Goal: Task Accomplishment & Management: Manage account settings

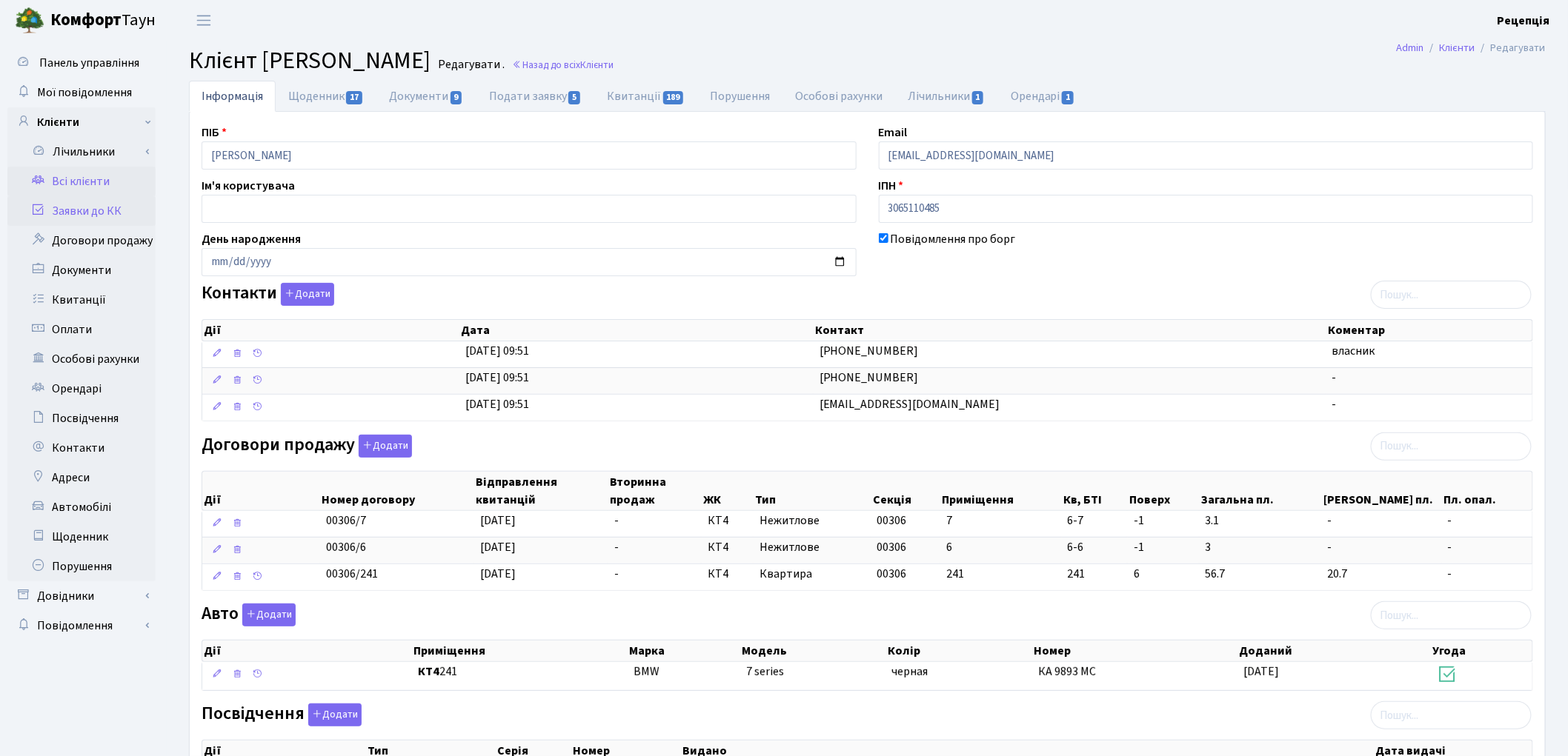
click at [112, 215] on link "Заявки до КК" at bounding box center [81, 211] width 149 height 30
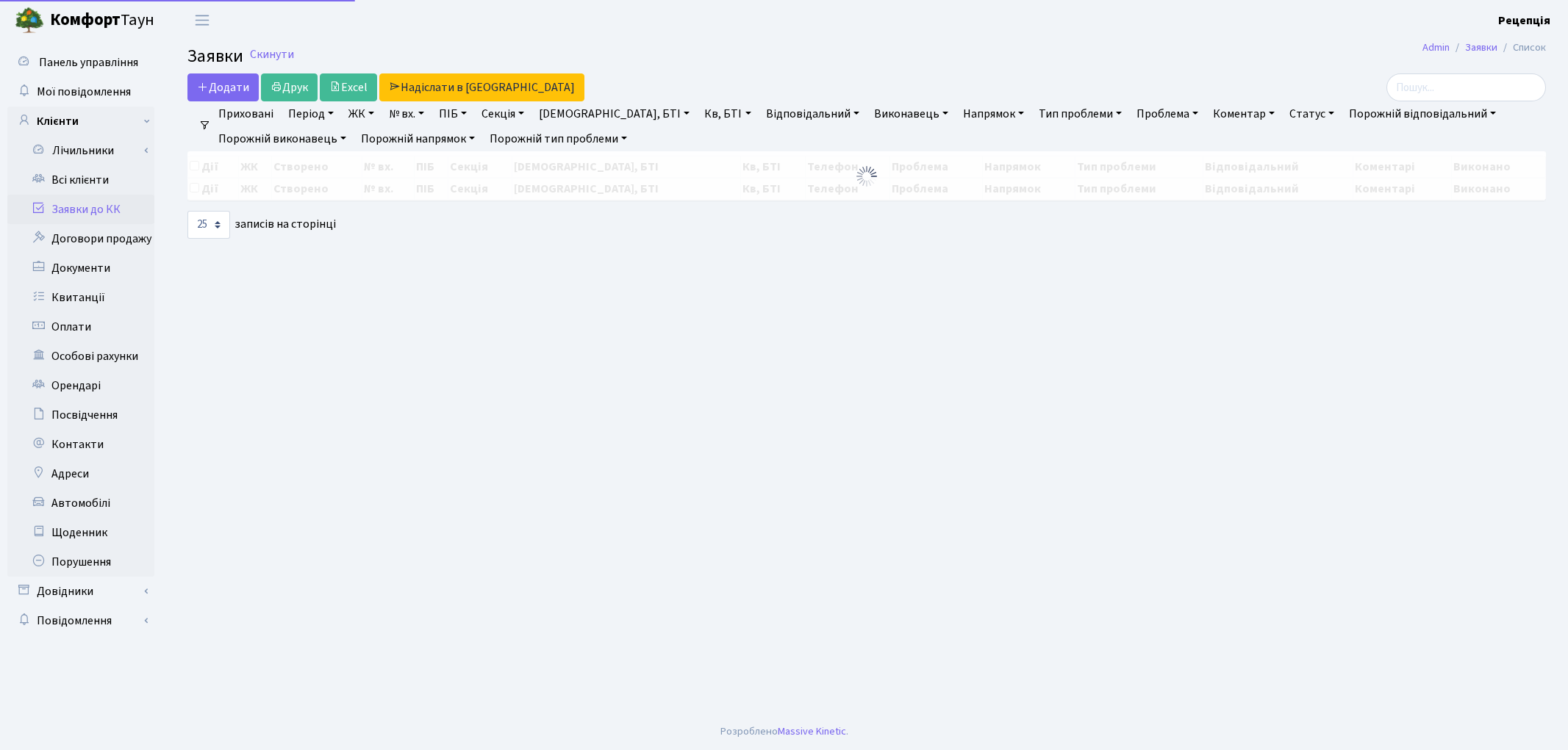
select select "25"
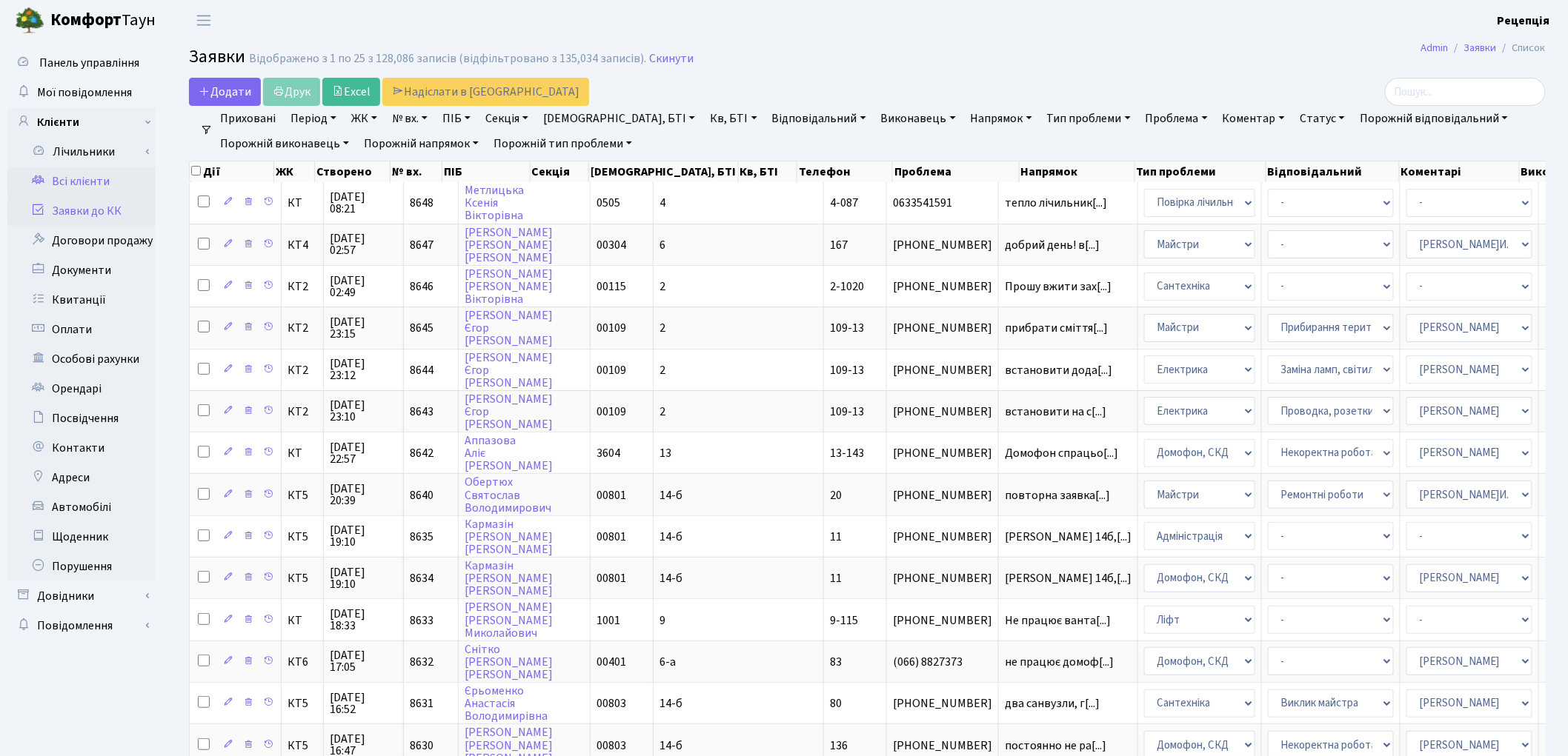
click at [101, 175] on link "Всі клієнти" at bounding box center [81, 181] width 149 height 30
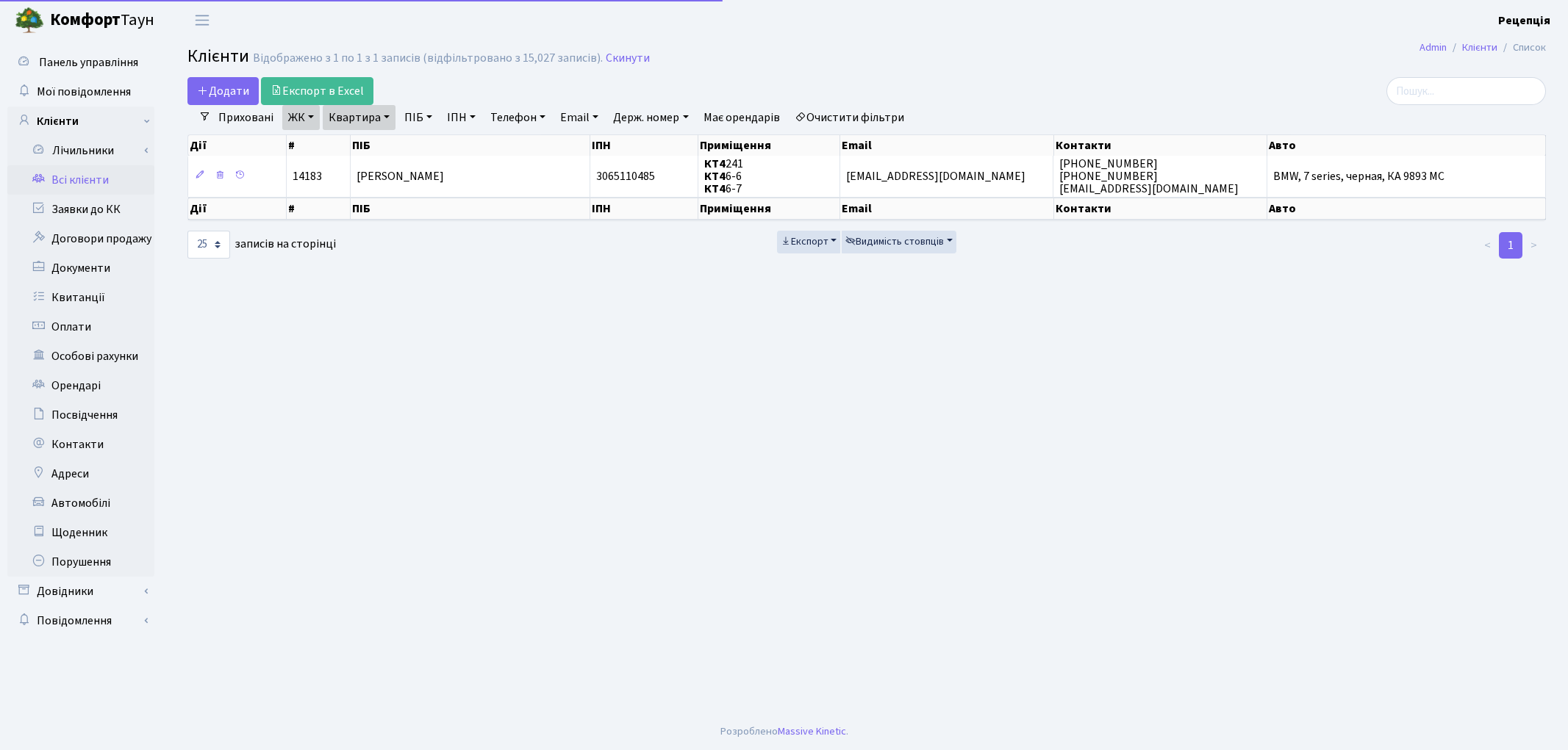
select select "25"
click at [891, 111] on link "Очистити фільтри" at bounding box center [849, 118] width 121 height 25
select select
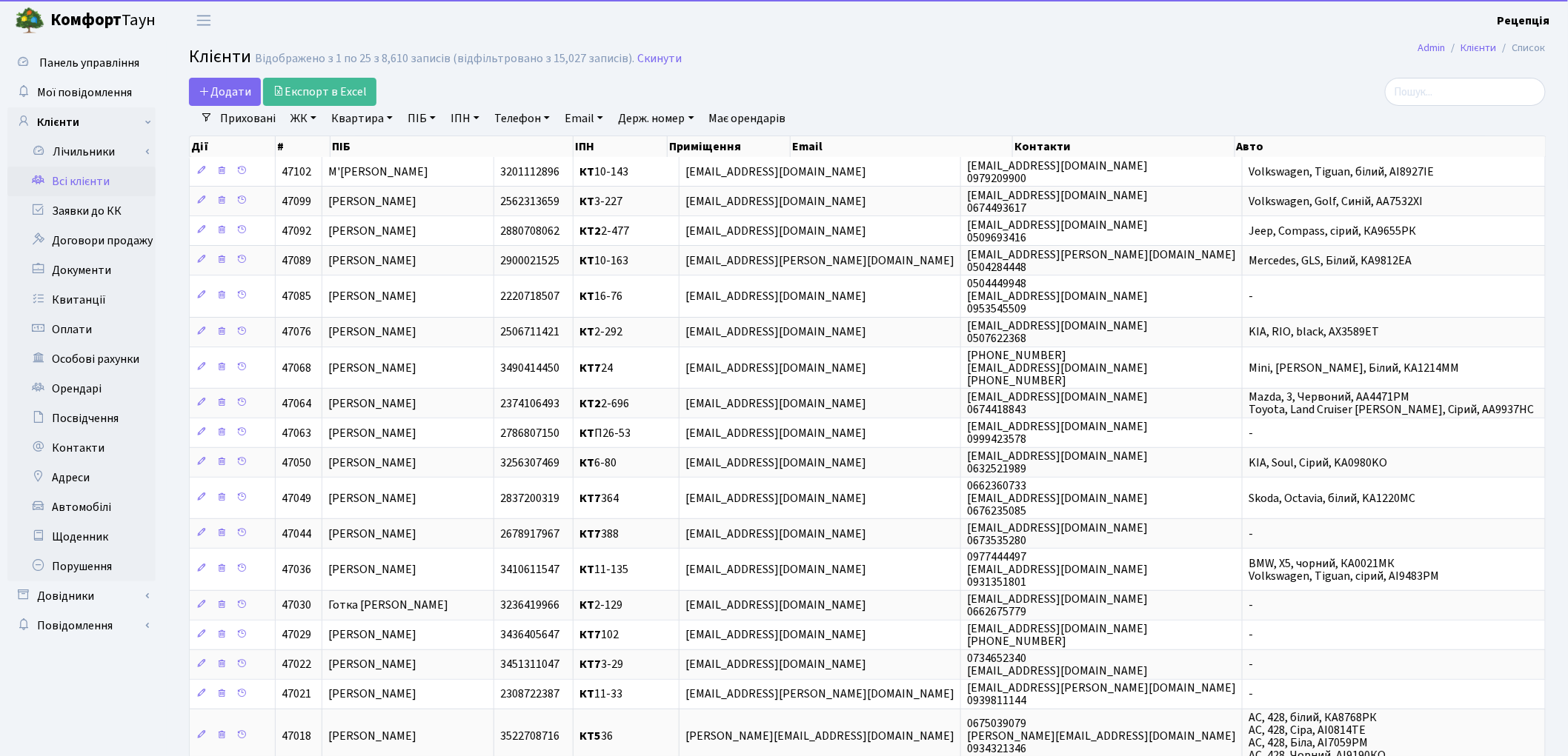
click at [304, 118] on link "ЖК" at bounding box center [303, 119] width 38 height 26
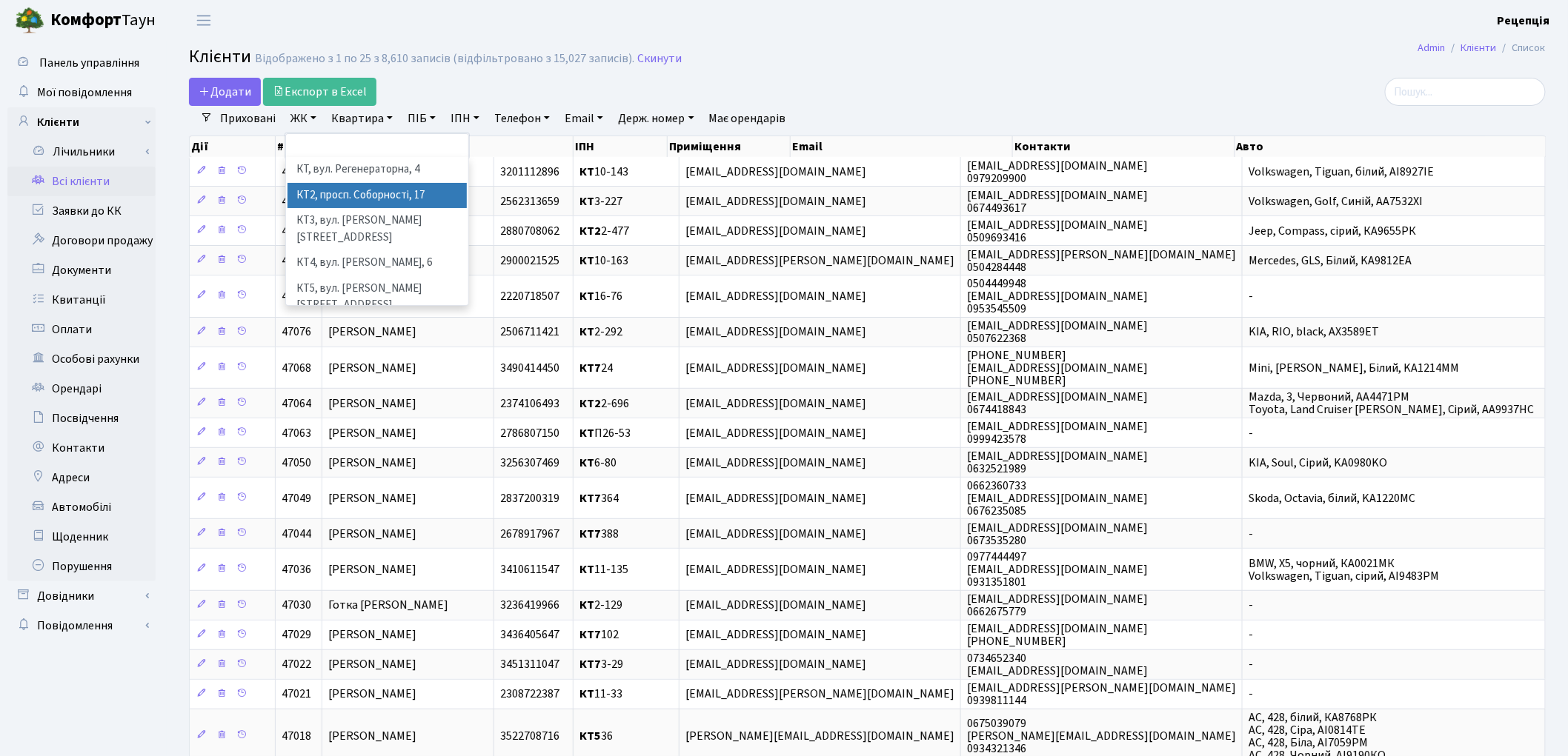
click at [329, 189] on li "КТ2, просп. Соборності, 17" at bounding box center [377, 196] width 180 height 26
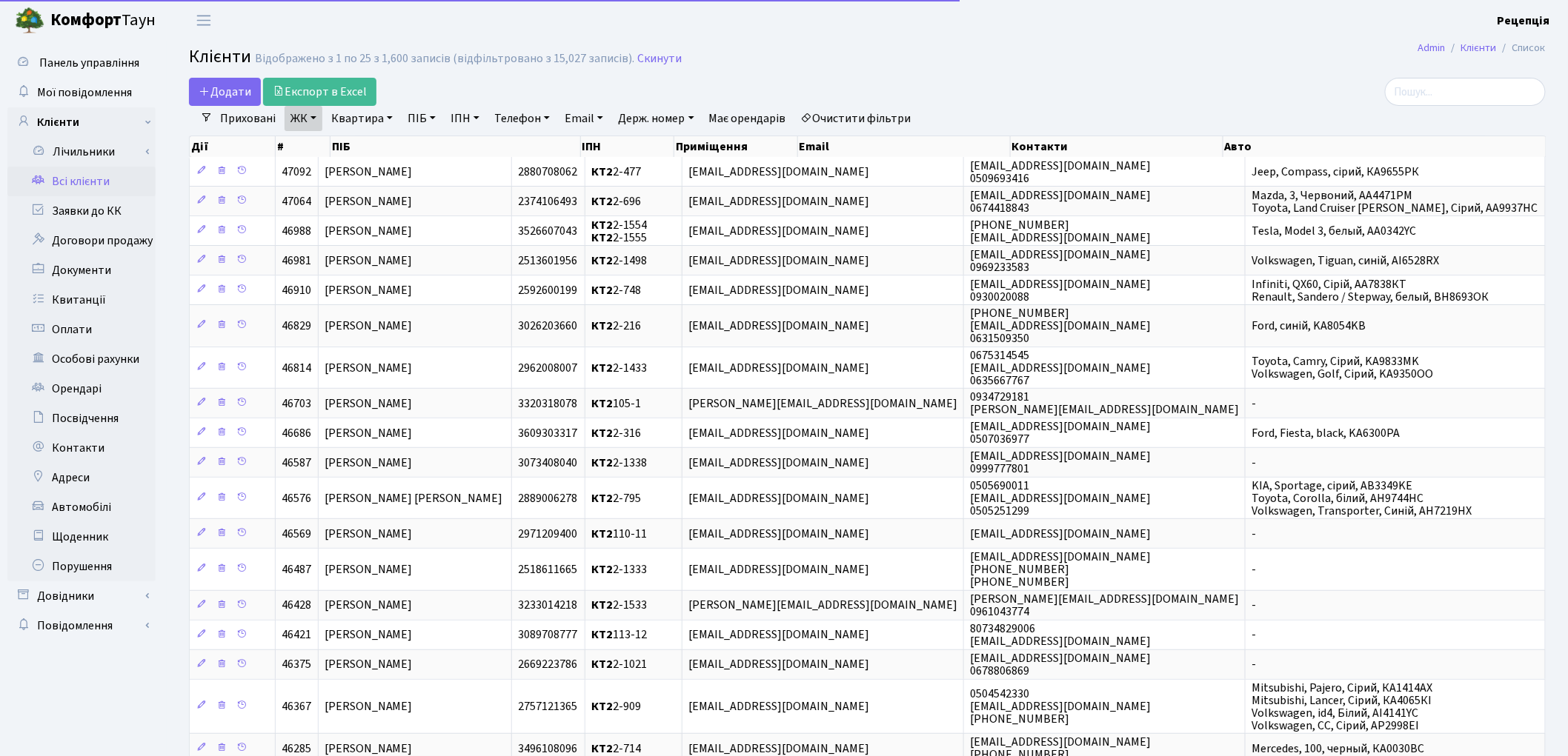
click at [359, 120] on link "Квартира" at bounding box center [362, 119] width 73 height 26
type input "116-17"
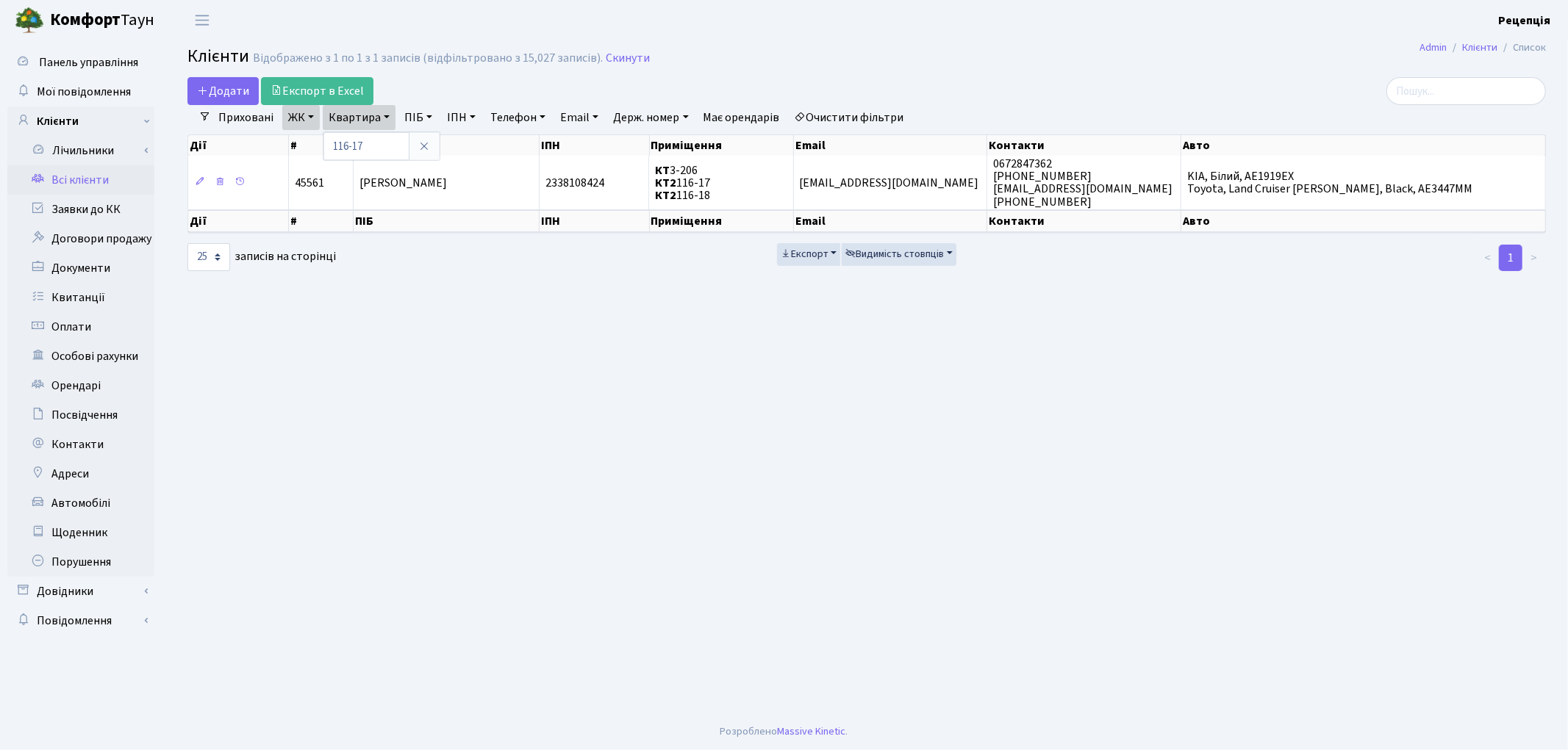
click at [890, 114] on link "Очистити фільтри" at bounding box center [849, 118] width 121 height 25
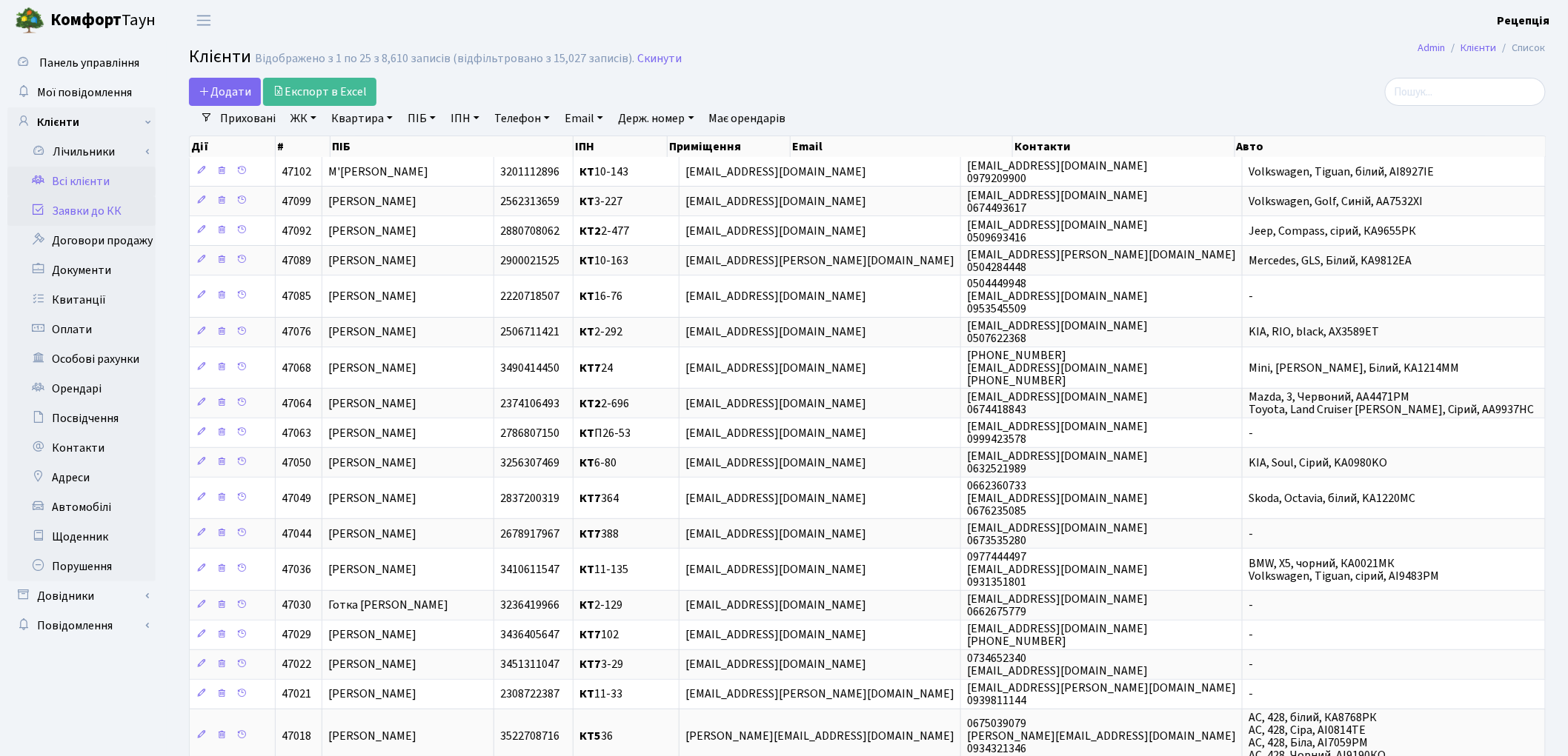
click at [70, 211] on link "Заявки до КК" at bounding box center [81, 211] width 149 height 30
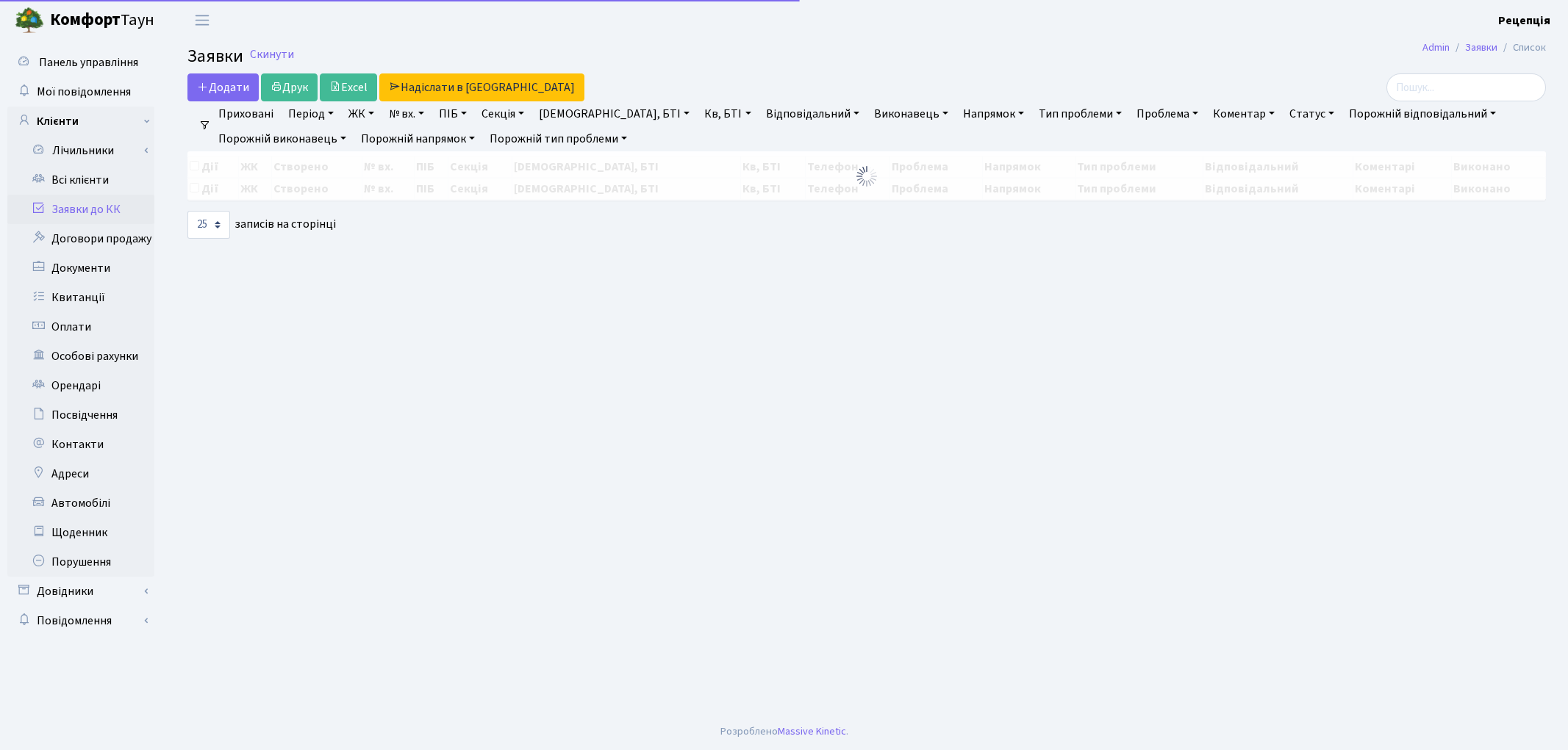
select select "25"
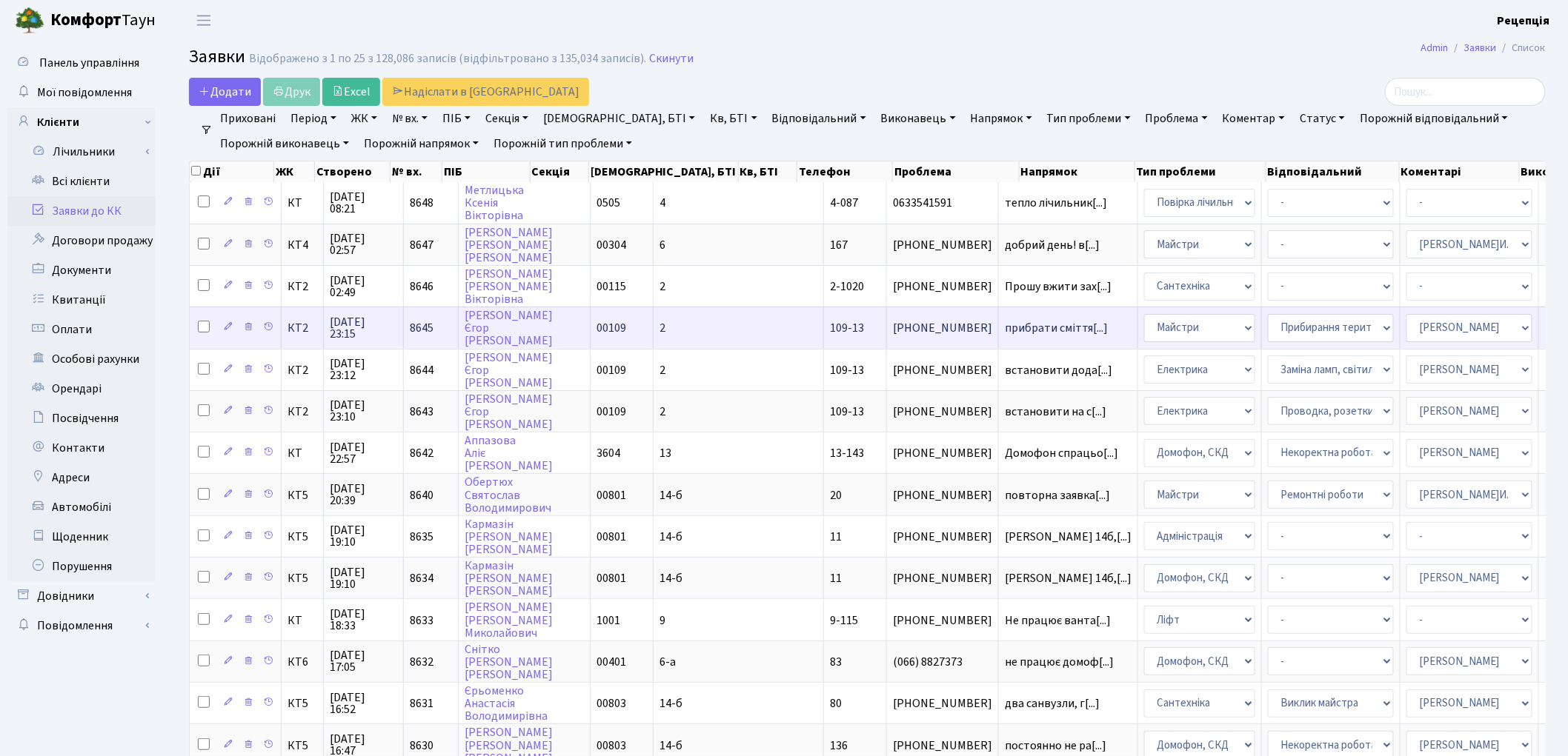
click at [653, 321] on td "2" at bounding box center [738, 327] width 170 height 42
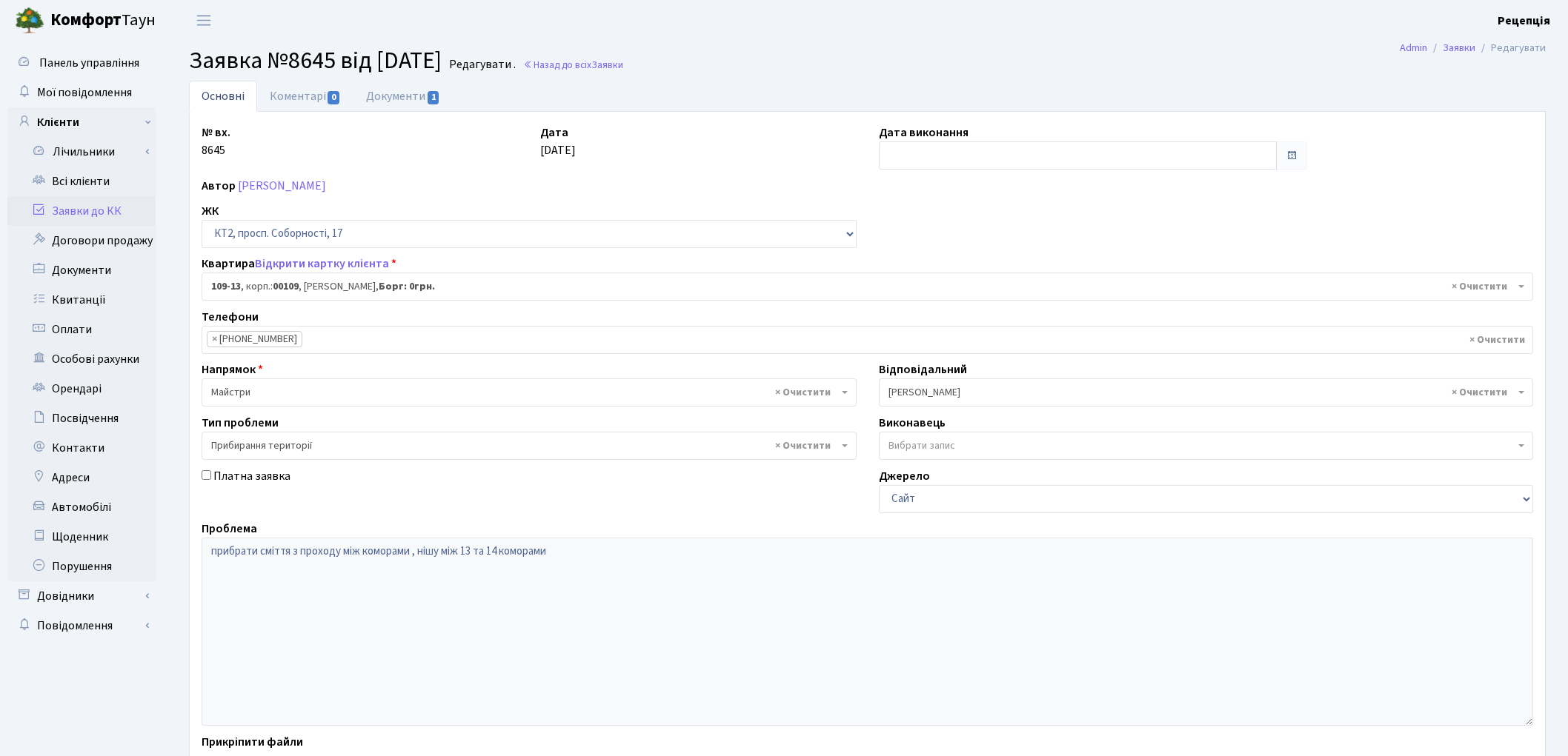
select select "16130"
select select "59"
click at [75, 184] on link "Всі клієнти" at bounding box center [81, 181] width 149 height 30
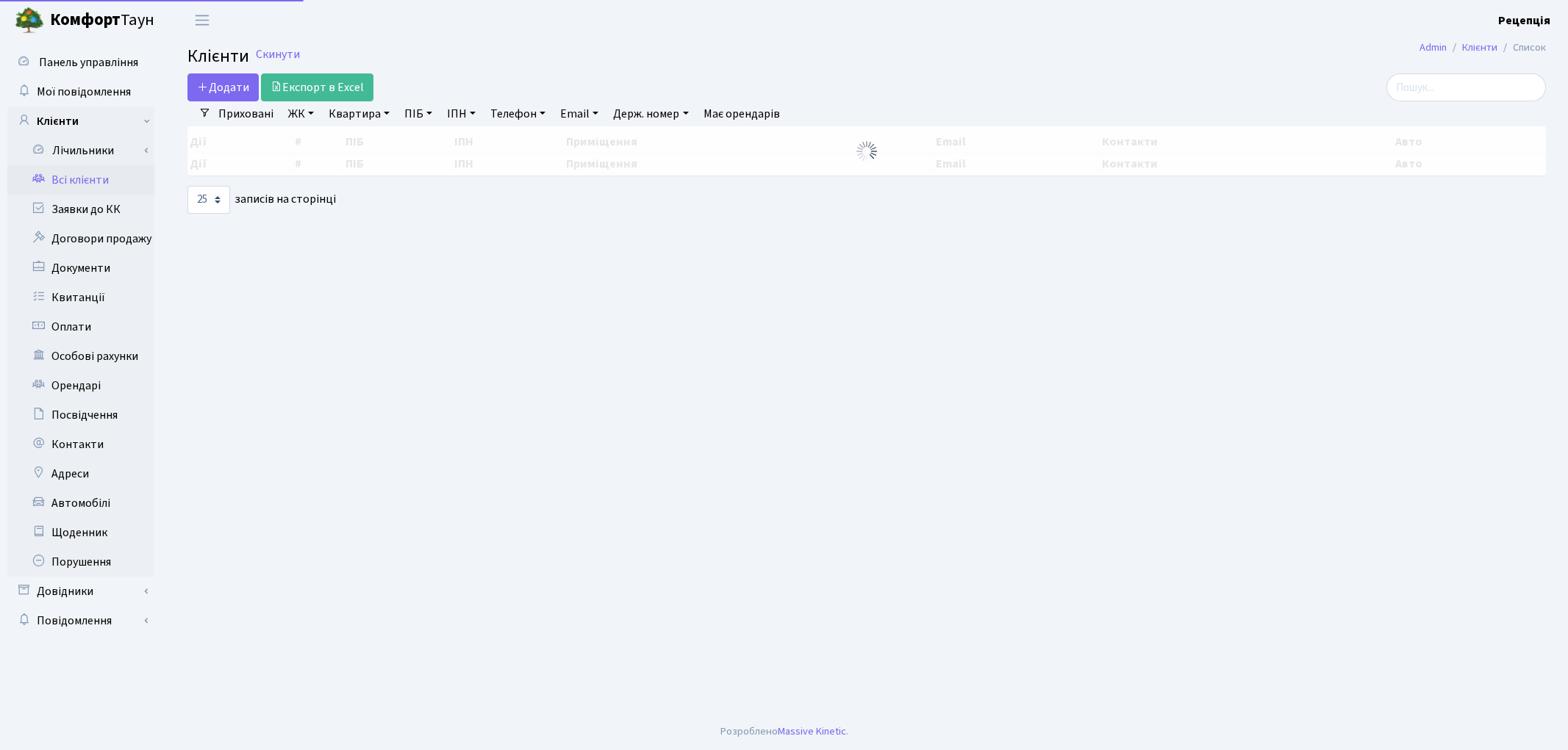
select select "25"
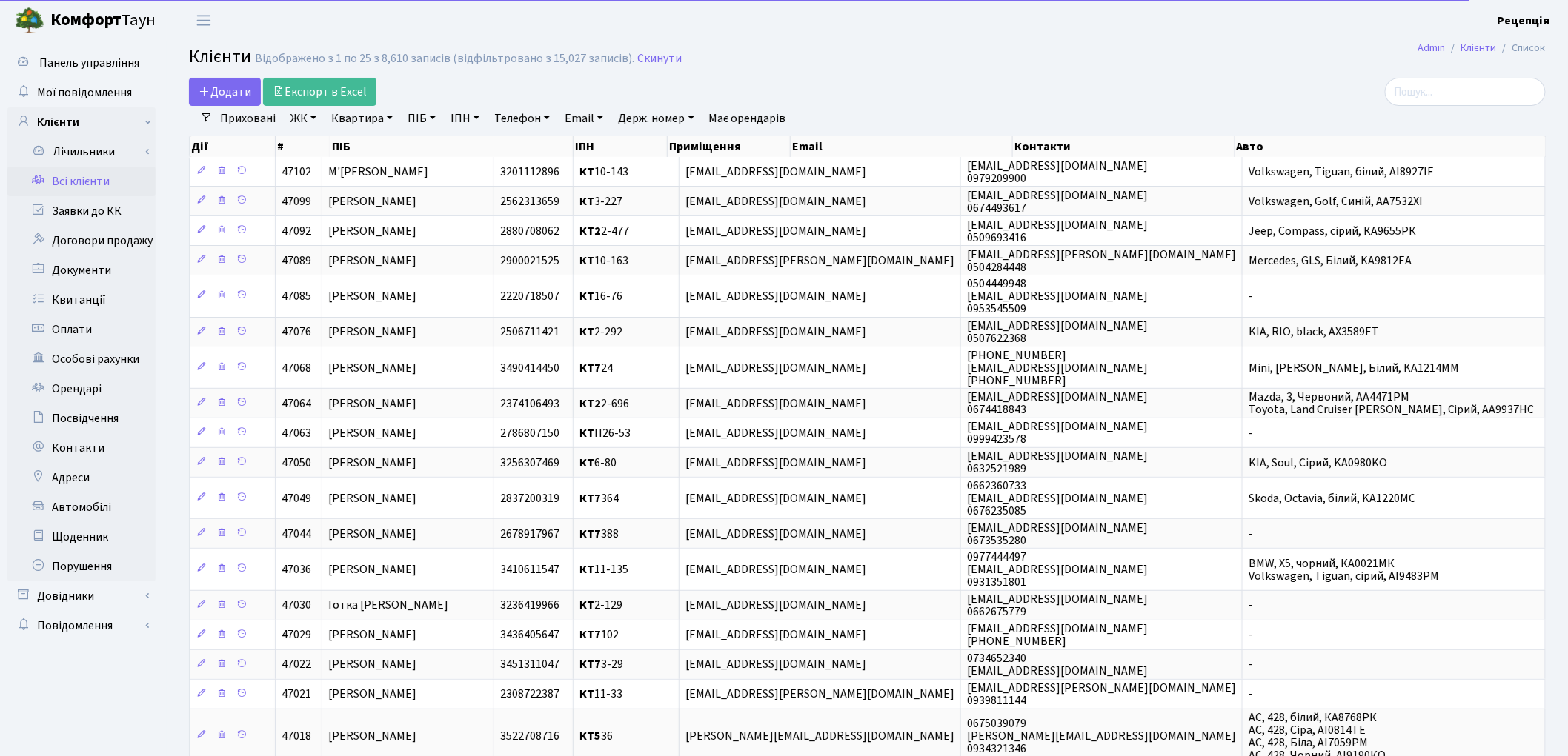
click at [431, 117] on link "ПІБ" at bounding box center [422, 119] width 40 height 26
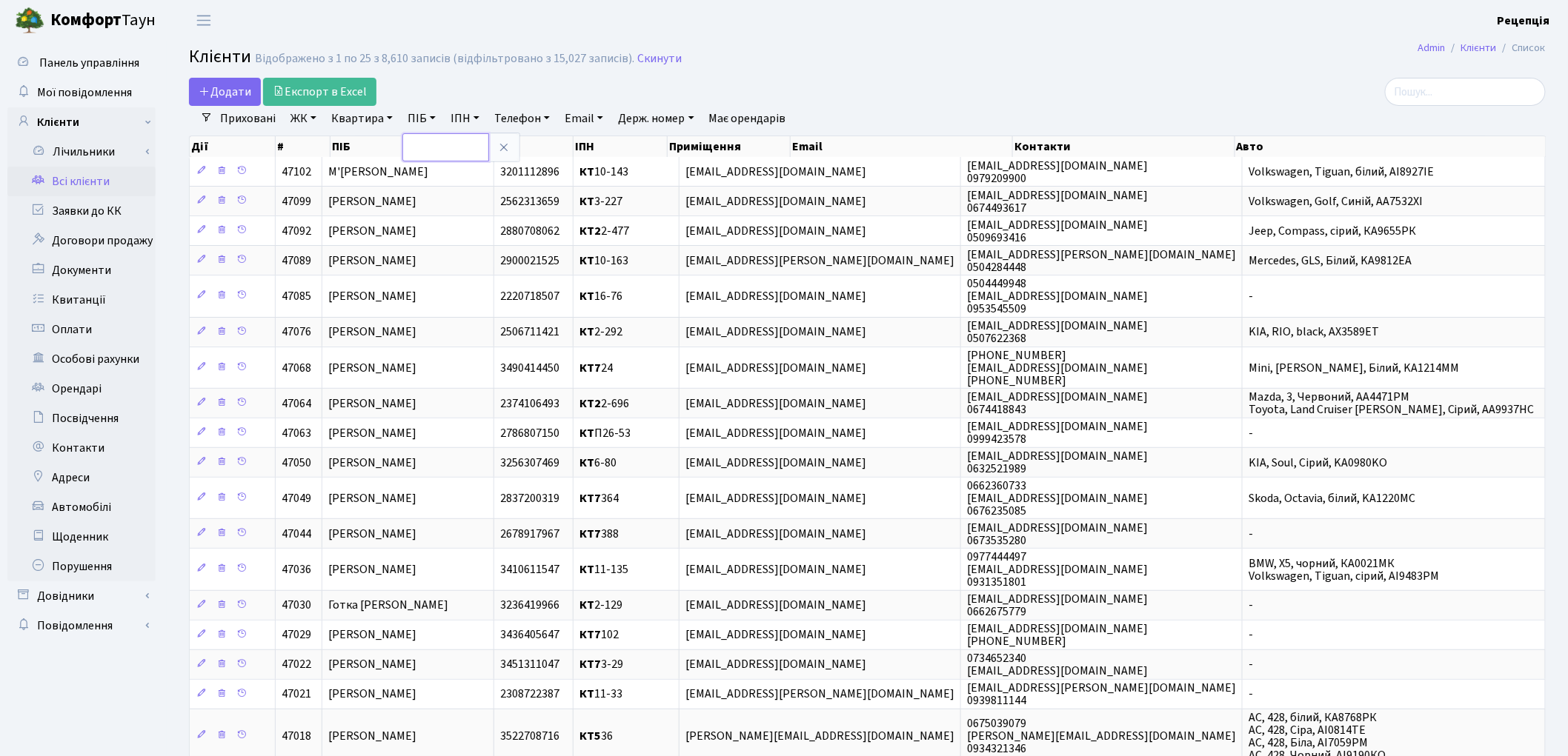
click at [435, 150] on input "text" at bounding box center [446, 147] width 87 height 28
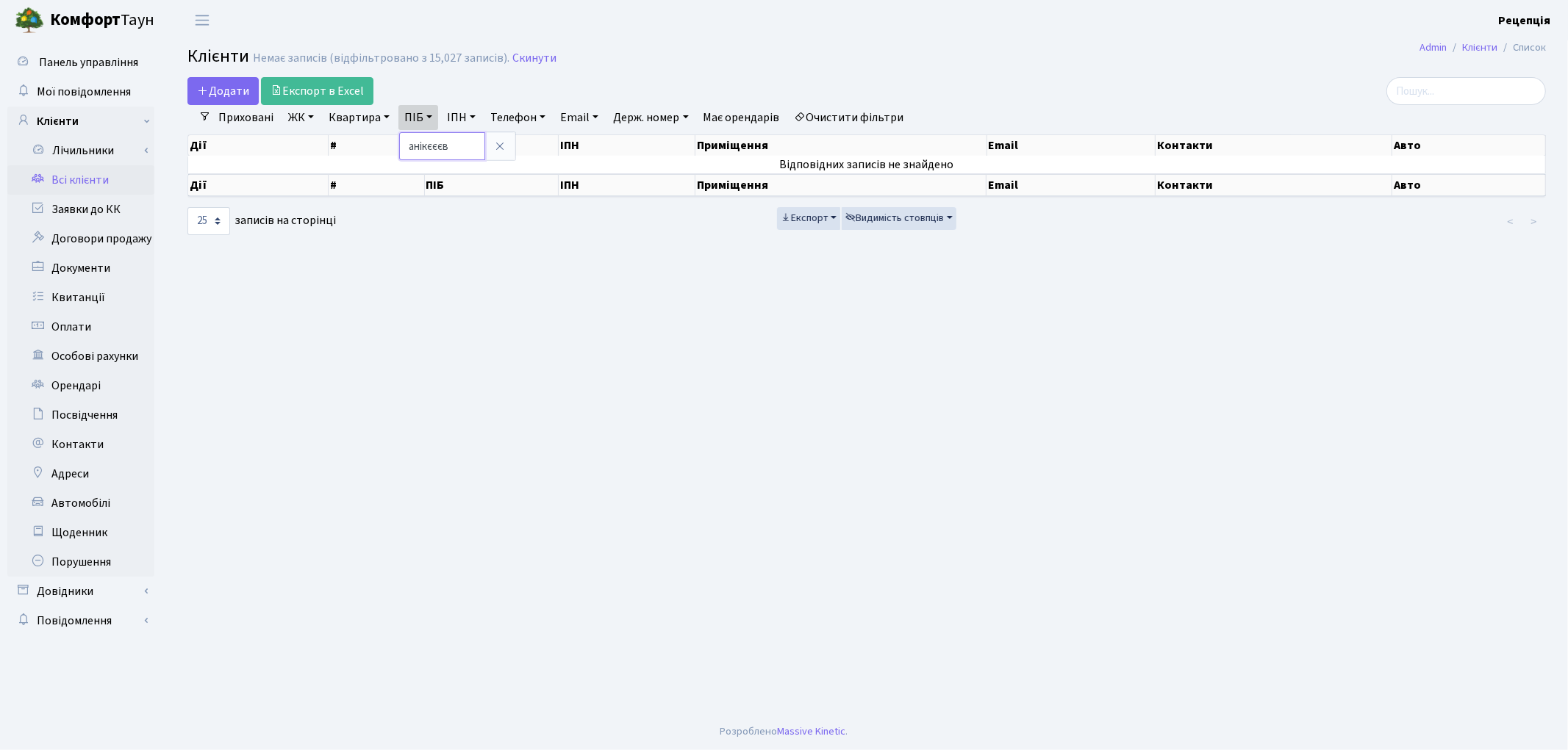
click at [444, 147] on input "анікєєєв" at bounding box center [442, 146] width 86 height 28
type input "анікєєв"
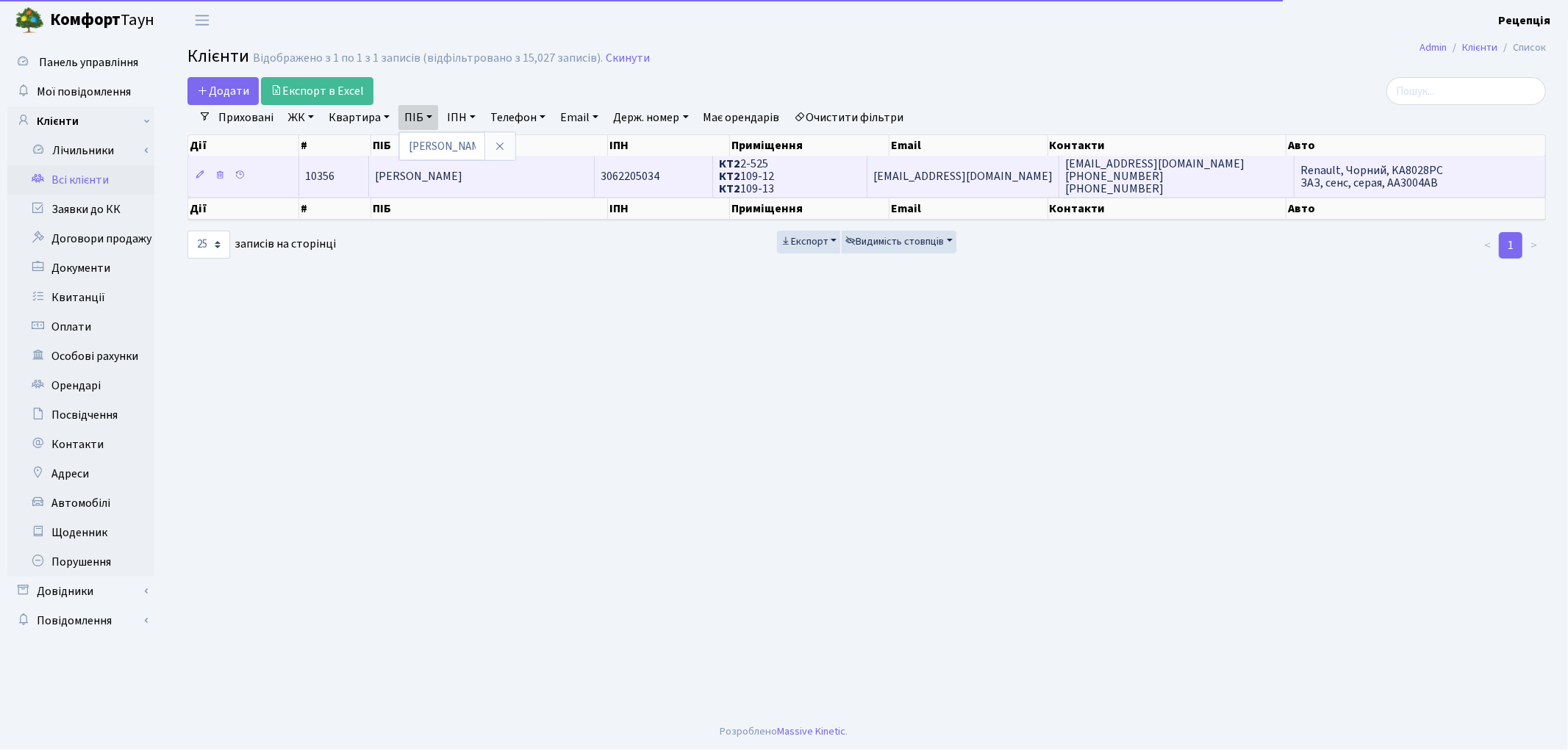
click at [463, 182] on span "Анікєєв Єгор Сергійович" at bounding box center [418, 176] width 87 height 16
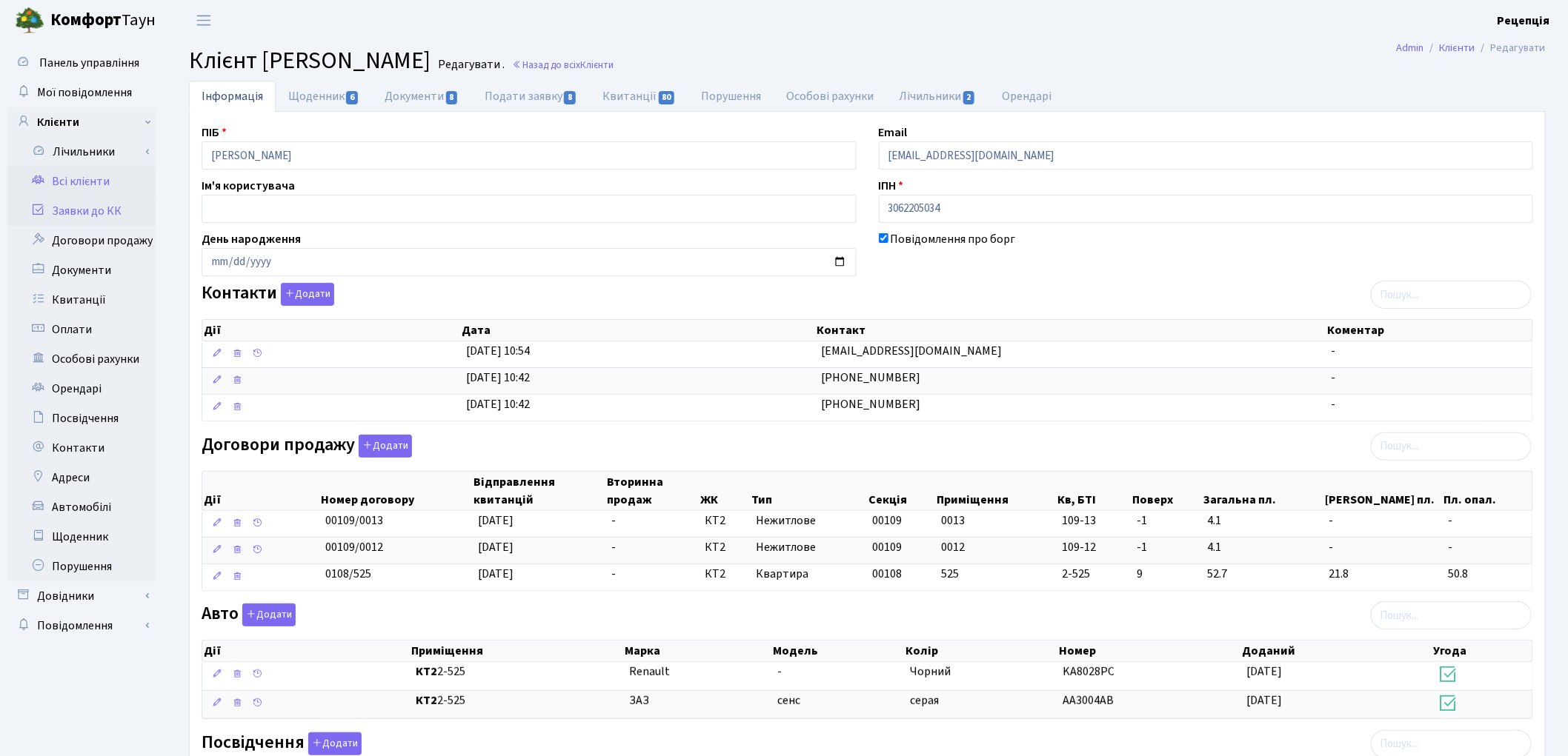
click at [98, 212] on link "Заявки до КК" at bounding box center [81, 211] width 149 height 30
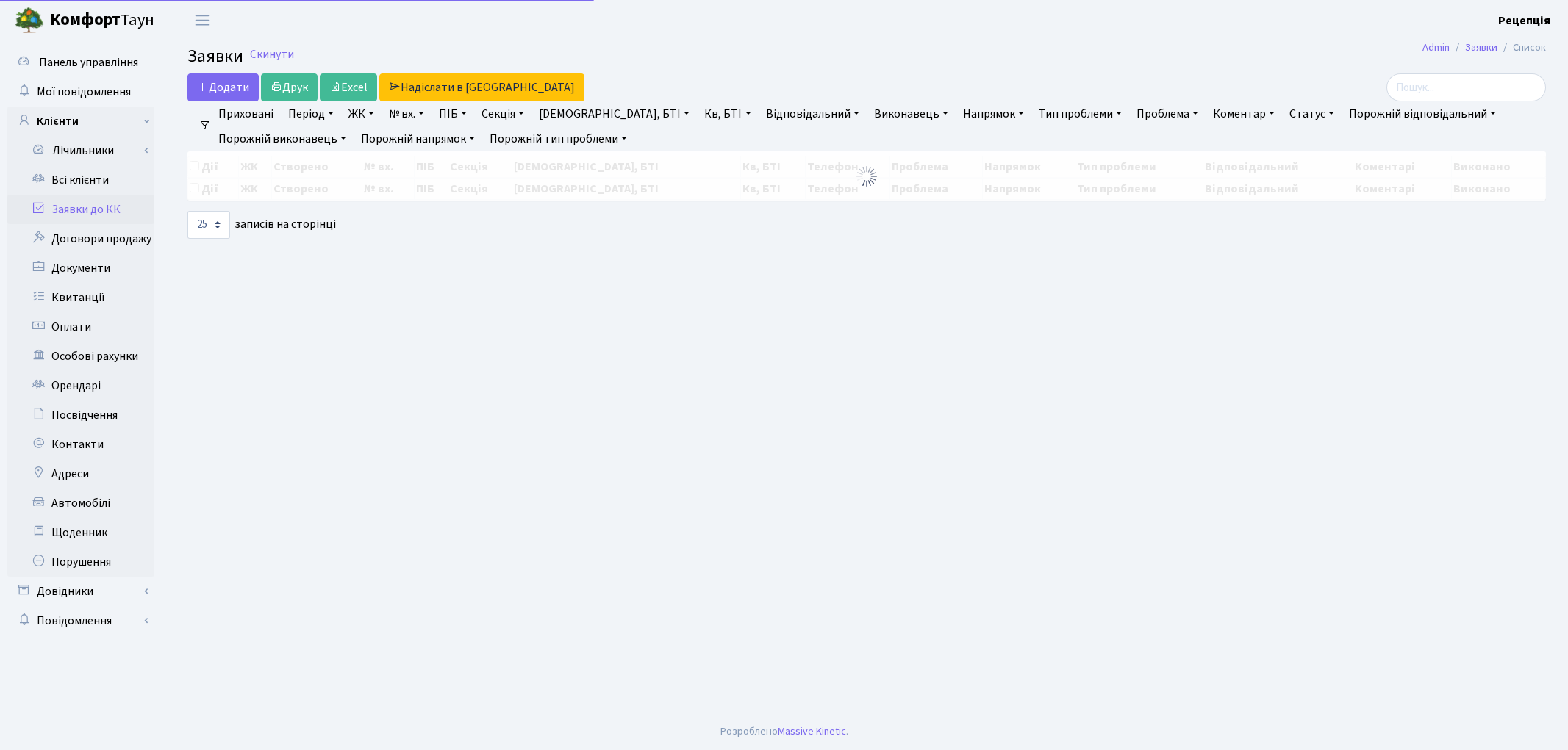
select select
select select "25"
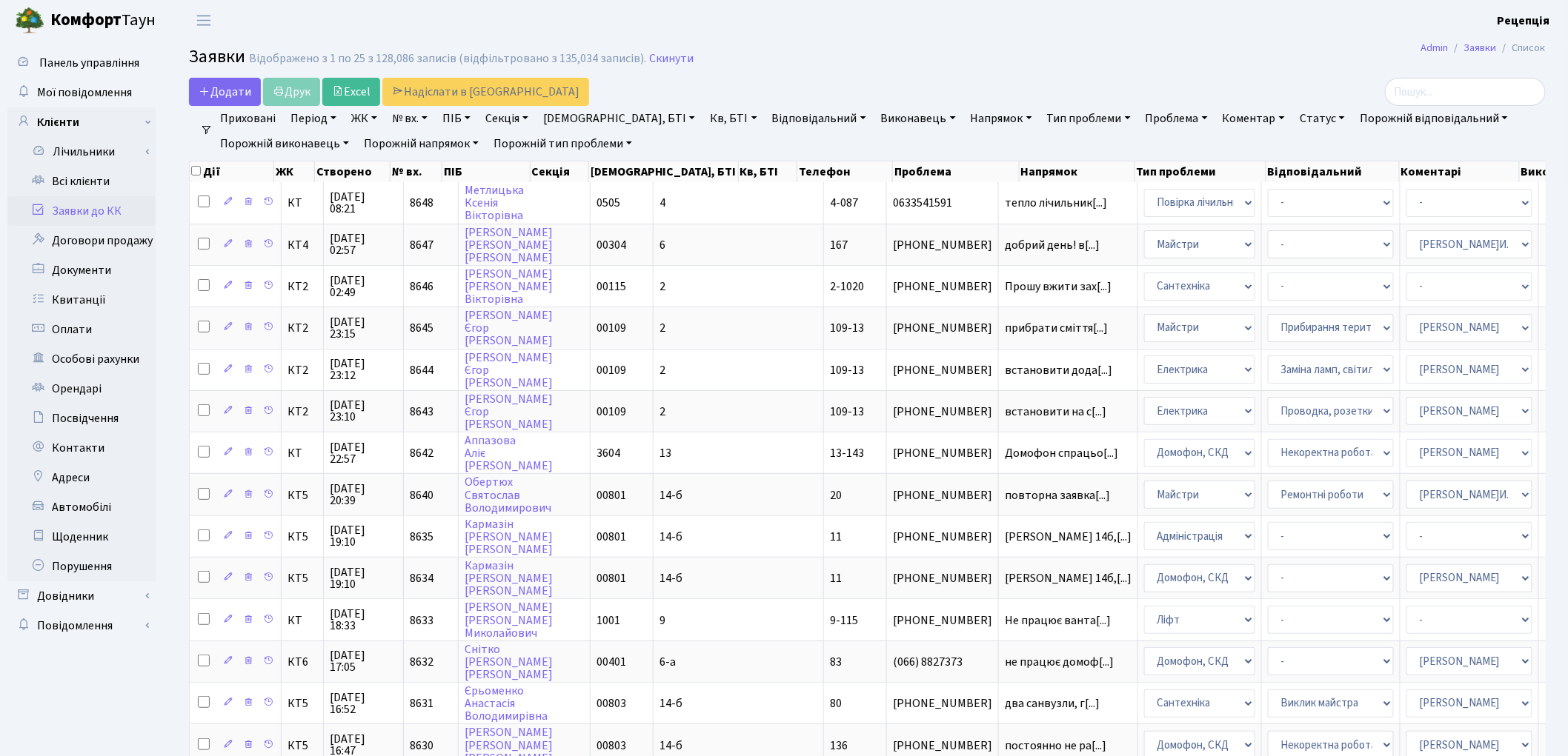
click at [364, 119] on link "ЖК" at bounding box center [363, 119] width 38 height 26
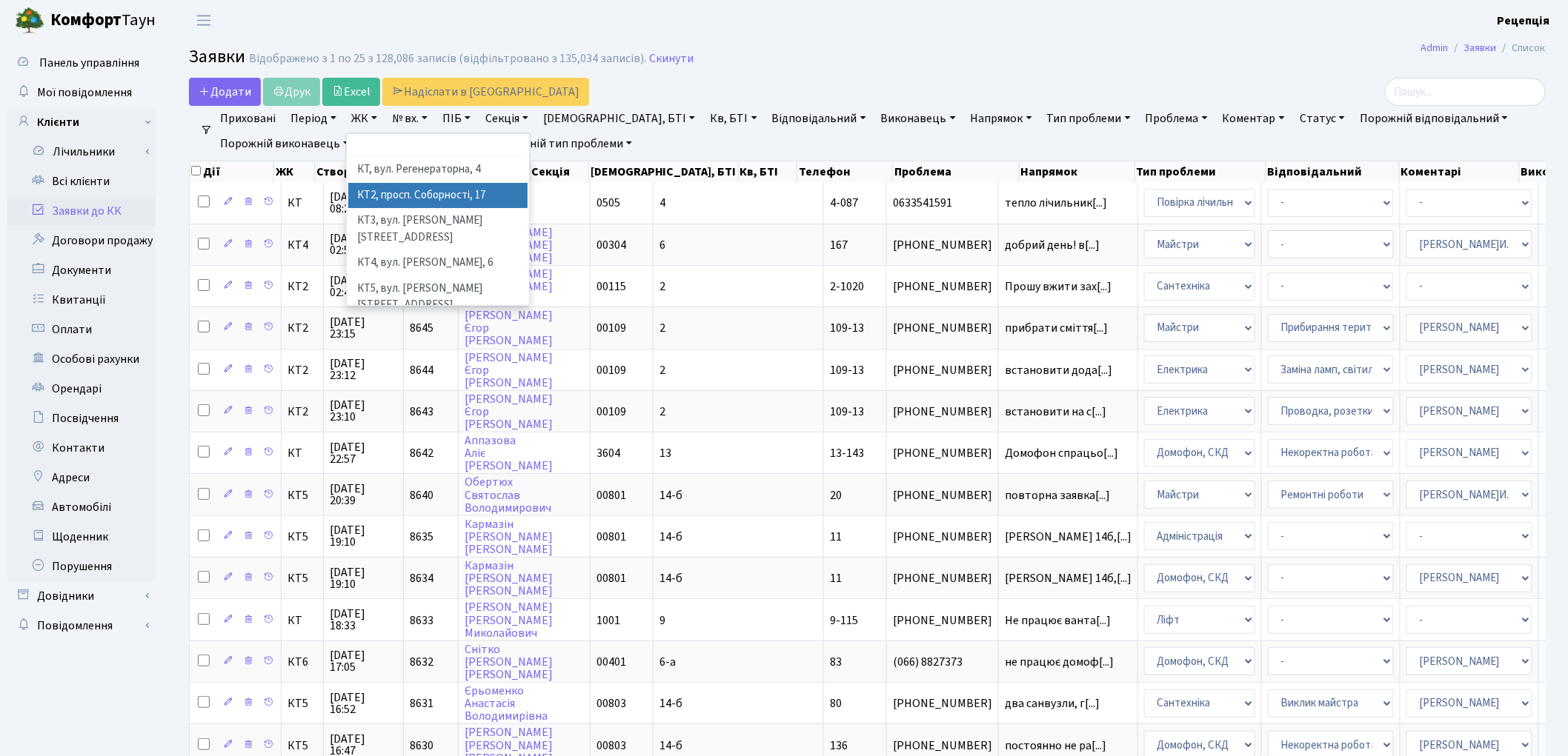
click at [443, 189] on li "КТ2, просп. Соборності, 17" at bounding box center [438, 196] width 180 height 26
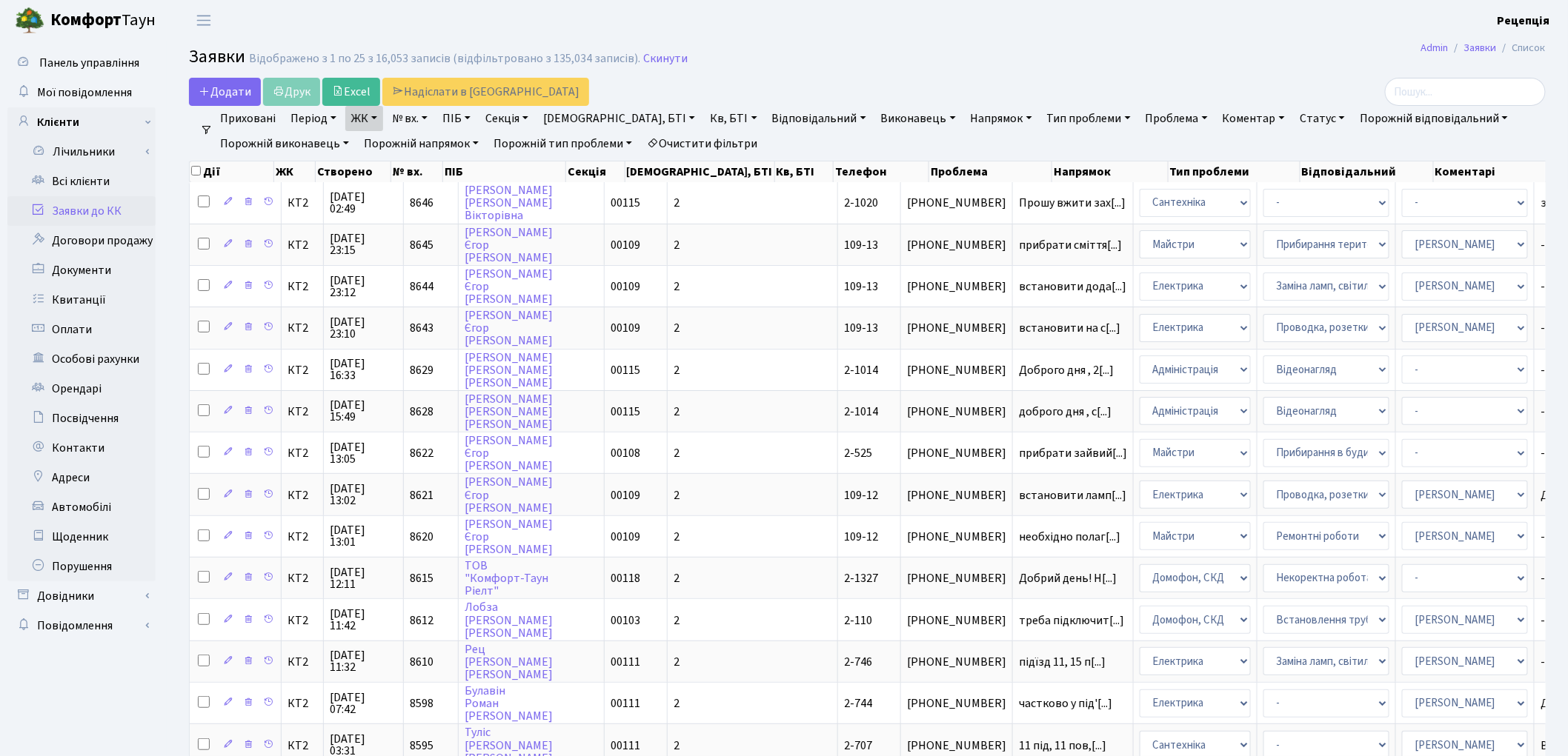
click at [704, 121] on link "Кв, БТІ" at bounding box center [732, 119] width 58 height 26
type input "109-13"
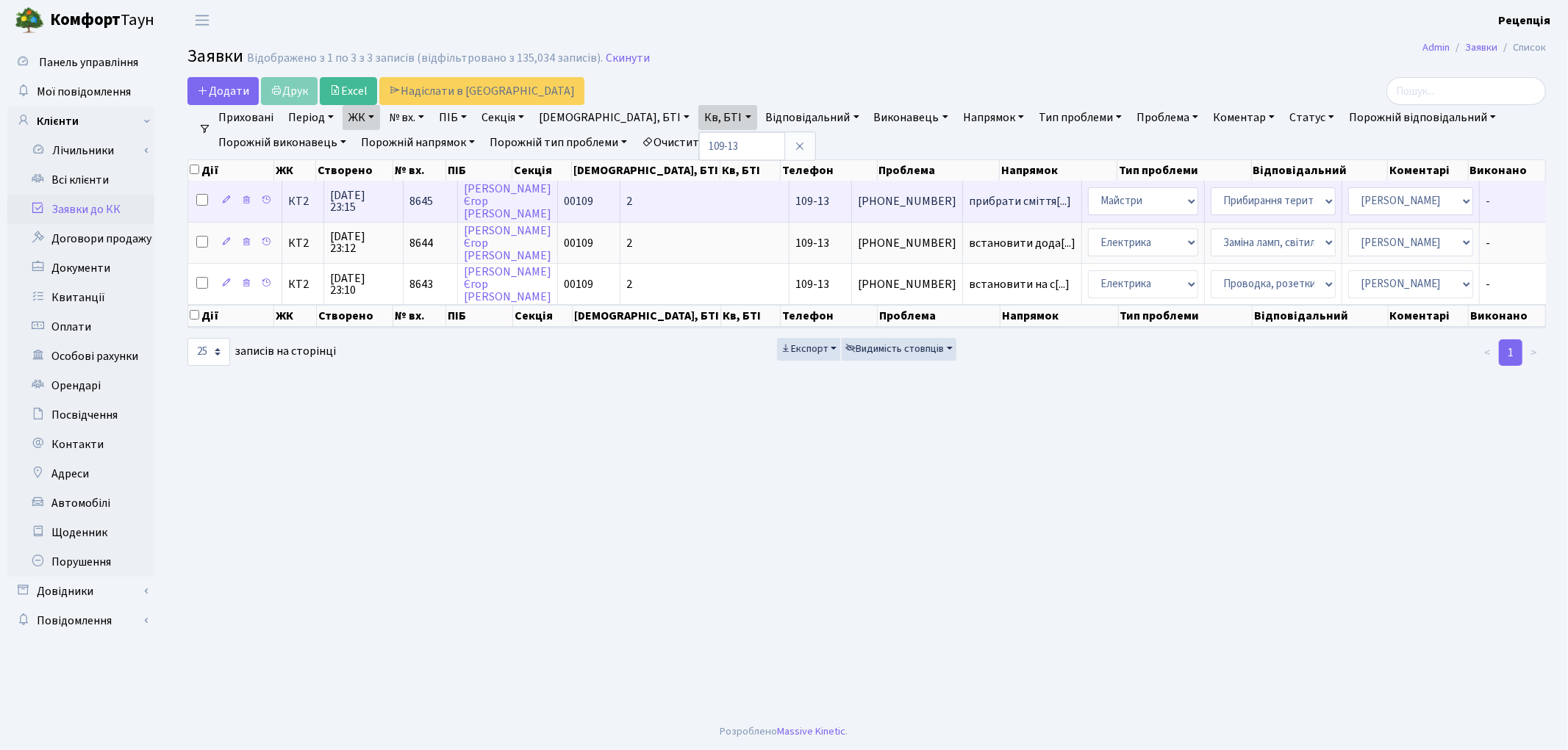
click at [572, 198] on td "00109" at bounding box center [589, 200] width 63 height 40
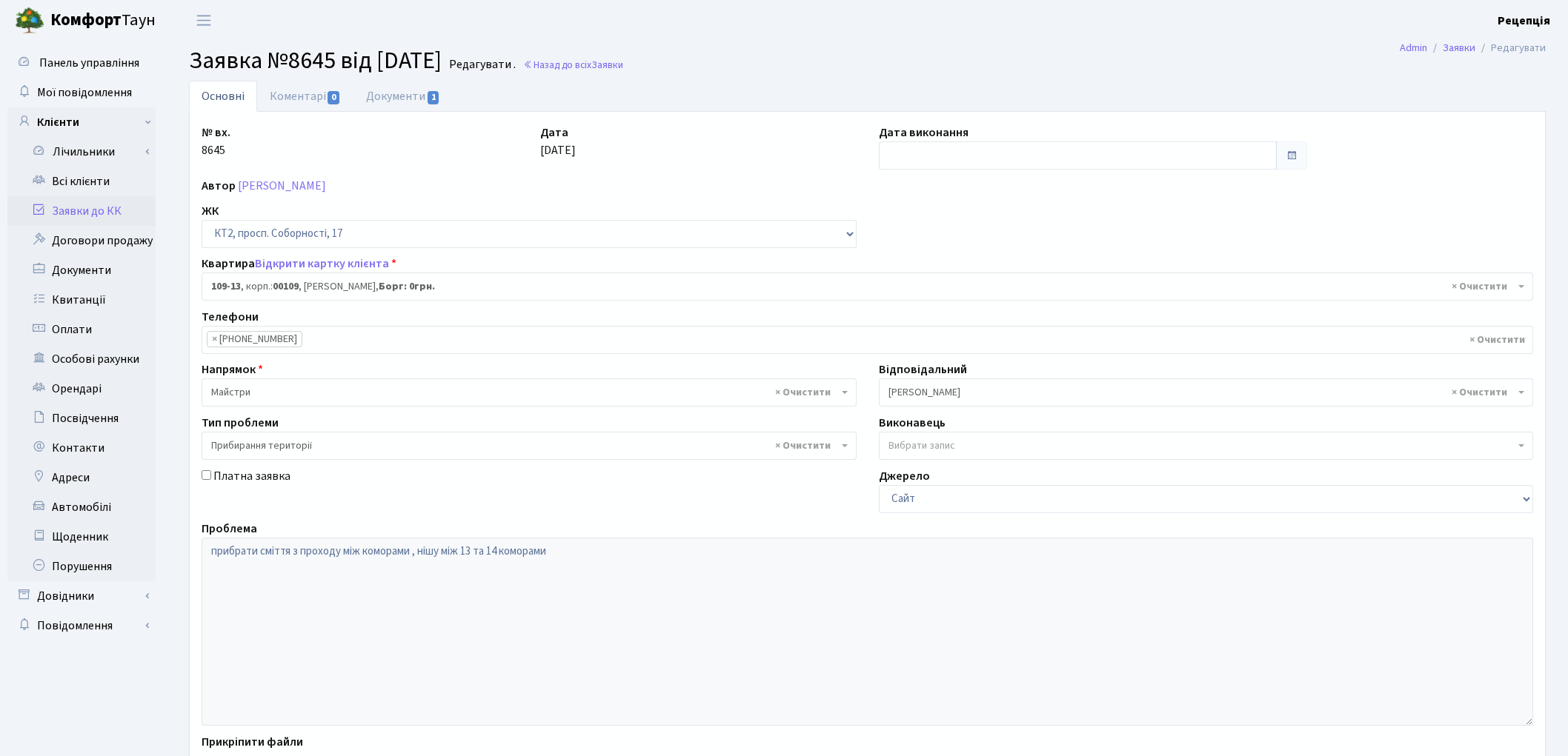
select select "16130"
select select "59"
click at [105, 589] on link "Довідники" at bounding box center [81, 596] width 149 height 30
click at [111, 727] on link "Приміщення" at bounding box center [85, 732] width 138 height 30
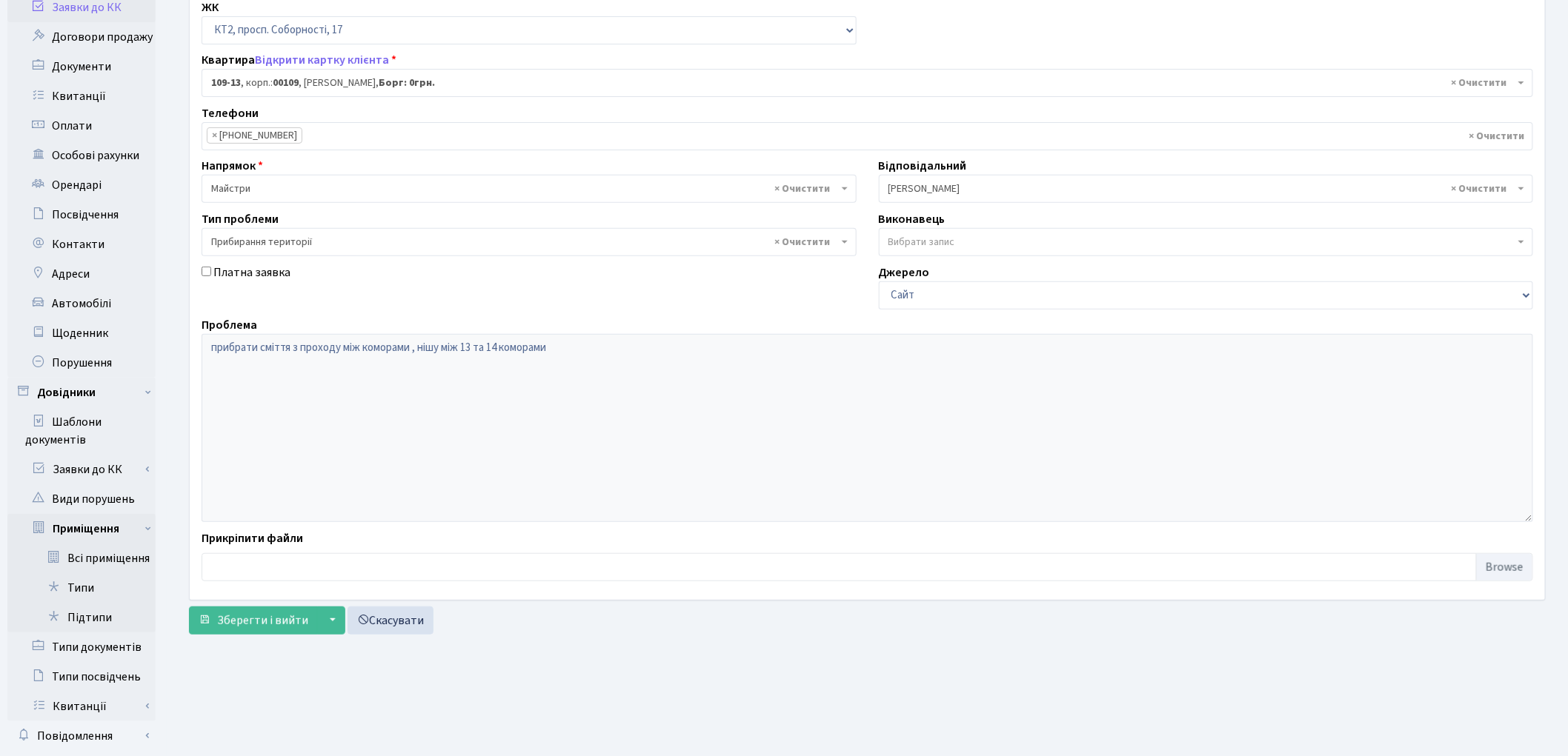
scroll to position [242, 0]
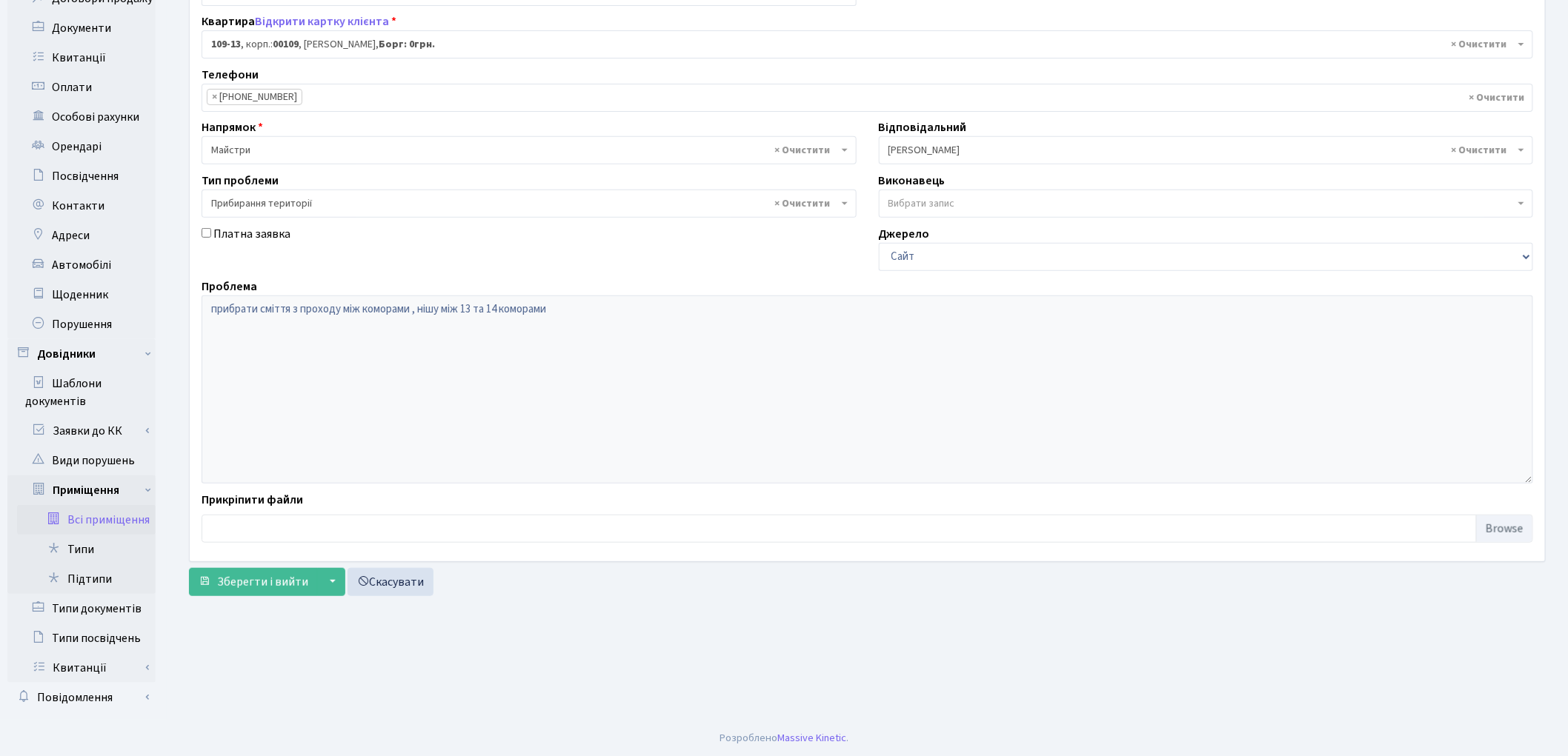
click at [107, 511] on link "Всі приміщення" at bounding box center [85, 520] width 138 height 30
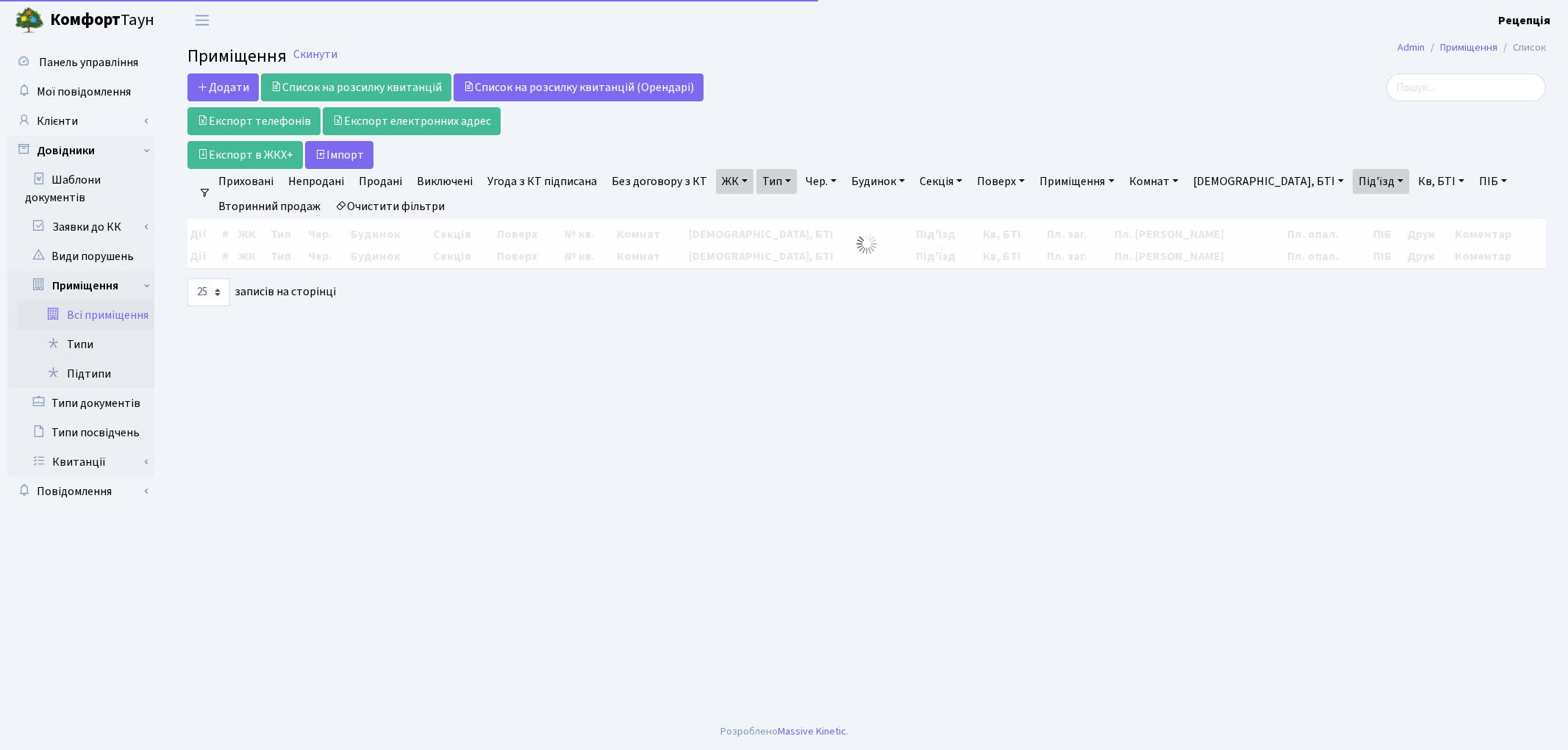
select select "25"
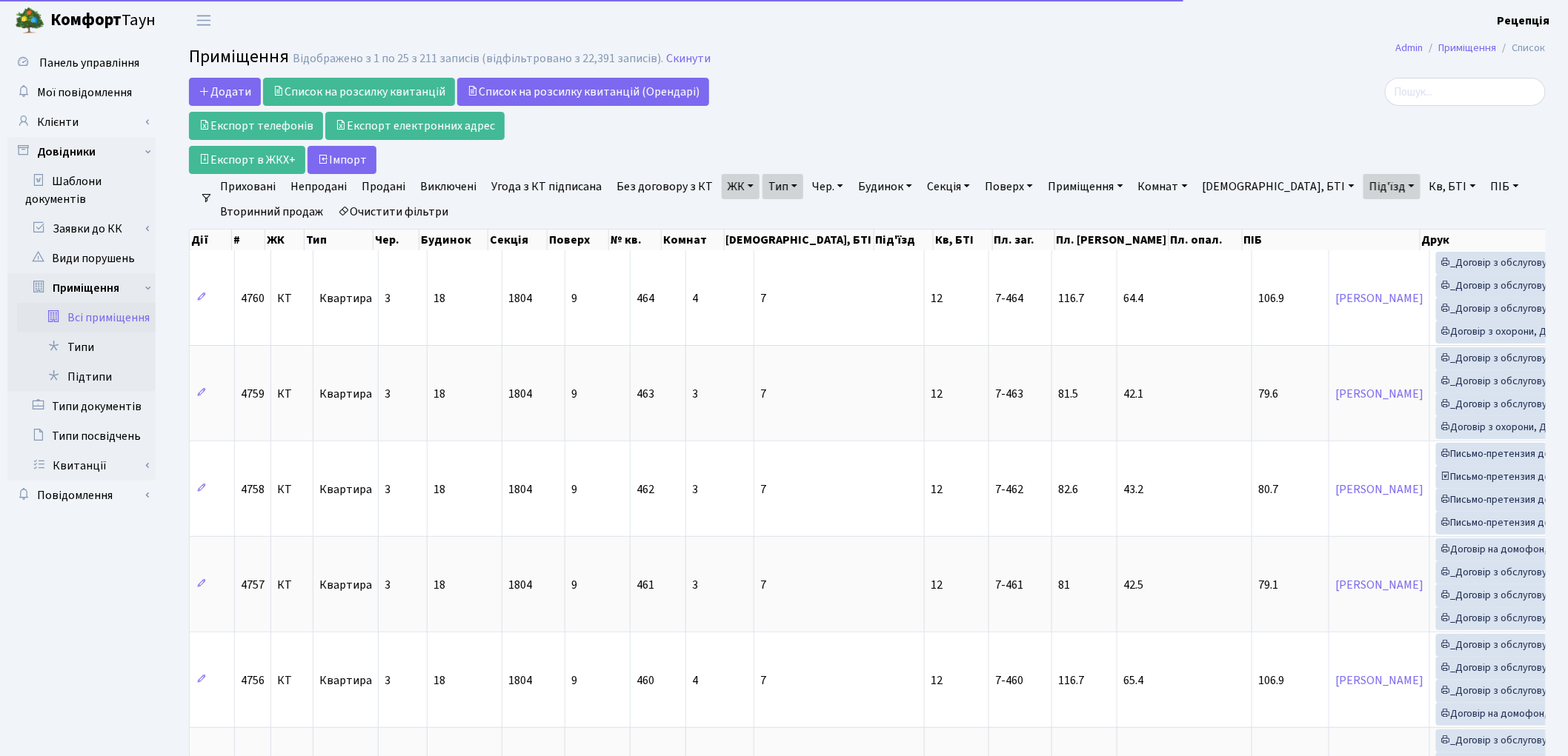
click at [744, 179] on link "ЖК" at bounding box center [740, 187] width 38 height 26
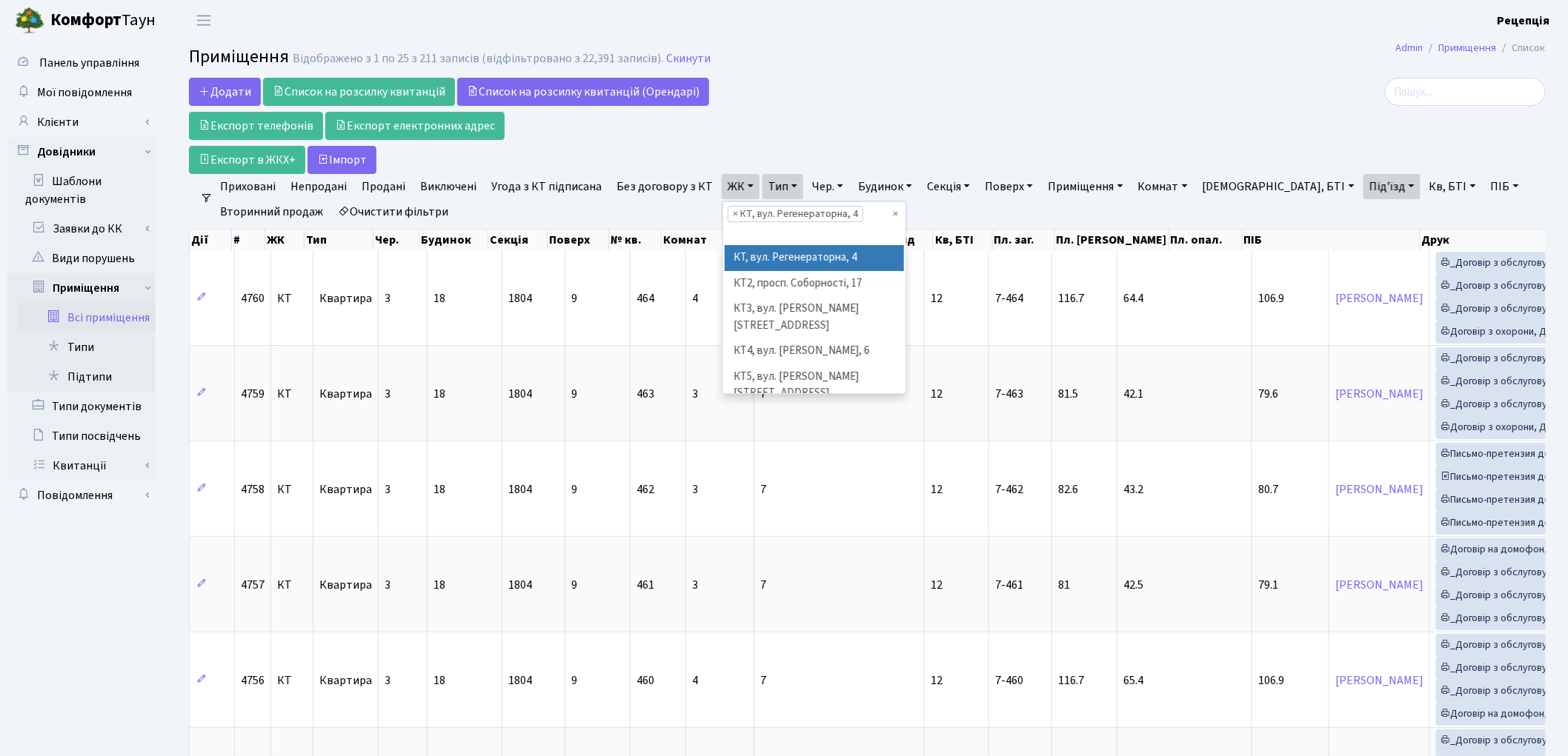
click at [412, 203] on link "Очистити фільтри" at bounding box center [393, 212] width 122 height 26
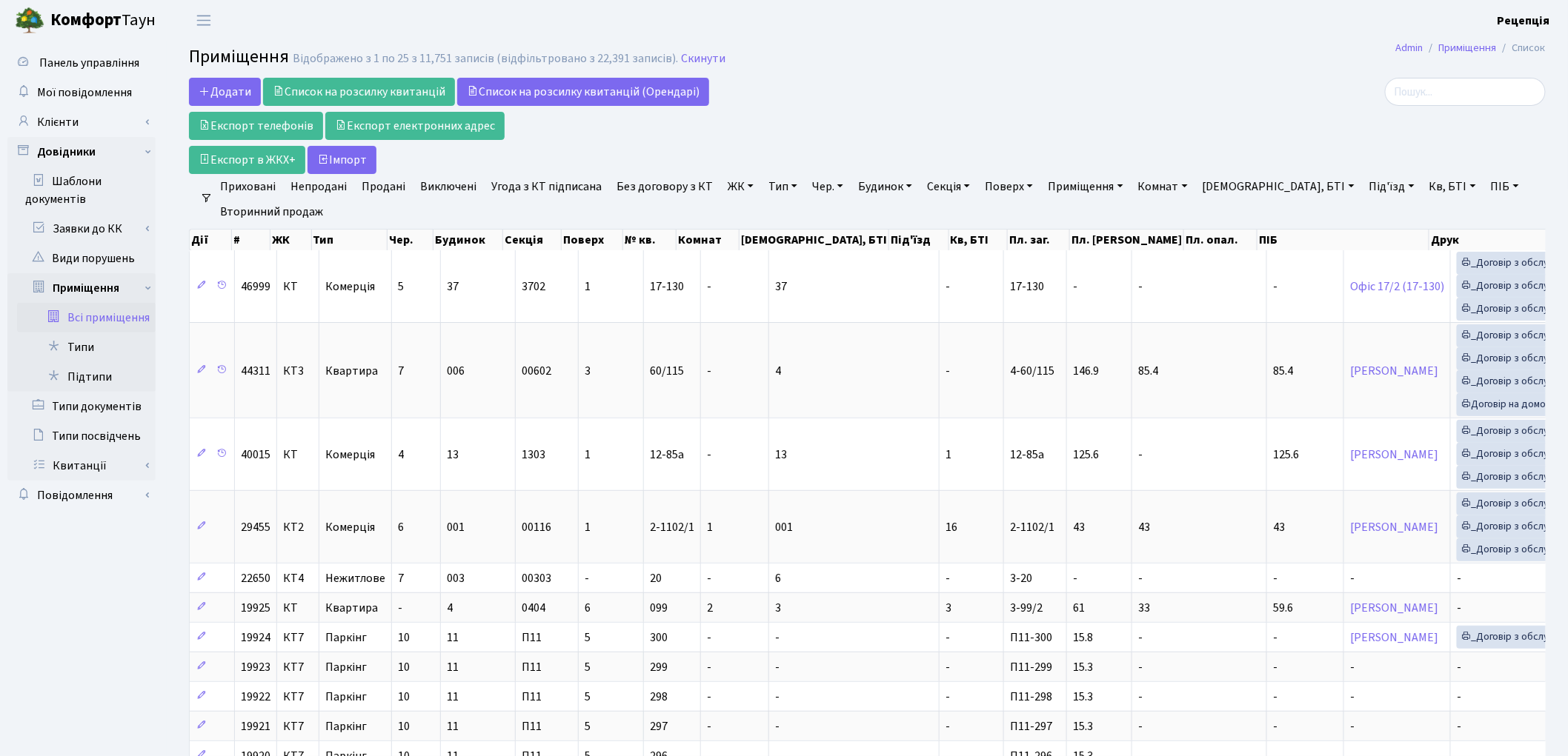
click at [730, 184] on link "ЖК" at bounding box center [740, 187] width 38 height 26
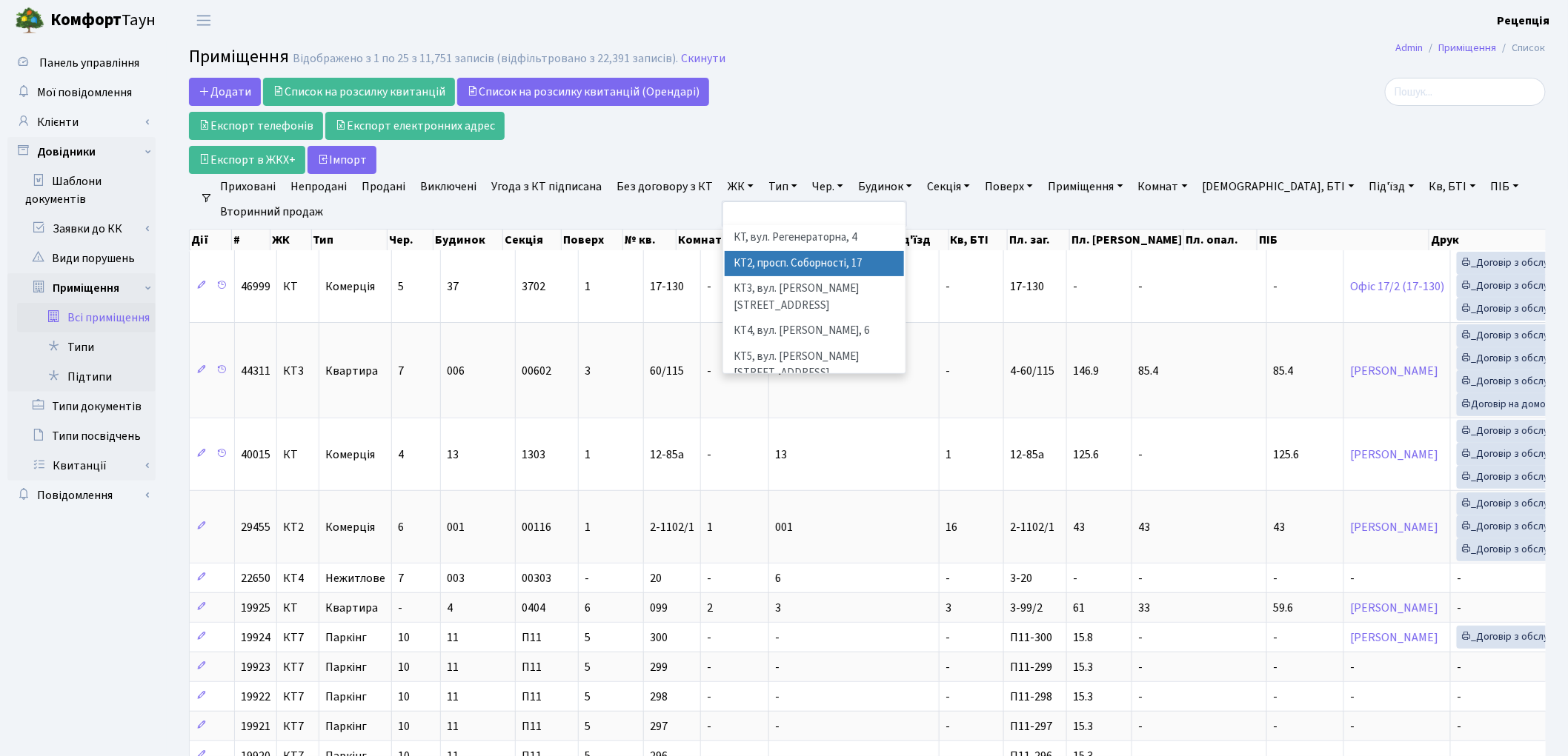
click at [775, 262] on li "КТ2, просп. Соборності, 17" at bounding box center [814, 264] width 180 height 26
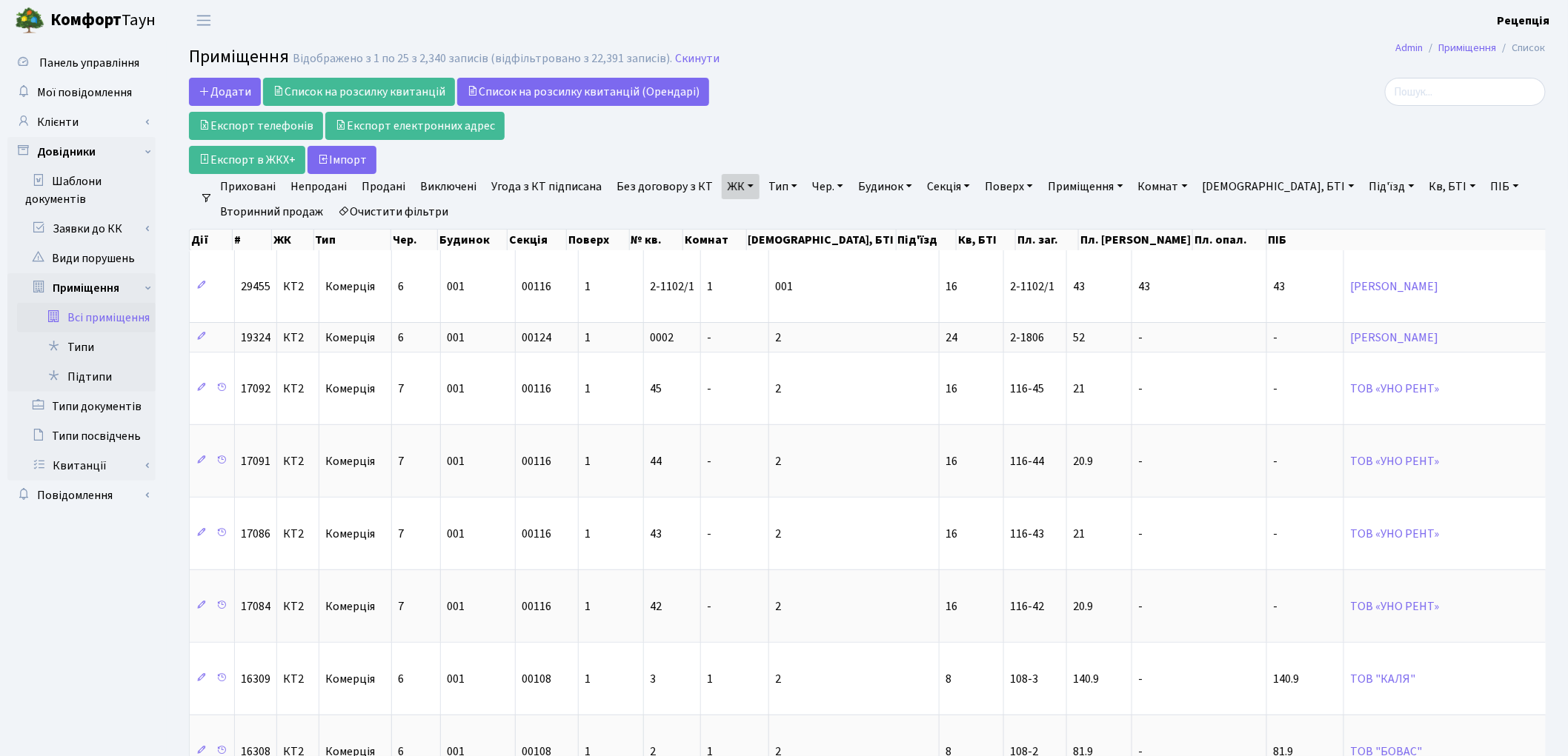
click at [1423, 179] on link "Кв, БТІ" at bounding box center [1452, 187] width 58 height 26
type input "109-13"
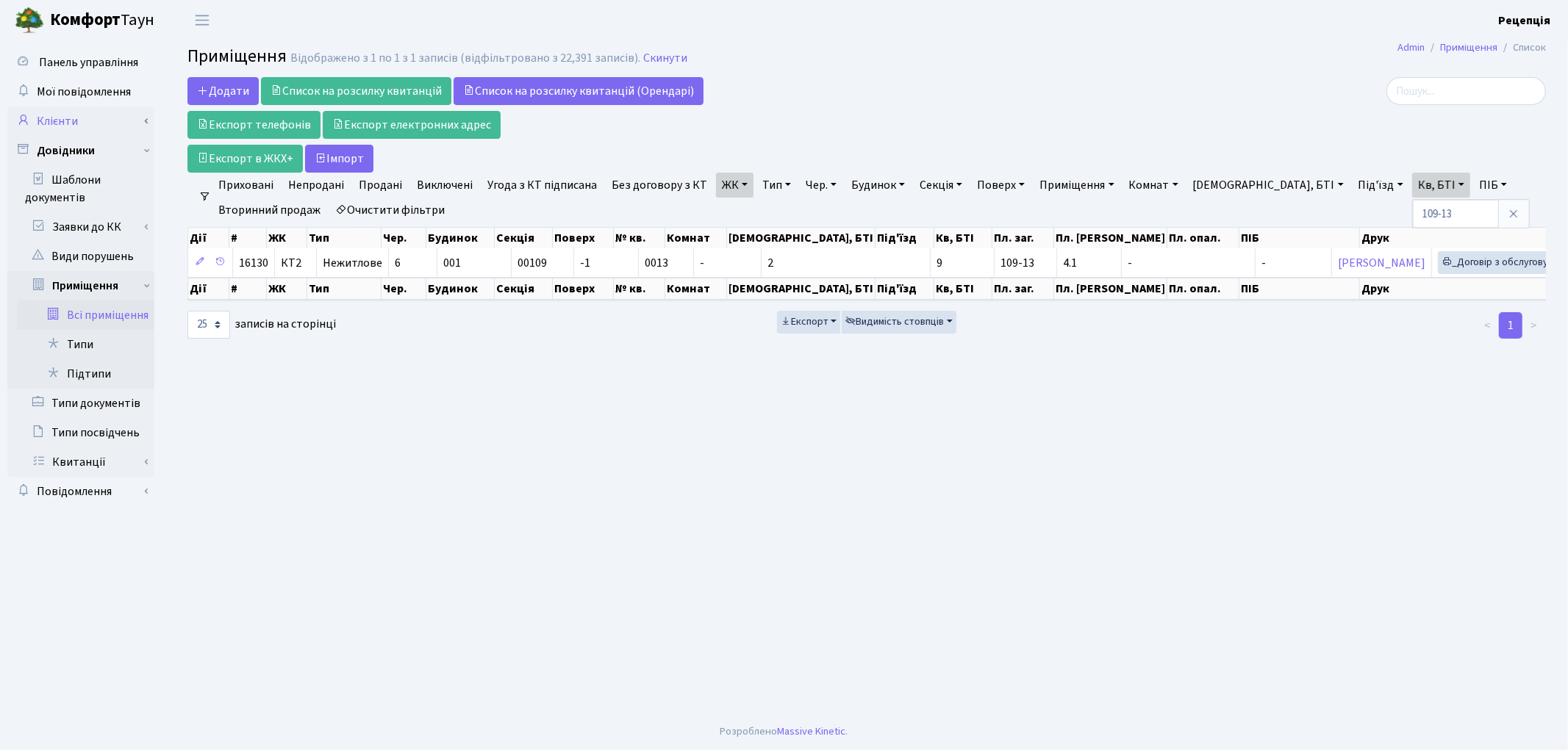
click at [93, 114] on link "Клієнти" at bounding box center [81, 121] width 147 height 29
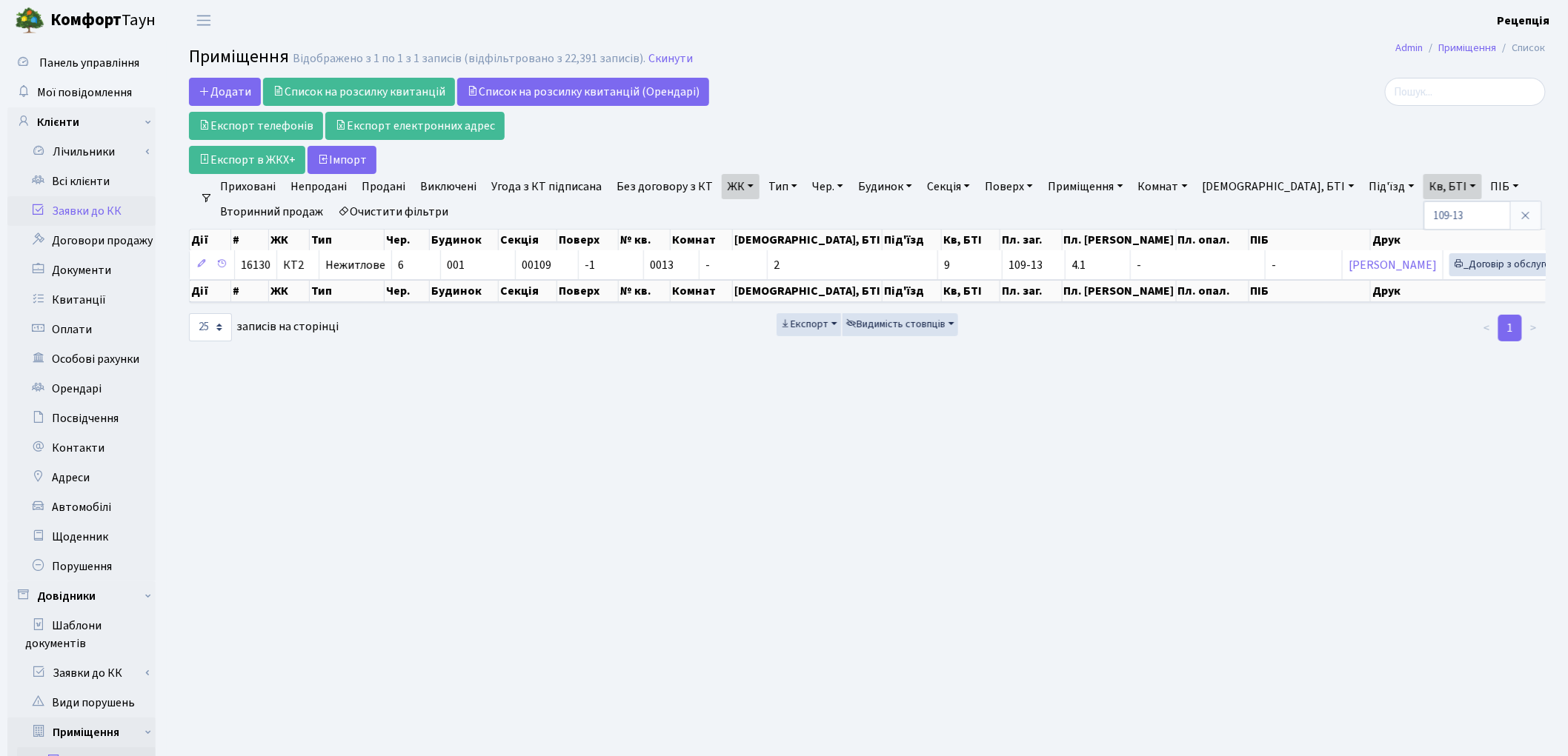
click at [89, 212] on link "Заявки до КК" at bounding box center [81, 211] width 149 height 30
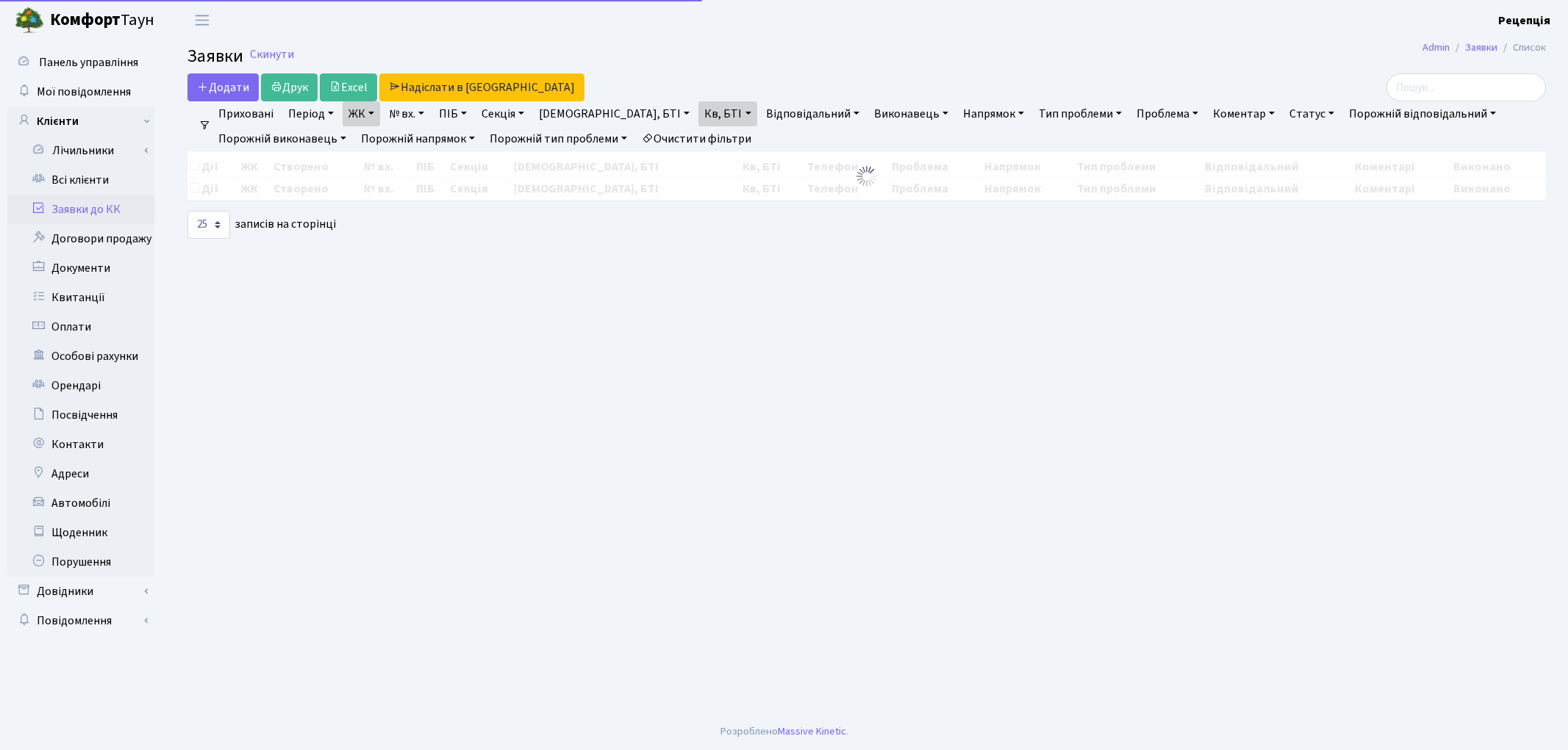
select select "25"
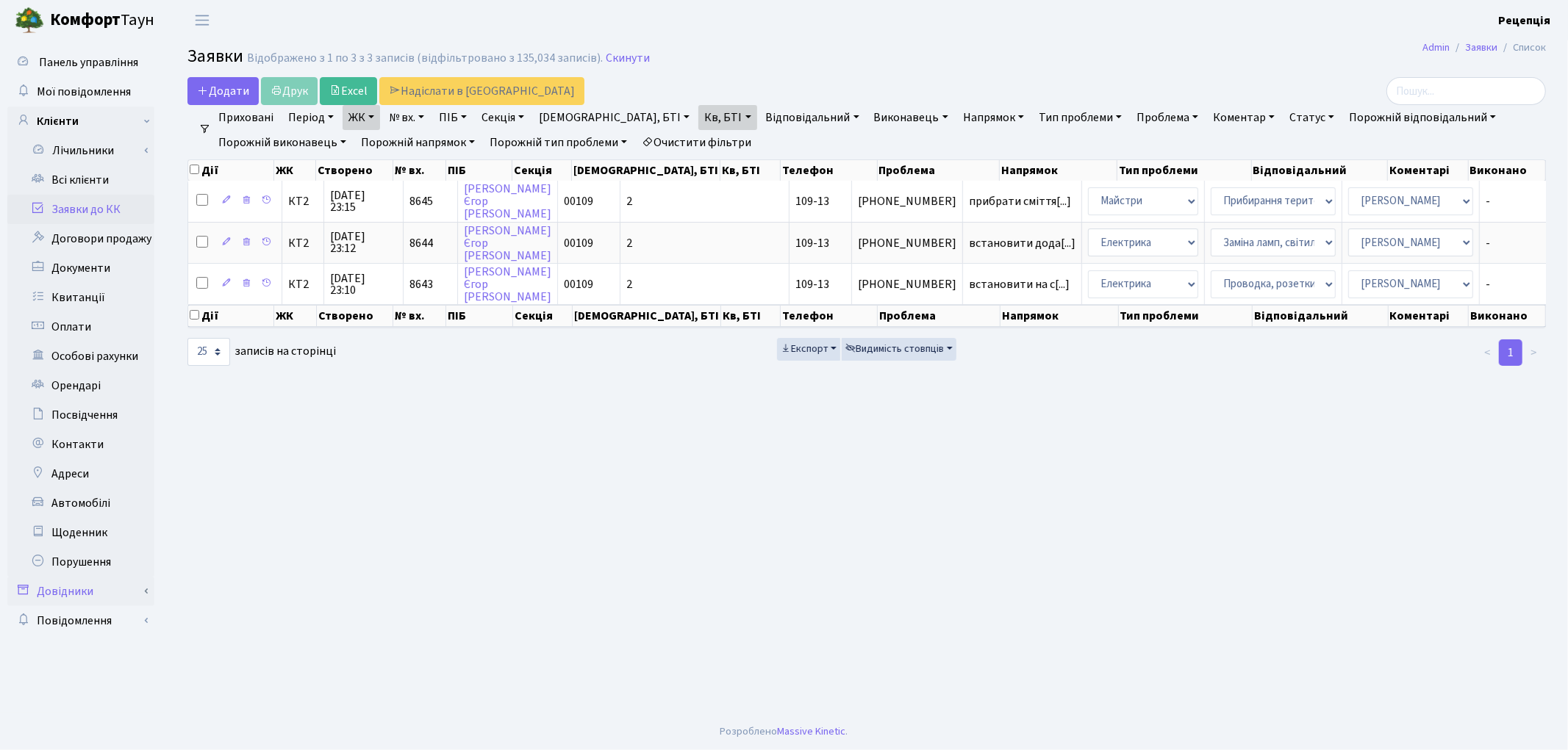
click at [92, 594] on link "Довідники" at bounding box center [81, 591] width 147 height 29
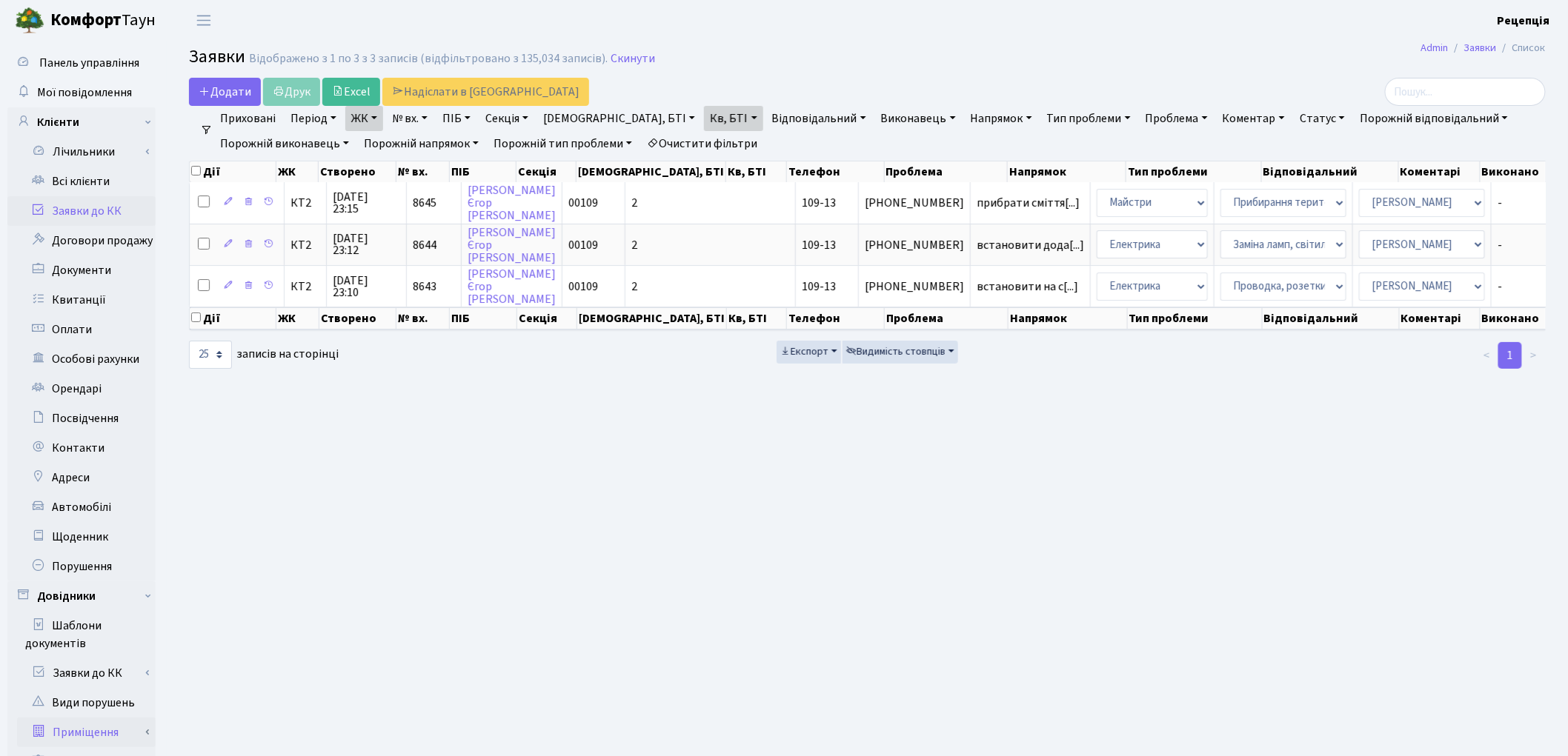
click at [111, 722] on link "Приміщення" at bounding box center [85, 732] width 138 height 30
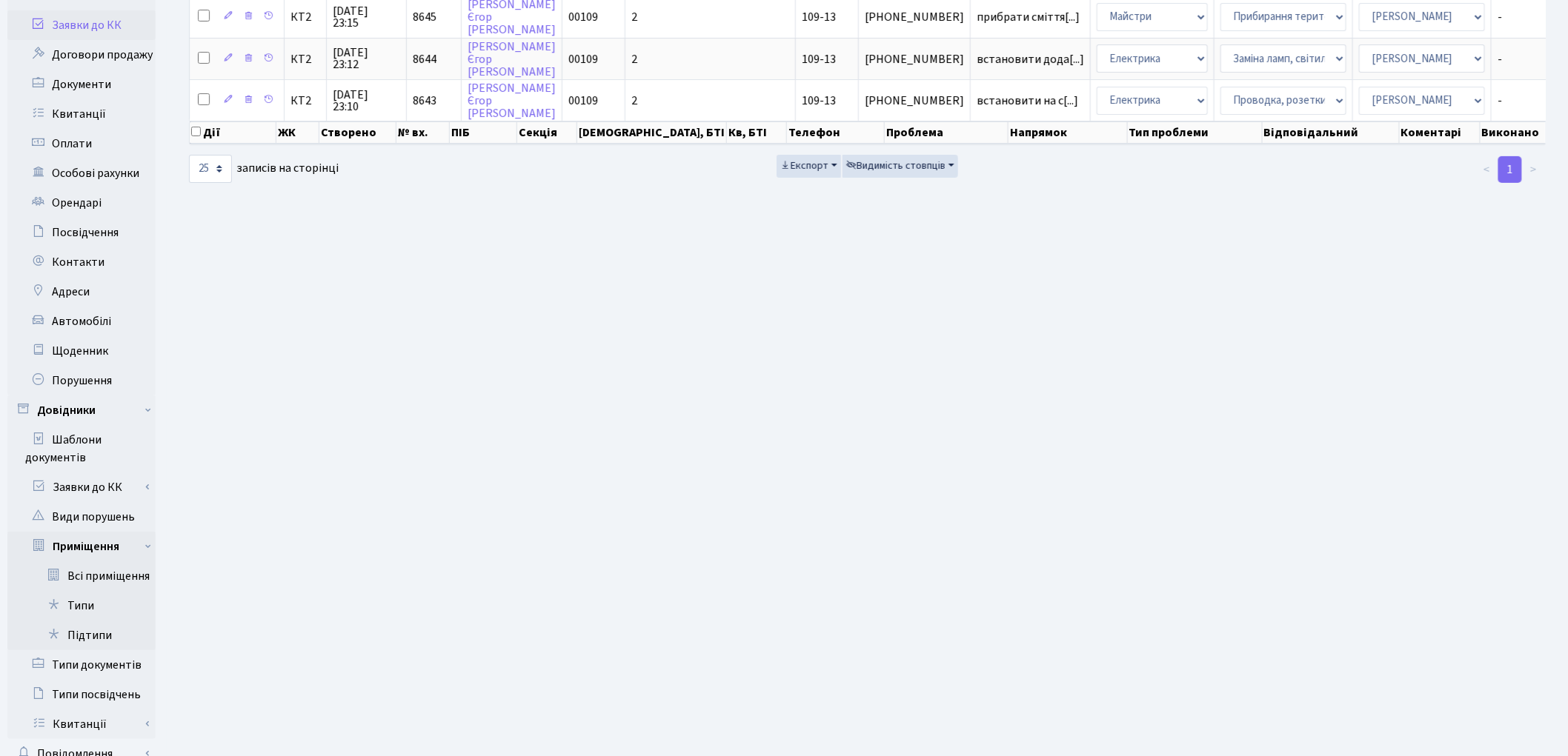
scroll to position [222, 0]
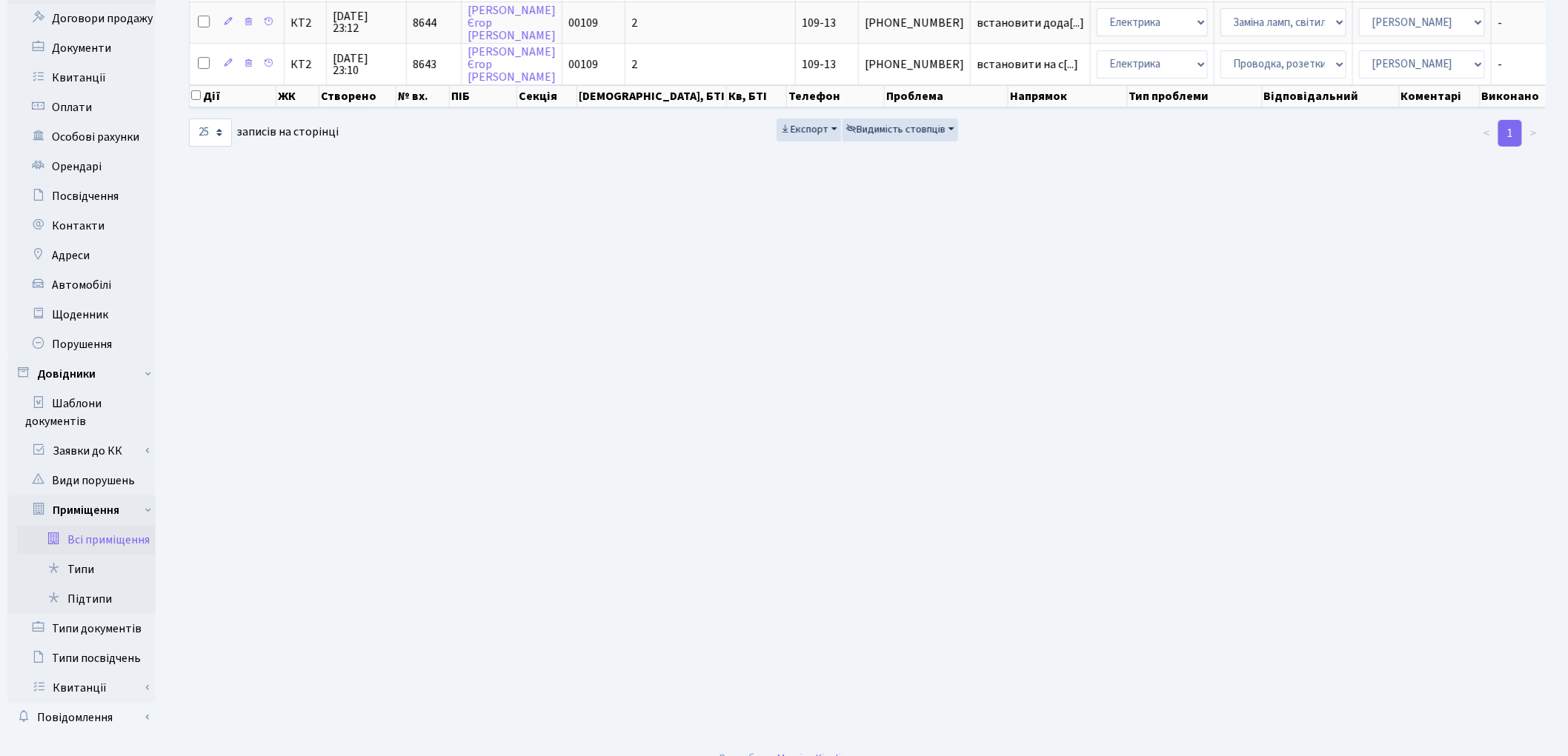
click at [117, 540] on link "Всі приміщення" at bounding box center [85, 540] width 138 height 30
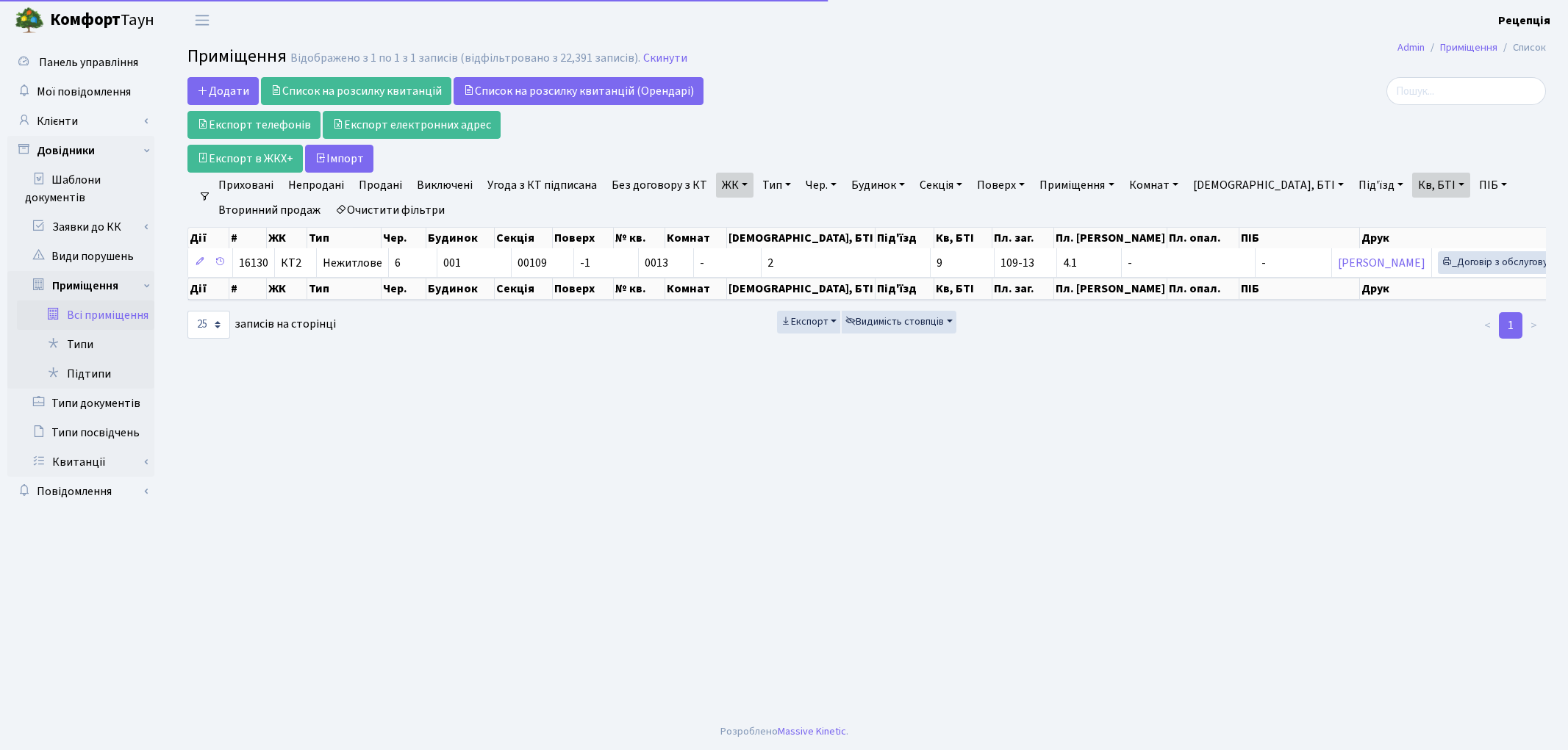
select select "25"
click at [72, 155] on link "Довідники" at bounding box center [81, 150] width 147 height 29
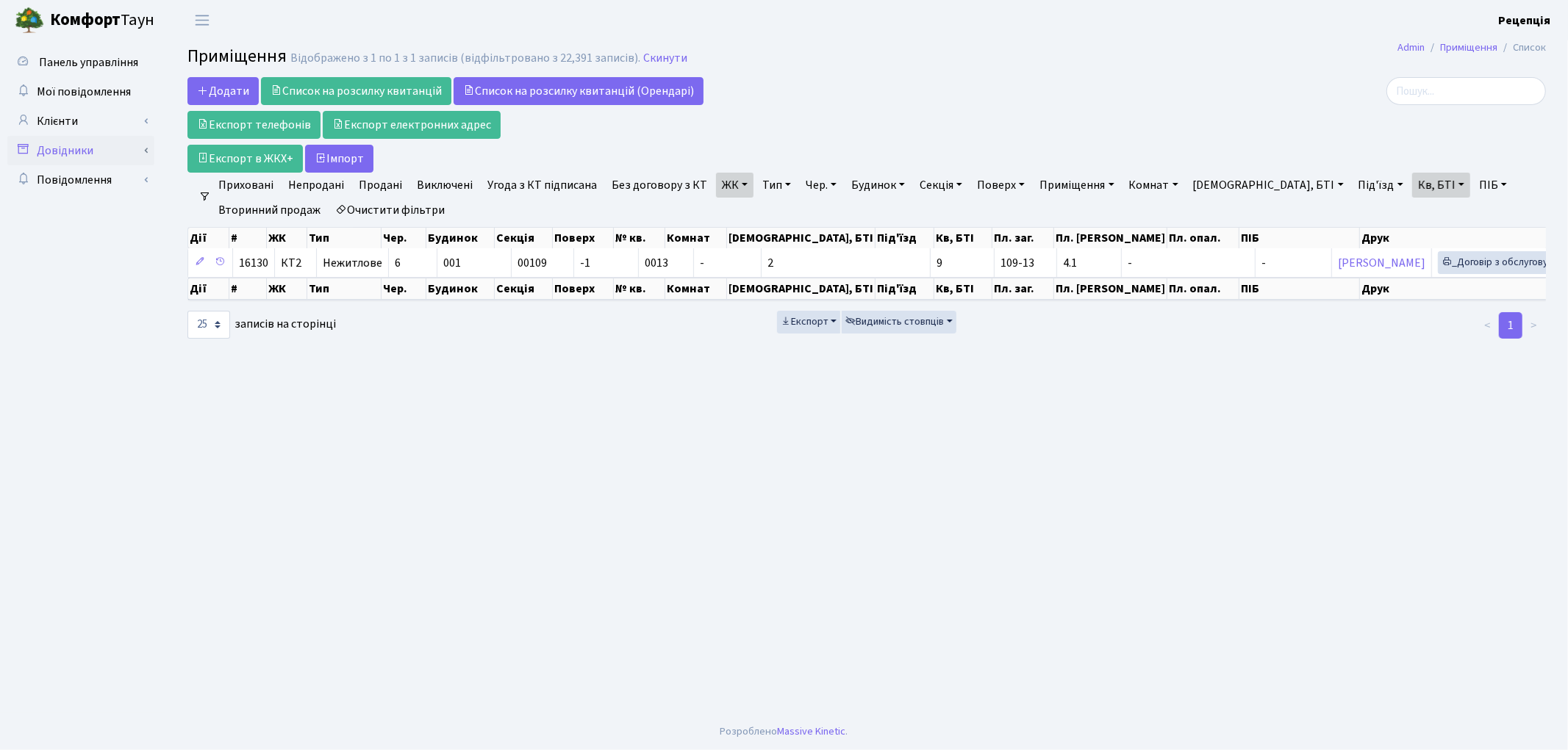
click at [72, 155] on link "Довідники" at bounding box center [81, 150] width 147 height 29
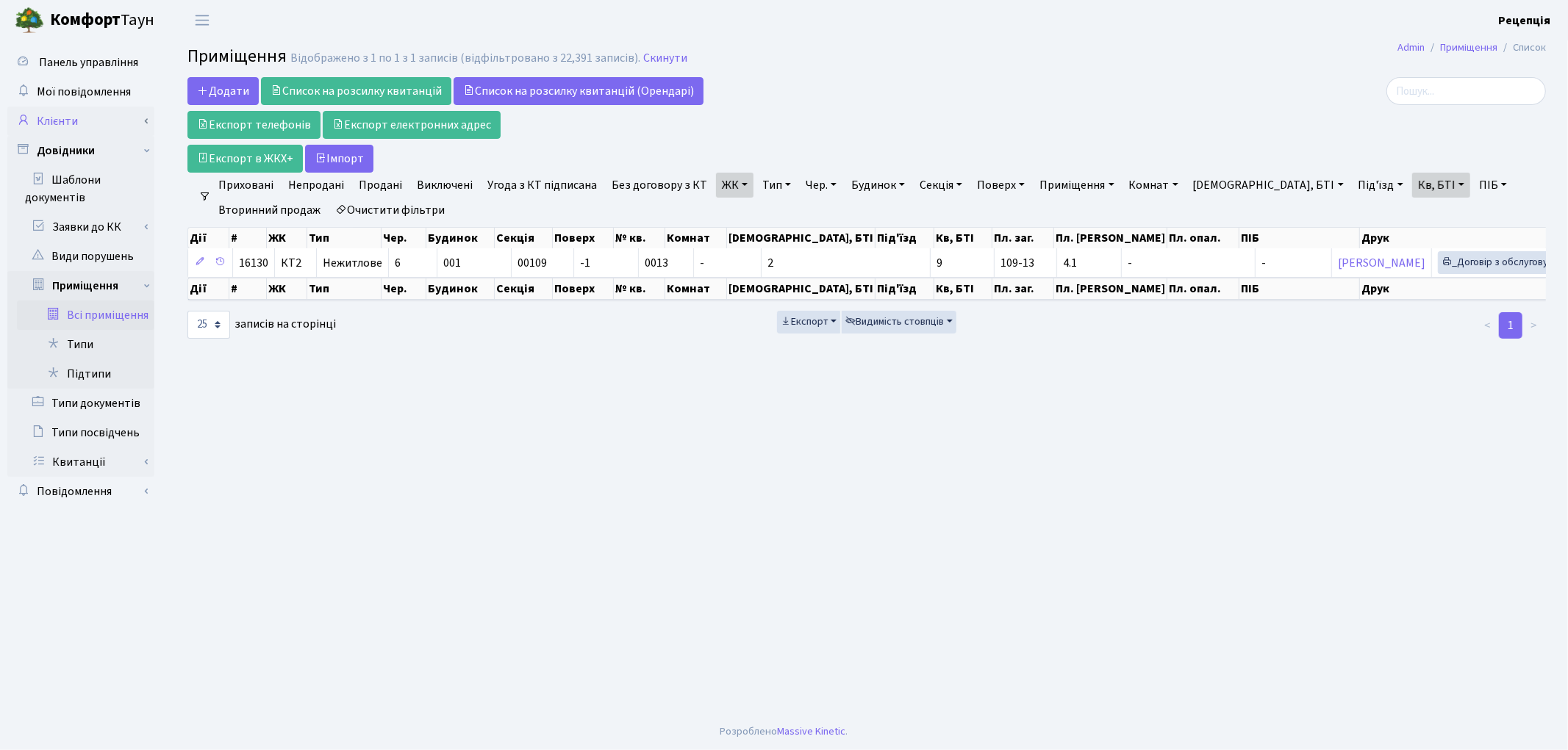
click at [90, 130] on link "Клієнти" at bounding box center [81, 121] width 147 height 29
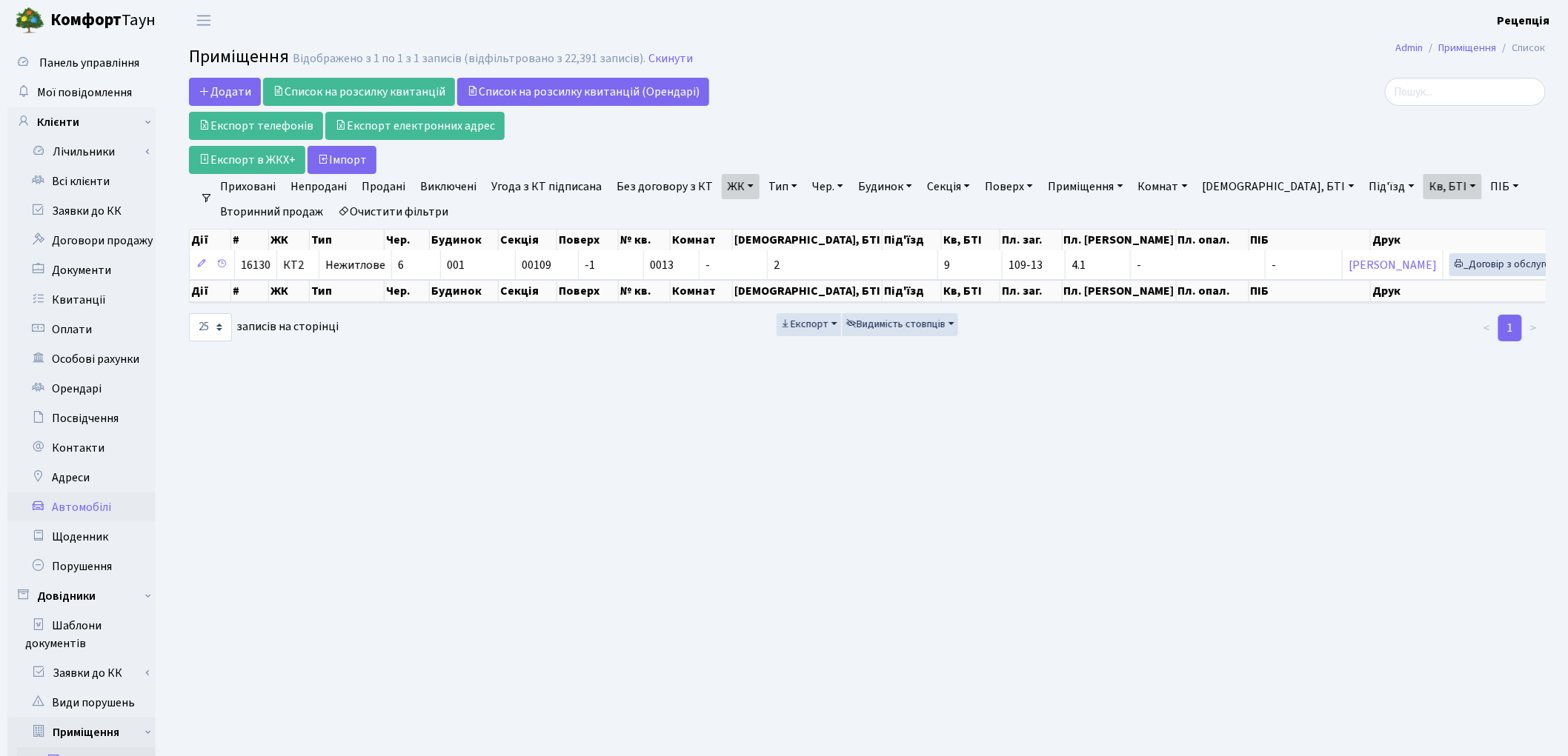
click at [85, 505] on link "Автомобілі" at bounding box center [81, 507] width 149 height 30
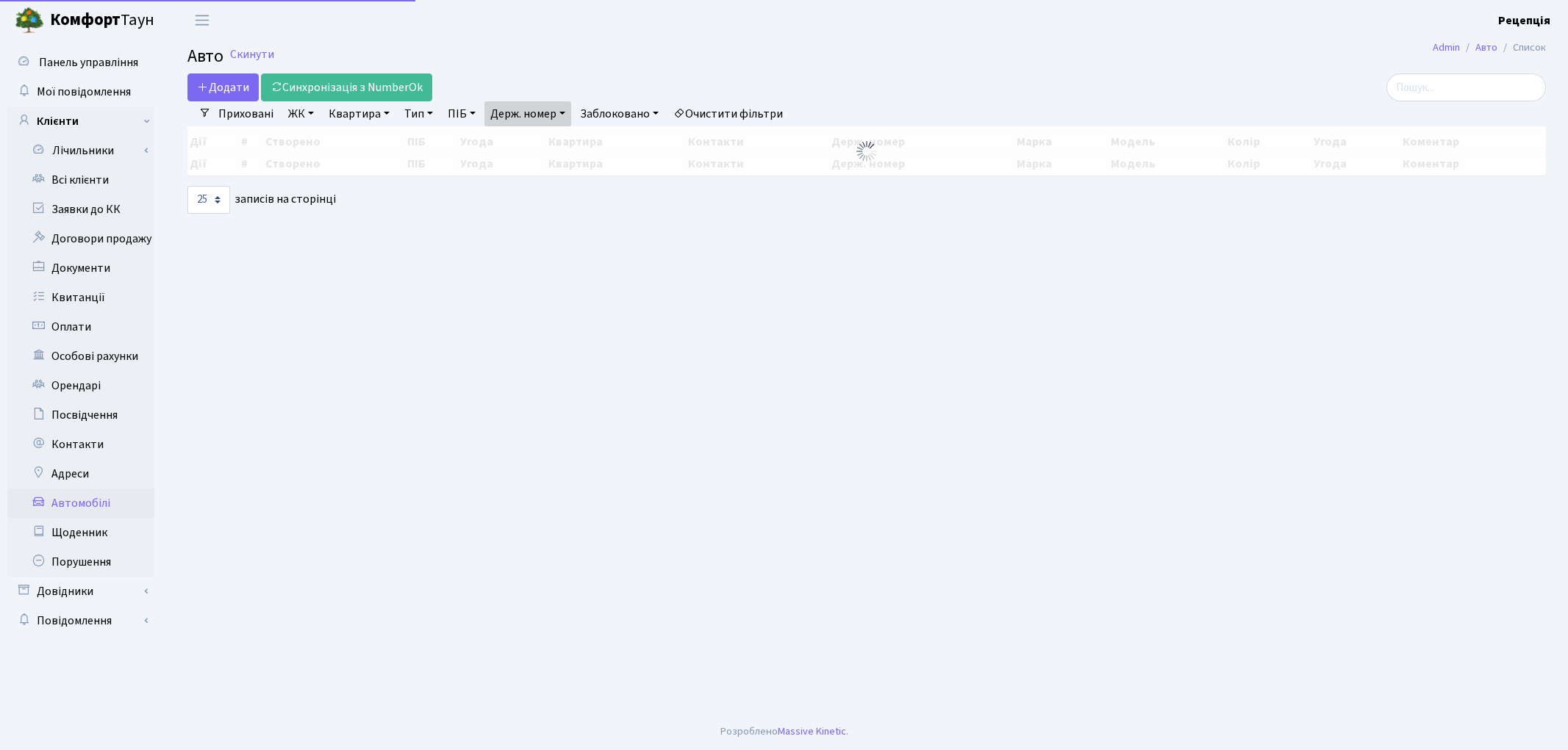
select select "25"
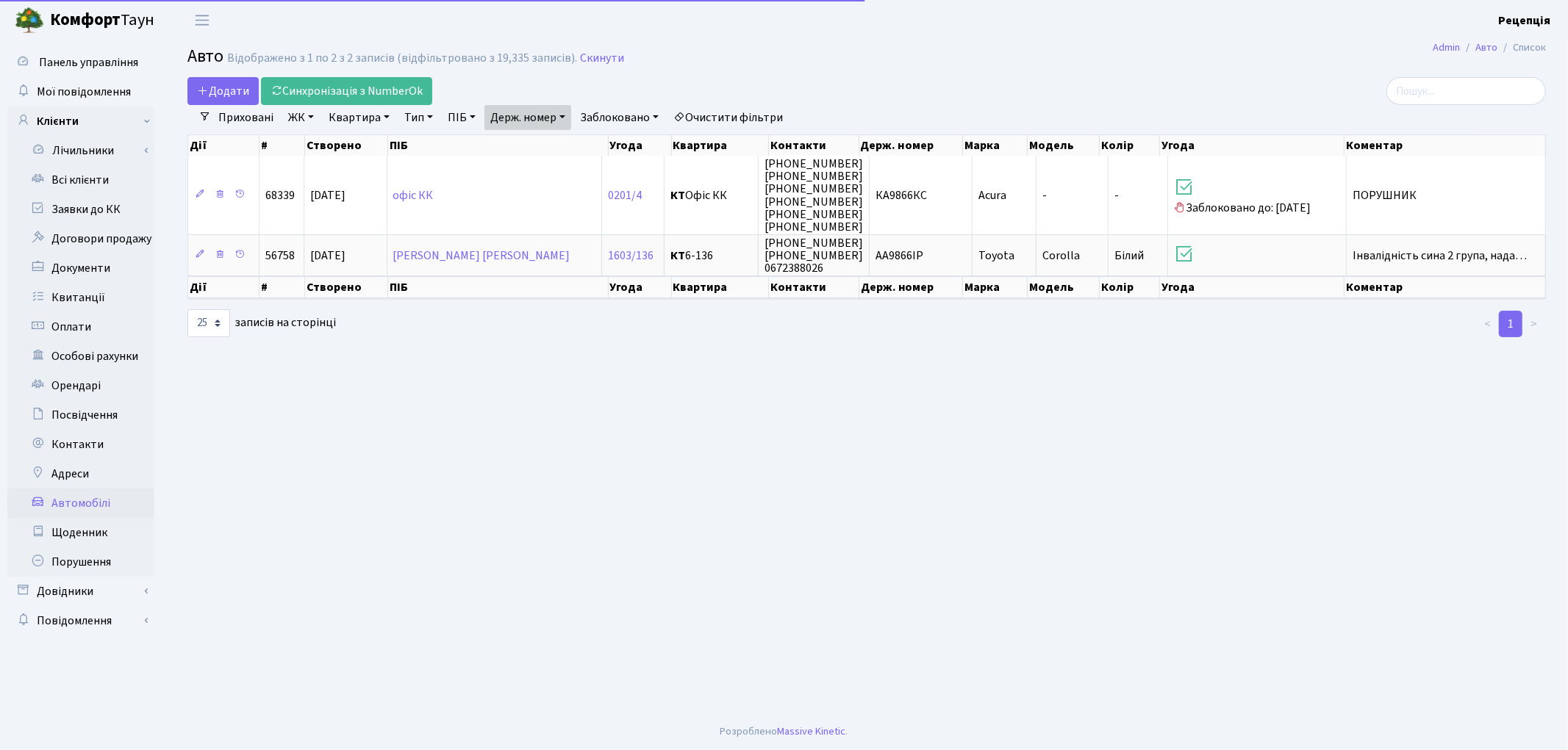
click at [724, 111] on link "Очистити фільтри" at bounding box center [727, 118] width 121 height 25
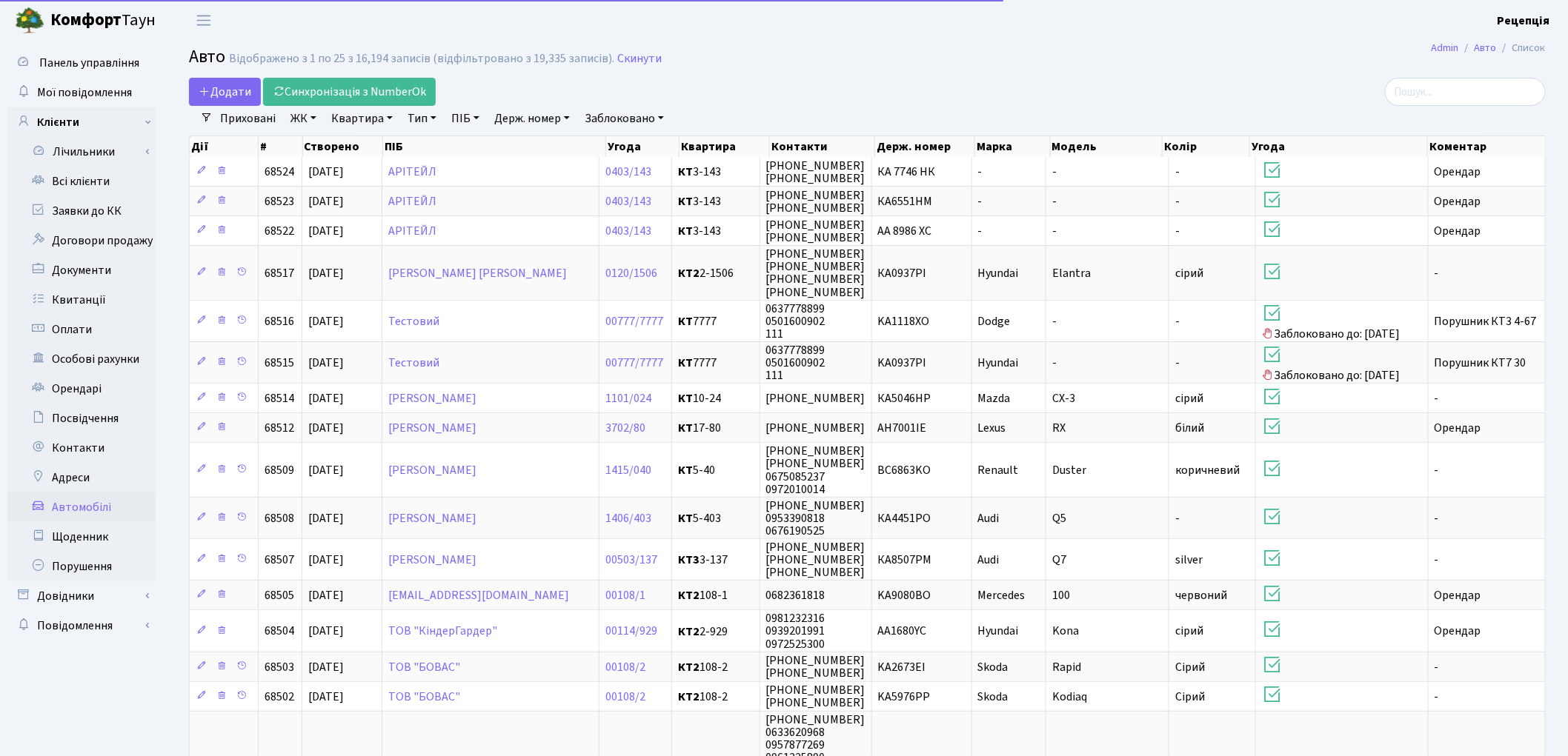
click at [529, 109] on link "Держ. номер" at bounding box center [531, 119] width 87 height 26
type input "1123"
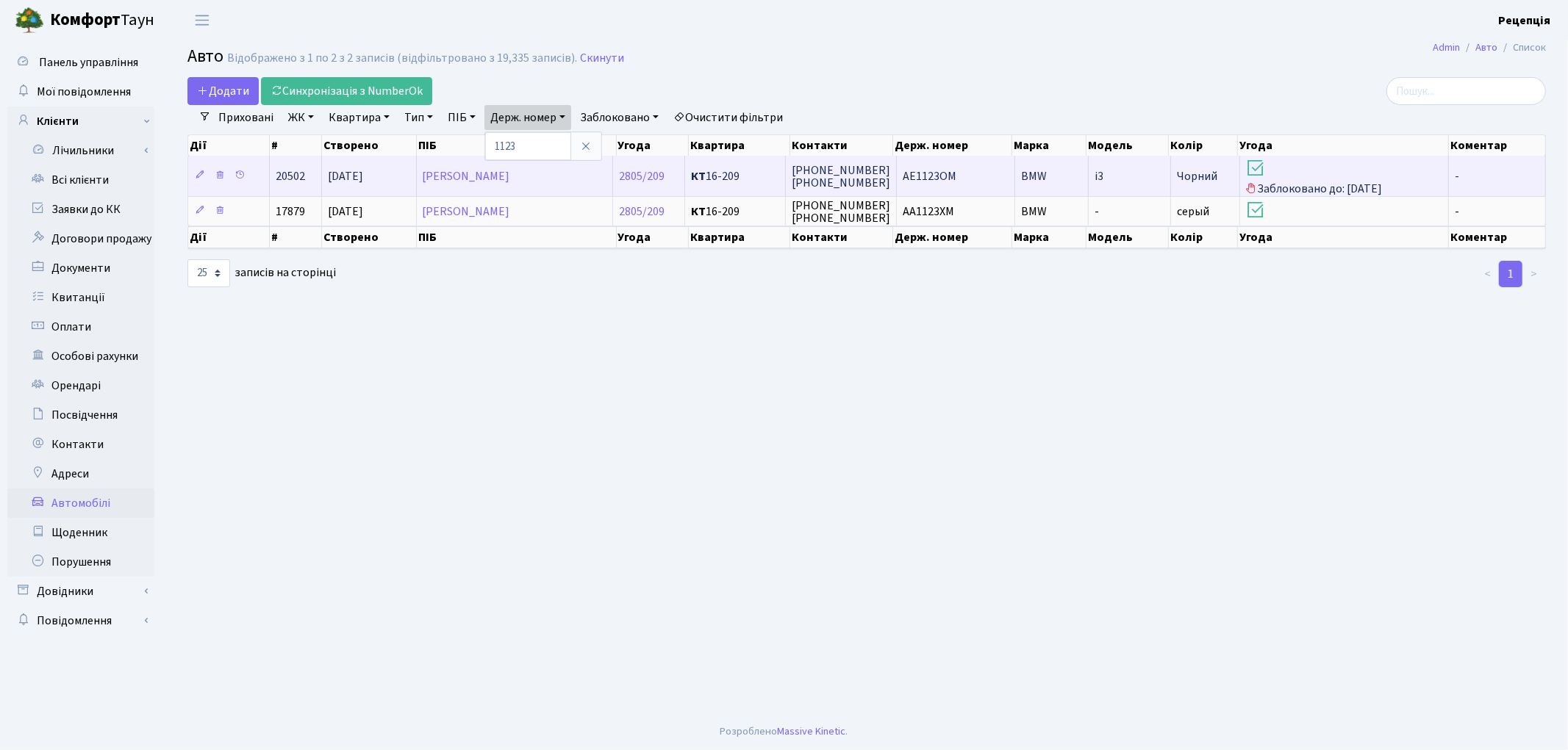
click at [926, 182] on span "AE1123OM" at bounding box center [929, 176] width 54 height 16
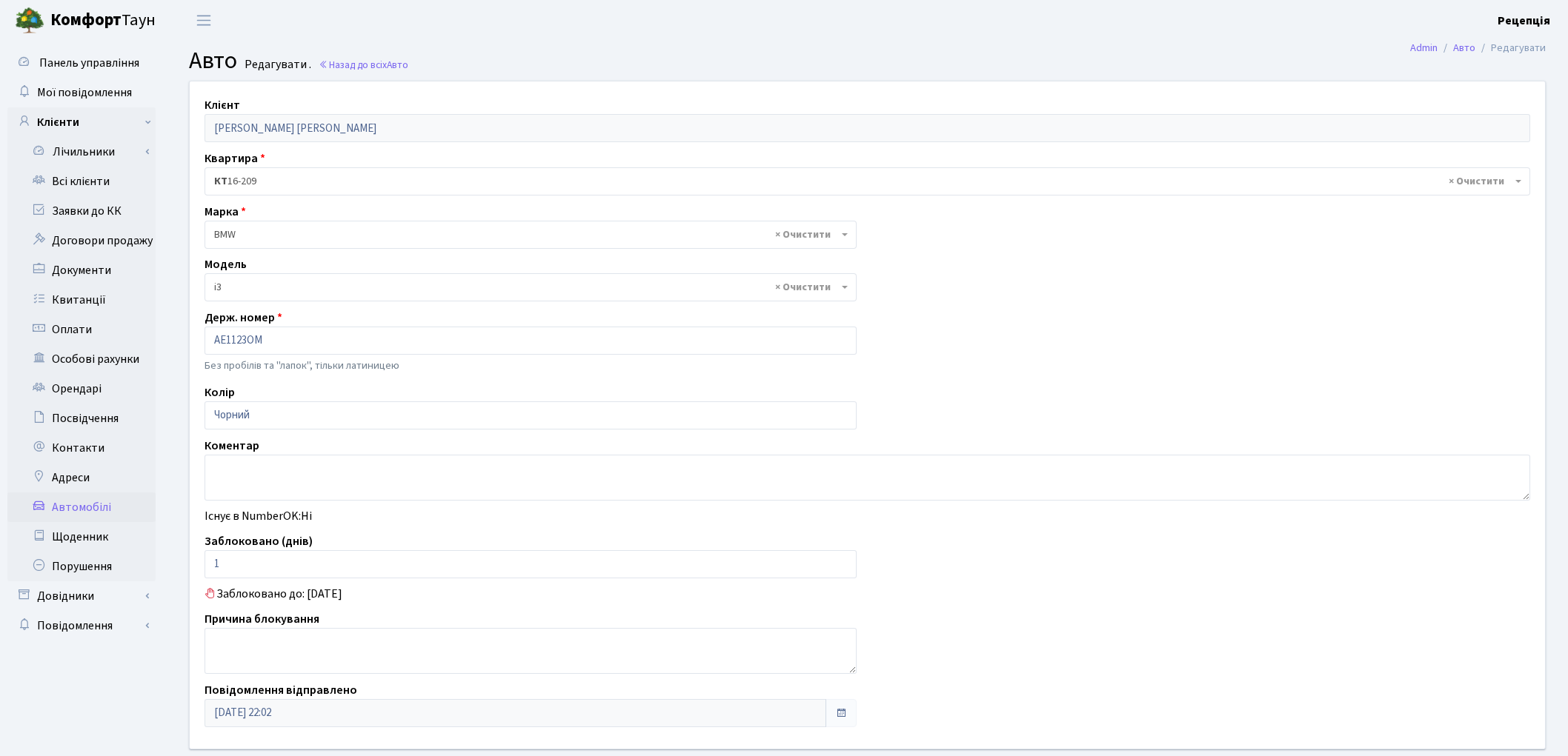
select select "239"
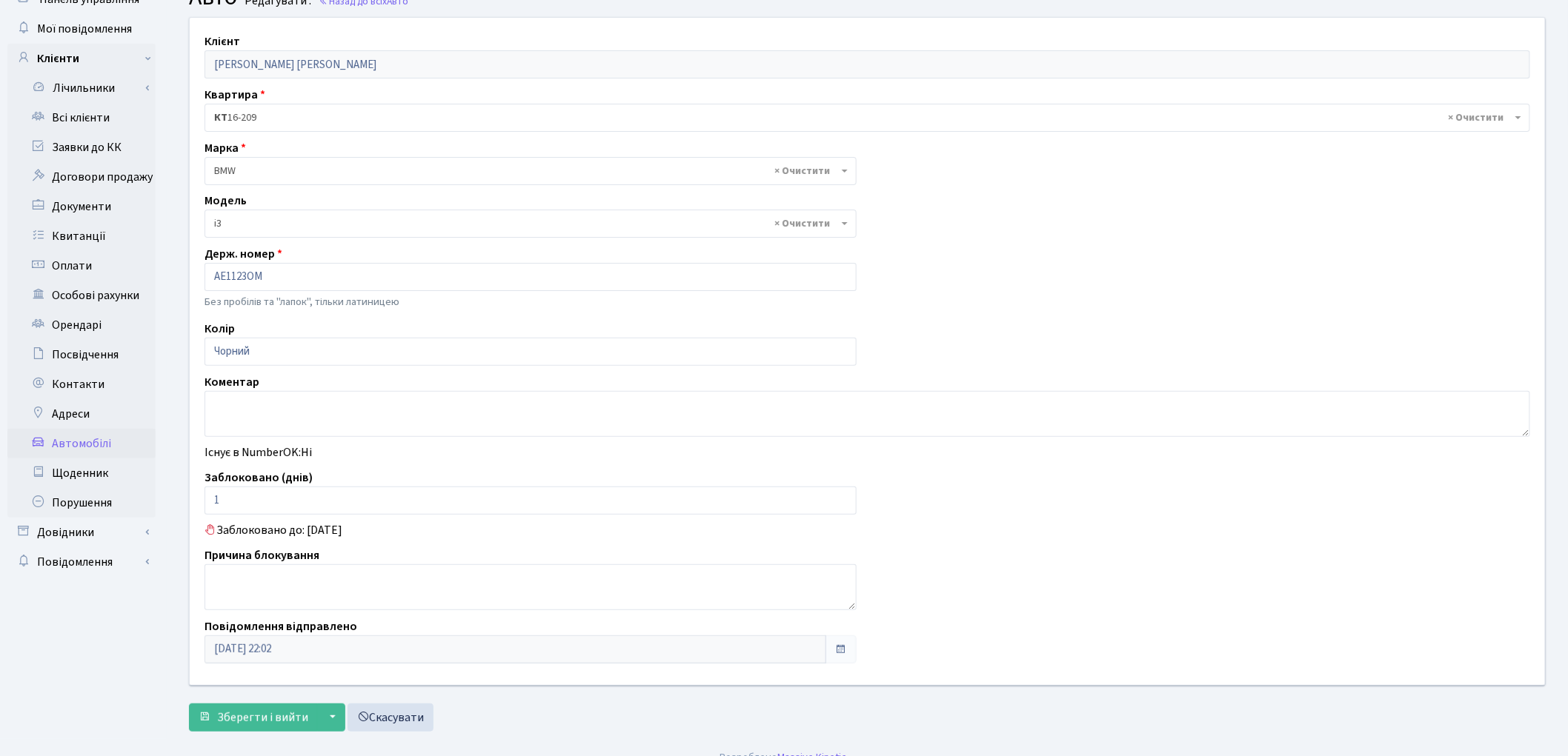
scroll to position [84, 0]
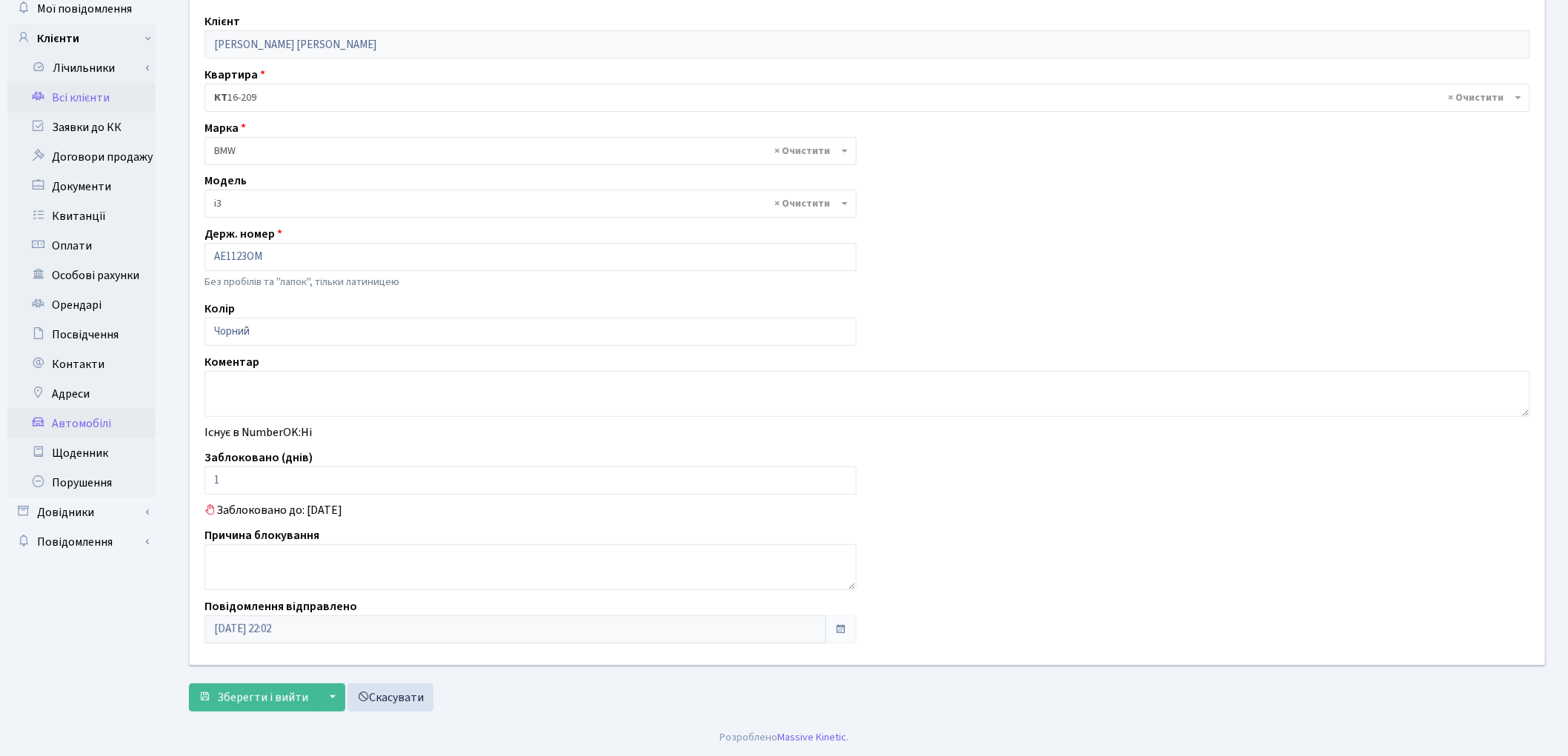
click at [60, 86] on link "Всі клієнти" at bounding box center [81, 97] width 149 height 30
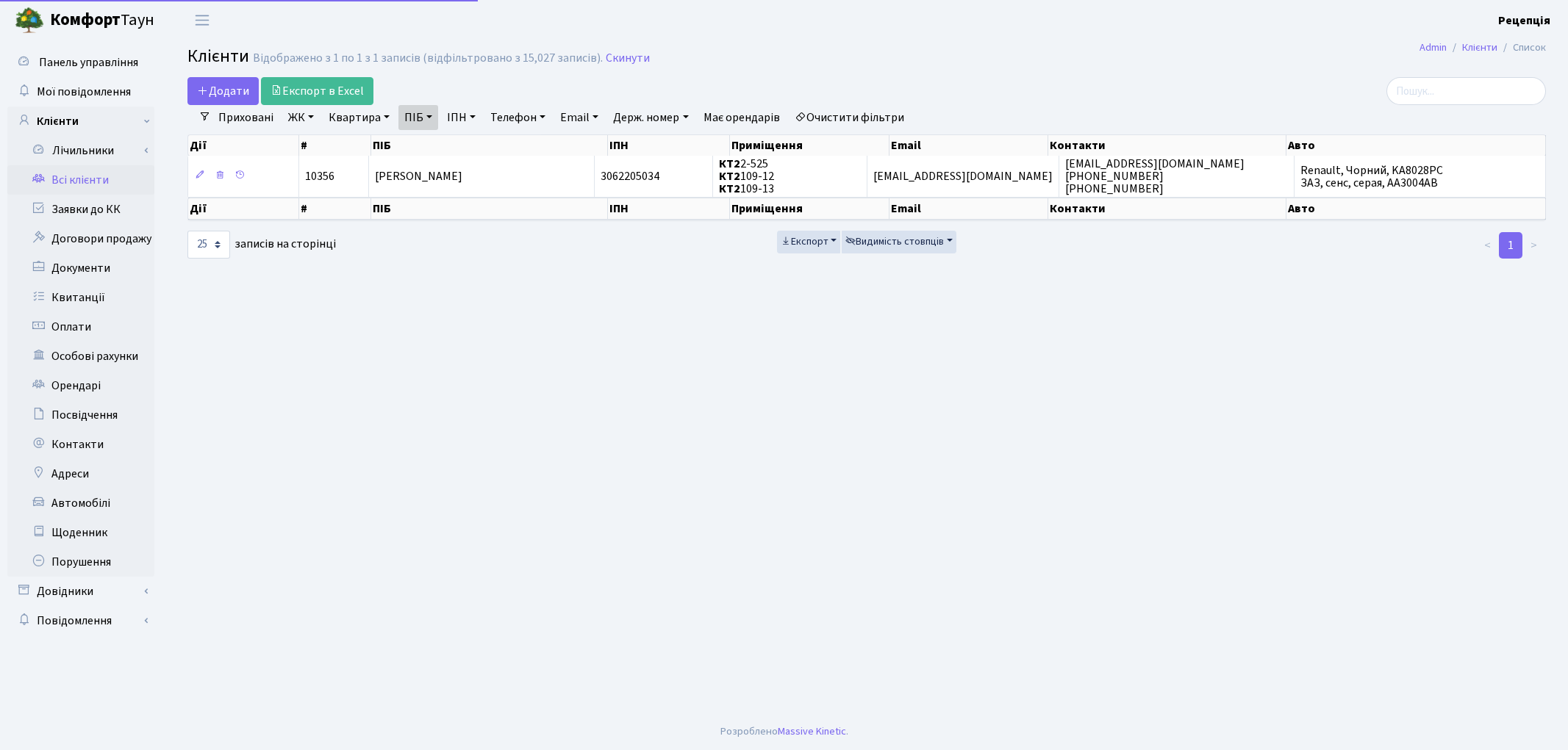
select select "25"
click at [844, 115] on link "Очистити фільтри" at bounding box center [849, 118] width 121 height 25
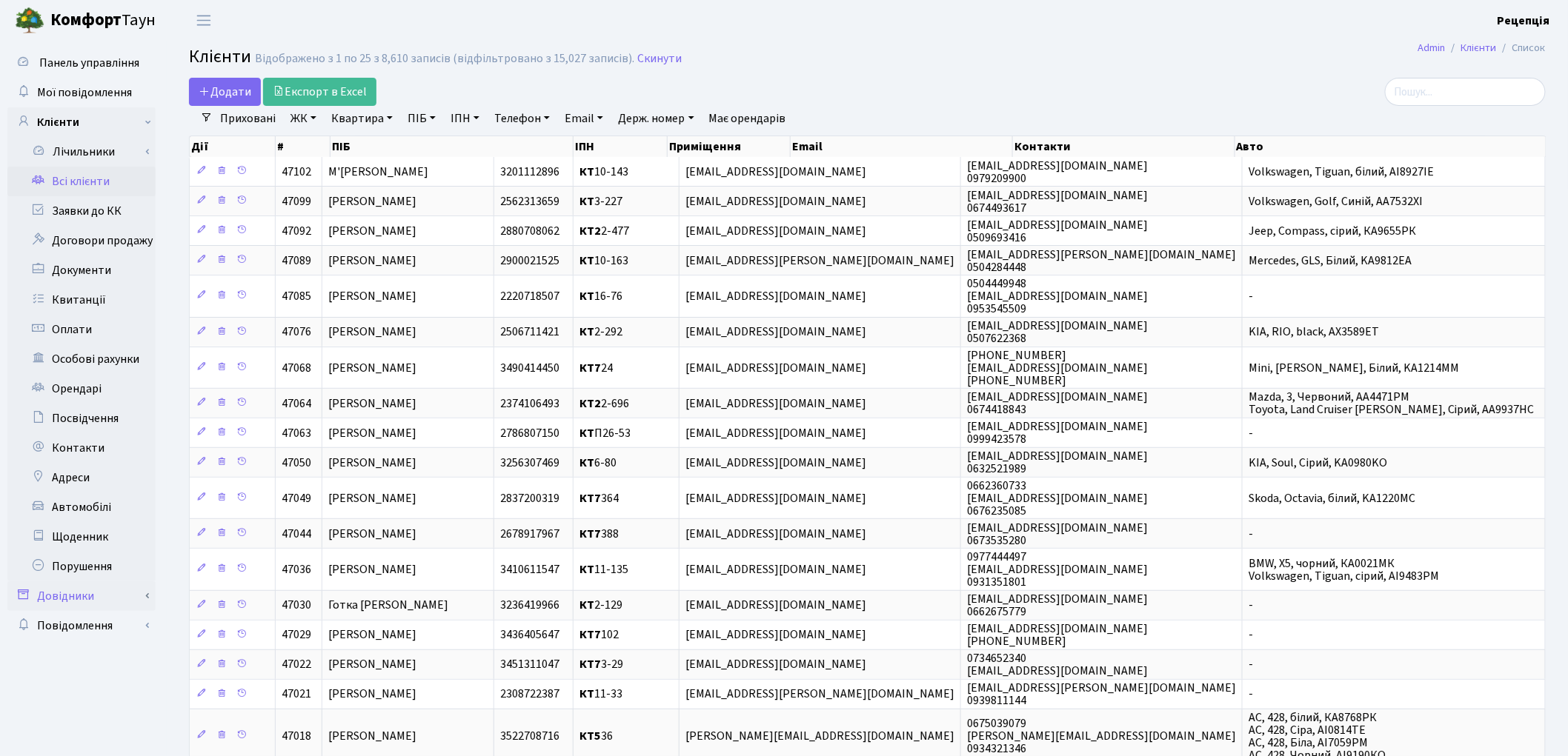
click at [109, 594] on link "Довідники" at bounding box center [81, 596] width 149 height 30
click at [101, 502] on link "Автомобілі" at bounding box center [81, 507] width 149 height 30
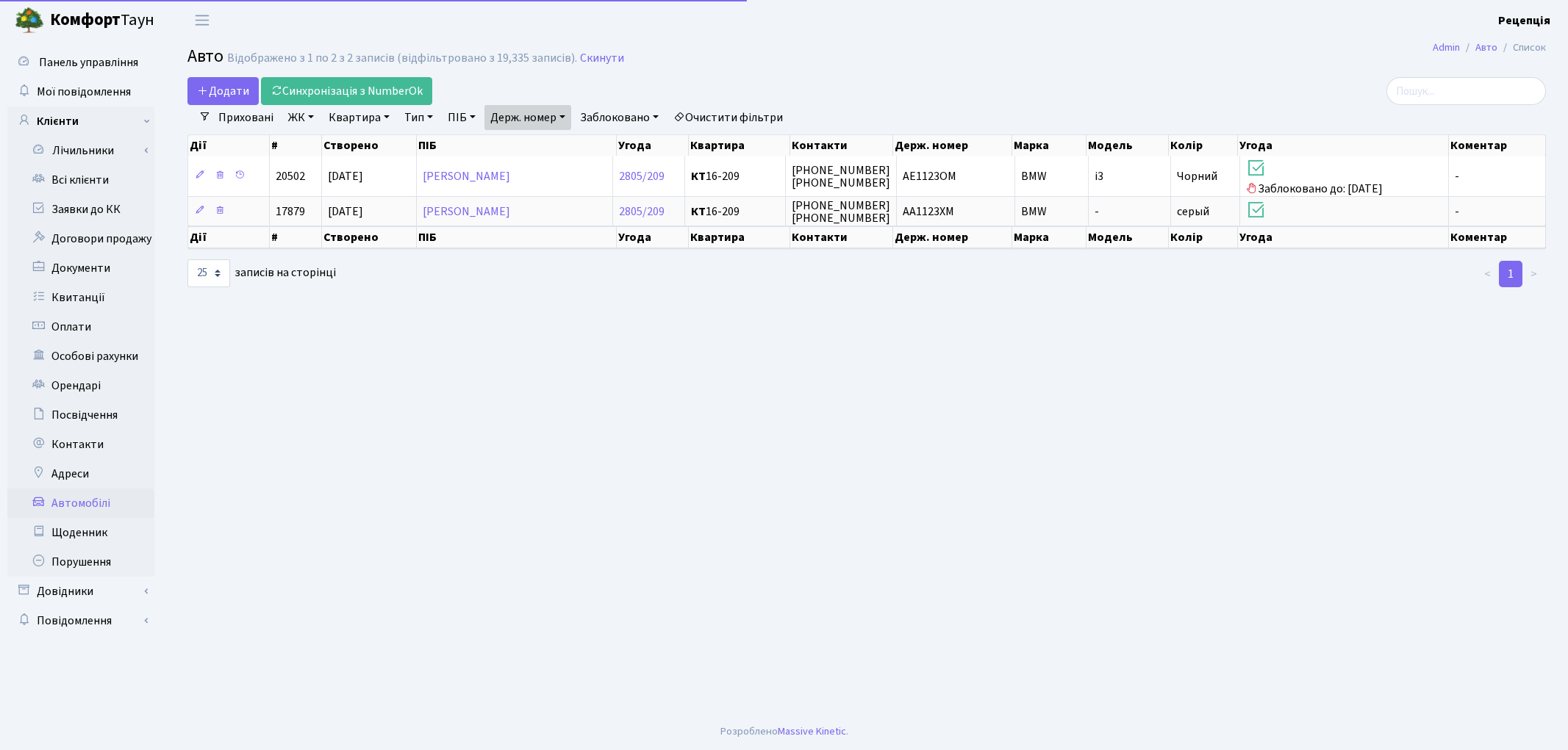
select select "25"
click at [545, 112] on link "Держ. номер" at bounding box center [527, 118] width 86 height 25
click at [553, 149] on input "1123" at bounding box center [528, 146] width 86 height 28
type input "1"
type input "8780"
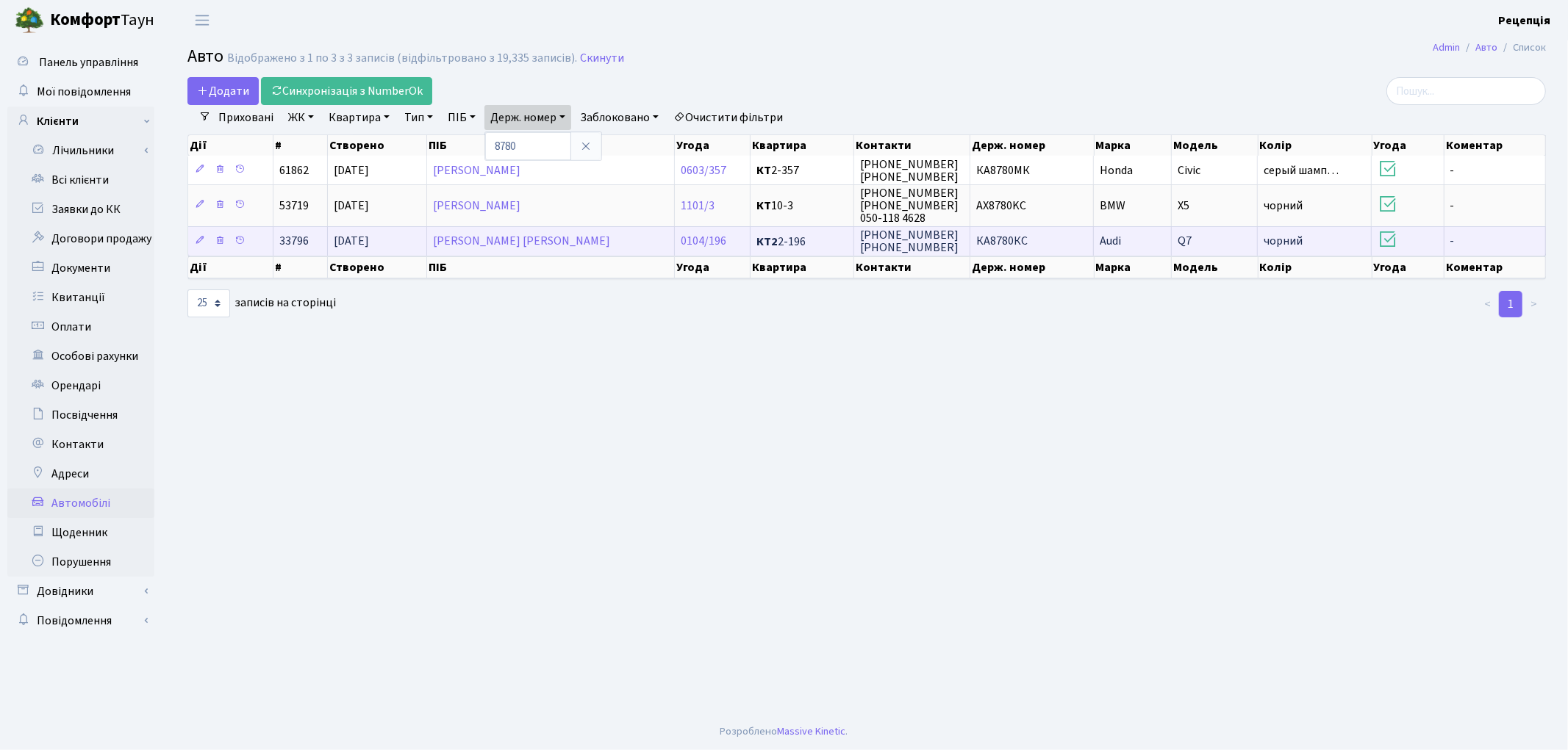
click at [1005, 241] on span "КА8780КС" at bounding box center [1001, 242] width 52 height 16
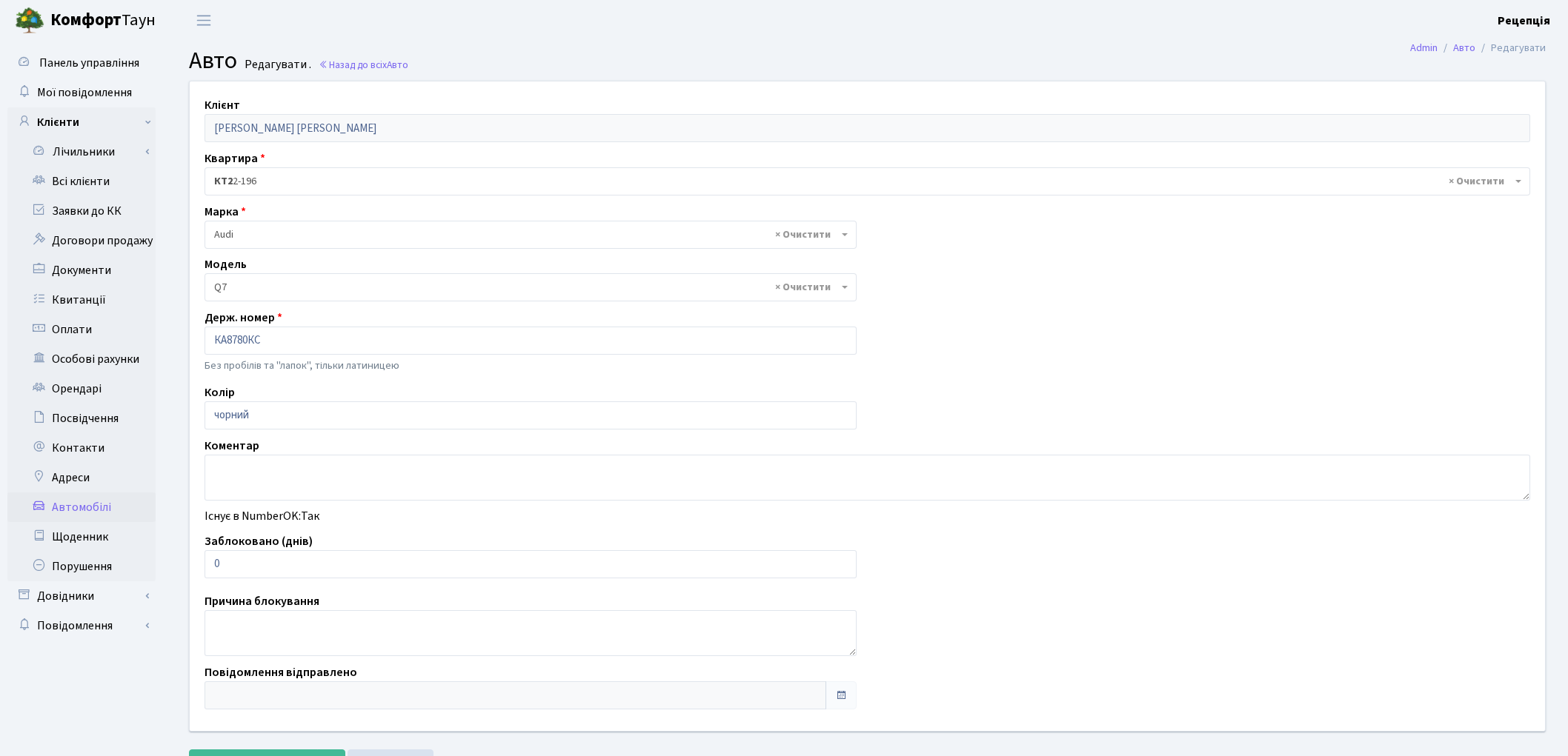
select select "173"
click at [70, 505] on link "Автомобілі" at bounding box center [81, 507] width 149 height 30
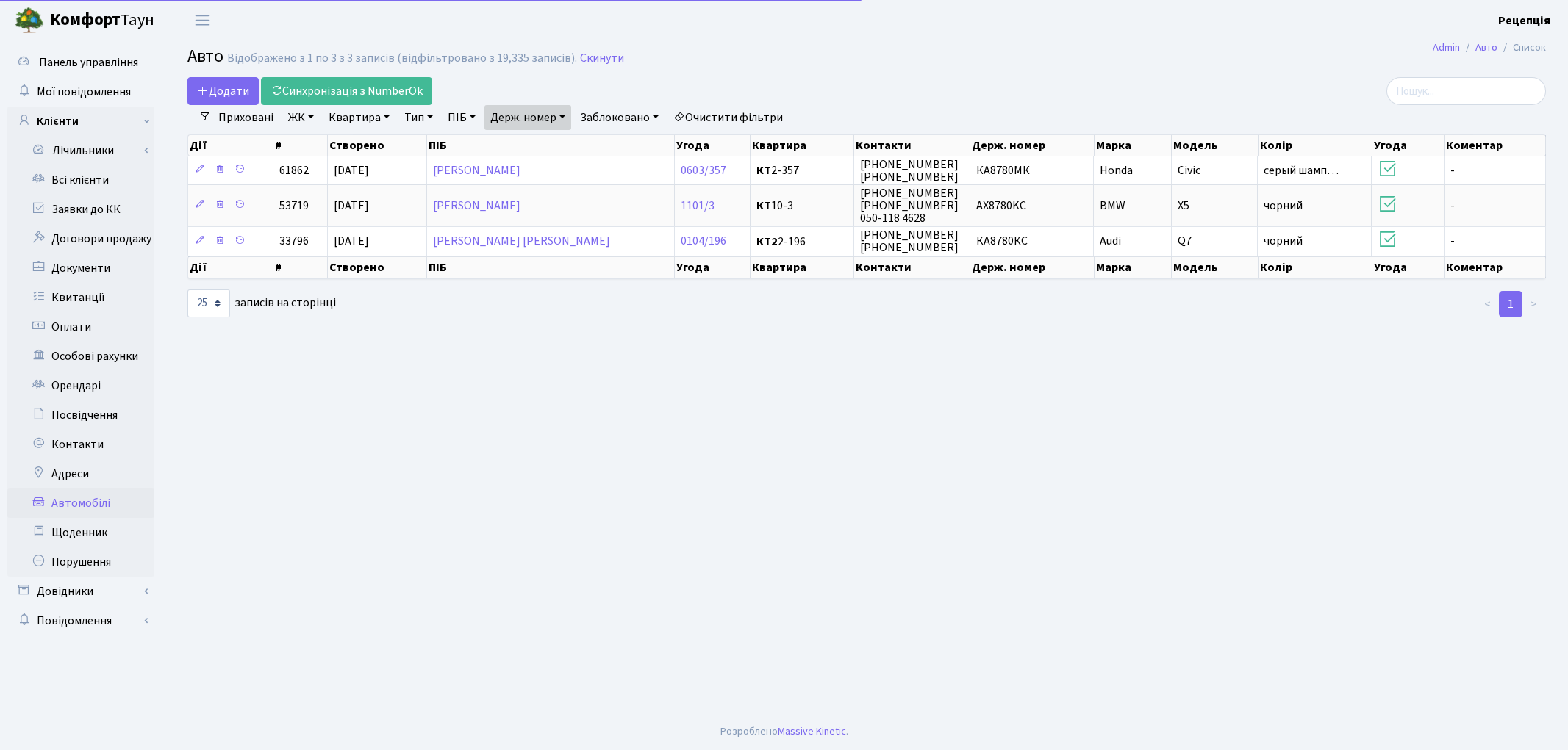
select select "25"
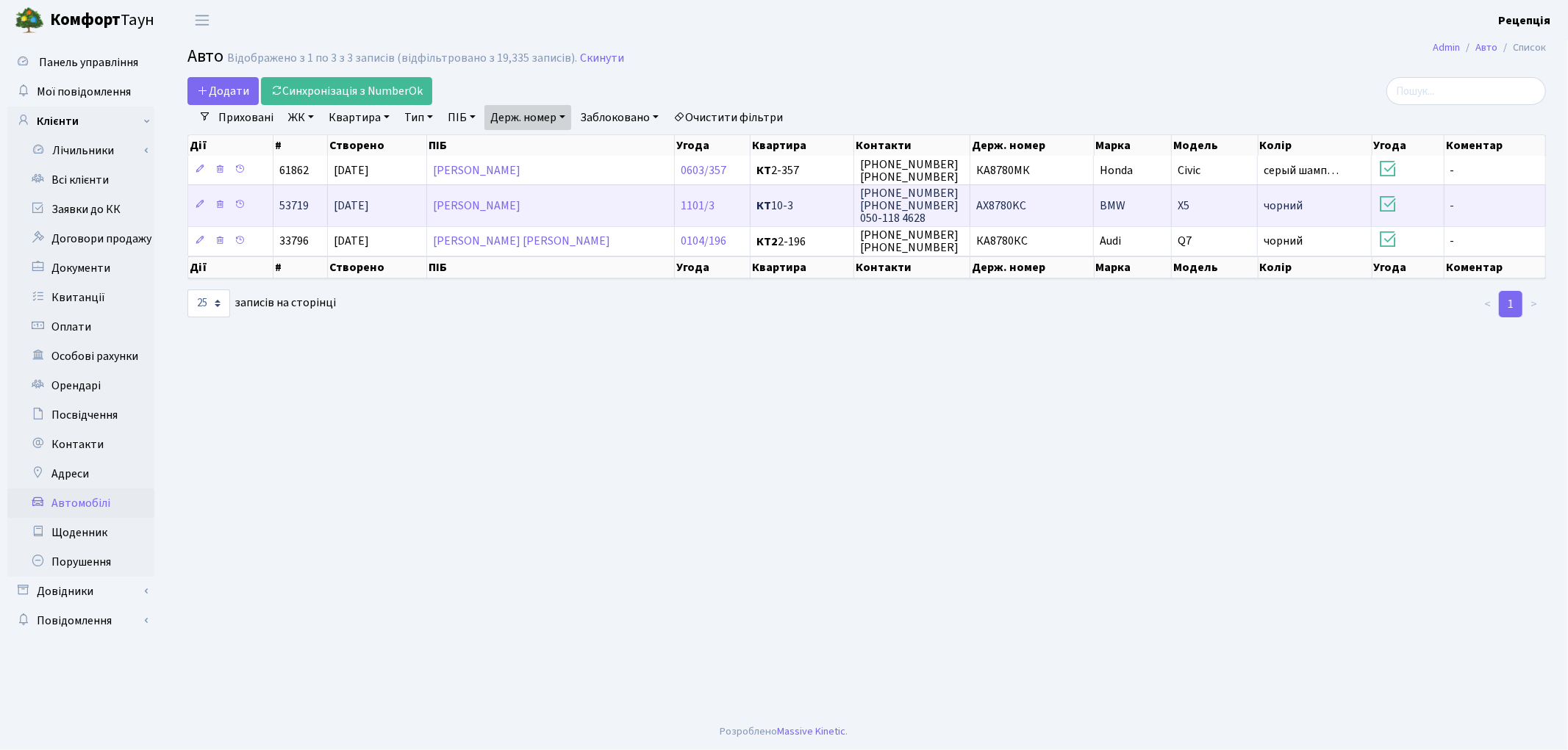
click at [1022, 211] on span "AX8780KC" at bounding box center [1001, 206] width 50 height 16
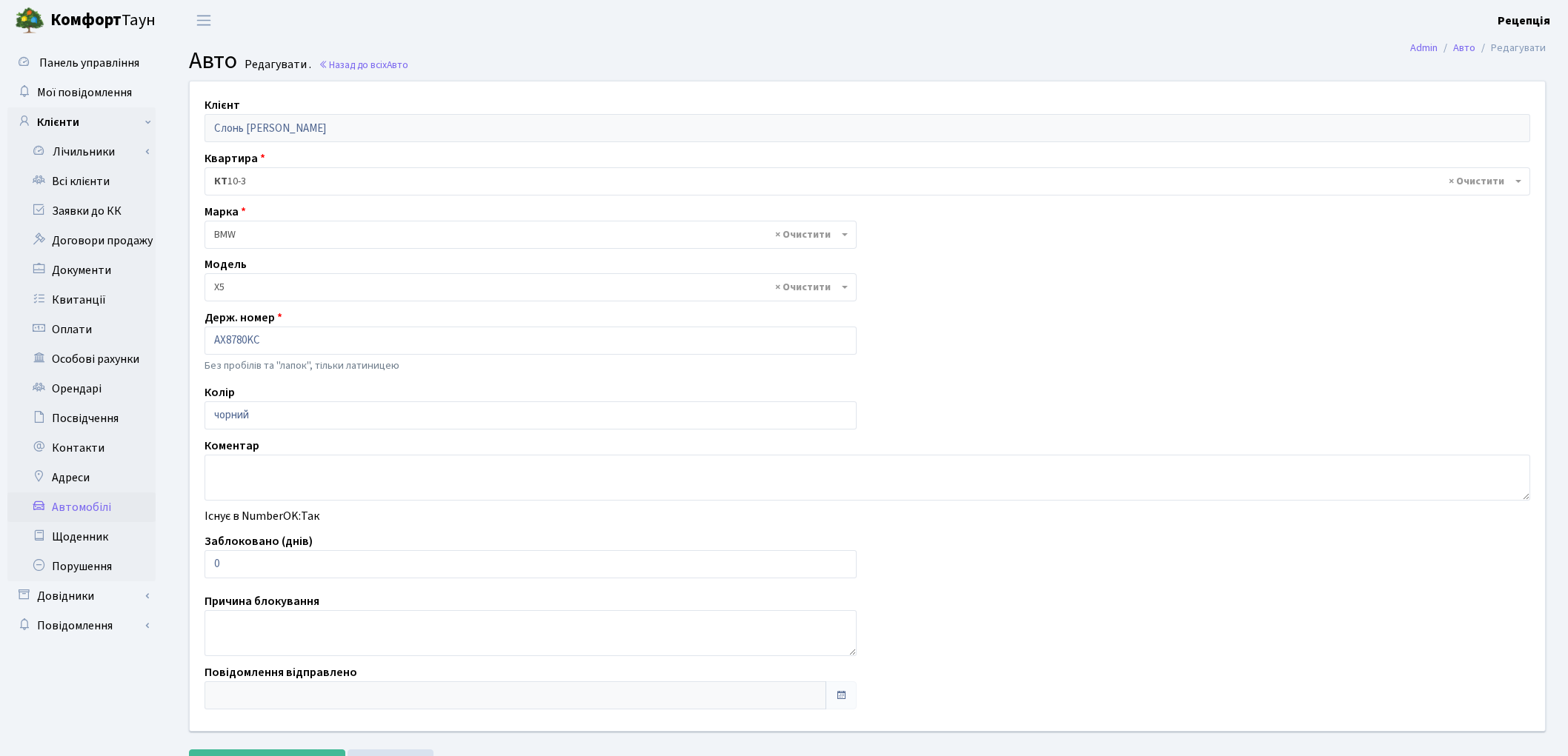
select select "263"
click at [90, 173] on link "Всі клієнти" at bounding box center [81, 181] width 149 height 30
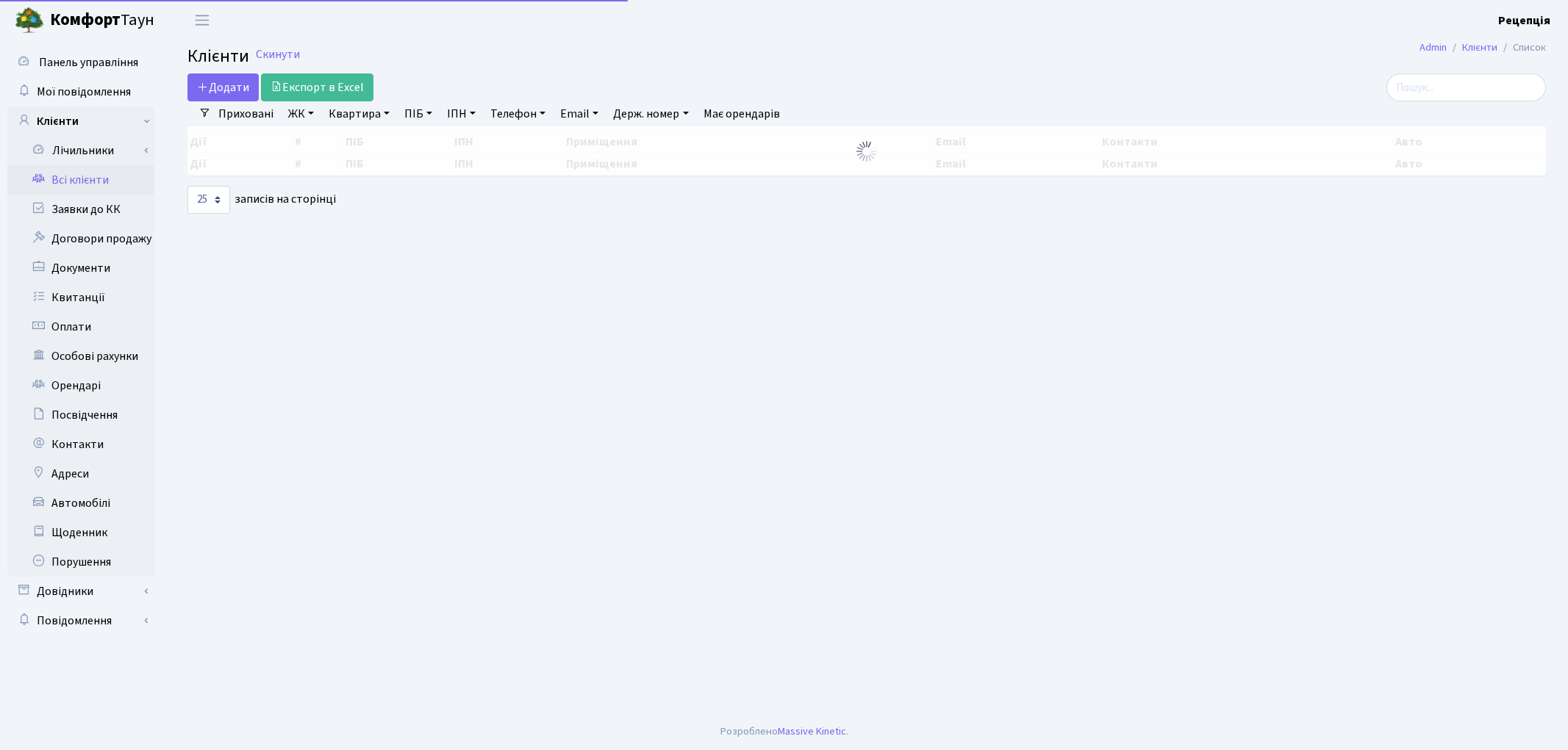
select select "25"
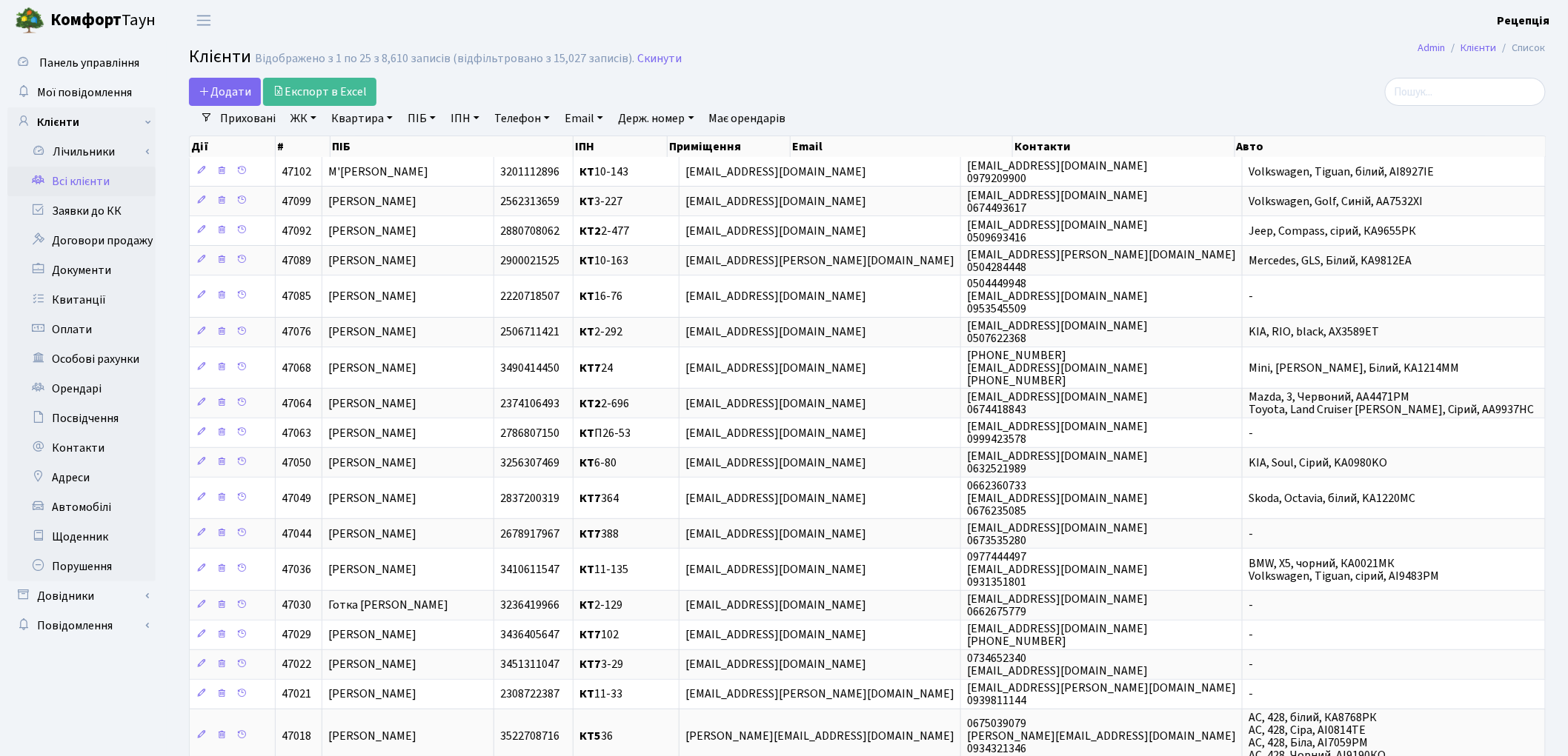
click at [308, 132] on div "Дії # ПІБ ІПН Приміщення Email Контакти Авто" at bounding box center [867, 144] width 1357 height 26
click at [308, 128] on link "ЖК" at bounding box center [303, 119] width 38 height 26
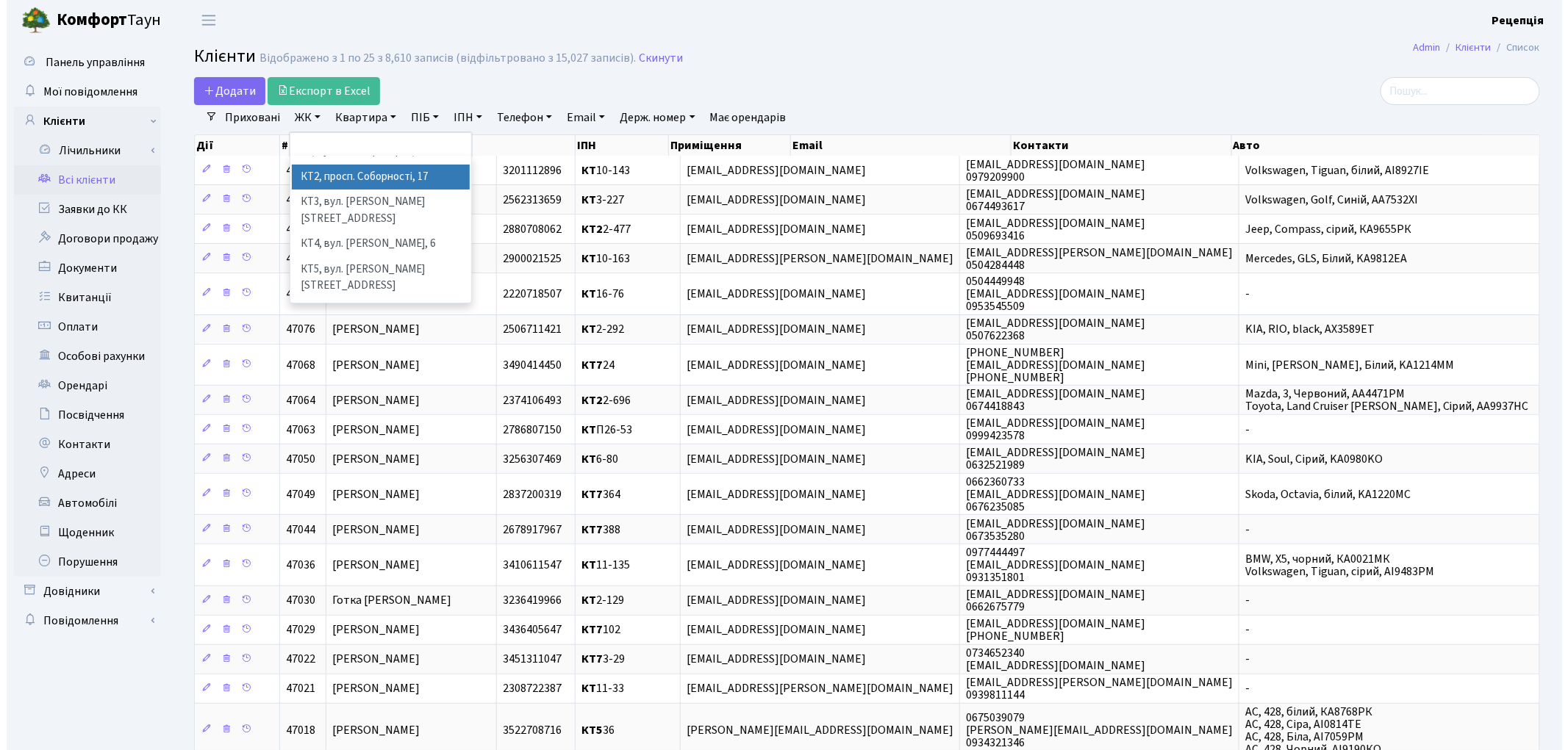
scroll to position [30, 0]
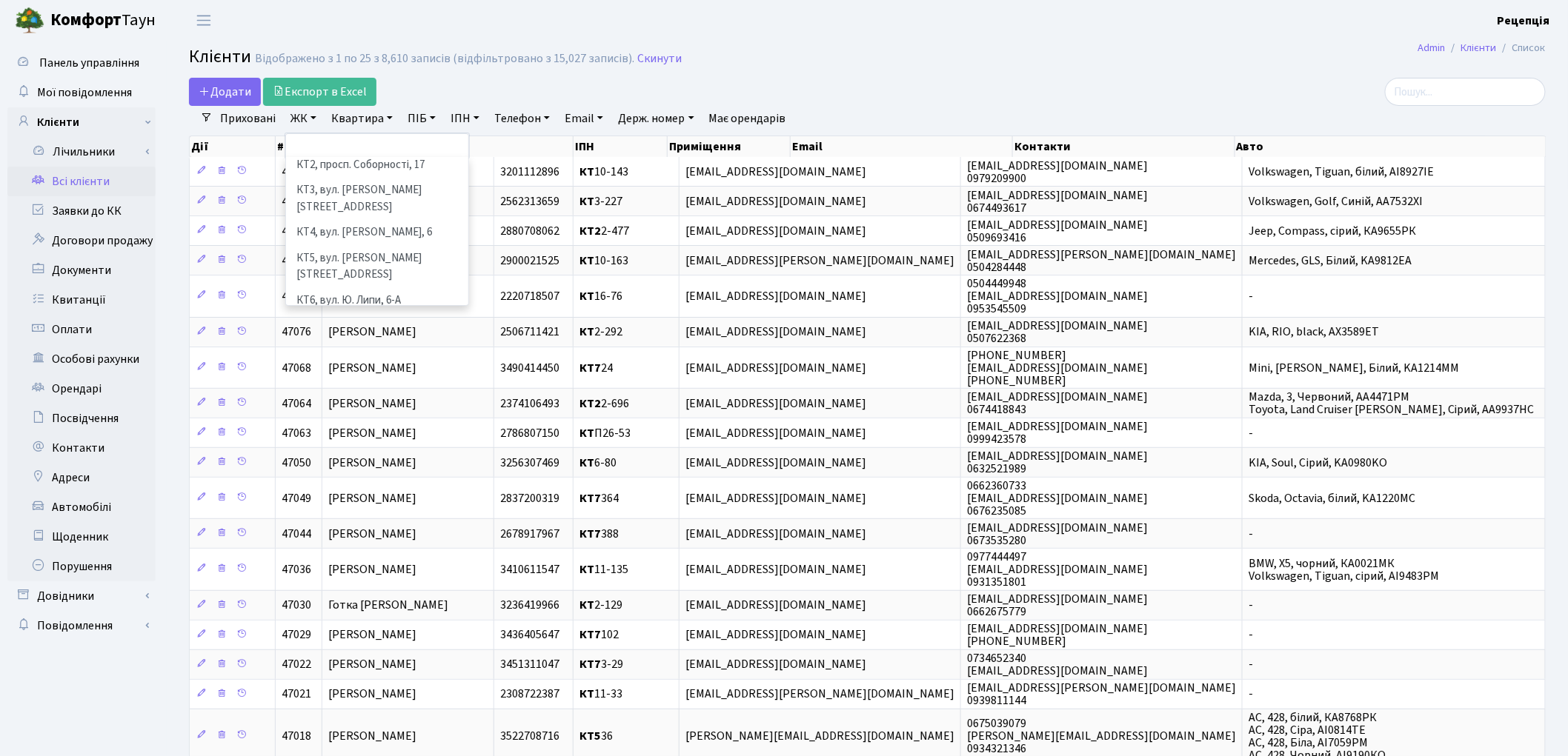
click at [399, 313] on li "КТ7, вул. [PERSON_NAME][STREET_ADDRESS]" at bounding box center [377, 334] width 180 height 42
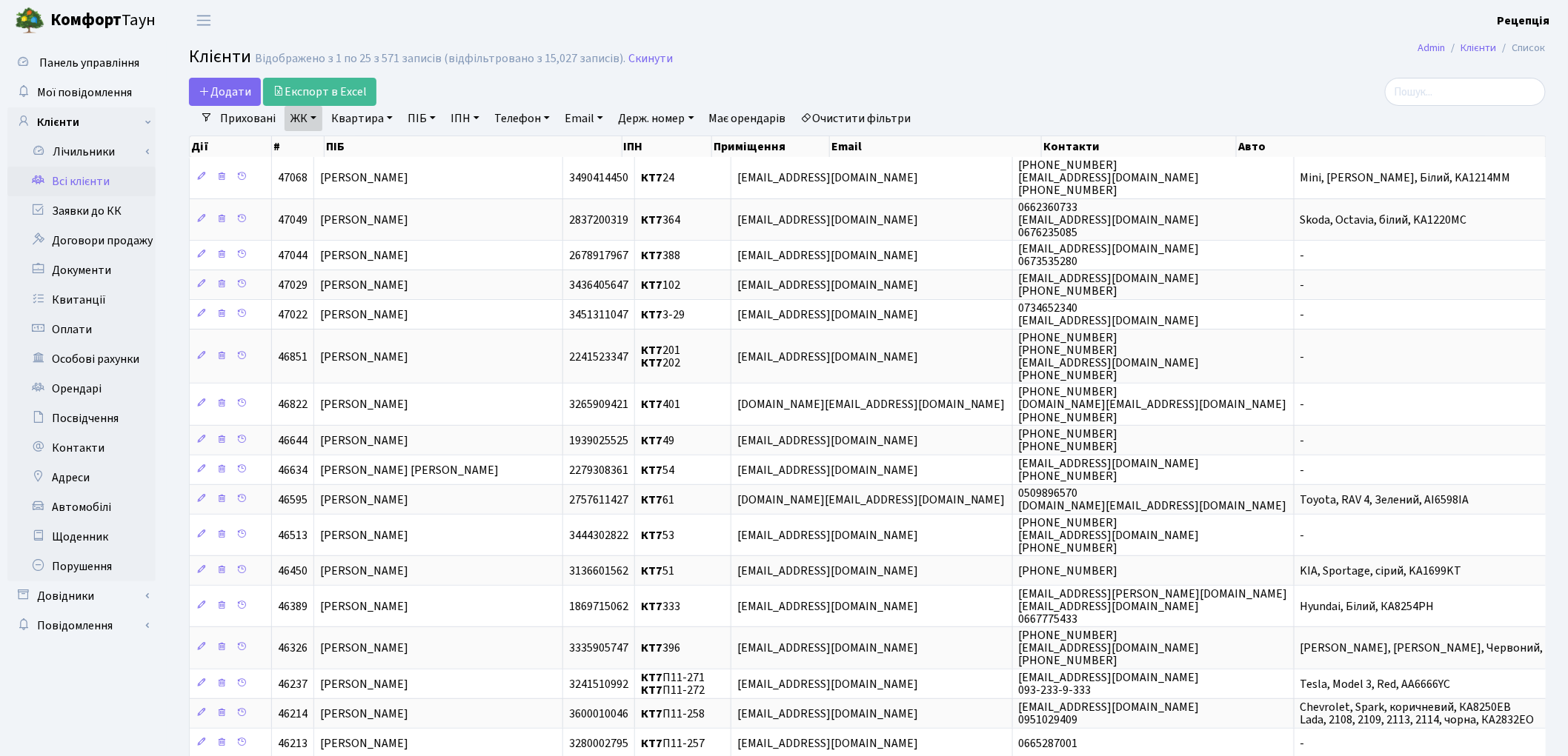
click at [379, 121] on link "Квартира" at bounding box center [362, 119] width 73 height 26
type input "293"
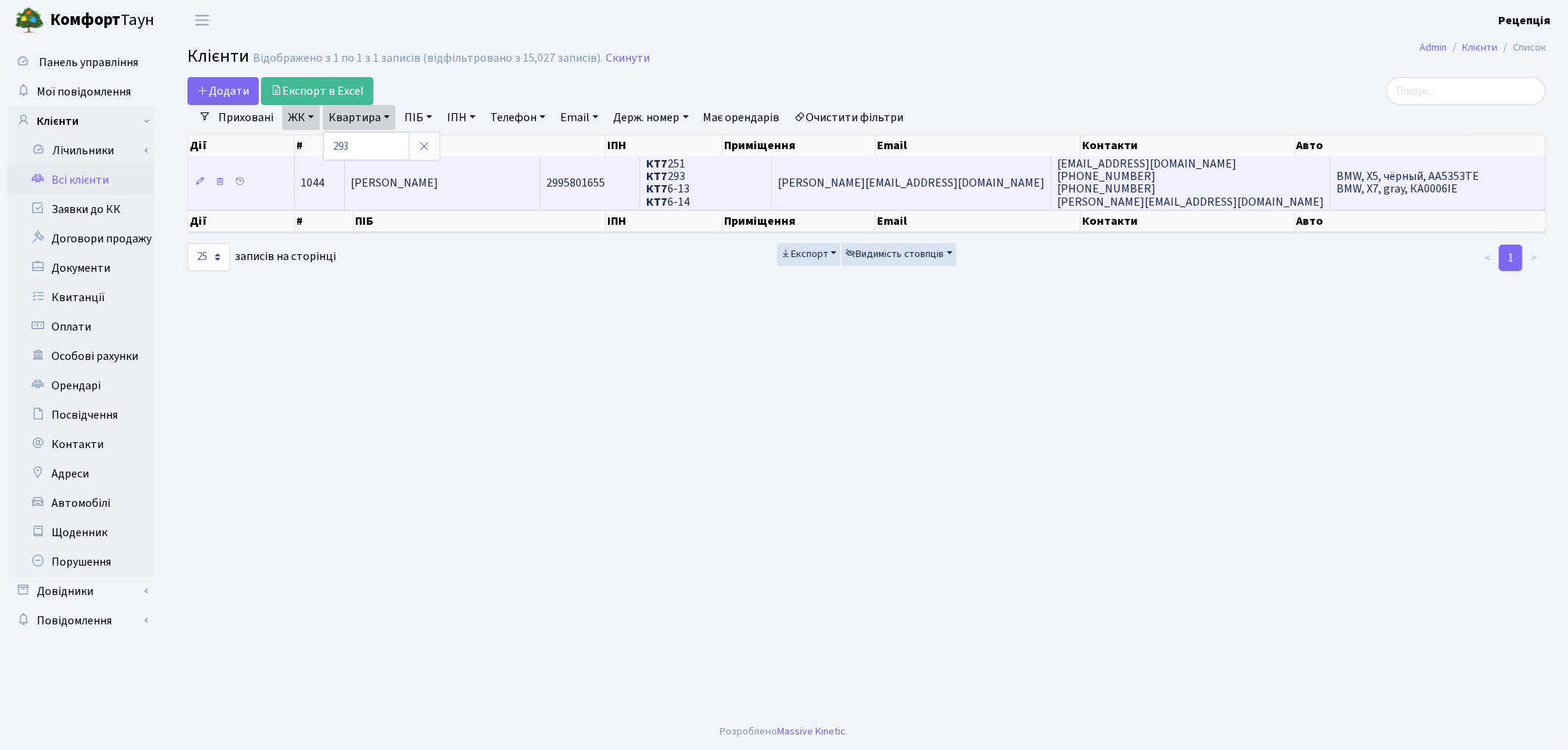
click at [452, 167] on td "Клєц Дмитро Анатолійович" at bounding box center [442, 182] width 196 height 53
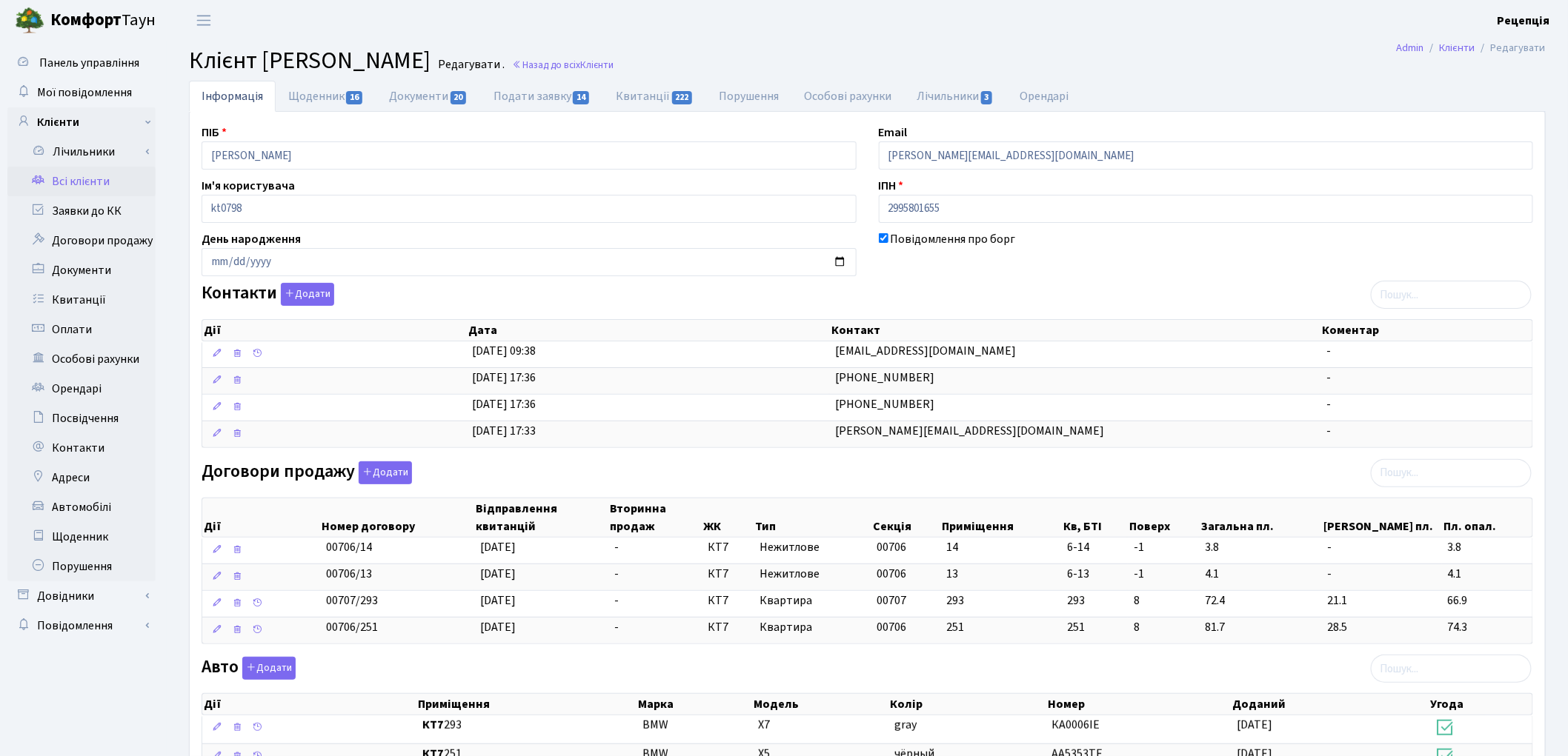
click at [95, 189] on link "Всі клієнти" at bounding box center [81, 181] width 149 height 30
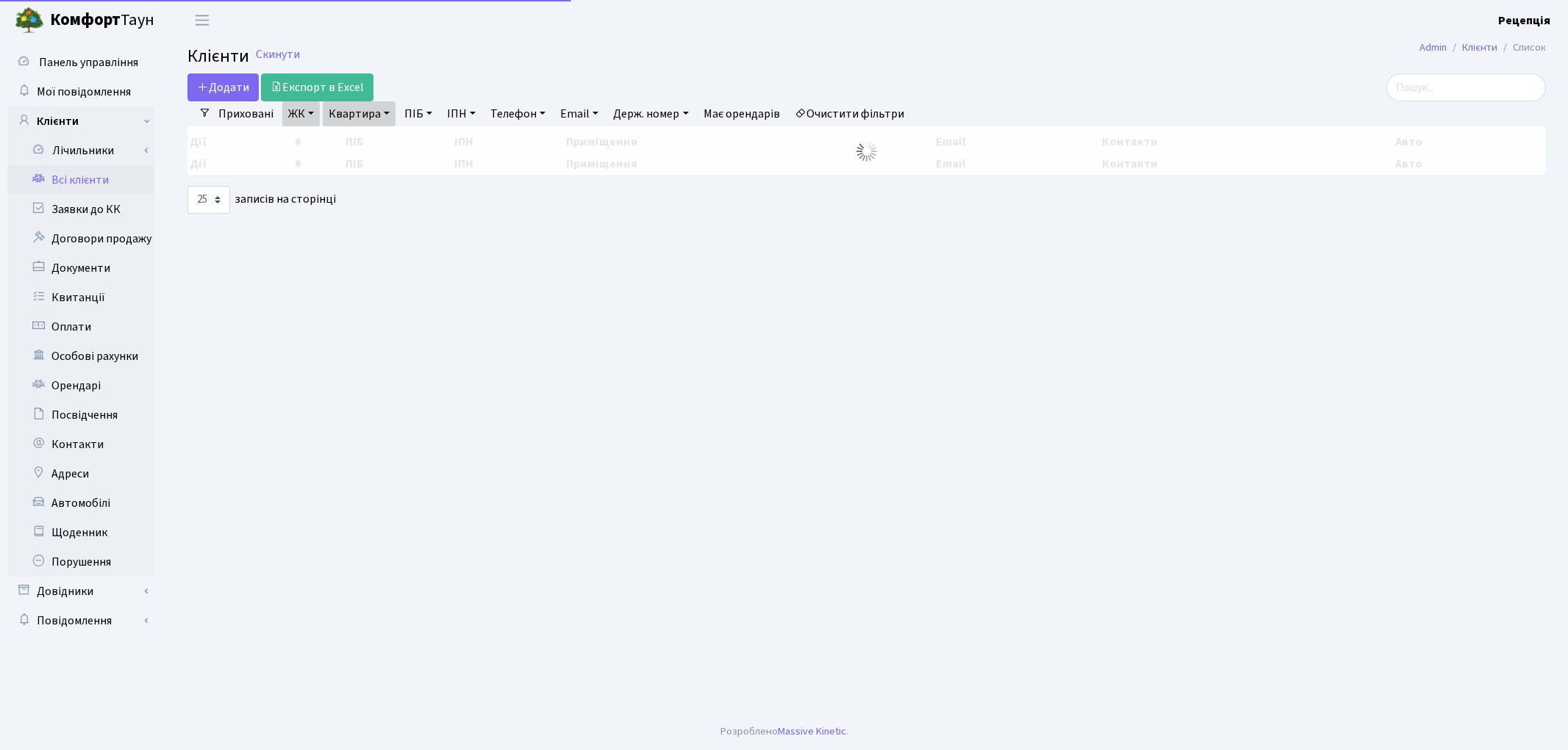
select select "25"
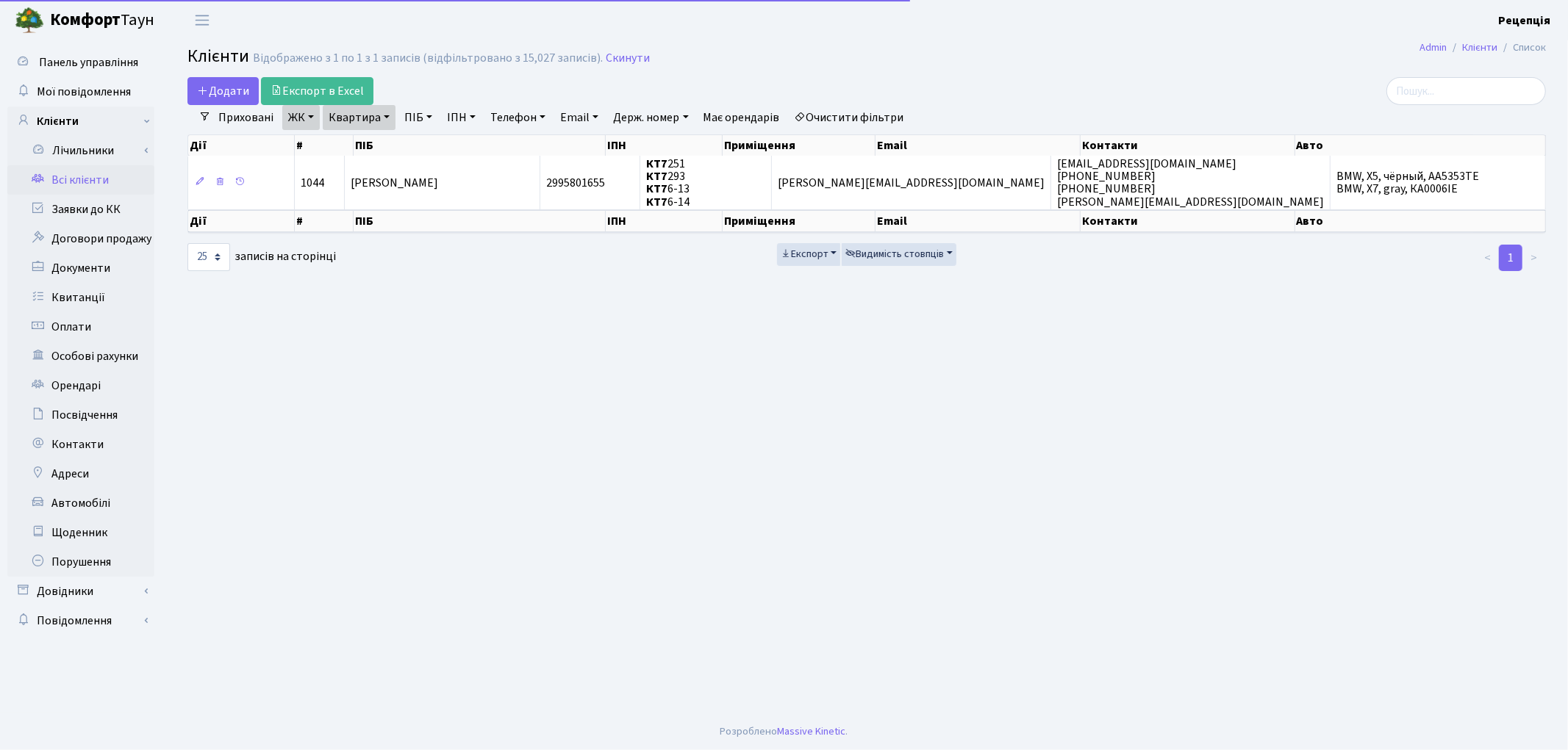
click at [845, 120] on link "Очистити фільтри" at bounding box center [849, 118] width 121 height 25
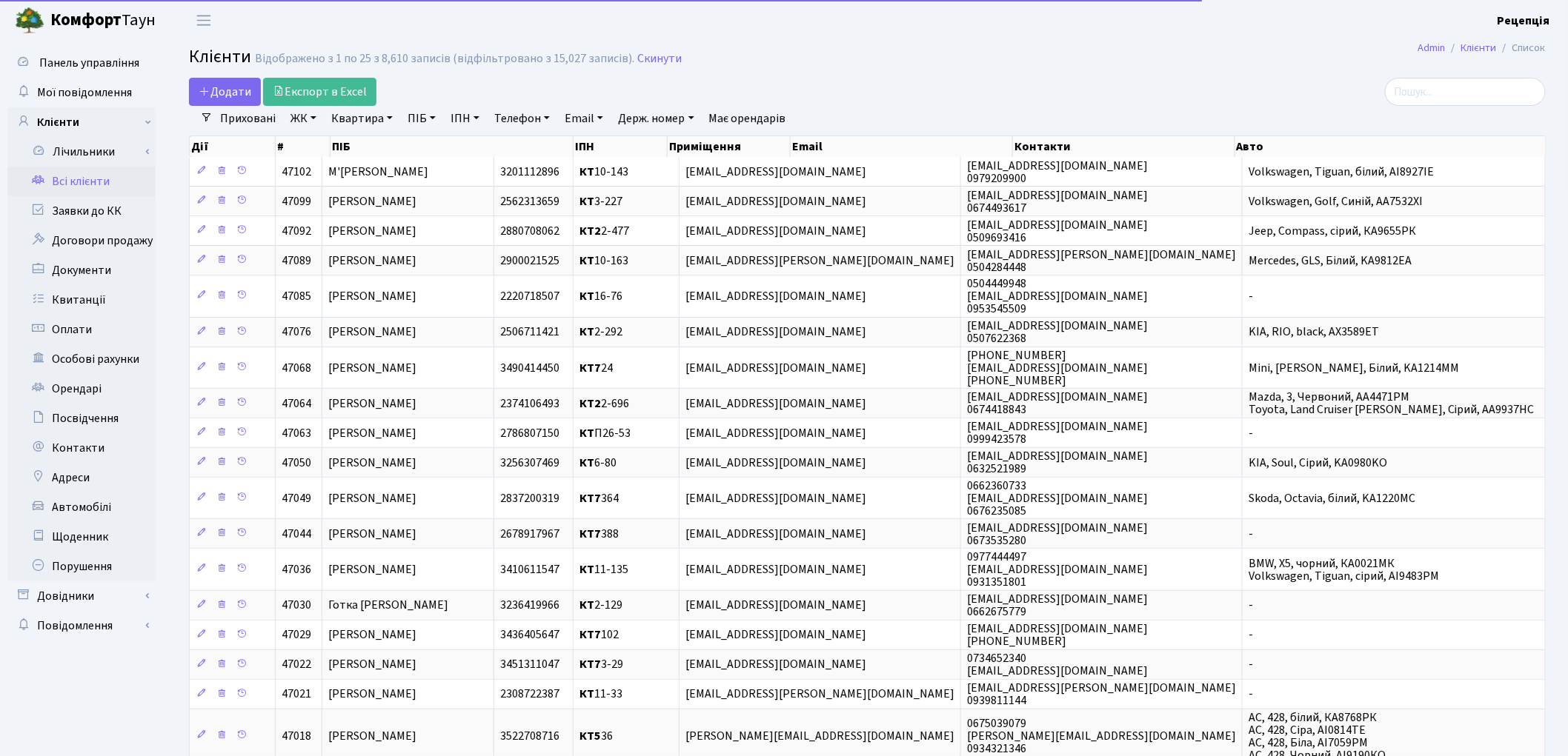
click at [308, 125] on link "ЖК" at bounding box center [303, 119] width 38 height 26
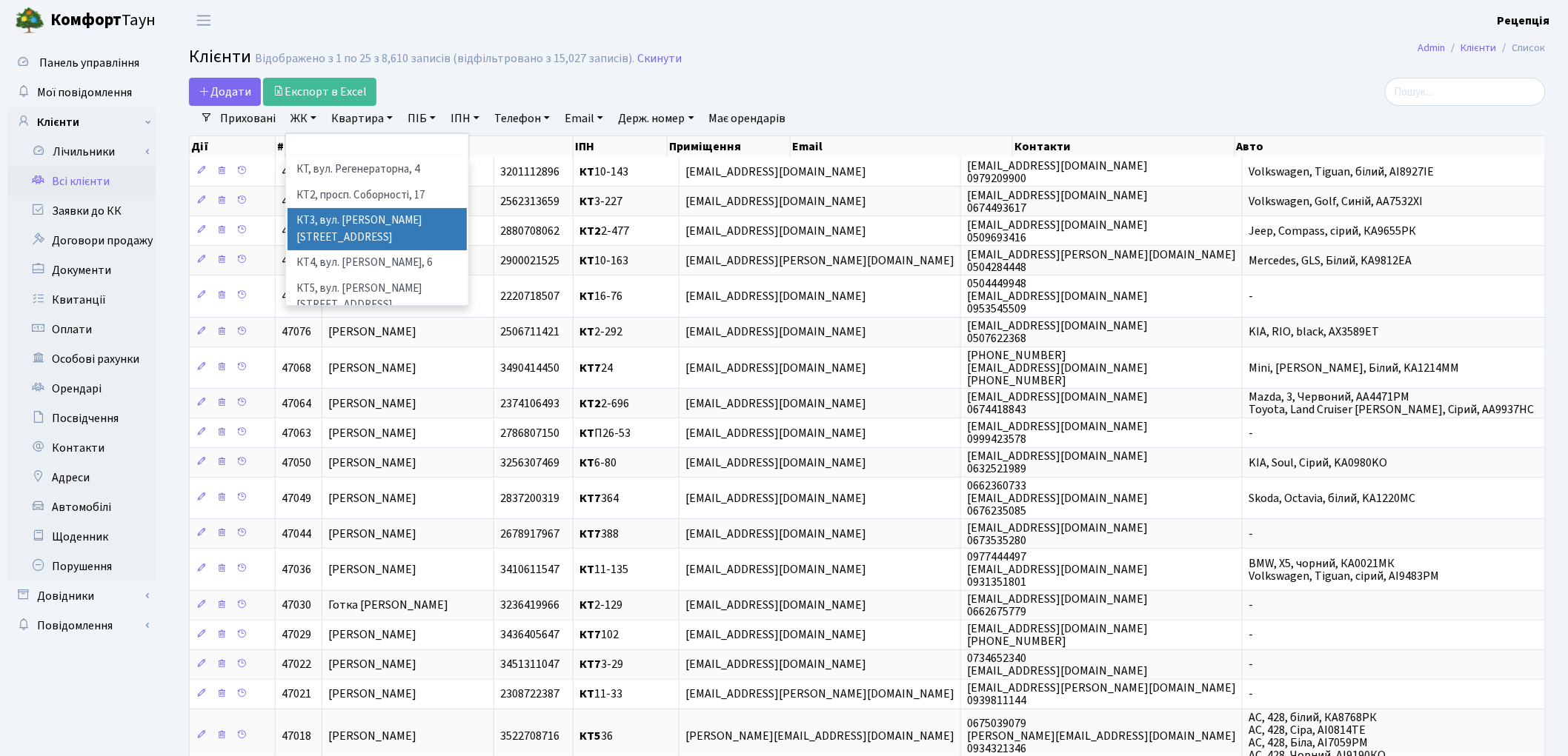
click at [399, 219] on li "КТ3, вул. Березнева, 16" at bounding box center [377, 229] width 180 height 42
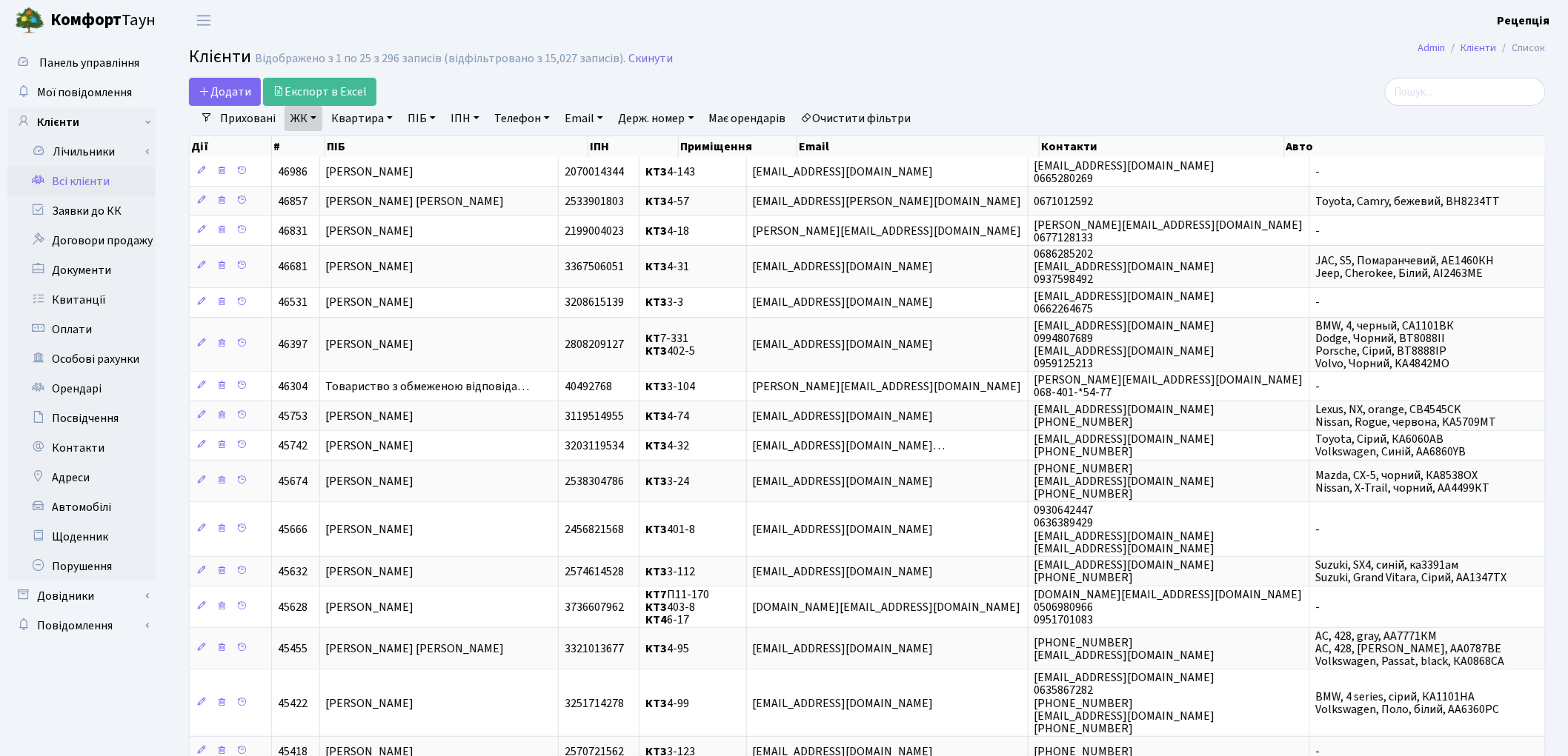
click at [380, 124] on link "Квартира" at bounding box center [362, 119] width 73 height 26
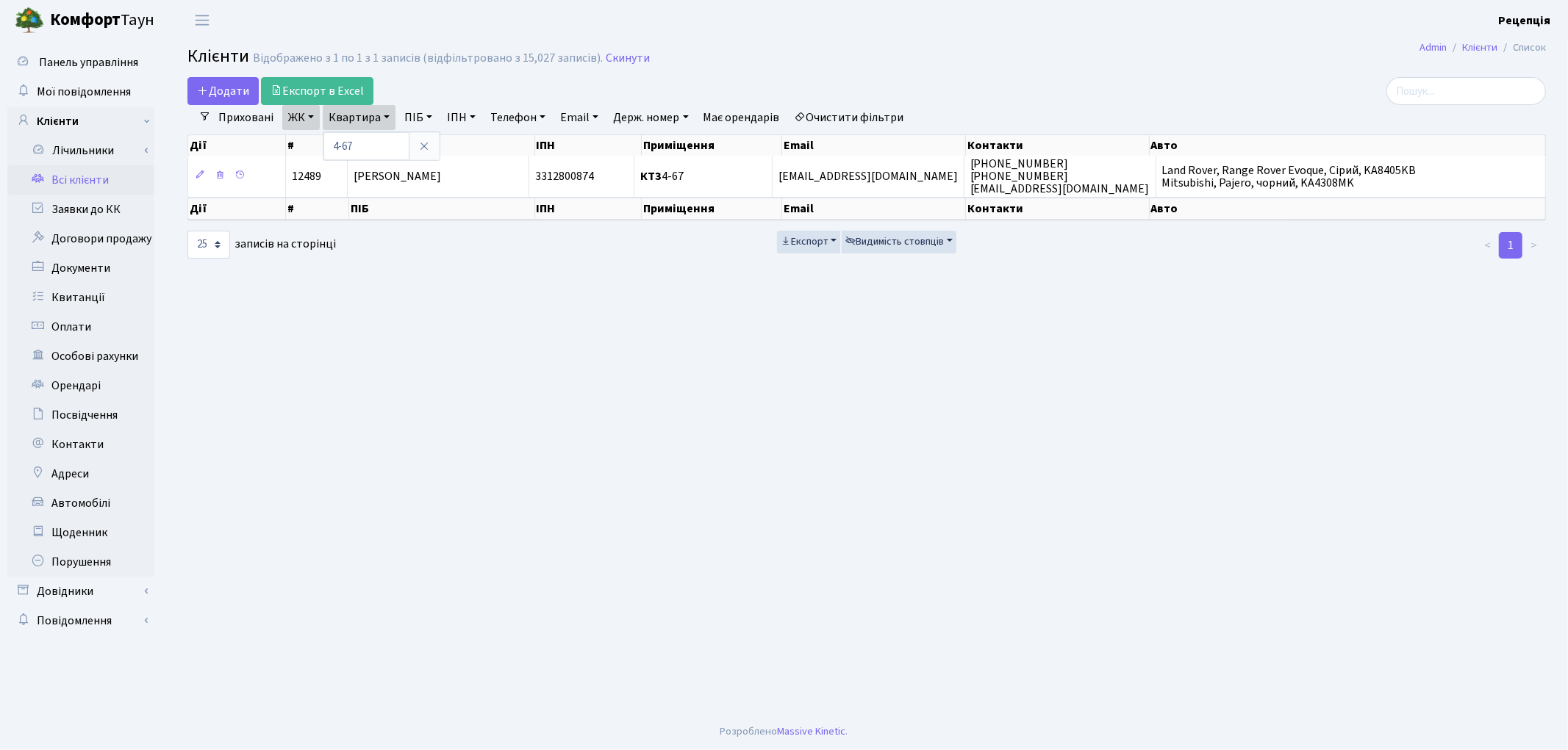
click at [862, 116] on link "Очистити фільтри" at bounding box center [849, 118] width 121 height 25
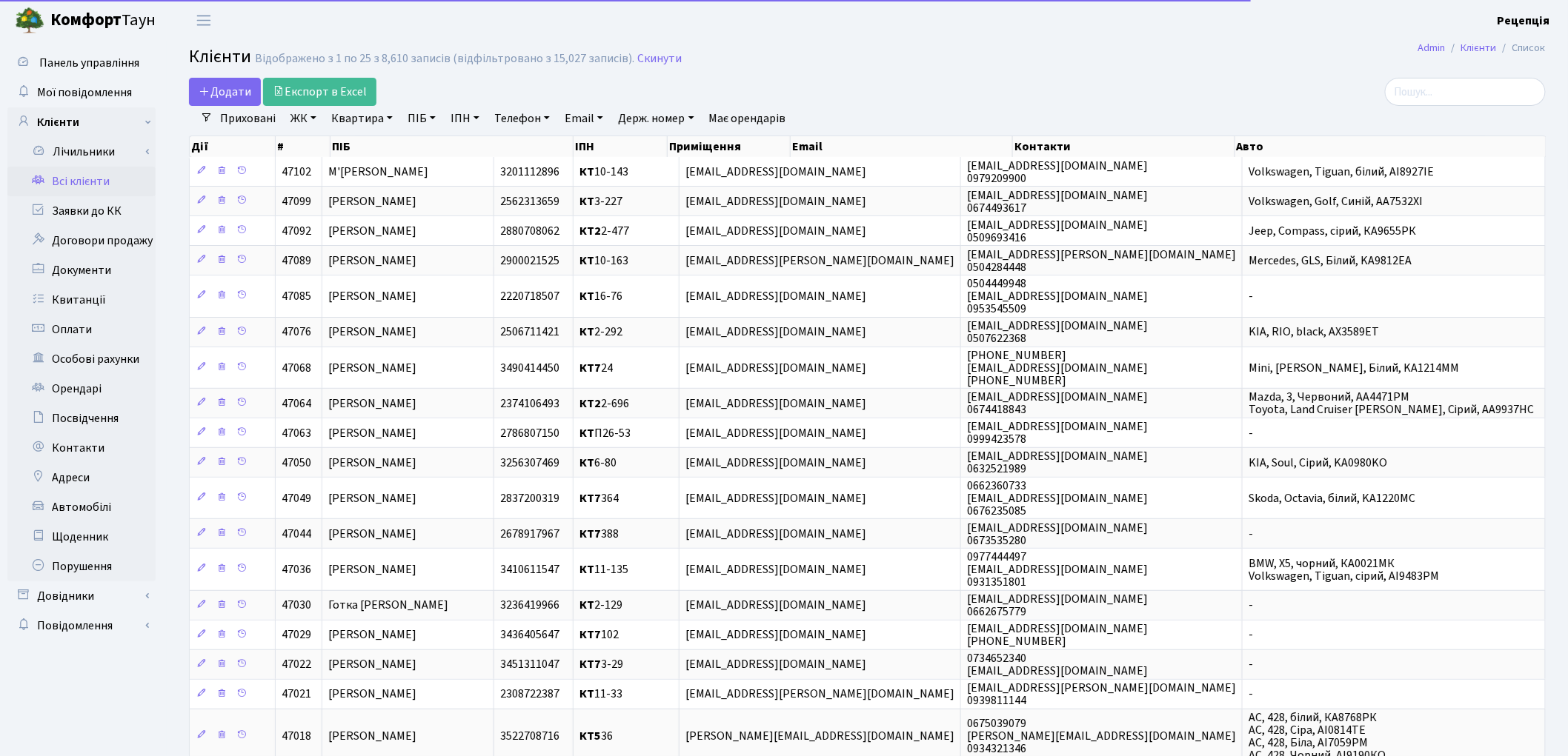
click at [301, 115] on link "ЖК" at bounding box center [303, 119] width 38 height 26
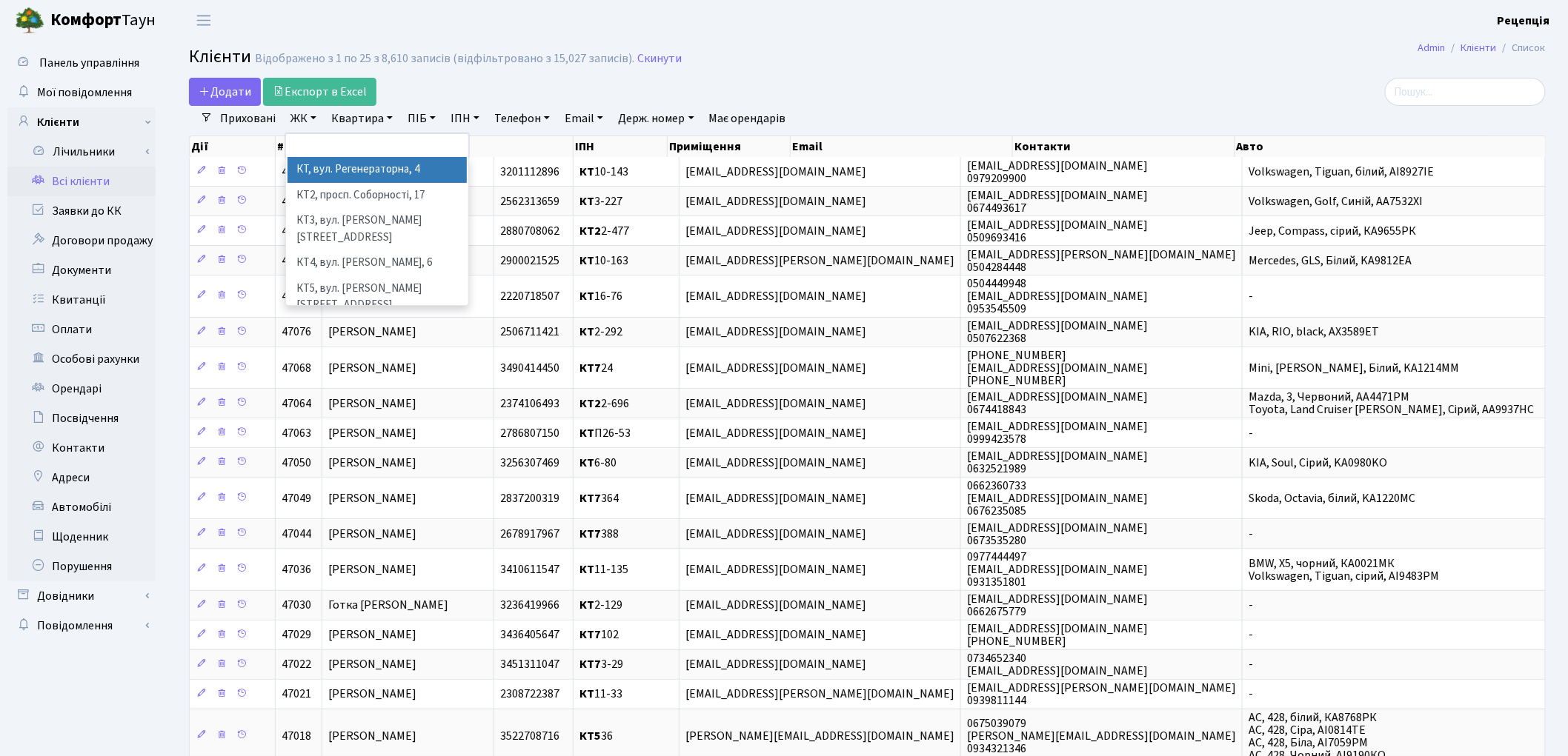
click at [321, 168] on li "КТ, вул. Регенераторна, 4" at bounding box center [377, 170] width 180 height 26
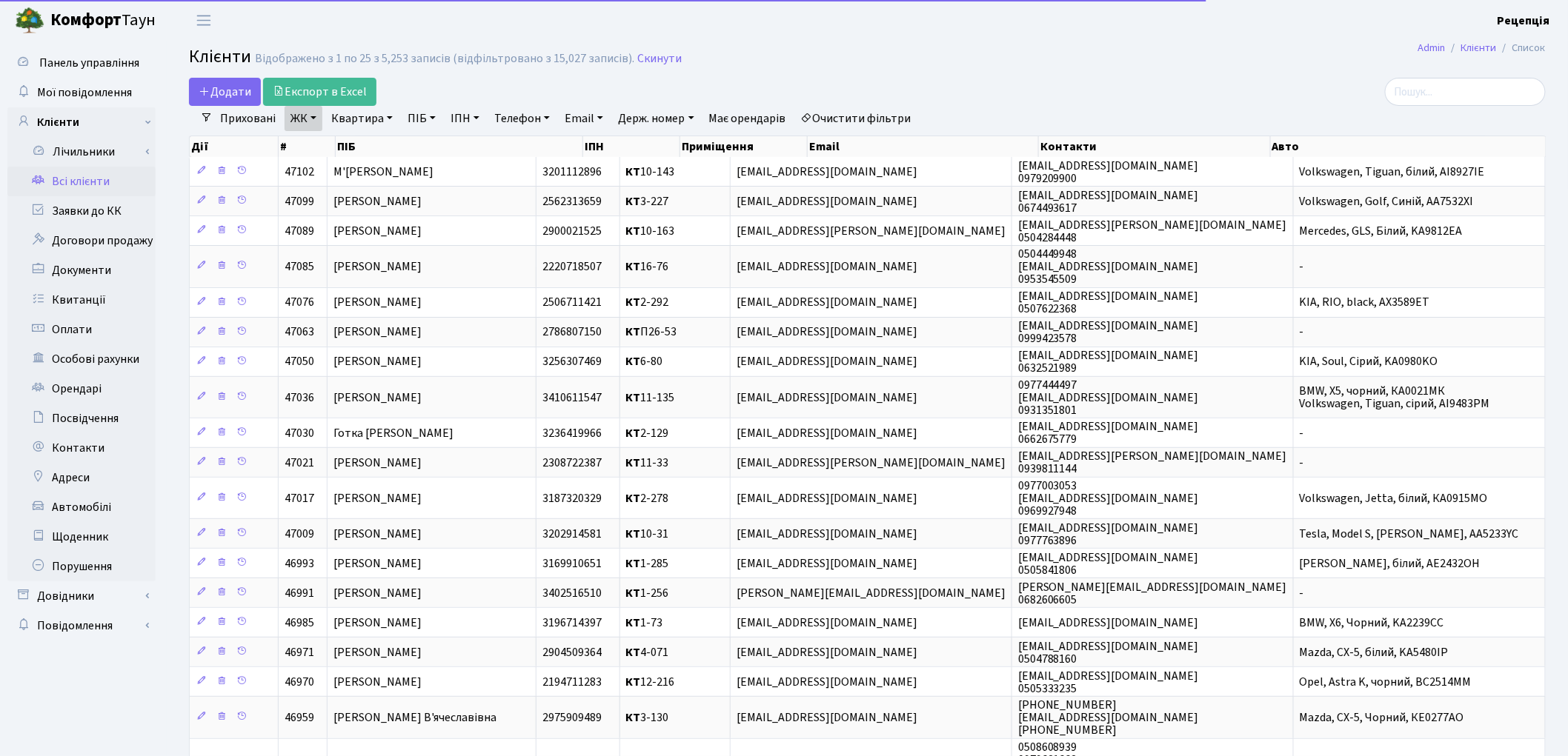
click at [372, 117] on link "Квартира" at bounding box center [362, 119] width 73 height 26
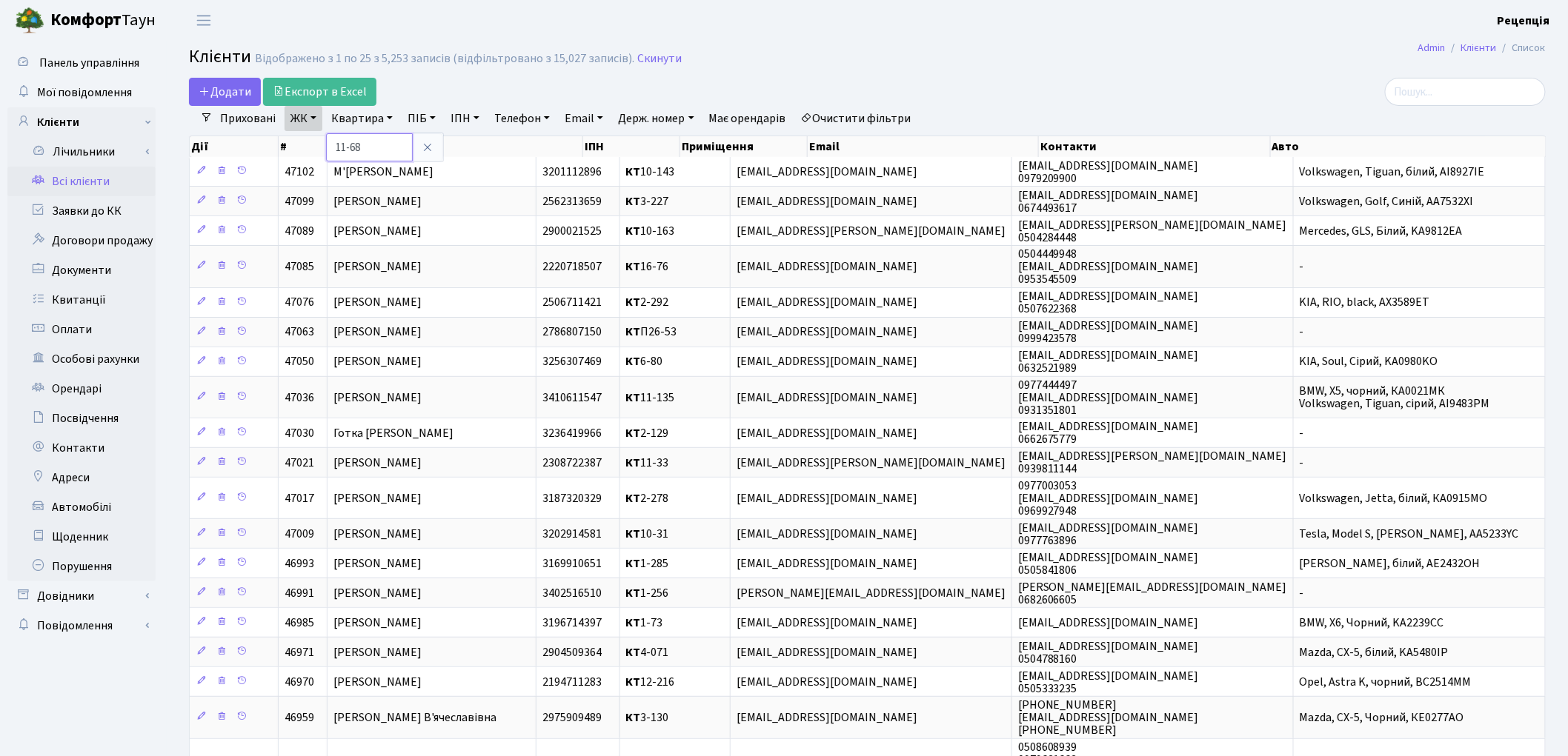
type input "11-68"
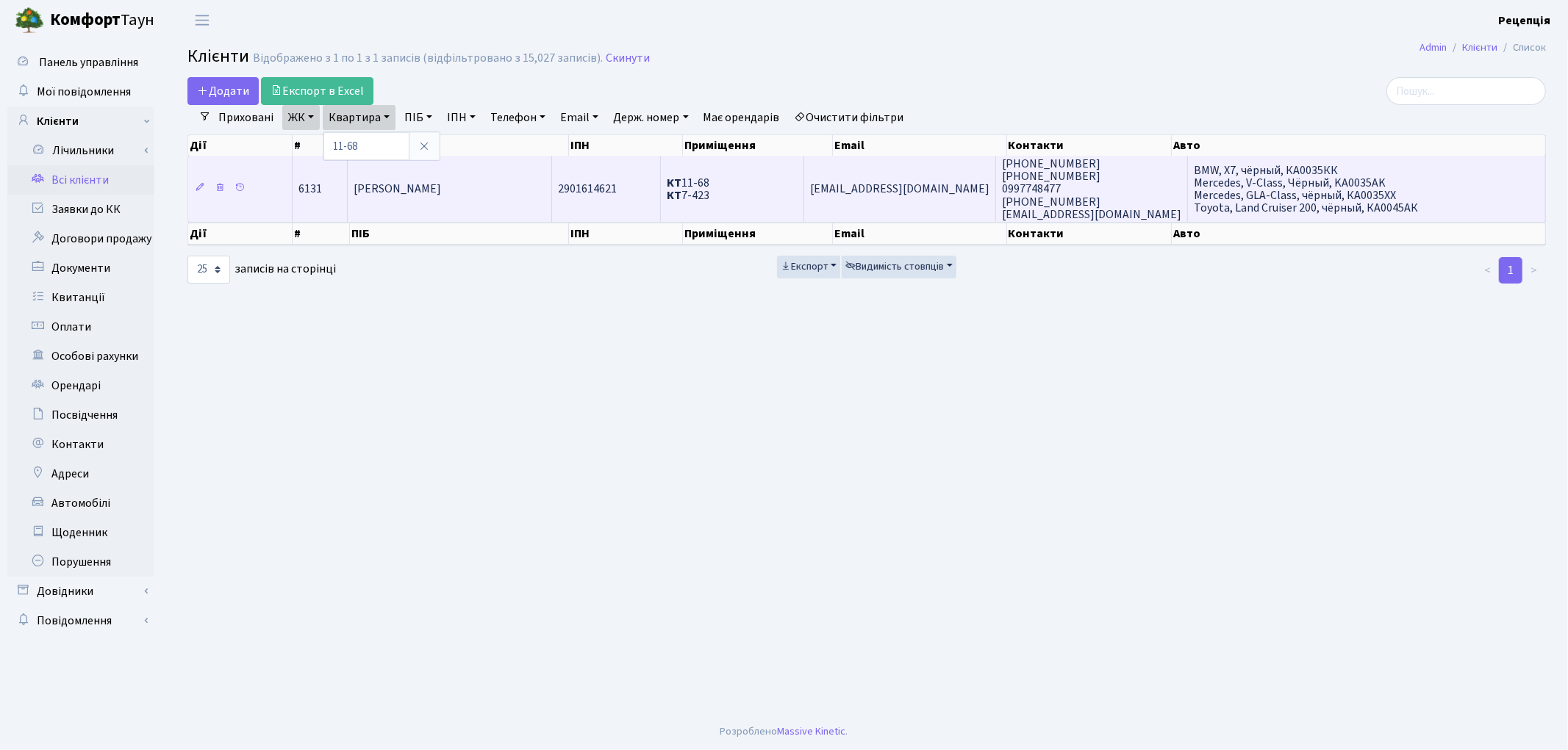
click at [530, 172] on td "Уланова Ганна Петрівна" at bounding box center [450, 188] width 204 height 66
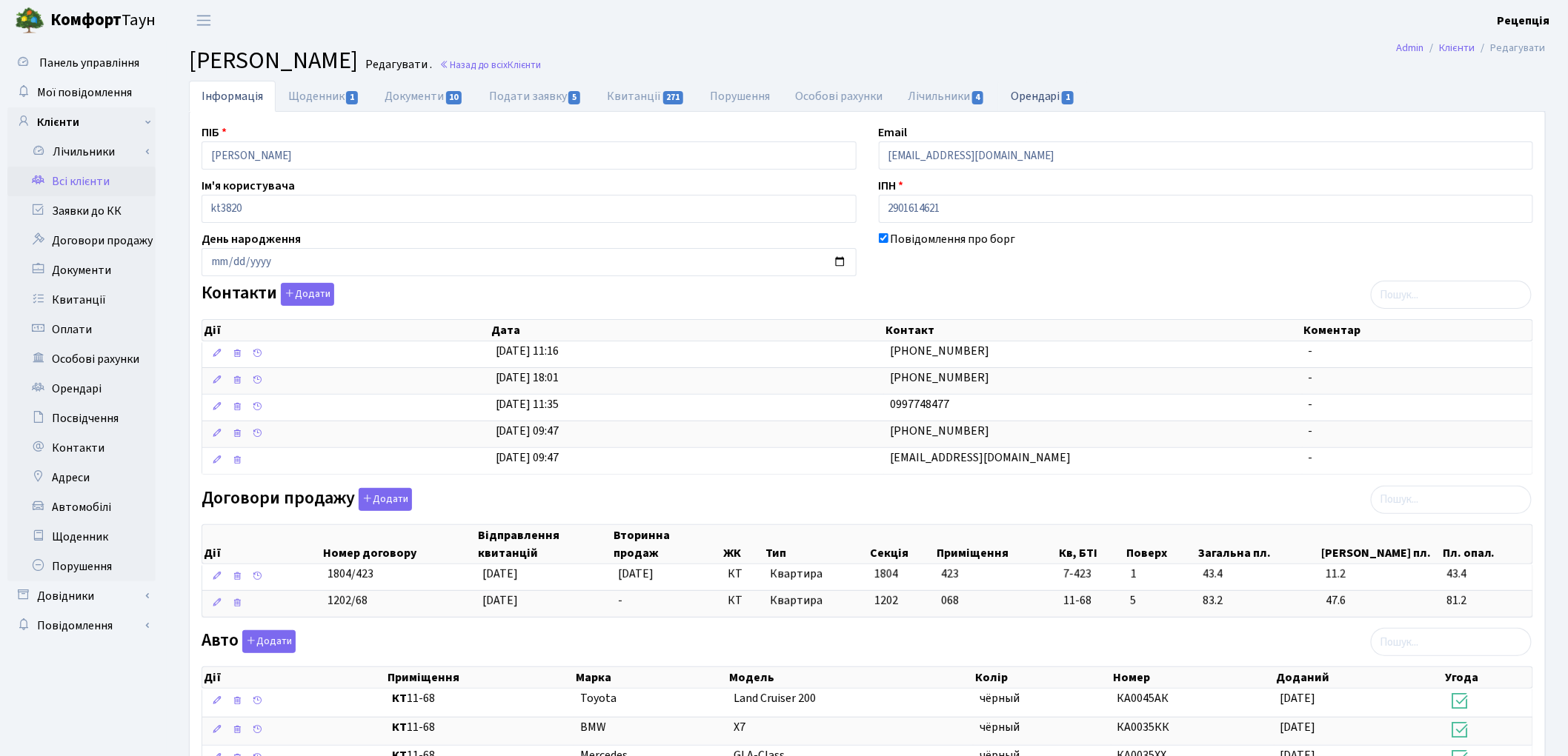
click at [1043, 97] on link "Орендарі 1" at bounding box center [1043, 96] width 89 height 30
select select "25"
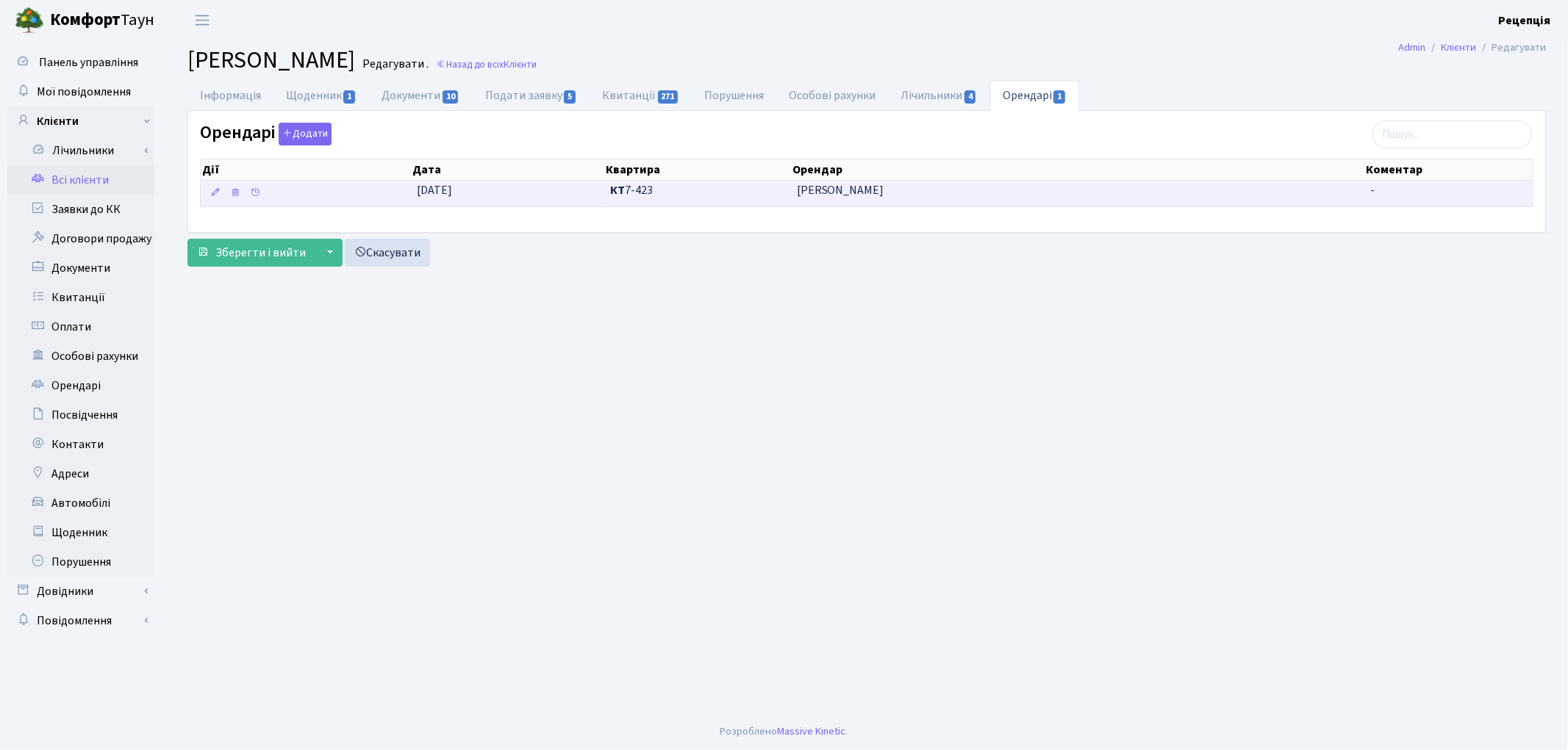
click at [655, 196] on span "КТ 7-423" at bounding box center [697, 190] width 175 height 17
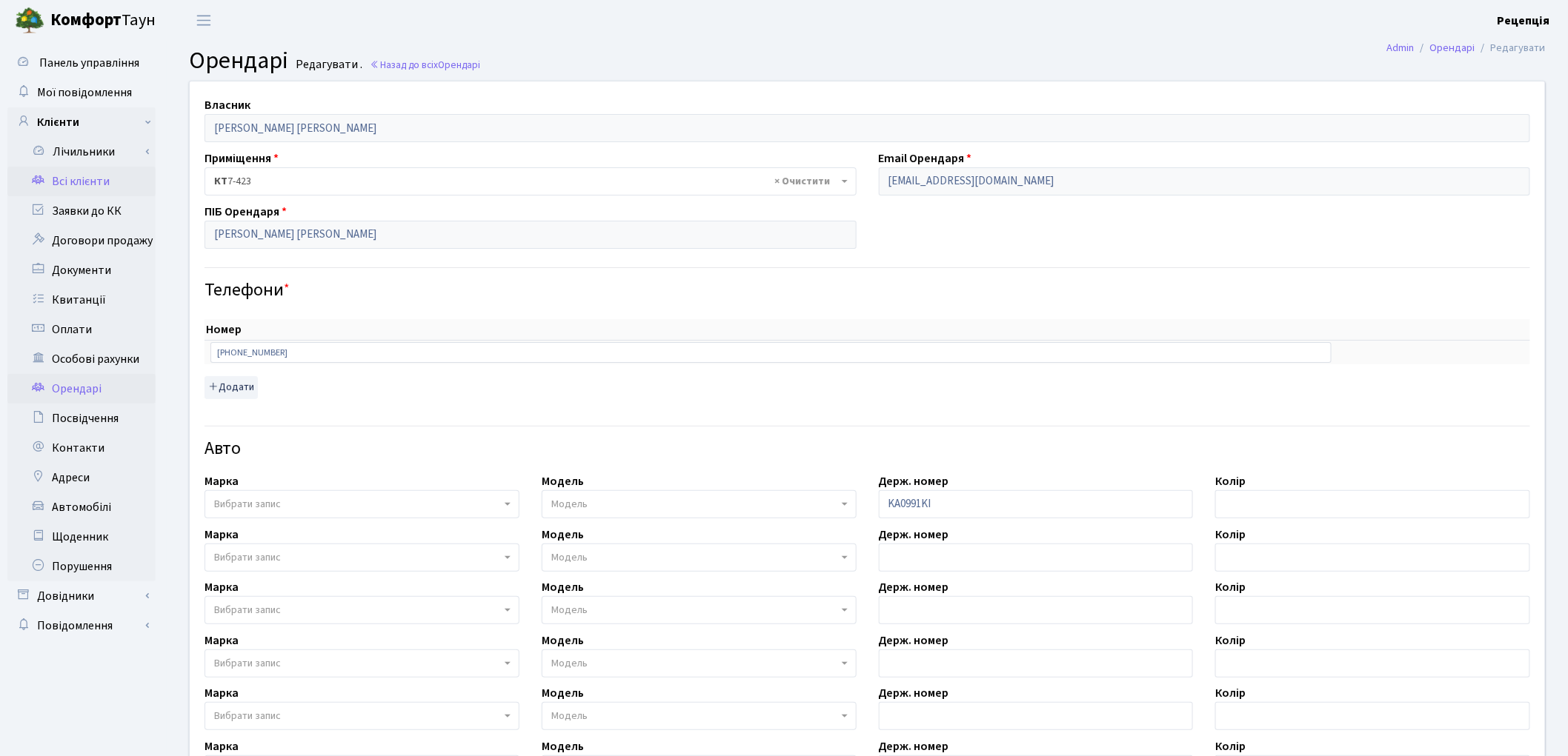
click at [87, 180] on link "Всі клієнти" at bounding box center [81, 181] width 149 height 30
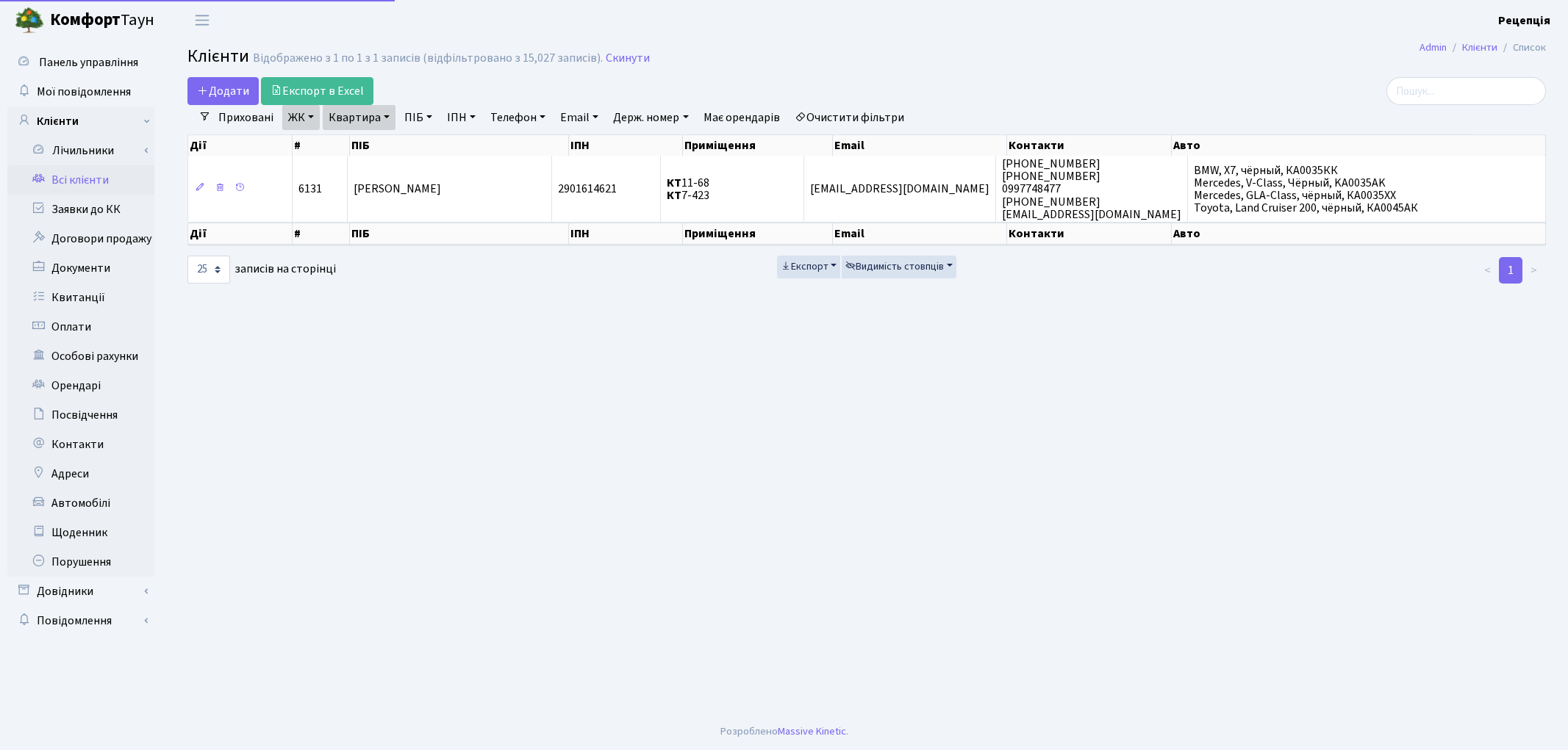
select select "25"
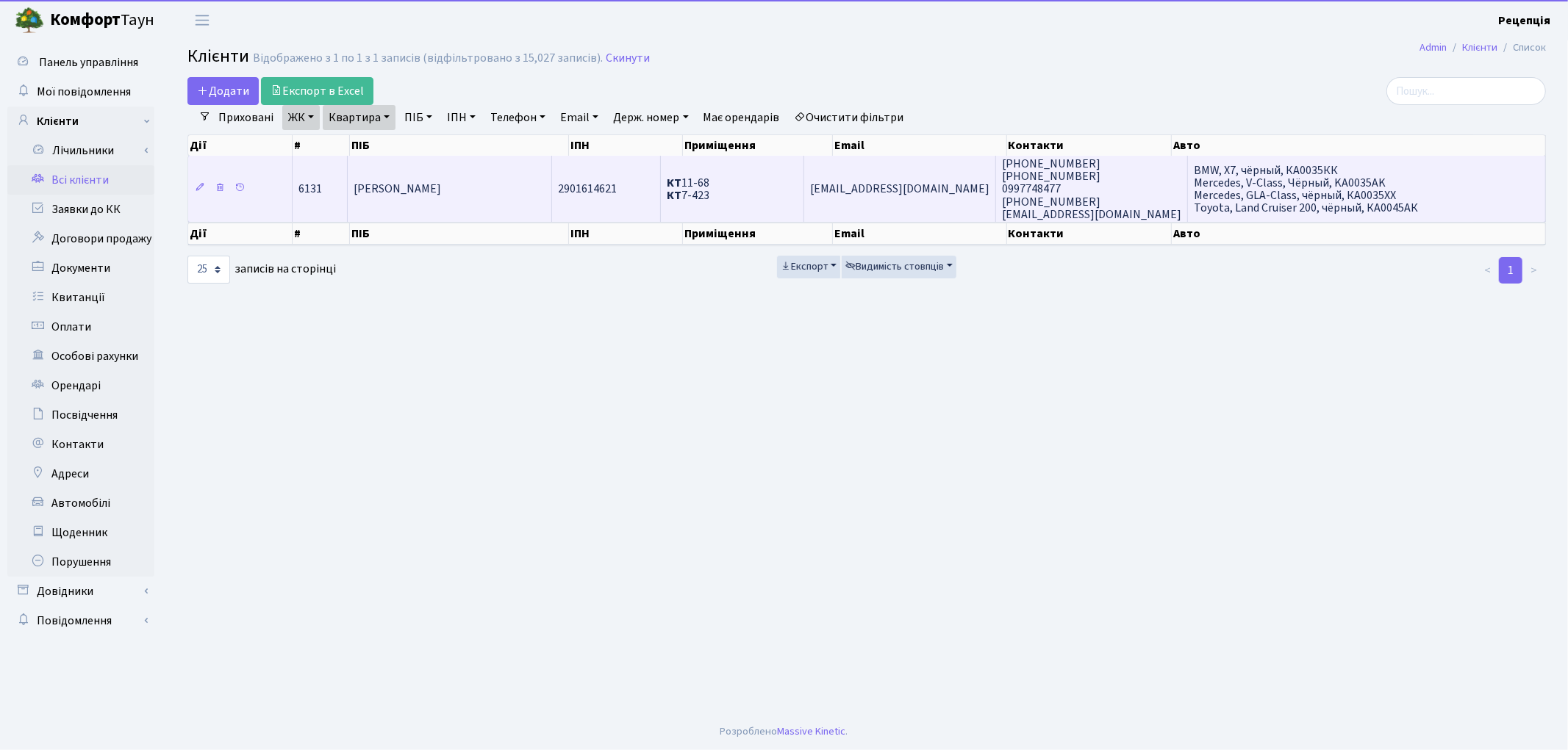
click at [370, 207] on td "[PERSON_NAME]" at bounding box center [450, 188] width 204 height 66
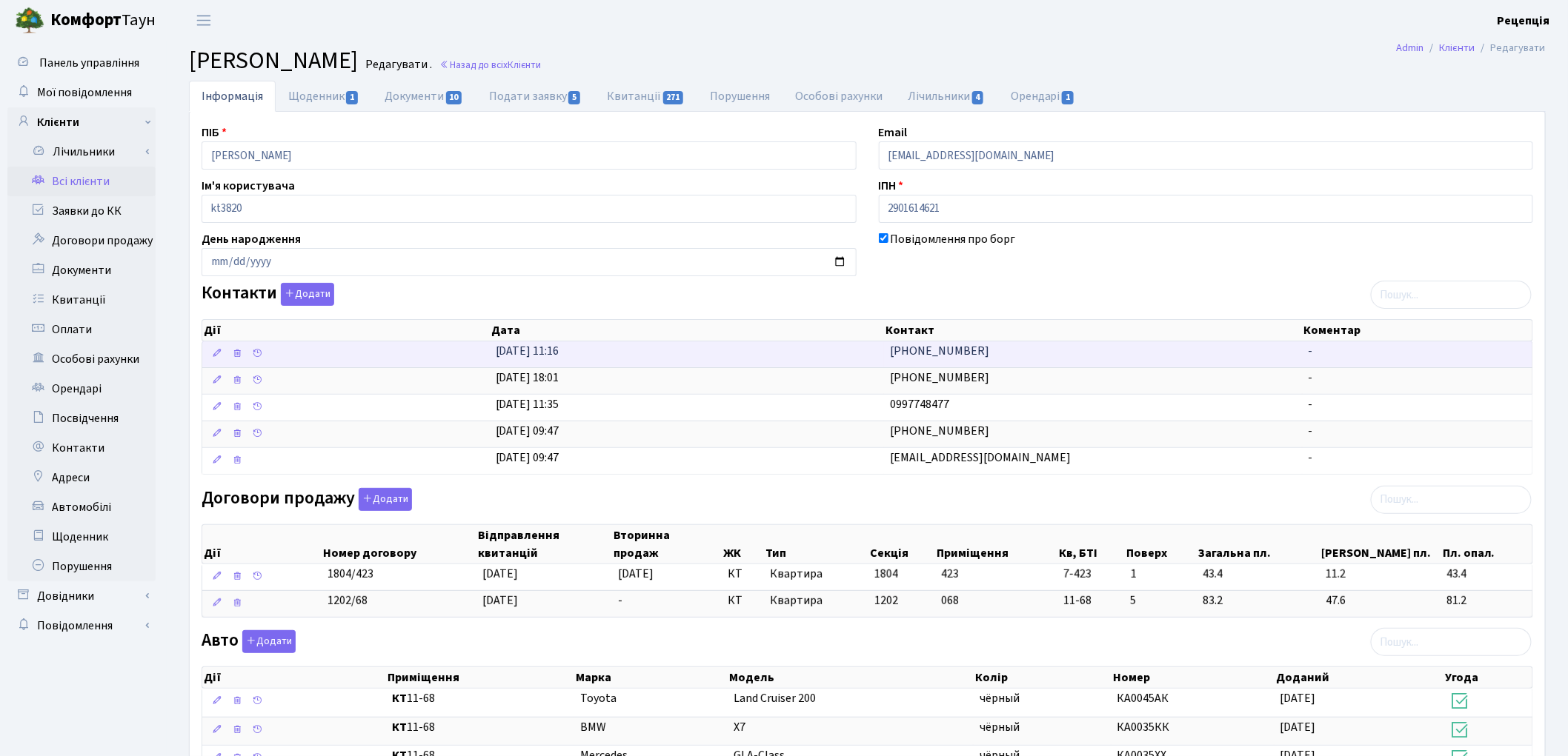
drag, startPoint x: 990, startPoint y: 348, endPoint x: 910, endPoint y: 359, distance: 80.8
click at [910, 359] on td "+380500187632" at bounding box center [1093, 354] width 418 height 26
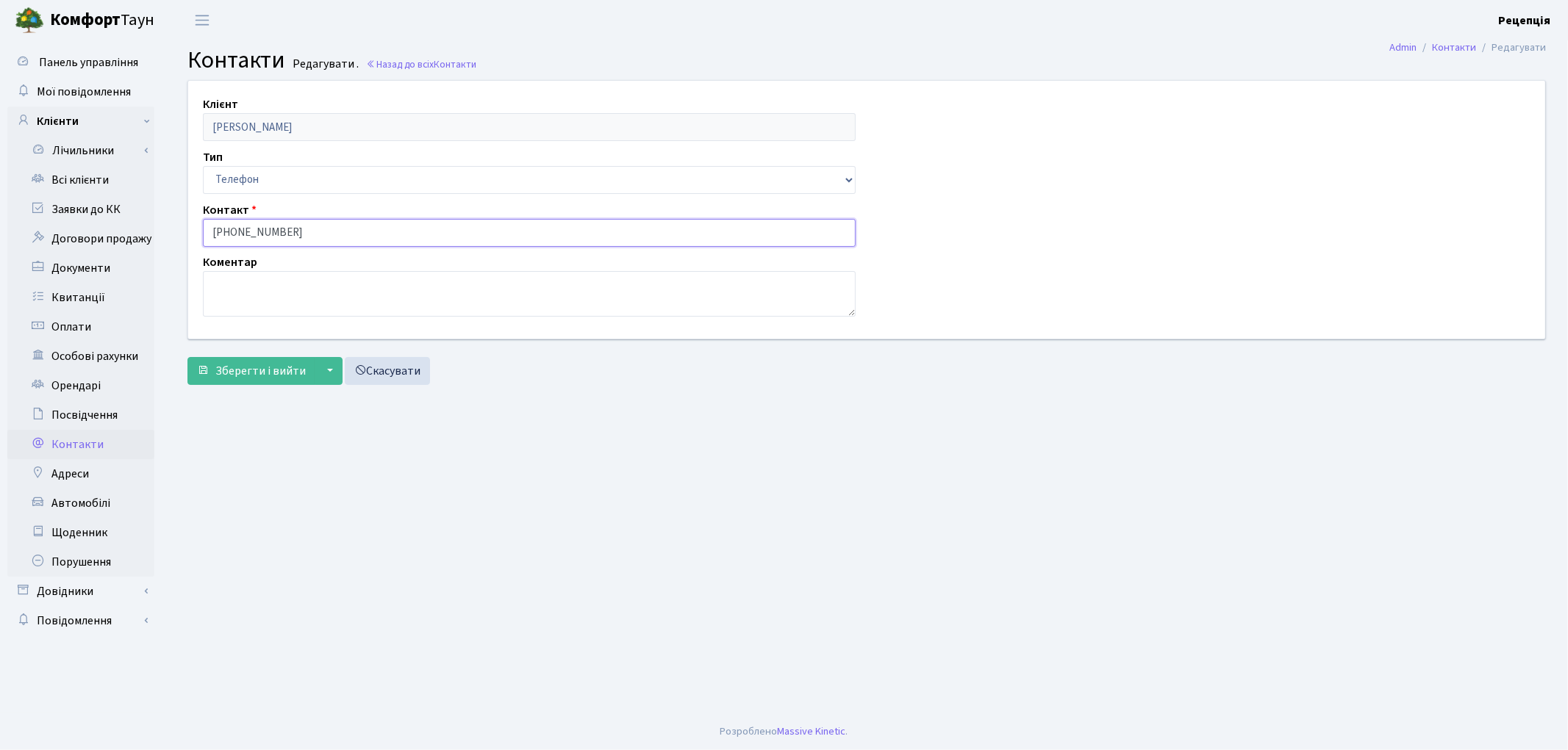
drag, startPoint x: 284, startPoint y: 229, endPoint x: 230, endPoint y: 234, distance: 54.2
click at [230, 234] on input "[PHONE_NUMBER]" at bounding box center [529, 232] width 653 height 28
click at [86, 185] on link "Всі клієнти" at bounding box center [81, 180] width 147 height 29
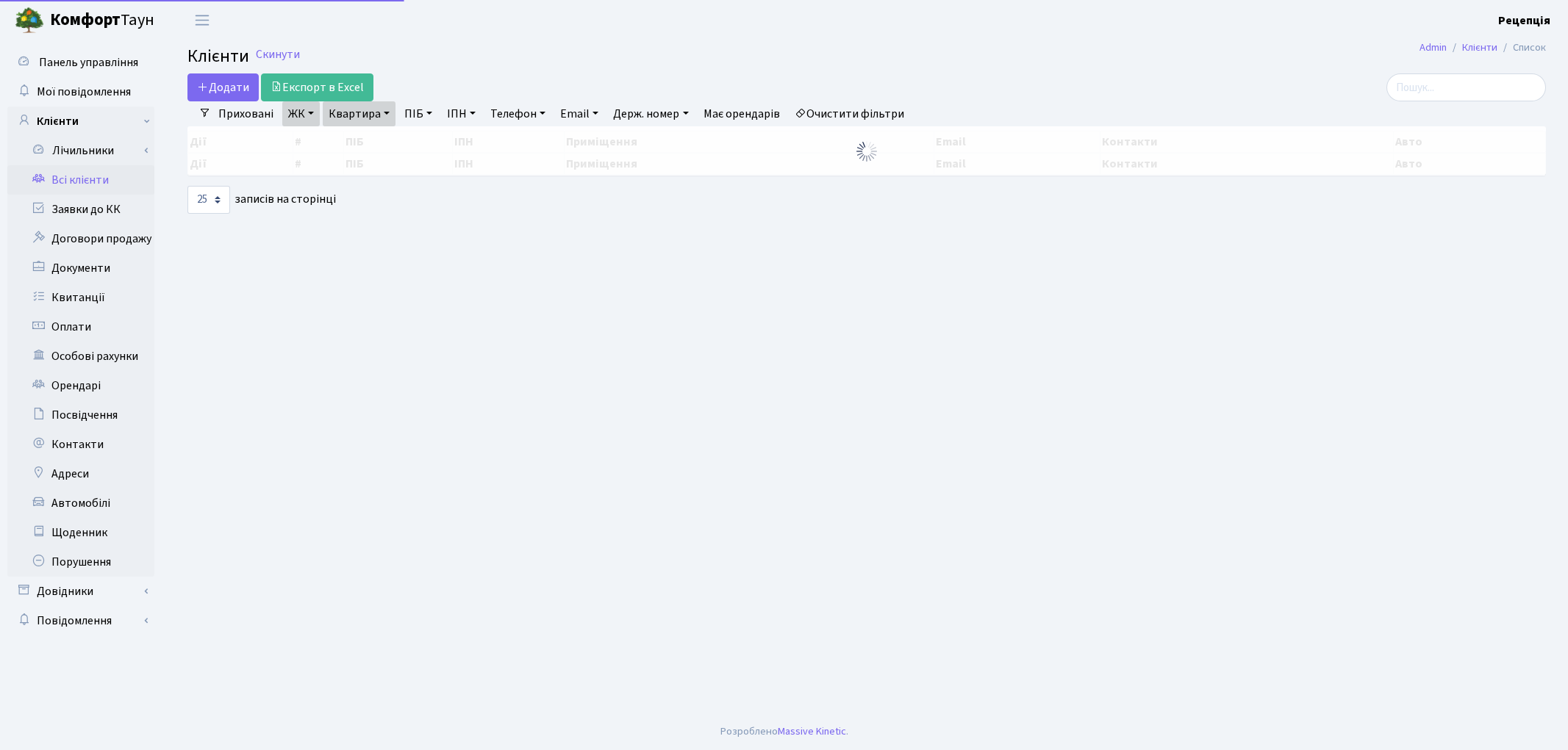
select select "25"
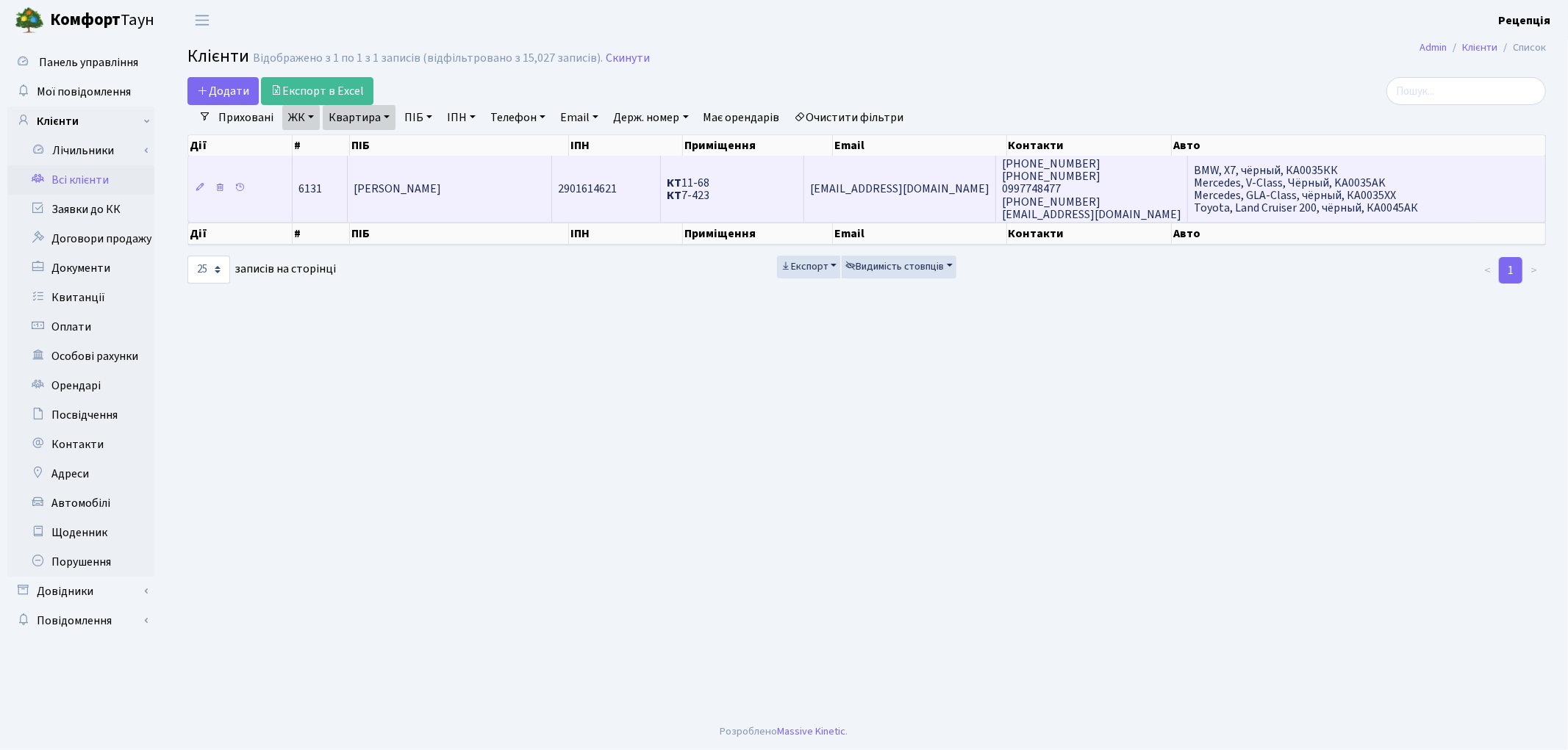
click at [485, 181] on td "[PERSON_NAME]" at bounding box center [450, 188] width 204 height 66
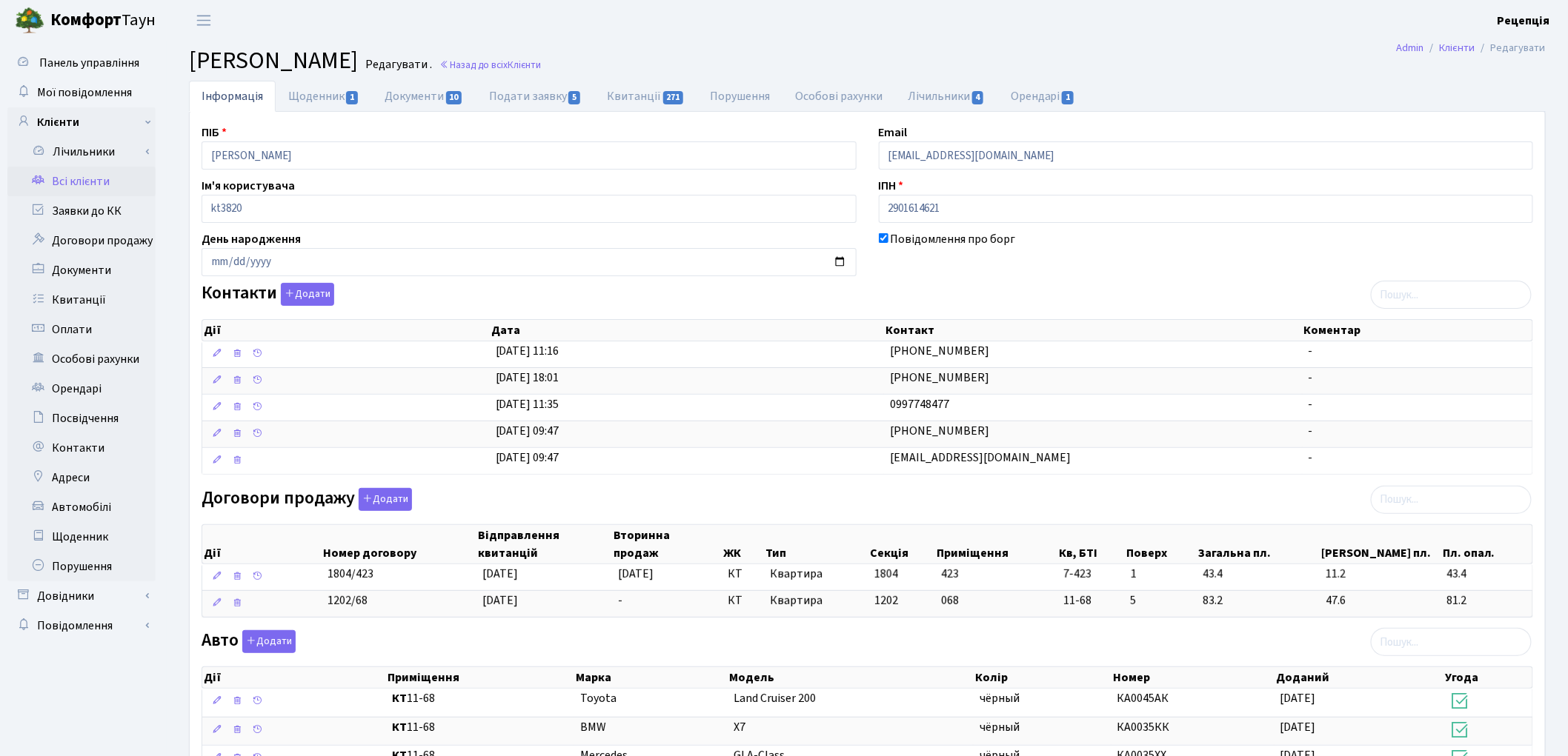
drag, startPoint x: 996, startPoint y: 461, endPoint x: 811, endPoint y: 480, distance: 186.0
click at [816, 475] on table "Дії Дата Контакт Коментар [DATE] 11:16 [PHONE_NUMBER] - [DATE] 18:01 [PHONE_NUM…" at bounding box center [867, 408] width 1332 height 133
copy \<\/span\>\a "[EMAIL_ADDRESS][DOMAIN_NAME]"
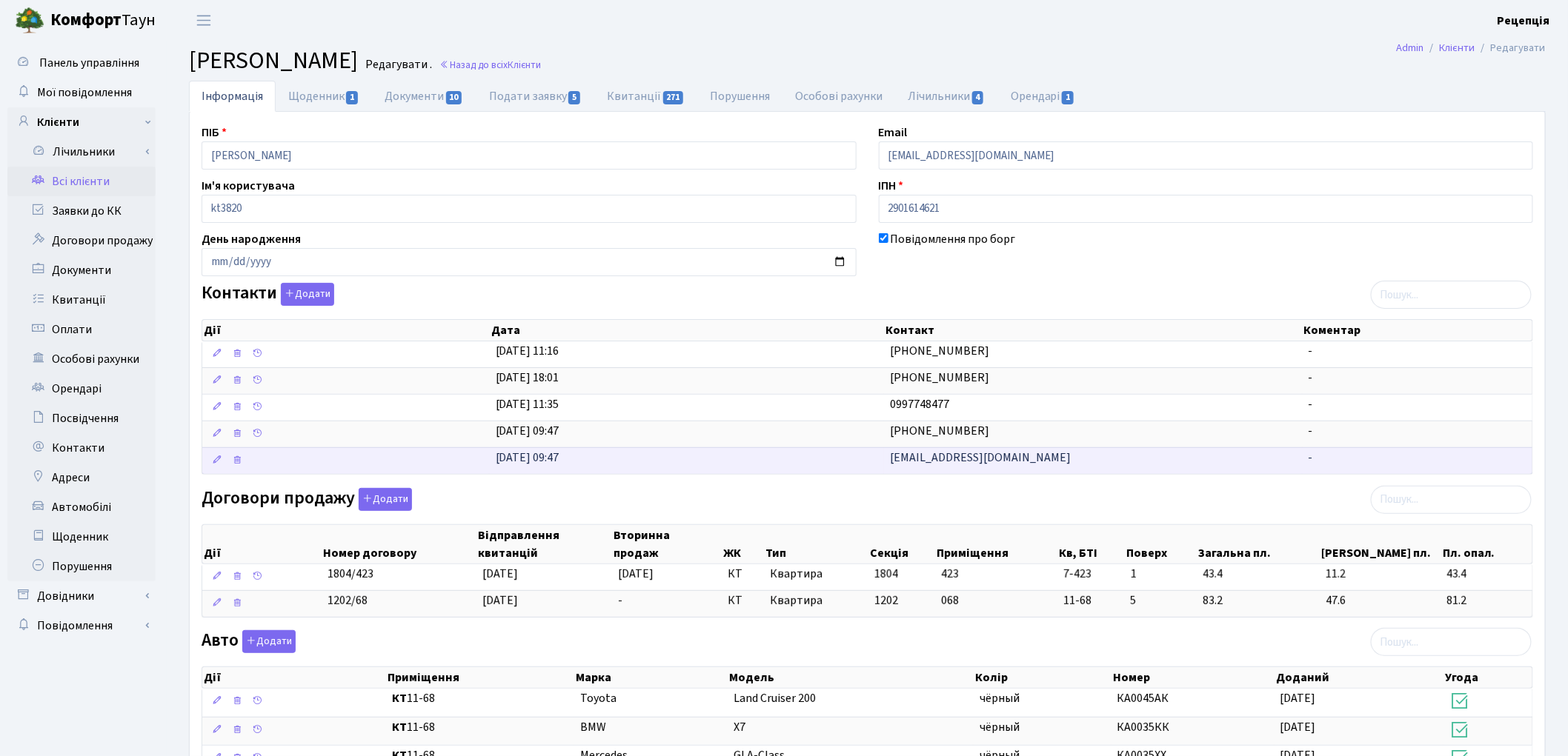
copy \<\/span\>\a "[EMAIL_ADDRESS][DOMAIN_NAME]"
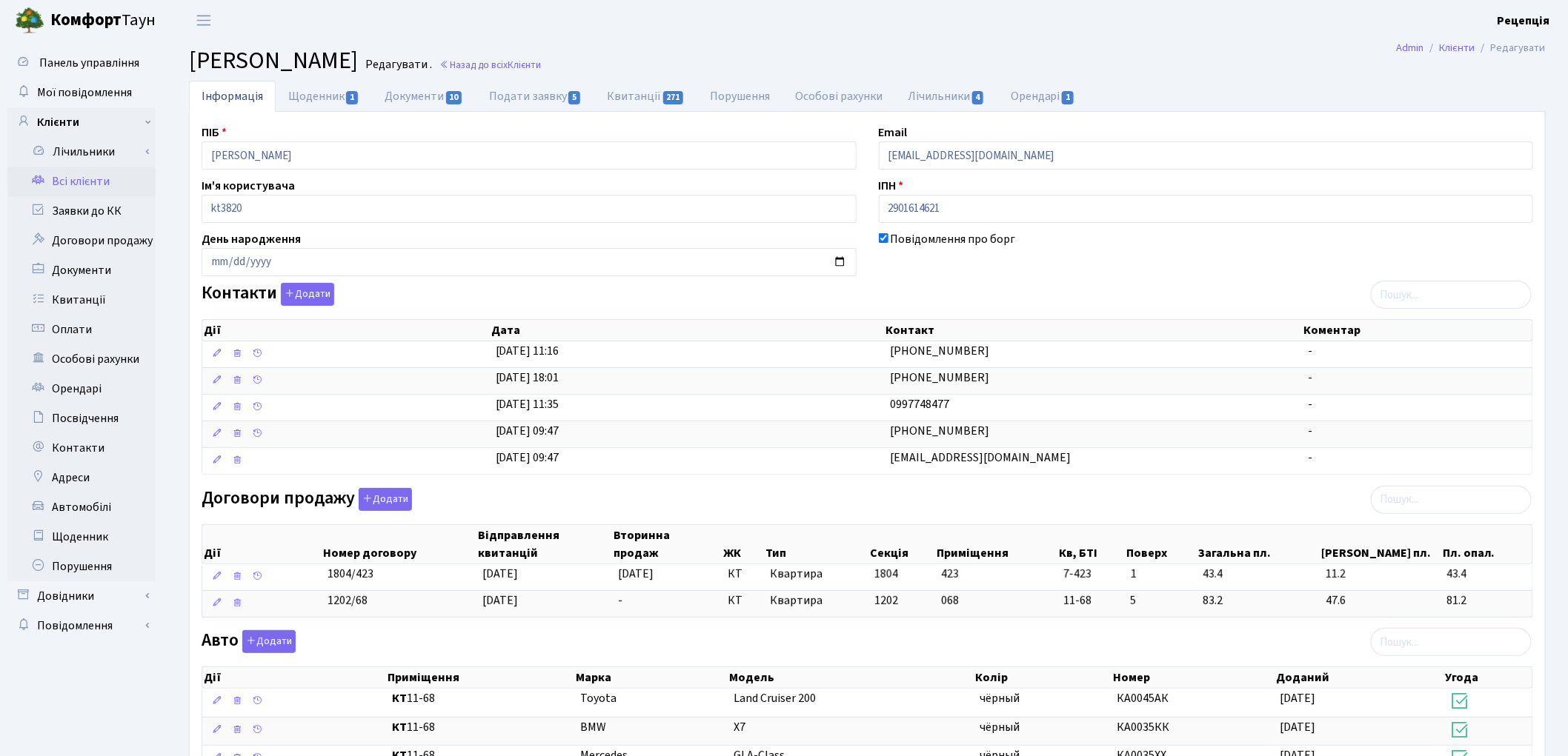
click at [109, 180] on link "Всі клієнти" at bounding box center [81, 181] width 149 height 30
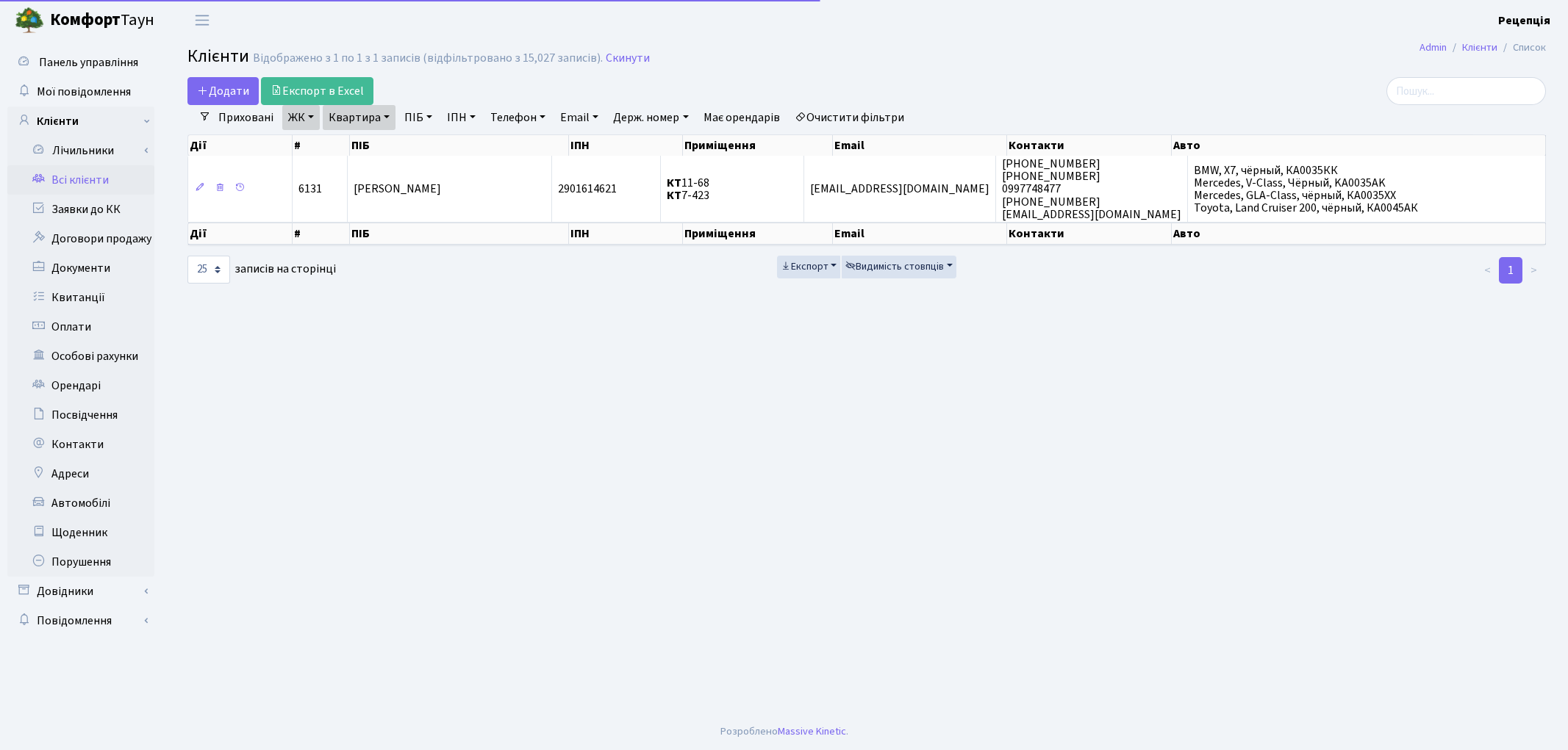
select select "25"
click at [857, 125] on link "Очистити фільтри" at bounding box center [849, 118] width 121 height 25
select select
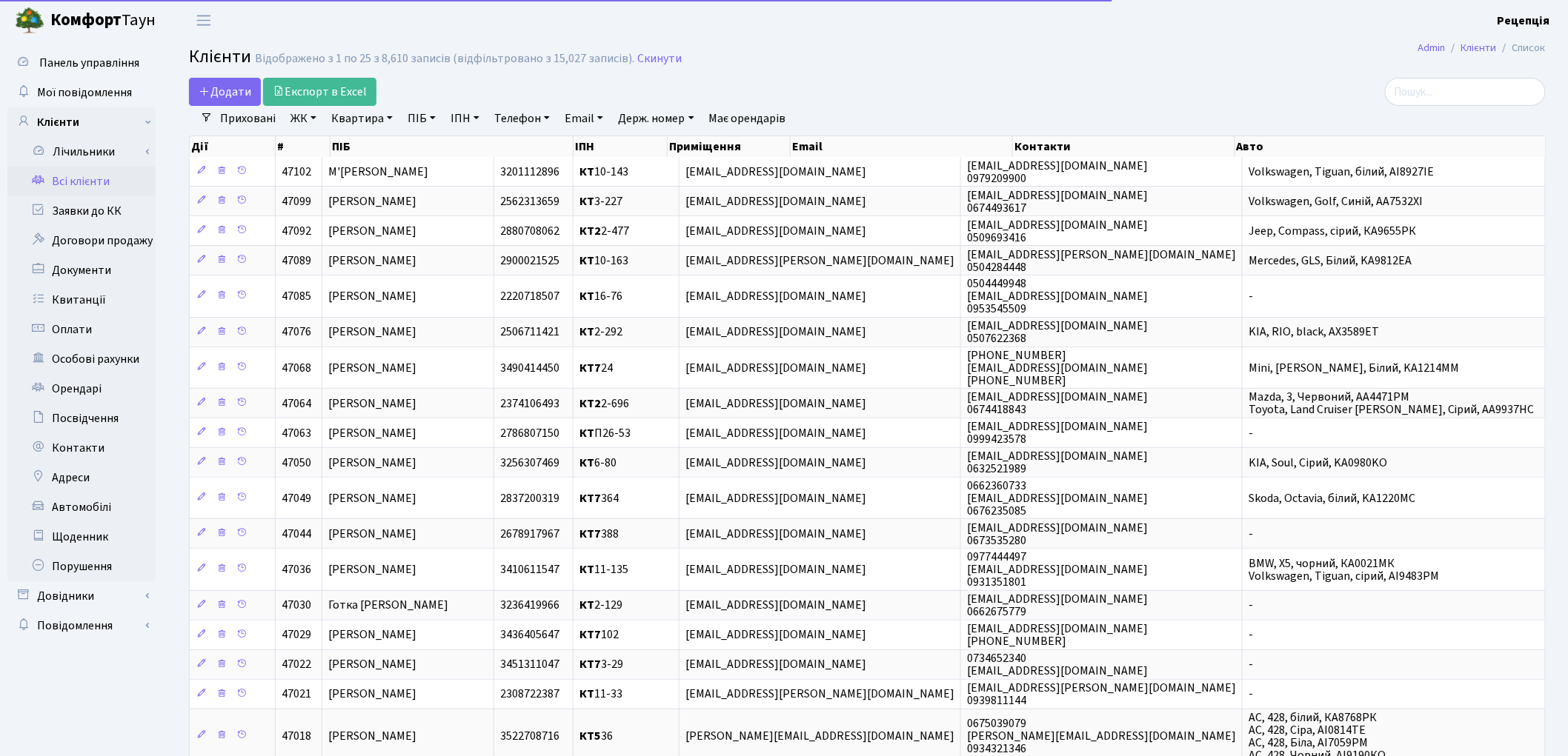
click at [310, 124] on link "ЖК" at bounding box center [303, 119] width 38 height 26
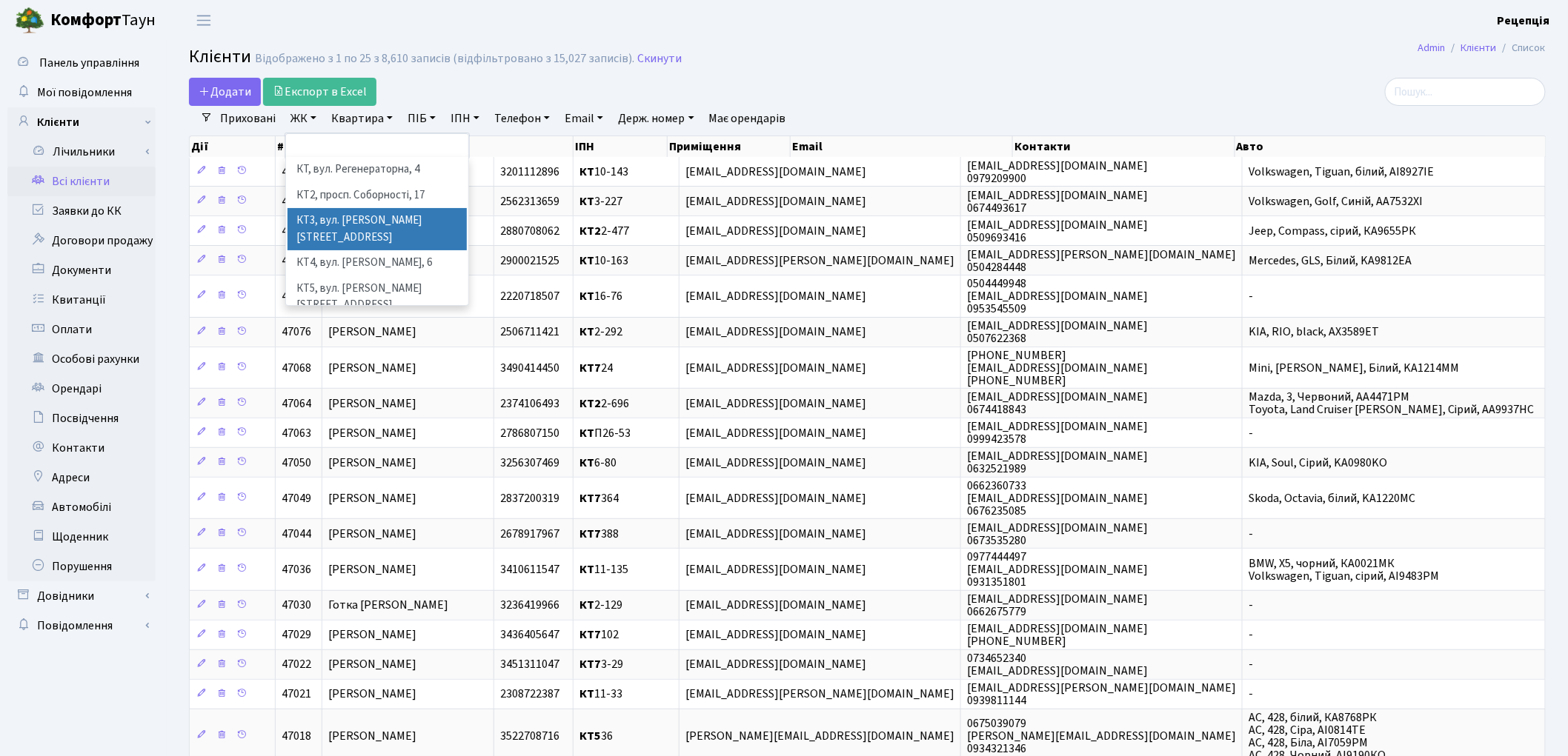
click at [405, 212] on li "КТ3, вул. [PERSON_NAME][STREET_ADDRESS]" at bounding box center [377, 229] width 180 height 42
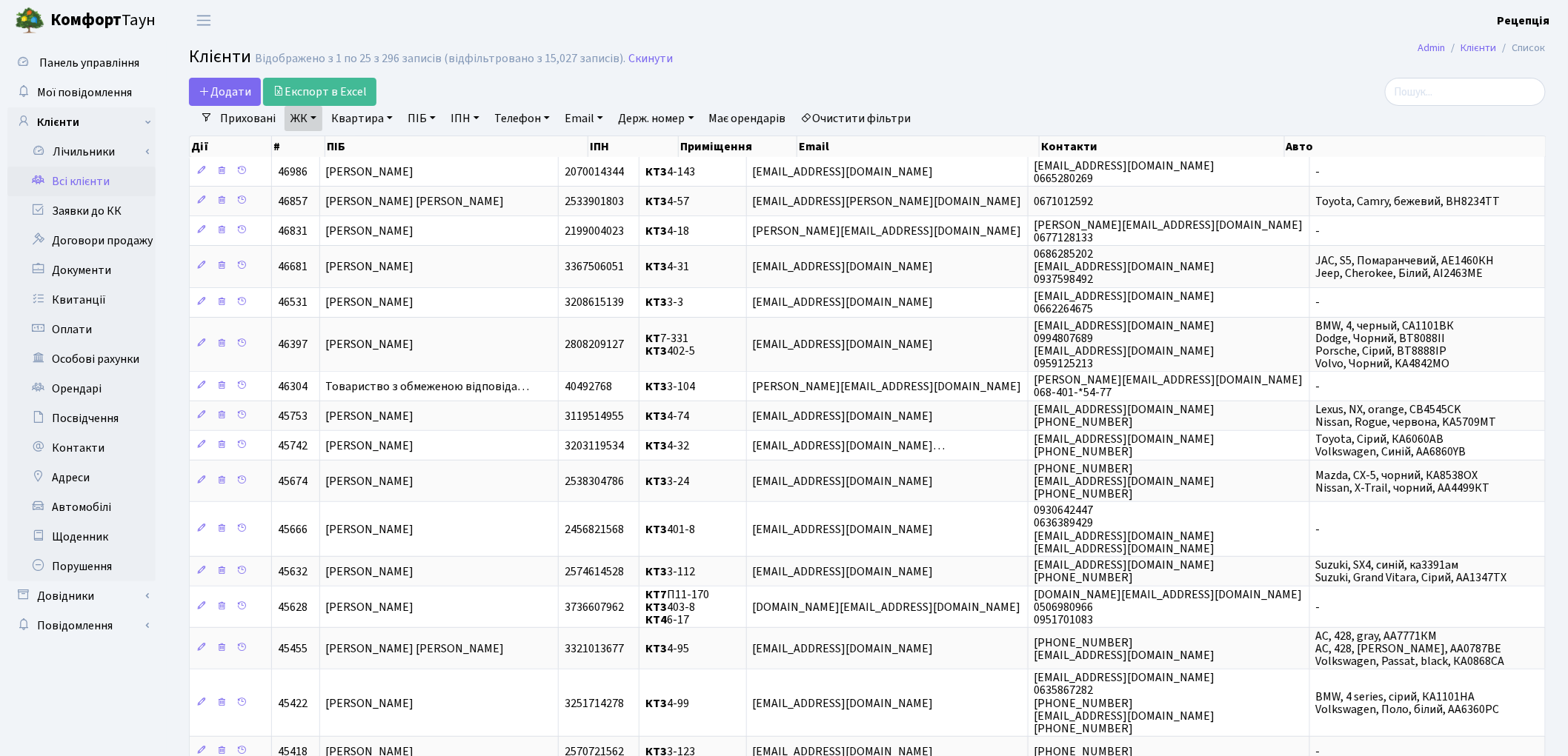
click at [354, 122] on link "Квартира" at bounding box center [362, 119] width 73 height 26
type input "3-143"
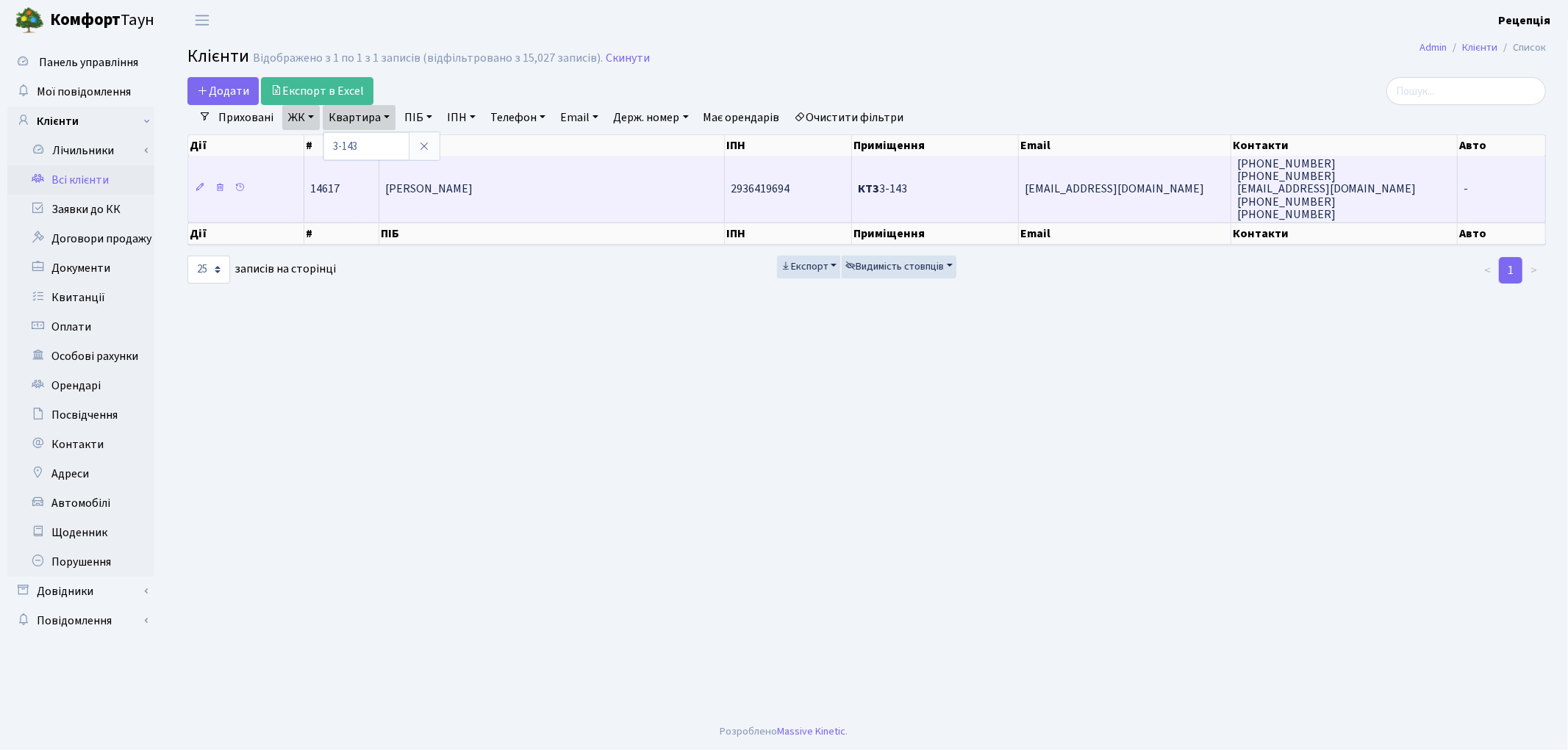
click at [473, 193] on span "Болобан Володимир Анатолійович" at bounding box center [429, 189] width 87 height 16
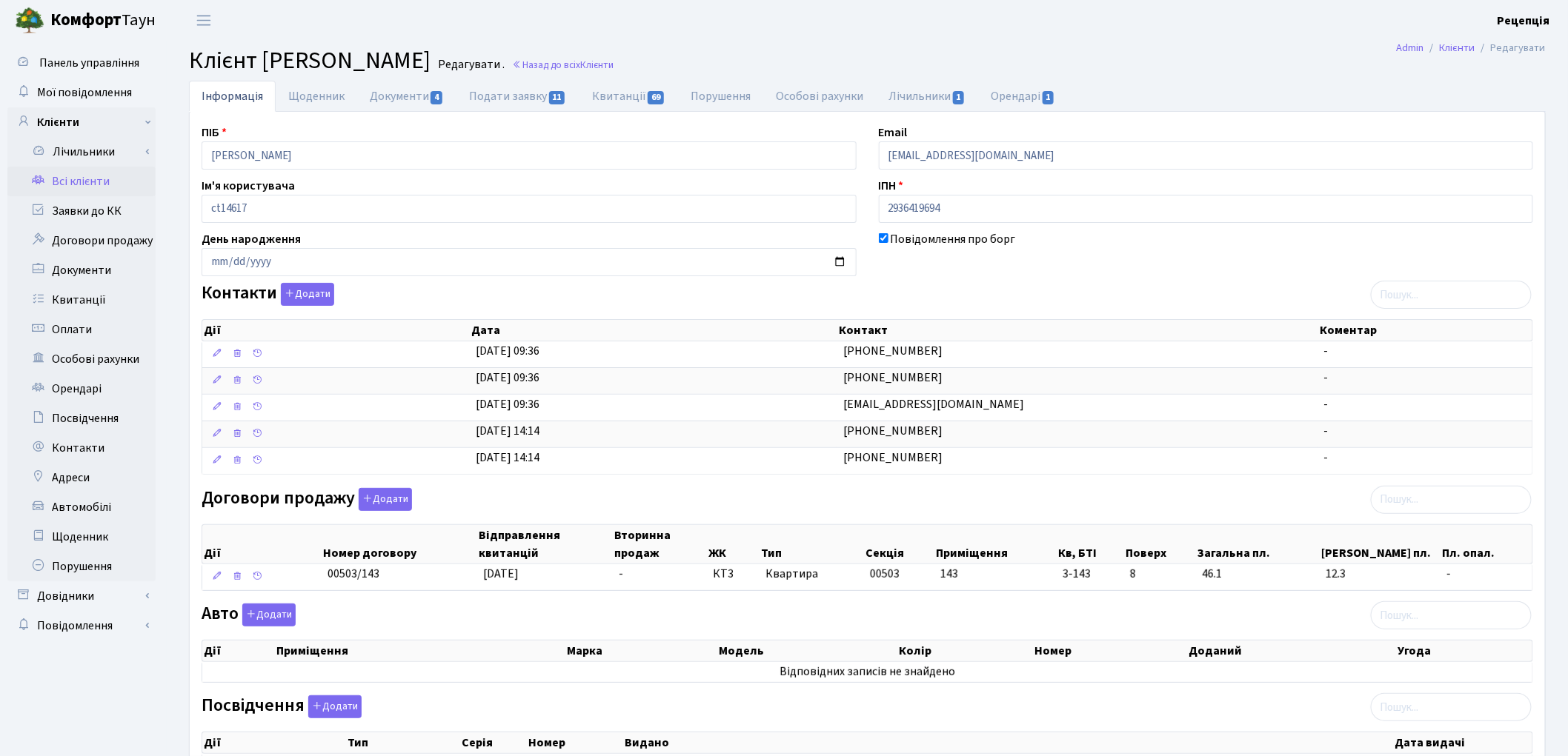
click at [1026, 78] on main "Admin Клієнти Редагувати Клієнт [PERSON_NAME] . Назад до всіх Клієнти Інформаці…" at bounding box center [867, 533] width 1401 height 985
click at [1019, 91] on link "Орендарі 1" at bounding box center [1024, 96] width 89 height 30
select select "25"
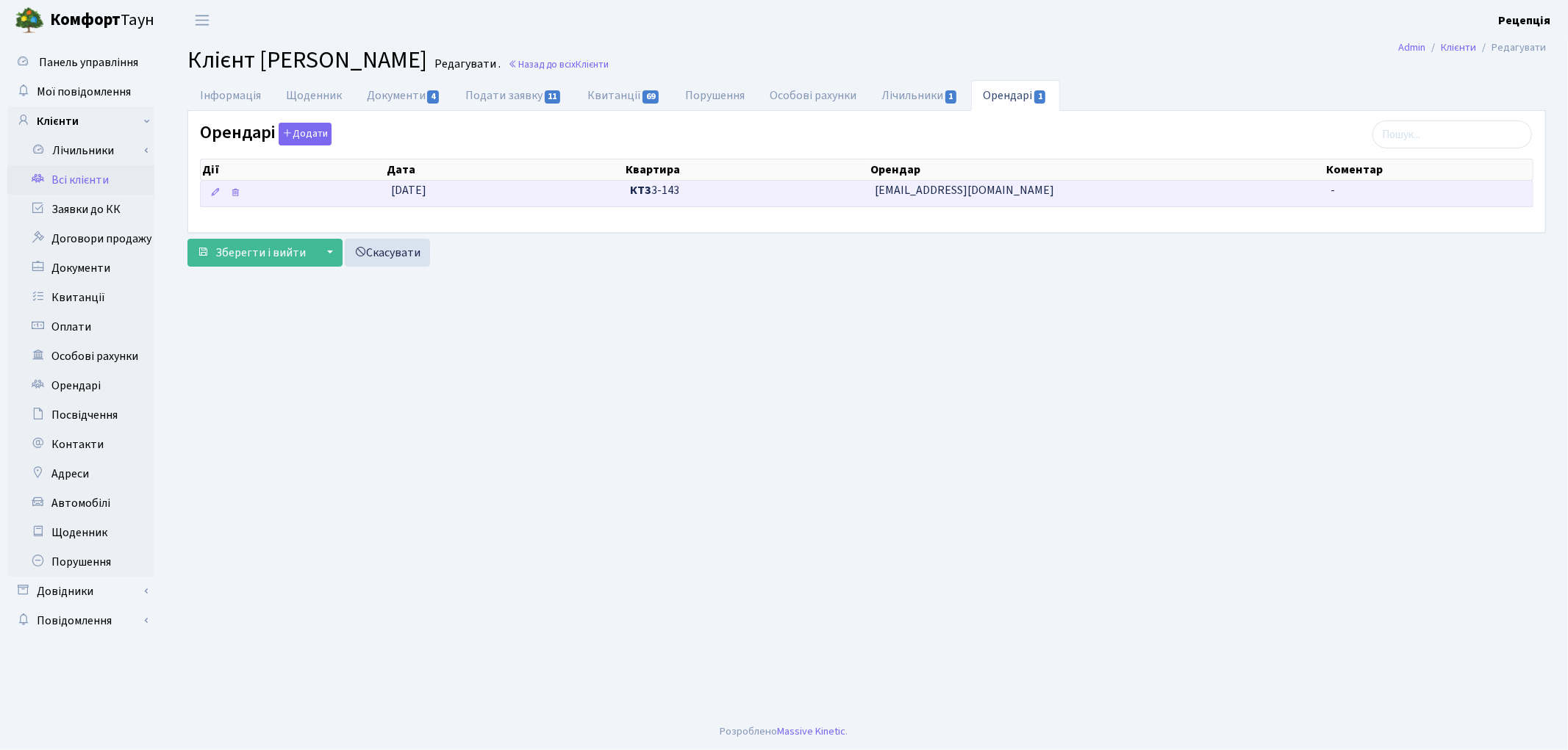
click at [548, 194] on td "[DATE]" at bounding box center [505, 193] width 239 height 25
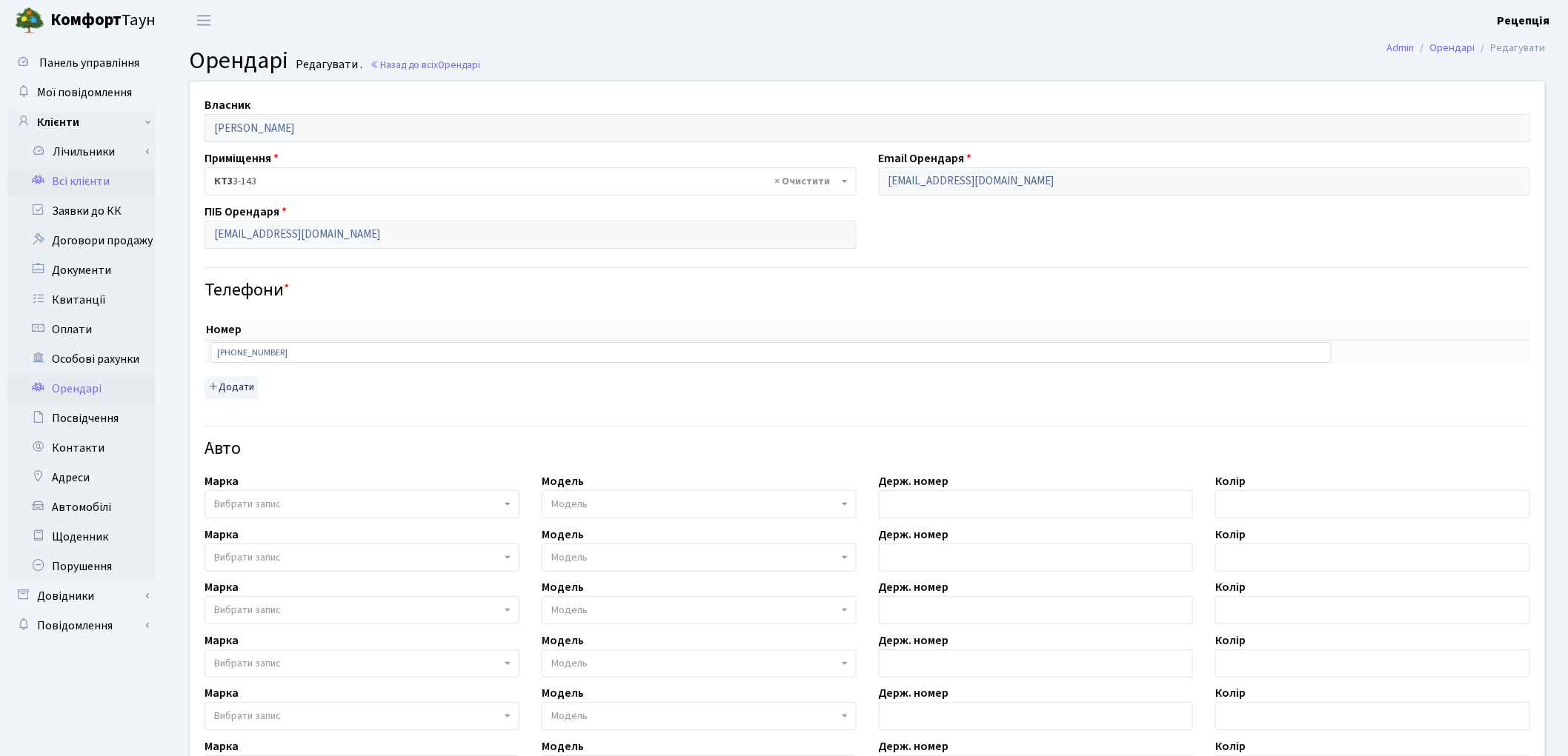
click at [100, 180] on link "Всі клієнти" at bounding box center [81, 181] width 149 height 30
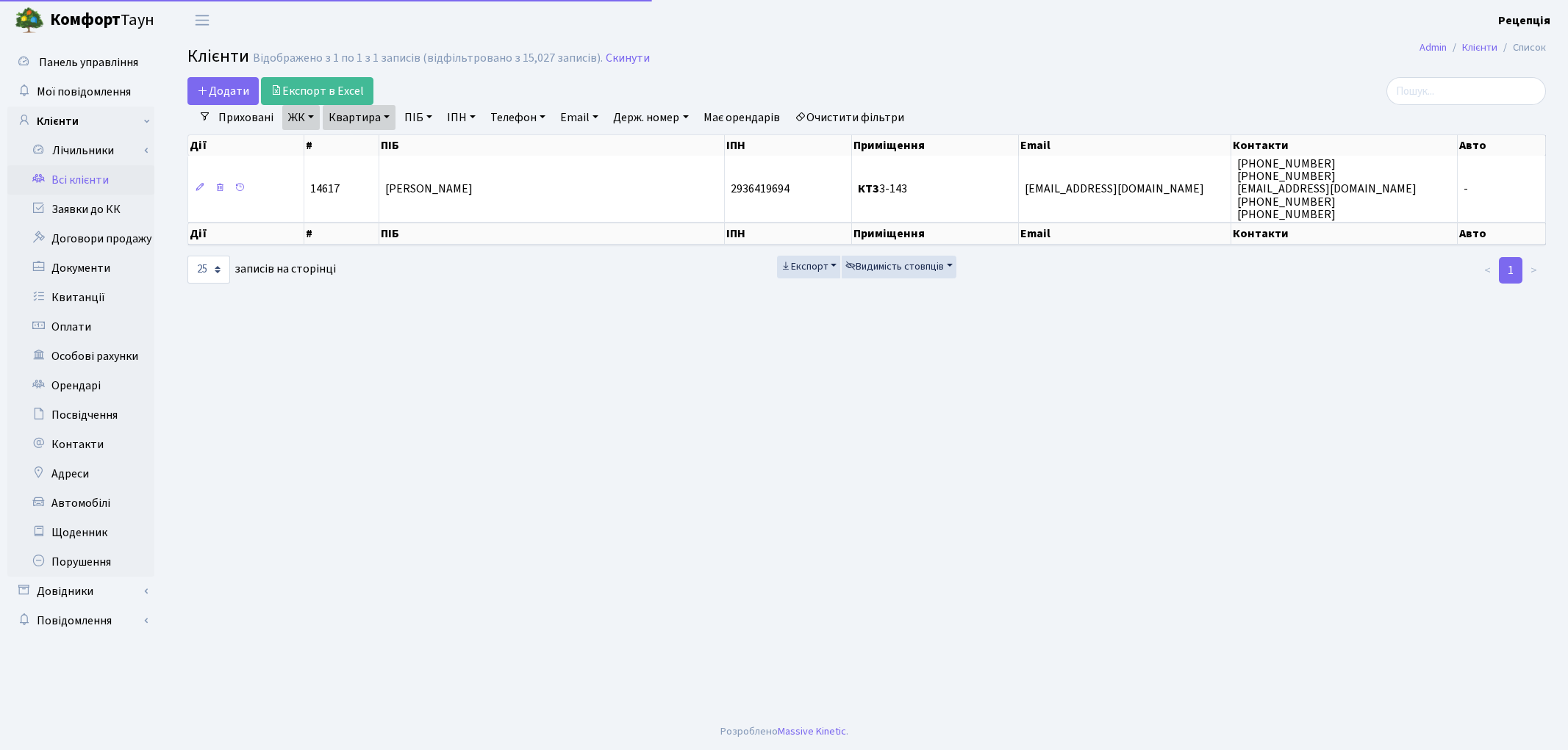
select select "25"
click at [883, 117] on link "Очистити фільтри" at bounding box center [849, 118] width 121 height 25
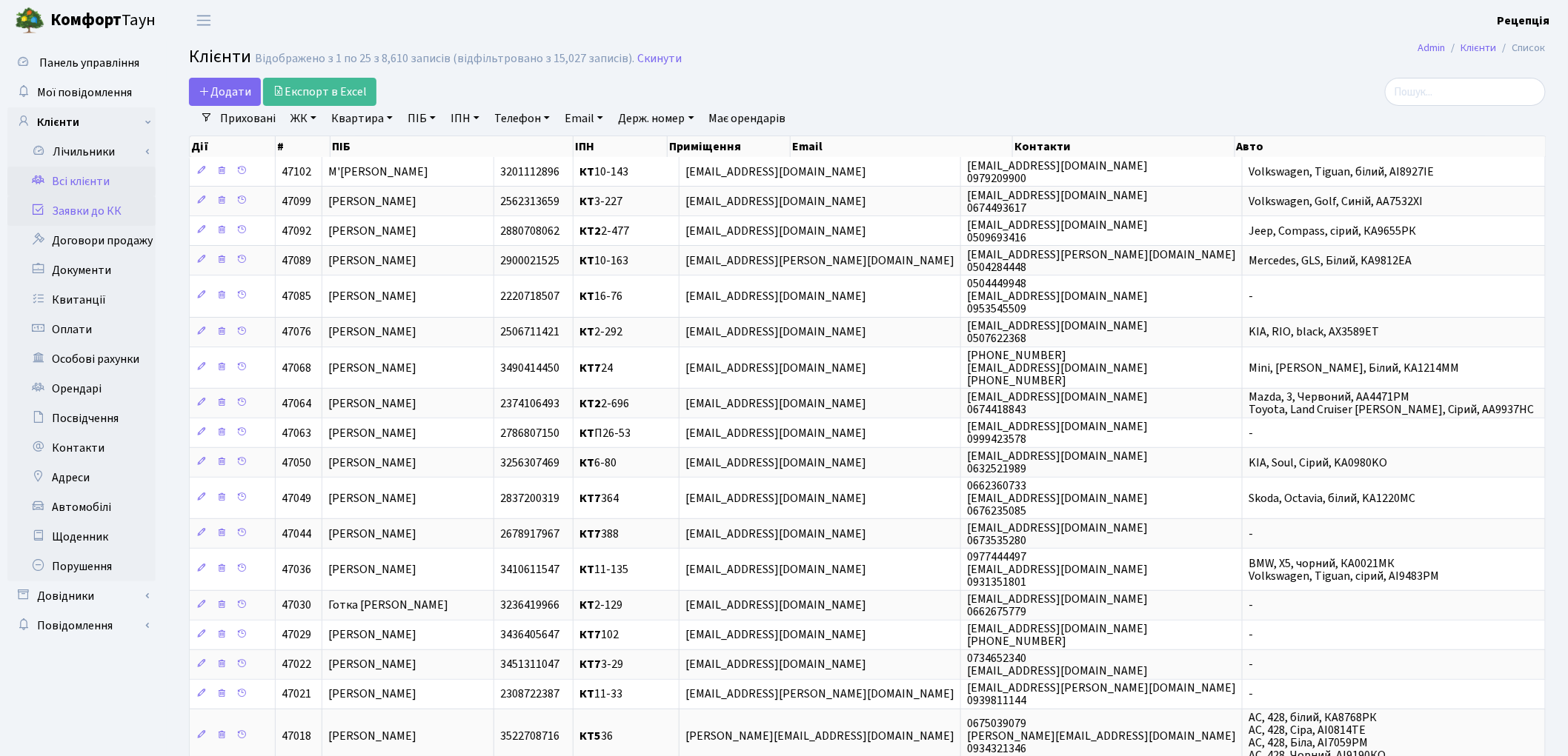
click at [123, 212] on link "Заявки до КК" at bounding box center [81, 211] width 149 height 30
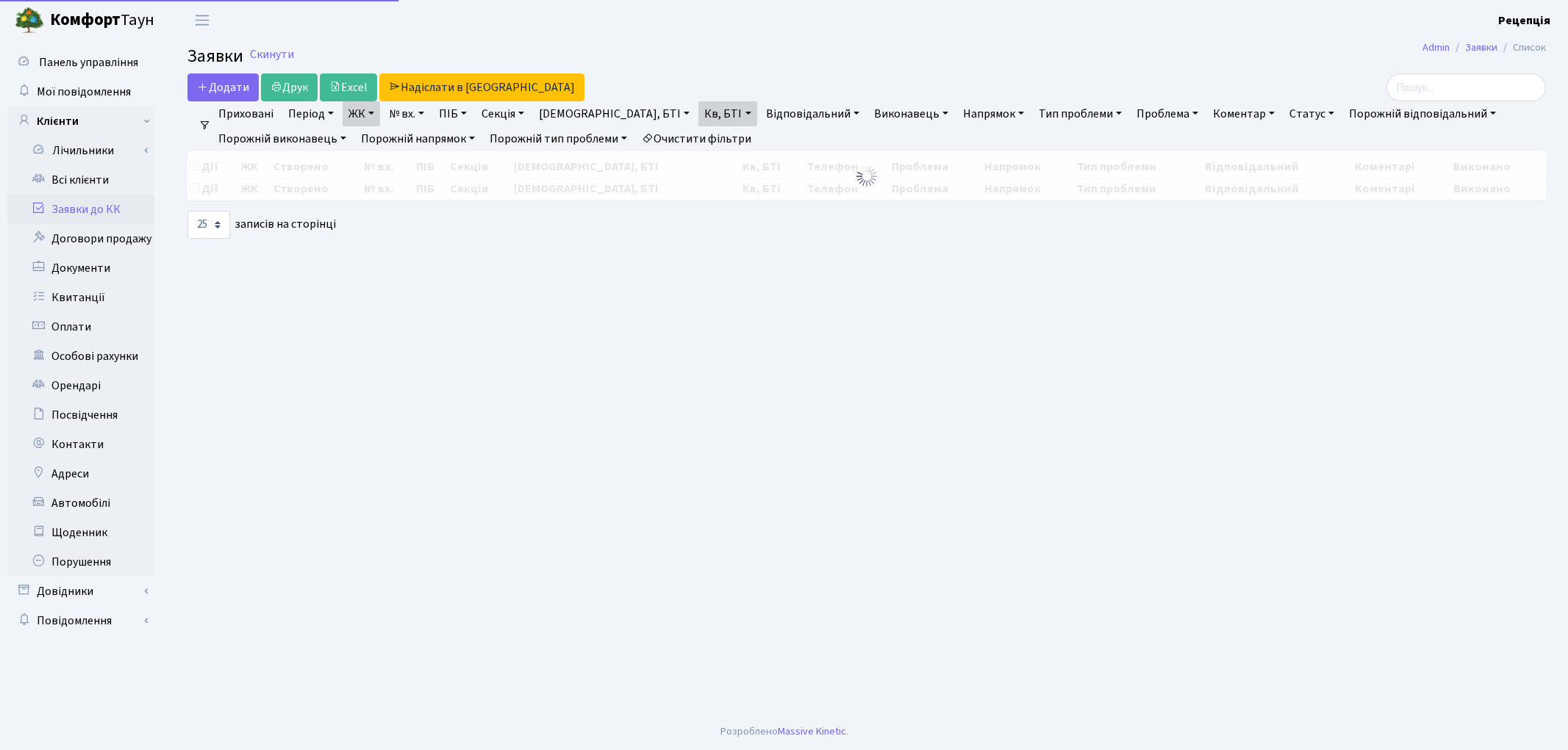
select select "25"
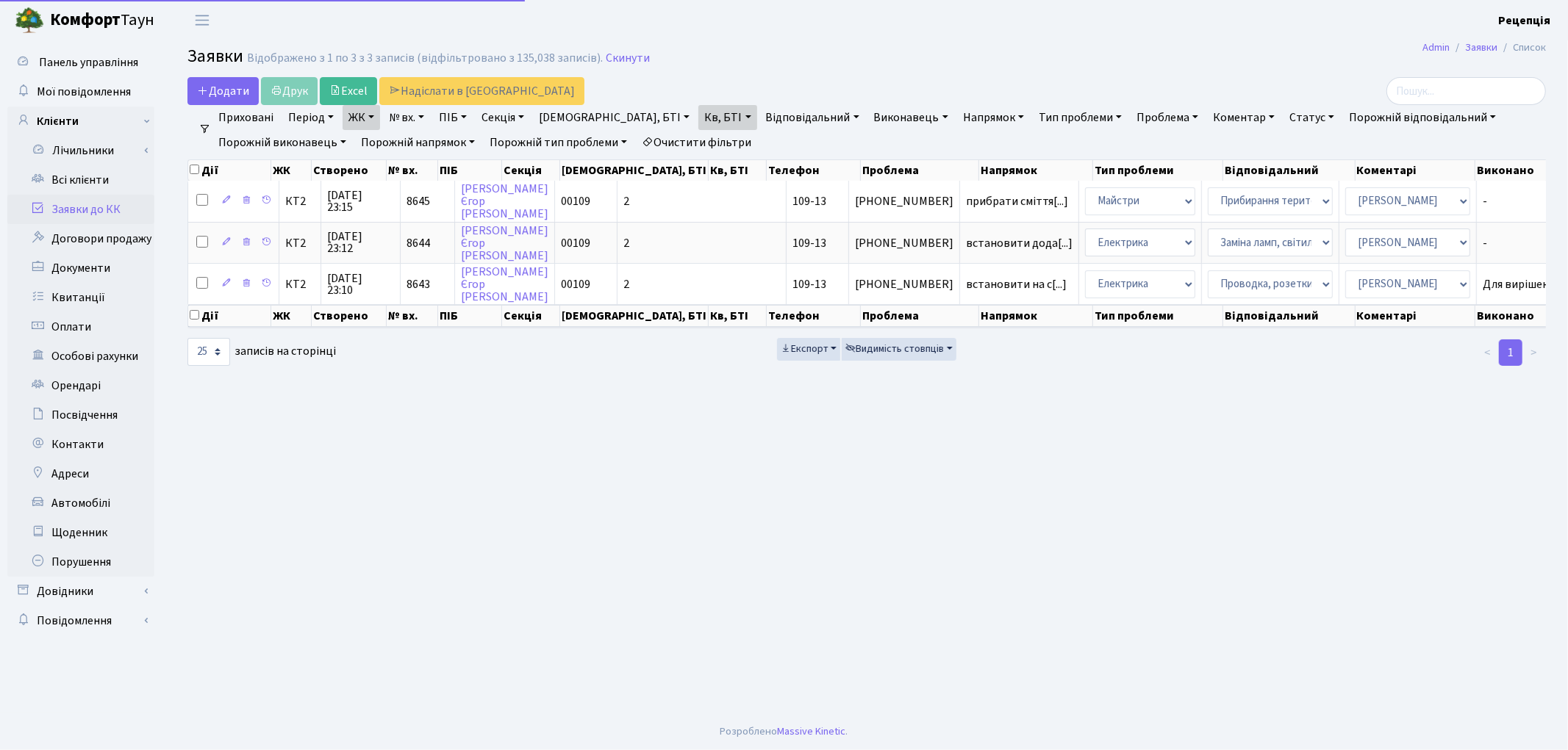
click at [369, 120] on link "ЖК" at bounding box center [361, 118] width 37 height 25
click at [714, 134] on link "Очистити фільтри" at bounding box center [696, 143] width 121 height 25
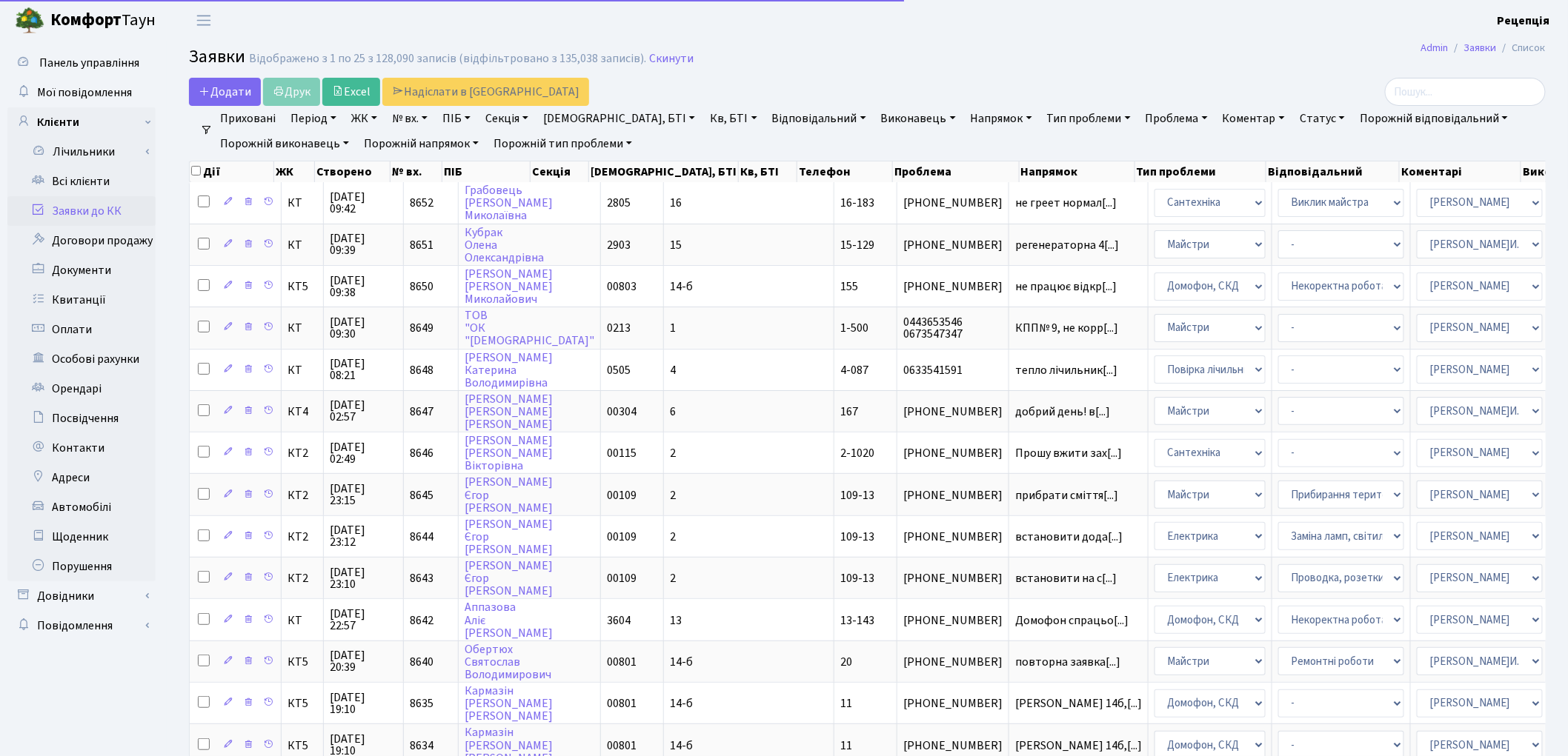
click at [364, 121] on link "ЖК" at bounding box center [363, 119] width 38 height 26
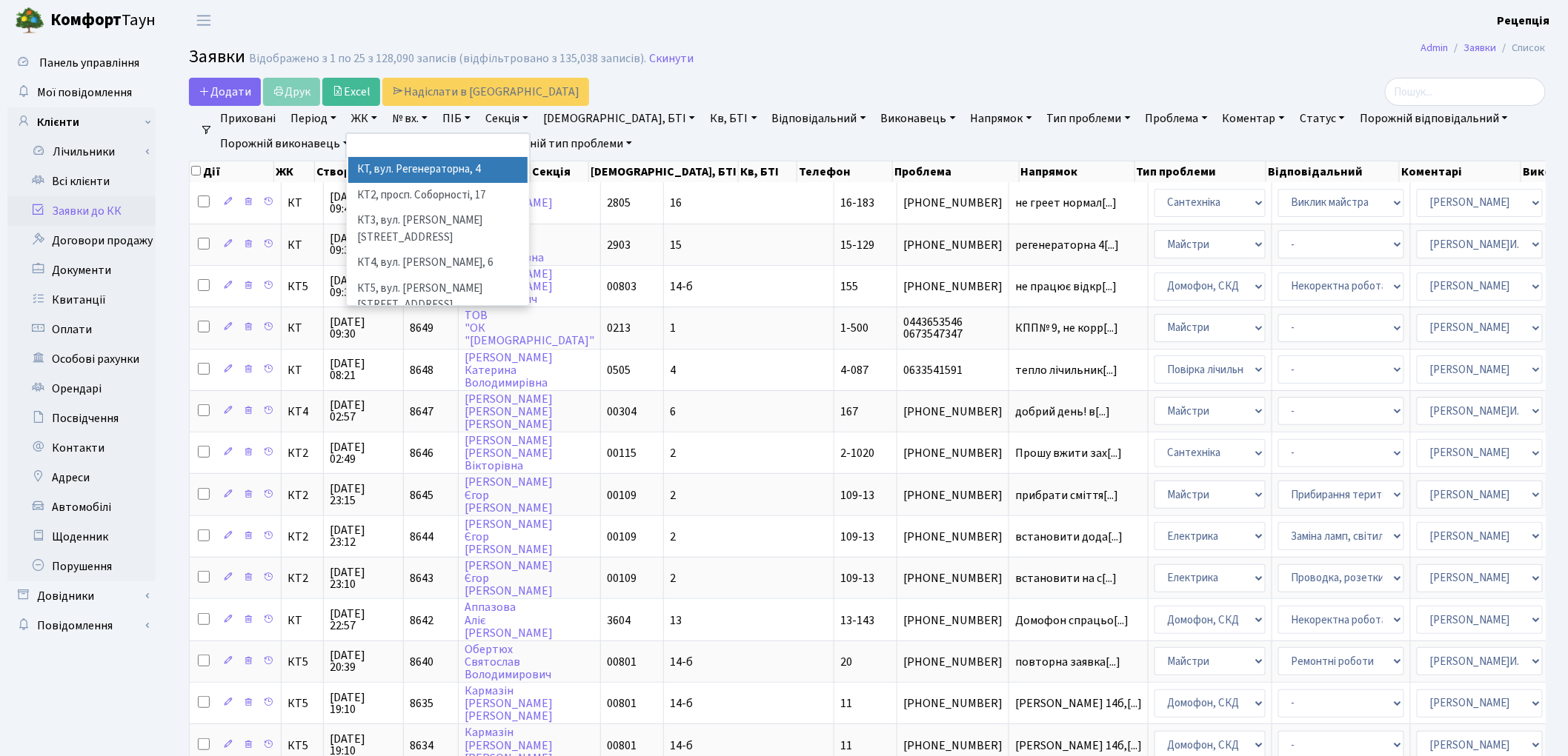
click at [387, 160] on li "КТ, вул. Регенераторна, 4" at bounding box center [438, 170] width 180 height 26
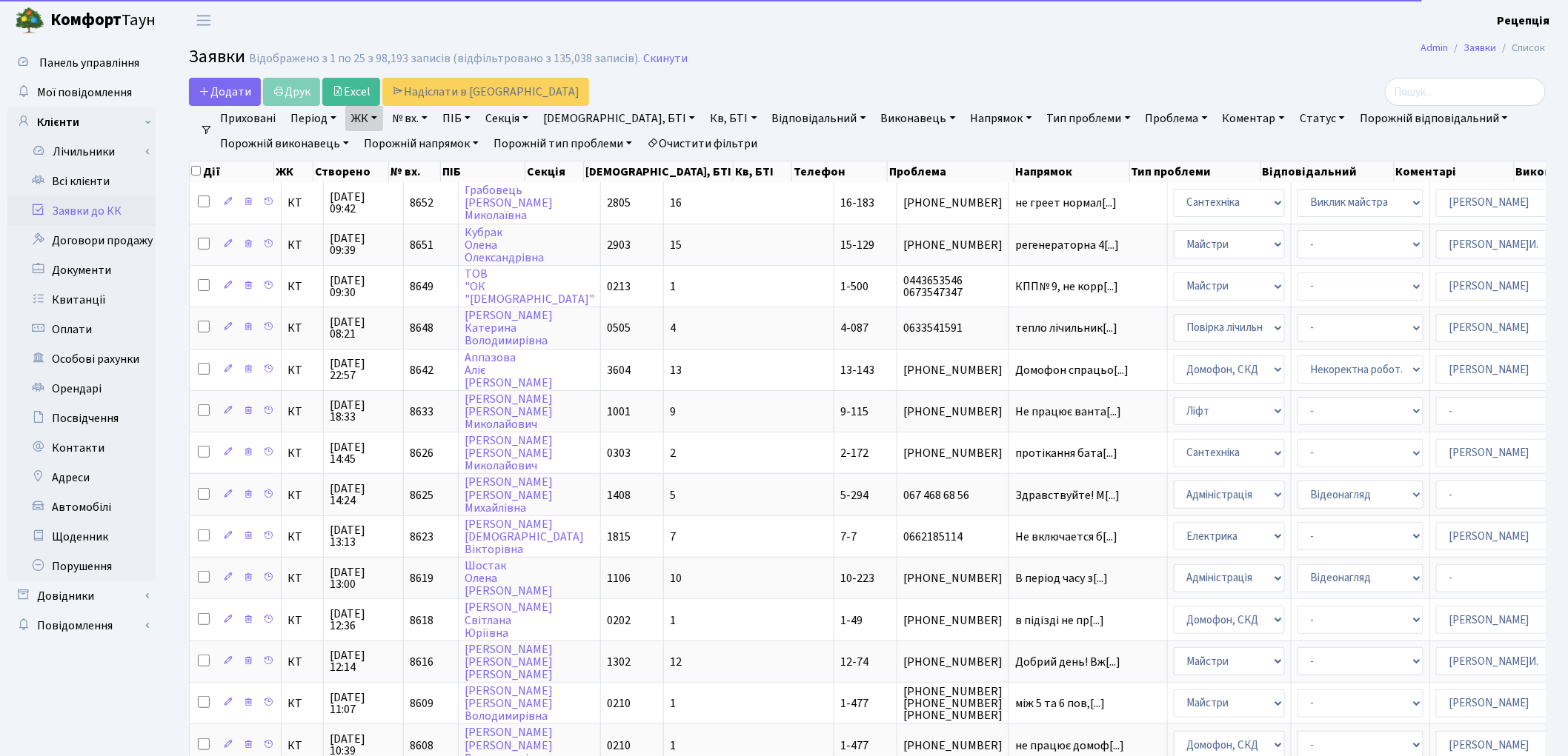
click at [704, 112] on link "Кв, БТІ" at bounding box center [732, 119] width 58 height 26
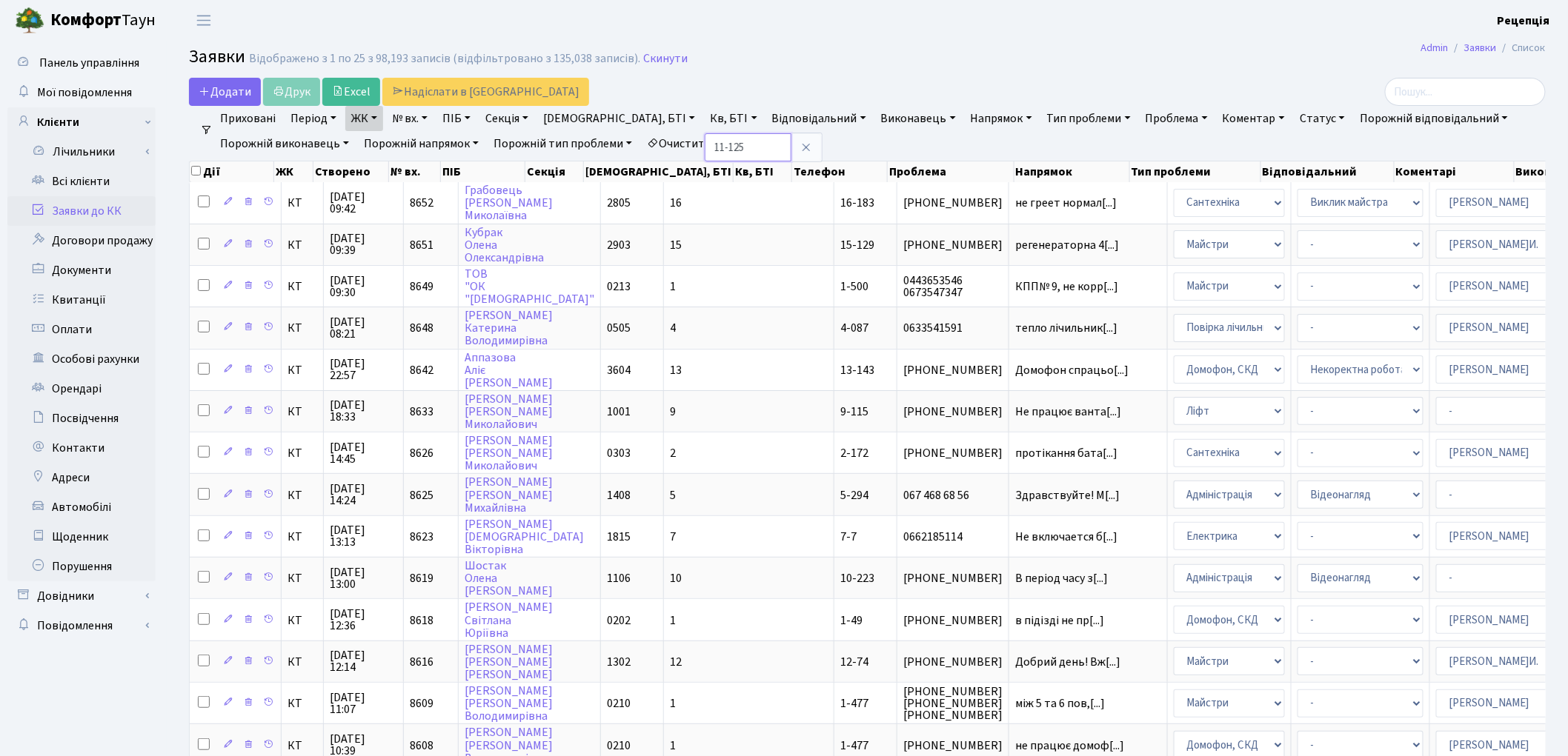
type input "11-125"
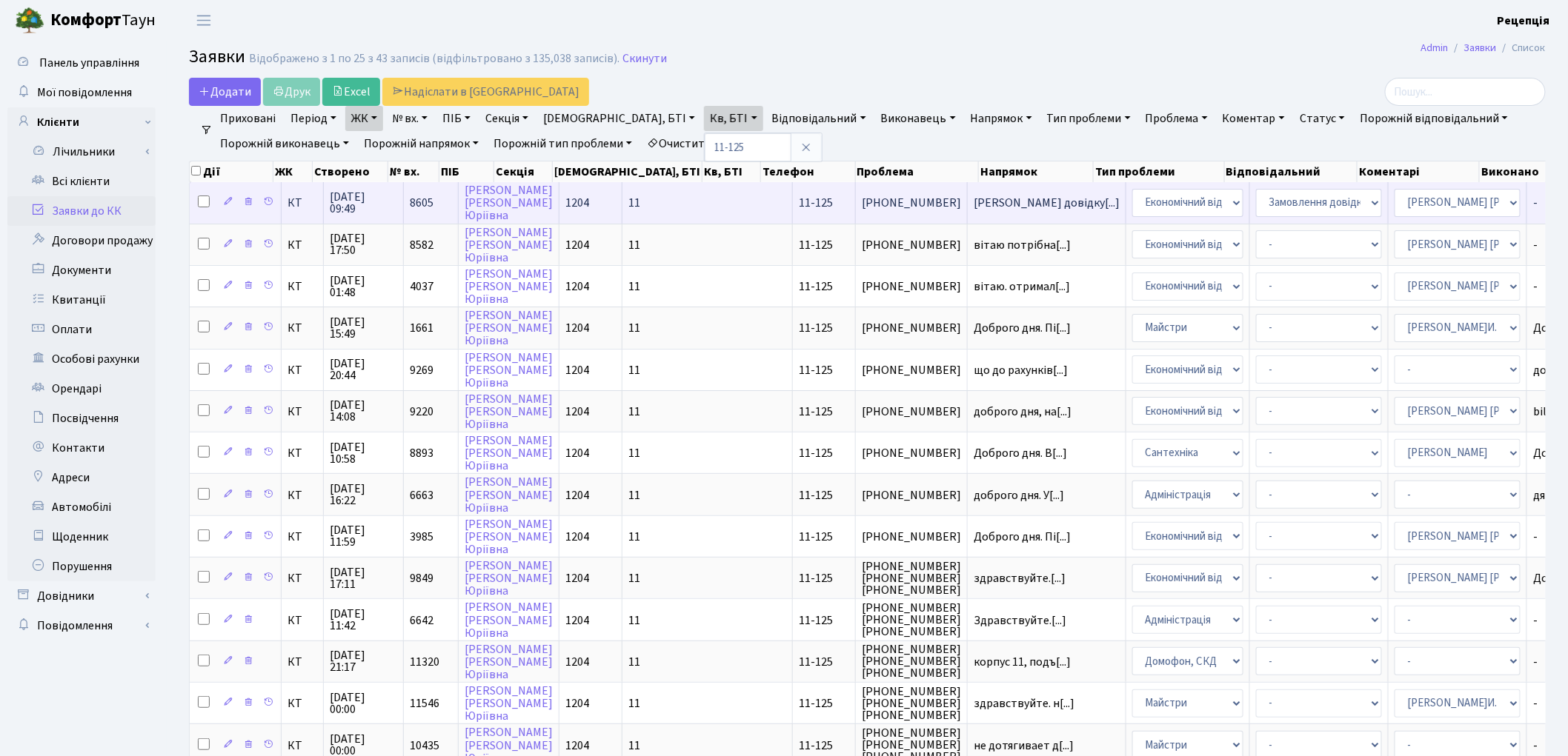
click at [799, 203] on span "11-125" at bounding box center [816, 203] width 34 height 16
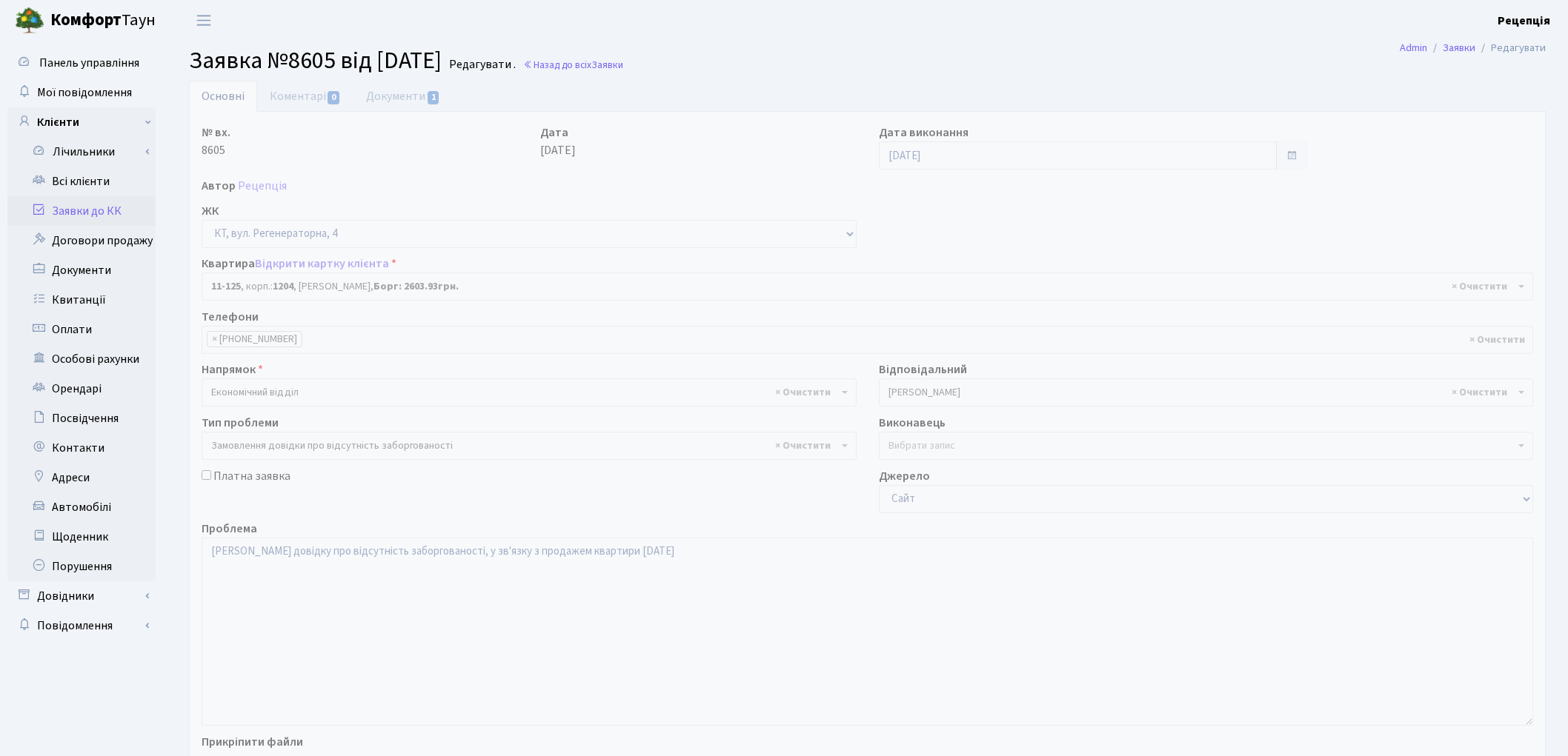
select select "7063"
select select "35"
click at [80, 180] on link "Всі клієнти" at bounding box center [81, 181] width 149 height 30
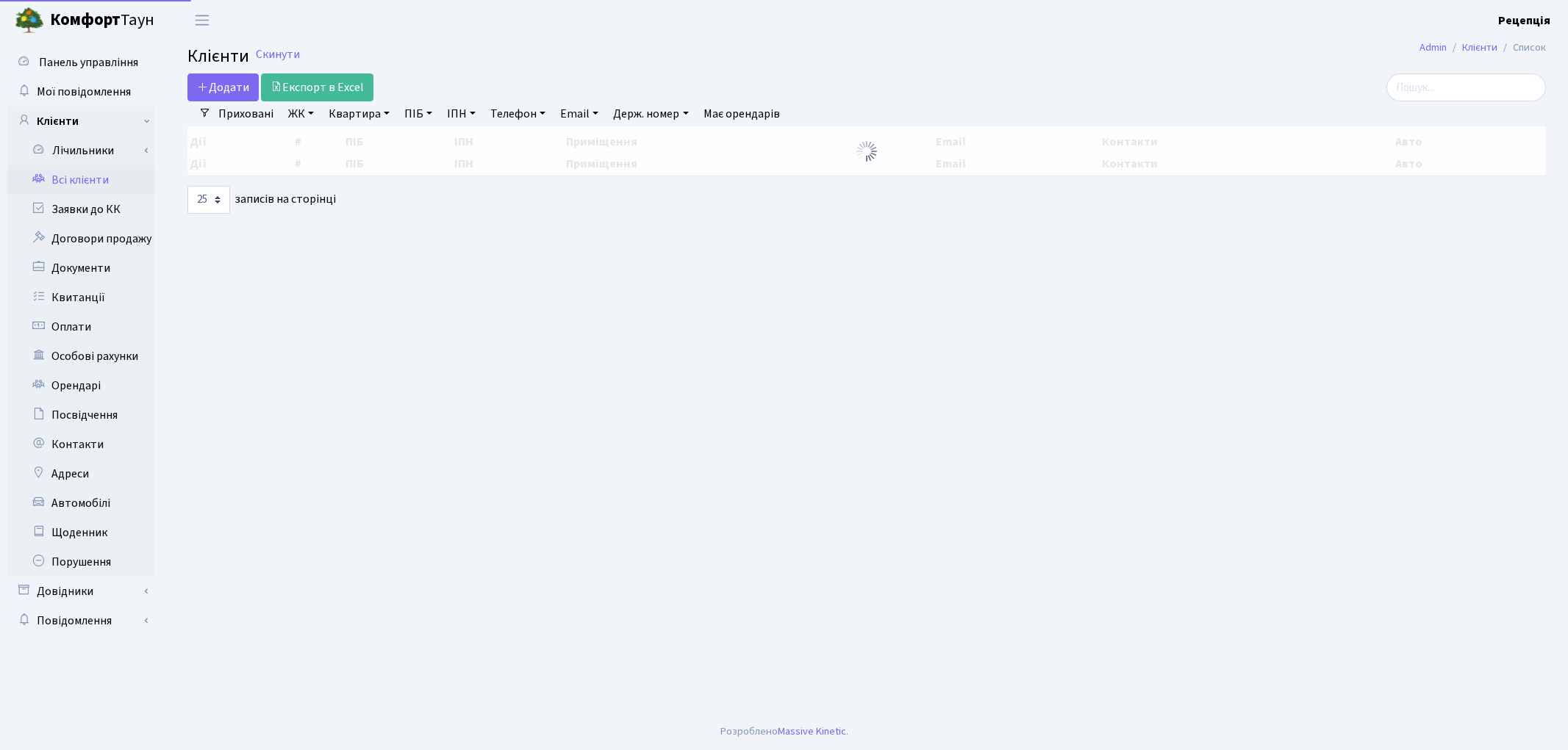
select select "25"
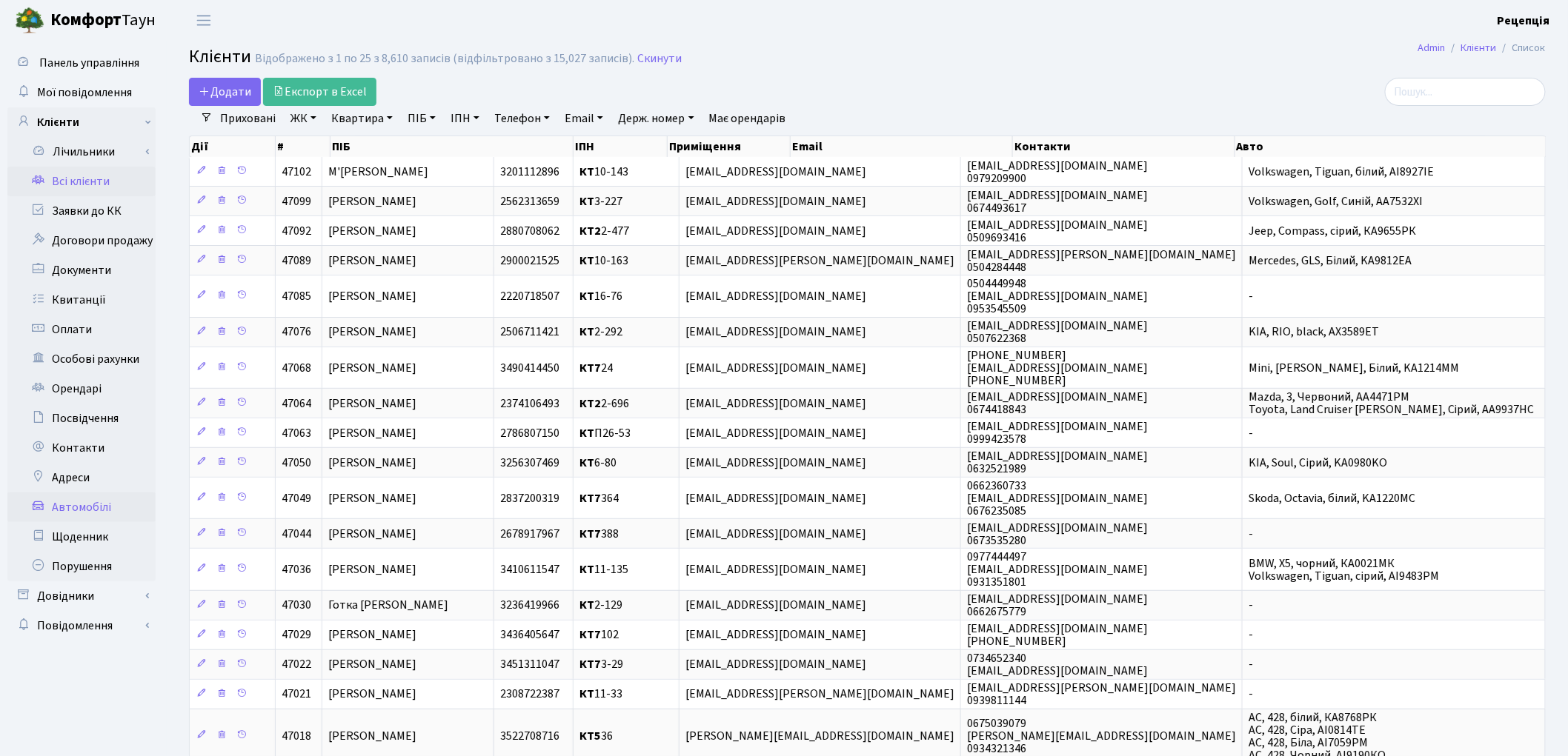
click at [93, 514] on link "Автомобілі" at bounding box center [81, 507] width 149 height 30
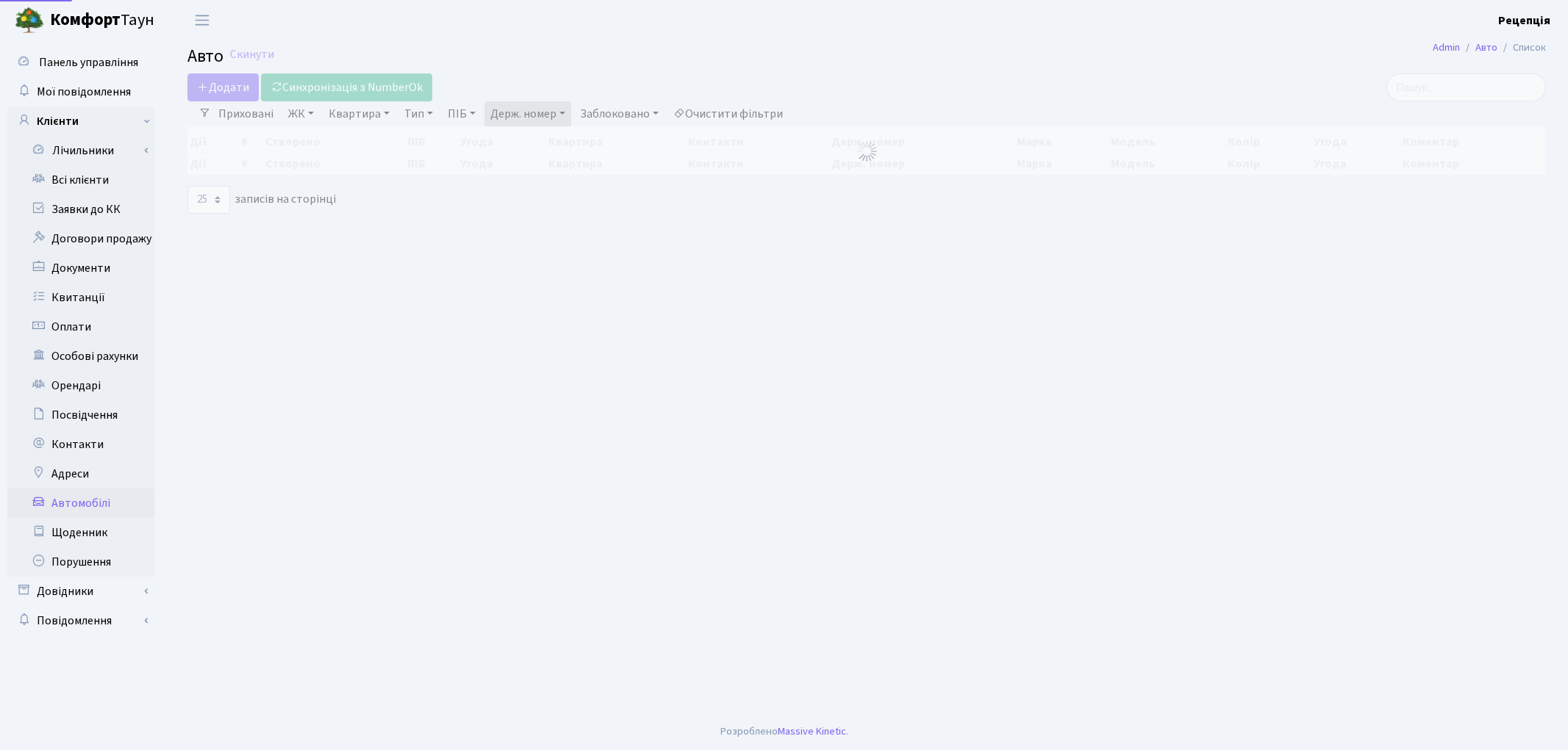
select select "25"
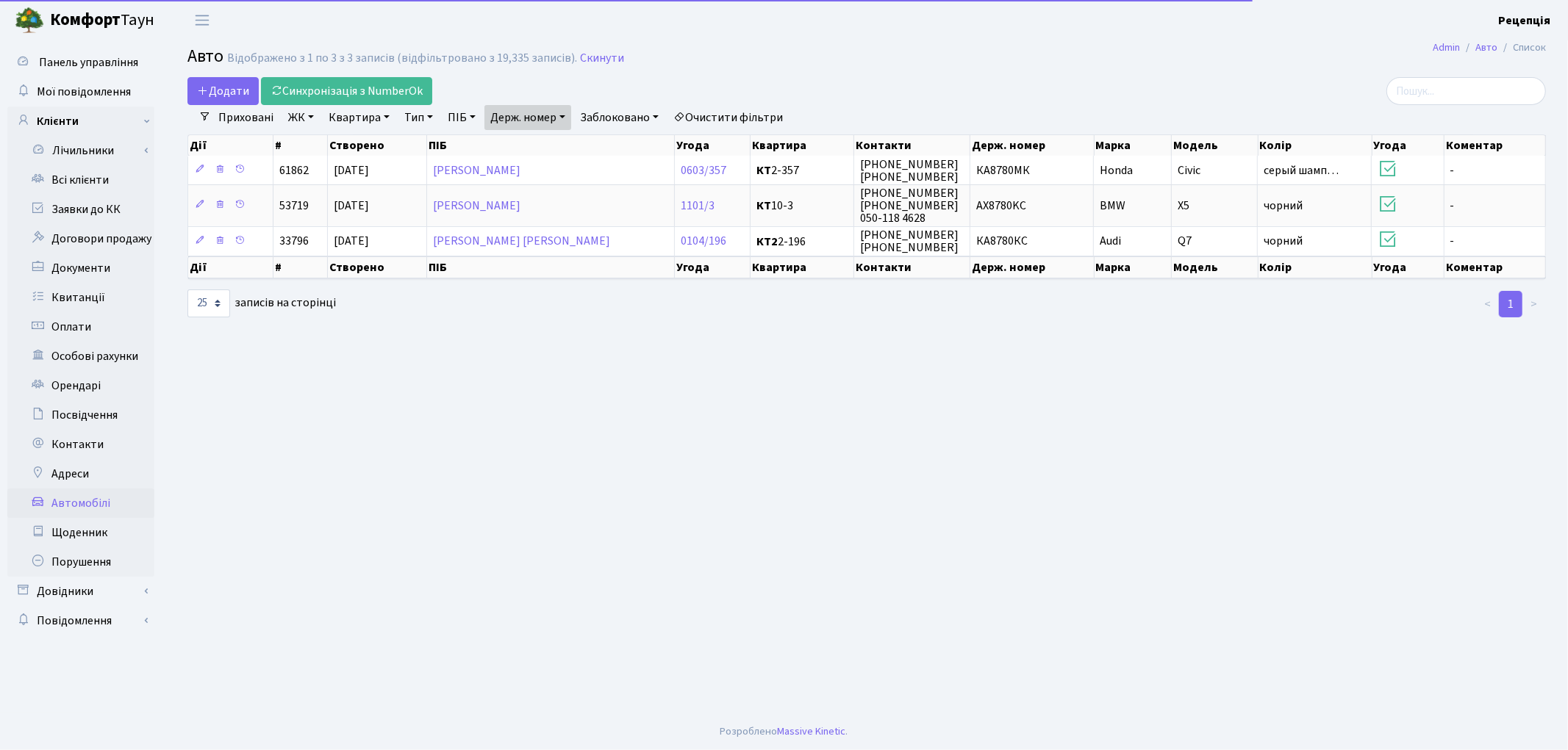
click at [554, 114] on link "Держ. номер" at bounding box center [527, 118] width 86 height 25
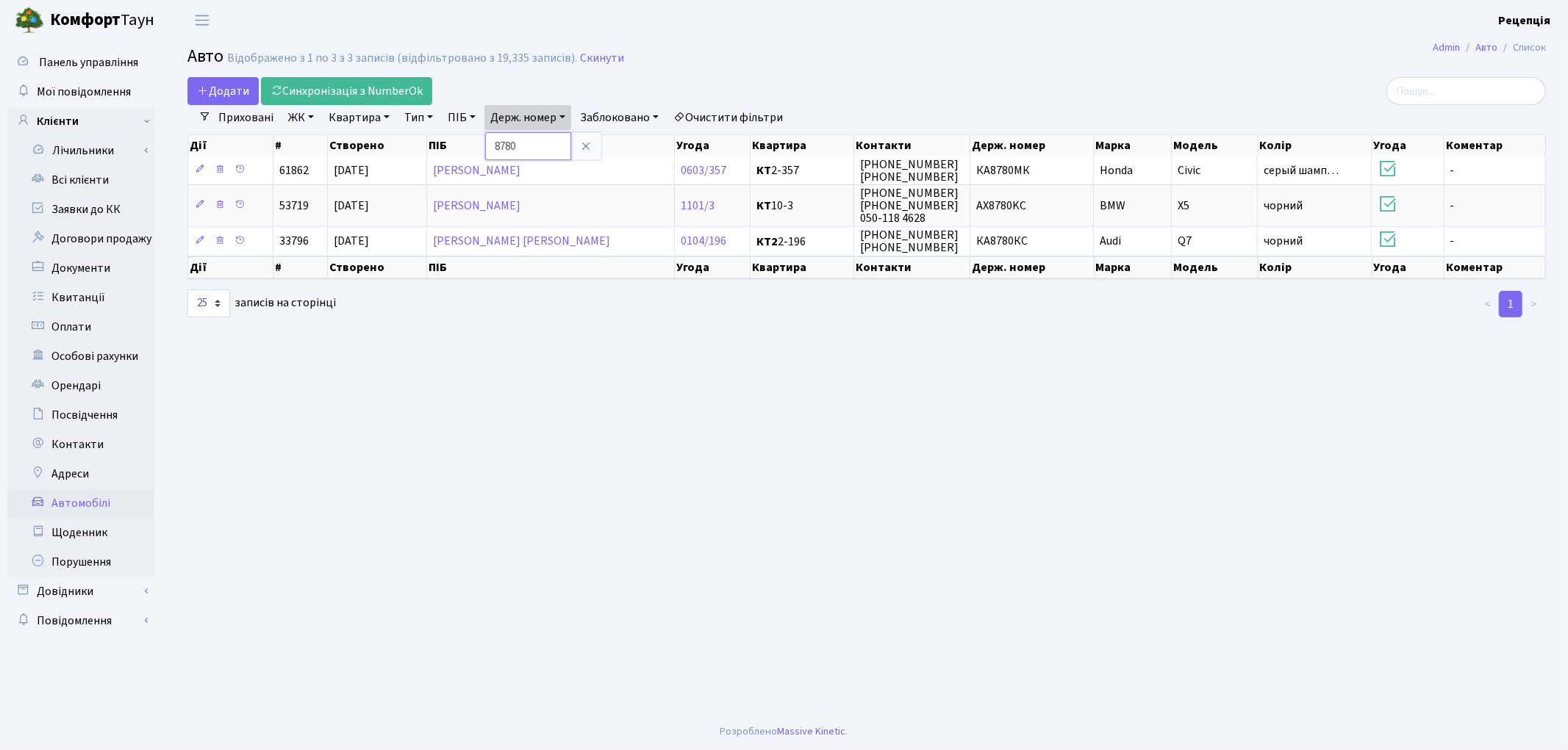
click at [553, 146] on input "8780" at bounding box center [528, 146] width 86 height 28
type input "8"
type input "1123"
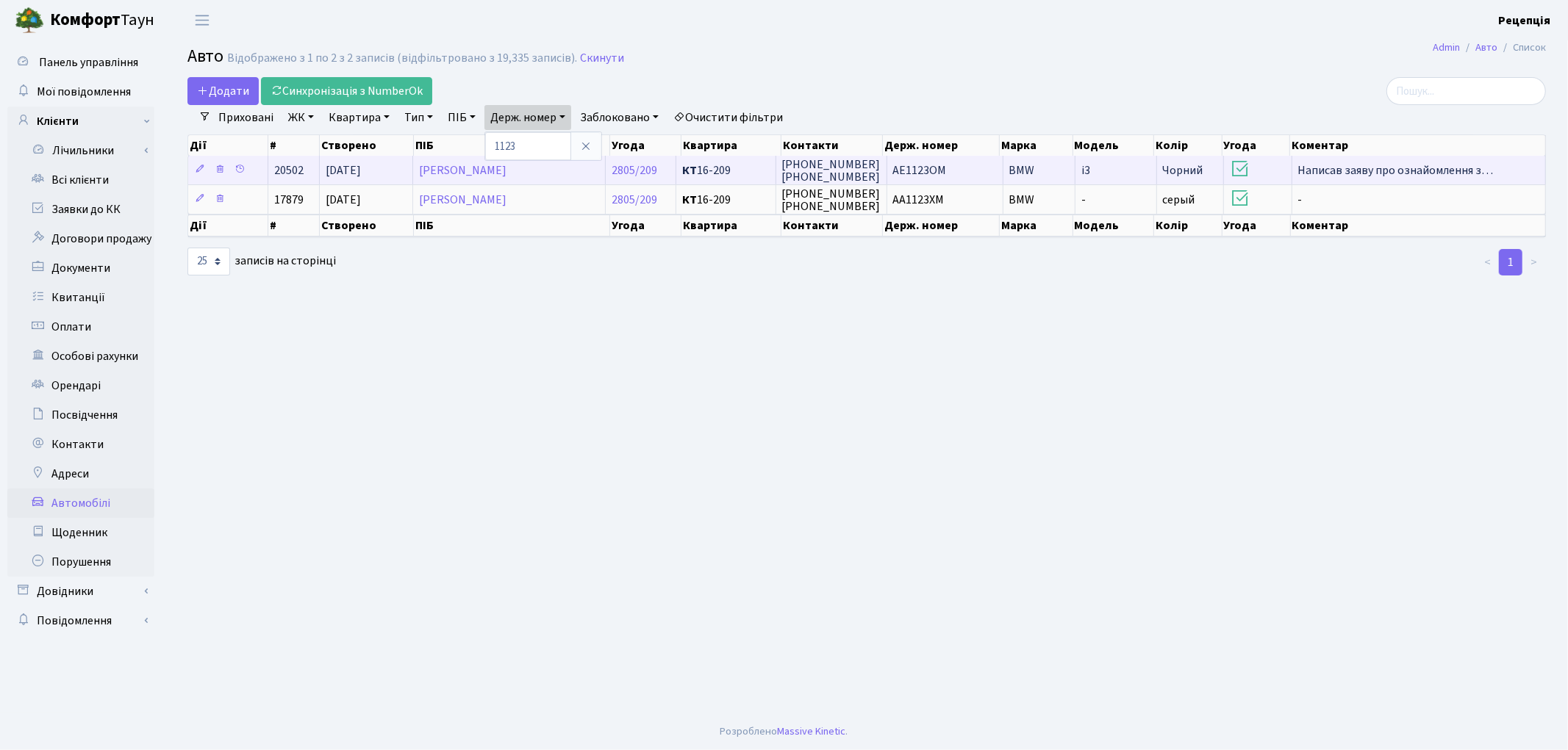
click at [945, 173] on td "AE1123OM" at bounding box center [945, 170] width 116 height 29
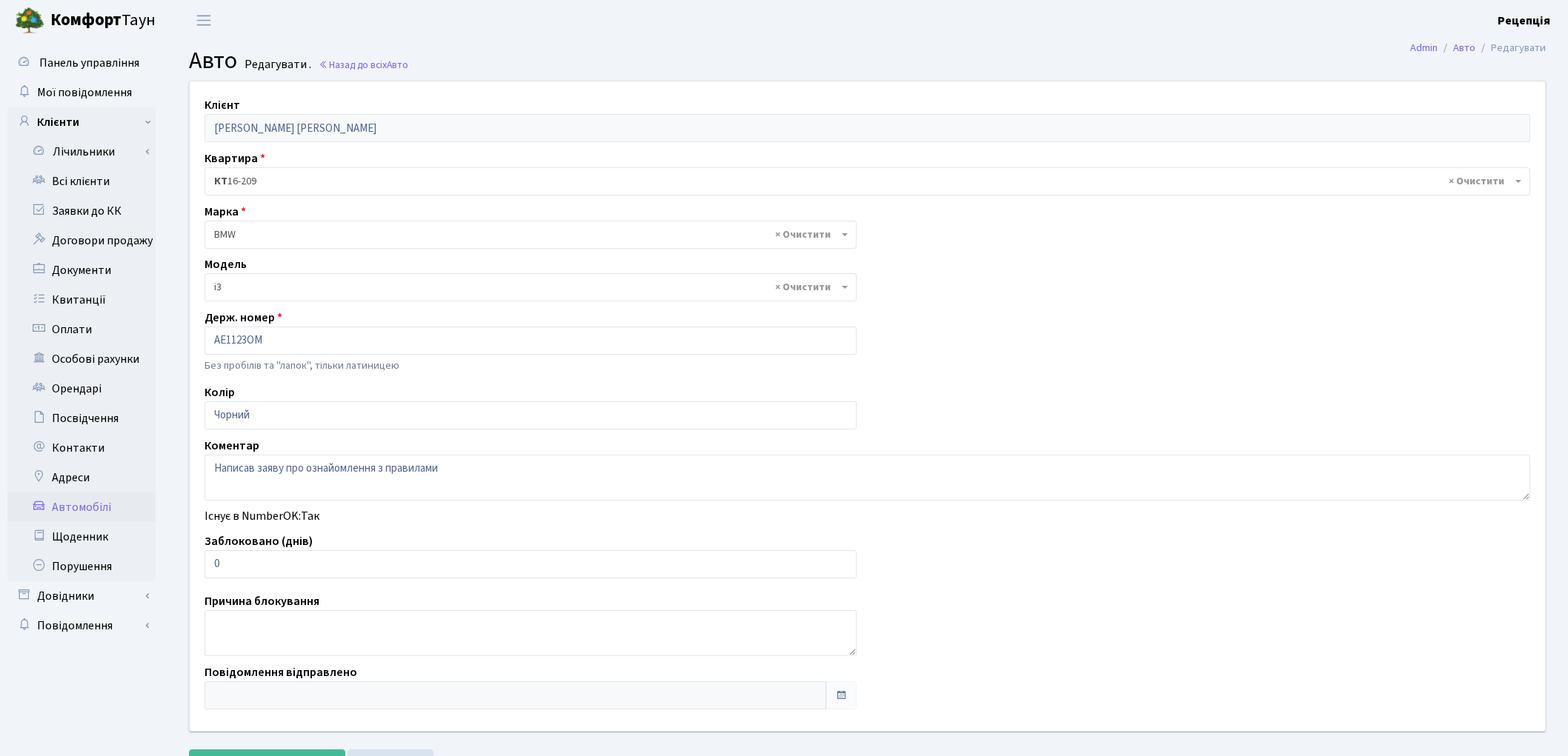
select select "239"
click at [50, 175] on link "Всі клієнти" at bounding box center [81, 181] width 149 height 30
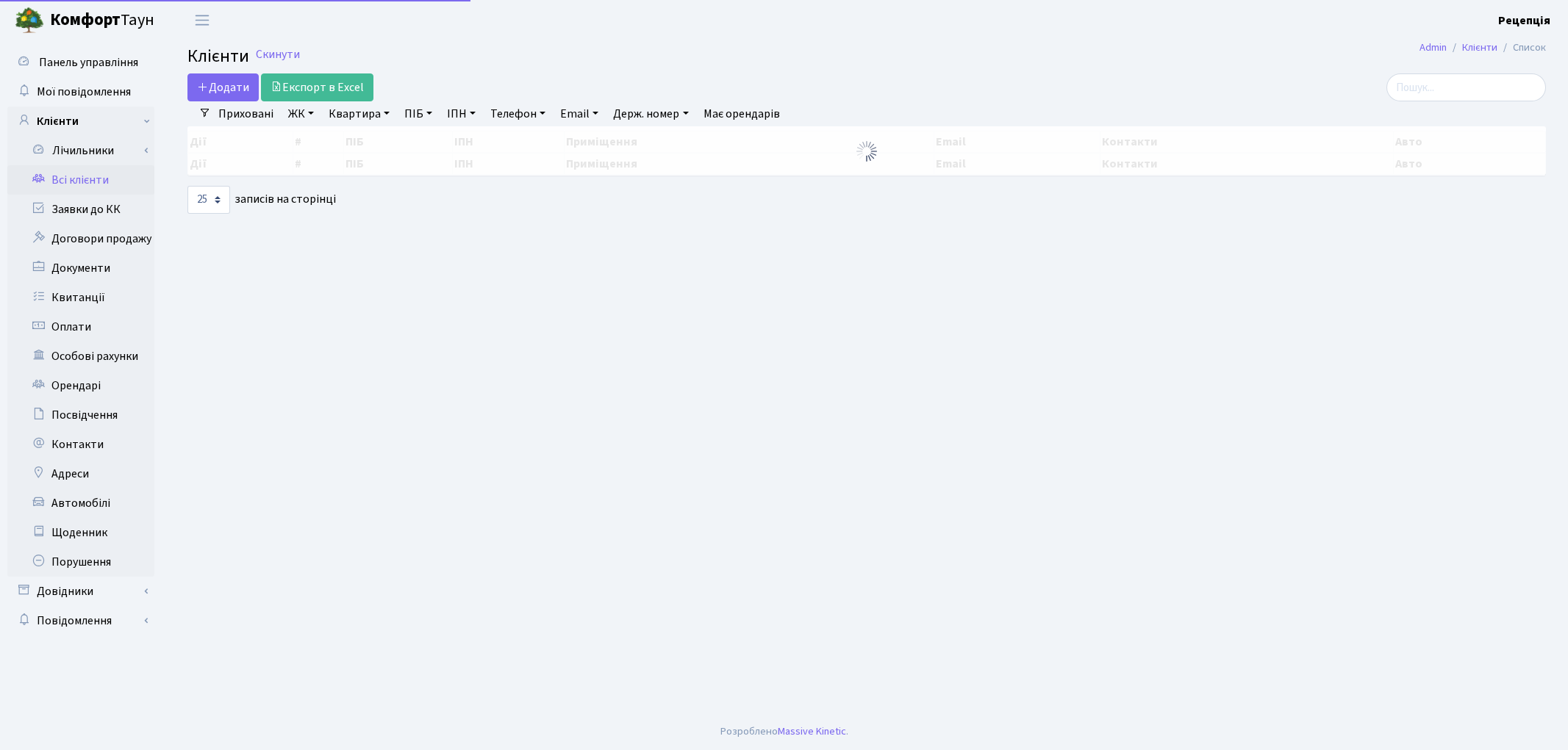
select select "25"
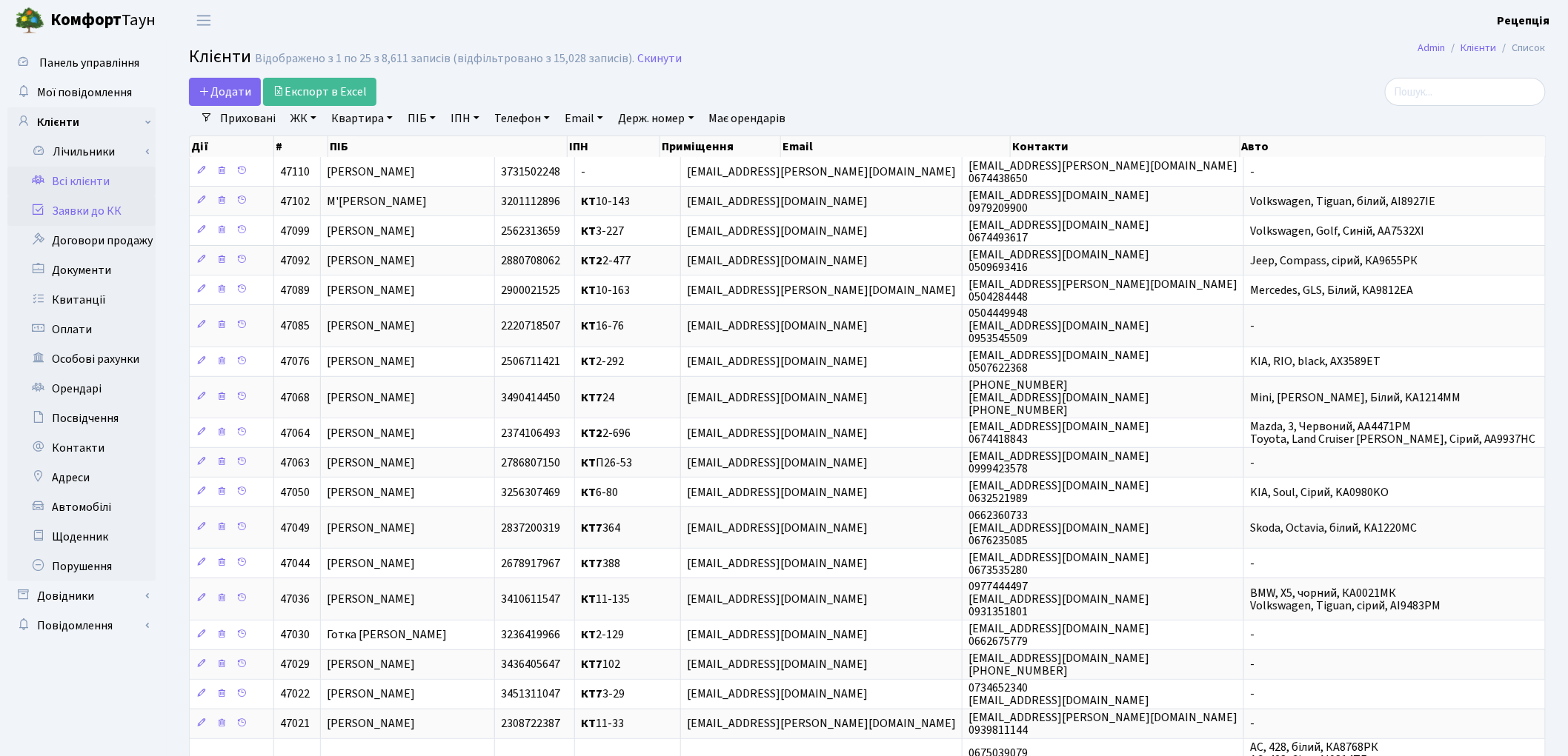
click at [105, 211] on link "Заявки до КК" at bounding box center [81, 211] width 149 height 30
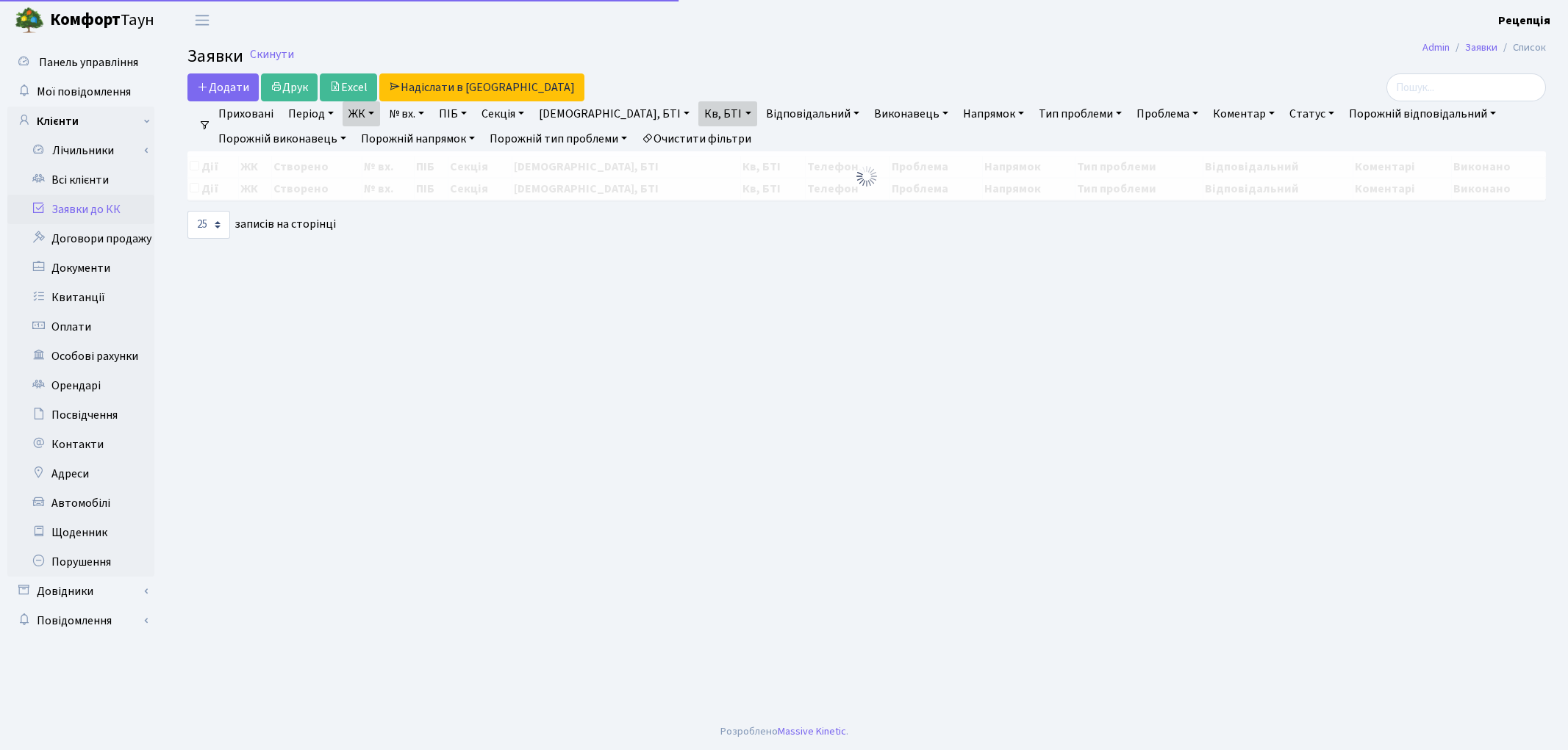
select select "25"
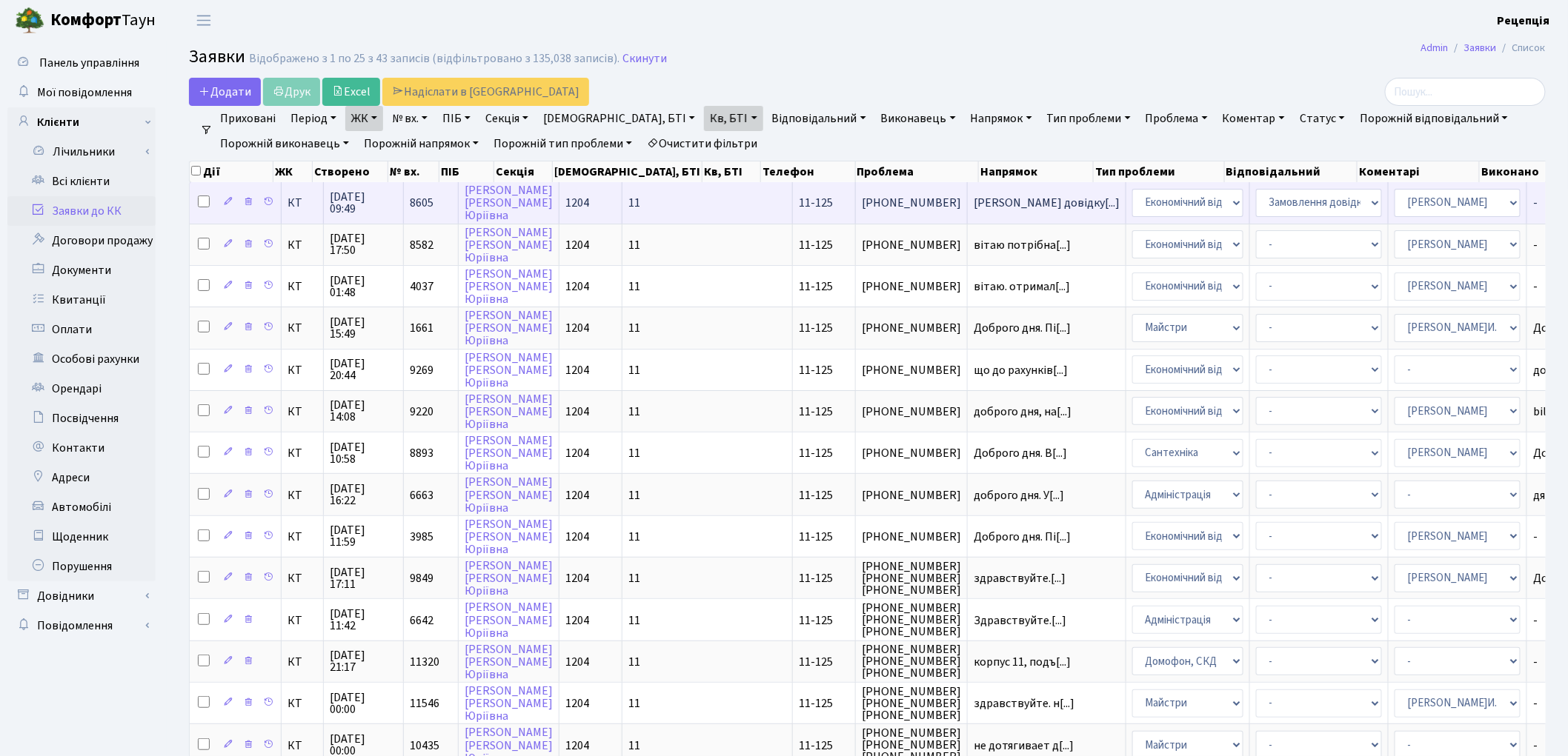
click at [641, 203] on td "11" at bounding box center [707, 202] width 170 height 41
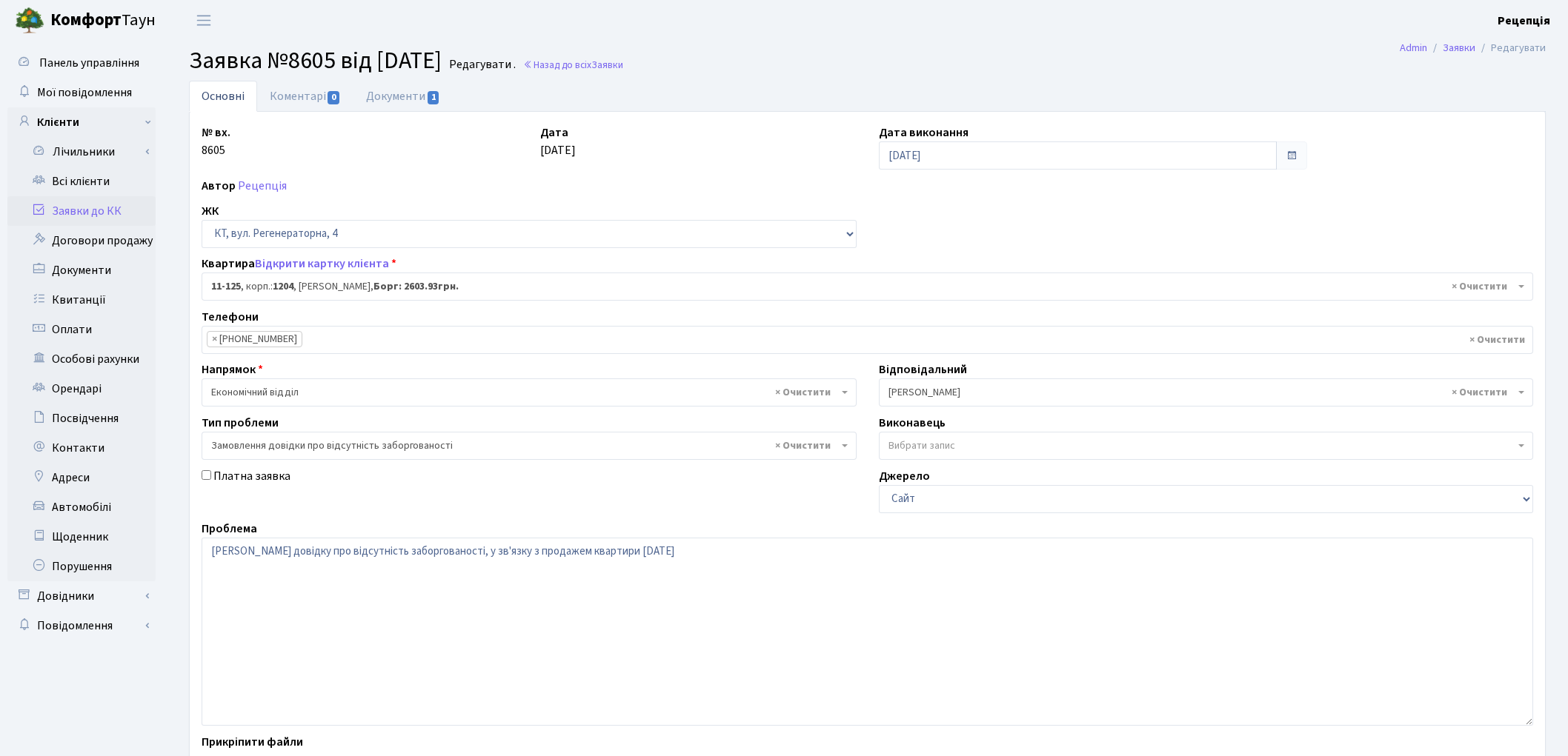
select select "7063"
select select "35"
click at [411, 95] on link "Документи 1" at bounding box center [403, 96] width 99 height 30
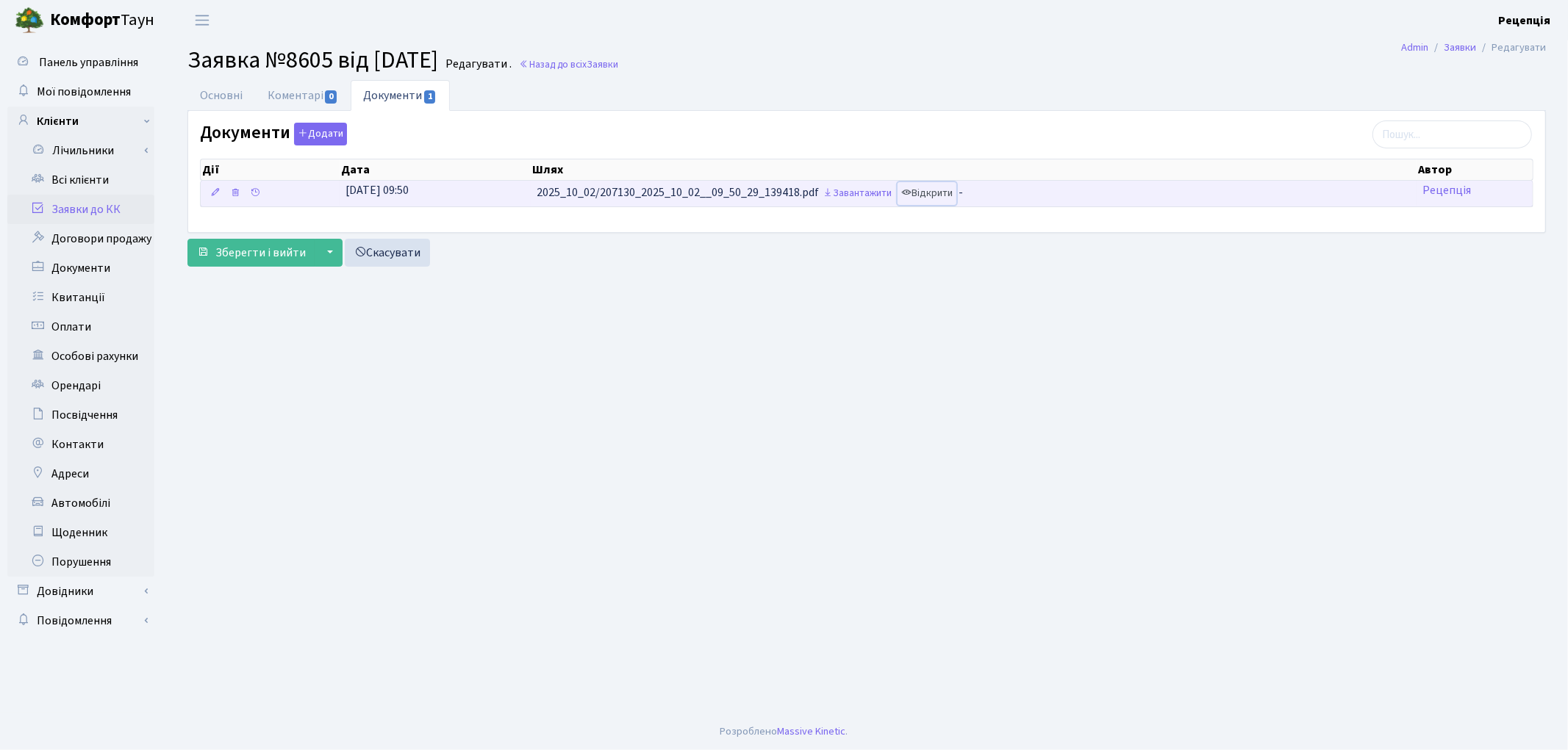
click at [918, 191] on link "Відкрити" at bounding box center [927, 193] width 59 height 23
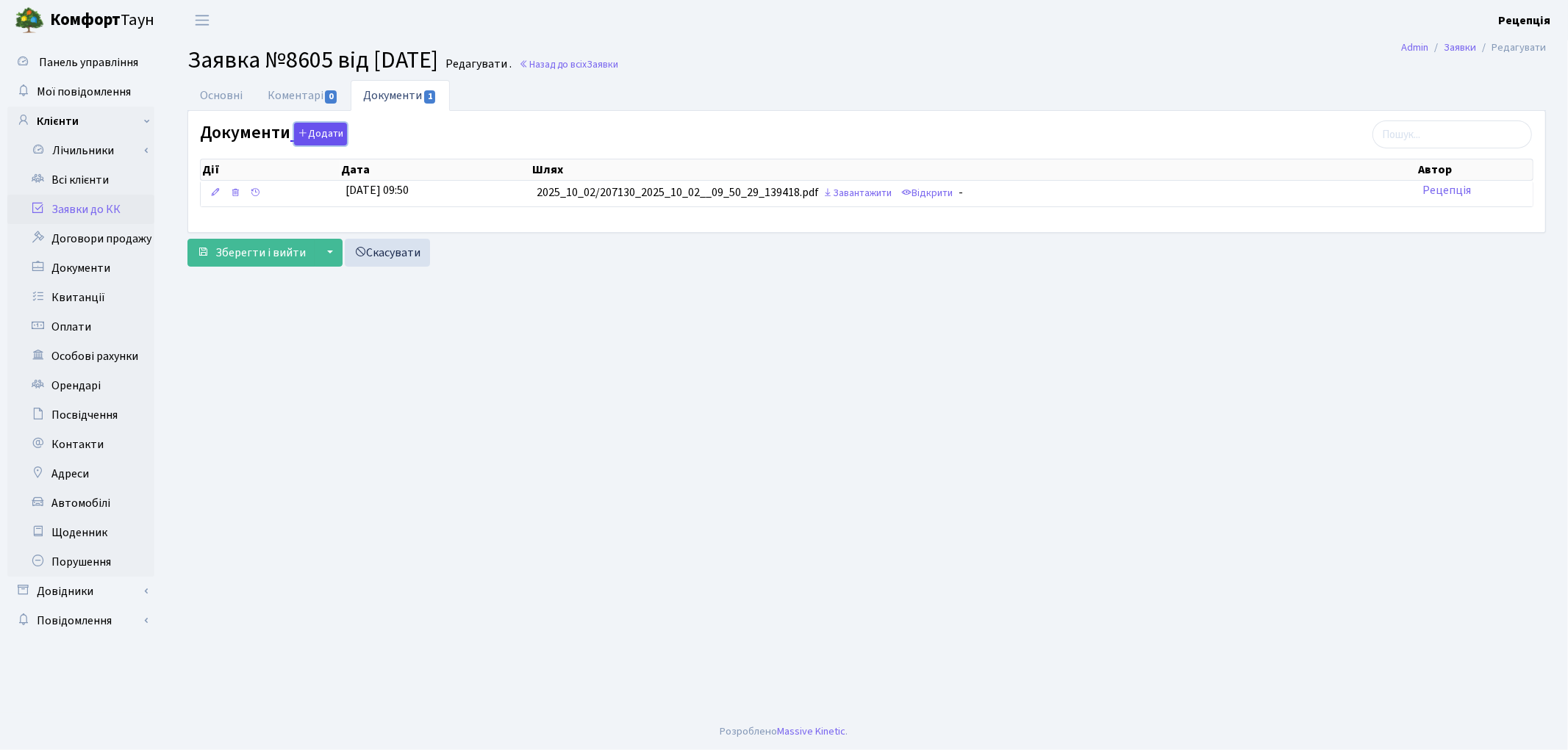
click at [330, 138] on button "Додати" at bounding box center [320, 134] width 53 height 23
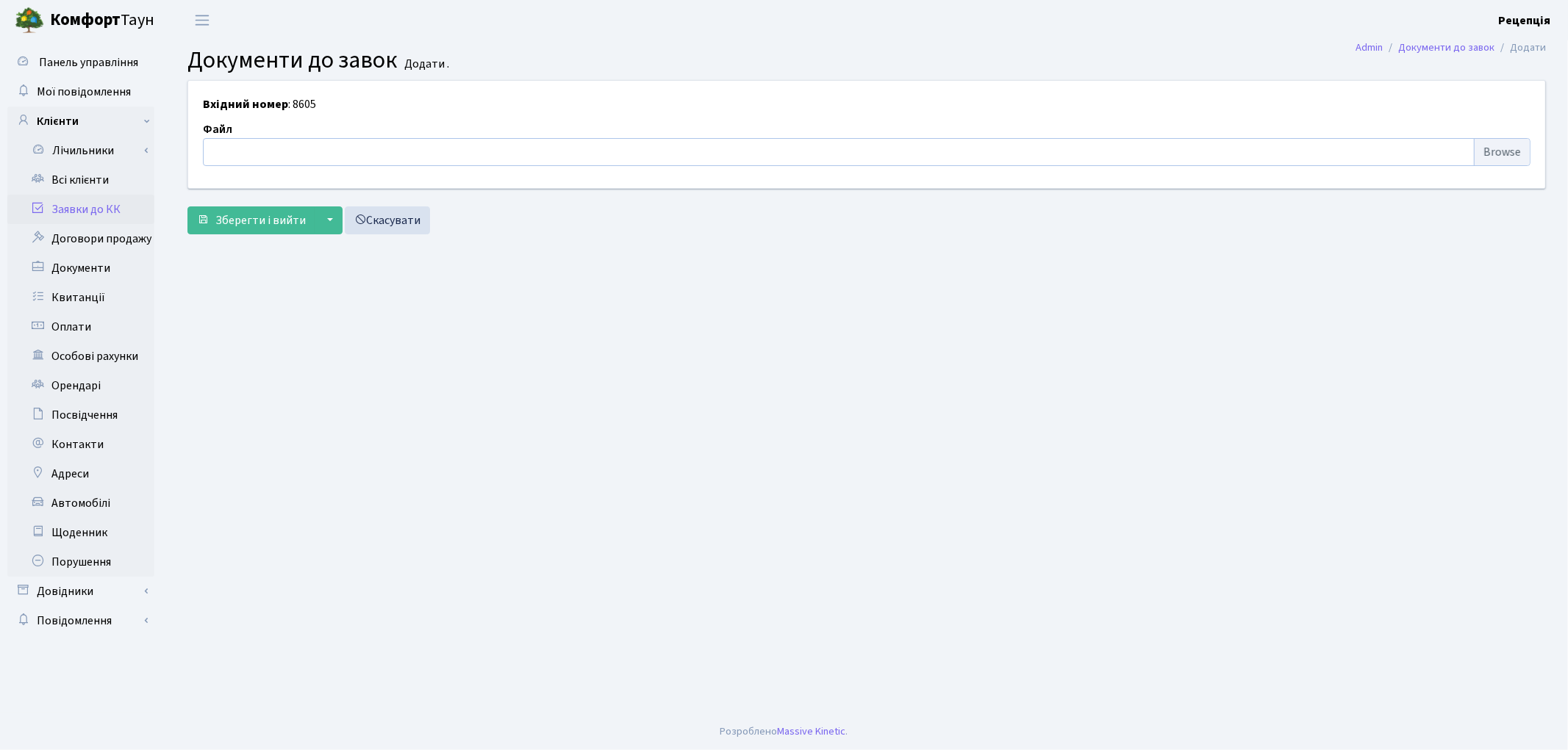
click at [1500, 155] on input "file" at bounding box center [866, 151] width 1327 height 28
type input "C:\fakepath\сканирование0751.pdf"
click at [250, 224] on span "Зберегти і вийти" at bounding box center [261, 220] width 90 height 16
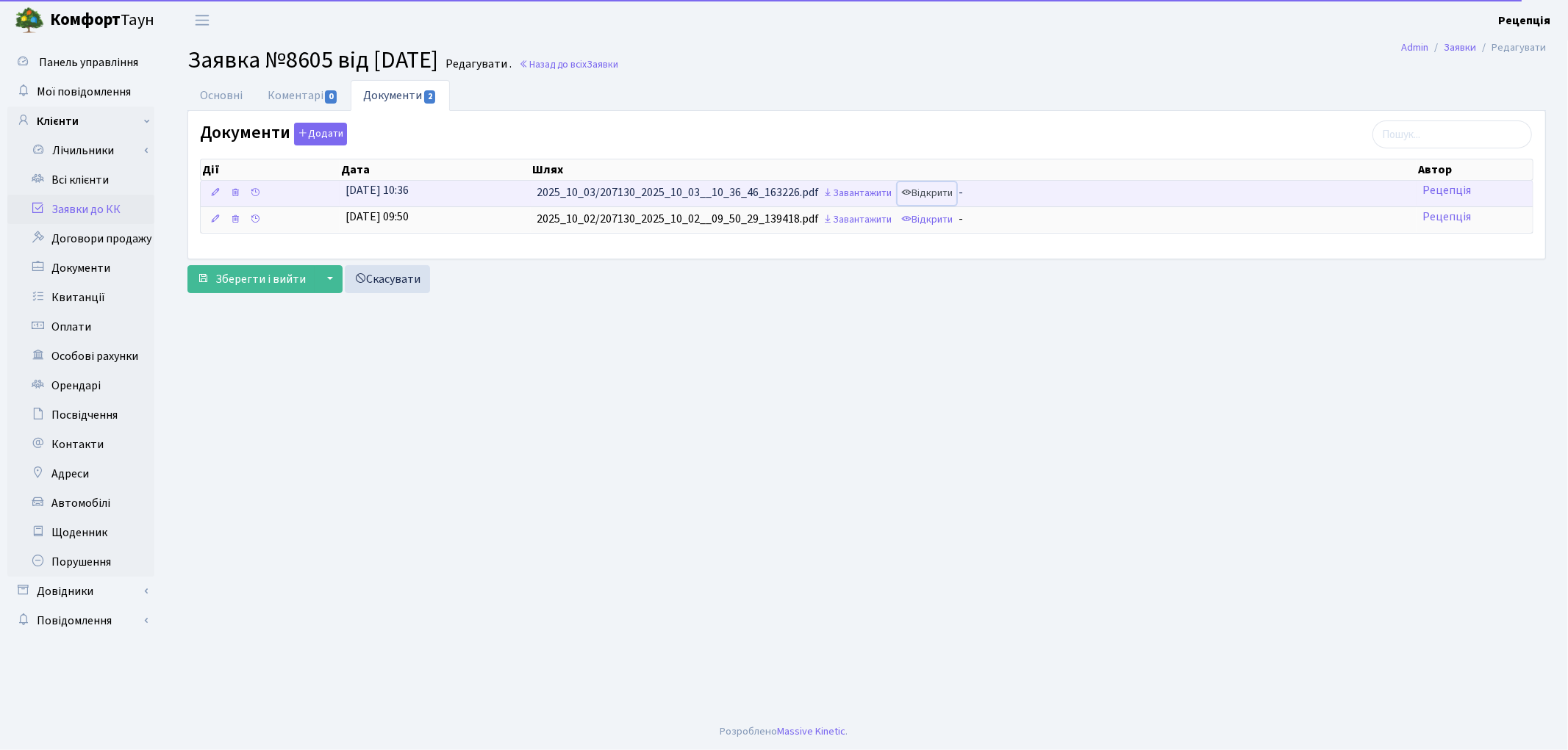
click at [937, 188] on link "Відкрити" at bounding box center [927, 193] width 59 height 23
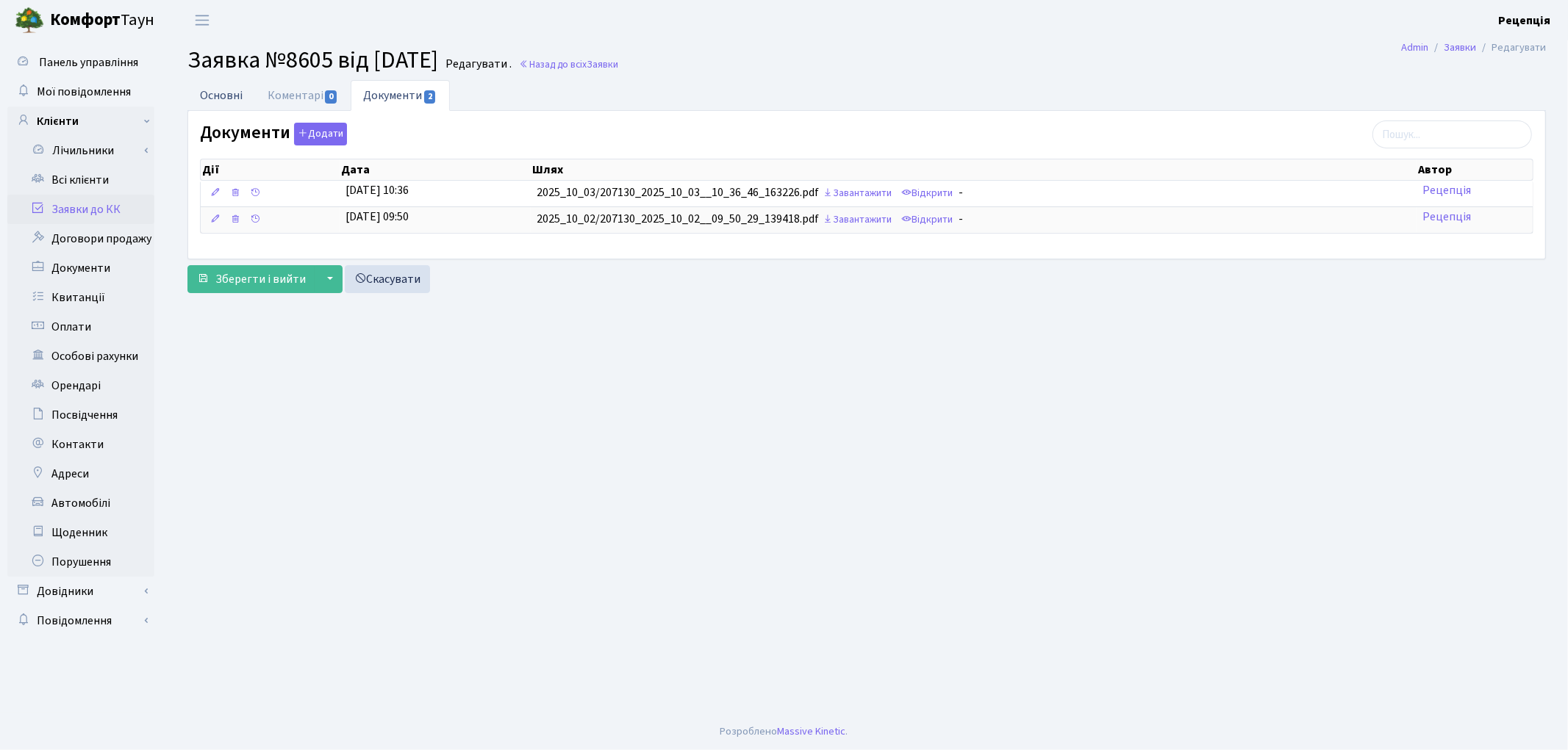
click at [232, 97] on link "Основні" at bounding box center [221, 95] width 67 height 30
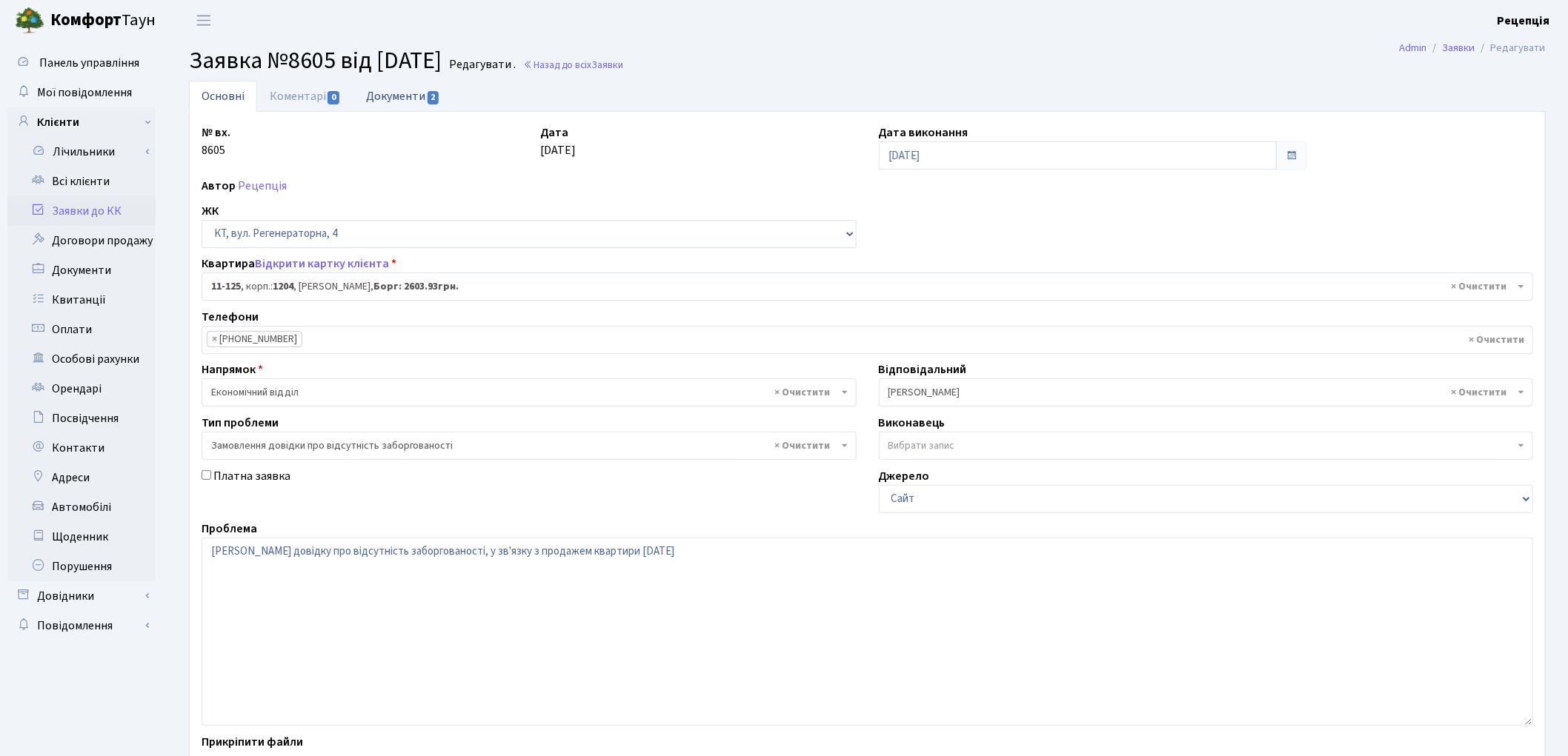
click at [395, 93] on link "Документи 2" at bounding box center [403, 96] width 99 height 30
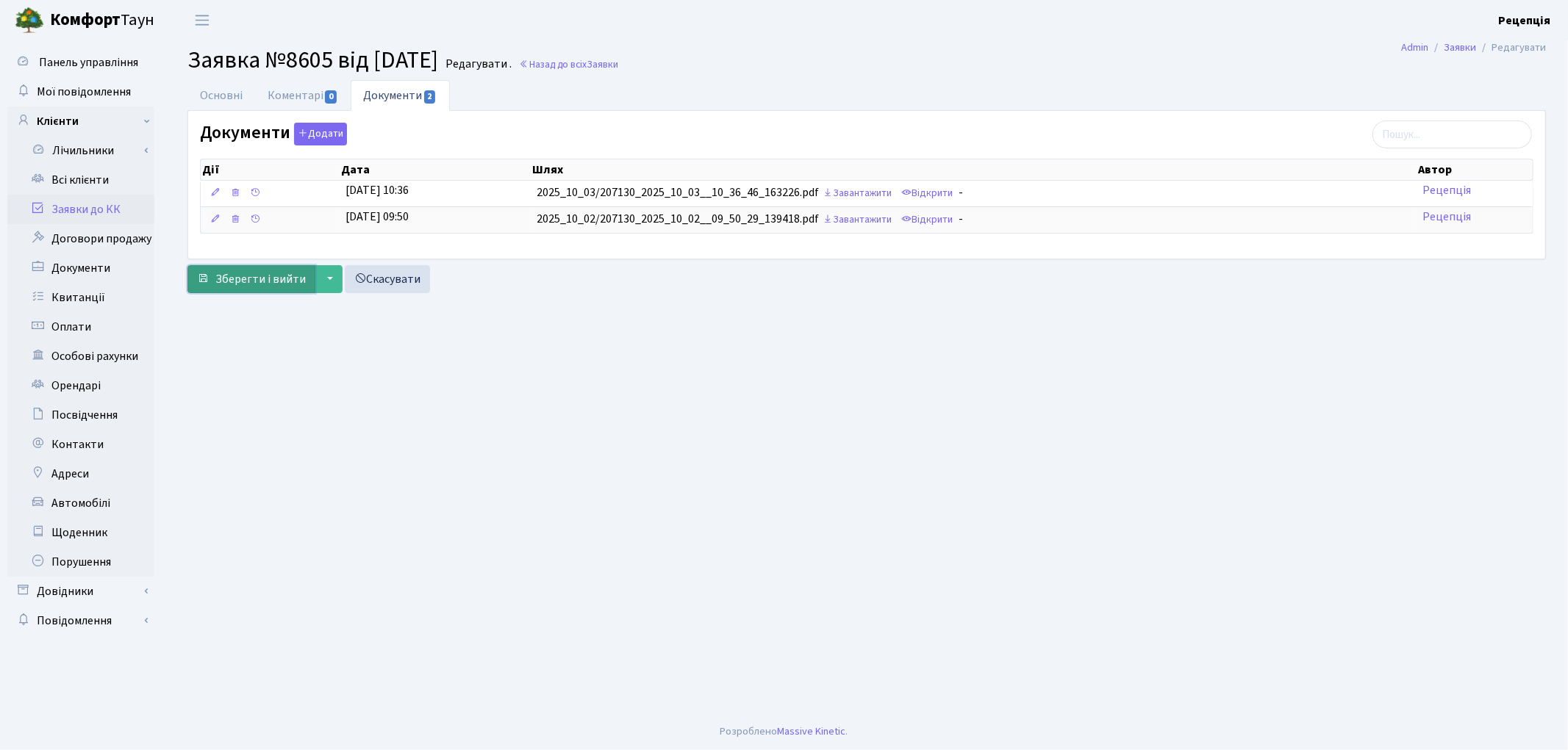
click at [269, 280] on span "Зберегти і вийти" at bounding box center [261, 279] width 90 height 16
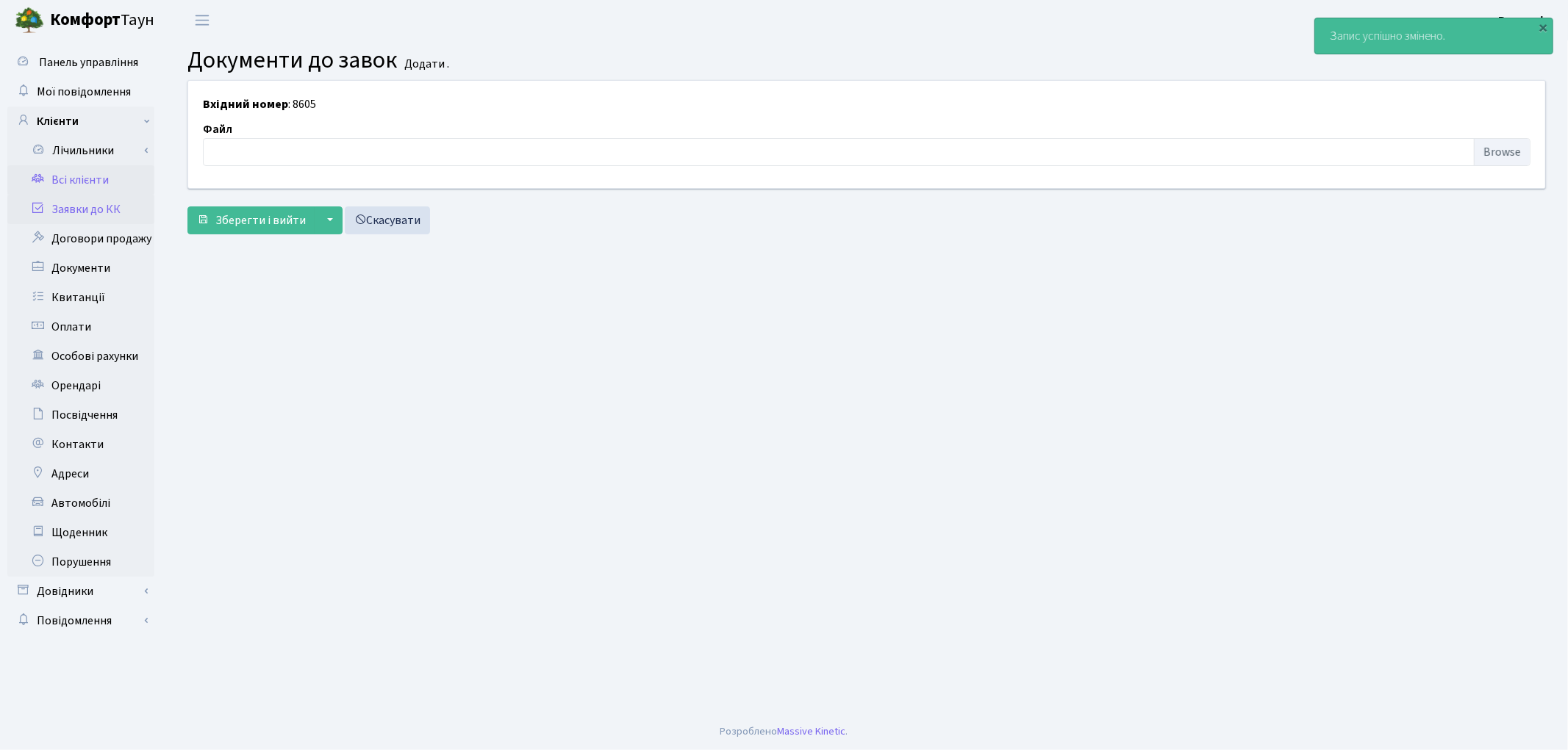
click at [88, 172] on link "Всі клієнти" at bounding box center [81, 180] width 147 height 29
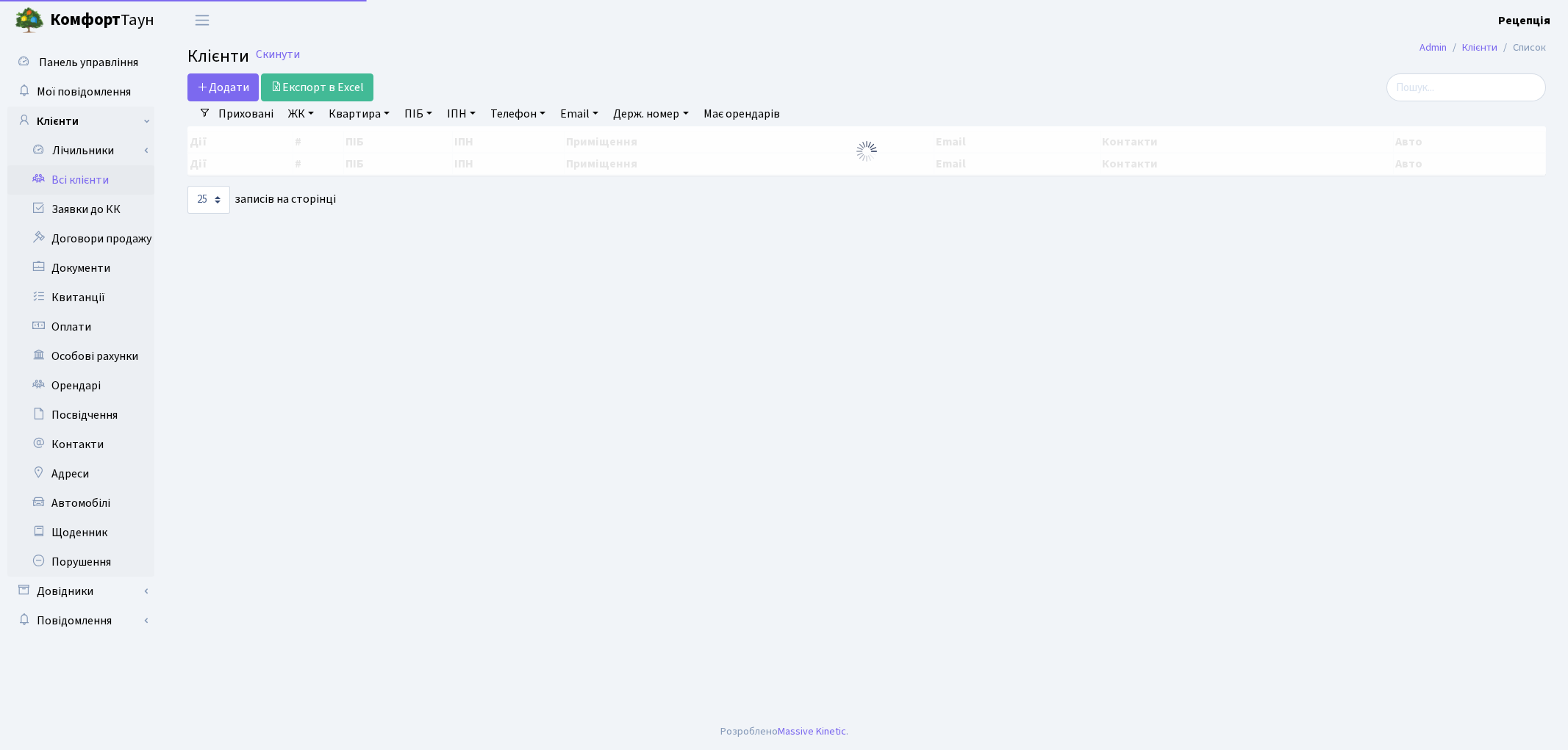
select select "25"
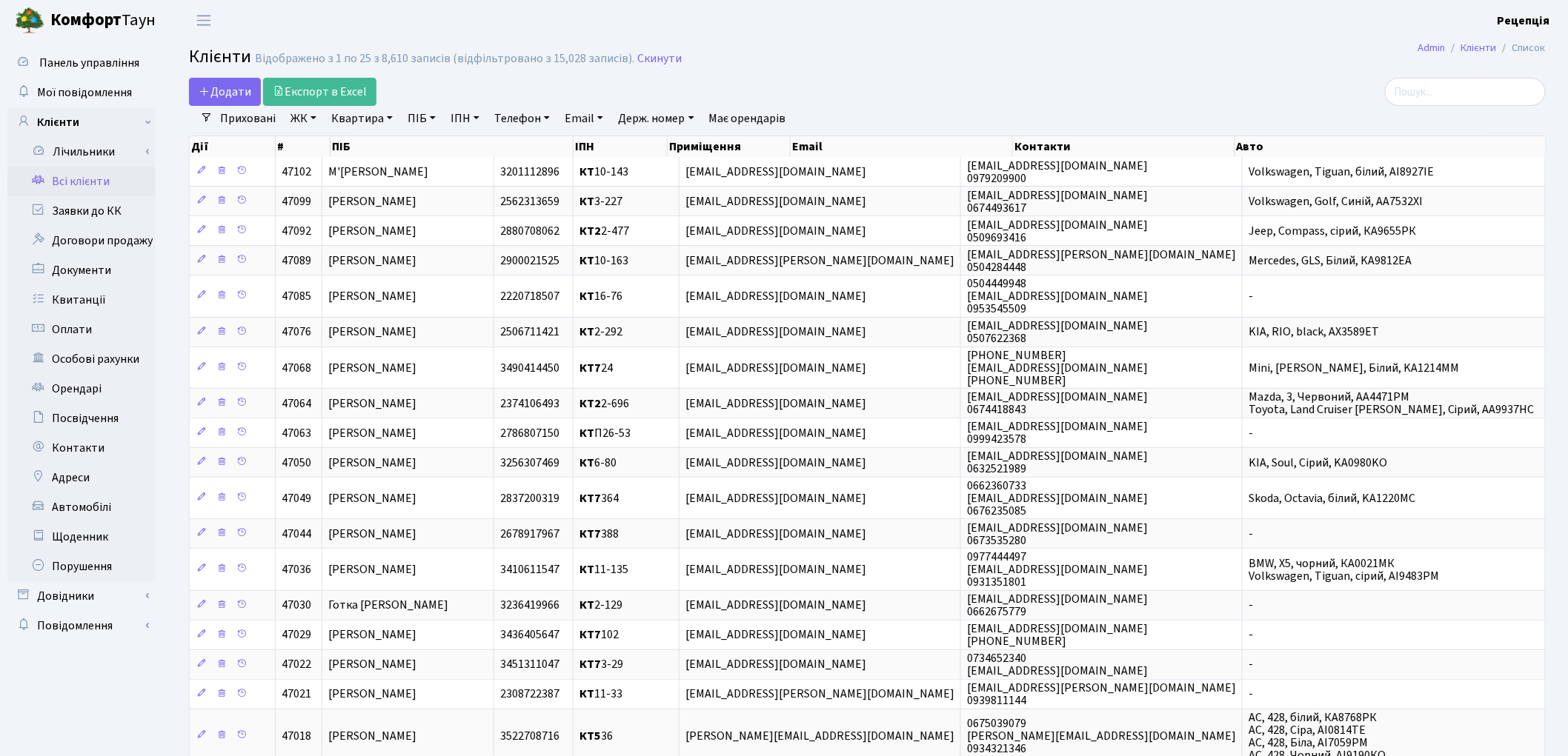
click at [417, 127] on link "ПІБ" at bounding box center [422, 119] width 40 height 26
type input "проценко"
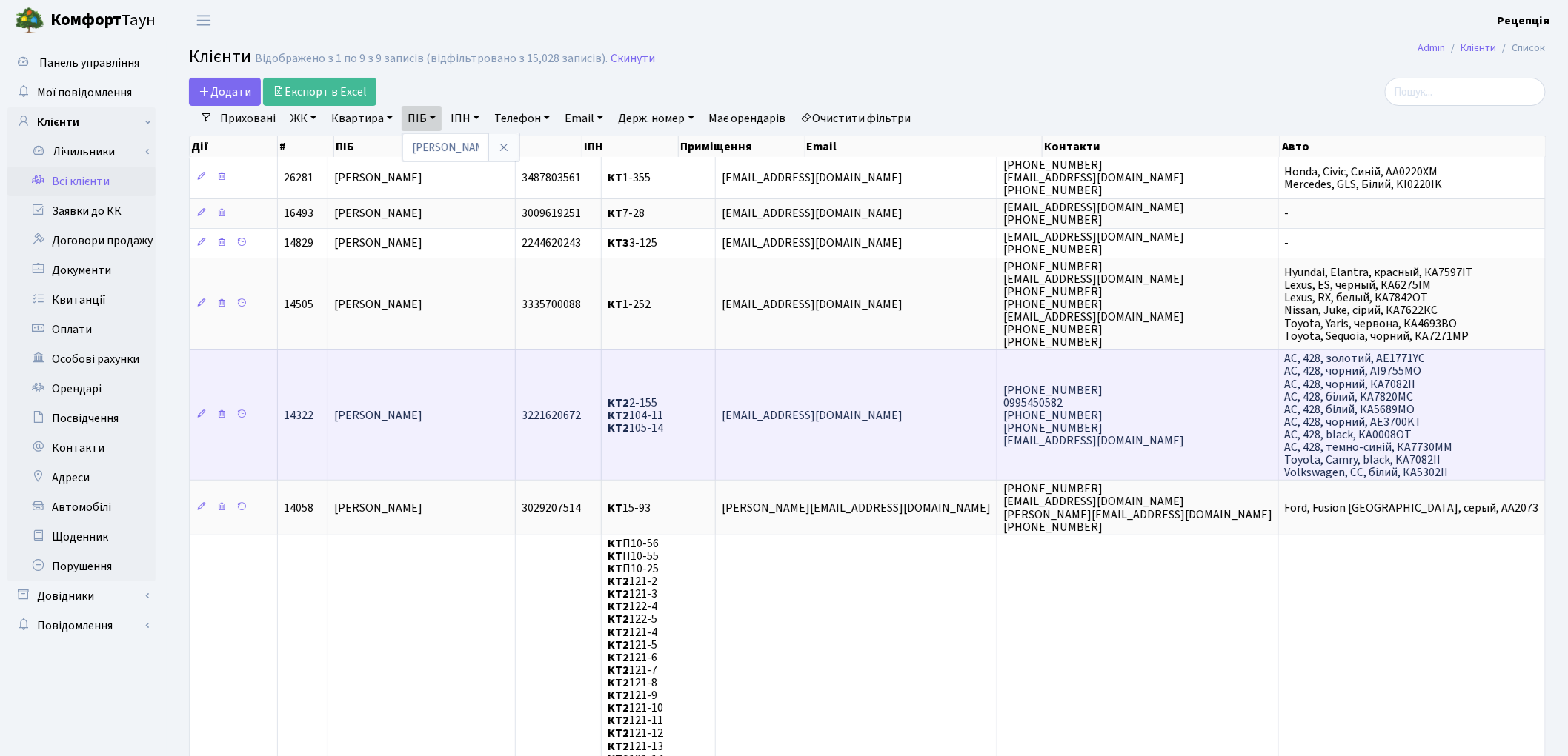
click at [423, 407] on span "[PERSON_NAME]" at bounding box center [378, 415] width 88 height 16
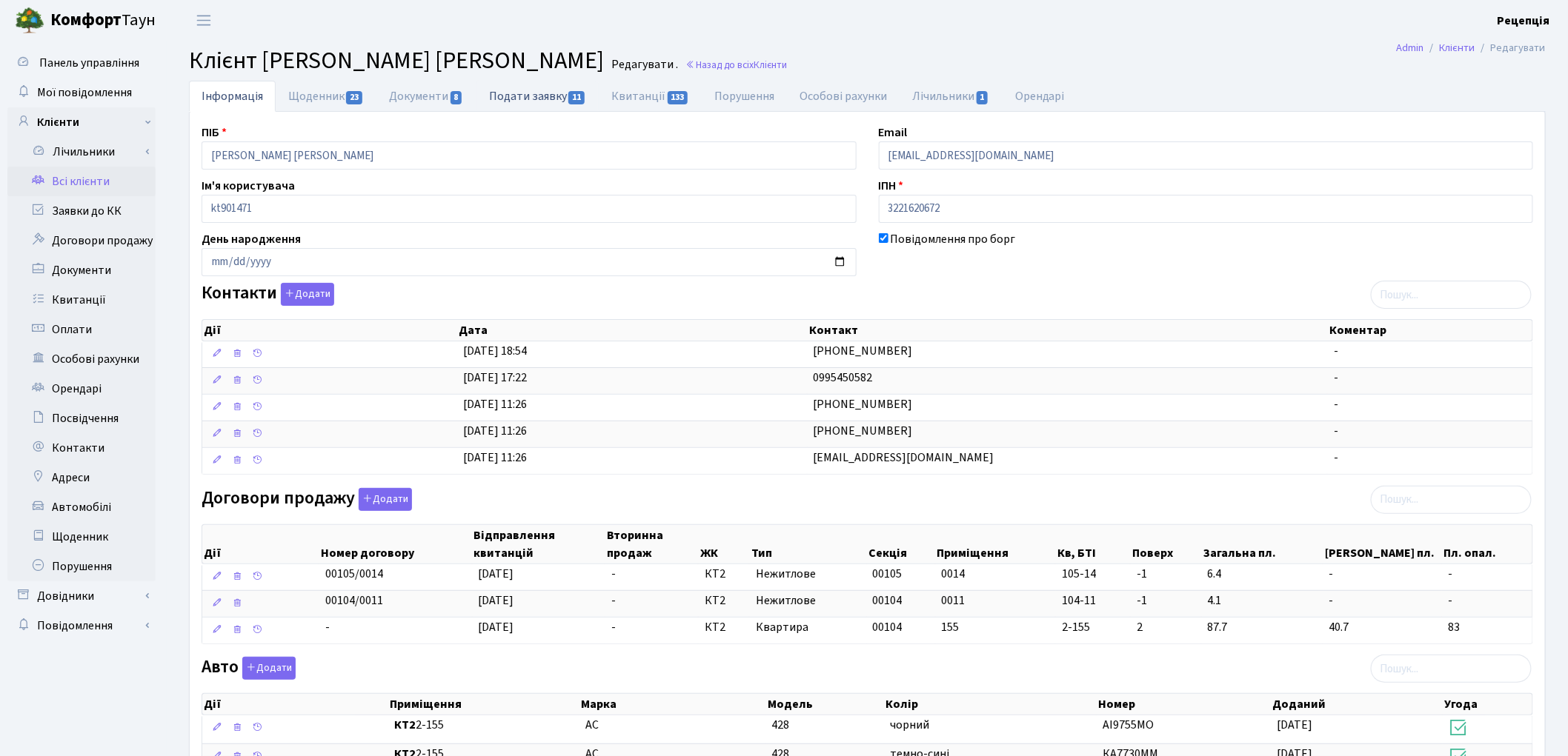
click at [518, 102] on link "Подати заявку 11" at bounding box center [538, 96] width 122 height 30
select select "25"
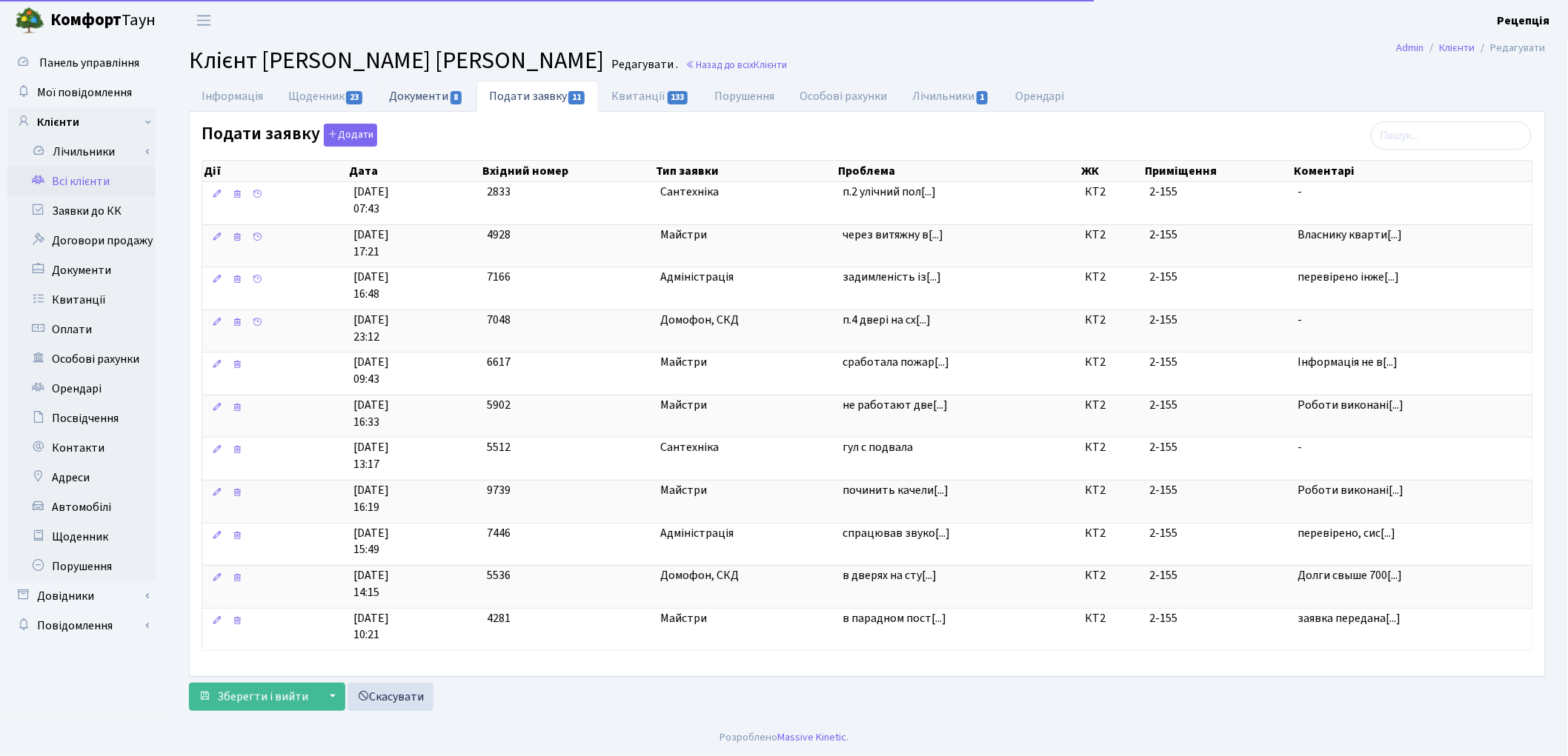
click at [439, 100] on link "Документи 8" at bounding box center [426, 96] width 99 height 30
select select "25"
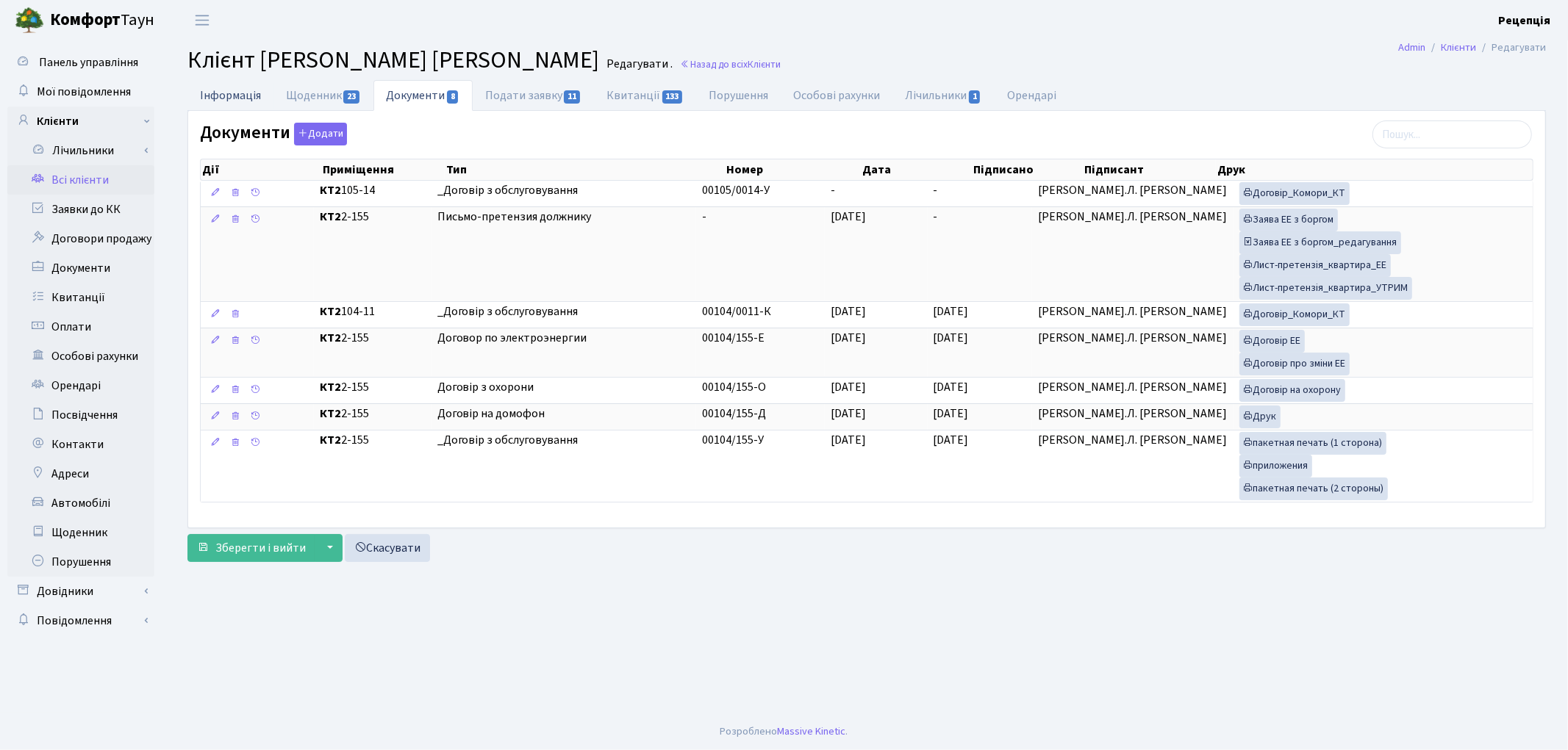
click at [247, 97] on link "Інформація" at bounding box center [231, 95] width 86 height 30
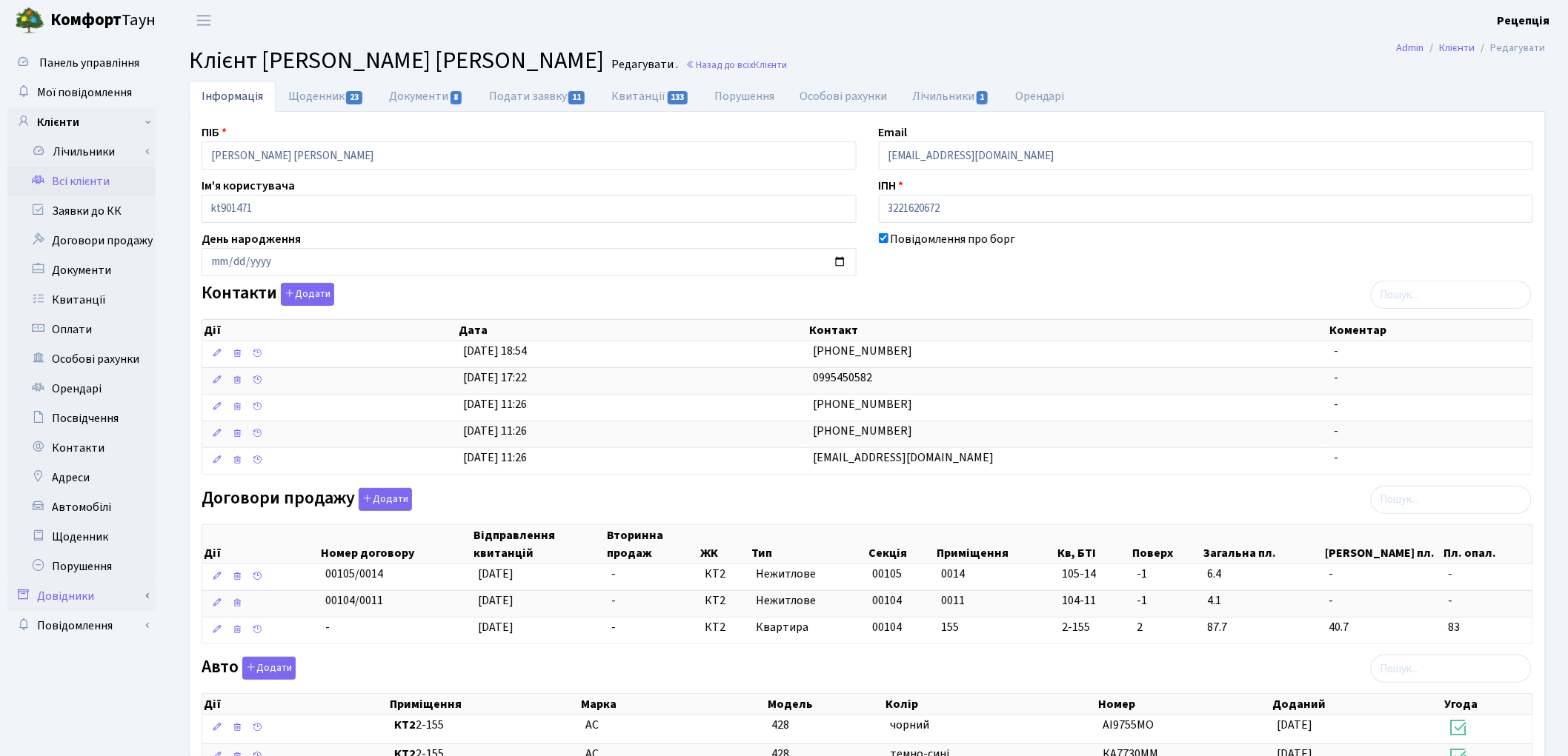
click at [124, 596] on link "Довідники" at bounding box center [81, 596] width 149 height 30
click at [113, 727] on link "Приміщення" at bounding box center [85, 732] width 138 height 30
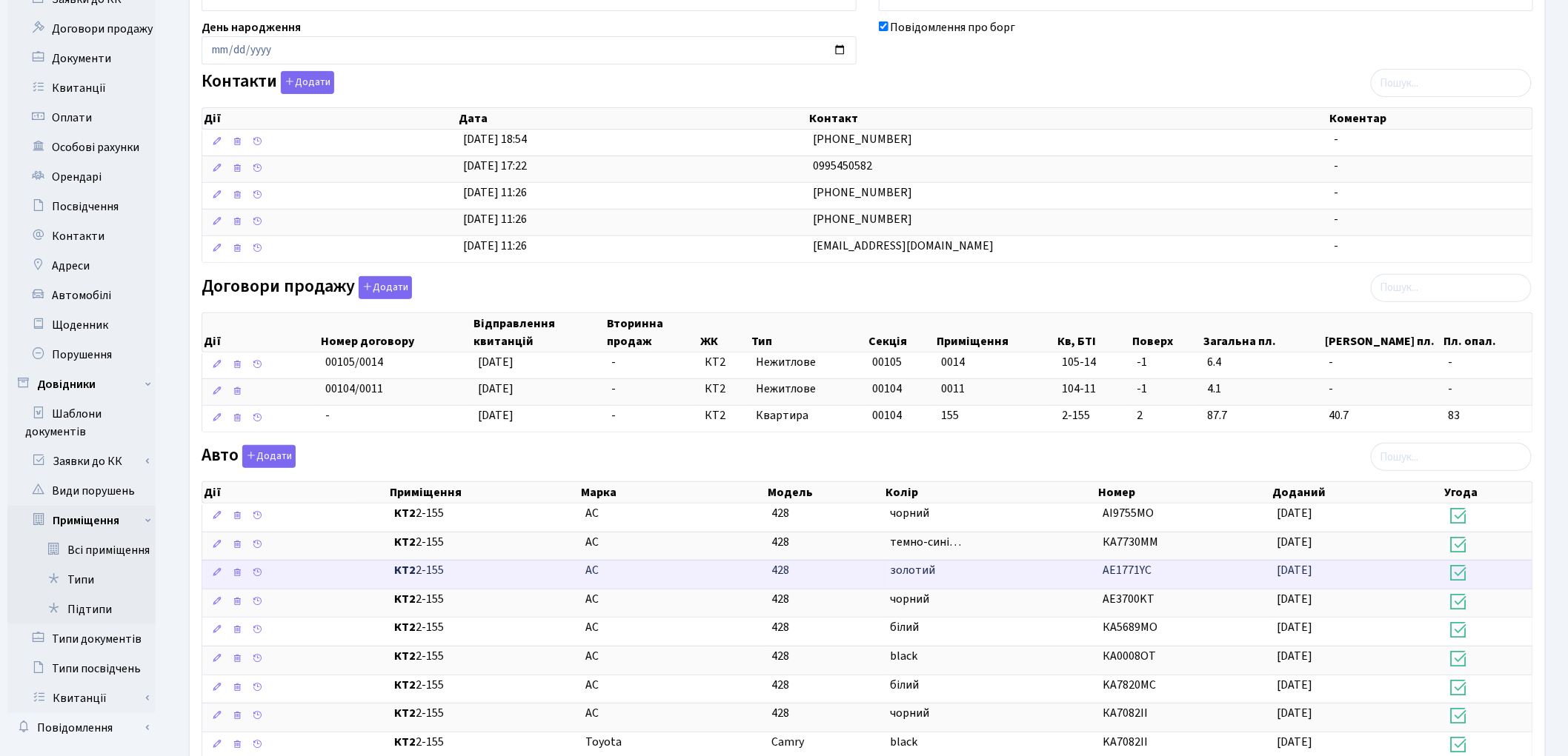
scroll to position [236, 0]
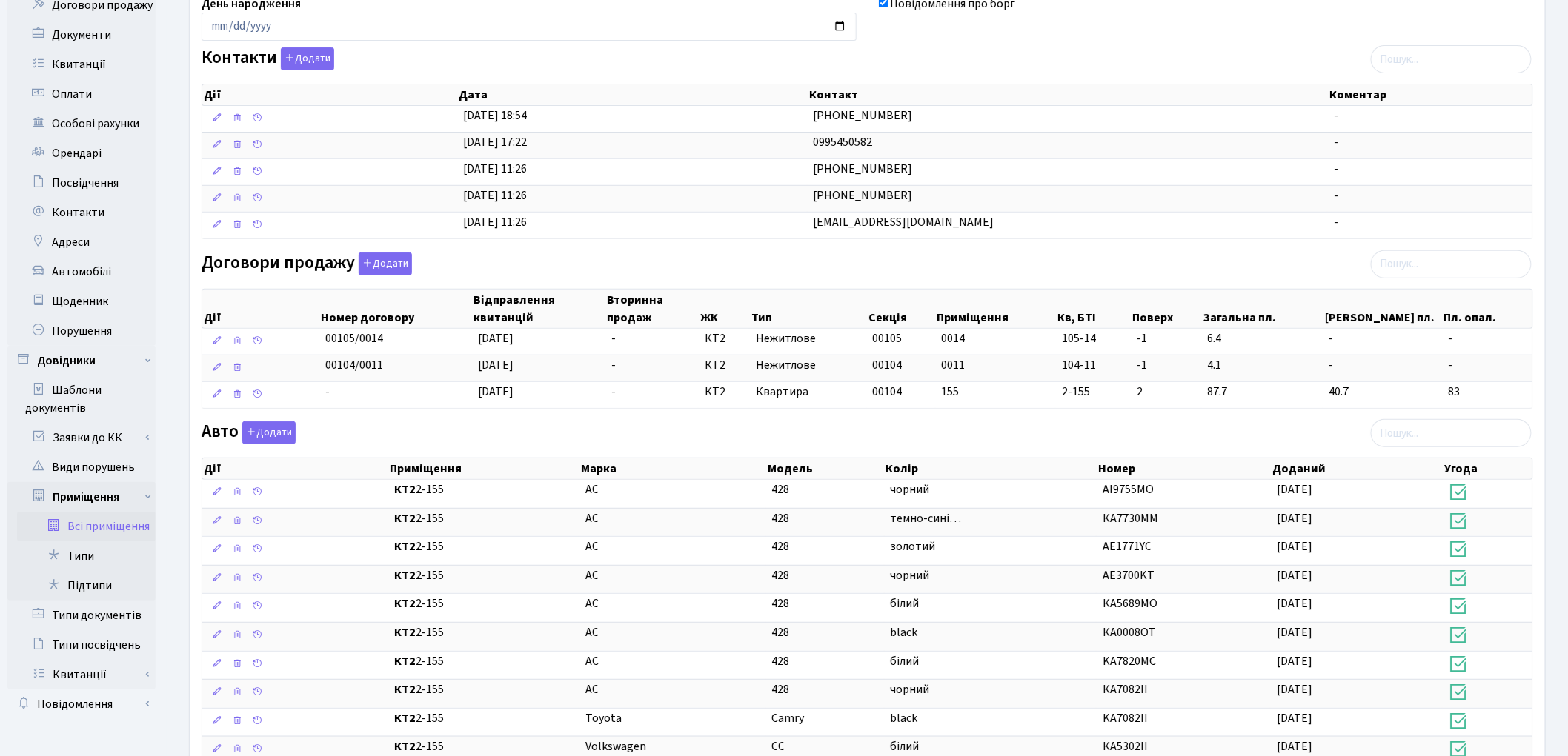
click at [127, 526] on link "Всі приміщення" at bounding box center [85, 526] width 138 height 30
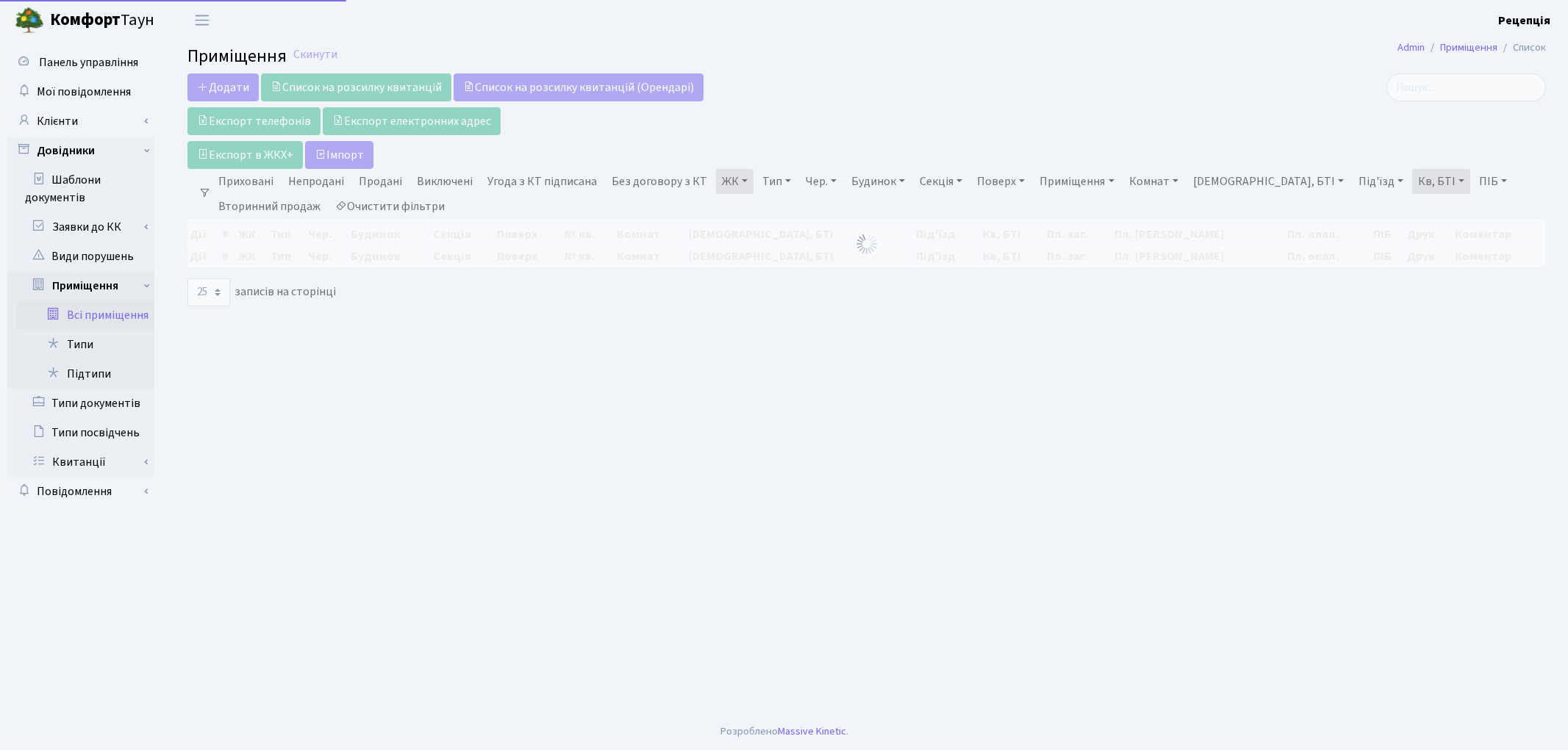
select select "25"
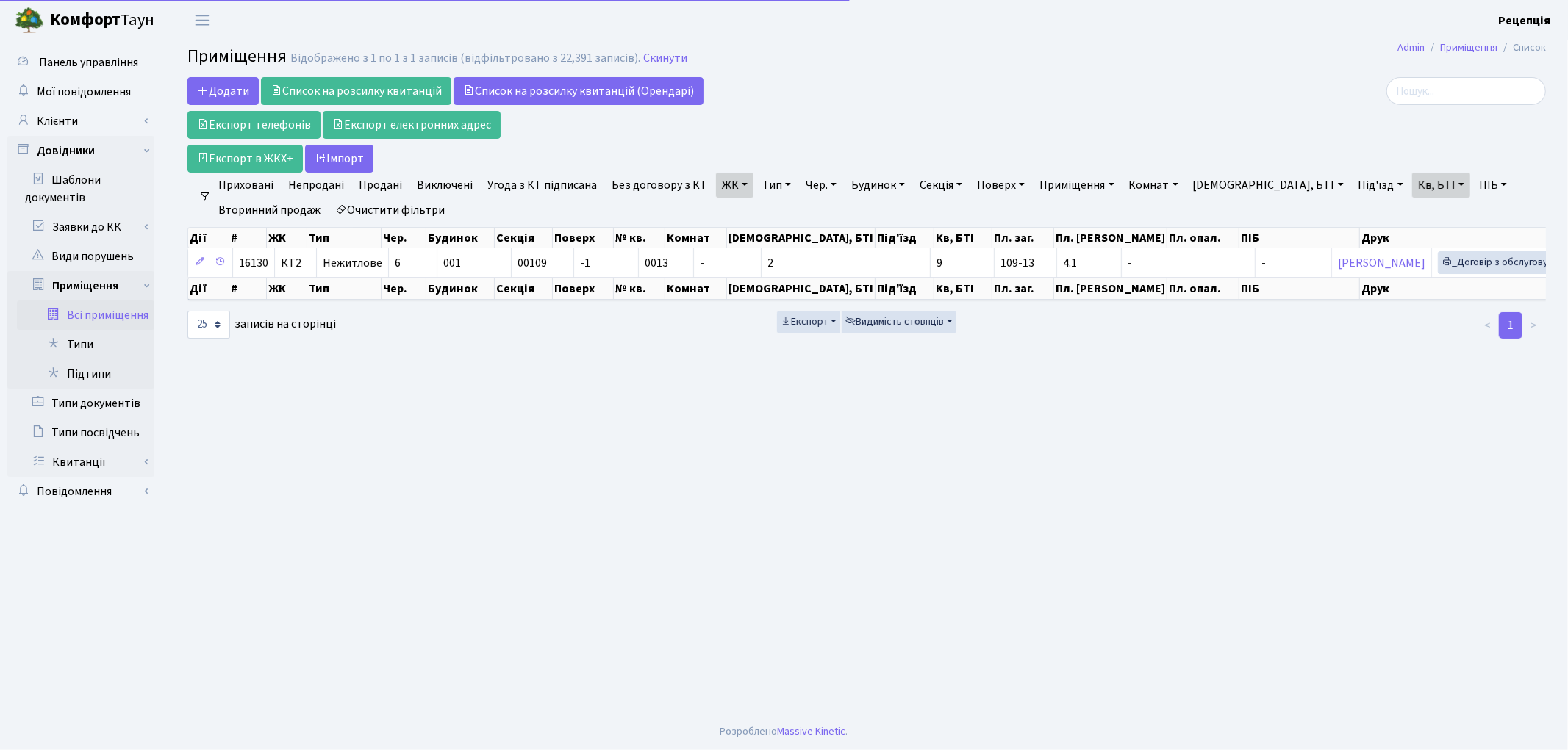
click at [738, 186] on link "ЖК" at bounding box center [734, 185] width 37 height 25
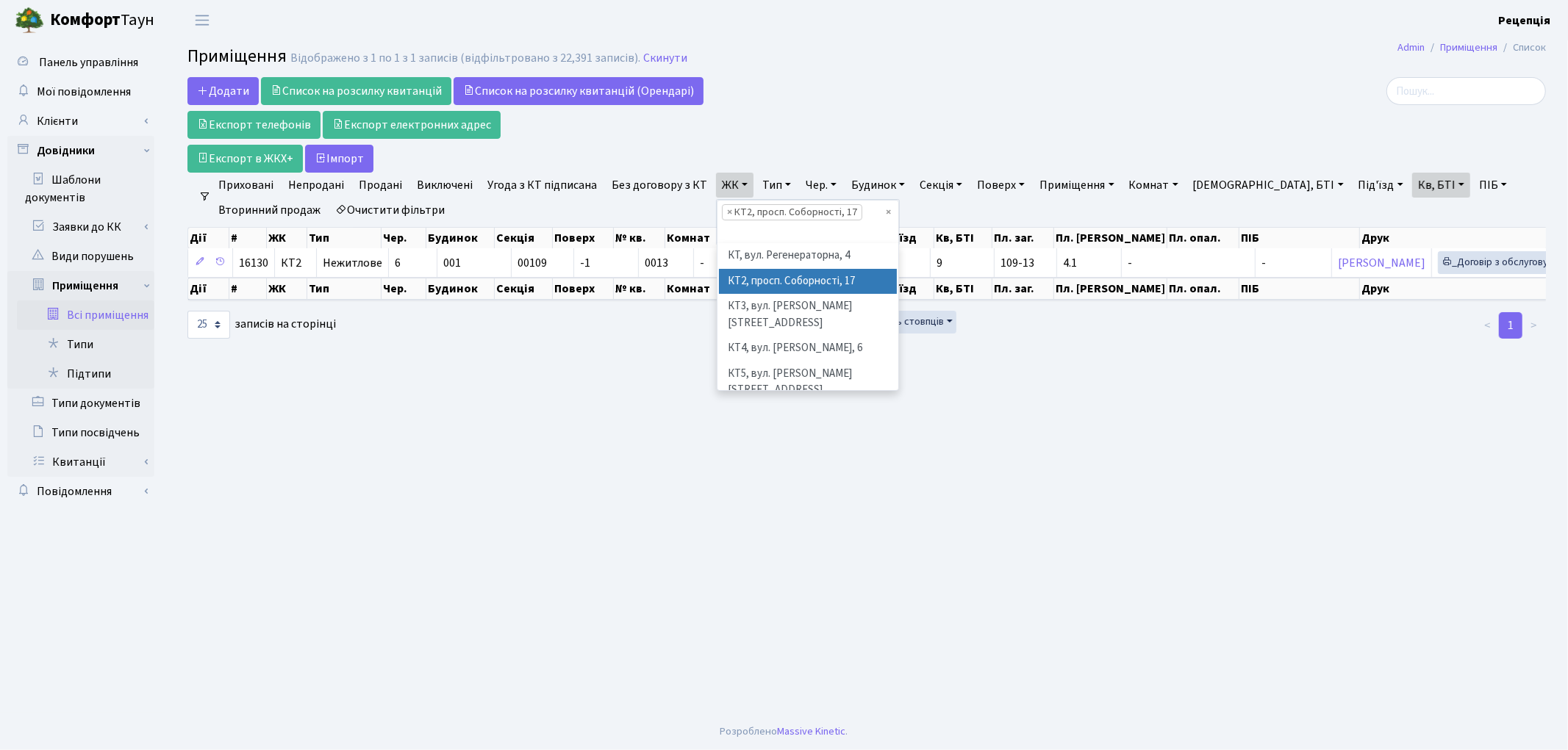
click at [790, 280] on li "КТ2, просп. Соборності, 17" at bounding box center [807, 282] width 178 height 25
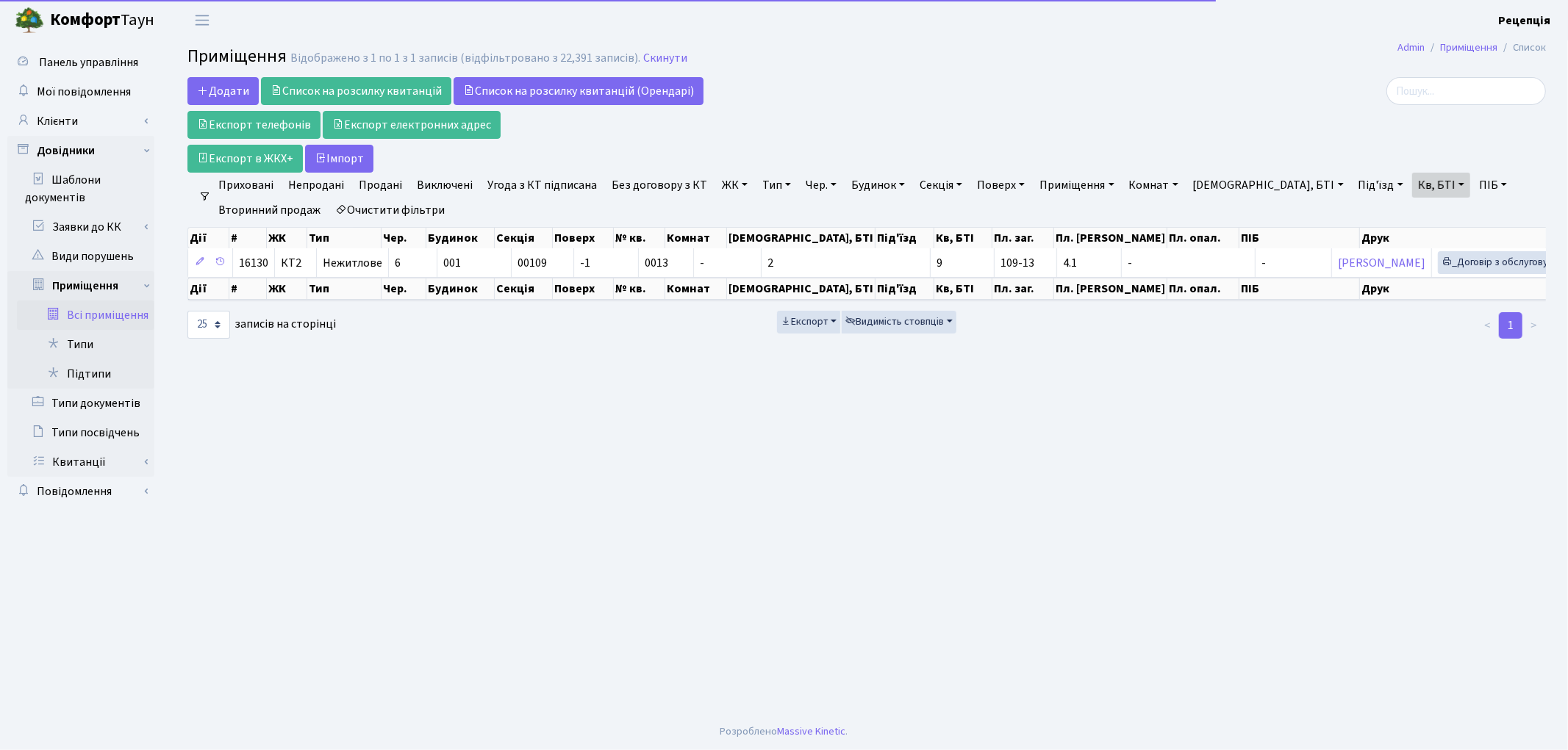
click at [1412, 184] on link "Кв, БТІ" at bounding box center [1440, 185] width 58 height 25
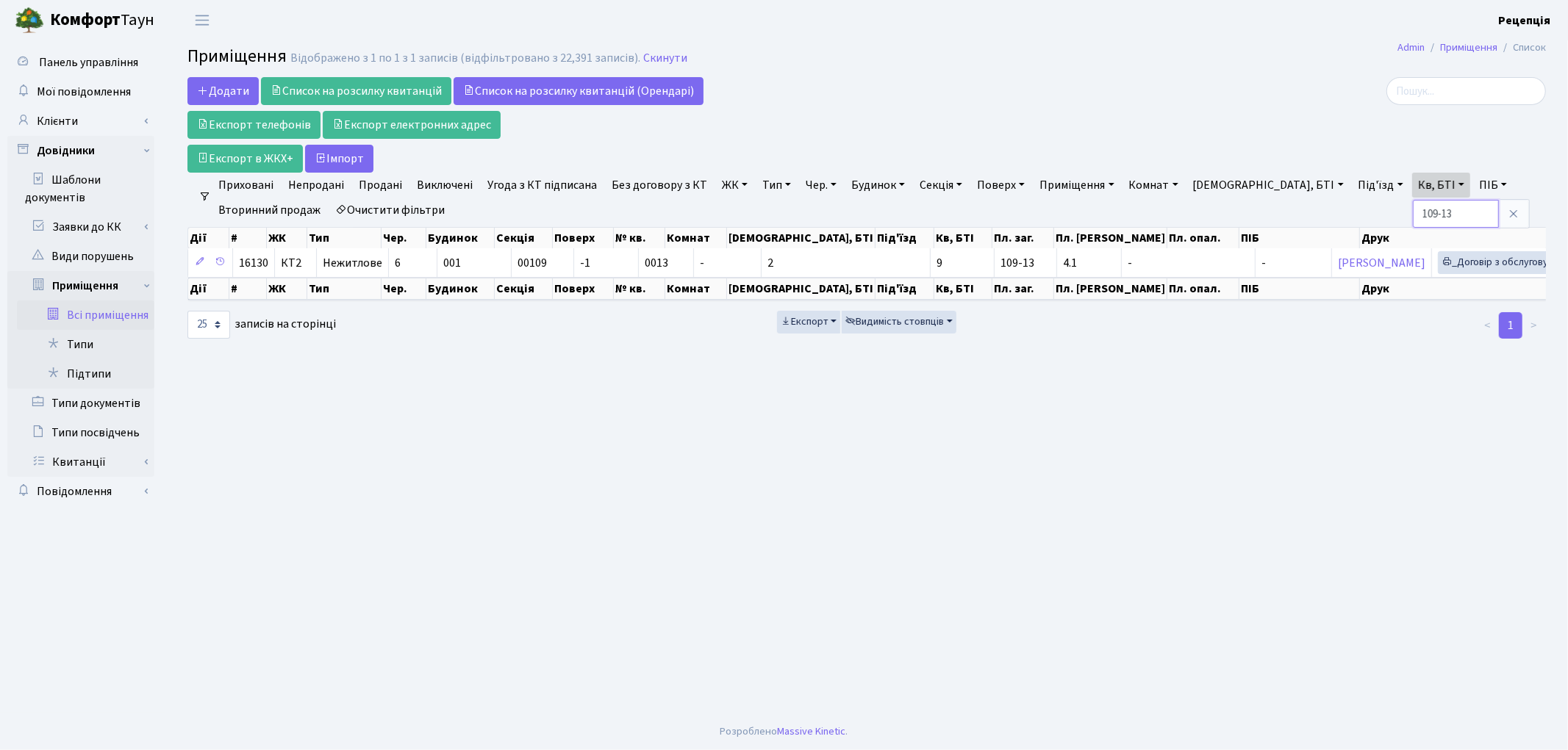
click at [1413, 207] on input "109-13" at bounding box center [1455, 213] width 86 height 28
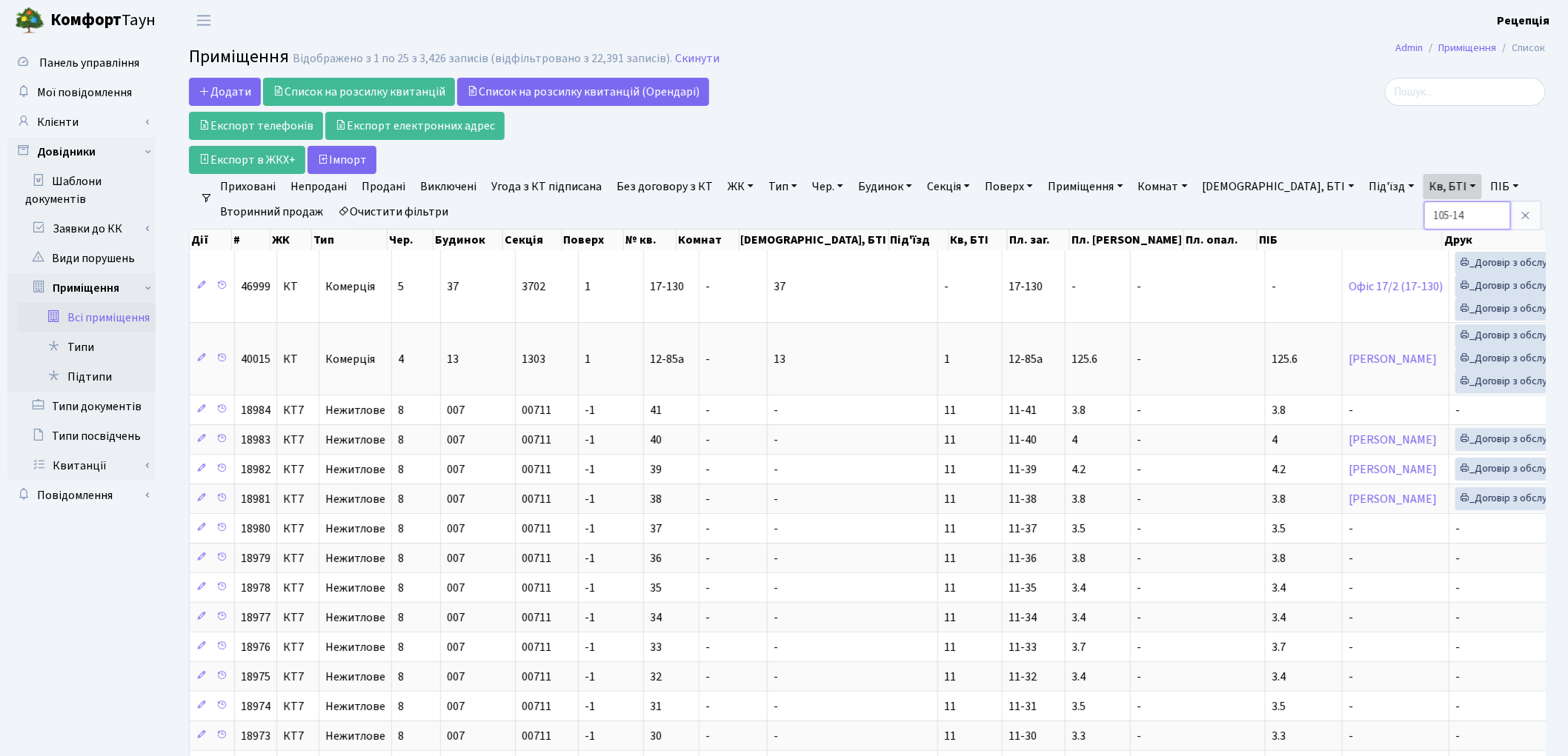
type input "105-14"
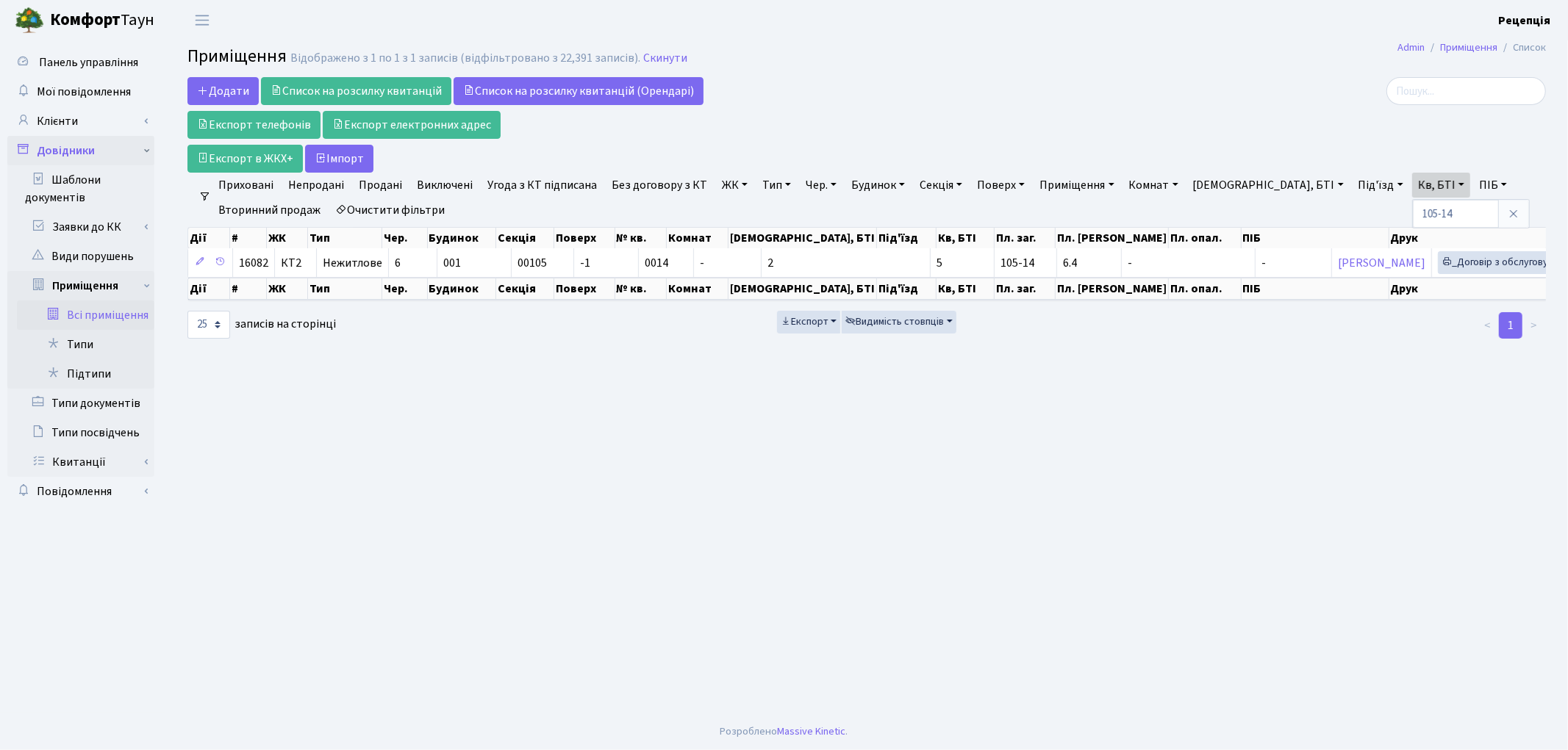
click at [77, 150] on link "Довідники" at bounding box center [81, 150] width 147 height 29
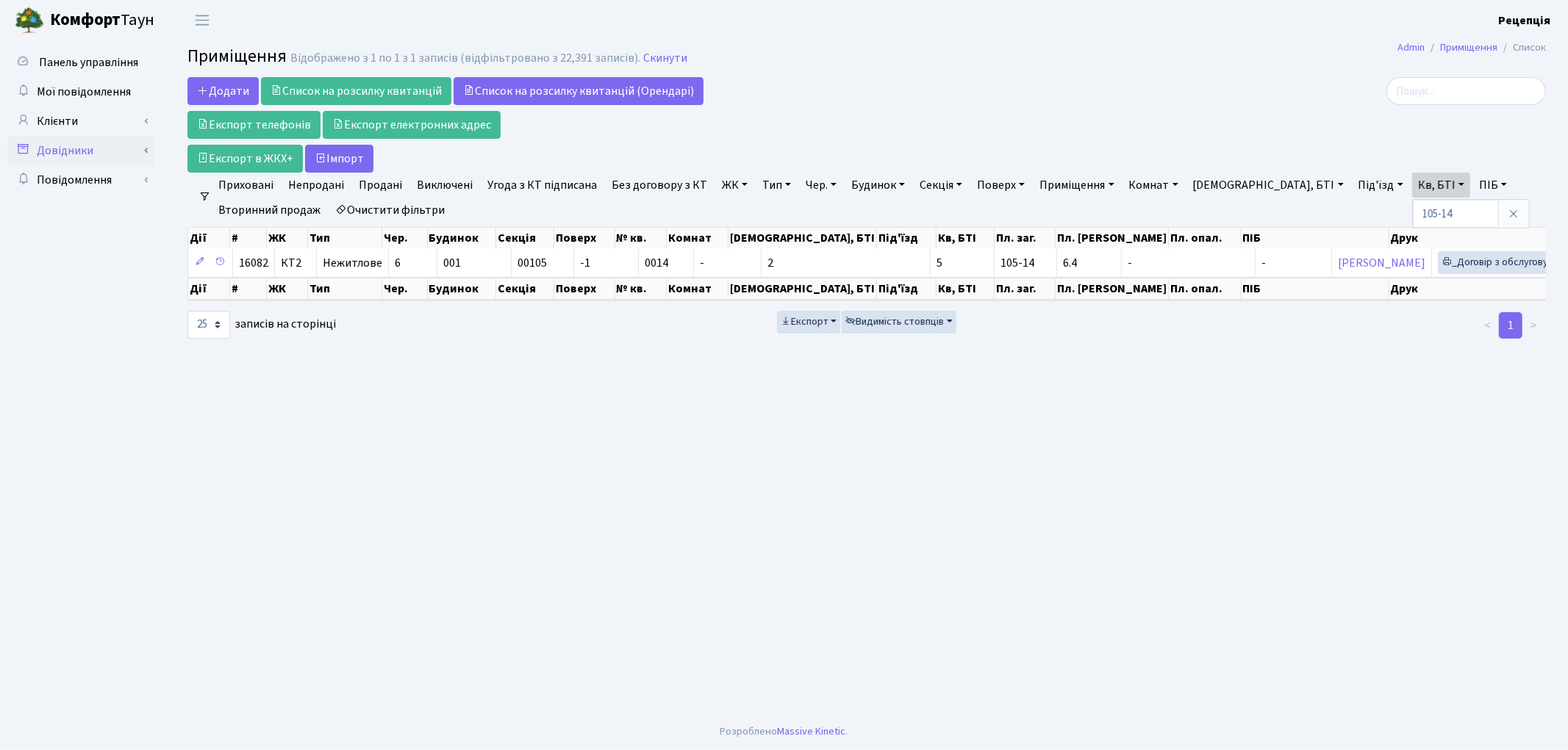
click at [77, 150] on link "Довідники" at bounding box center [81, 150] width 147 height 29
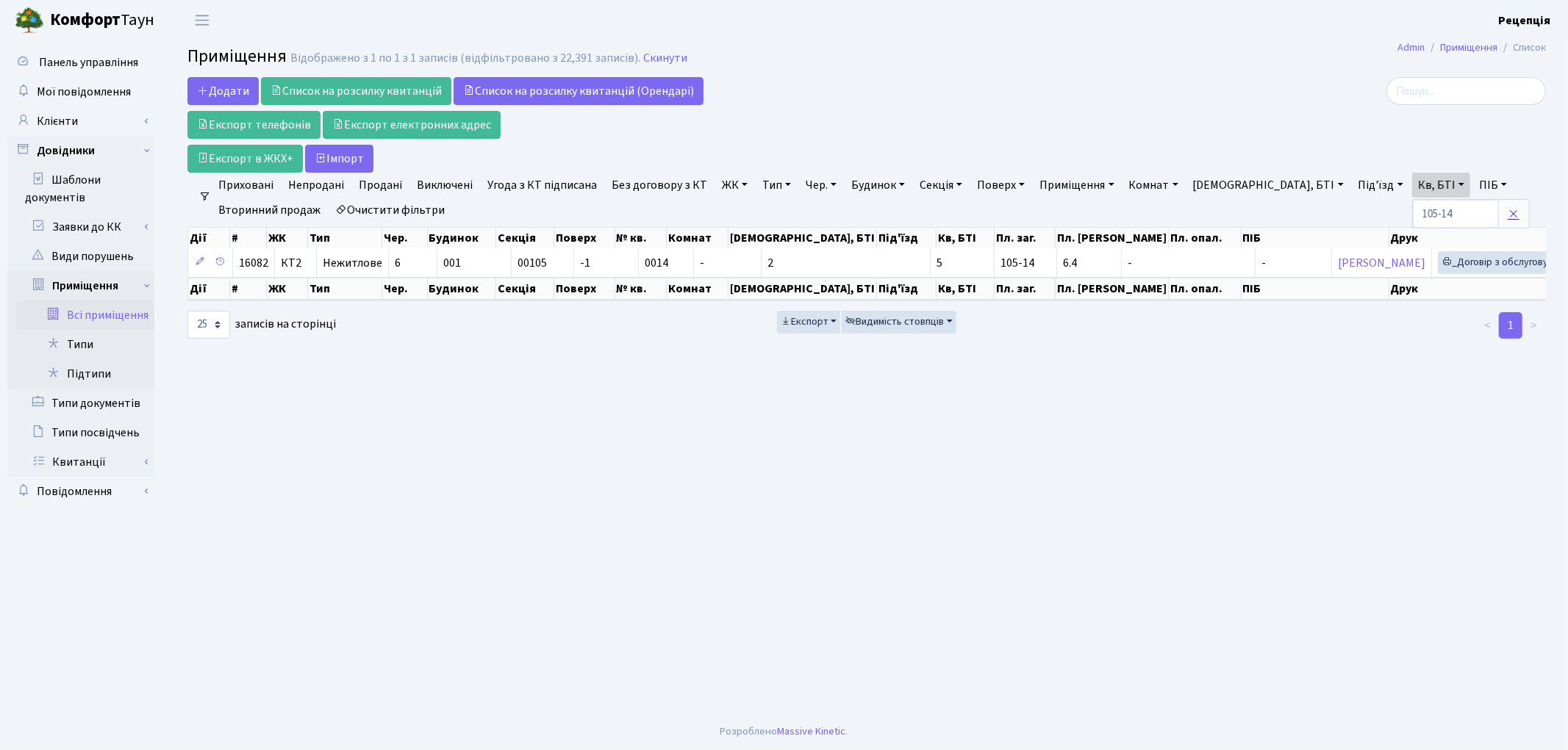
click at [1508, 214] on icon at bounding box center [1513, 214] width 12 height 12
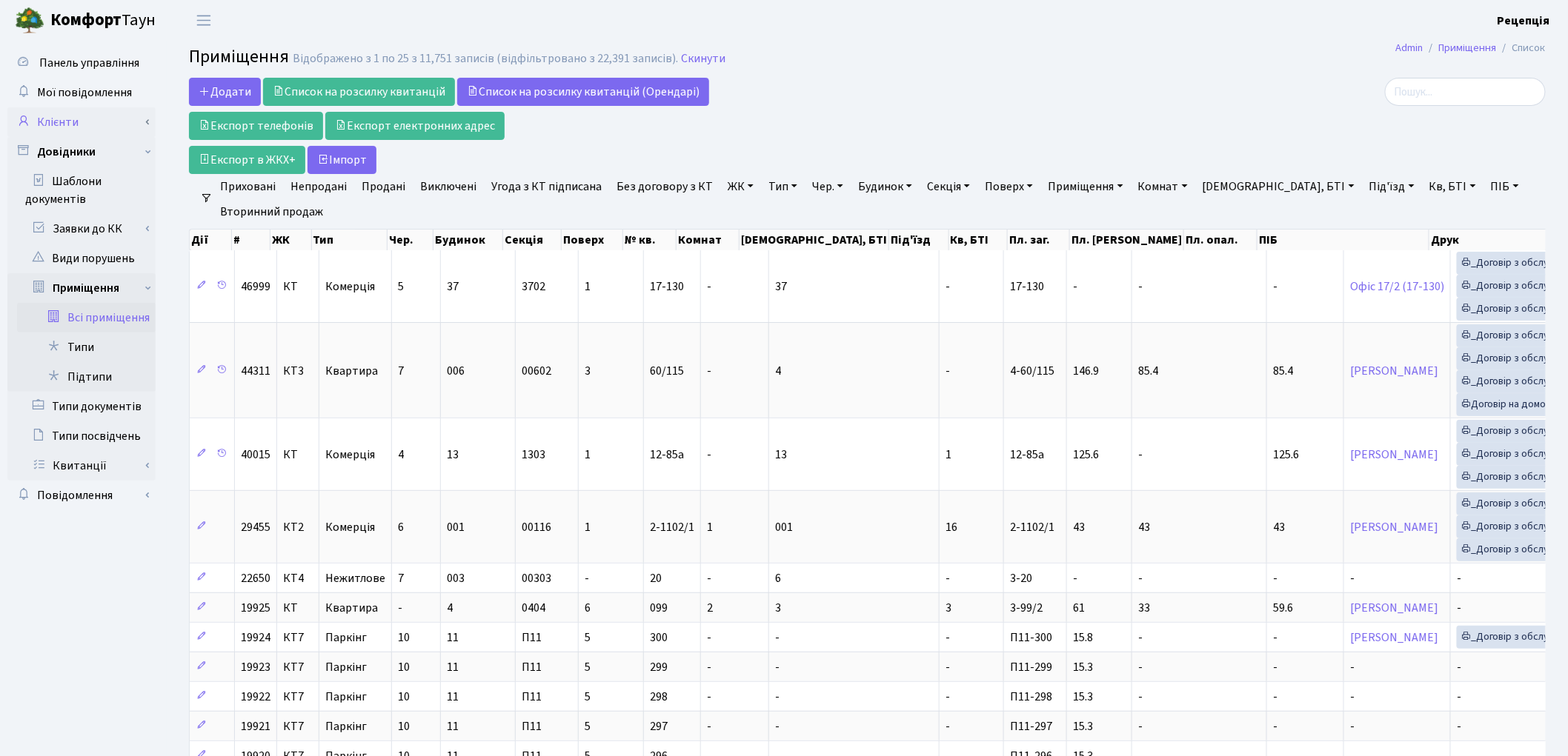
click at [77, 120] on link "Клієнти" at bounding box center [81, 122] width 149 height 30
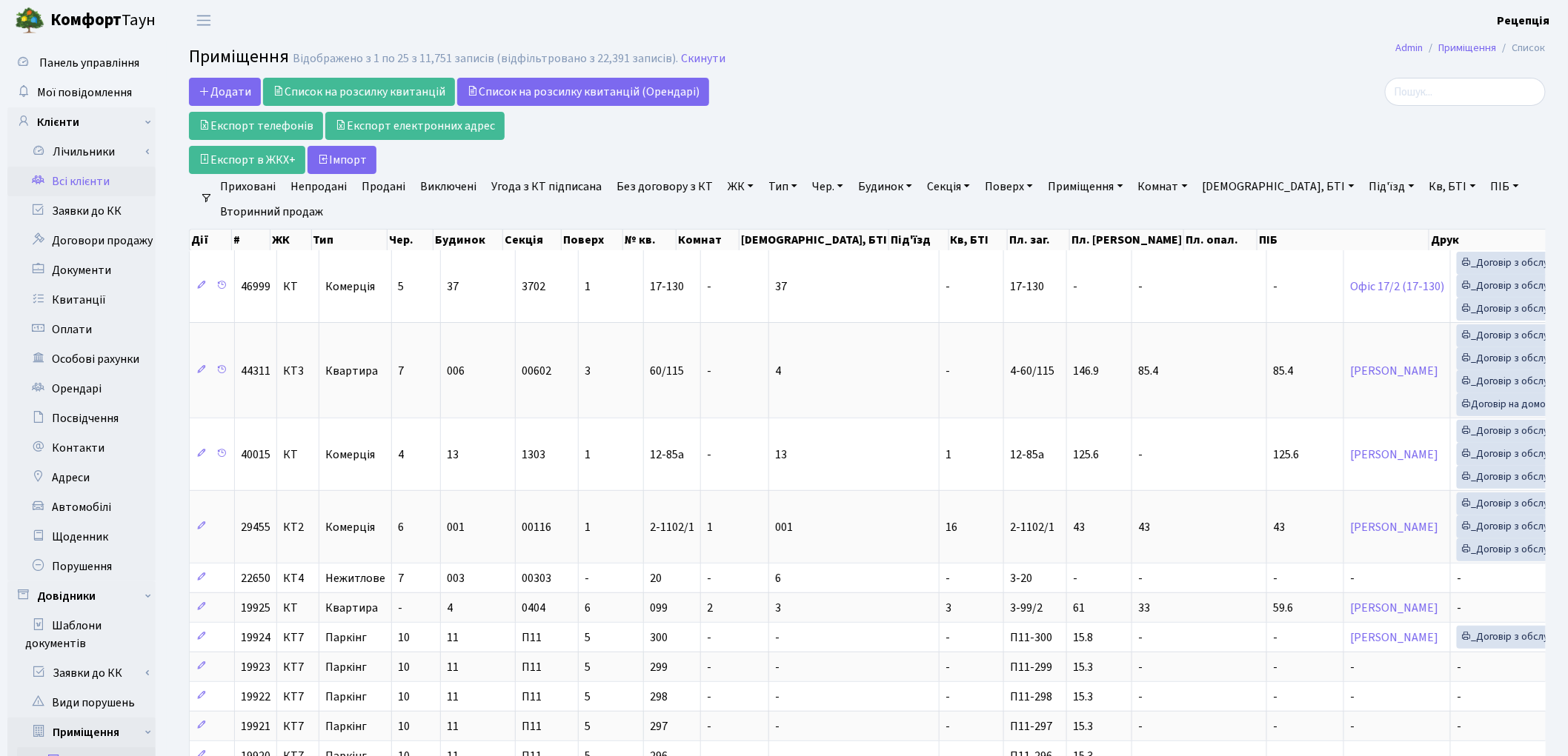
click at [94, 180] on link "Всі клієнти" at bounding box center [81, 181] width 149 height 30
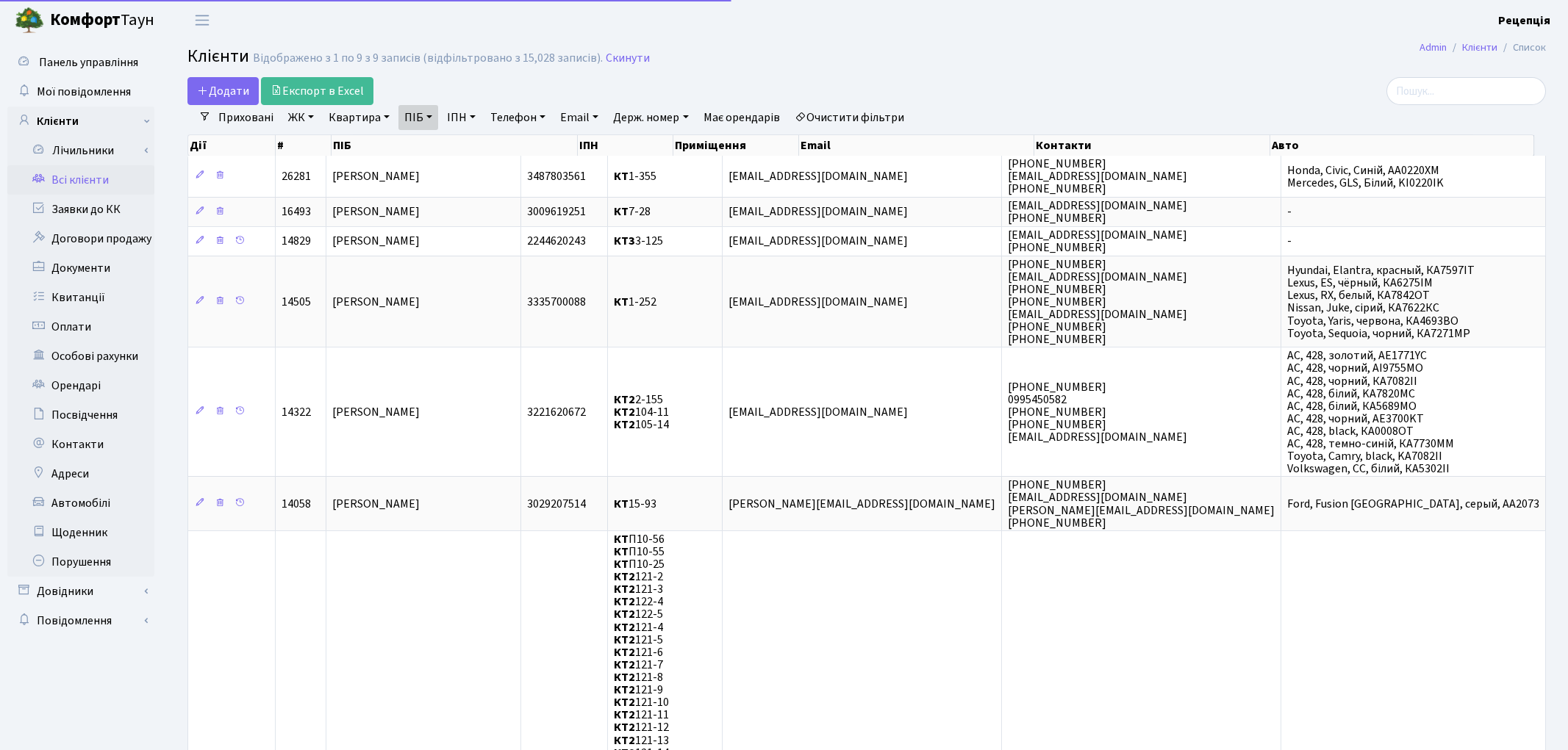
select select "25"
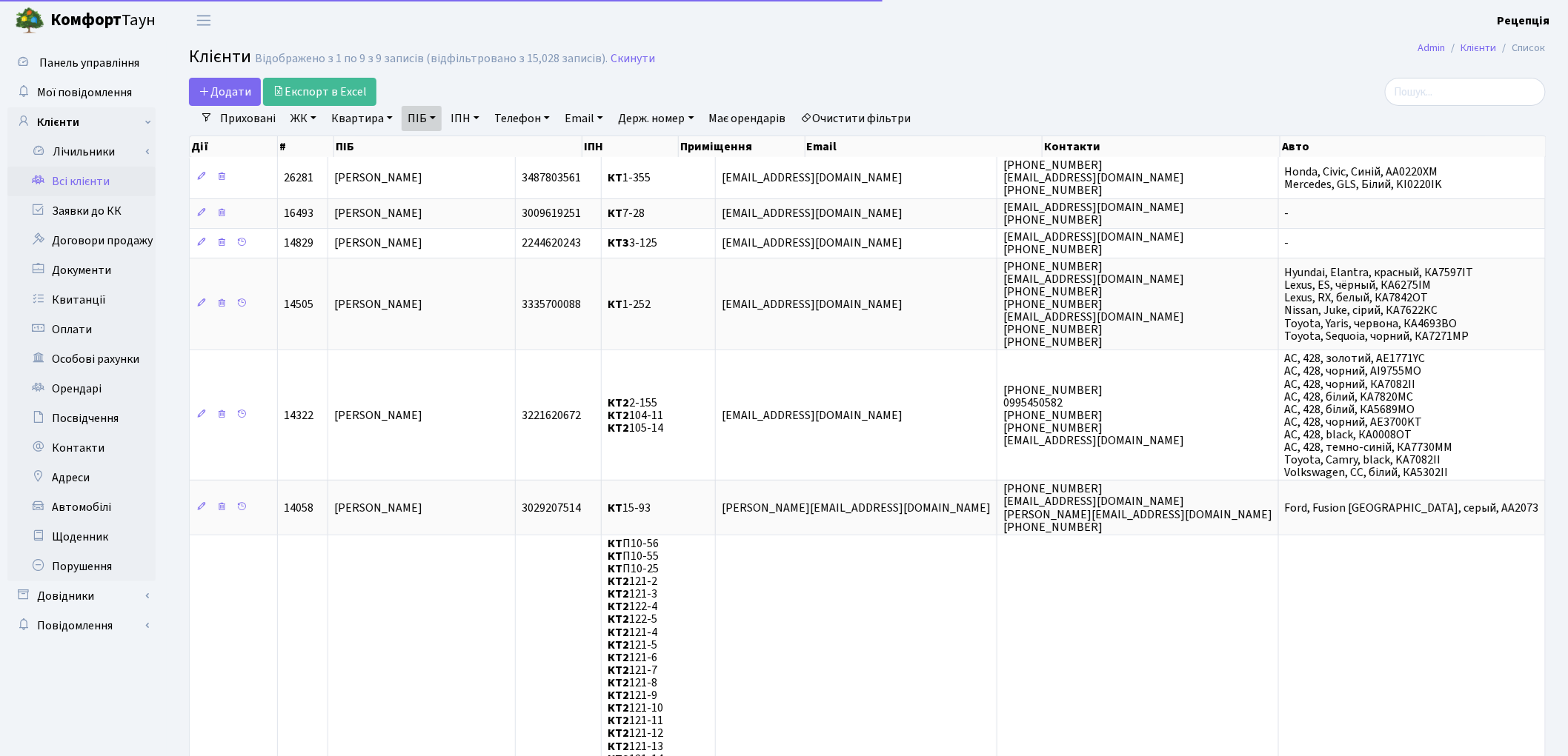
click at [875, 112] on link "Очистити фільтри" at bounding box center [855, 119] width 122 height 26
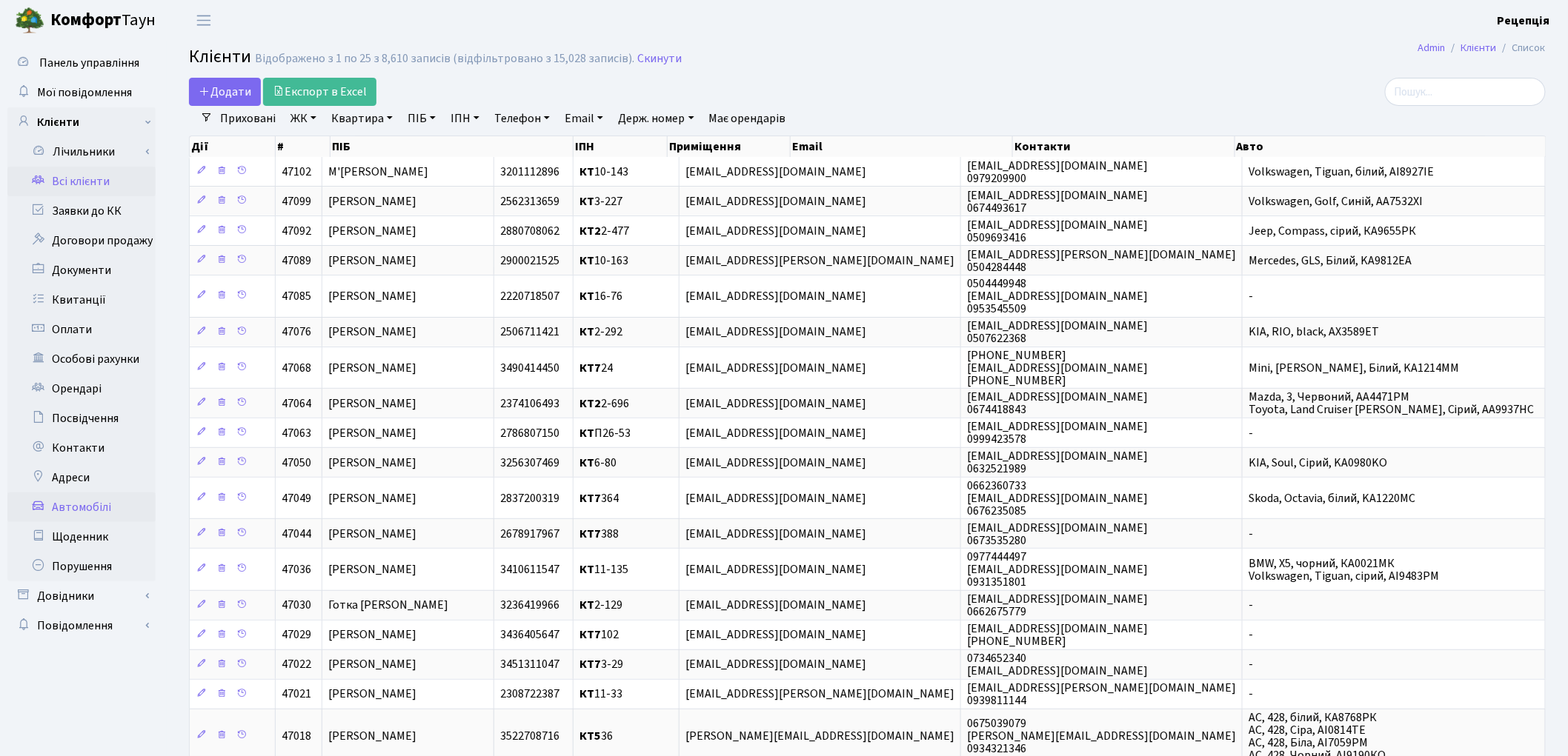
click at [86, 495] on link "Автомобілі" at bounding box center [81, 507] width 149 height 30
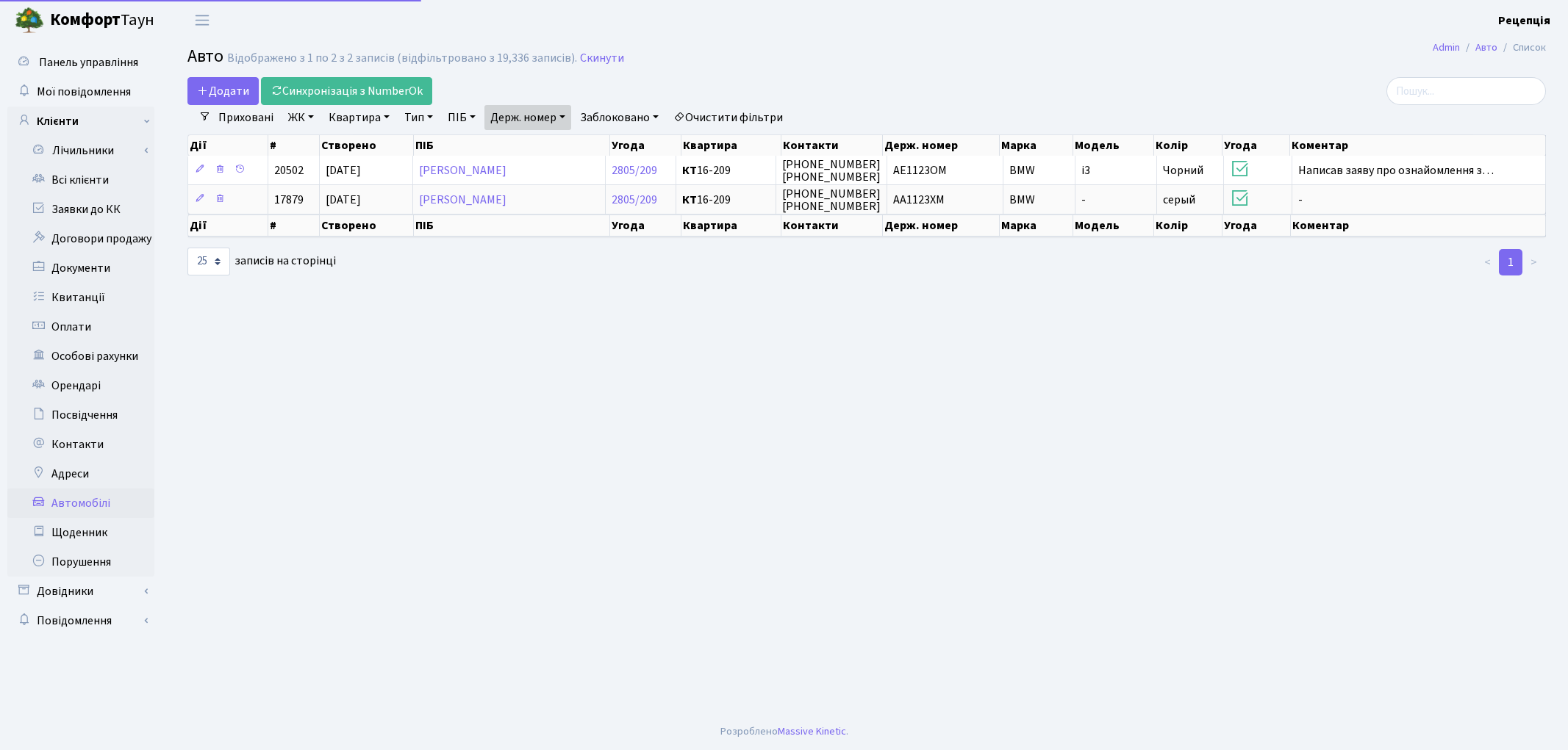
select select "25"
click at [541, 115] on link "Держ. номер" at bounding box center [527, 118] width 86 height 25
click at [542, 140] on input "1123" at bounding box center [528, 146] width 86 height 28
click at [731, 113] on link "Очистити фільтри" at bounding box center [727, 118] width 121 height 25
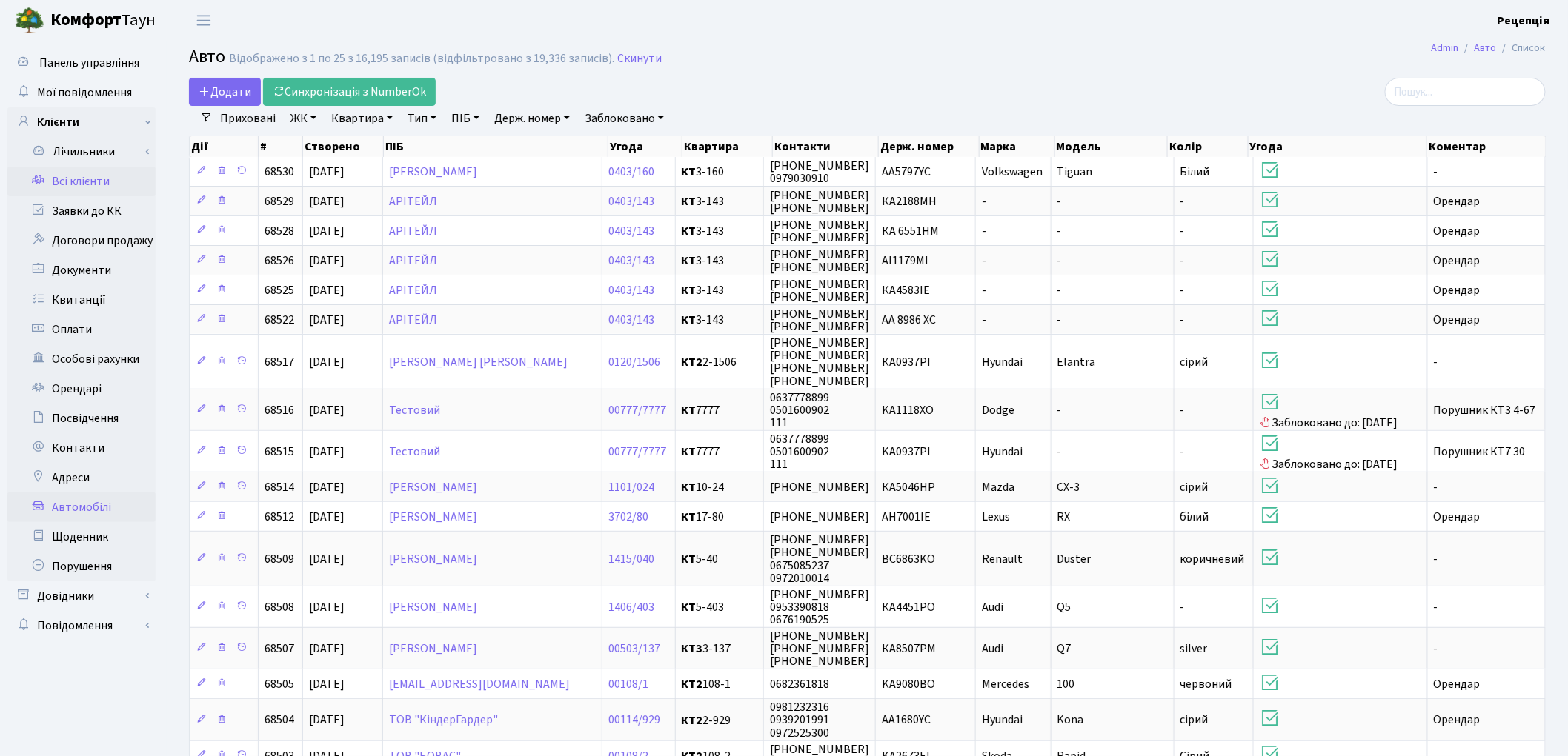
click at [79, 184] on link "Всі клієнти" at bounding box center [81, 181] width 149 height 30
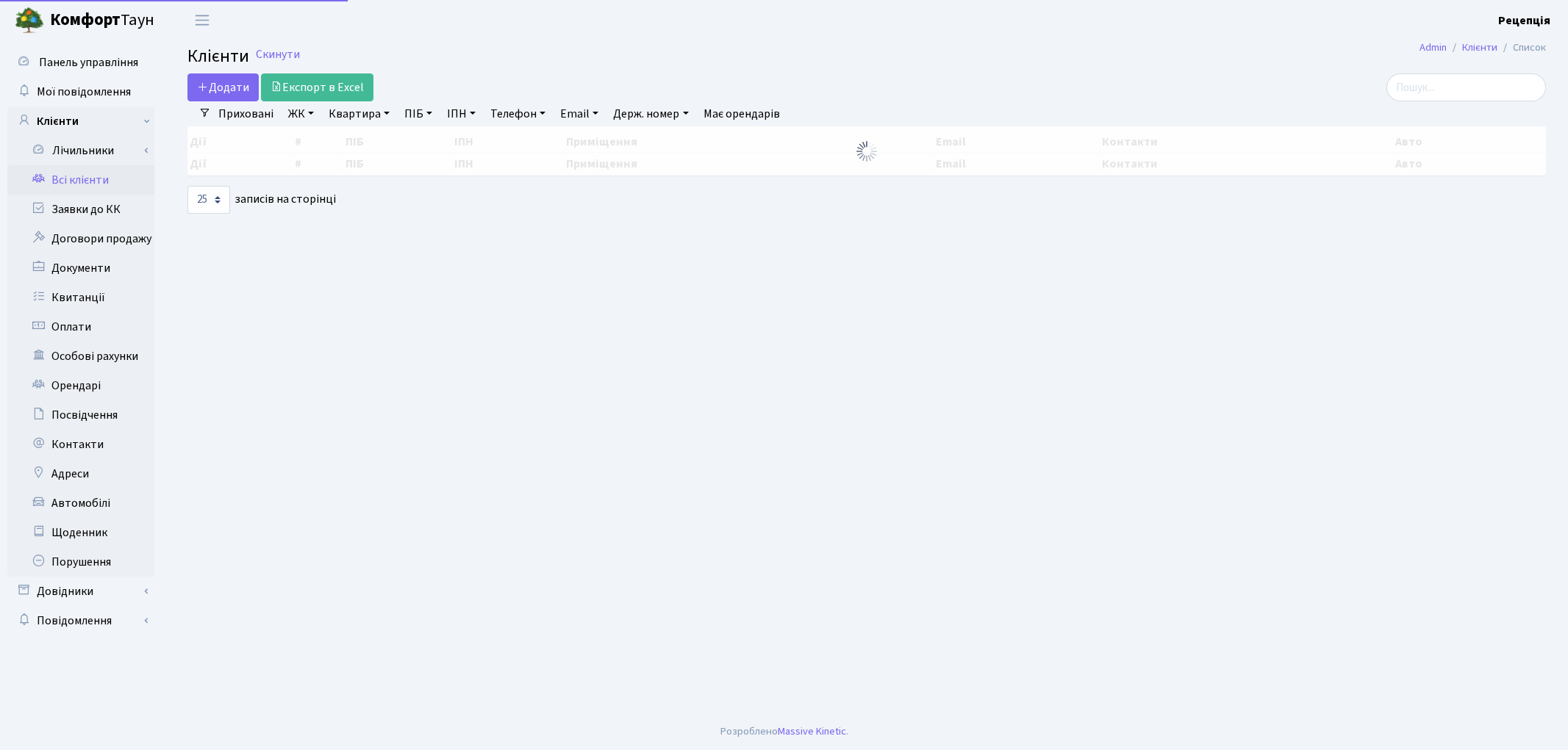
select select "25"
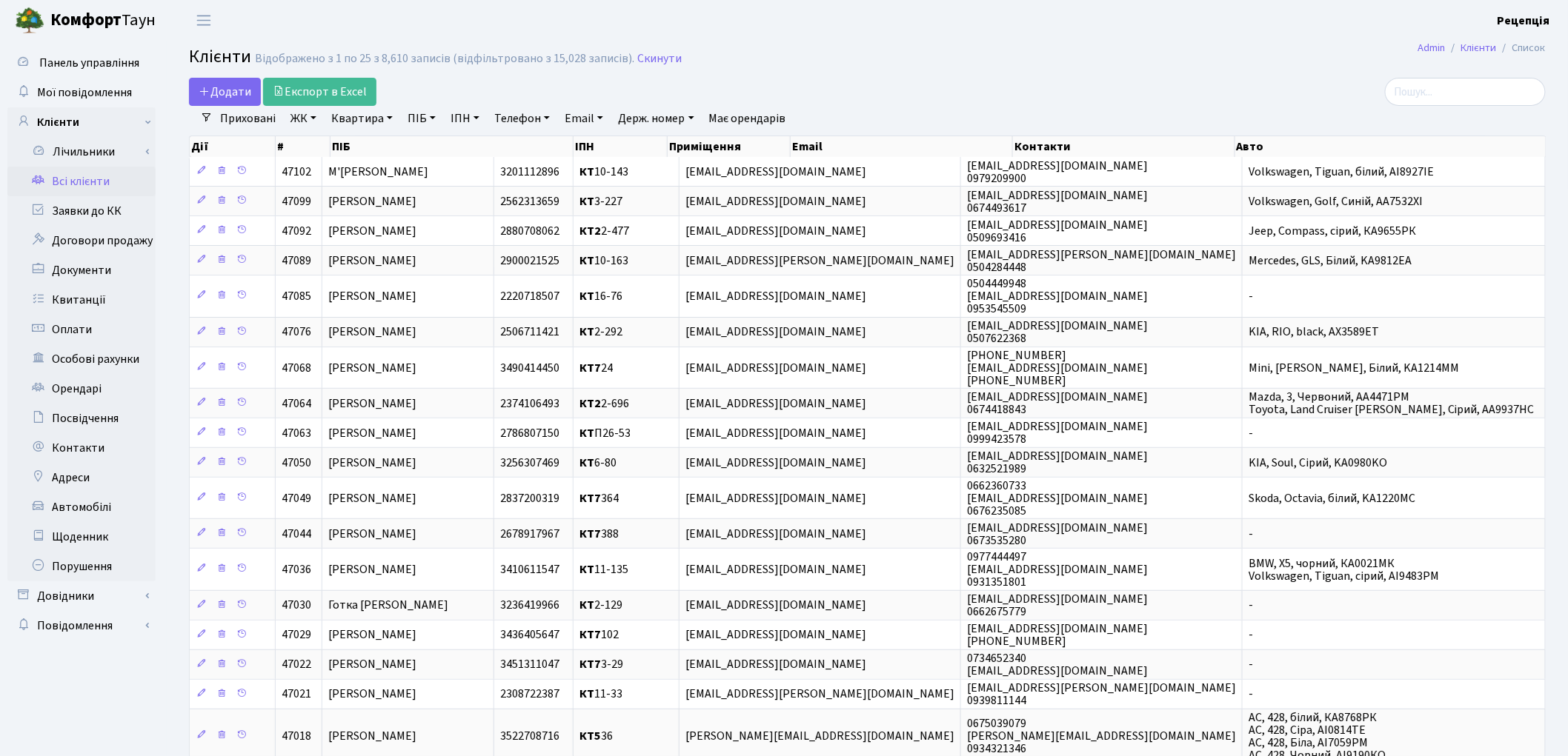
click at [305, 121] on link "ЖК" at bounding box center [303, 119] width 38 height 26
click at [353, 193] on li "КТ2, просп. Соборності, 17" at bounding box center [377, 196] width 180 height 26
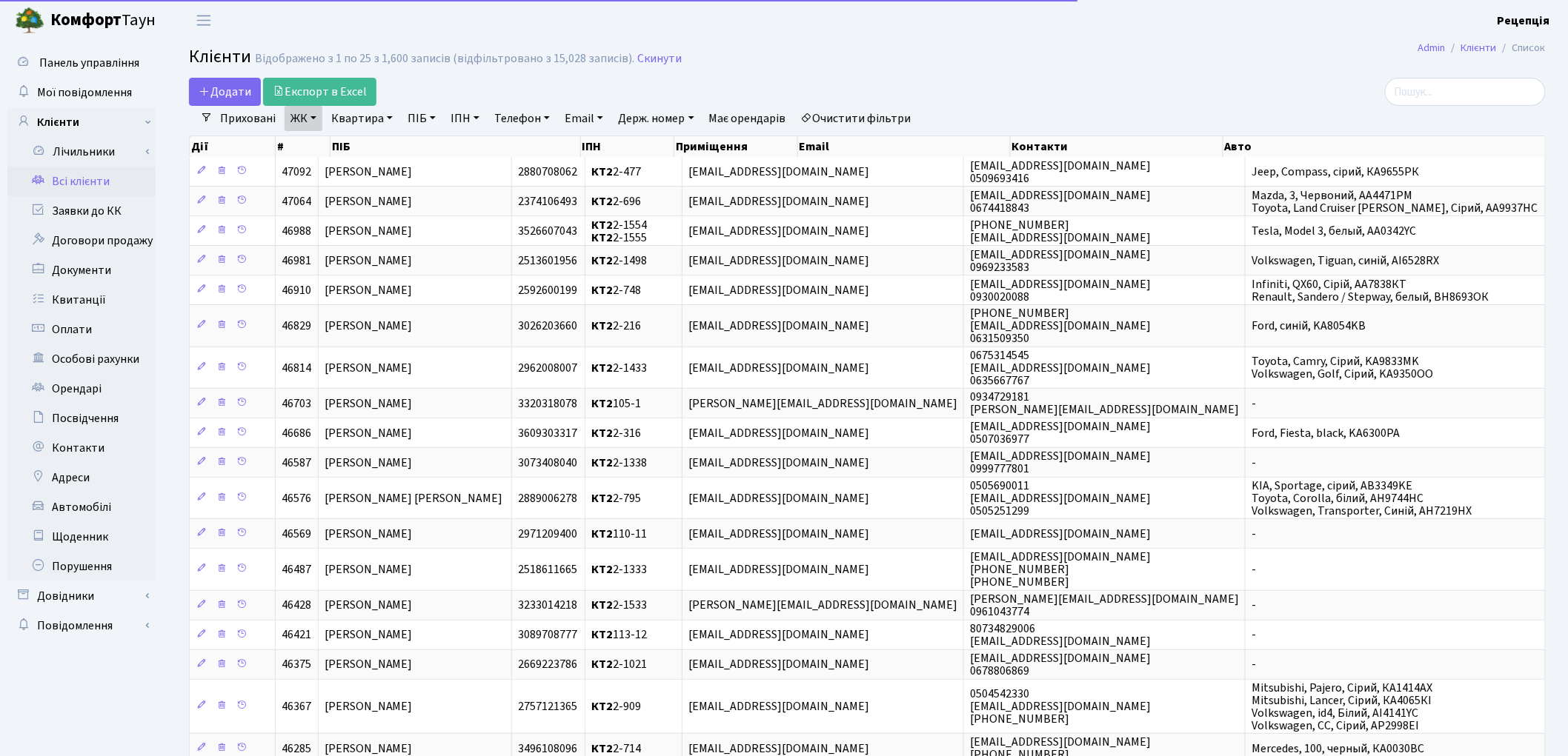
click at [367, 122] on link "Квартира" at bounding box center [362, 119] width 73 height 26
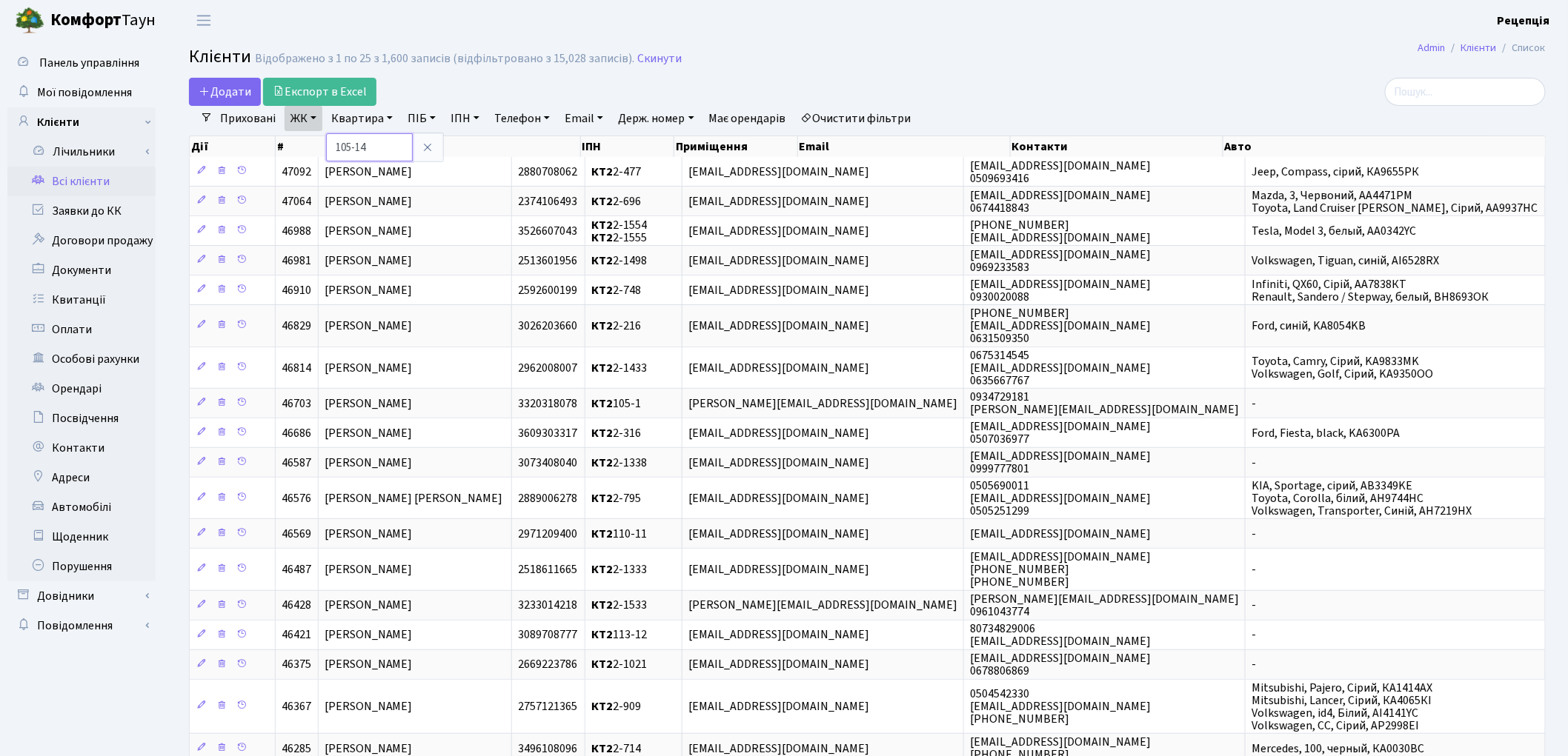
type input "105-14"
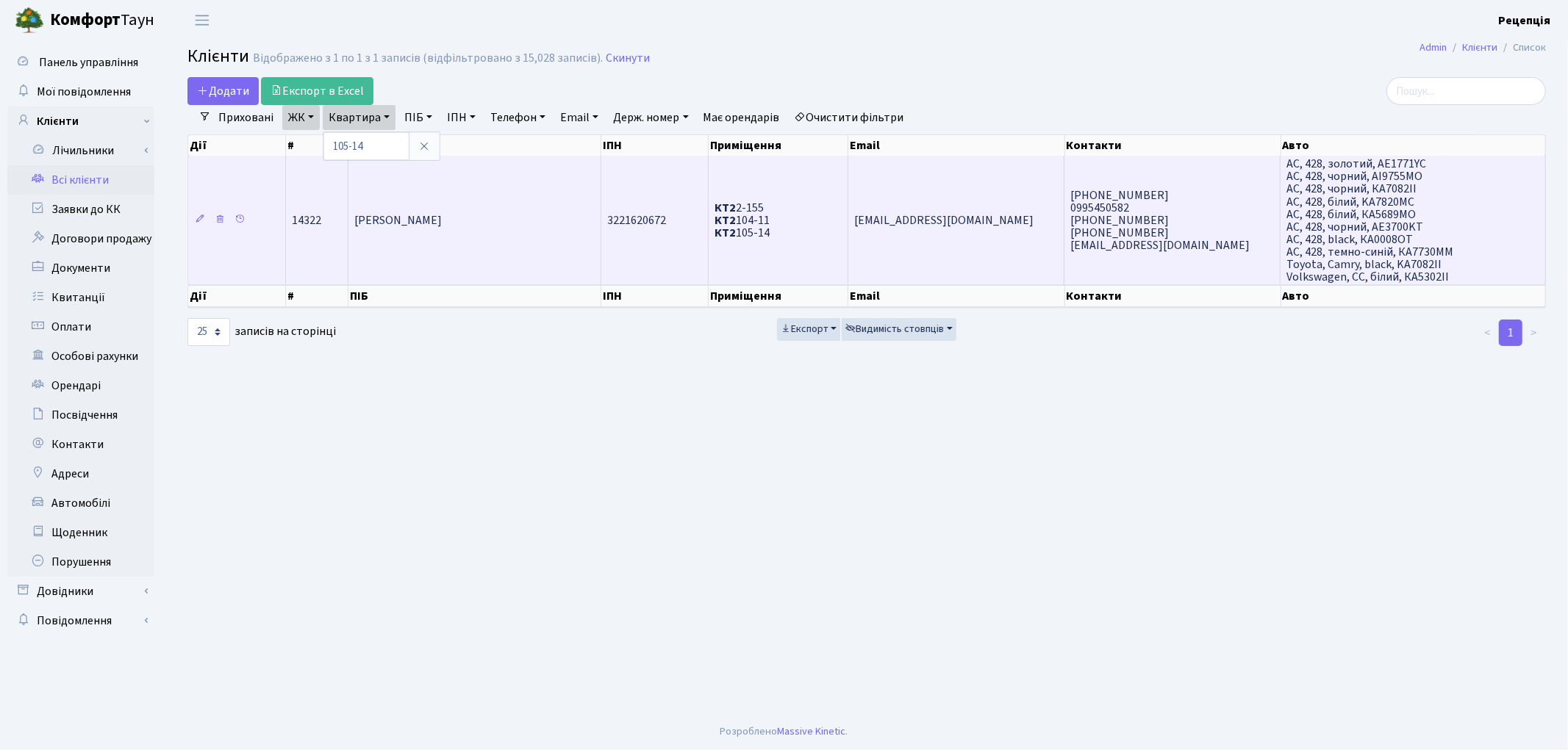
click at [490, 207] on td "[PERSON_NAME]" at bounding box center [475, 220] width 253 height 128
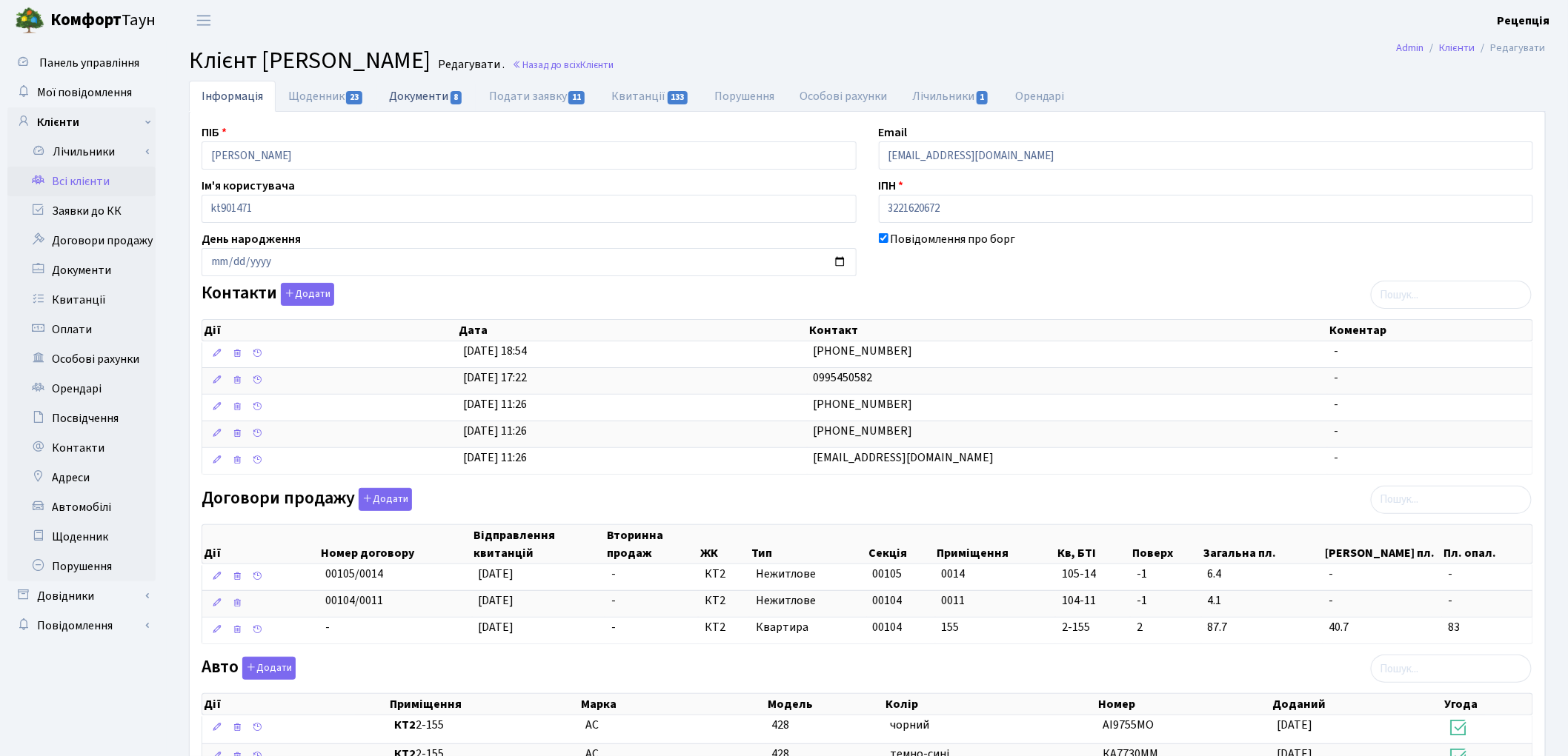
click at [418, 93] on link "Документи 8" at bounding box center [426, 96] width 99 height 30
select select "25"
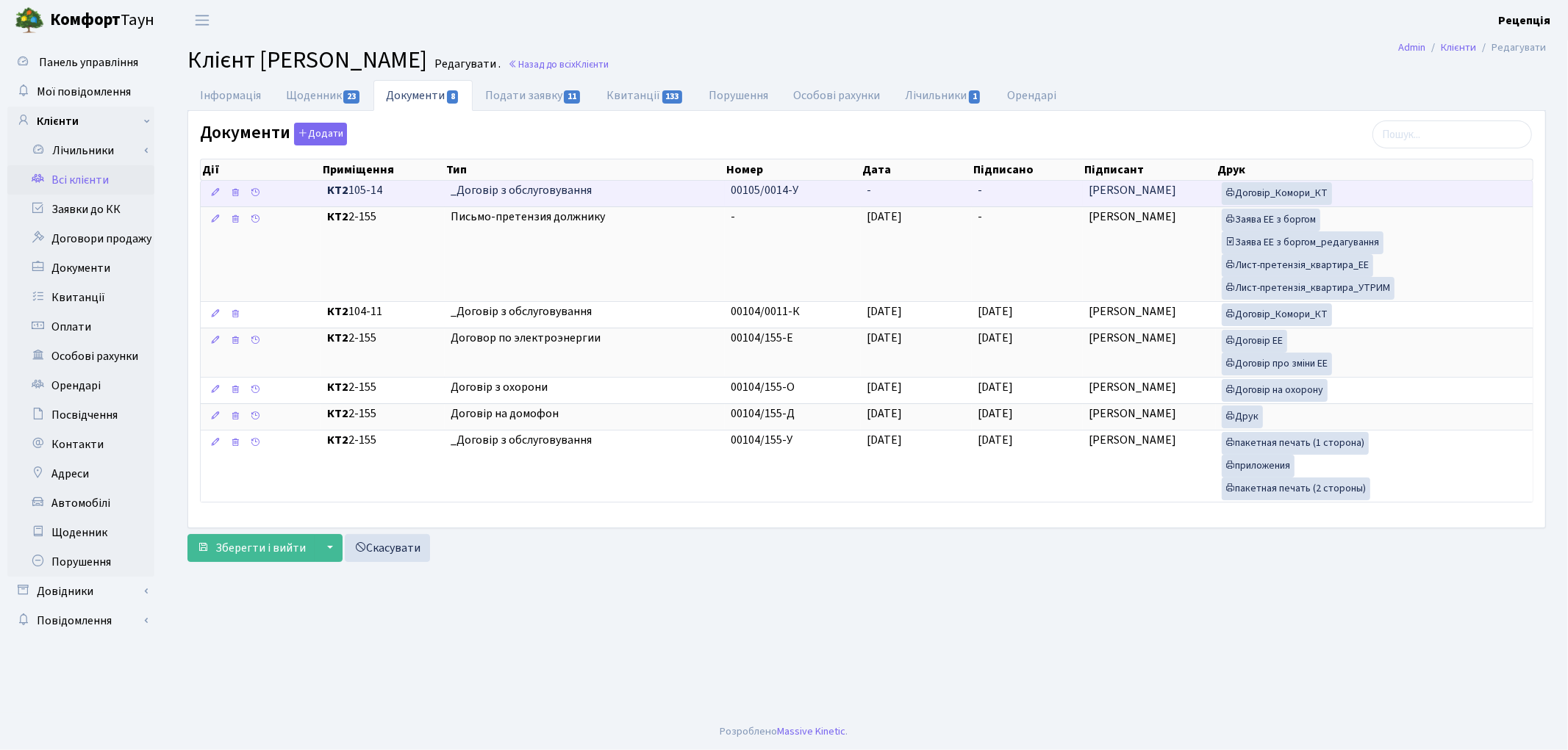
click at [891, 194] on td "-" at bounding box center [916, 193] width 111 height 25
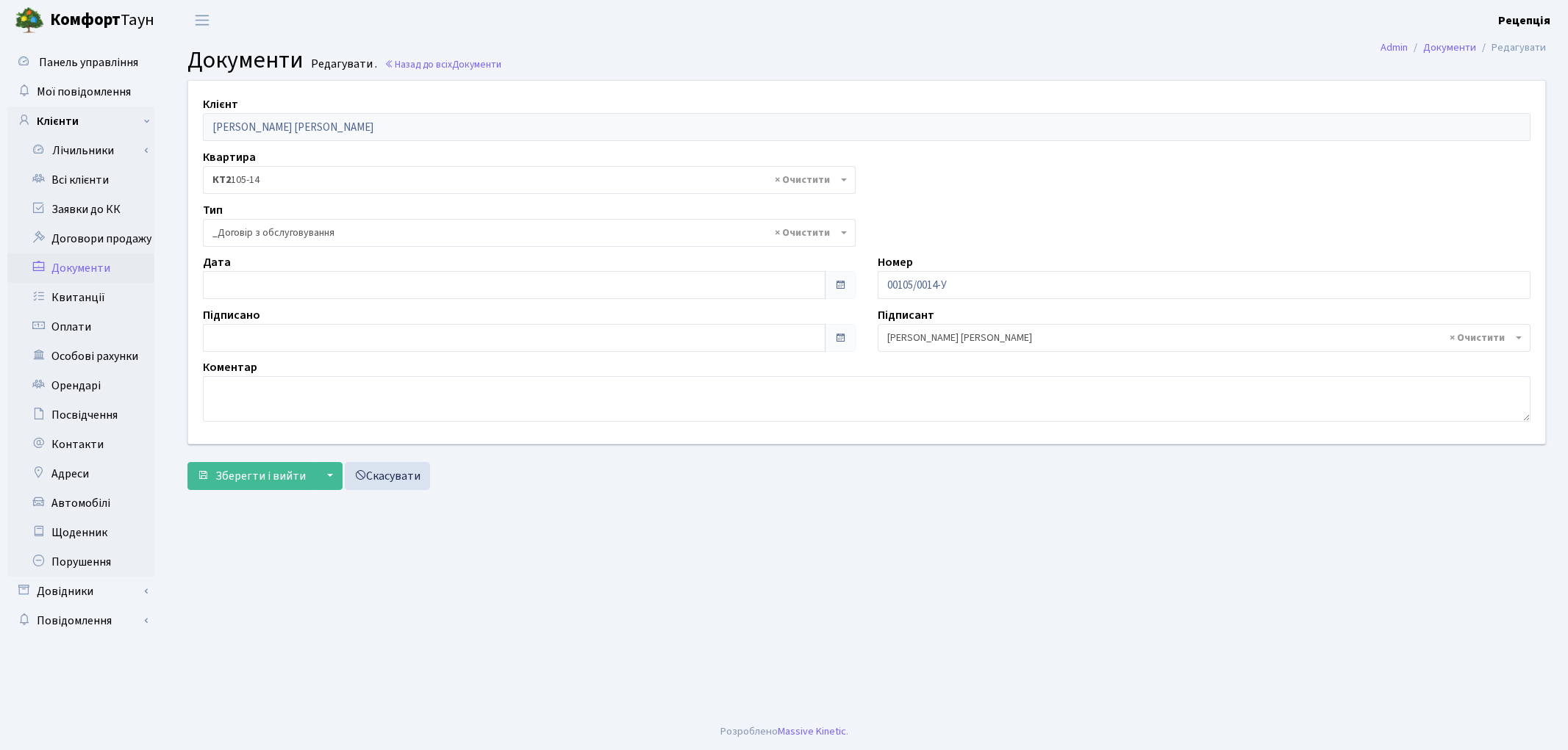
select select "289"
type input "03.10.2025"
click at [243, 278] on input "03.10.2025" at bounding box center [514, 284] width 623 height 28
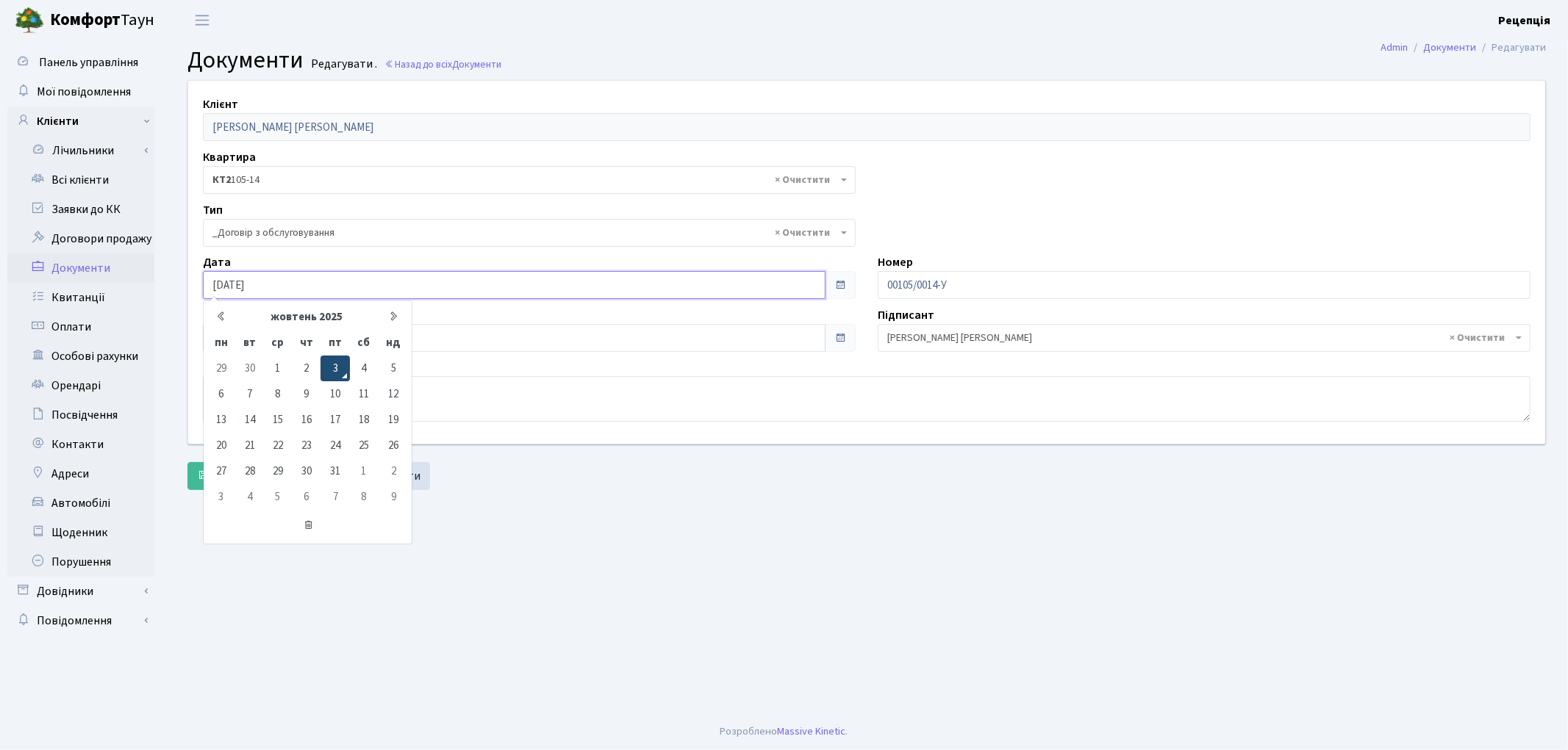
click at [337, 359] on td "3" at bounding box center [334, 368] width 29 height 25
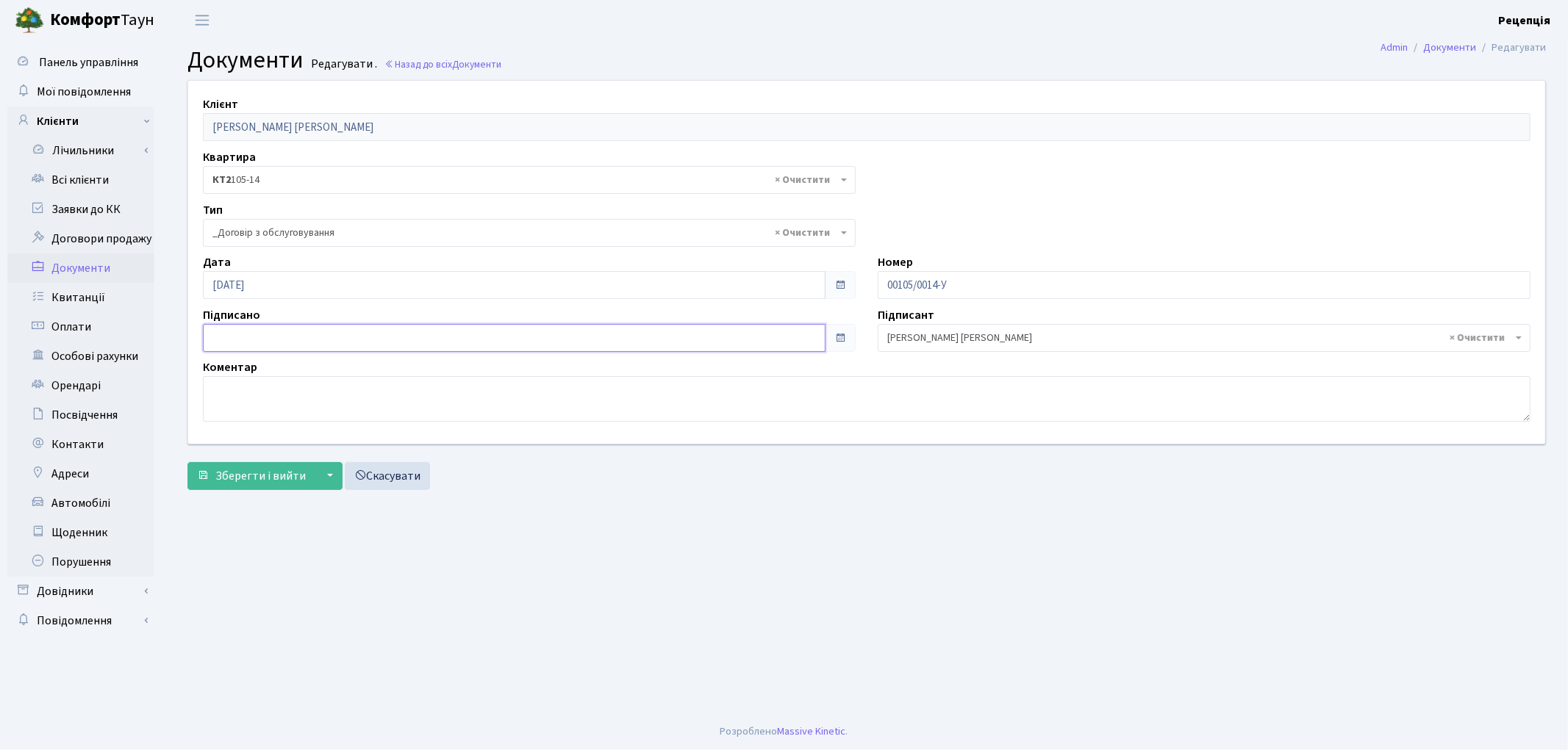
click at [265, 339] on input "text" at bounding box center [514, 337] width 623 height 28
type input "03.10.2025"
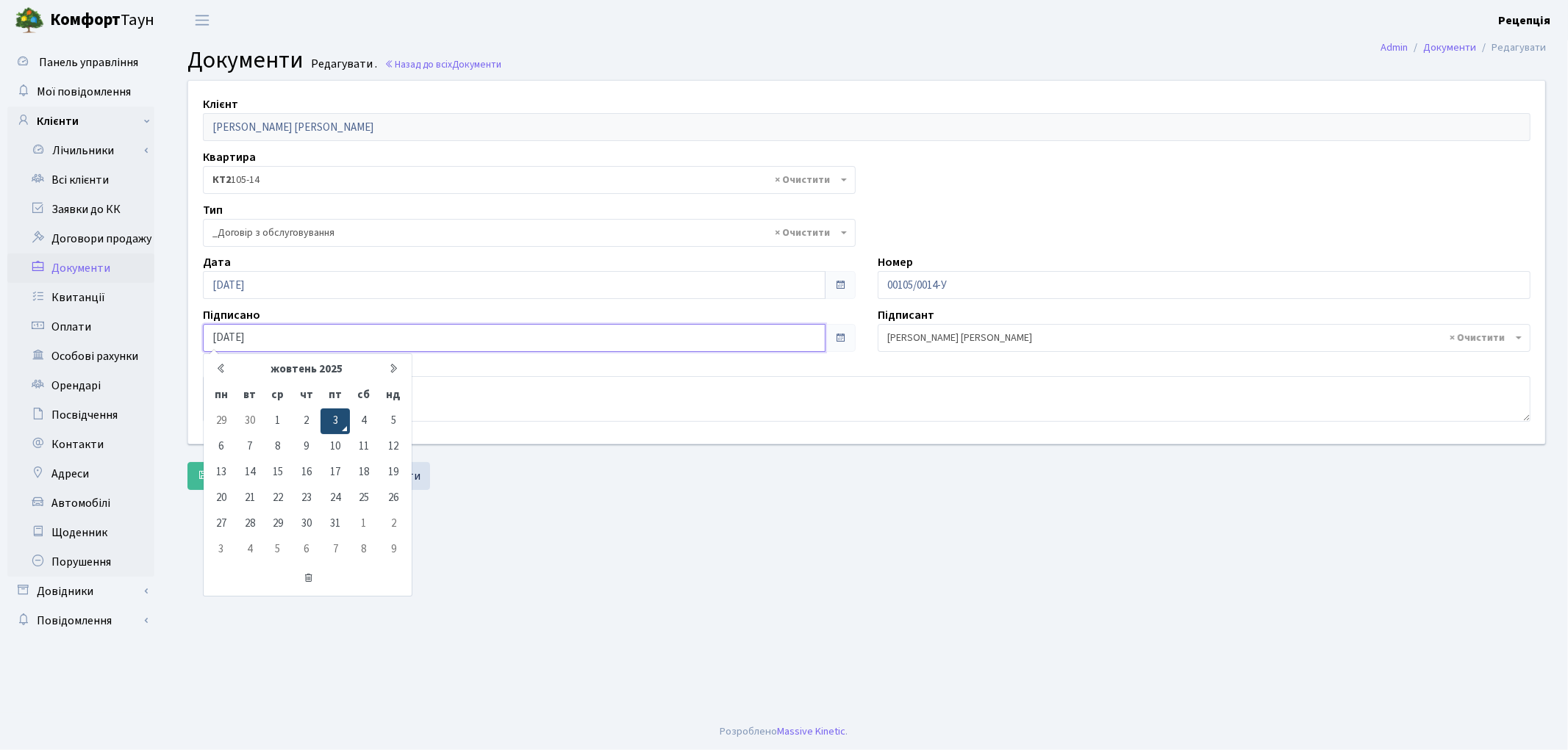
click at [343, 413] on td "3" at bounding box center [334, 421] width 29 height 25
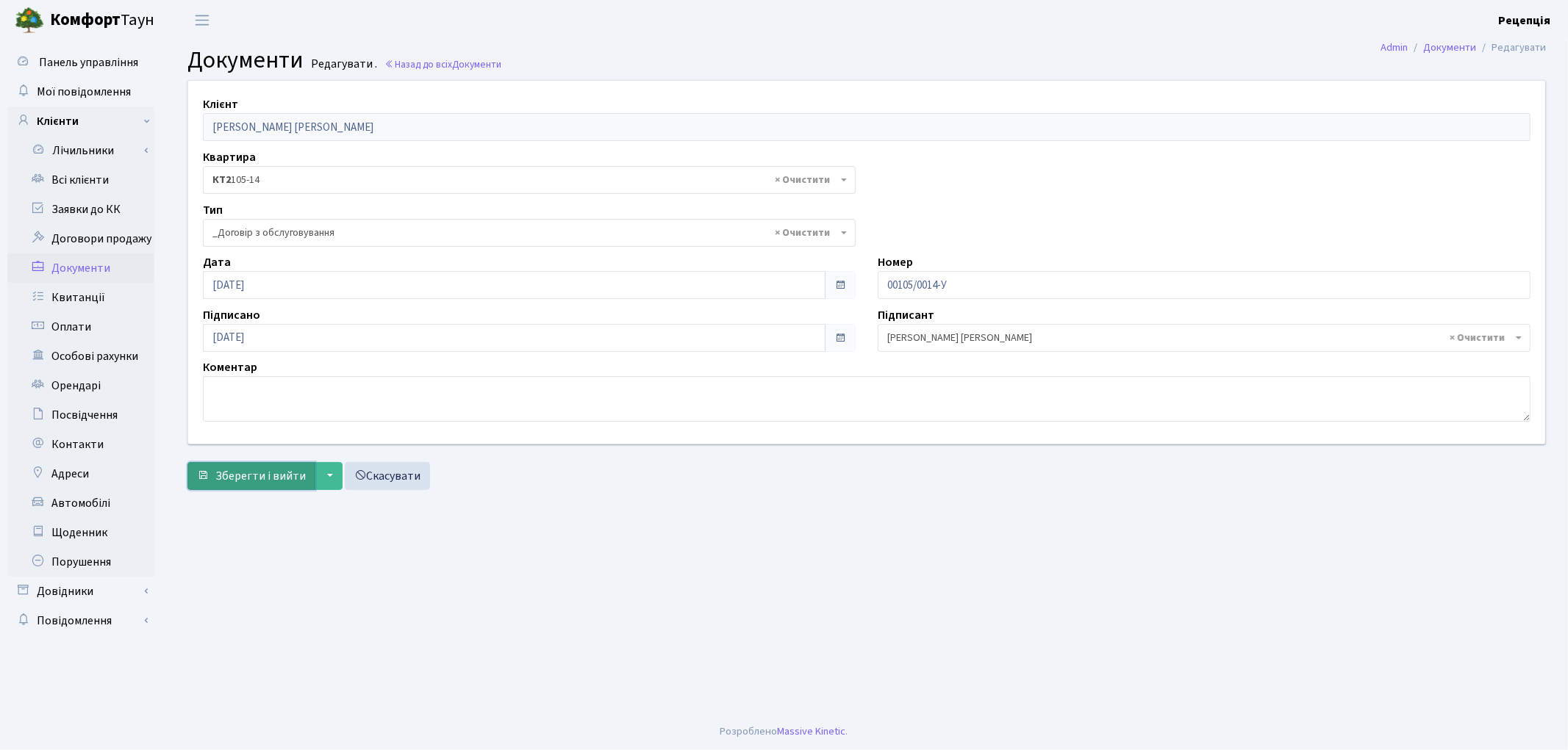
click at [246, 471] on span "Зберегти і вийти" at bounding box center [261, 476] width 90 height 16
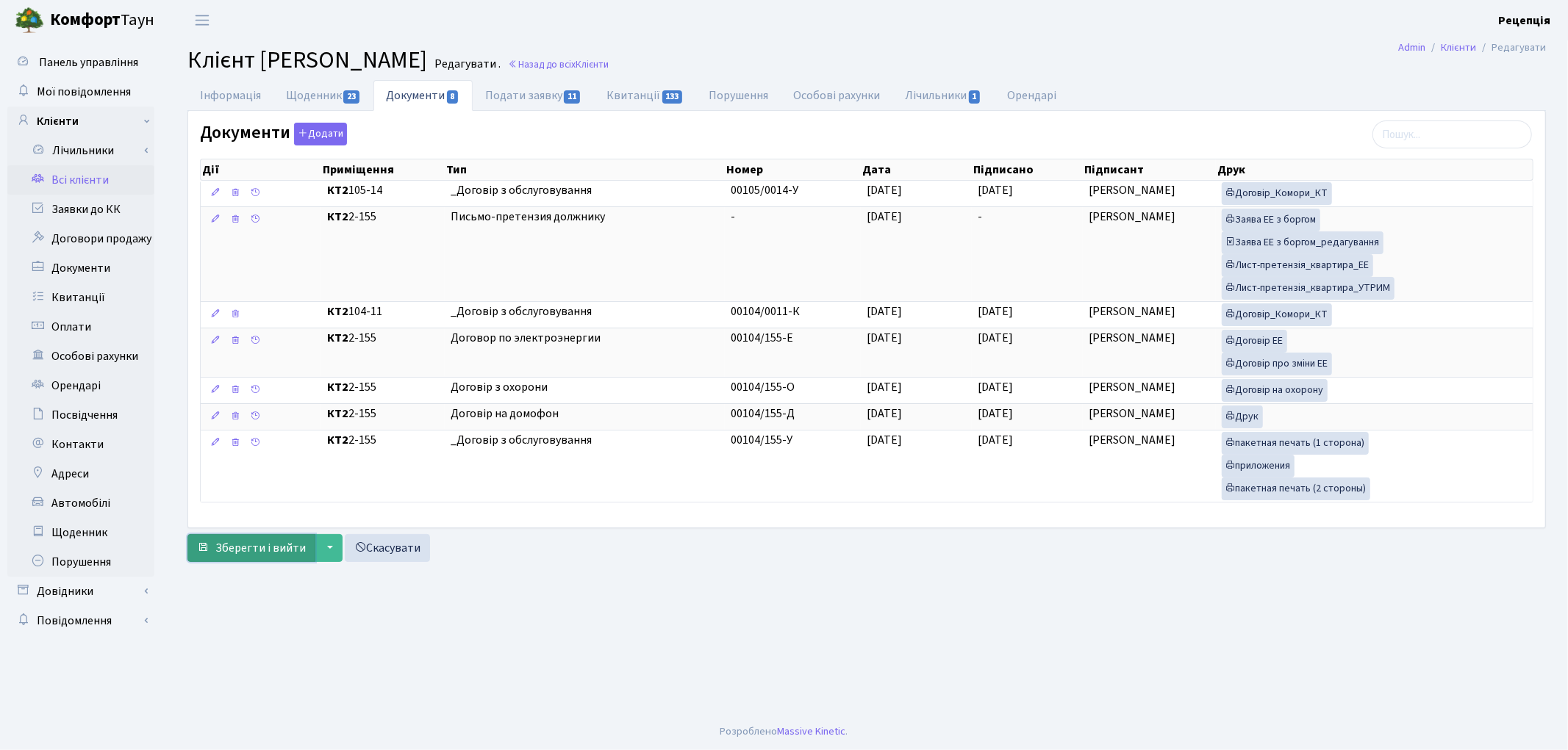
click at [245, 546] on span "Зберегти і вийти" at bounding box center [261, 548] width 90 height 16
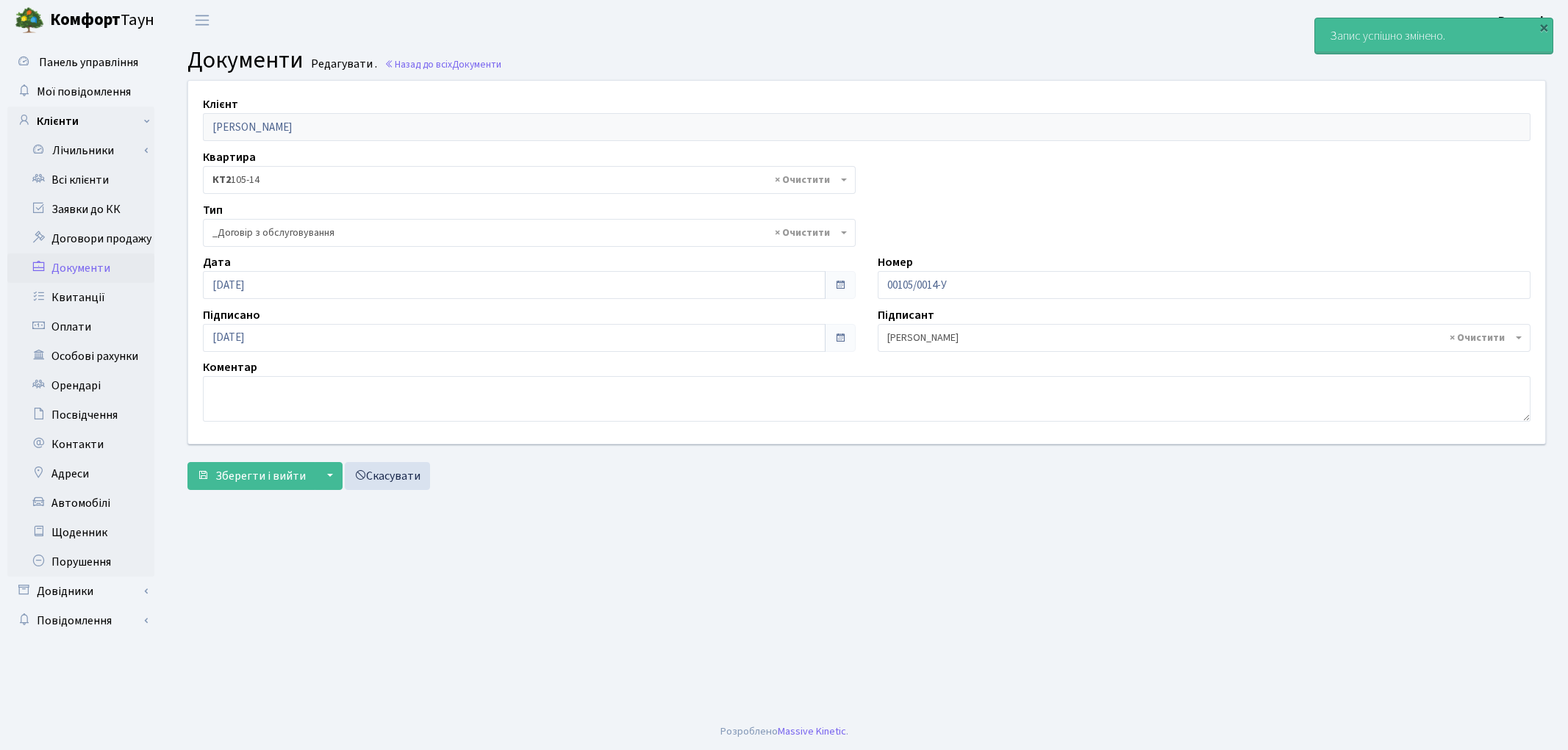
select select "289"
click at [67, 180] on link "Всі клієнти" at bounding box center [81, 180] width 147 height 29
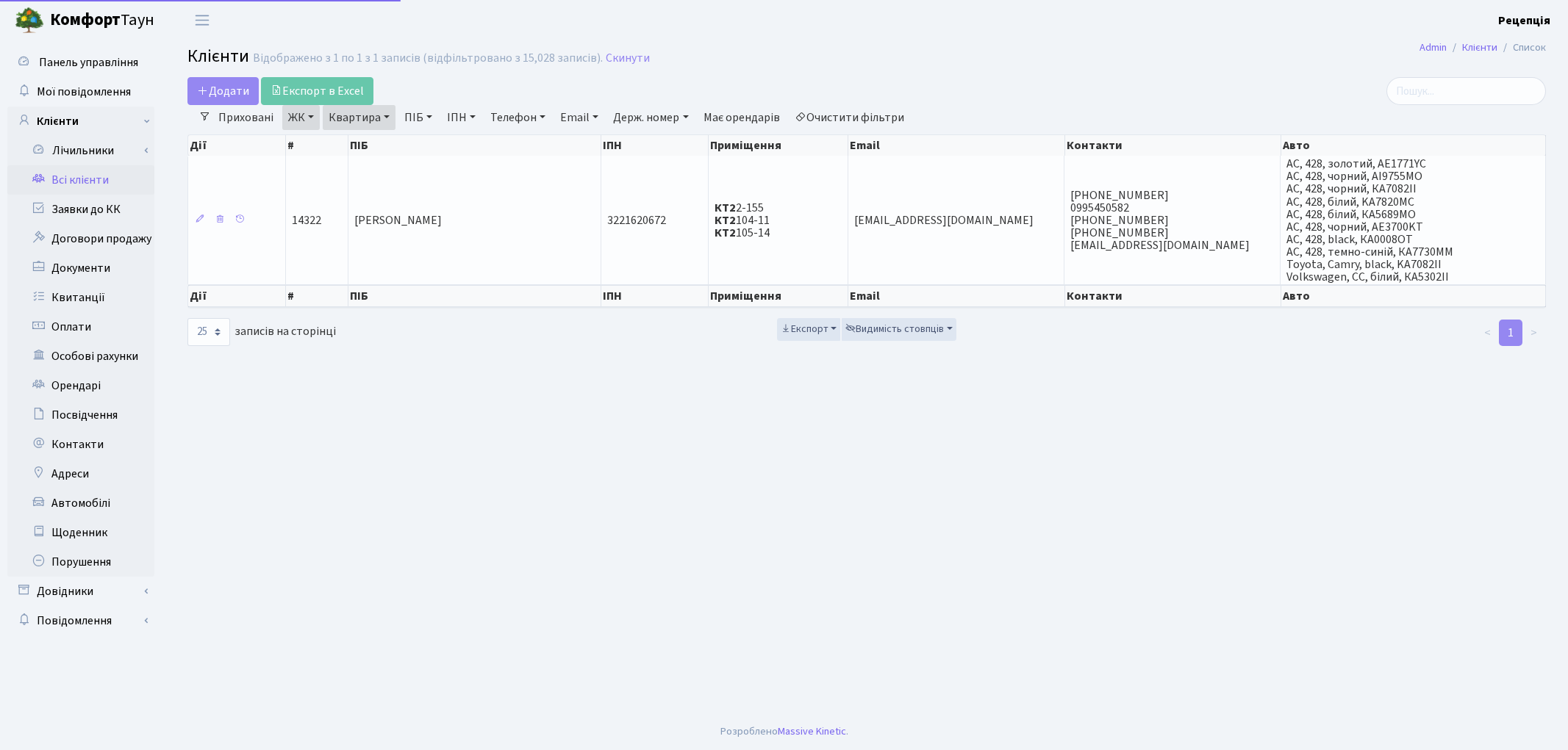
select select "25"
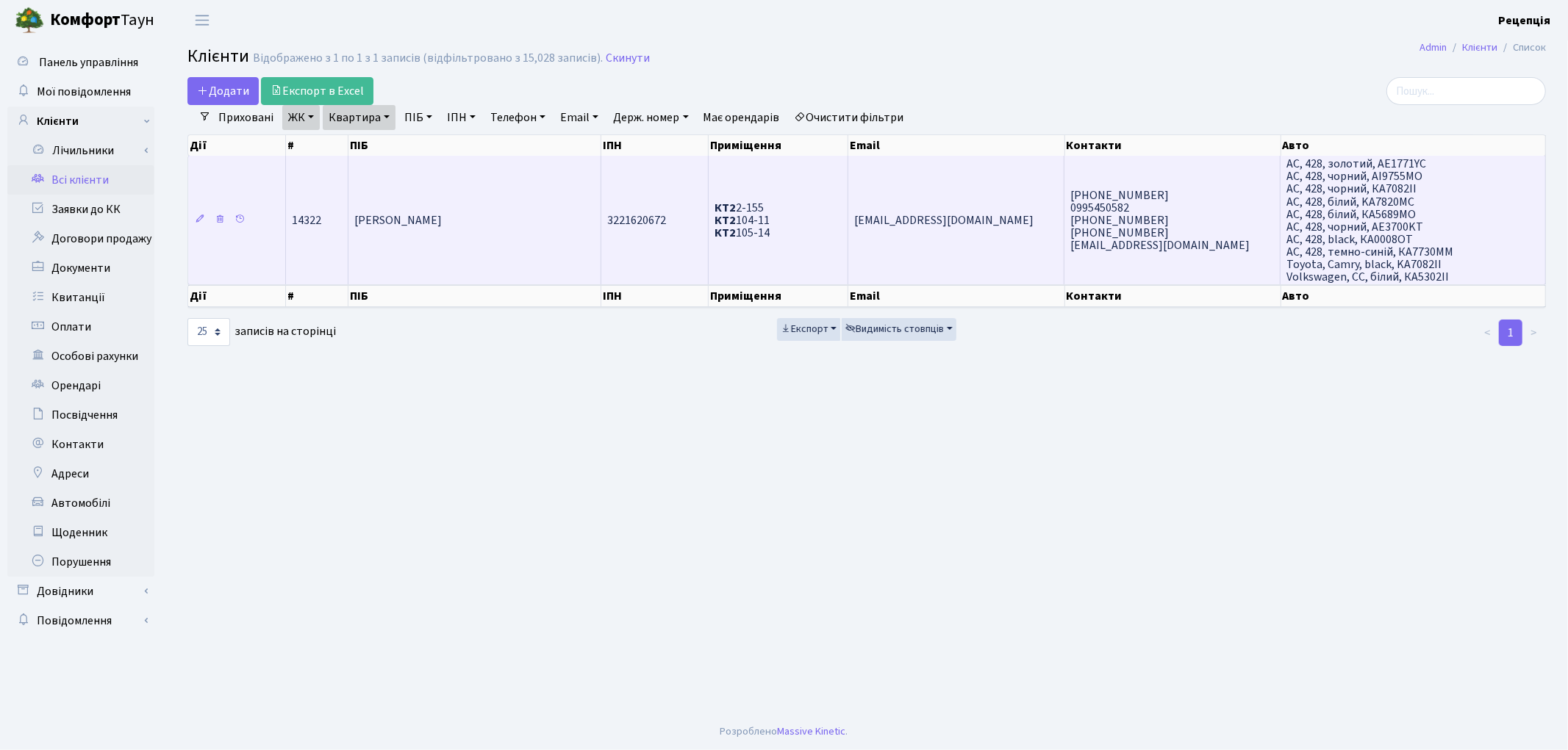
click at [513, 186] on td "[PERSON_NAME]" at bounding box center [475, 220] width 253 height 128
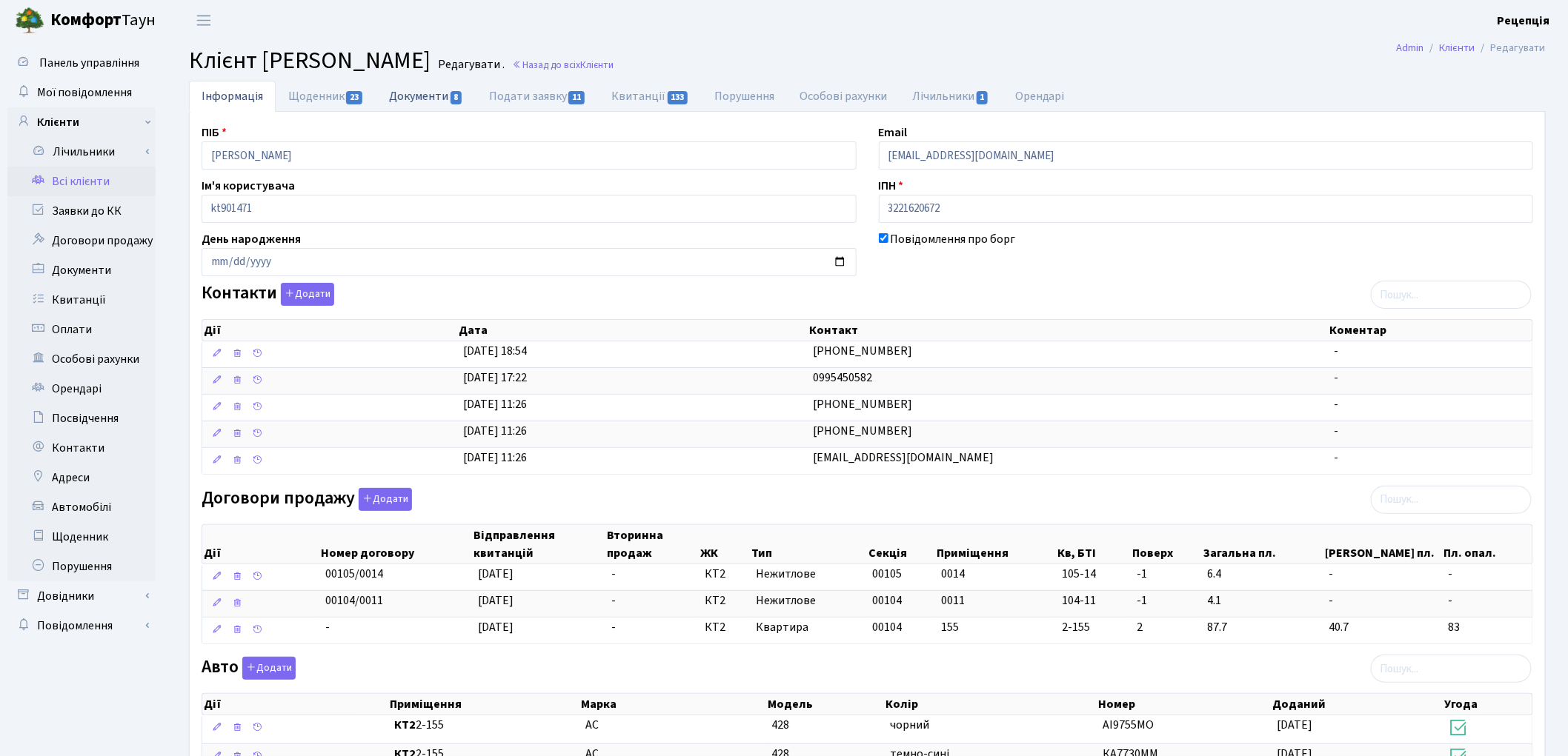
click at [451, 97] on link "Документи 8" at bounding box center [426, 96] width 99 height 30
select select "25"
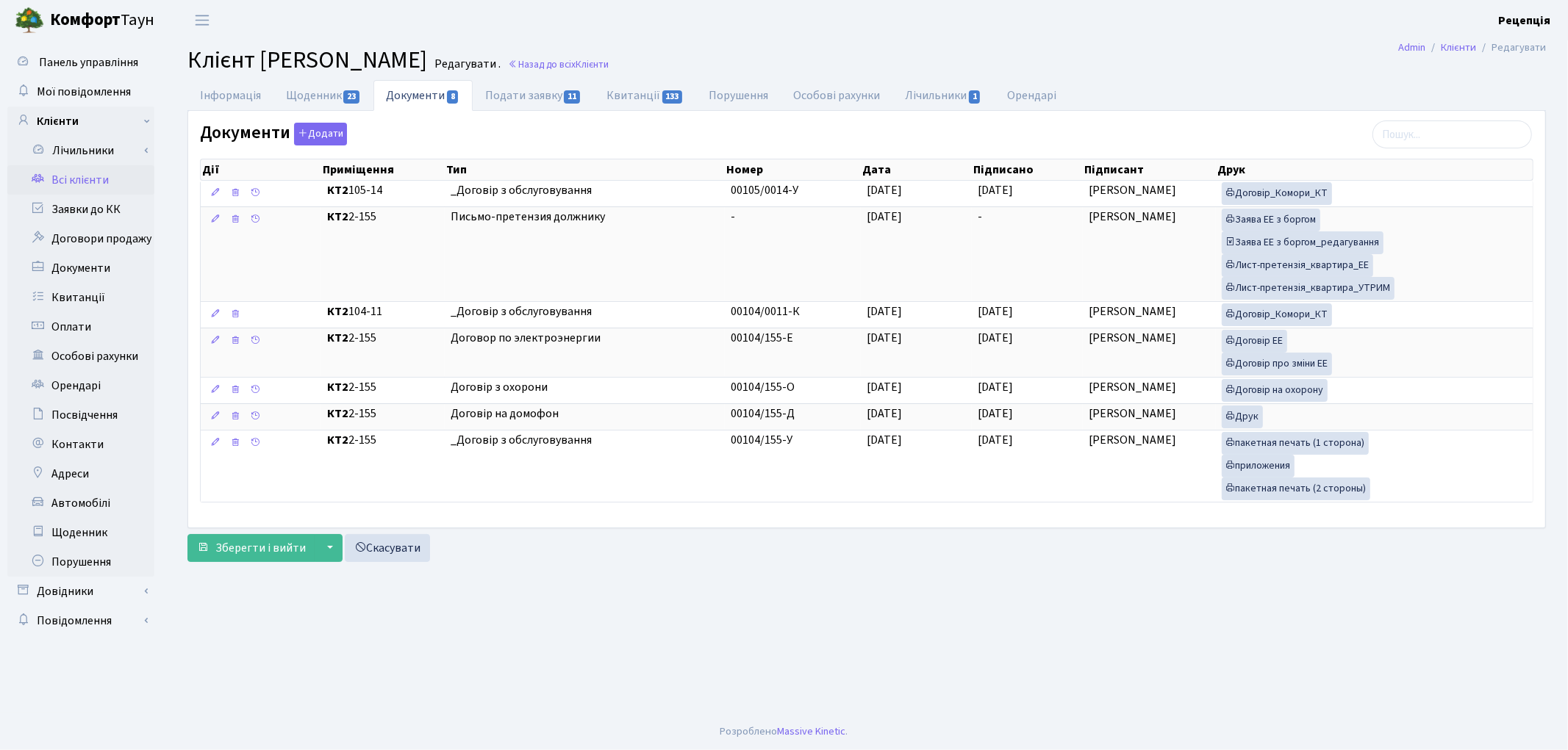
click at [105, 173] on link "Всі клієнти" at bounding box center [81, 180] width 147 height 29
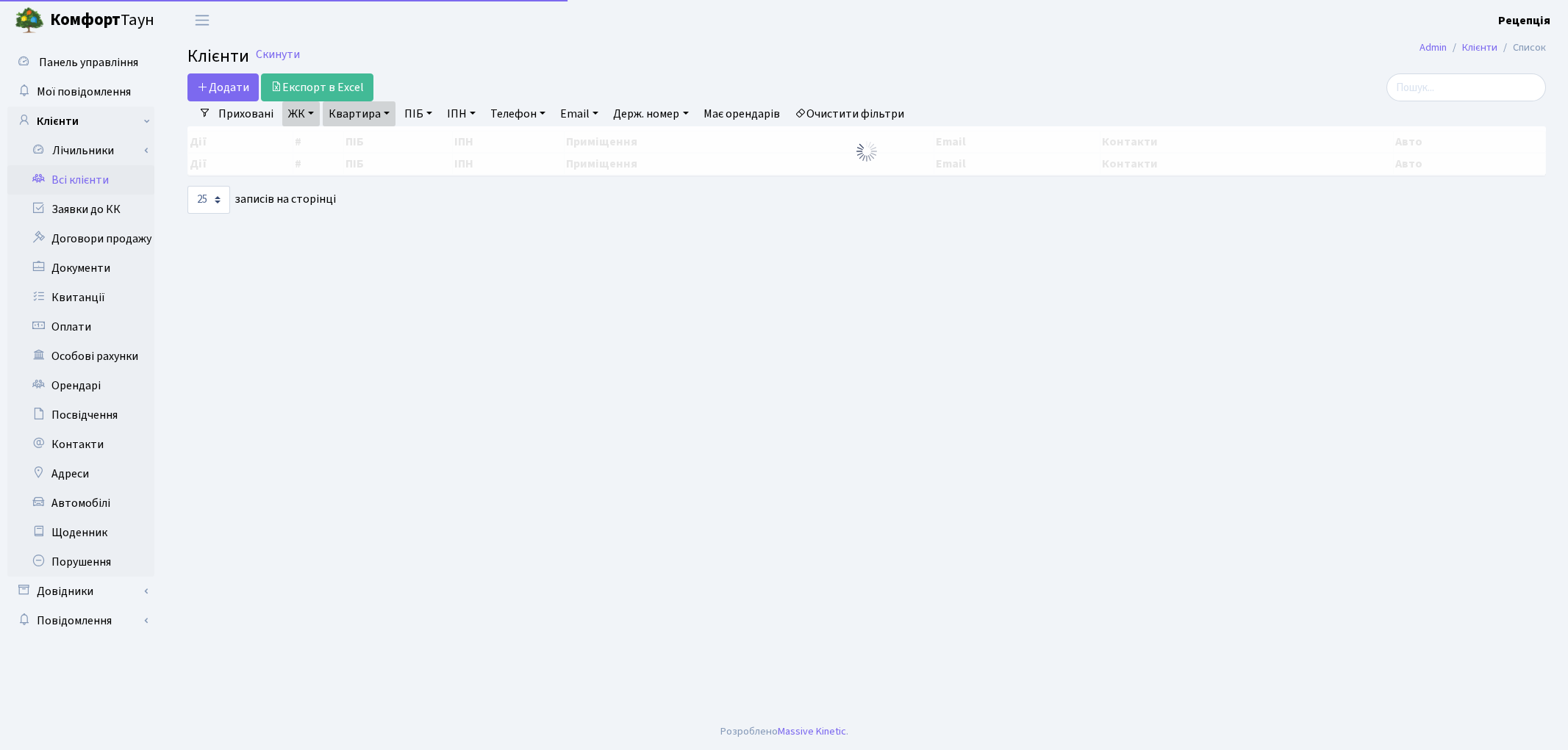
select select "25"
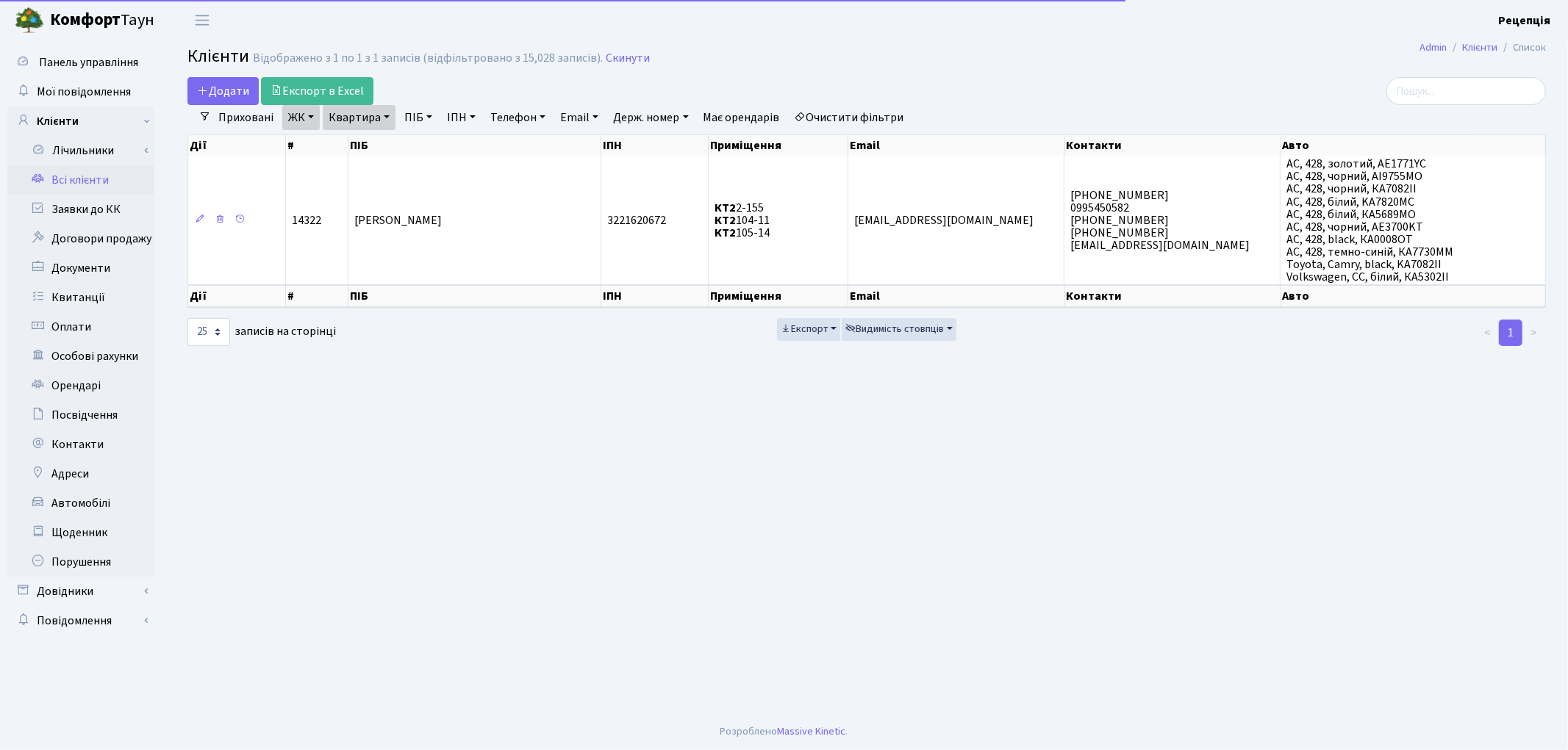
click at [883, 121] on link "Очистити фільтри" at bounding box center [849, 118] width 121 height 25
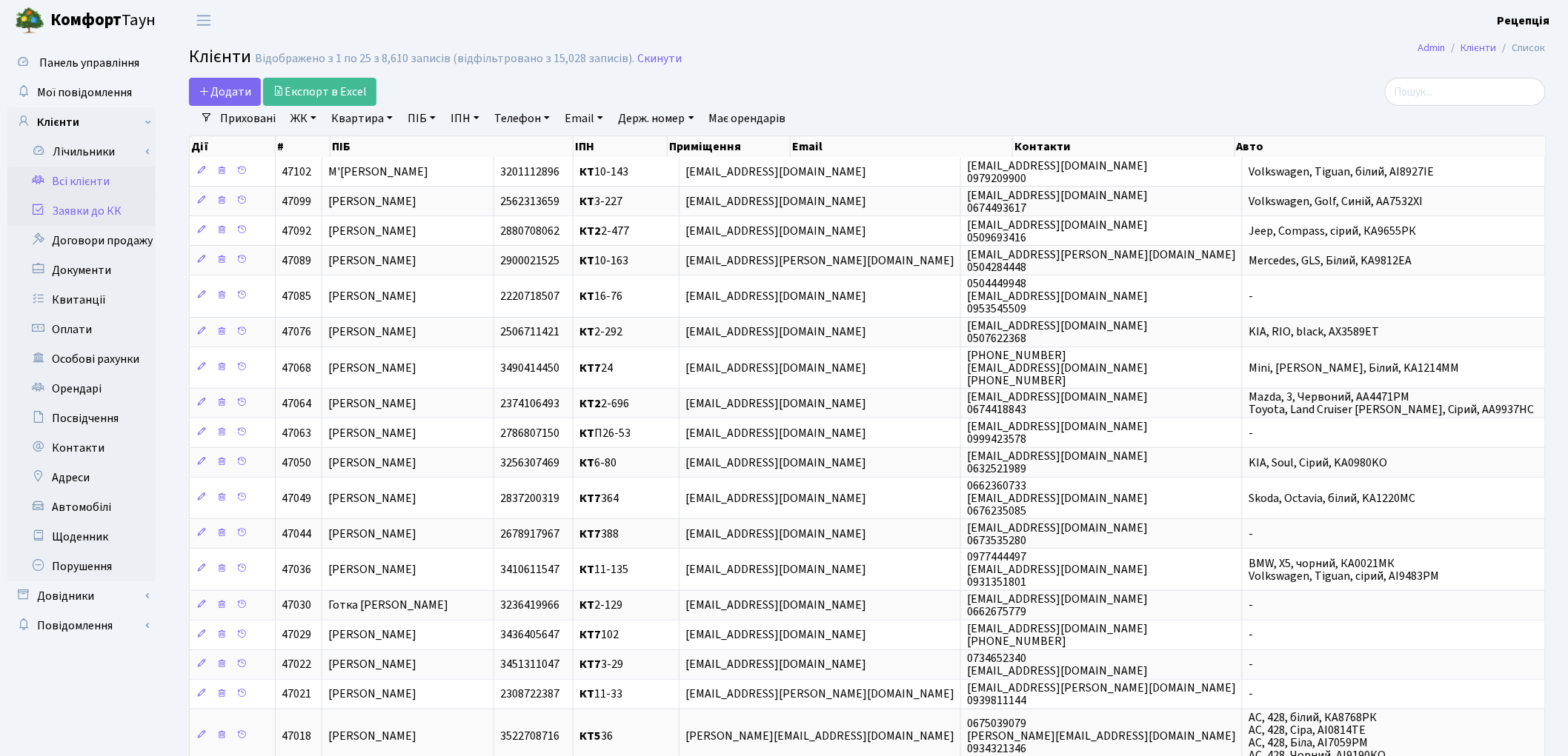
click at [93, 204] on link "Заявки до КК" at bounding box center [81, 211] width 149 height 30
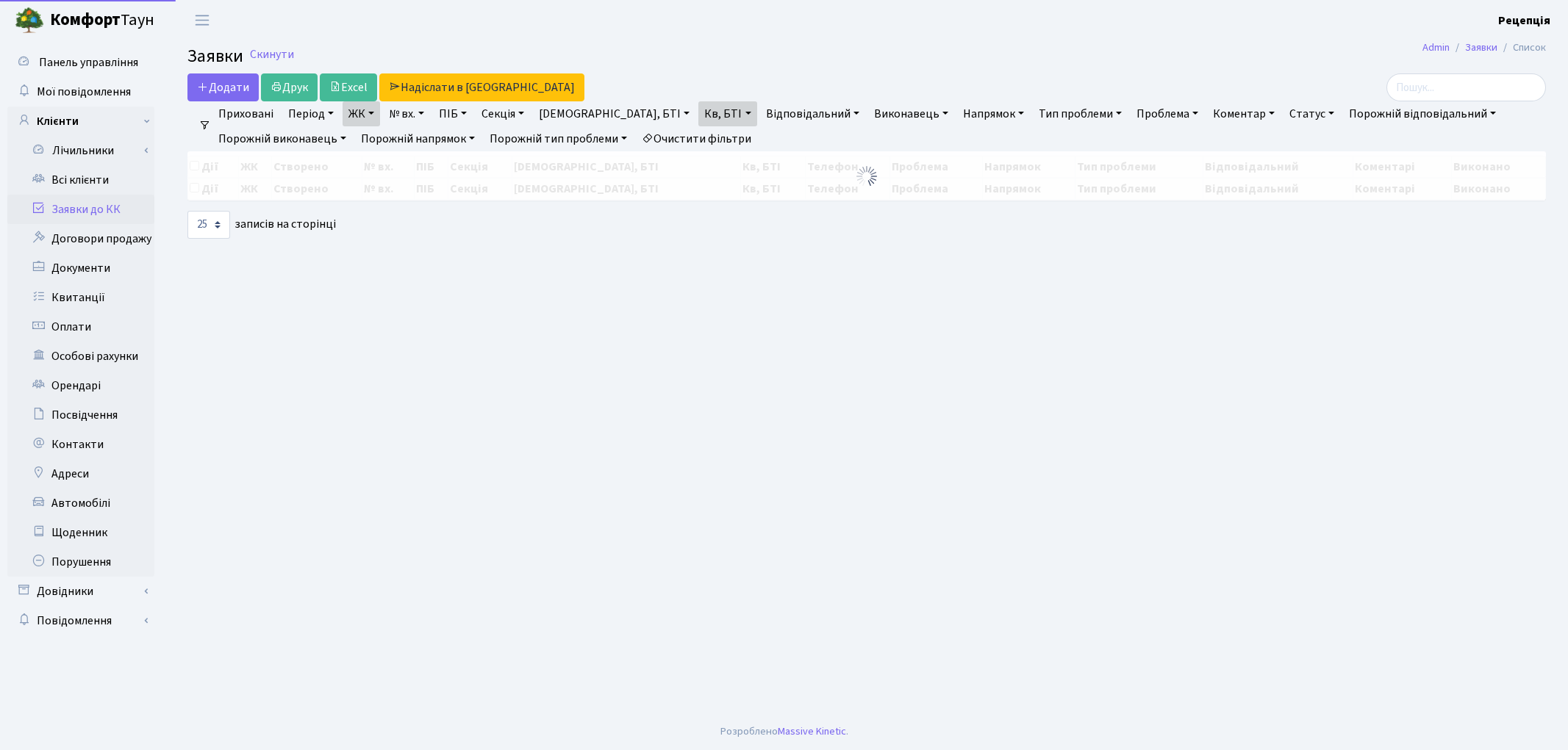
select select "25"
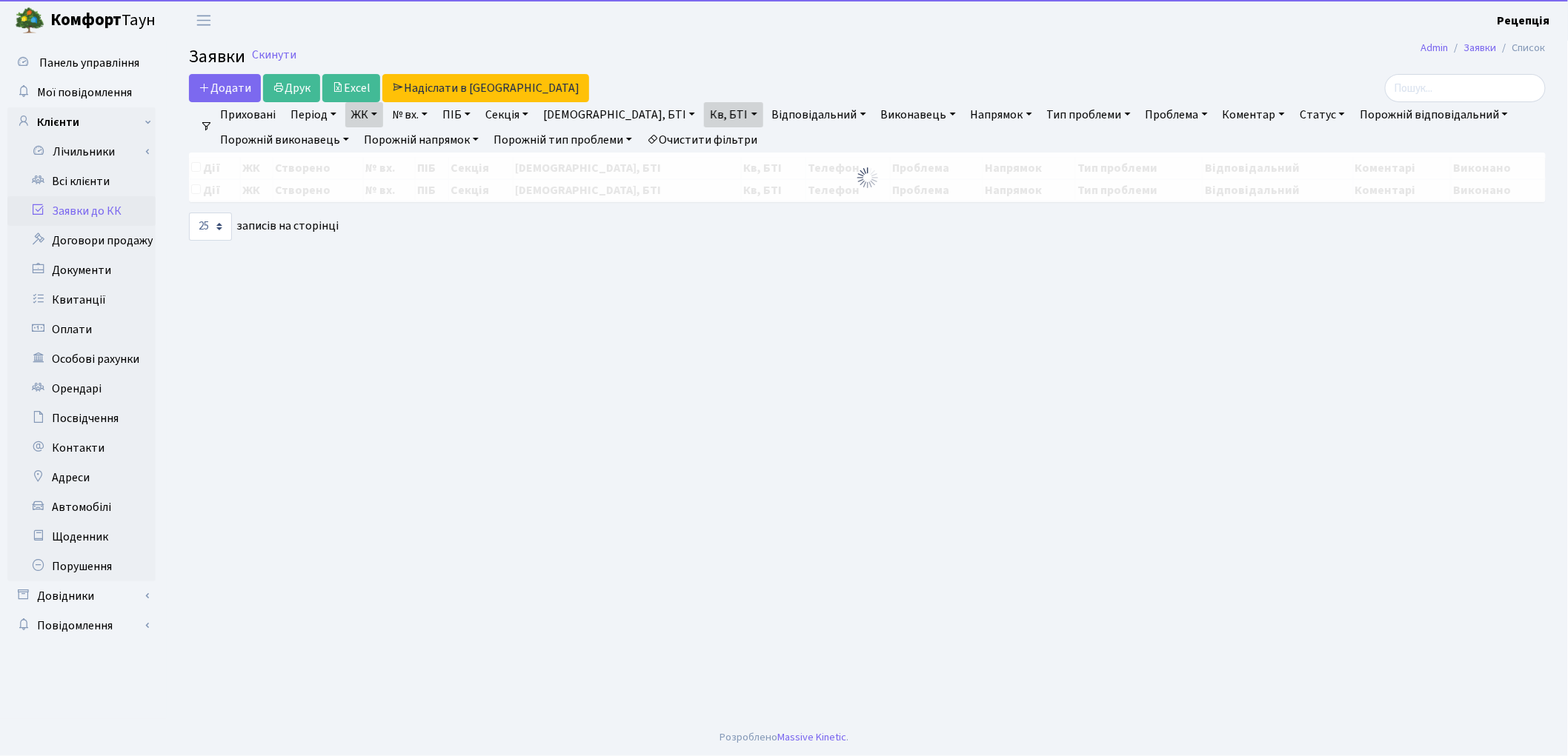
click at [731, 144] on link "Очистити фільтри" at bounding box center [701, 141] width 122 height 26
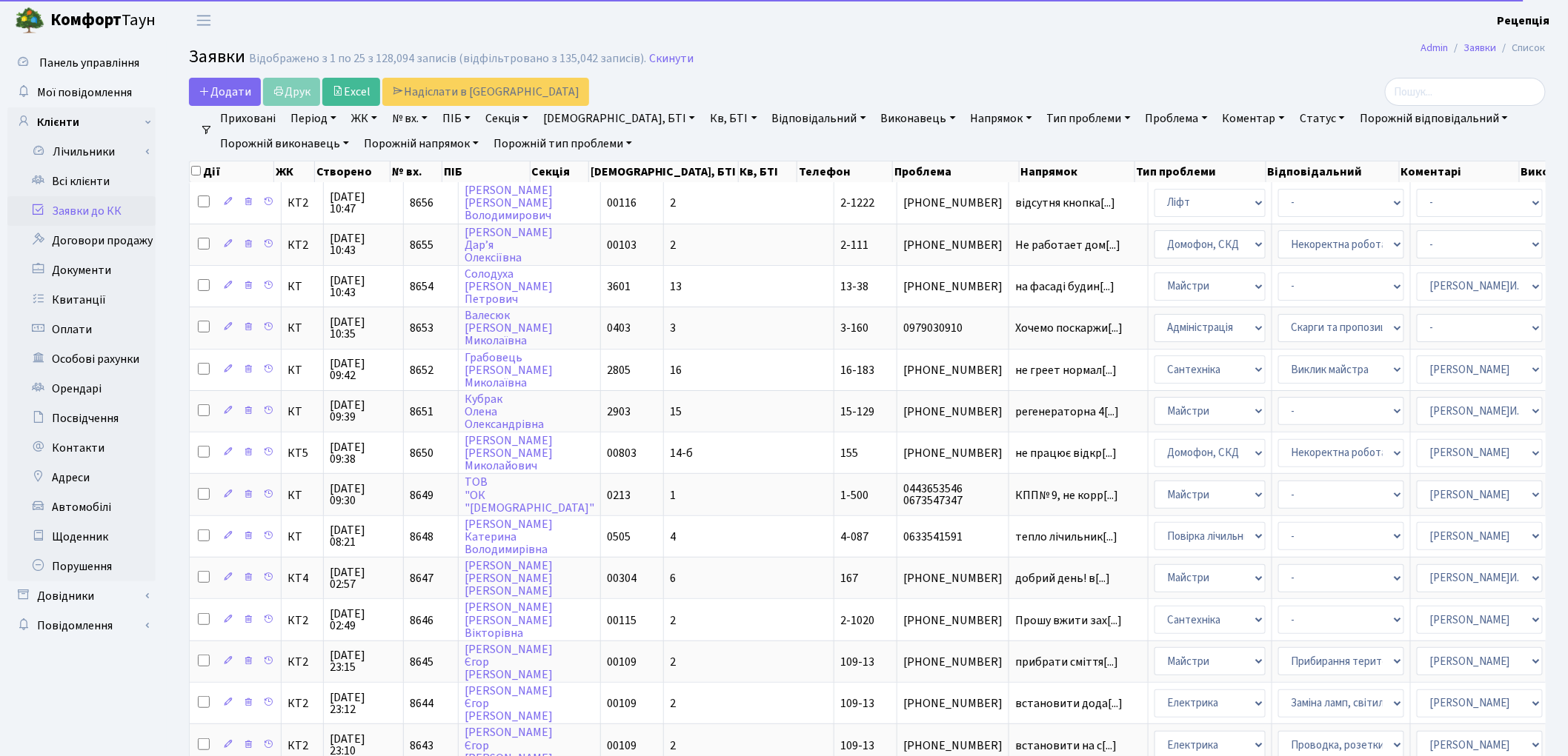
click at [369, 121] on link "ЖК" at bounding box center [363, 119] width 38 height 26
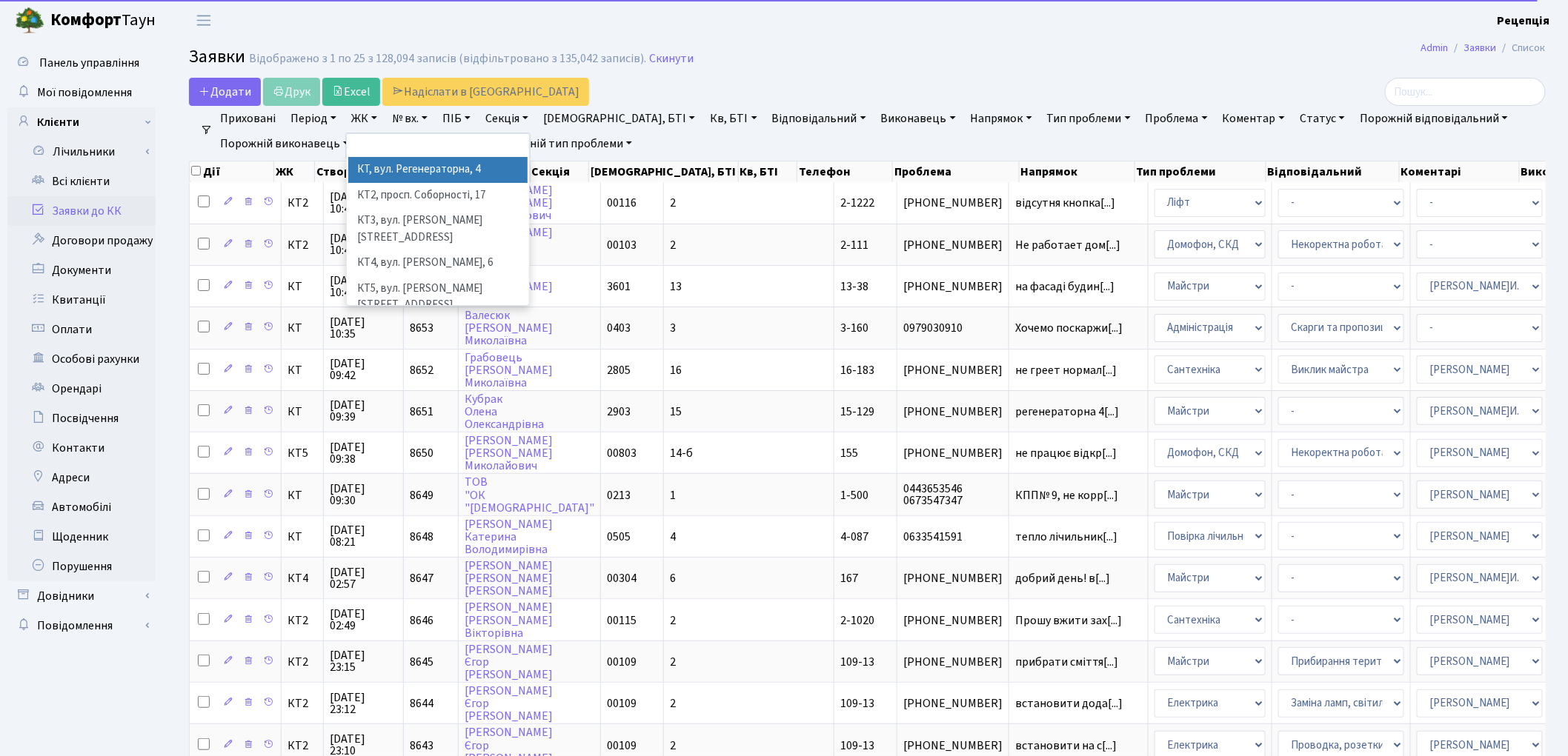
click at [393, 164] on li "КТ, вул. Регенераторна, 4" at bounding box center [438, 170] width 180 height 26
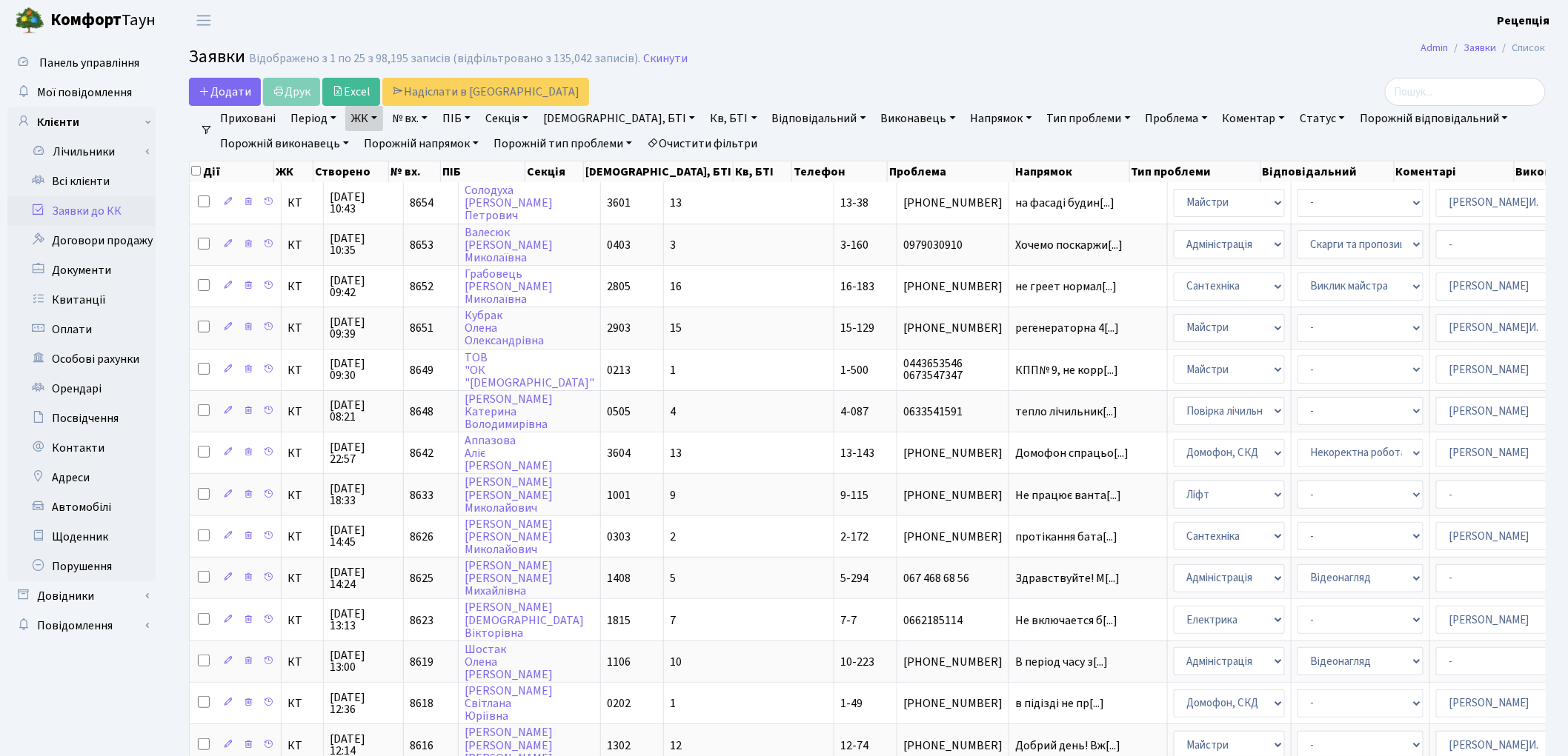
click at [704, 115] on link "Кв, БТІ" at bounding box center [732, 119] width 58 height 26
type input "5-102"
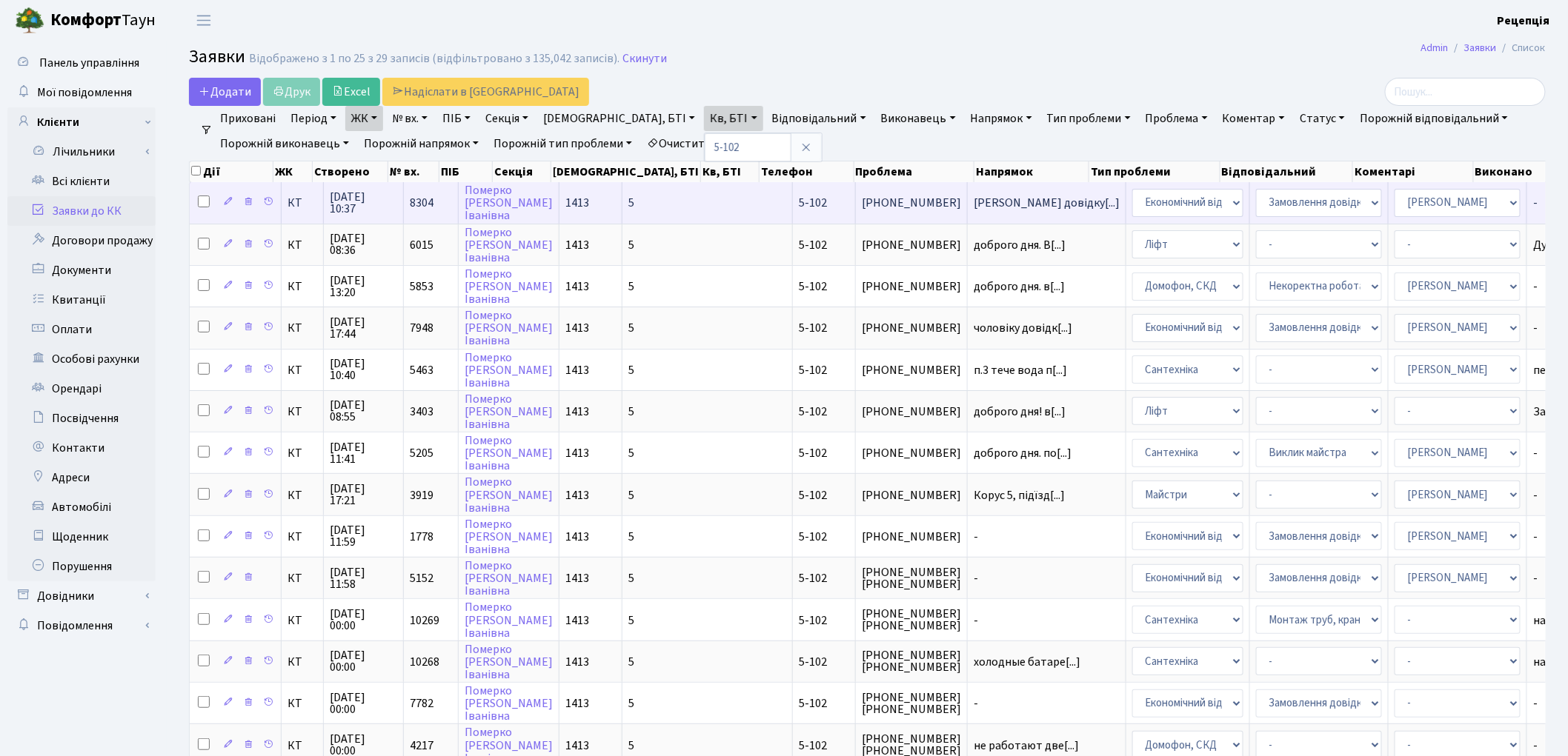
click at [793, 198] on td "5-102" at bounding box center [824, 202] width 63 height 41
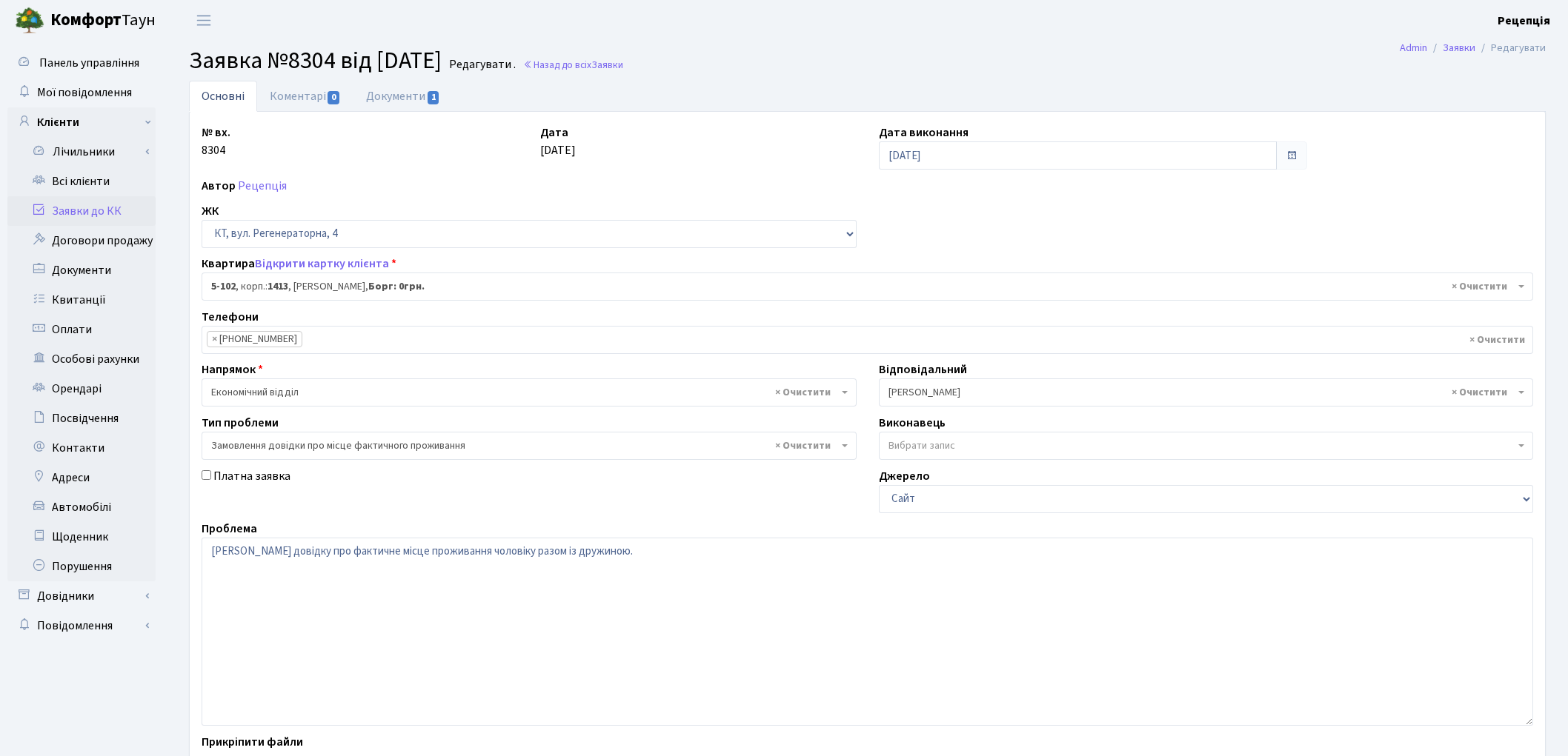
select select "2424"
select select "8"
click at [410, 91] on link "Документи 1" at bounding box center [403, 96] width 99 height 30
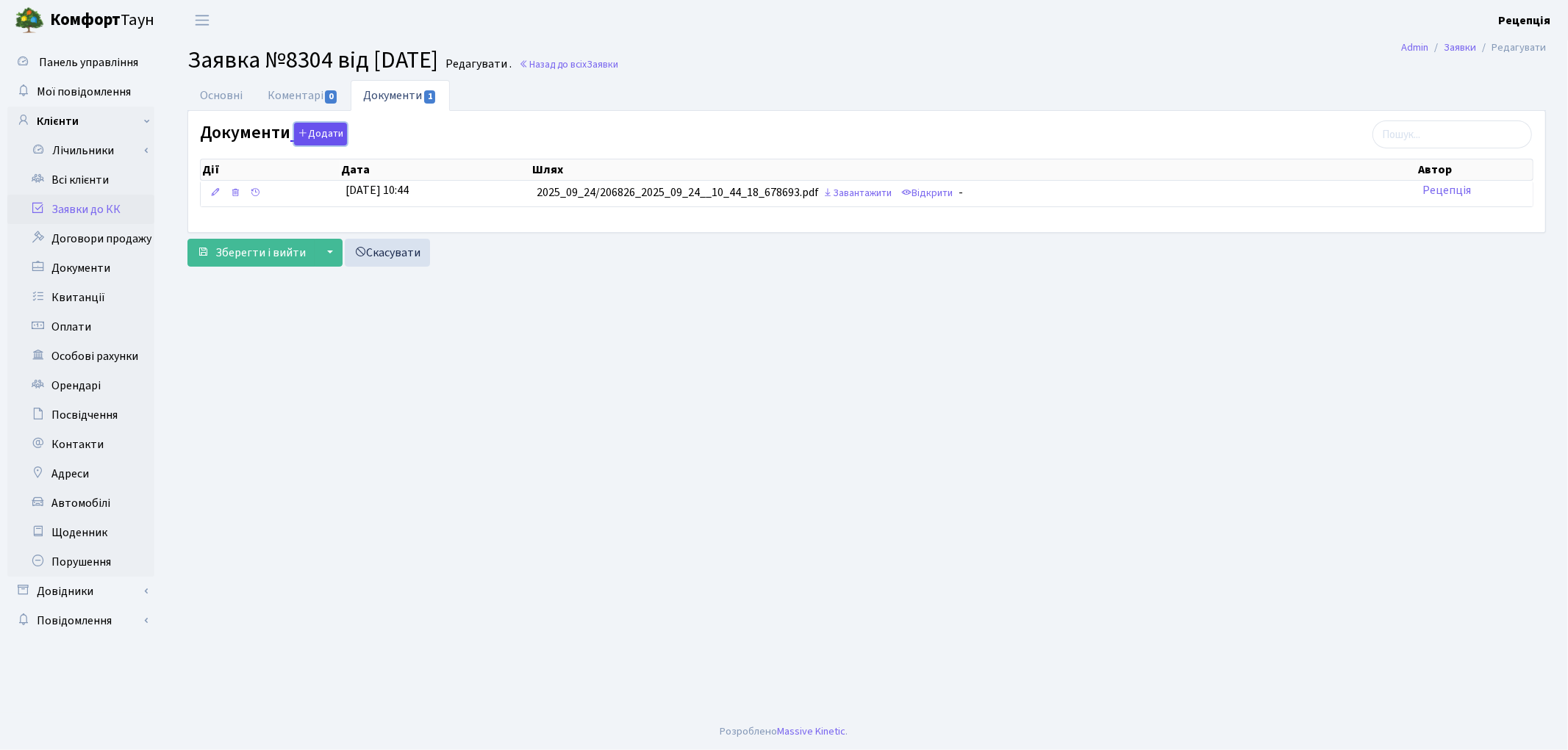
click at [326, 139] on button "Додати" at bounding box center [320, 134] width 53 height 23
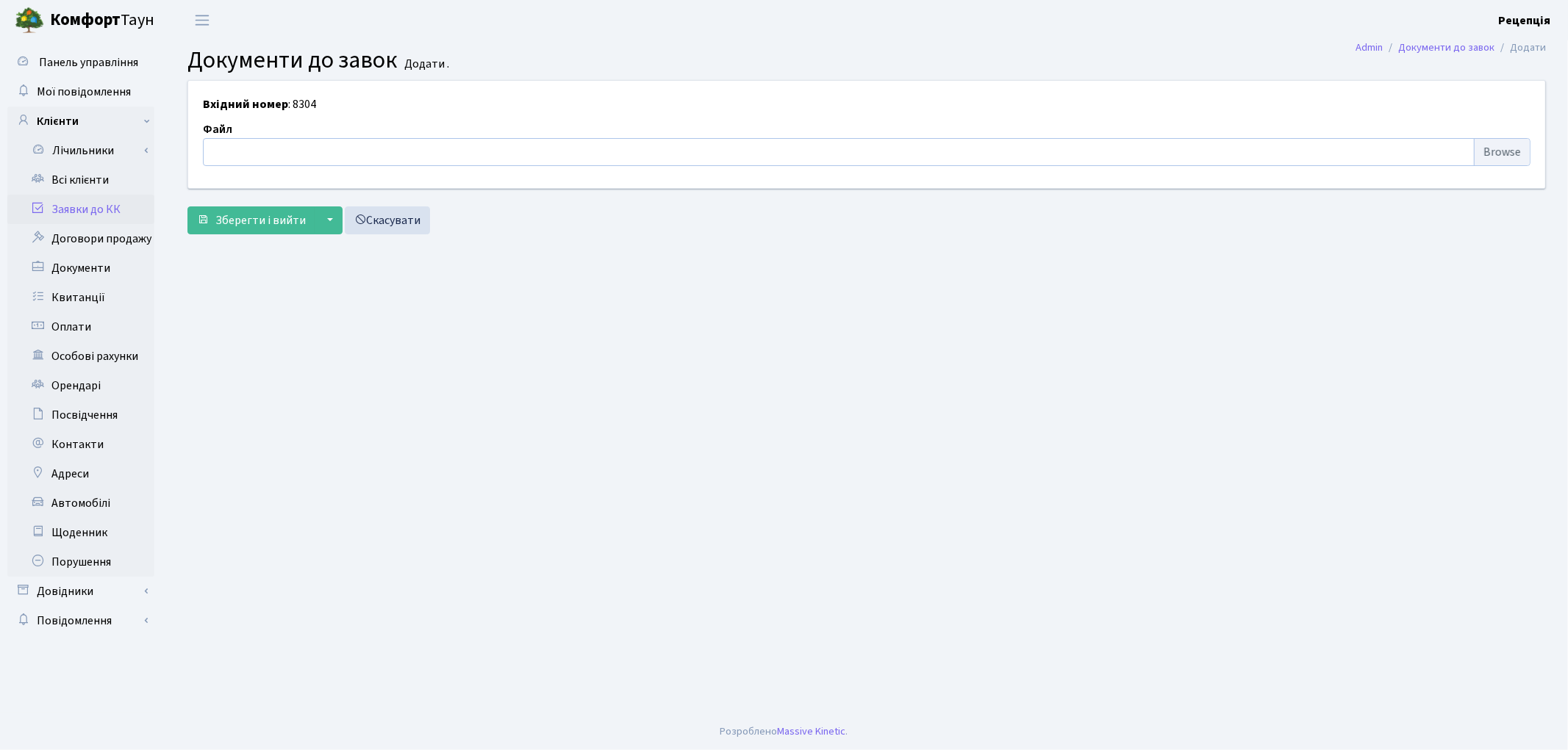
click at [1492, 154] on input "file" at bounding box center [866, 151] width 1327 height 28
type input "C:\fakepath\сканирование0753.pdf"
click at [280, 225] on span "Зберегти і вийти" at bounding box center [261, 220] width 90 height 16
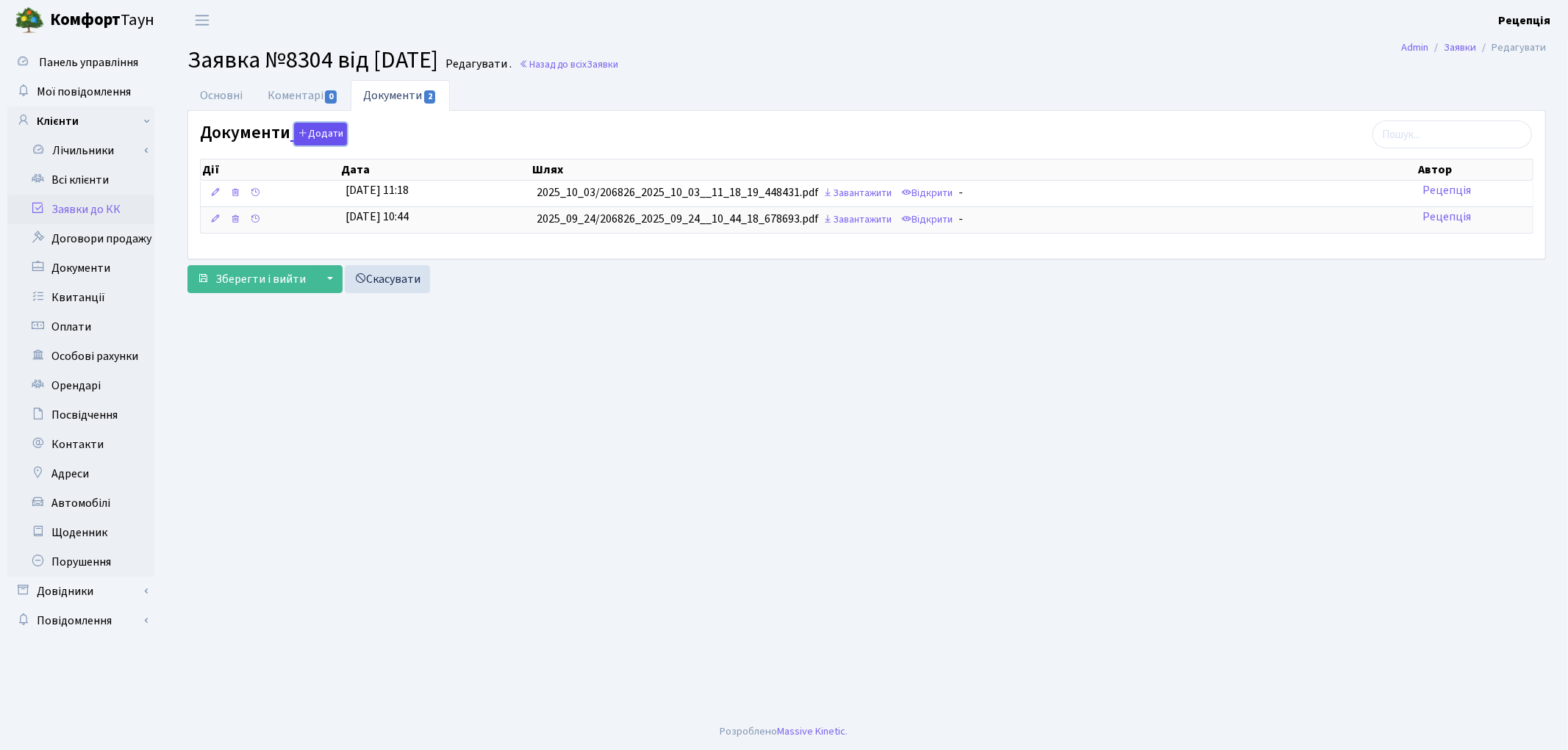
click at [314, 139] on button "Додати" at bounding box center [320, 134] width 53 height 23
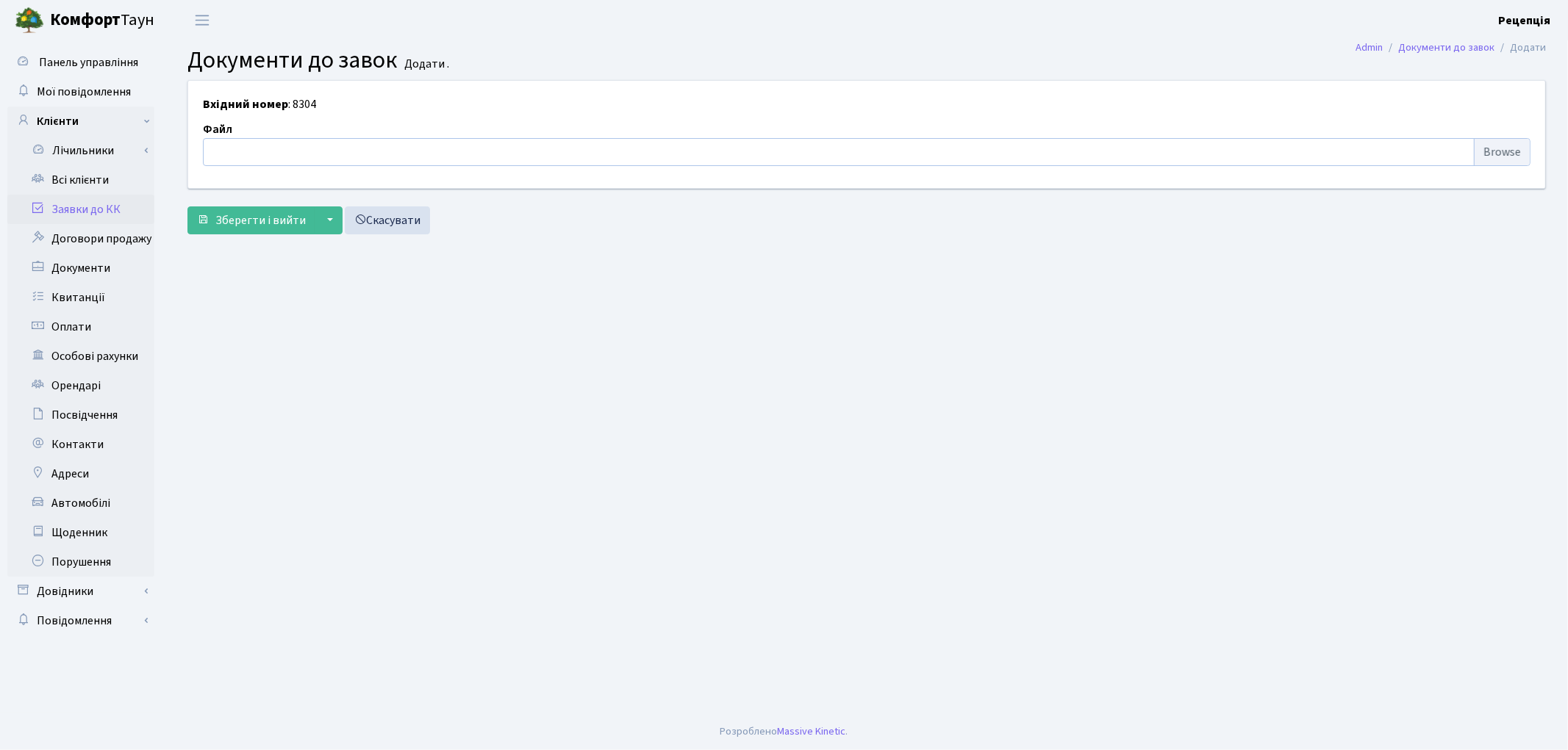
click at [1509, 144] on input "file" at bounding box center [866, 151] width 1327 height 28
type input "C:\fakepath\сканирование0752.pdf"
click at [237, 220] on span "Зберегти і вийти" at bounding box center [261, 220] width 90 height 16
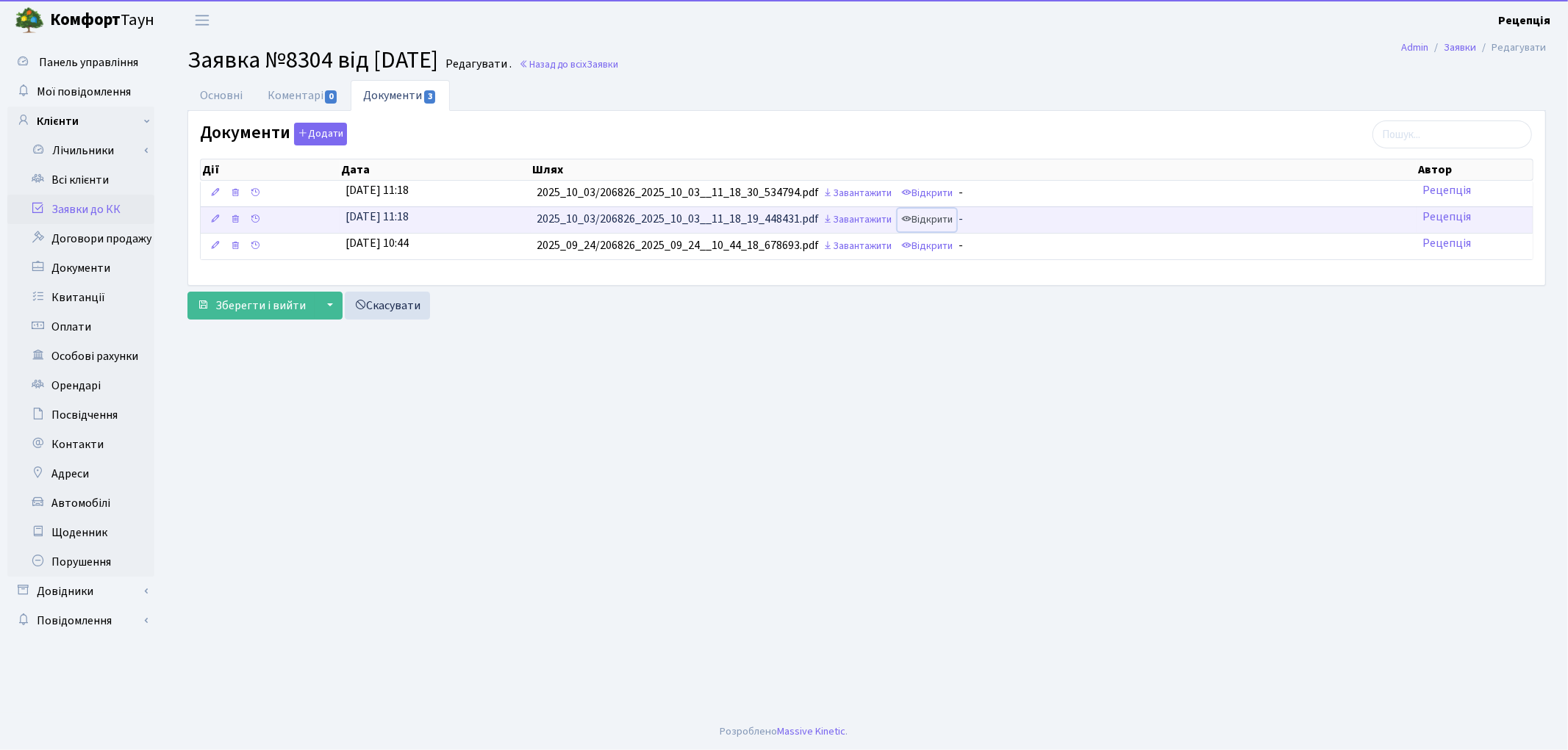
click at [937, 226] on link "Відкрити" at bounding box center [927, 219] width 59 height 23
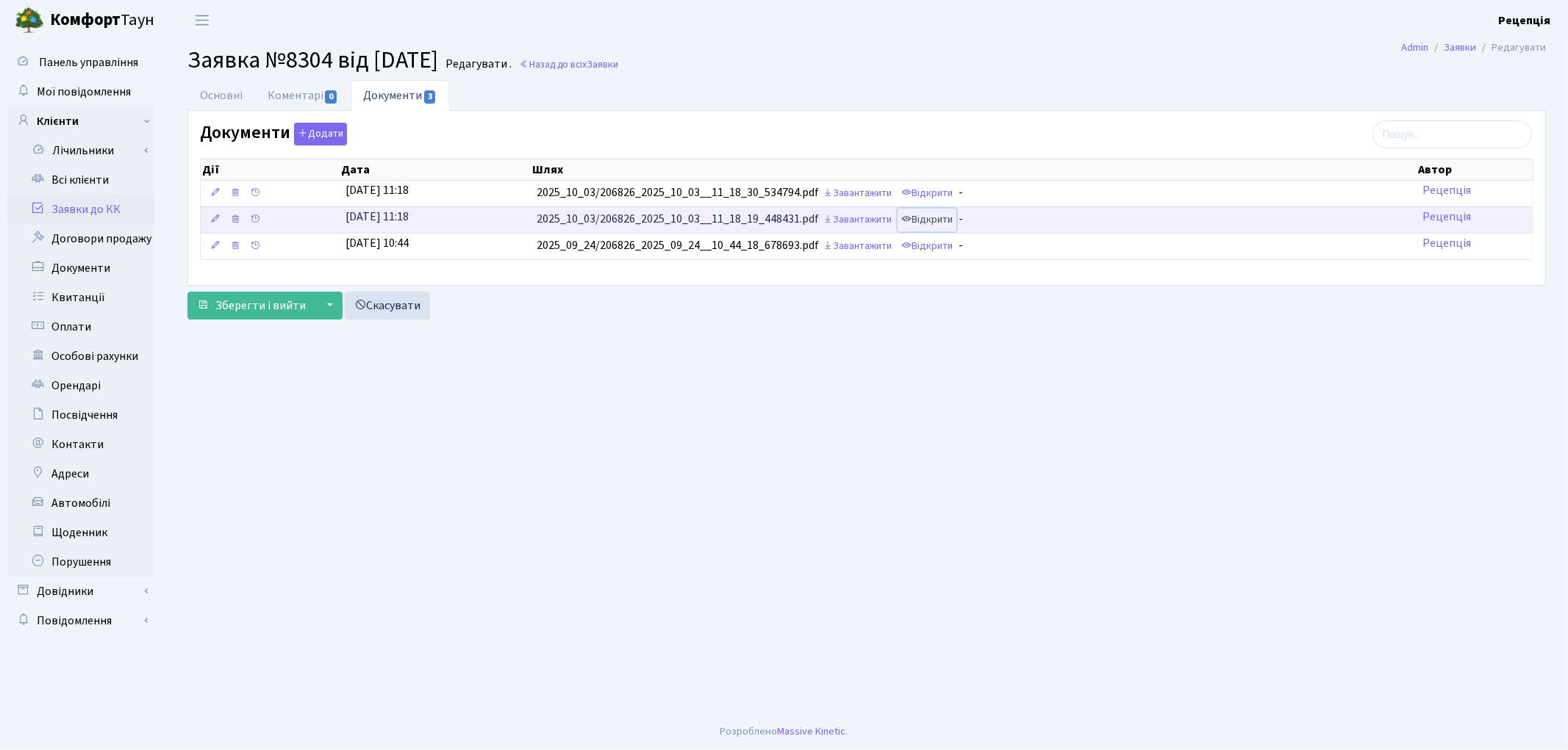
click at [938, 219] on link "Відкрити" at bounding box center [927, 219] width 59 height 23
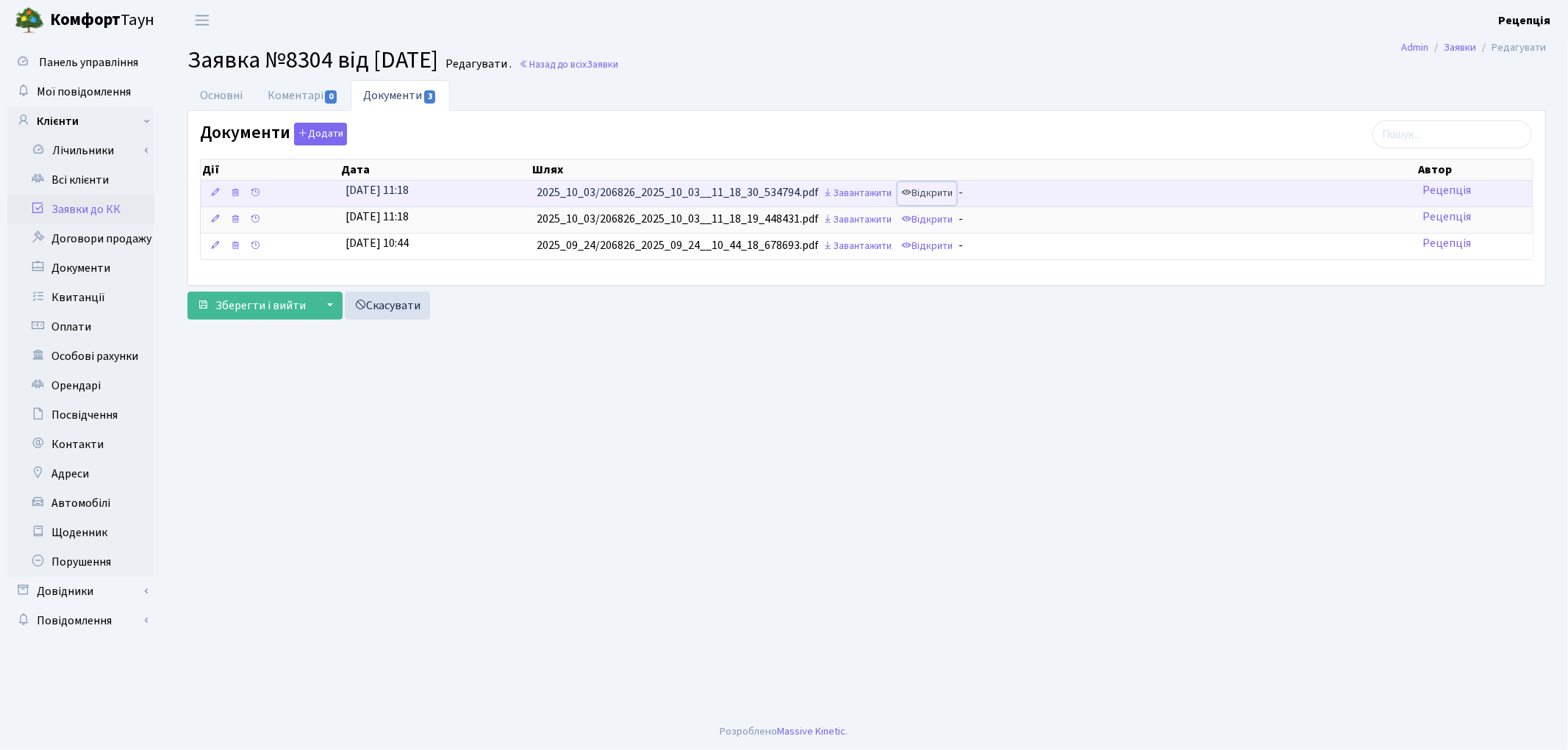
click at [927, 193] on link "Відкрити" at bounding box center [927, 193] width 59 height 23
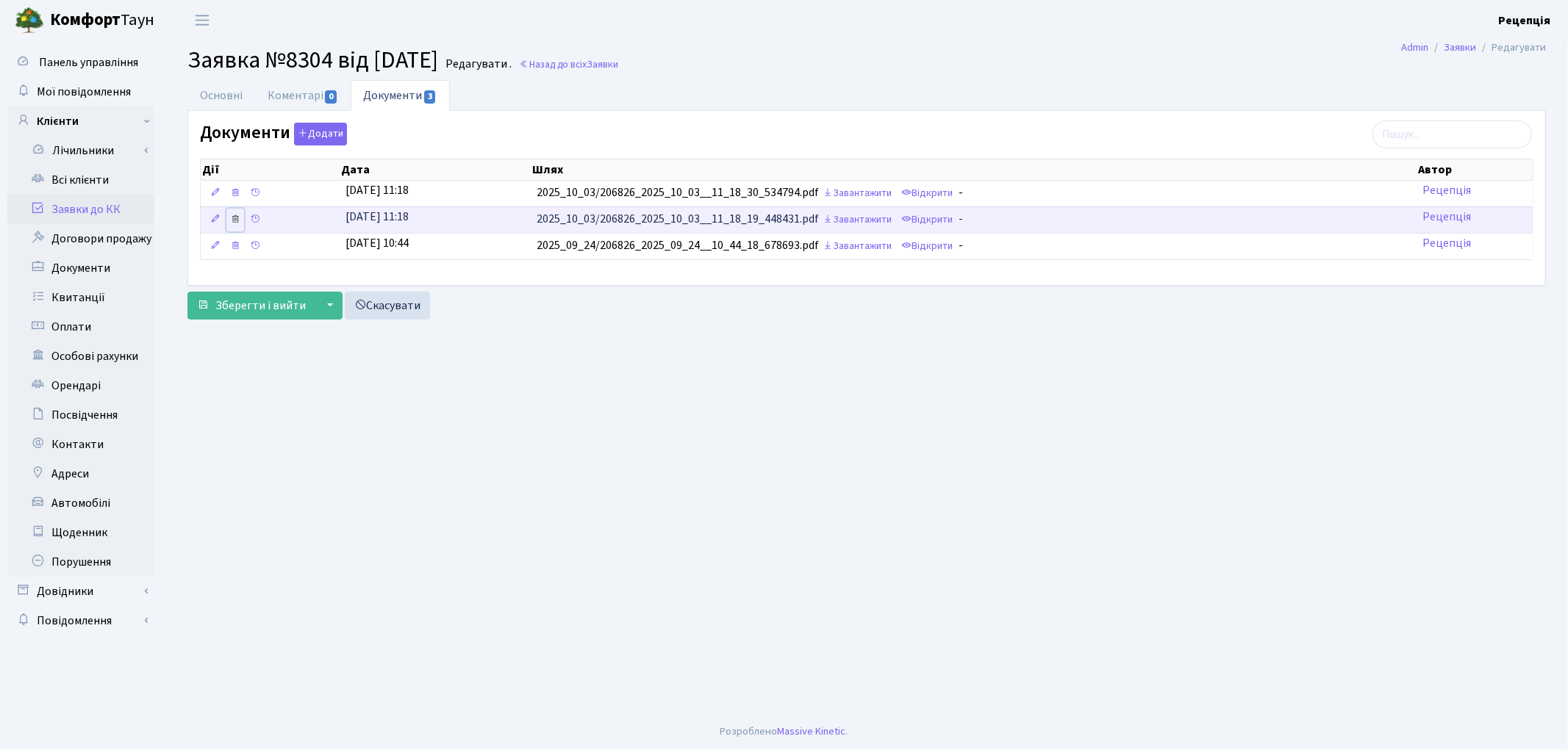
click at [235, 222] on icon at bounding box center [235, 219] width 10 height 10
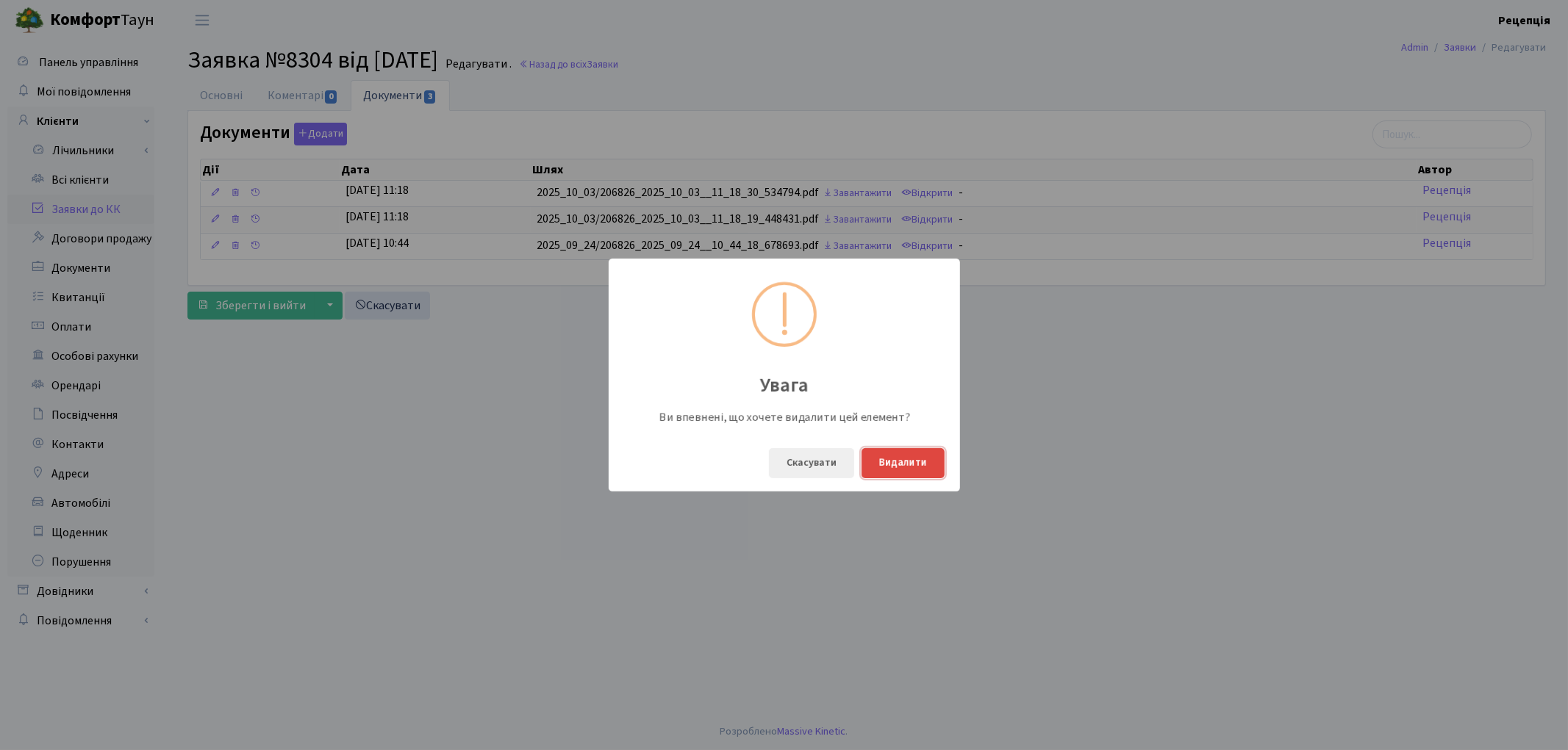
click at [895, 463] on button "Видалити" at bounding box center [902, 463] width 83 height 30
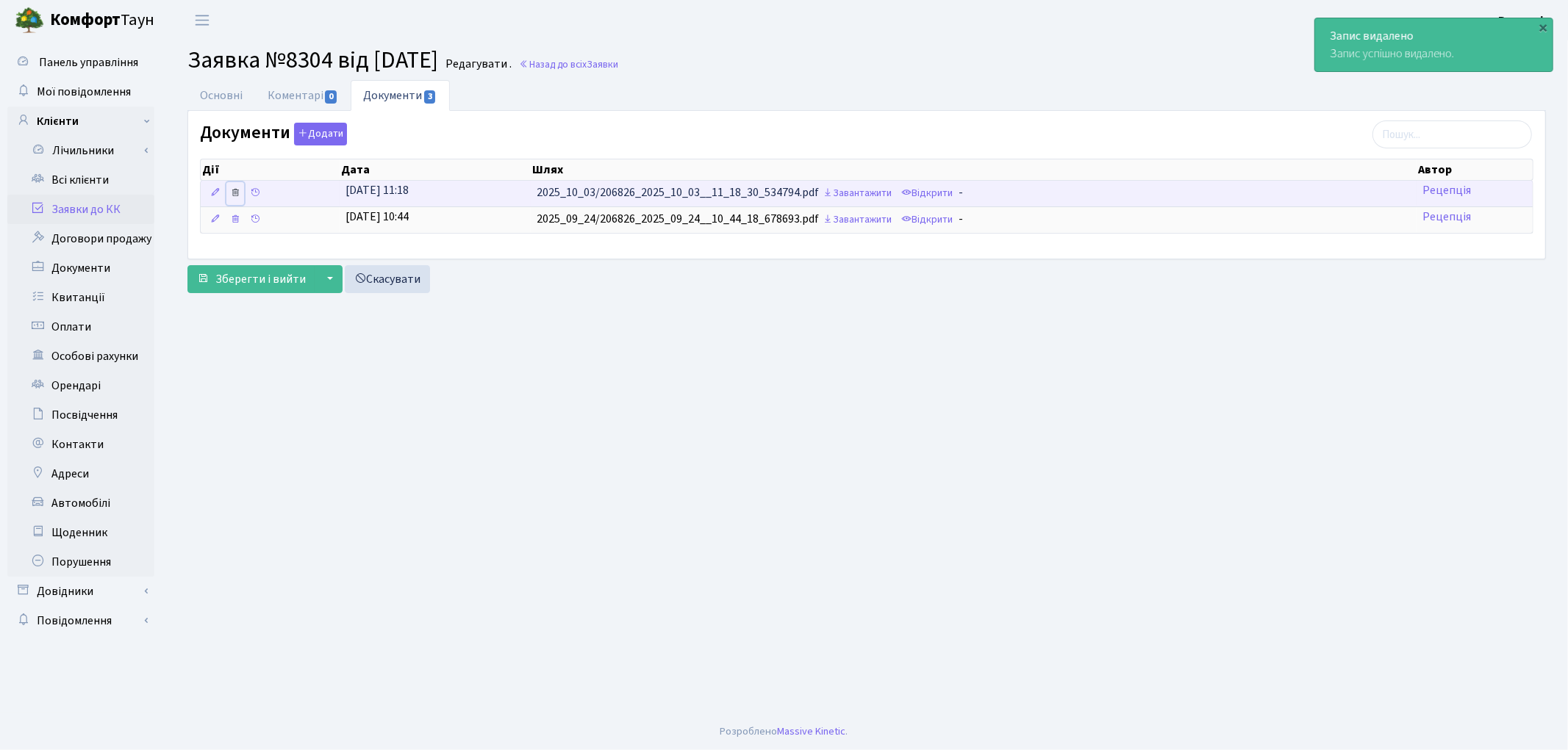
click at [239, 192] on icon at bounding box center [235, 192] width 10 height 10
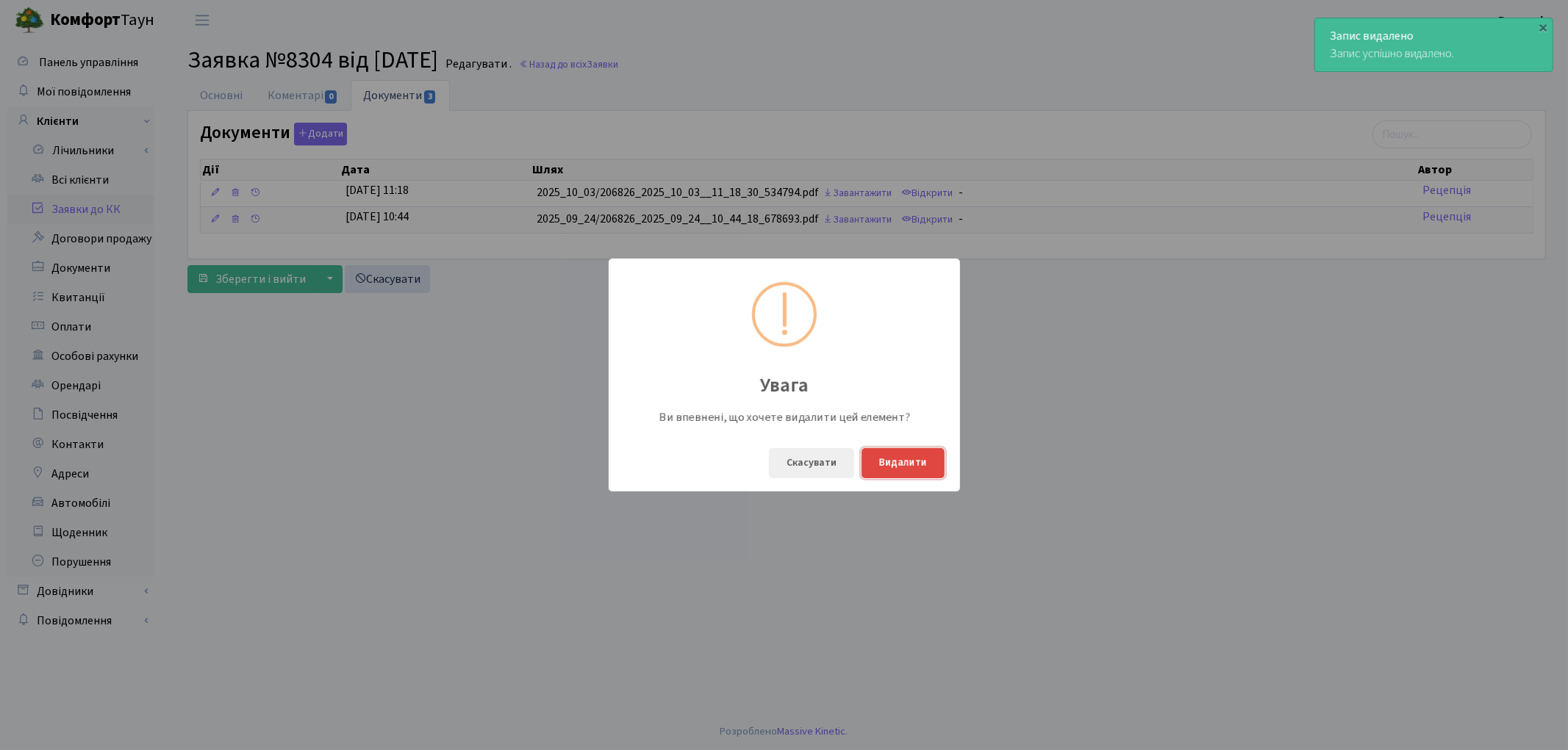
click at [923, 462] on button "Видалити" at bounding box center [902, 463] width 83 height 30
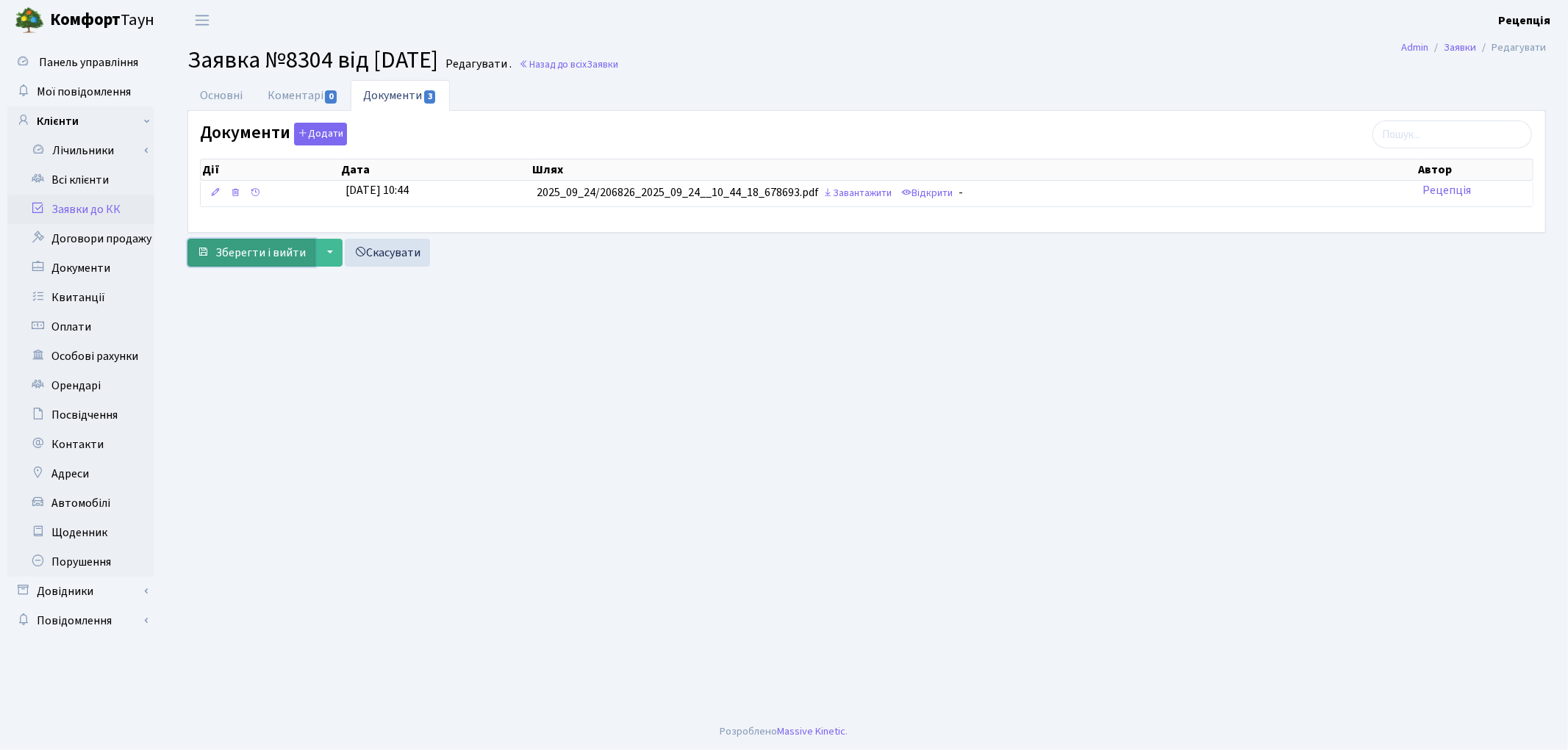
click at [233, 257] on span "Зберегти і вийти" at bounding box center [261, 253] width 90 height 16
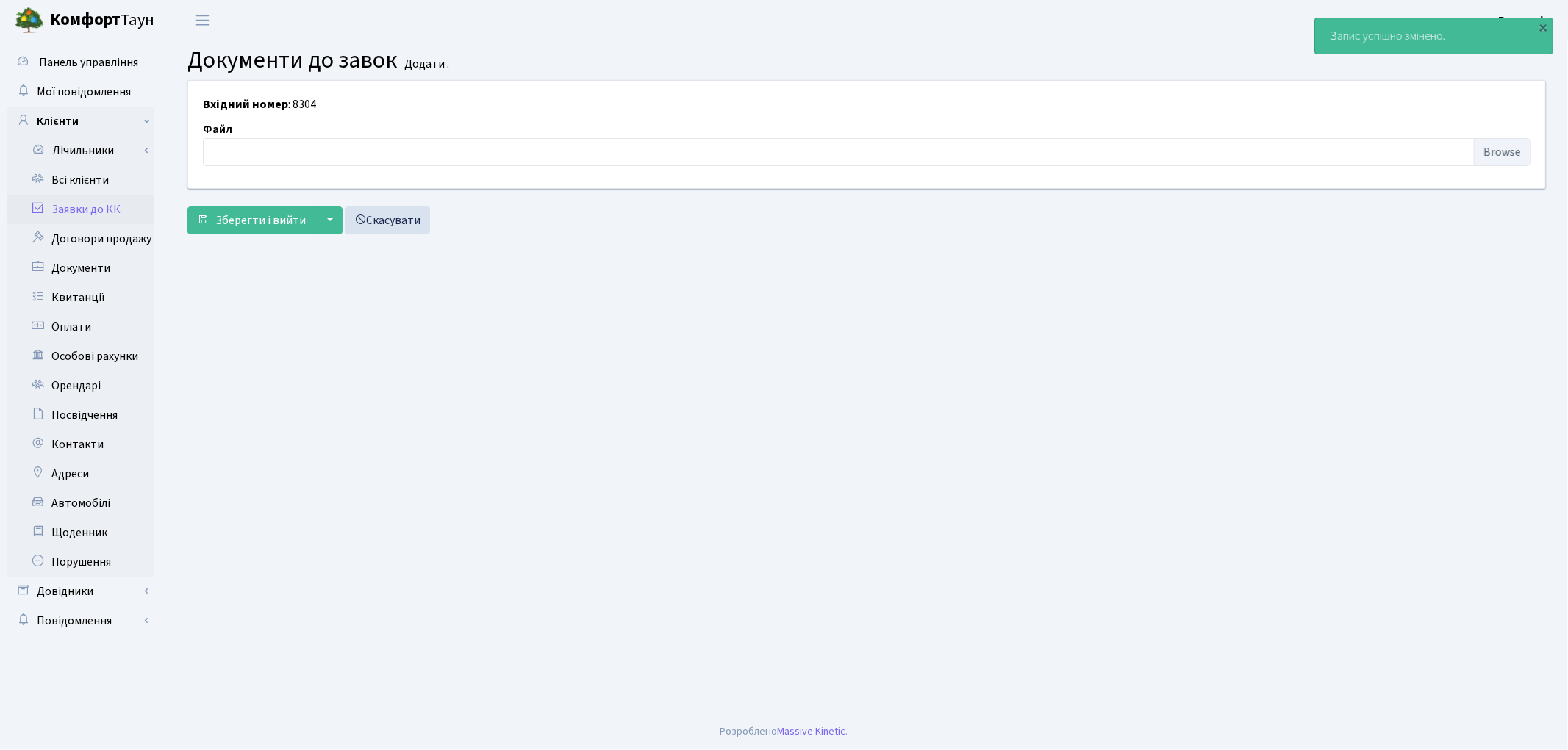
click at [100, 201] on link "Заявки до КК" at bounding box center [81, 209] width 147 height 29
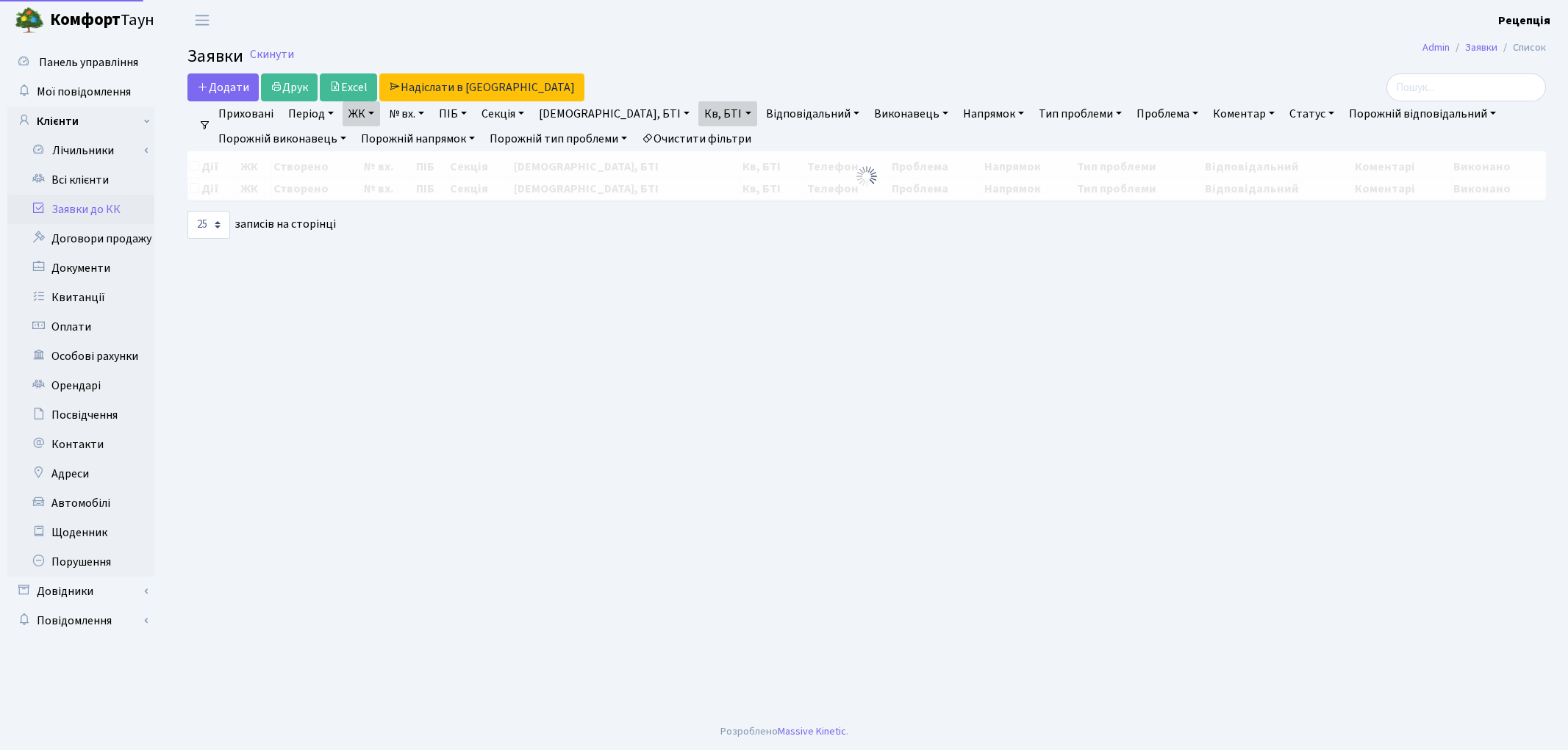
select select "25"
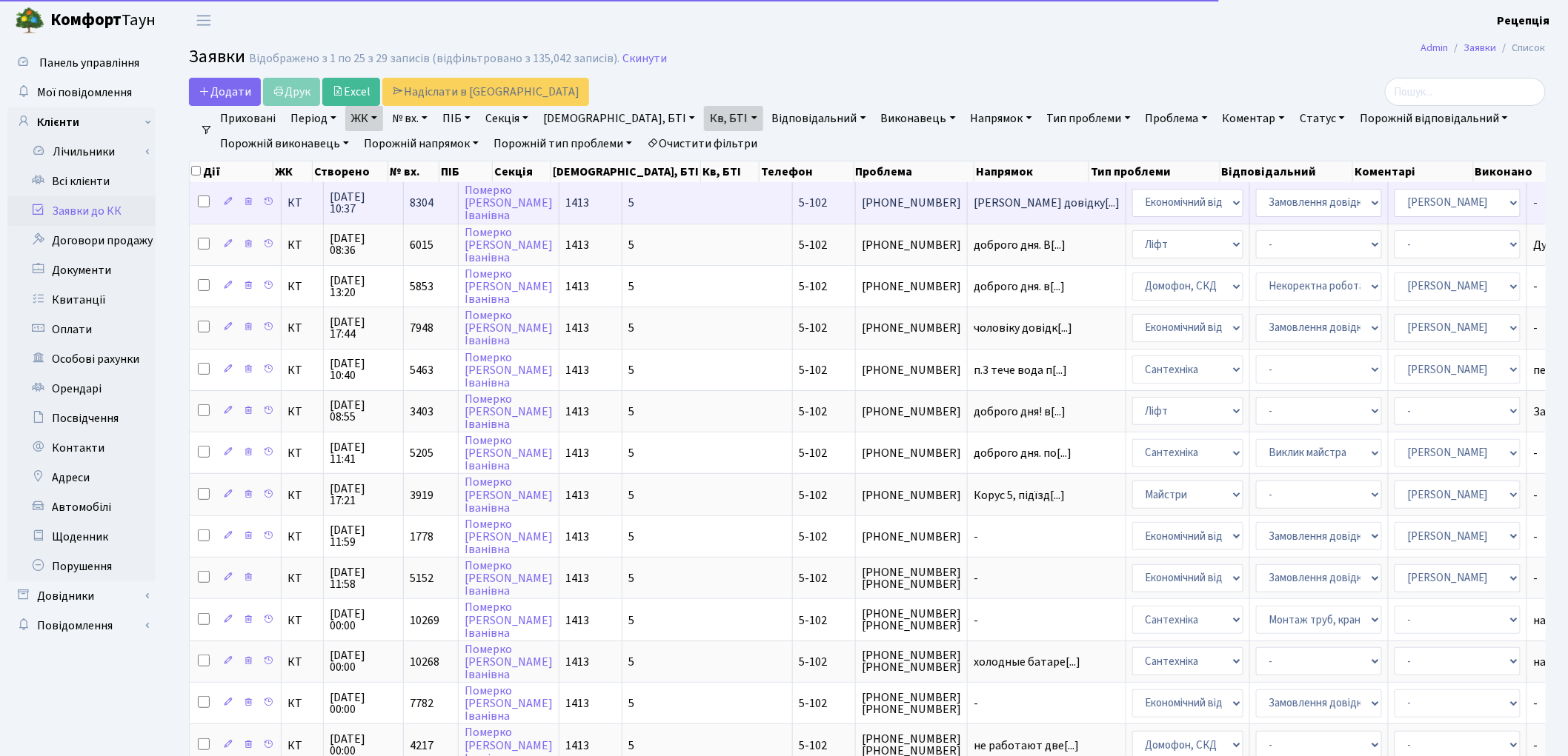
click at [622, 204] on td "5" at bounding box center [707, 202] width 170 height 41
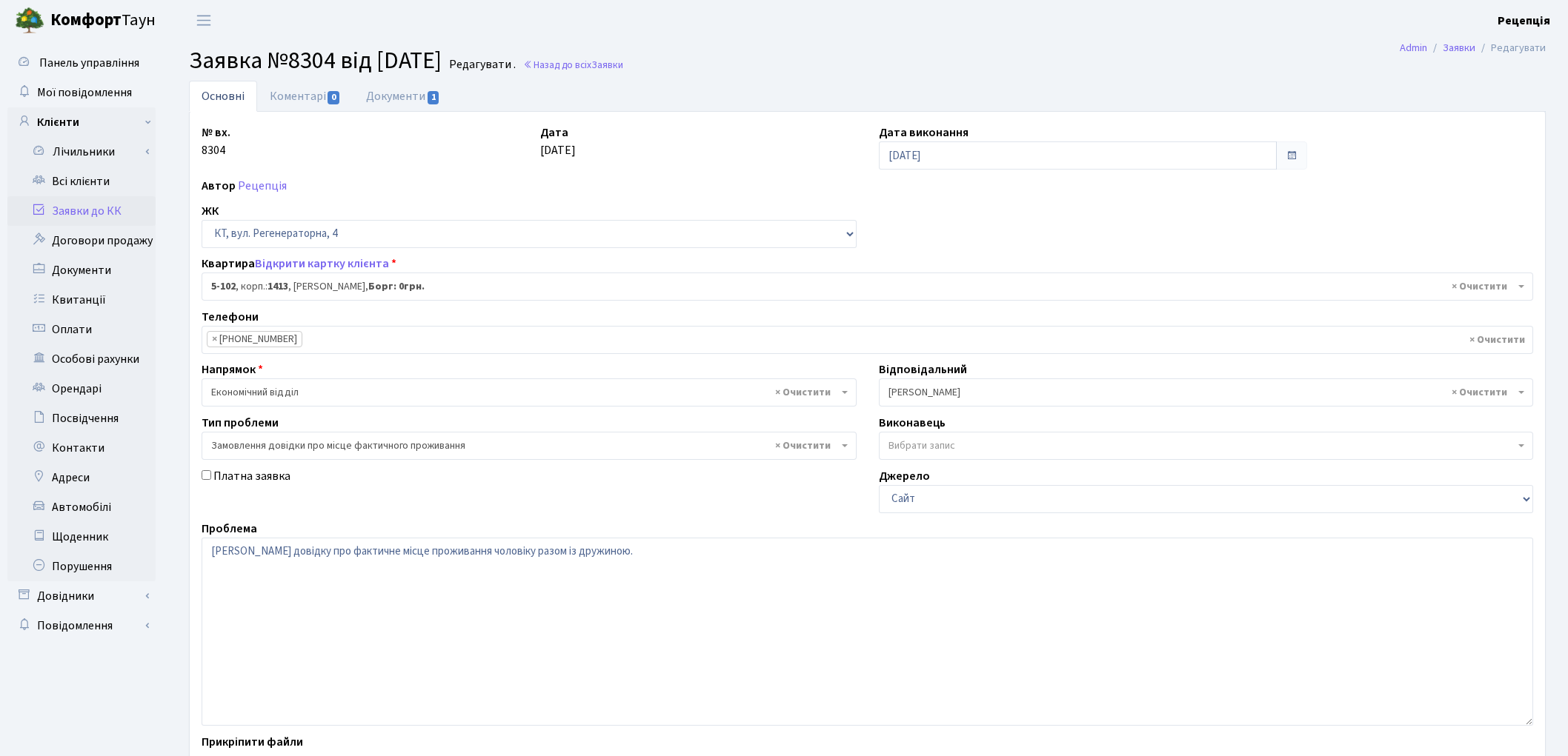
select select "2424"
select select "8"
click at [399, 89] on link "Документи 1" at bounding box center [403, 96] width 99 height 30
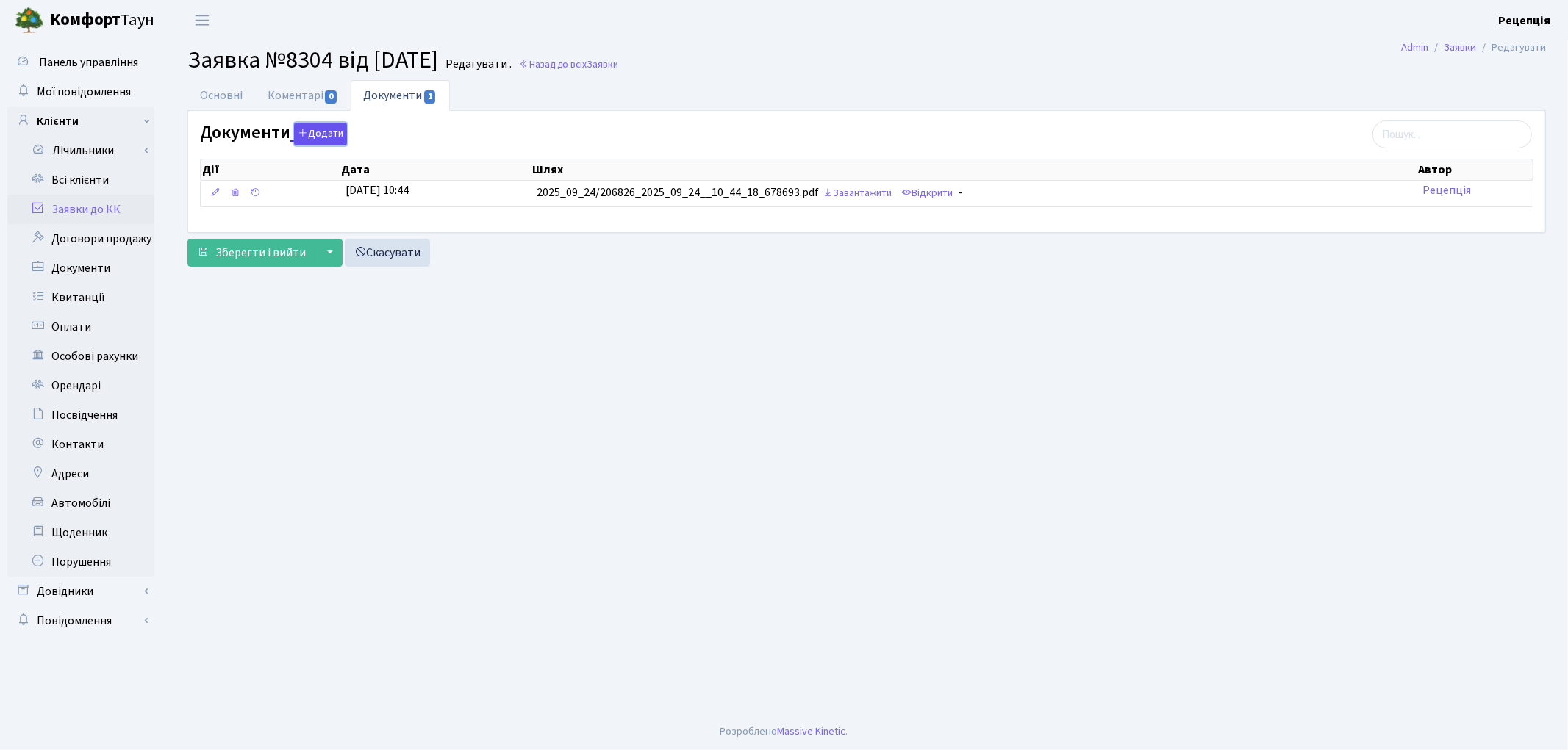
click at [320, 133] on button "Додати" at bounding box center [320, 134] width 53 height 23
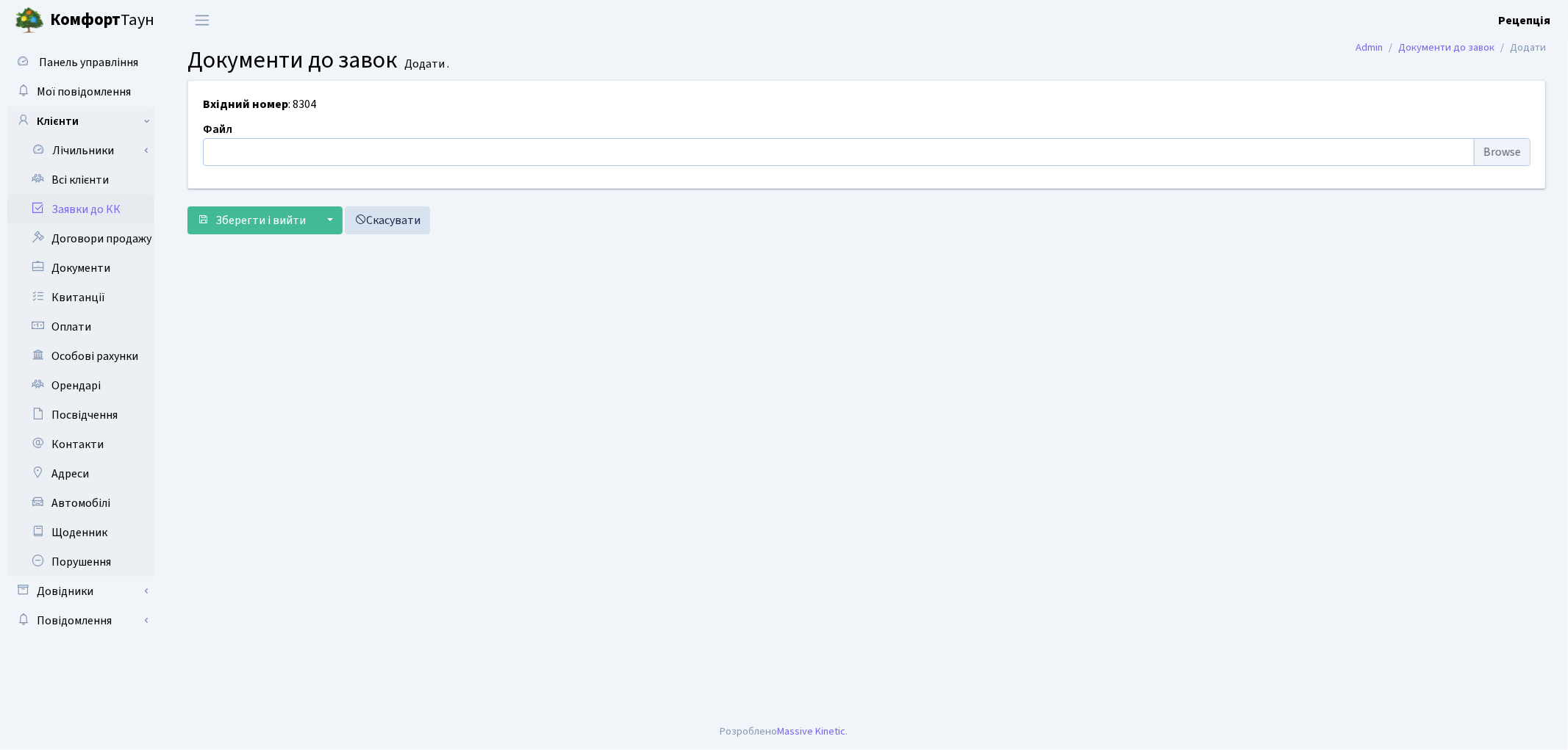
click at [1493, 148] on input "file" at bounding box center [866, 151] width 1327 height 28
type input "C:\fakepath\сканирование0754.pdf"
click at [269, 217] on span "Зберегти і вийти" at bounding box center [261, 220] width 90 height 16
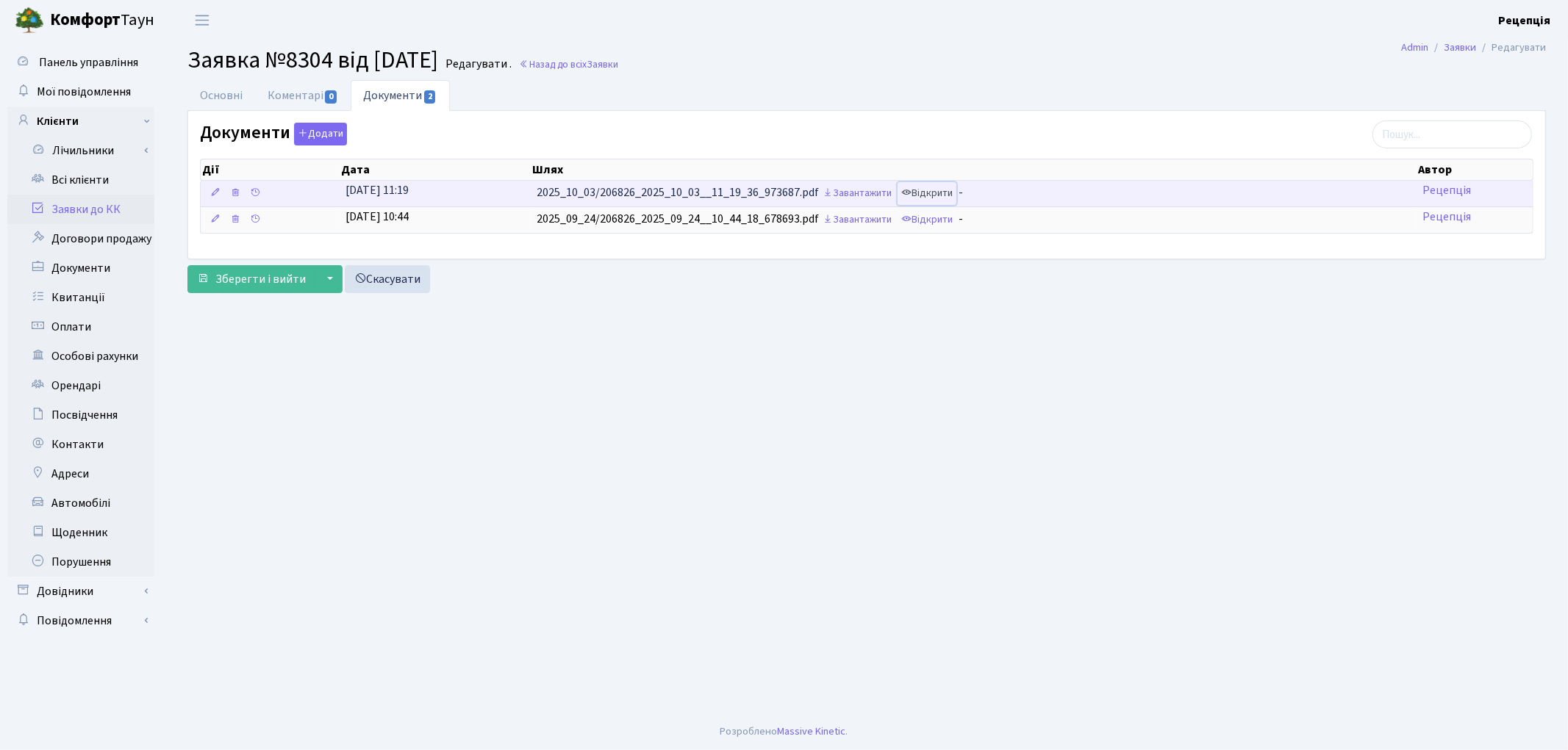
click at [936, 195] on link "Відкрити" at bounding box center [927, 193] width 59 height 23
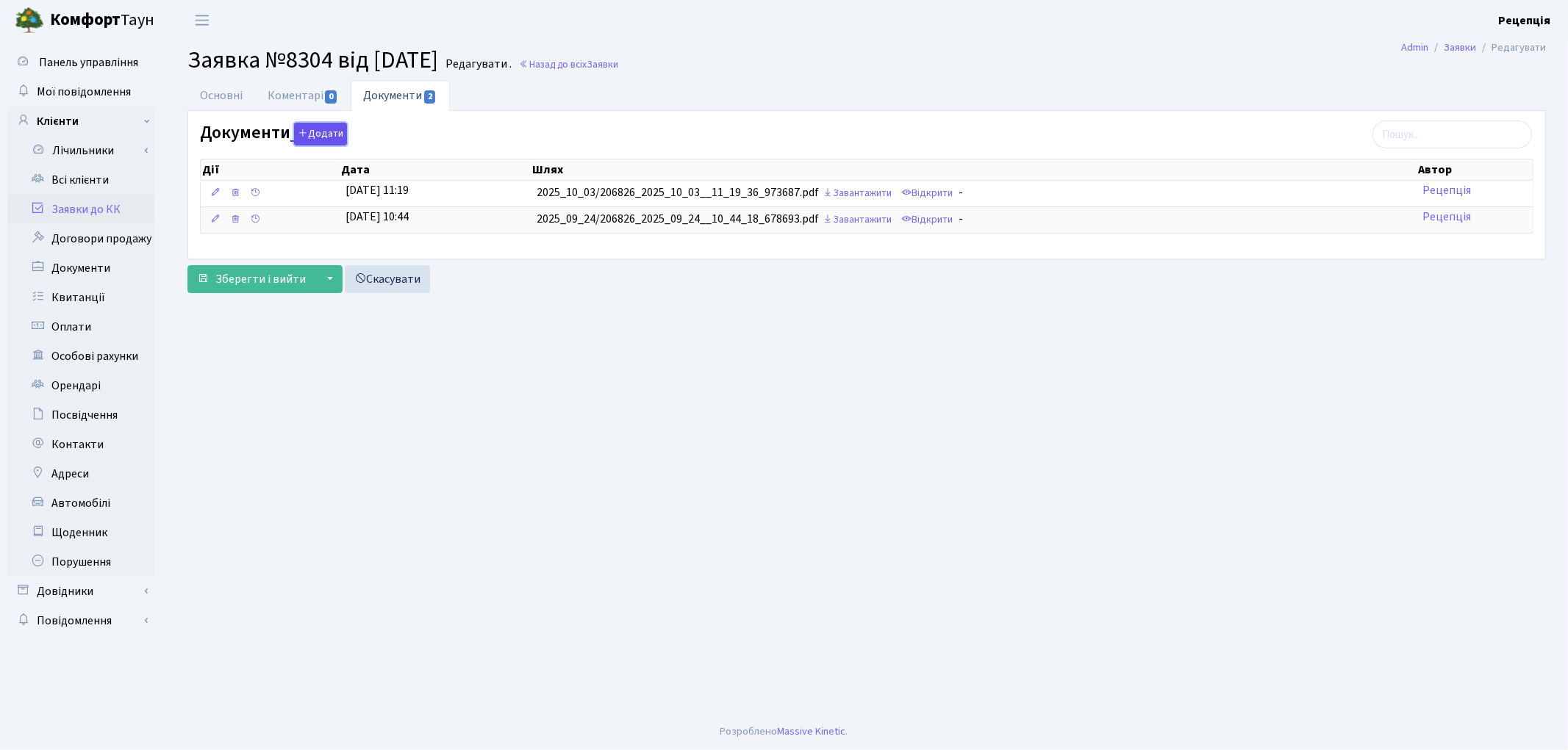
click at [321, 135] on button "Додати" at bounding box center [320, 134] width 53 height 23
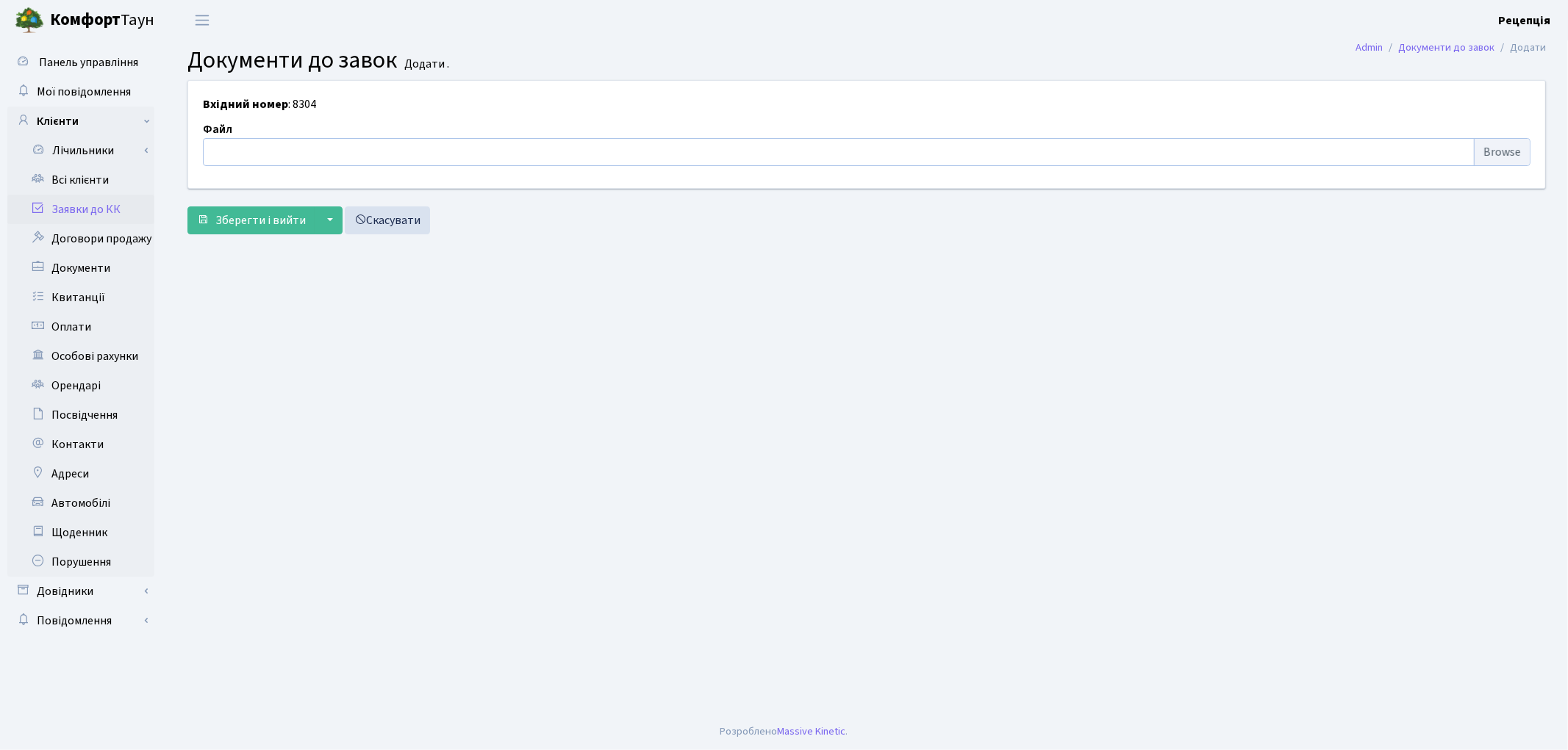
click at [1520, 151] on input "file" at bounding box center [866, 151] width 1327 height 28
type input "C:\fakepath\сканирование0753.pdf"
click at [269, 220] on span "Зберегти і вийти" at bounding box center [261, 220] width 90 height 16
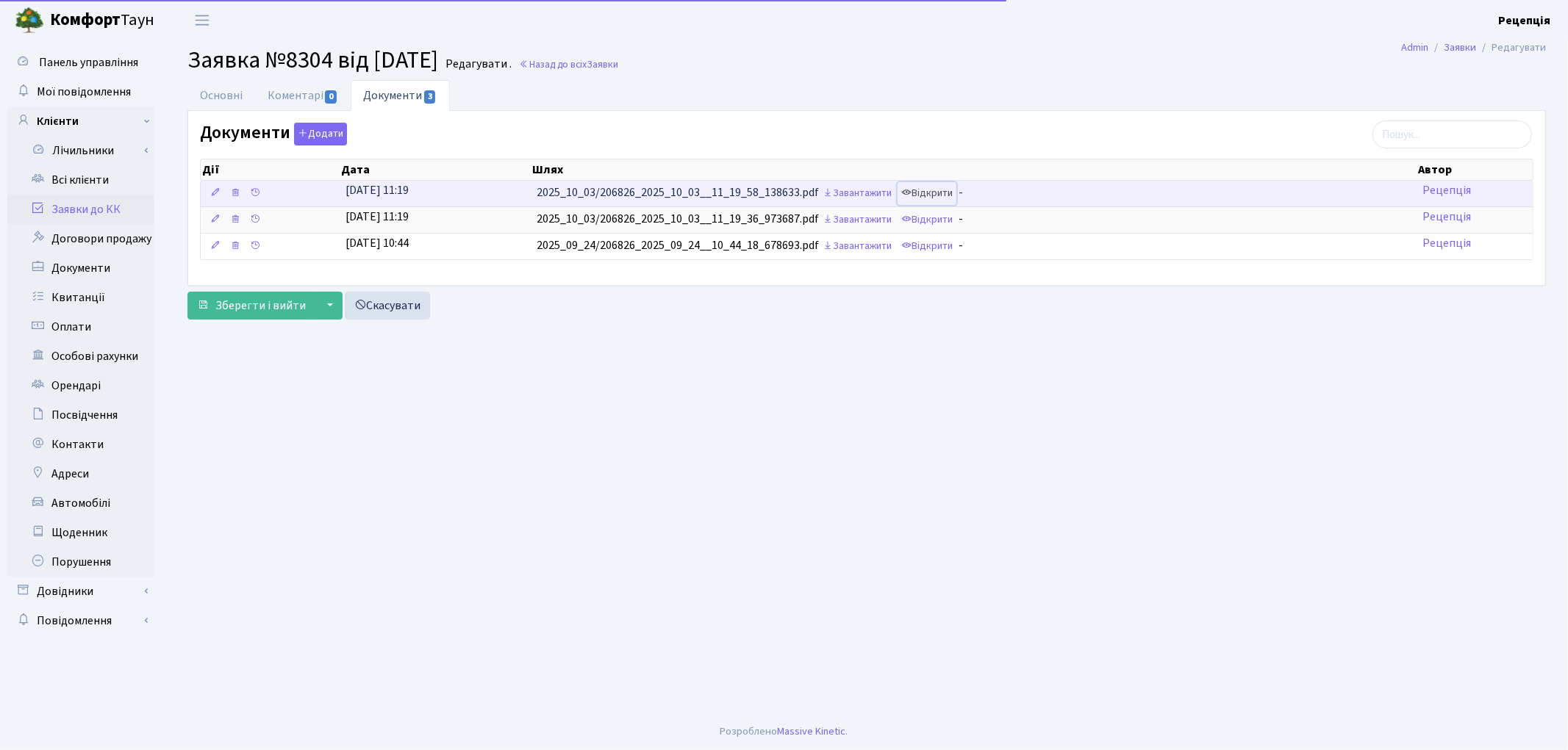
click at [933, 187] on link "Відкрити" at bounding box center [927, 193] width 59 height 23
click at [232, 193] on icon at bounding box center [235, 192] width 10 height 10
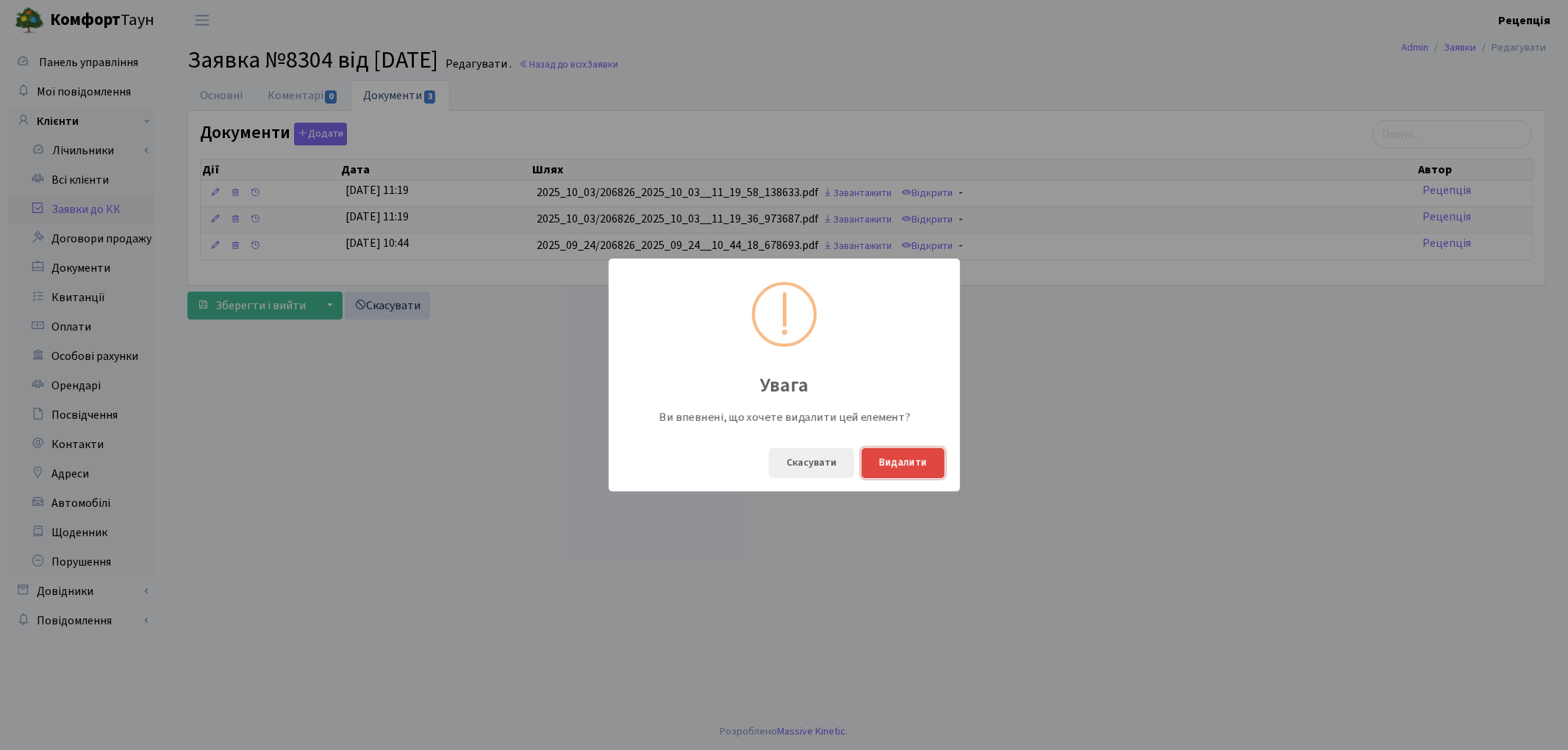
click at [899, 464] on button "Видалити" at bounding box center [902, 463] width 83 height 30
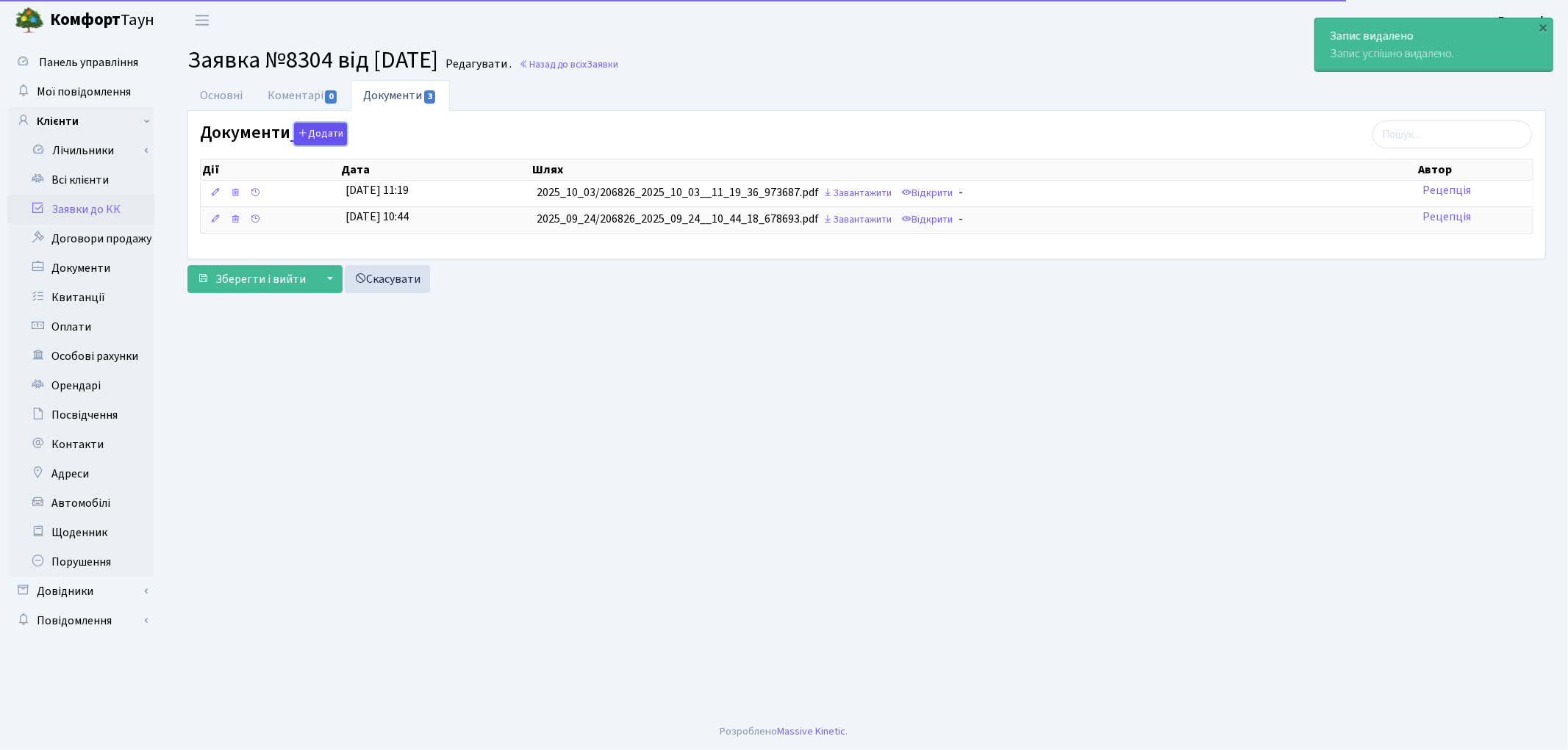
click at [323, 129] on button "Додати" at bounding box center [320, 134] width 53 height 23
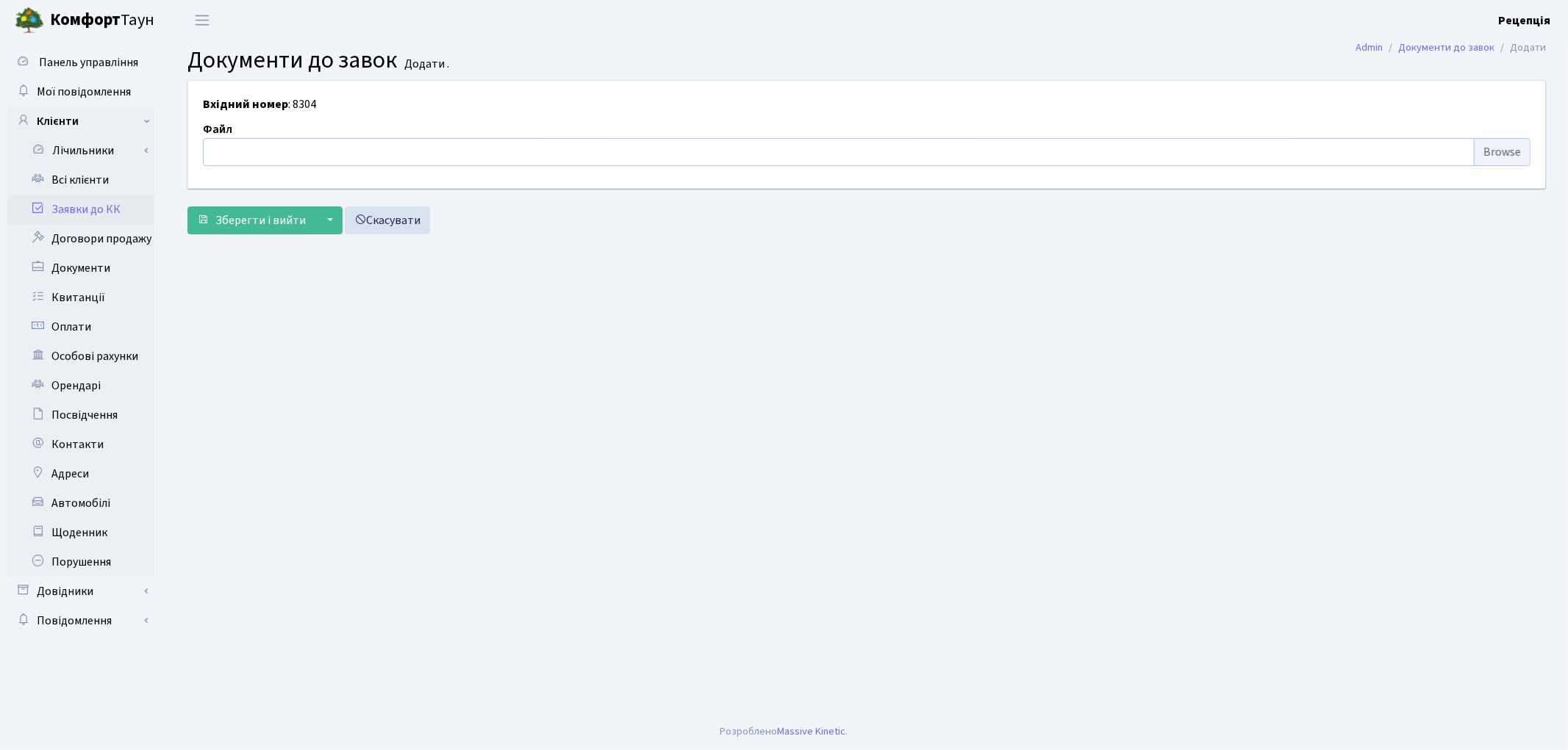
click at [1509, 147] on input "file" at bounding box center [866, 151] width 1327 height 28
type input "C:\fakepath\сканирование0752.pdf"
click at [229, 209] on button "Зберегти і вийти" at bounding box center [251, 220] width 128 height 28
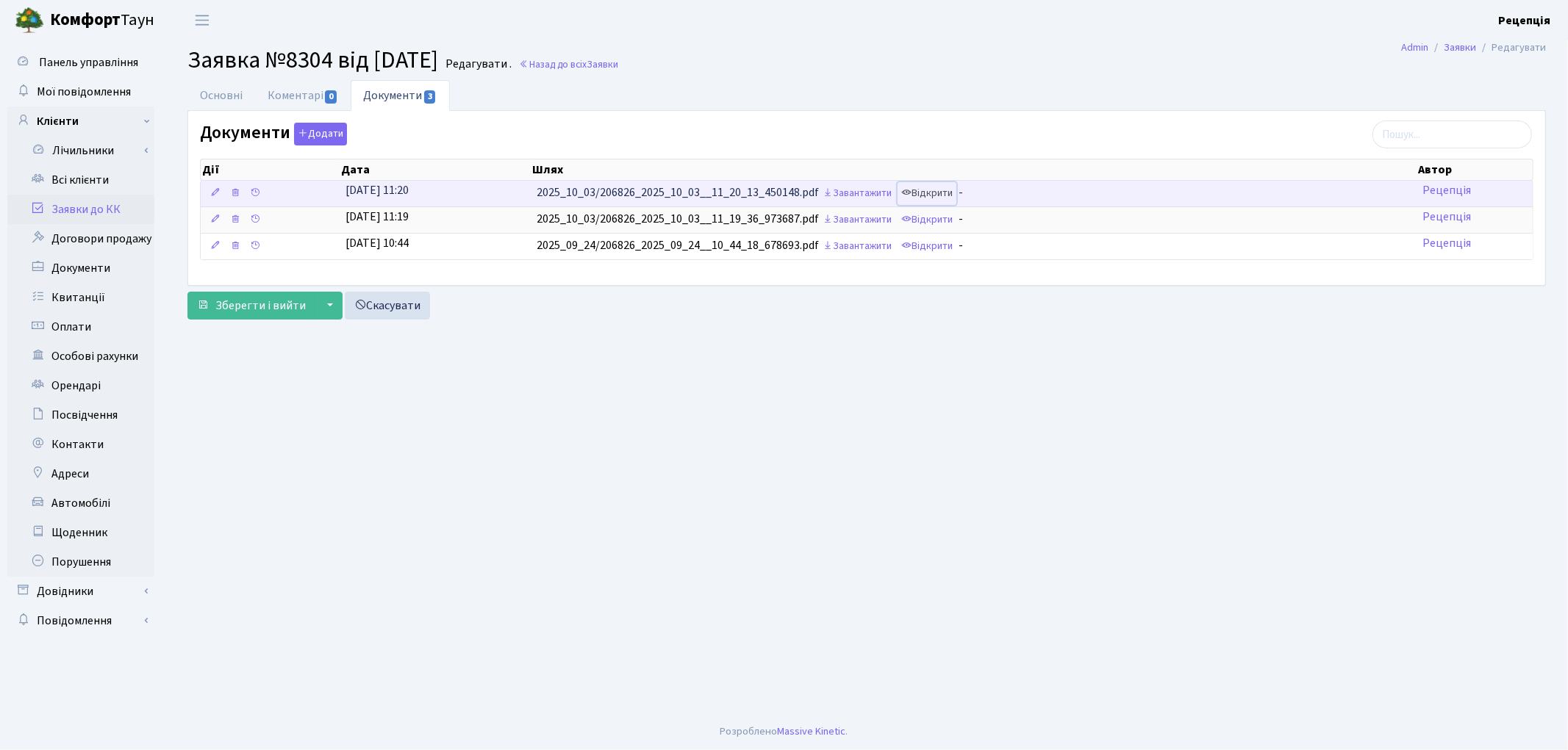
click at [934, 196] on link "Відкрити" at bounding box center [927, 193] width 59 height 23
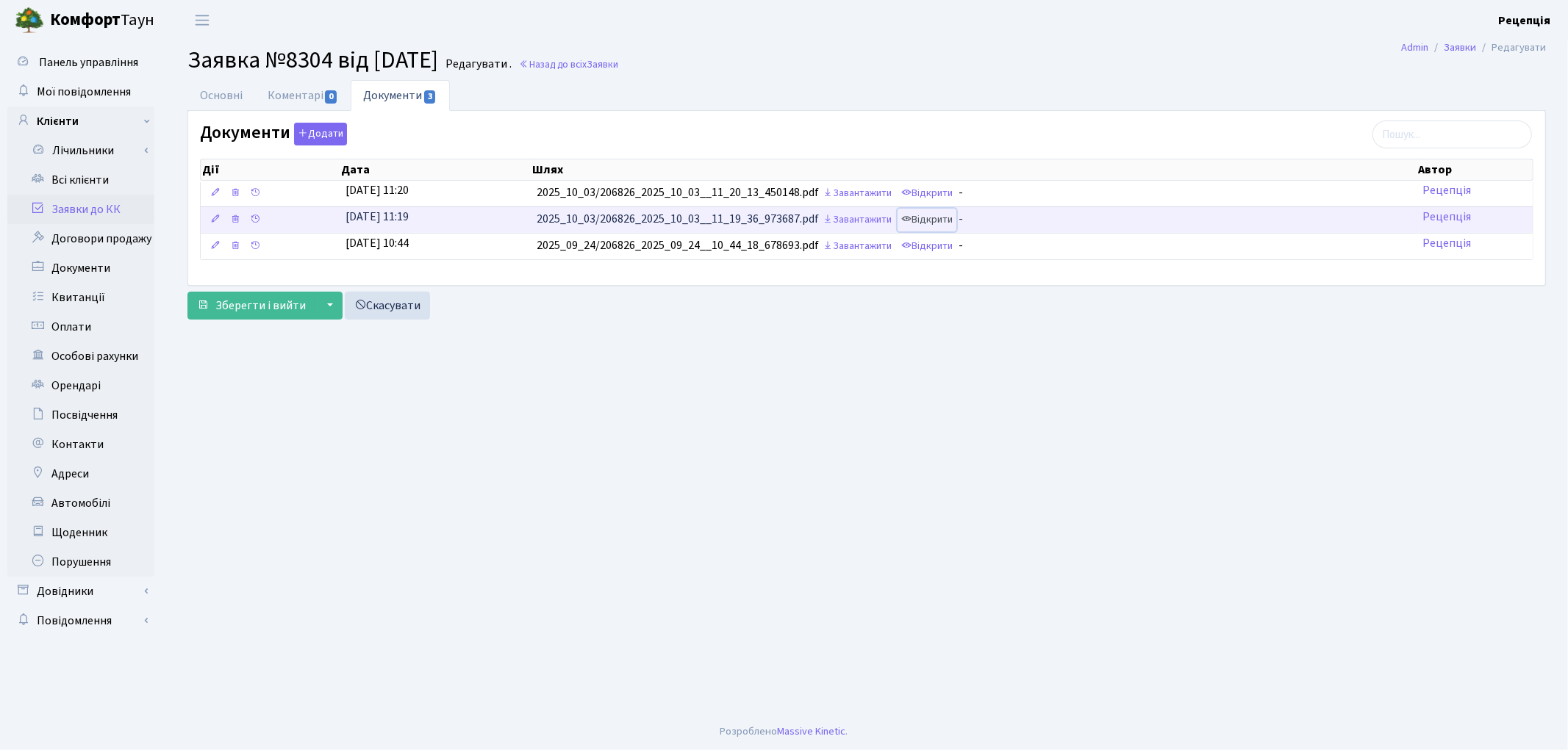
click at [940, 222] on link "Відкрити" at bounding box center [927, 219] width 59 height 23
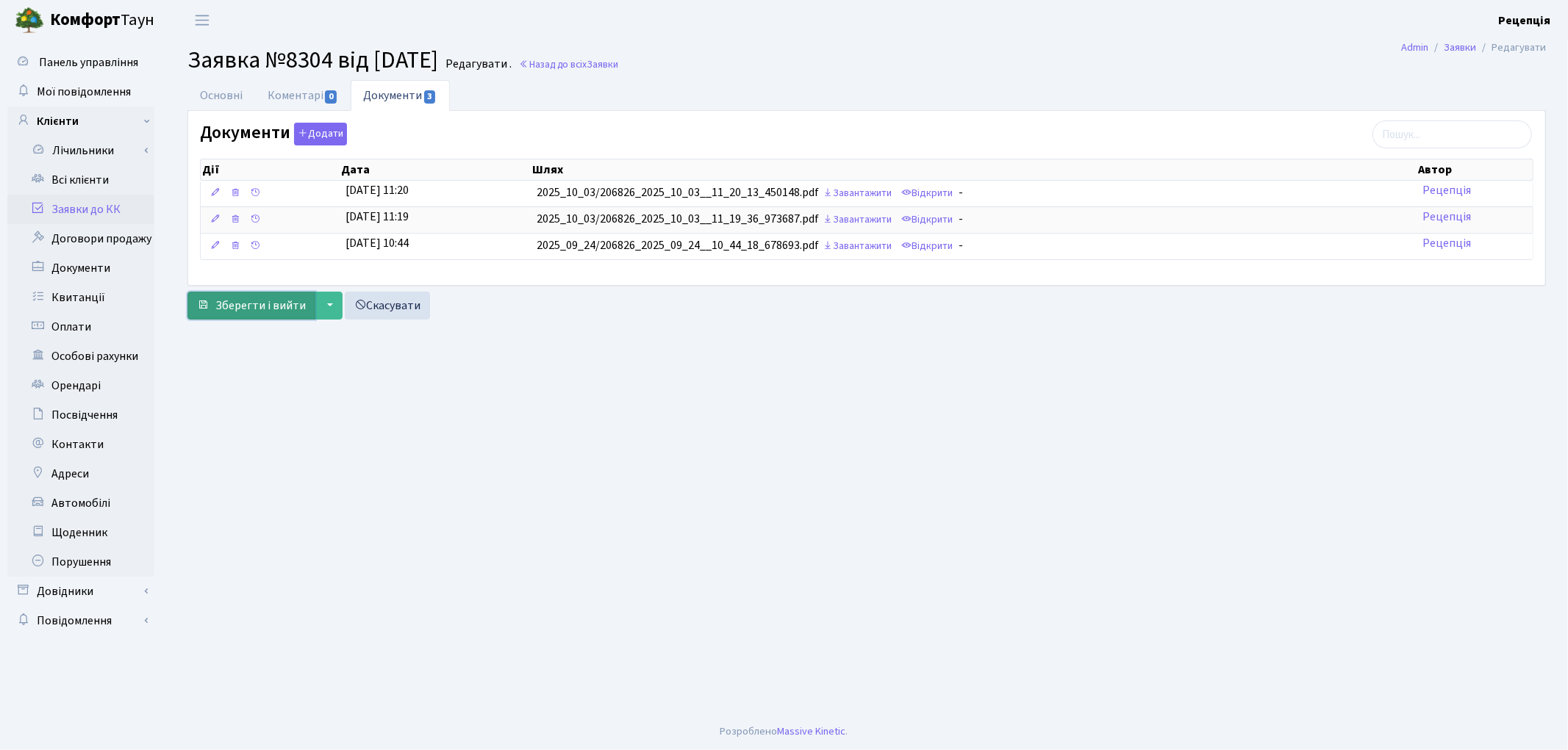
click at [227, 301] on span "Зберегти і вийти" at bounding box center [261, 306] width 90 height 16
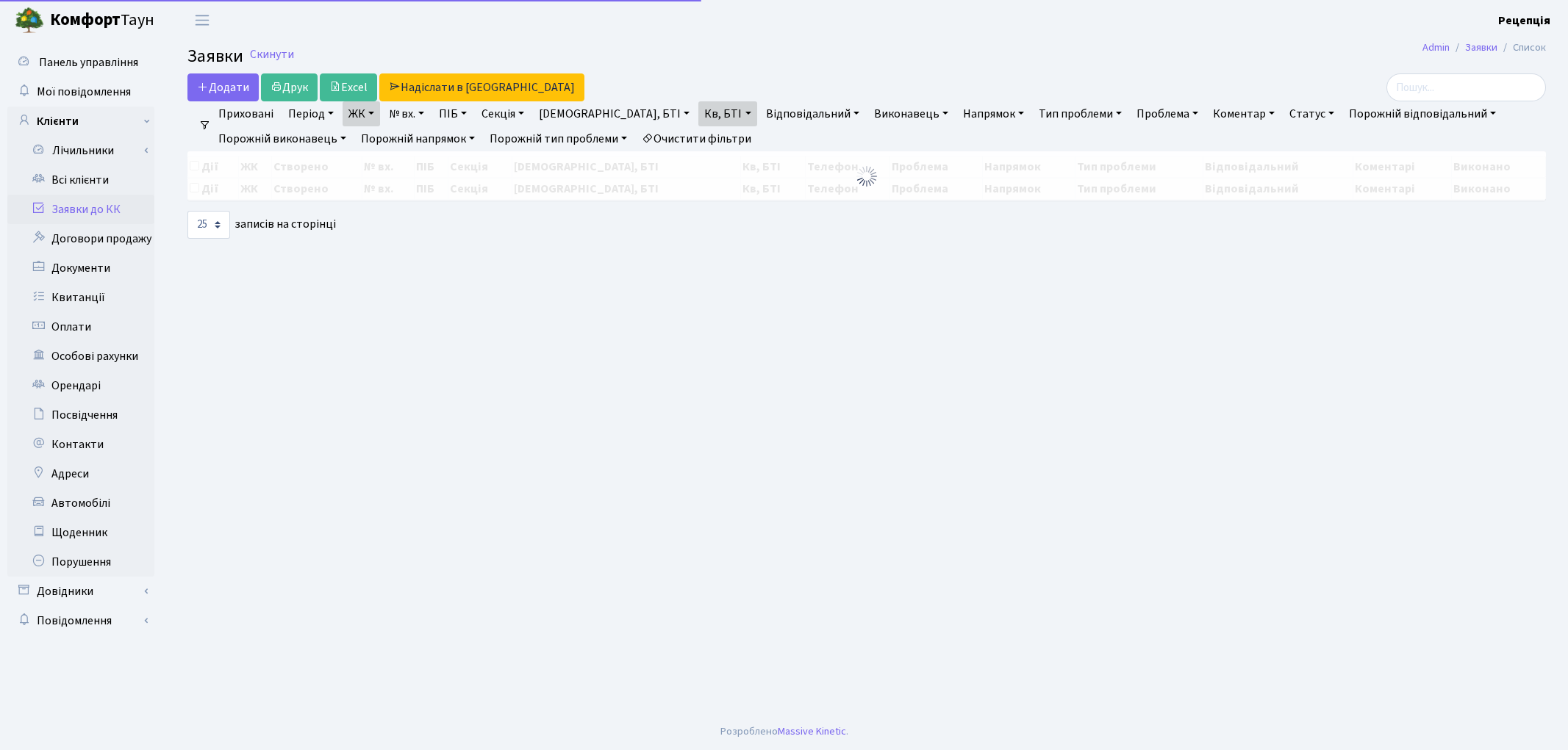
select select "25"
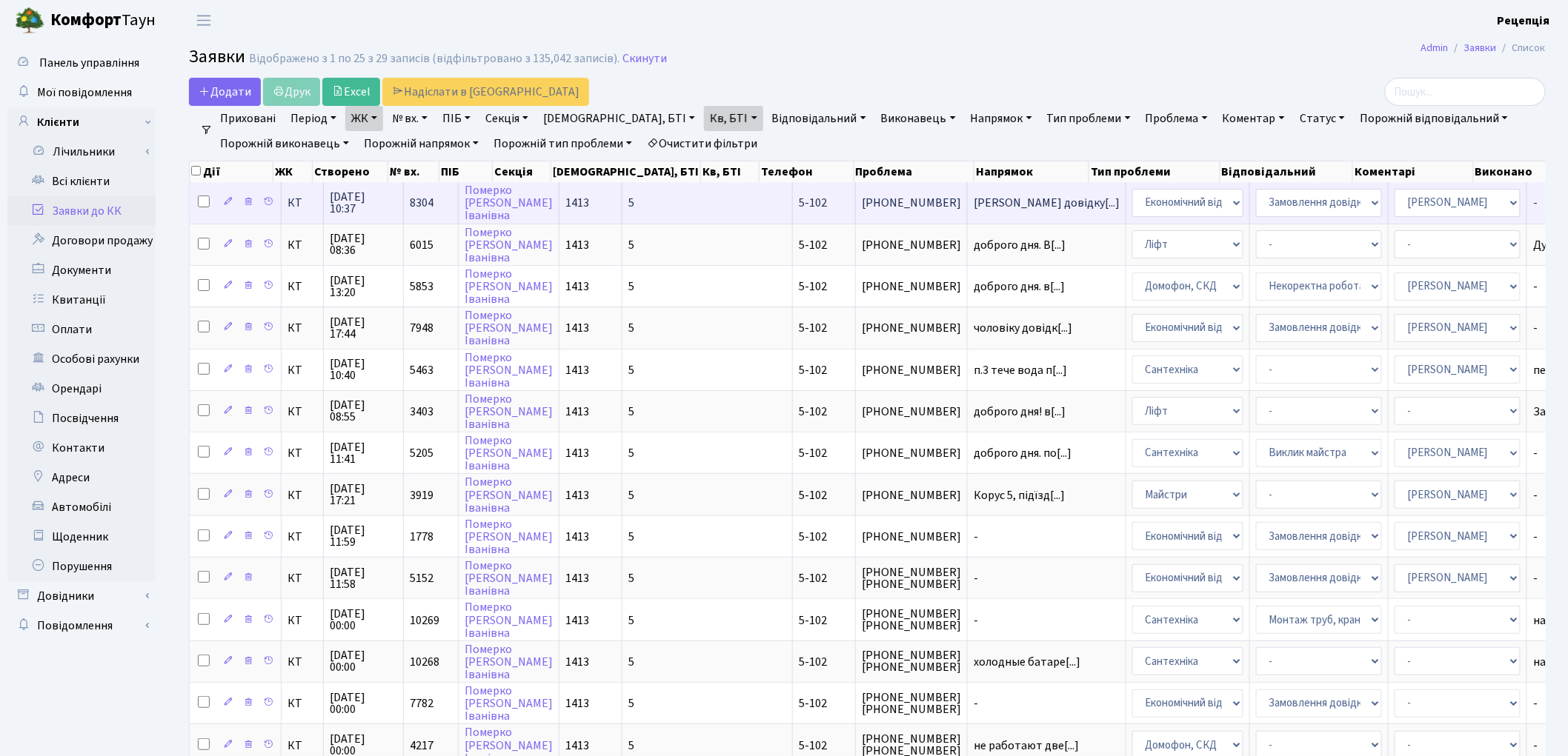
click at [561, 195] on td "1413" at bounding box center [590, 202] width 63 height 41
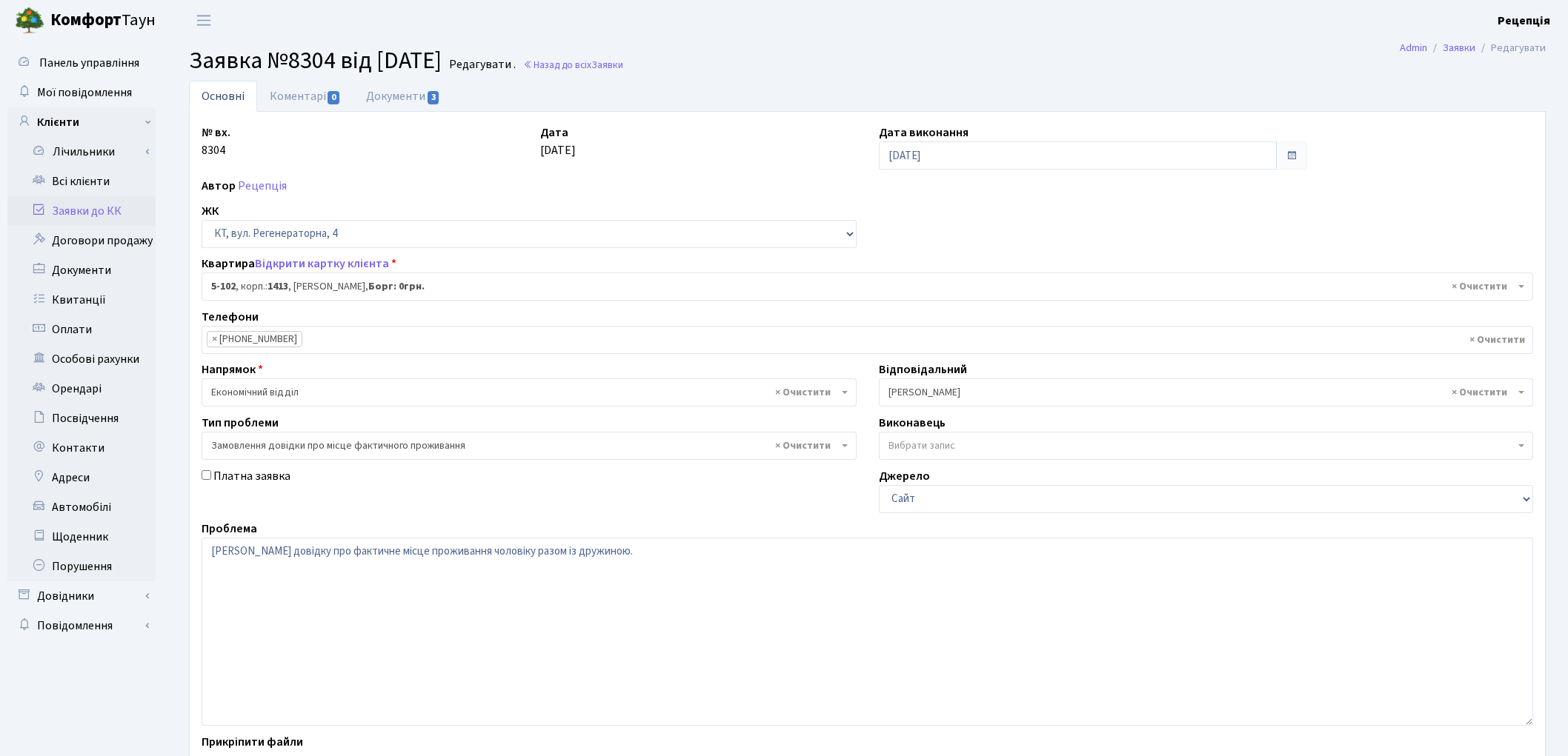
select select "2424"
select select "8"
click at [304, 102] on link "Коментарі 0" at bounding box center [305, 96] width 97 height 30
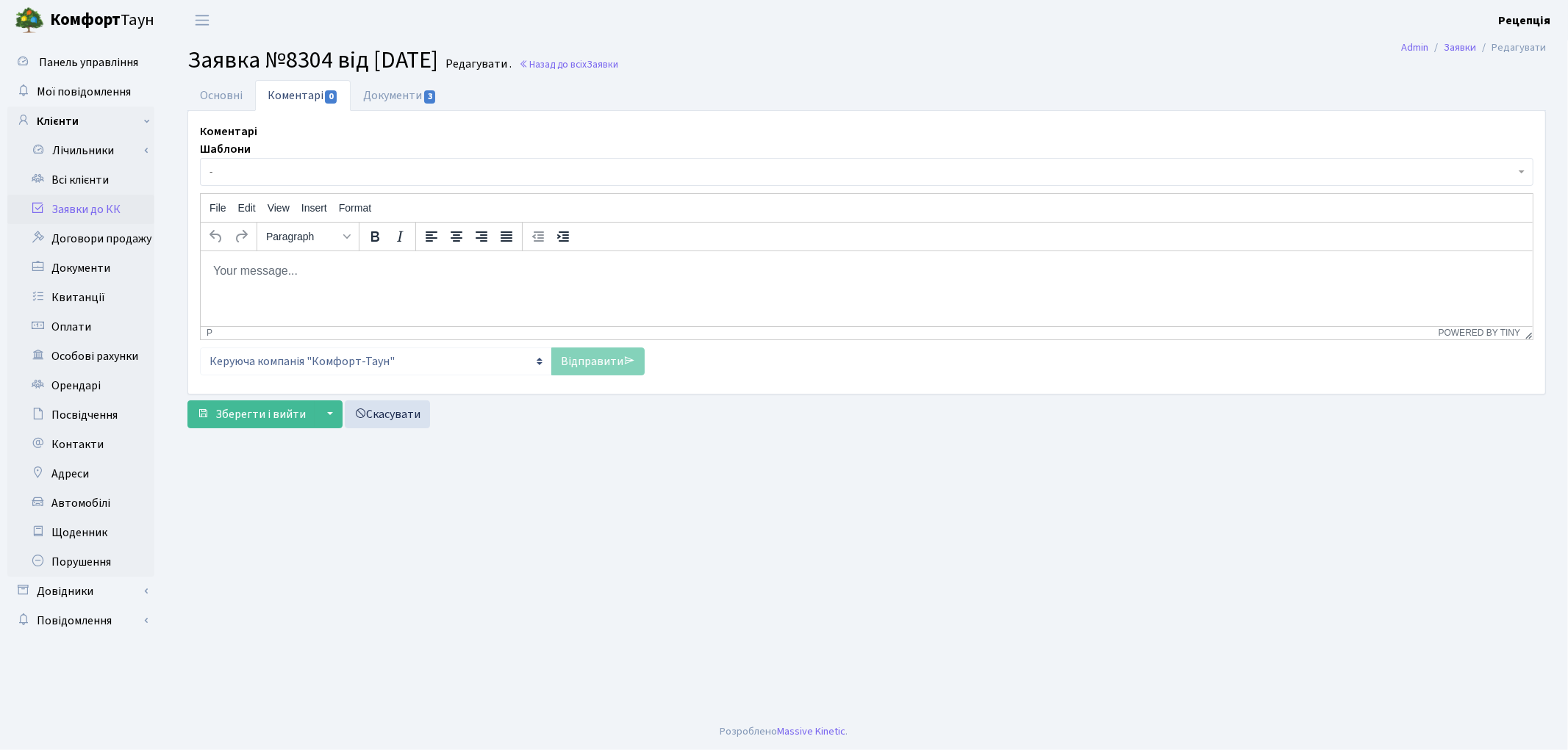
click at [259, 172] on span "-" at bounding box center [862, 172] width 1306 height 15
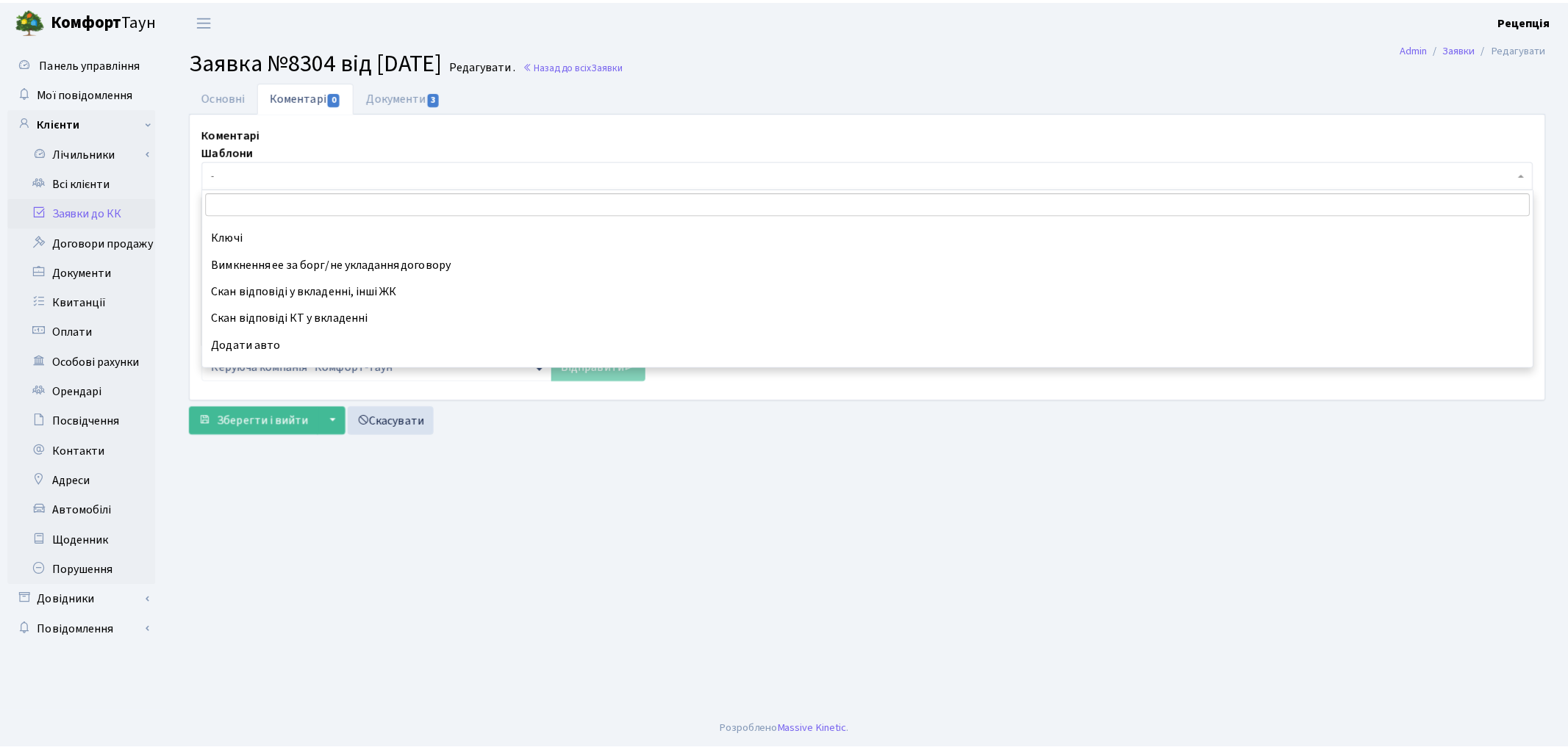
scroll to position [485, 0]
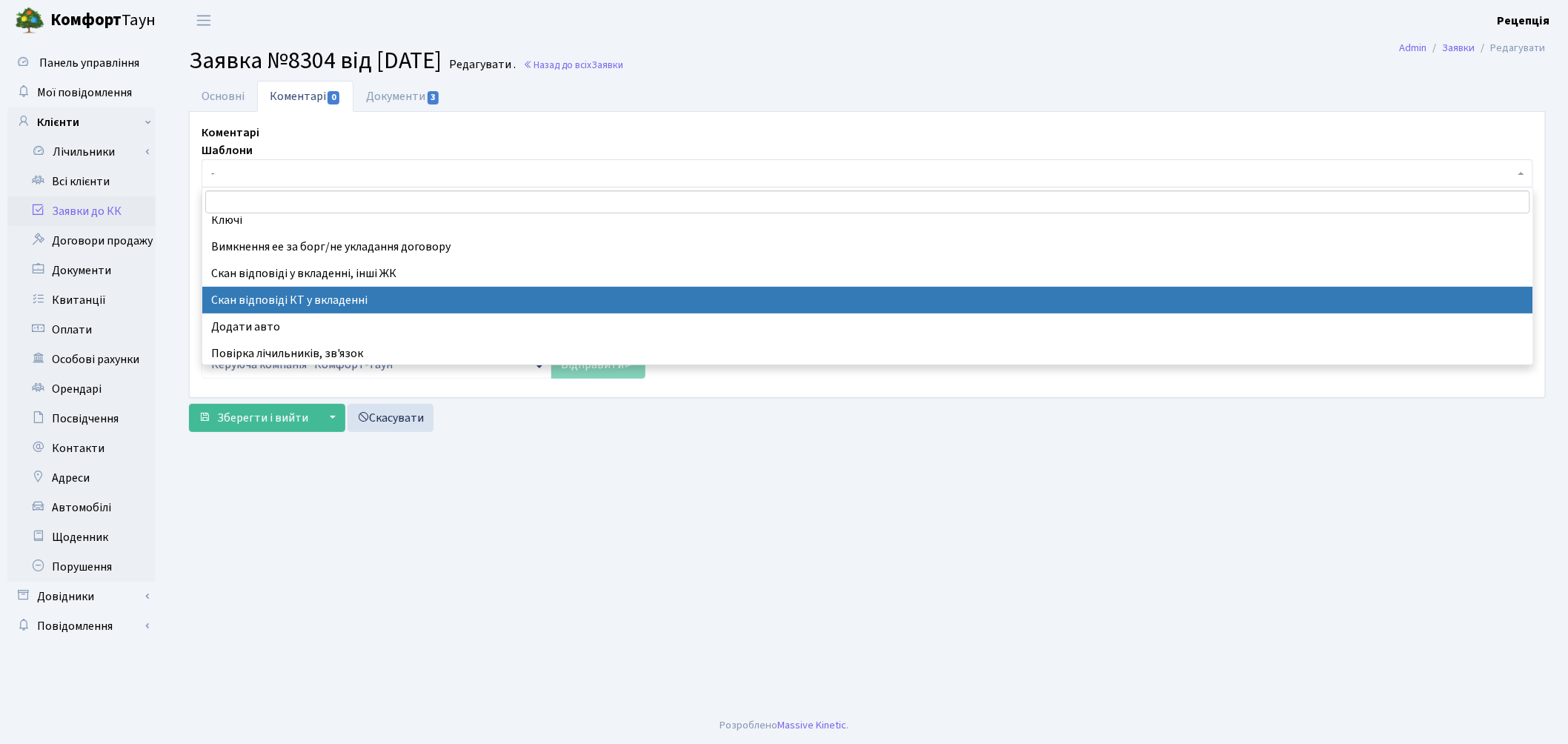
select select "55"
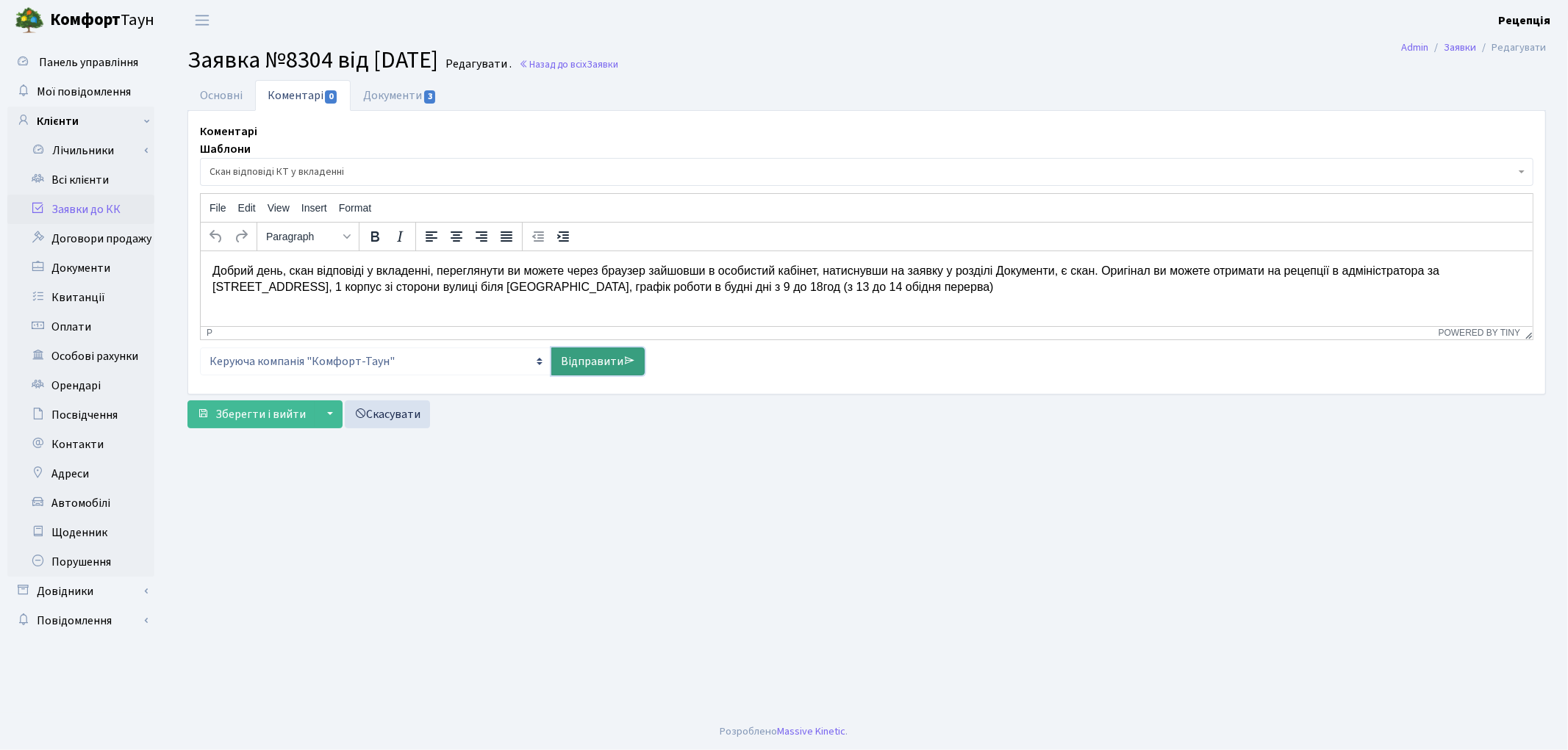
click at [611, 361] on link "Відправити" at bounding box center [598, 361] width 93 height 28
select select
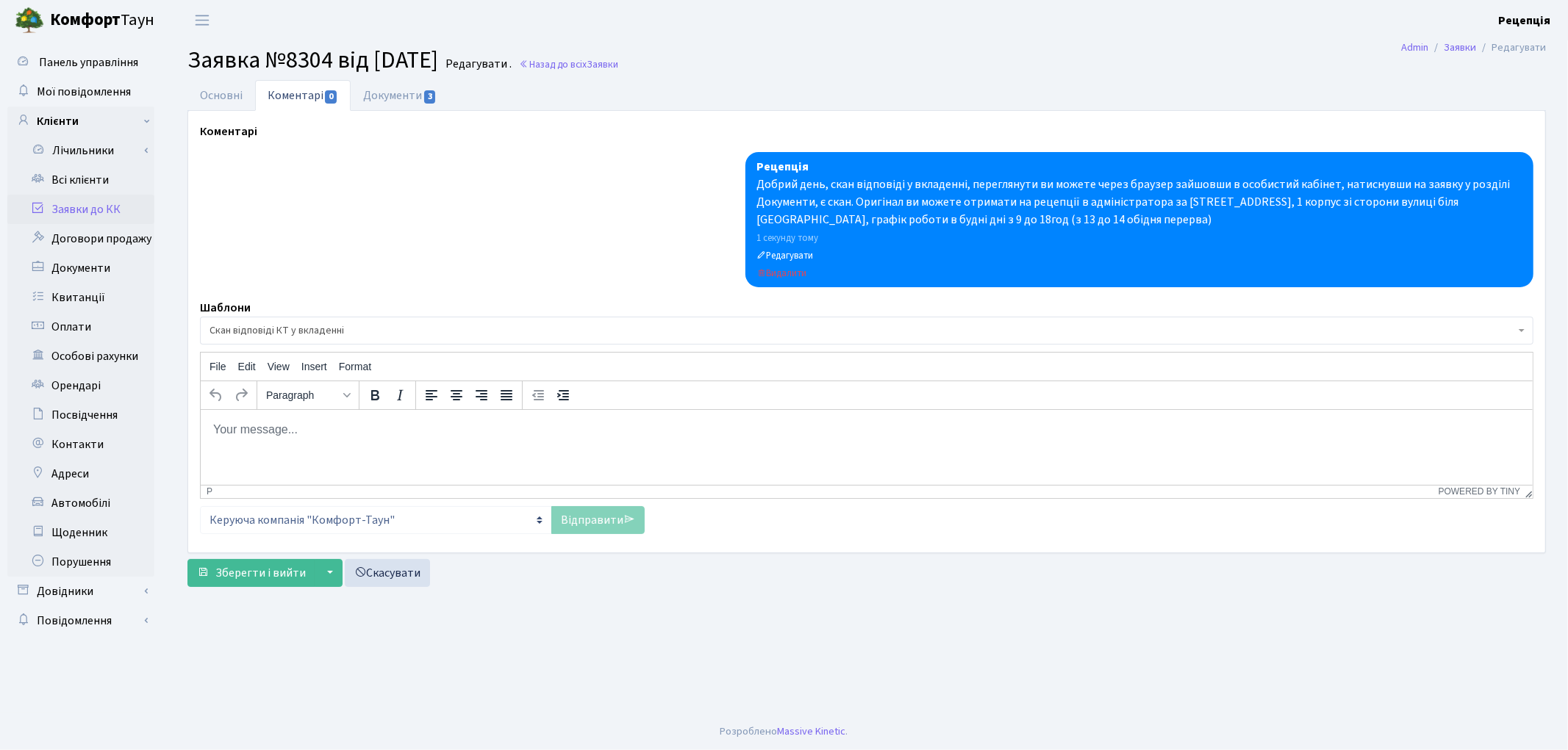
click at [103, 210] on link "Заявки до КК" at bounding box center [81, 209] width 147 height 29
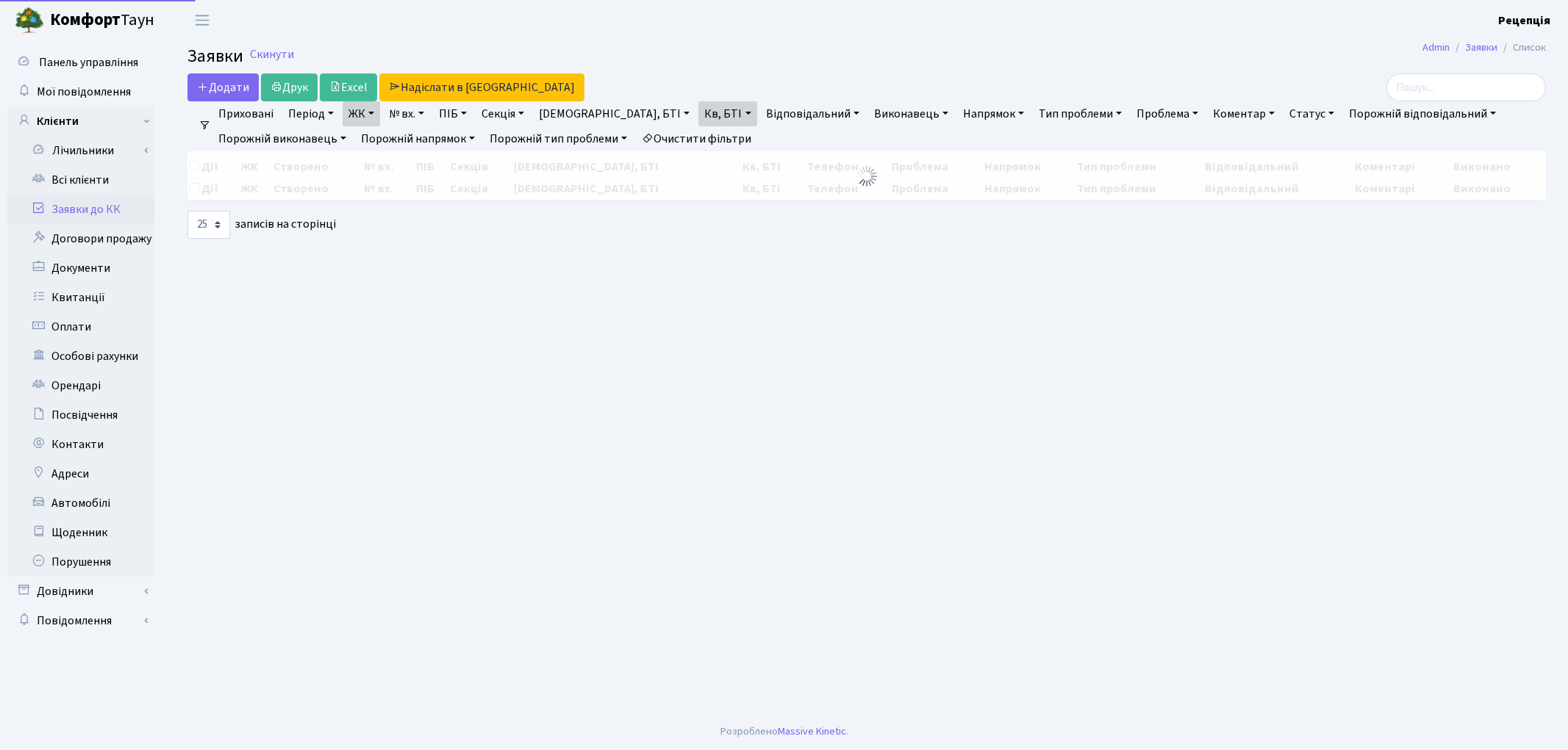
select select "25"
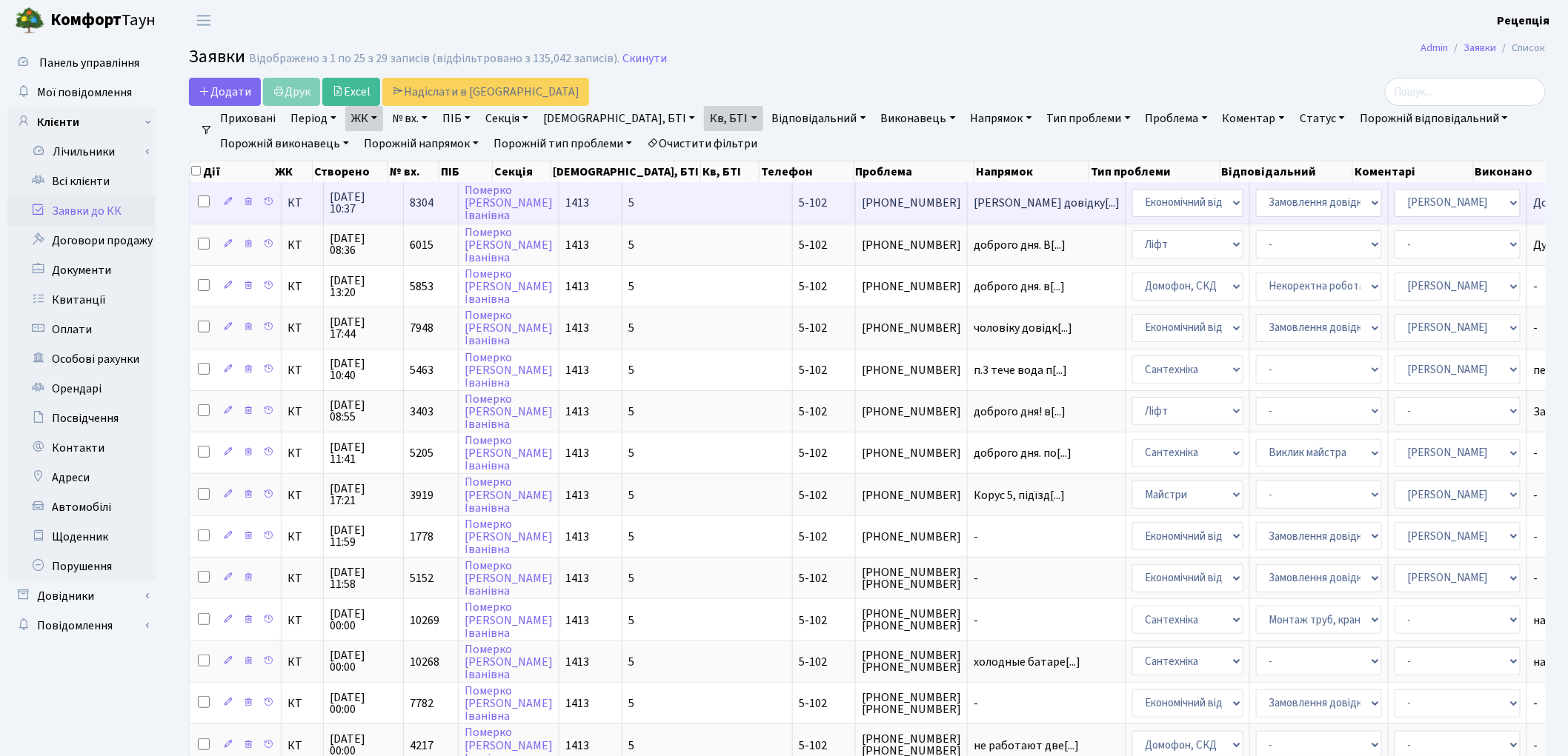
click at [629, 203] on span "5" at bounding box center [631, 203] width 6 height 16
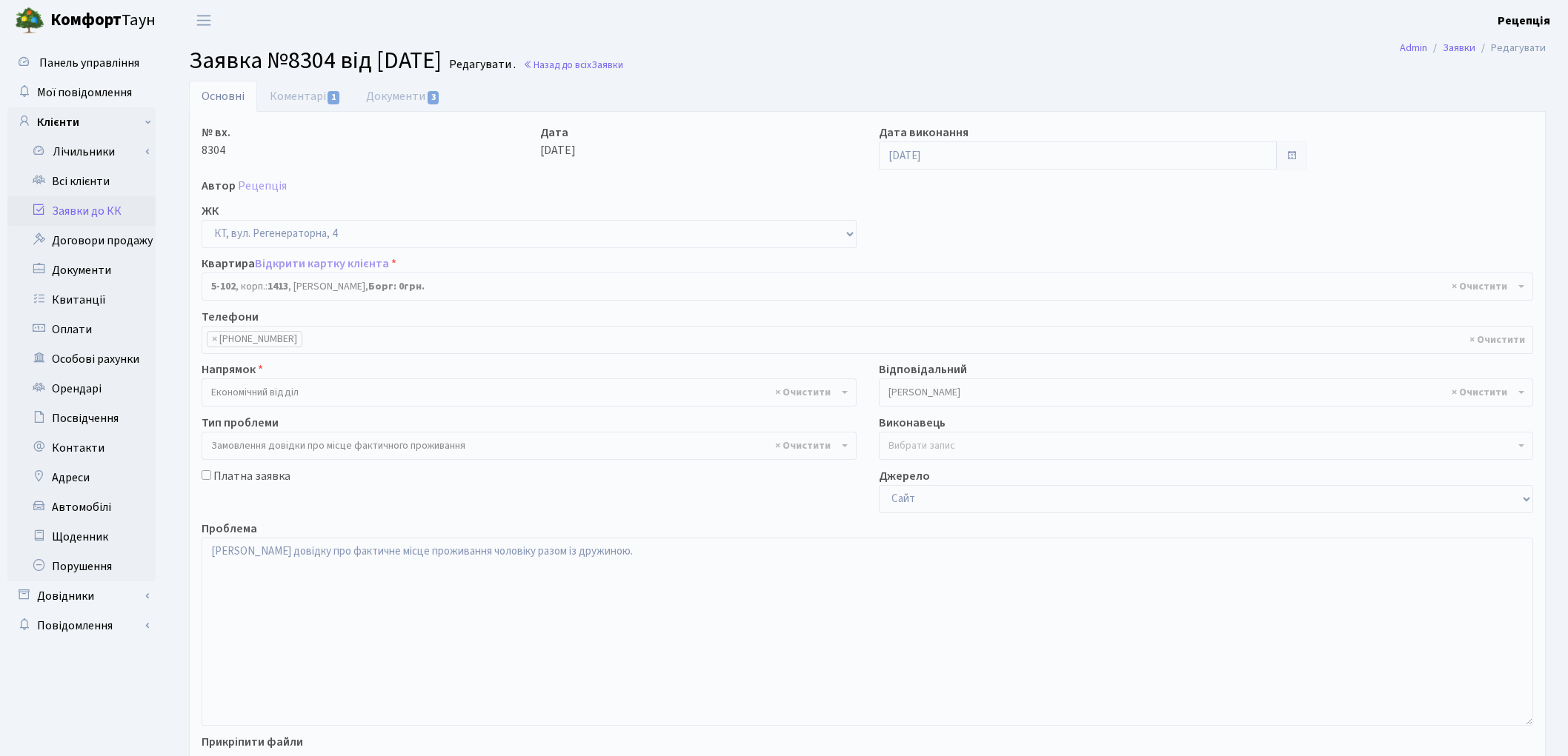
select select "2424"
select select "8"
click at [291, 105] on link "Коментарі 1" at bounding box center [305, 96] width 97 height 30
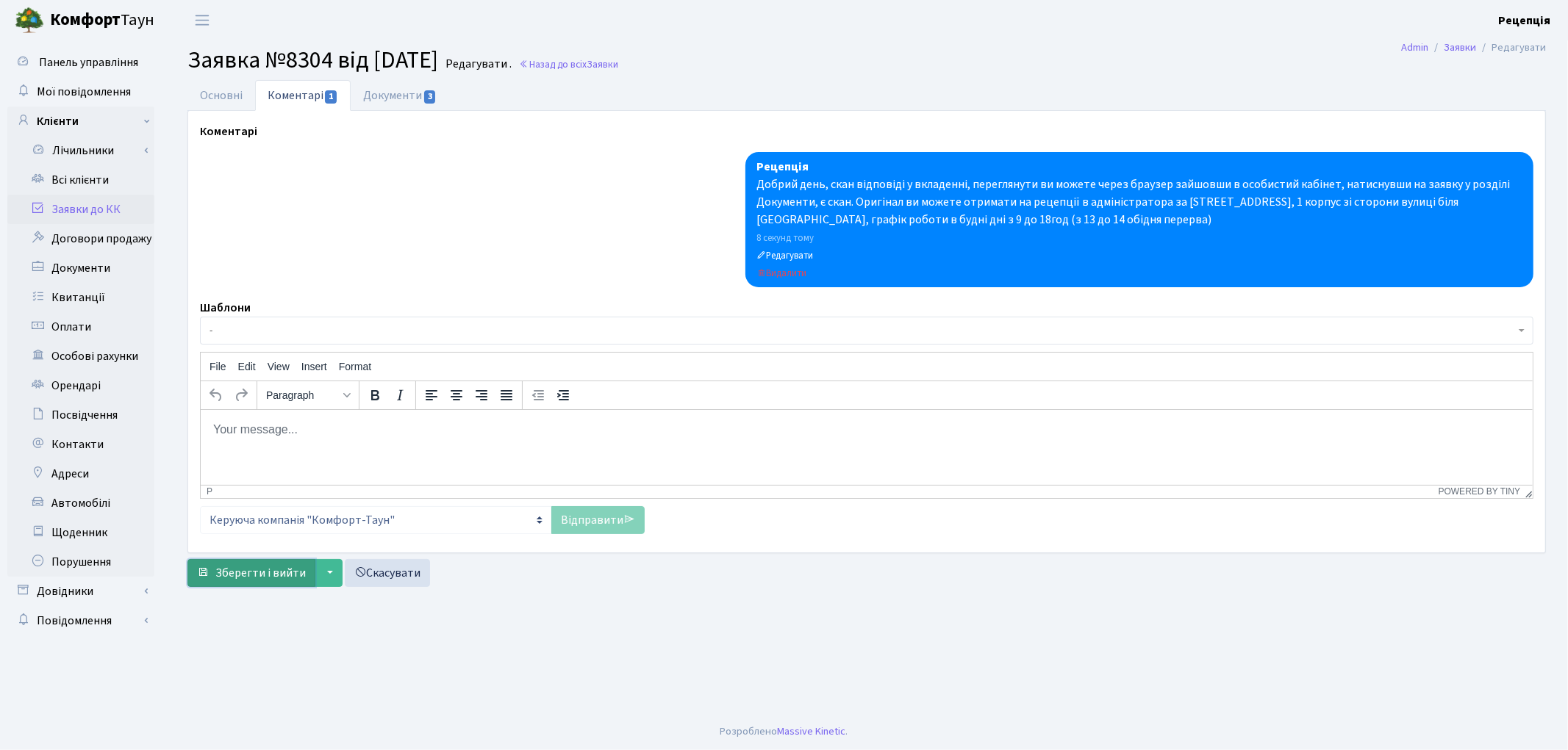
click at [226, 565] on span "Зберегти і вийти" at bounding box center [261, 573] width 90 height 16
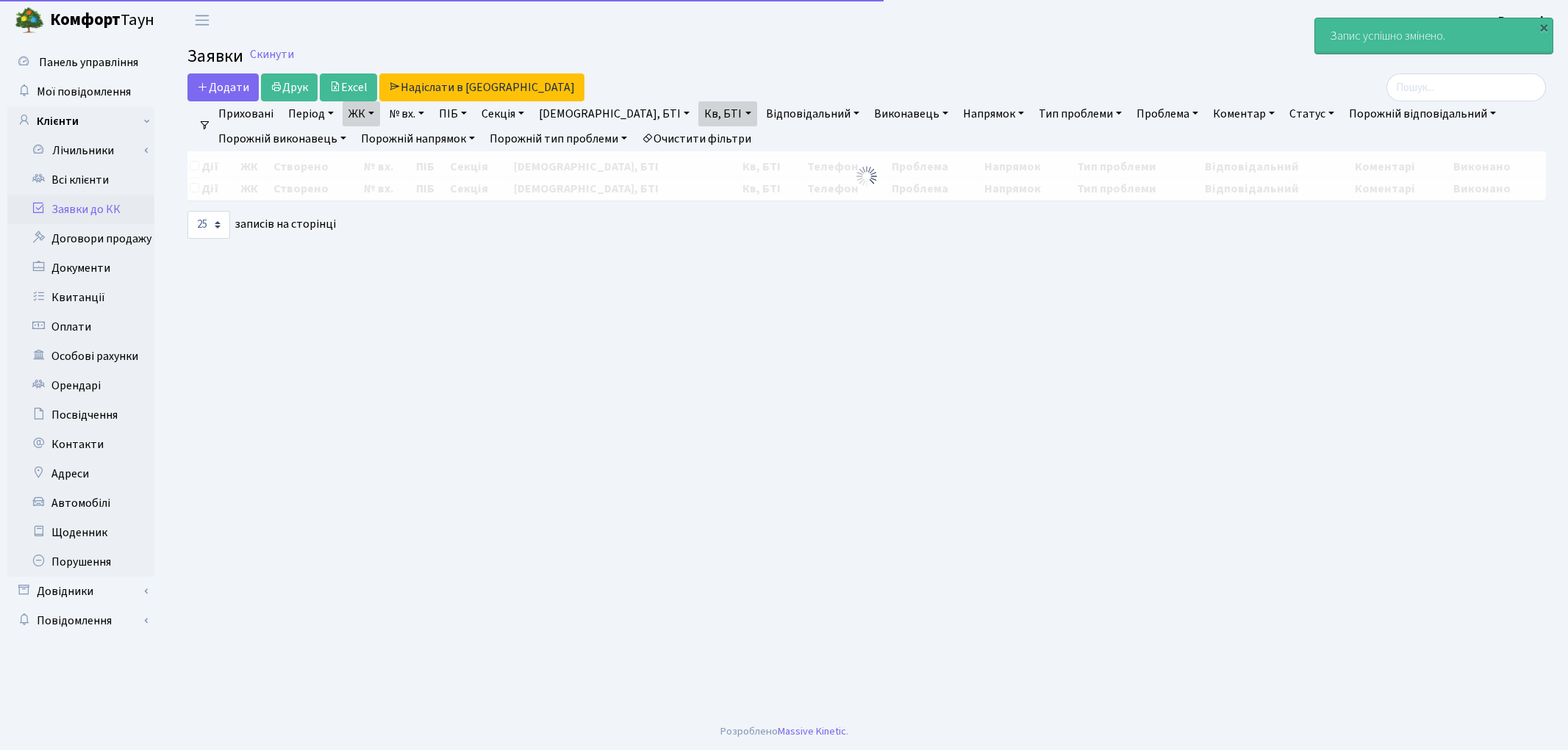
select select "25"
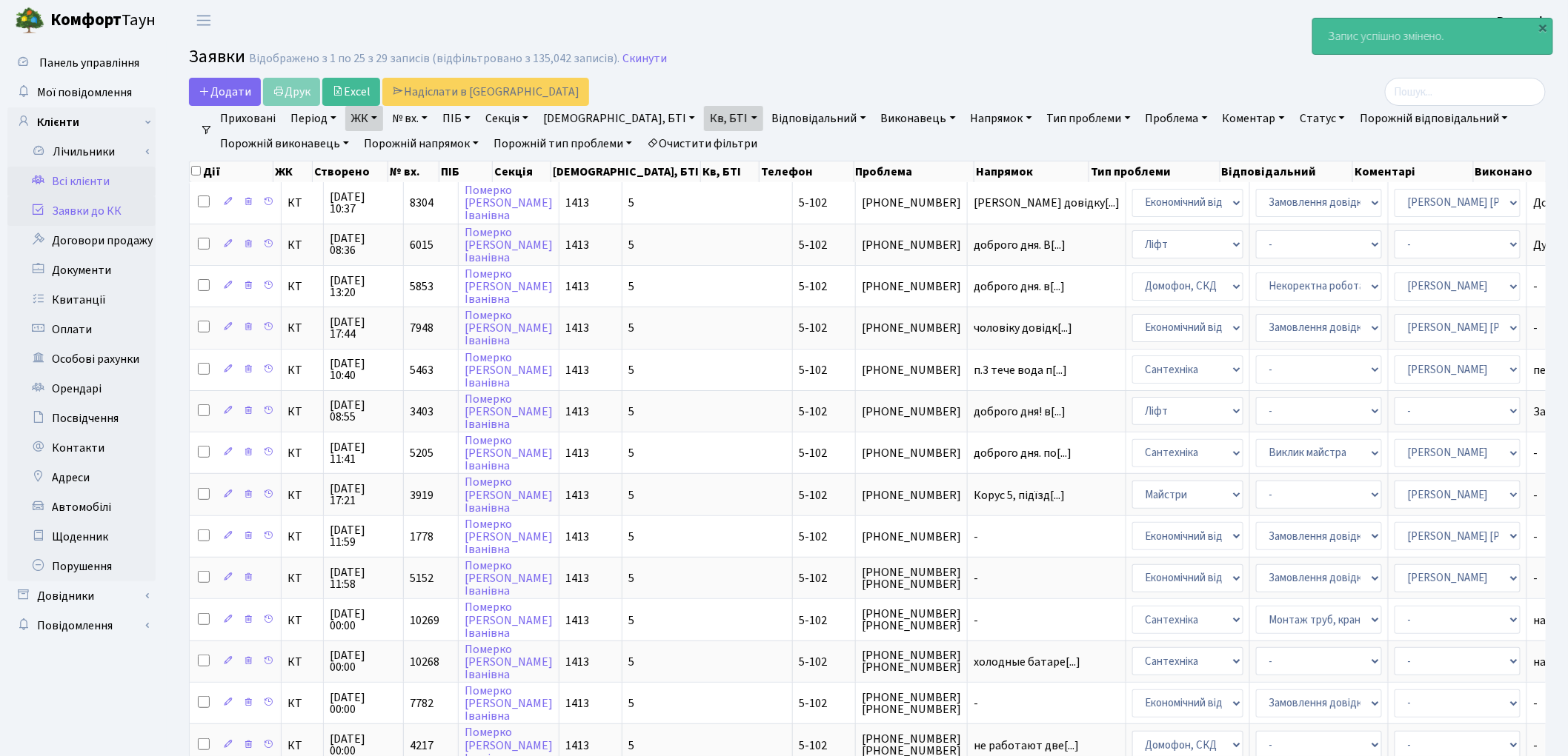
click at [85, 176] on link "Всі клієнти" at bounding box center [81, 181] width 149 height 30
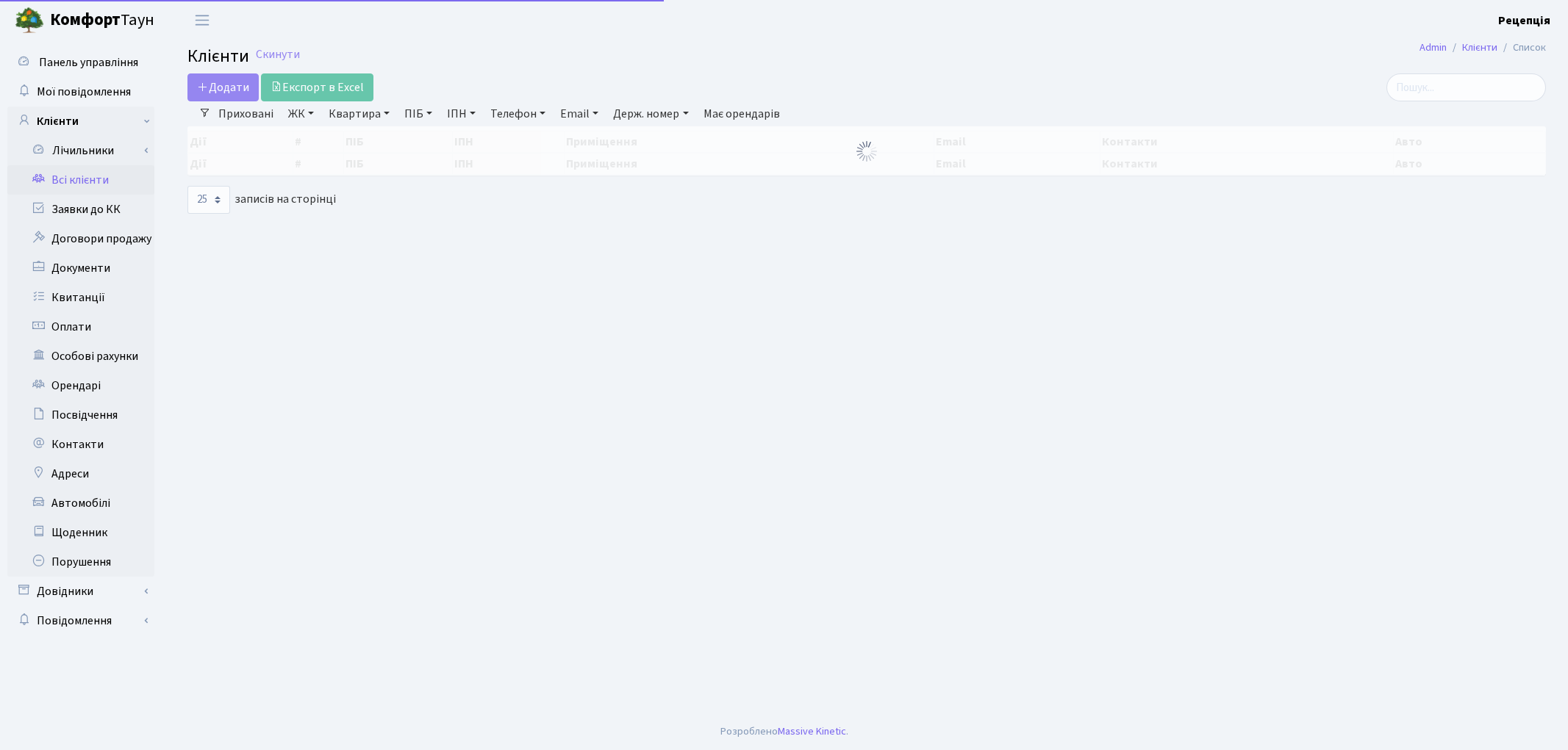
select select "25"
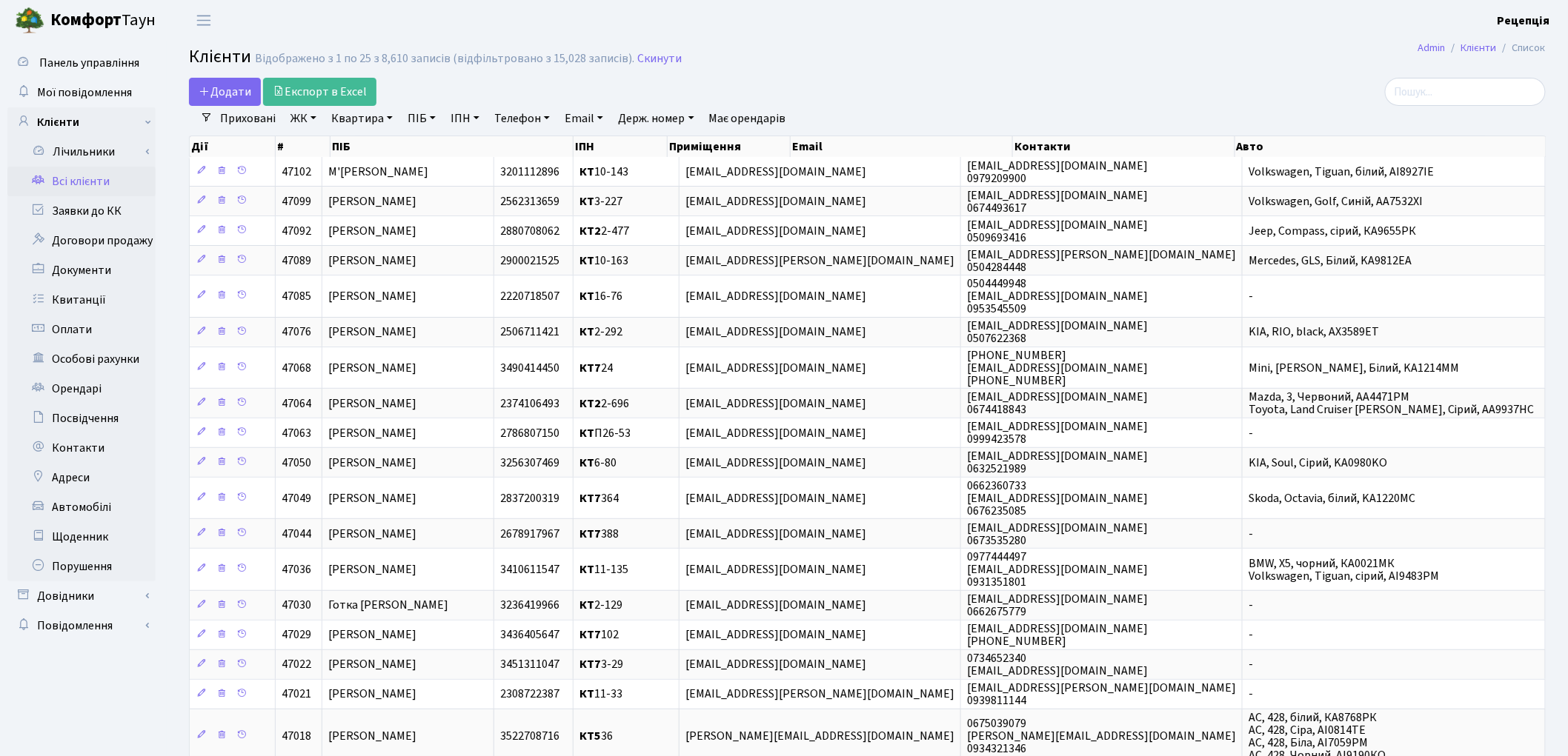
click at [312, 117] on link "ЖК" at bounding box center [303, 119] width 38 height 26
click at [324, 173] on li "КТ, вул. Регенераторна, 4" at bounding box center [377, 170] width 180 height 26
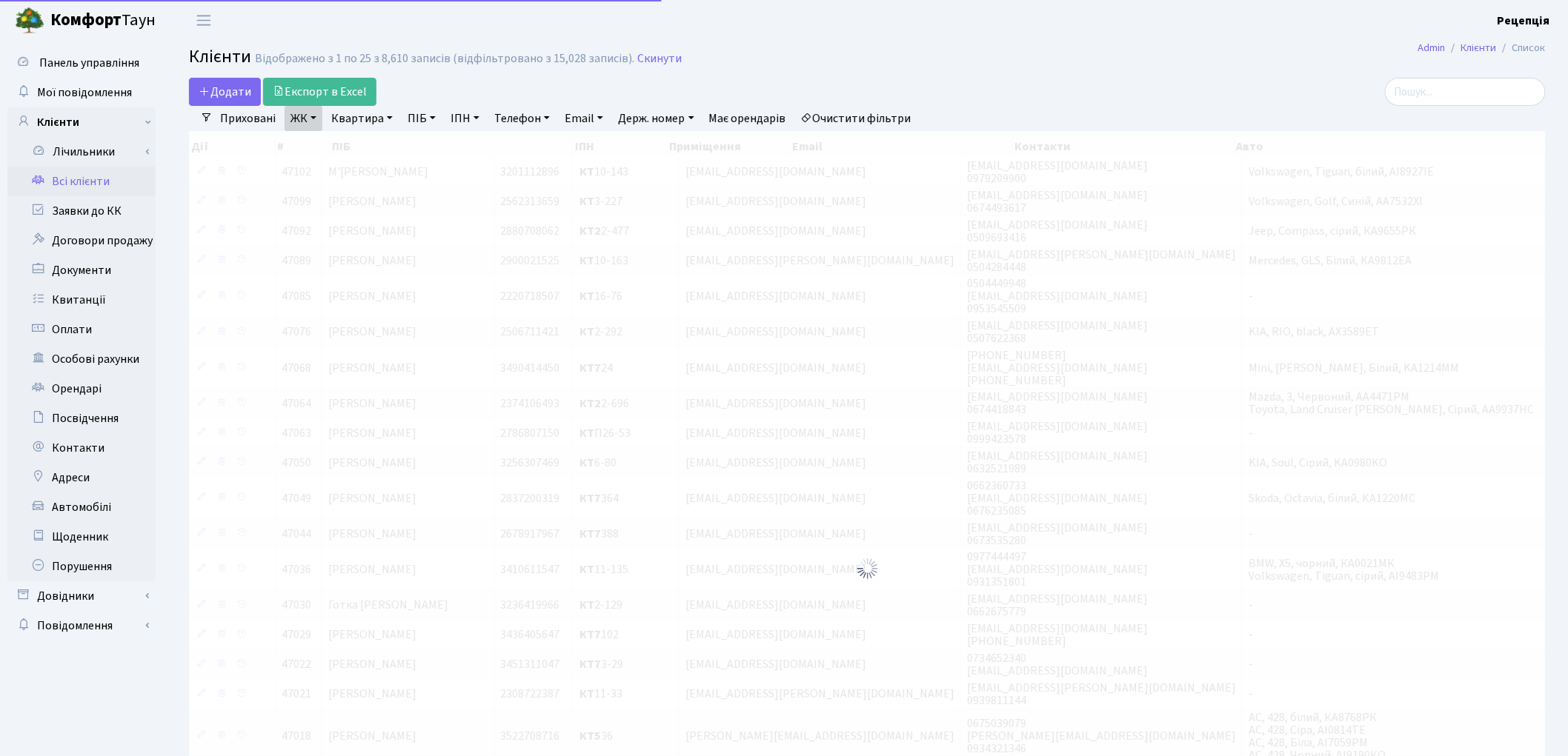
click at [359, 119] on link "Квартира" at bounding box center [362, 119] width 73 height 26
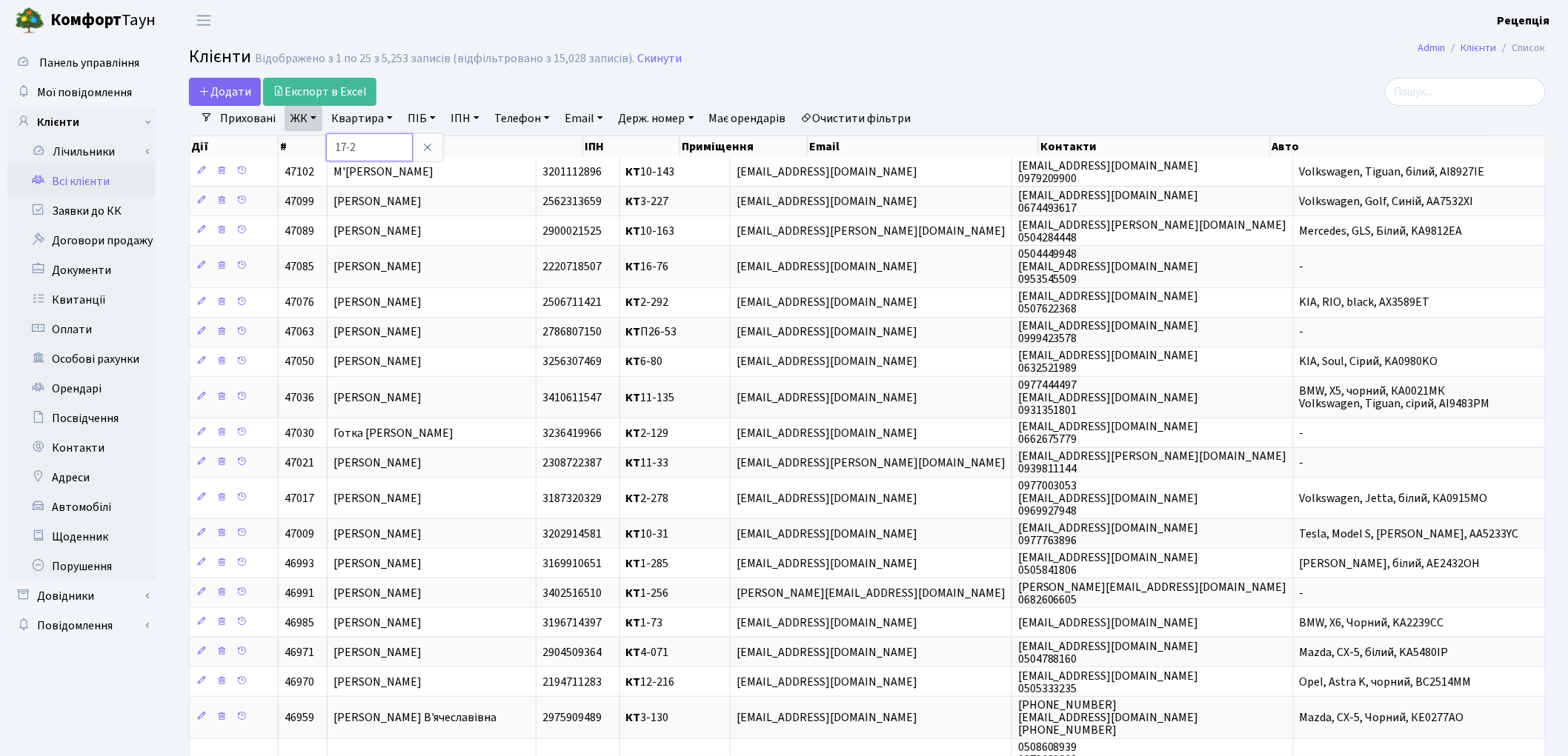
type input "17-2"
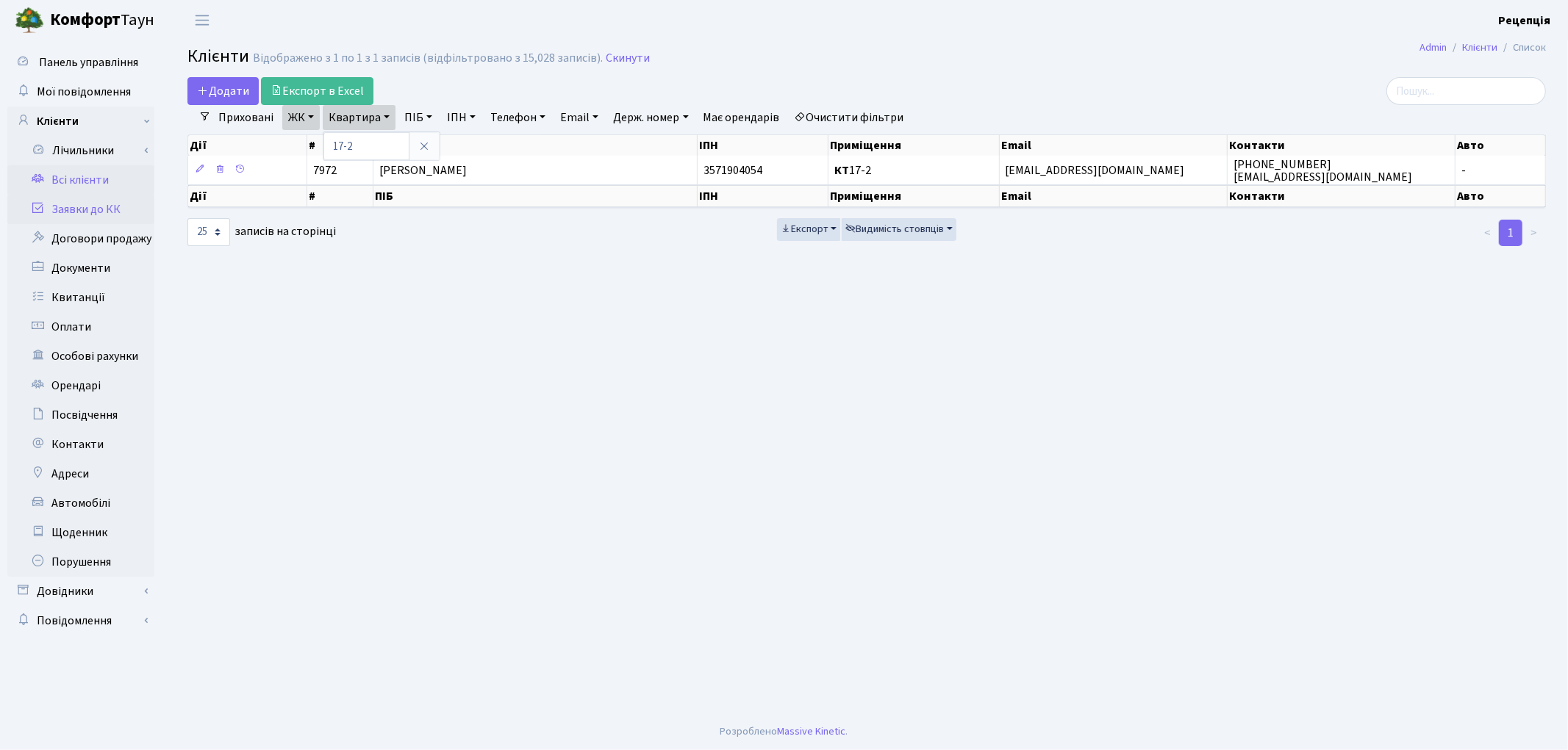
click at [92, 206] on link "Заявки до КК" at bounding box center [81, 209] width 147 height 29
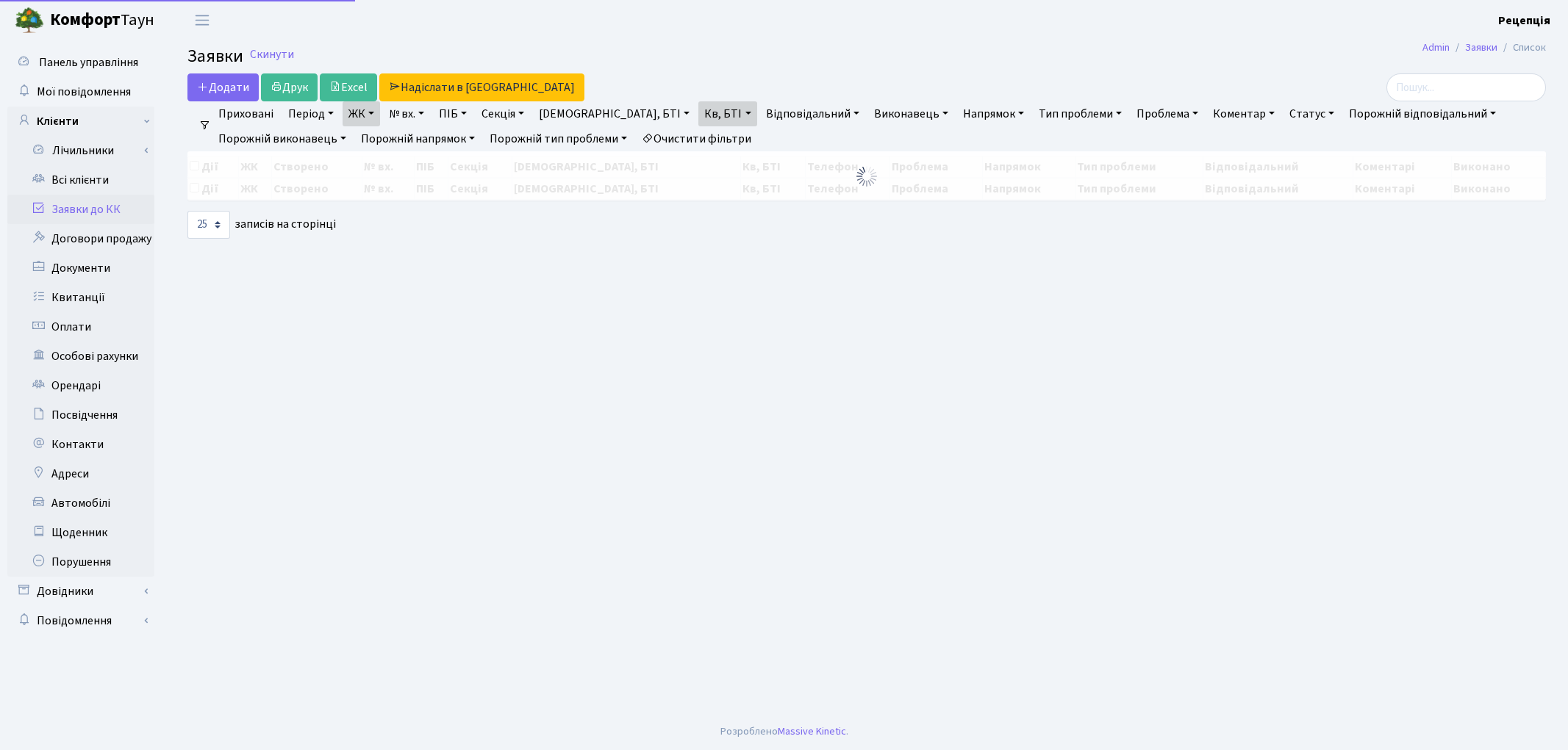
select select "25"
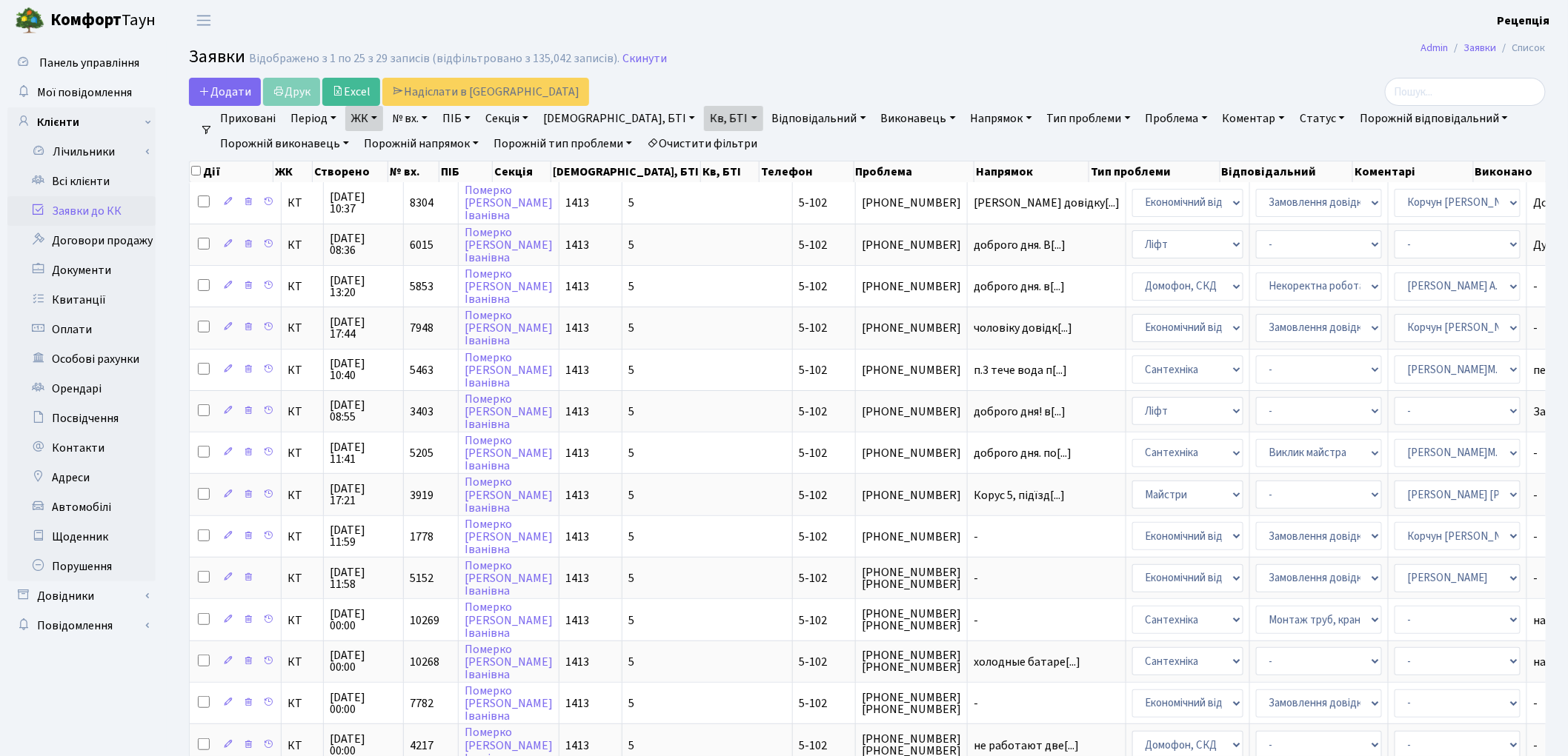
click at [724, 150] on link "Очистити фільтри" at bounding box center [701, 144] width 122 height 26
select select
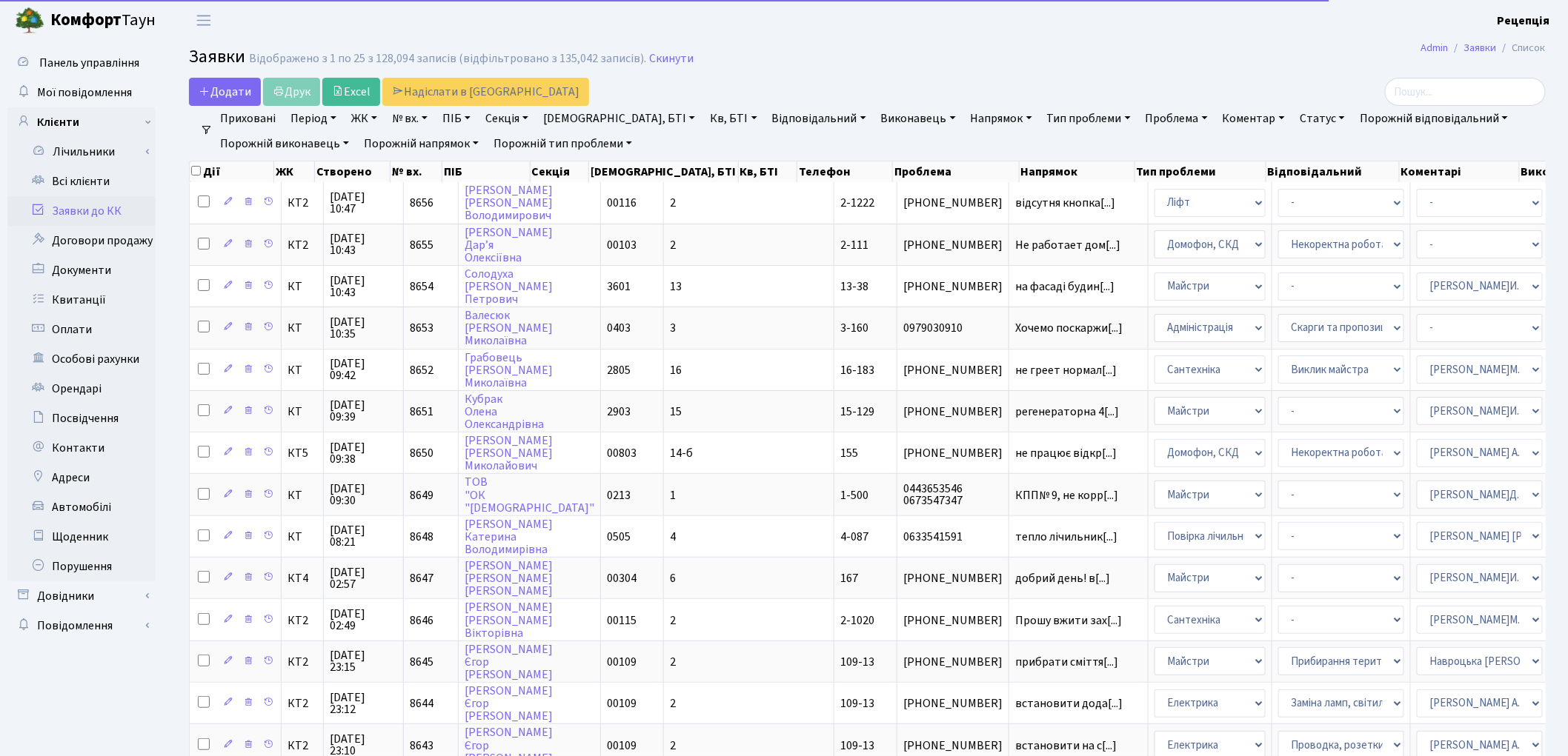
click at [374, 120] on link "ЖК" at bounding box center [363, 119] width 38 height 26
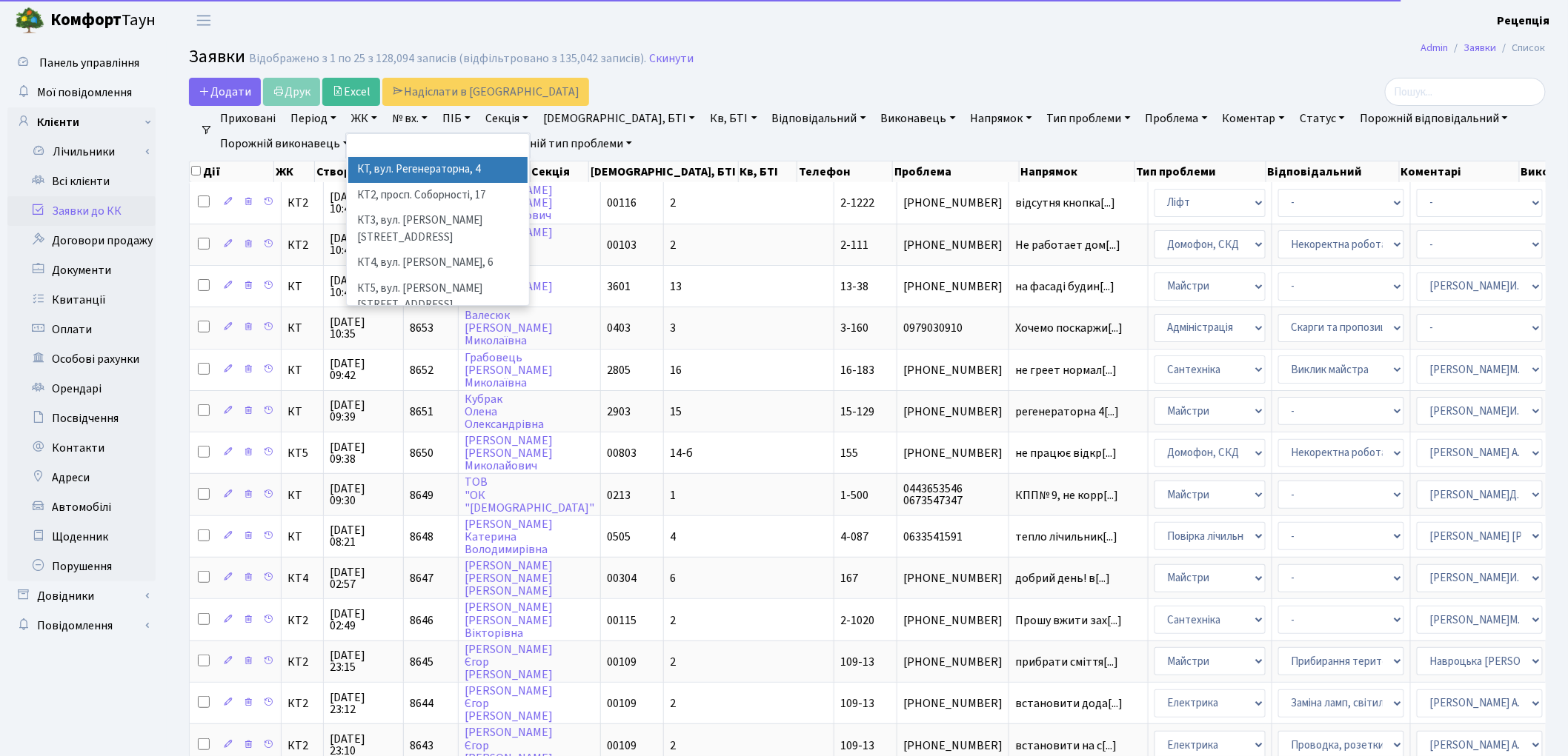
click at [387, 169] on li "КТ, вул. Регенераторна, 4" at bounding box center [438, 170] width 180 height 26
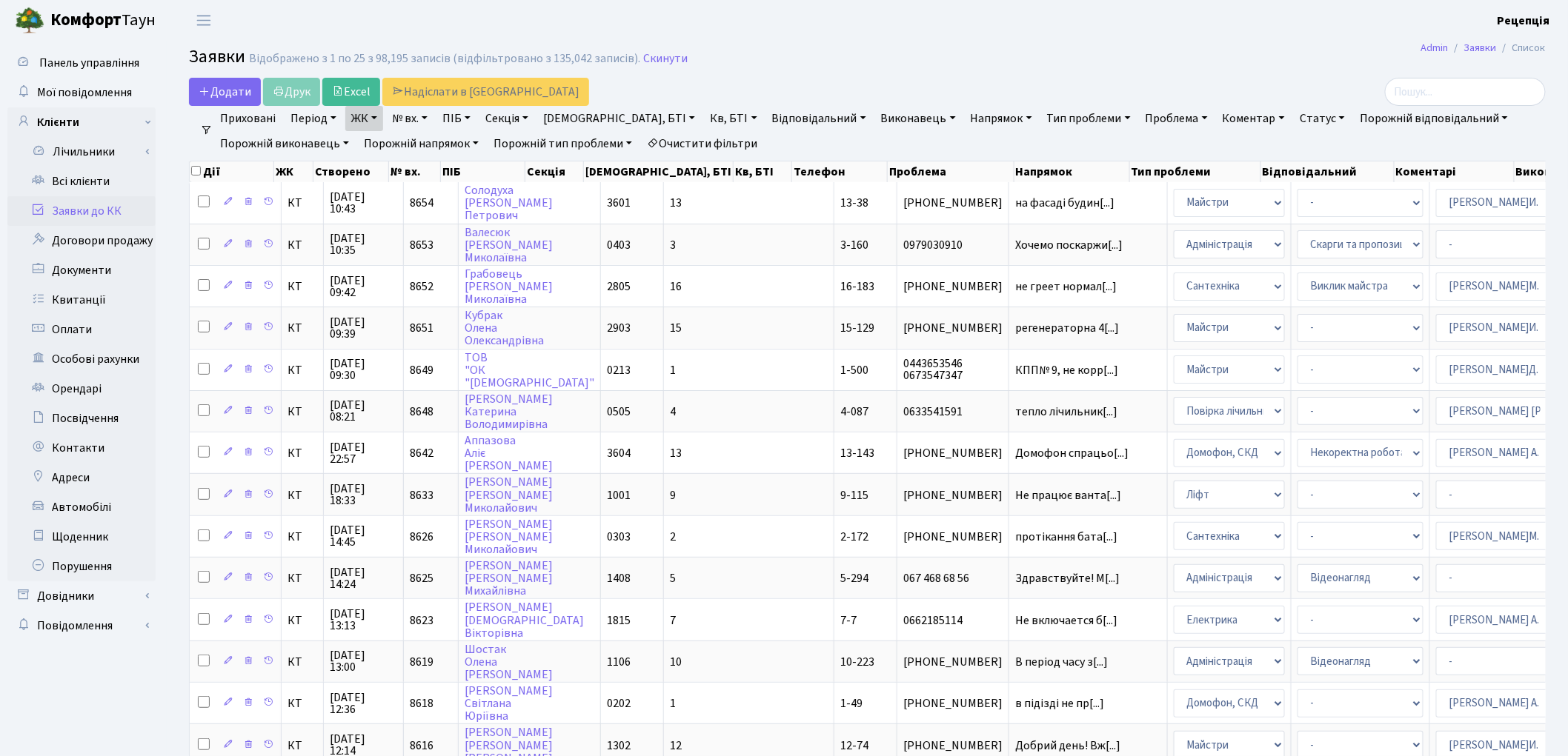
click at [704, 117] on link "Кв, БТІ" at bounding box center [732, 119] width 58 height 26
type input "17-2"
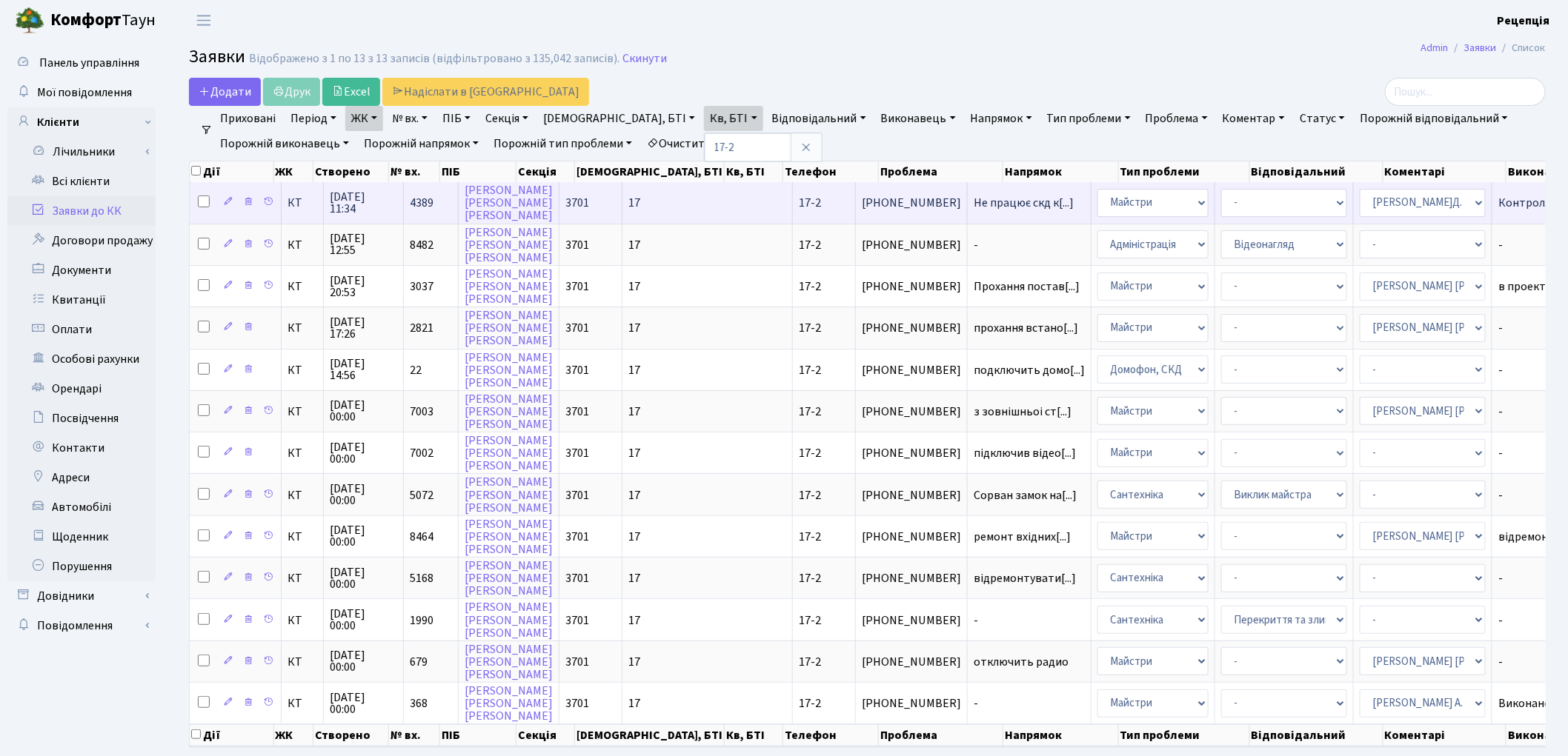
click at [667, 200] on td "17" at bounding box center [707, 202] width 170 height 41
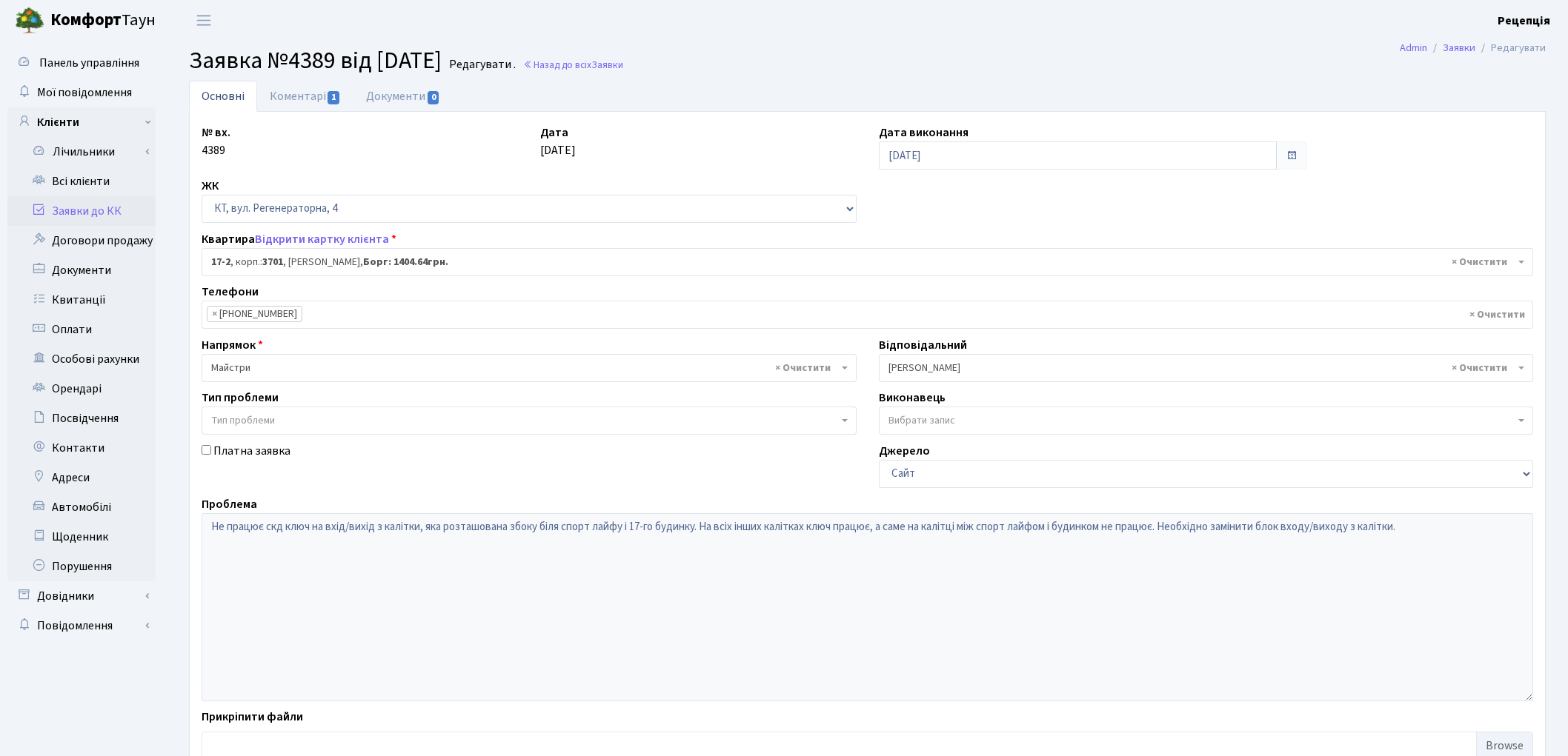
select select "8956"
click at [315, 106] on link "Коментарі 1" at bounding box center [305, 96] width 97 height 30
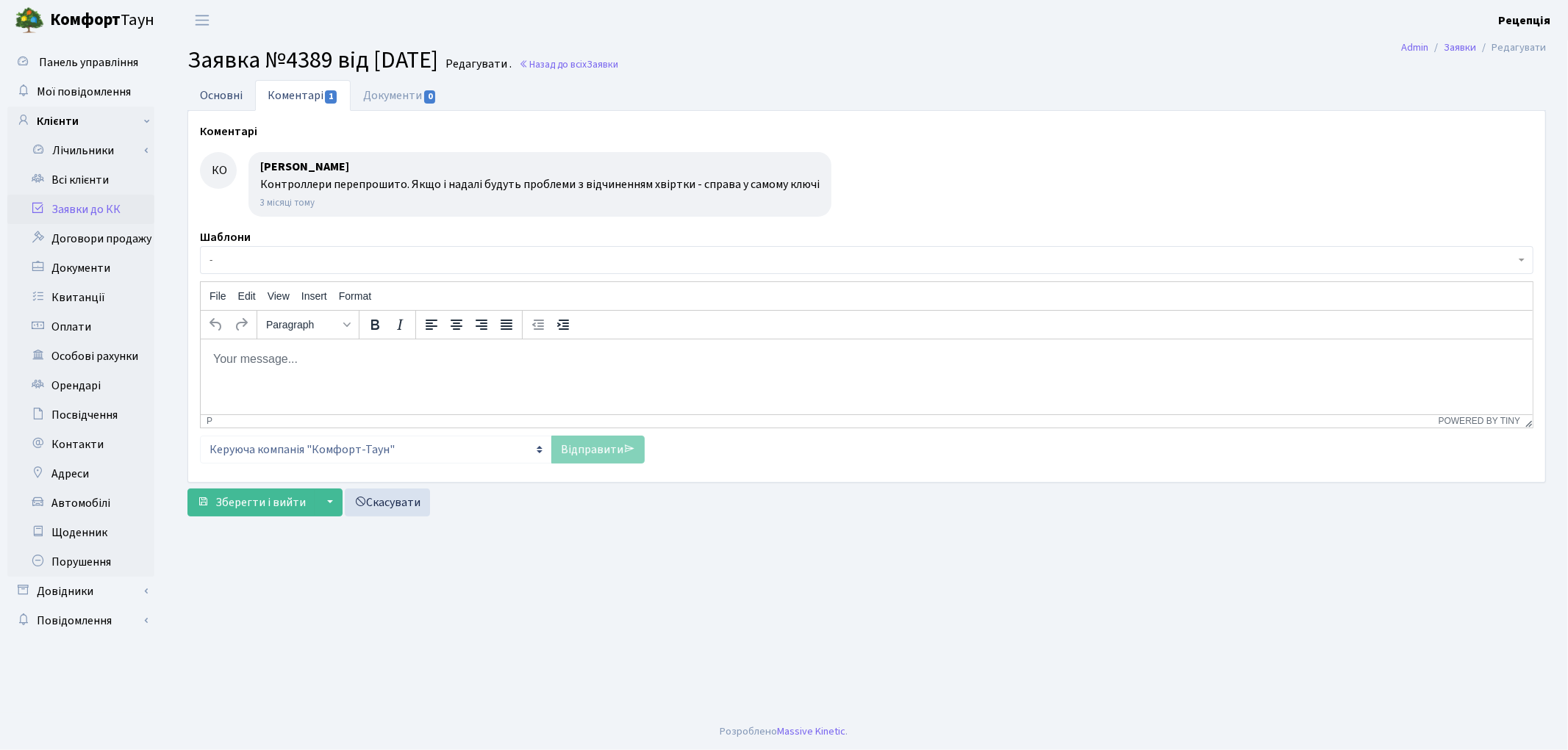
click at [216, 97] on link "Основні" at bounding box center [221, 95] width 67 height 30
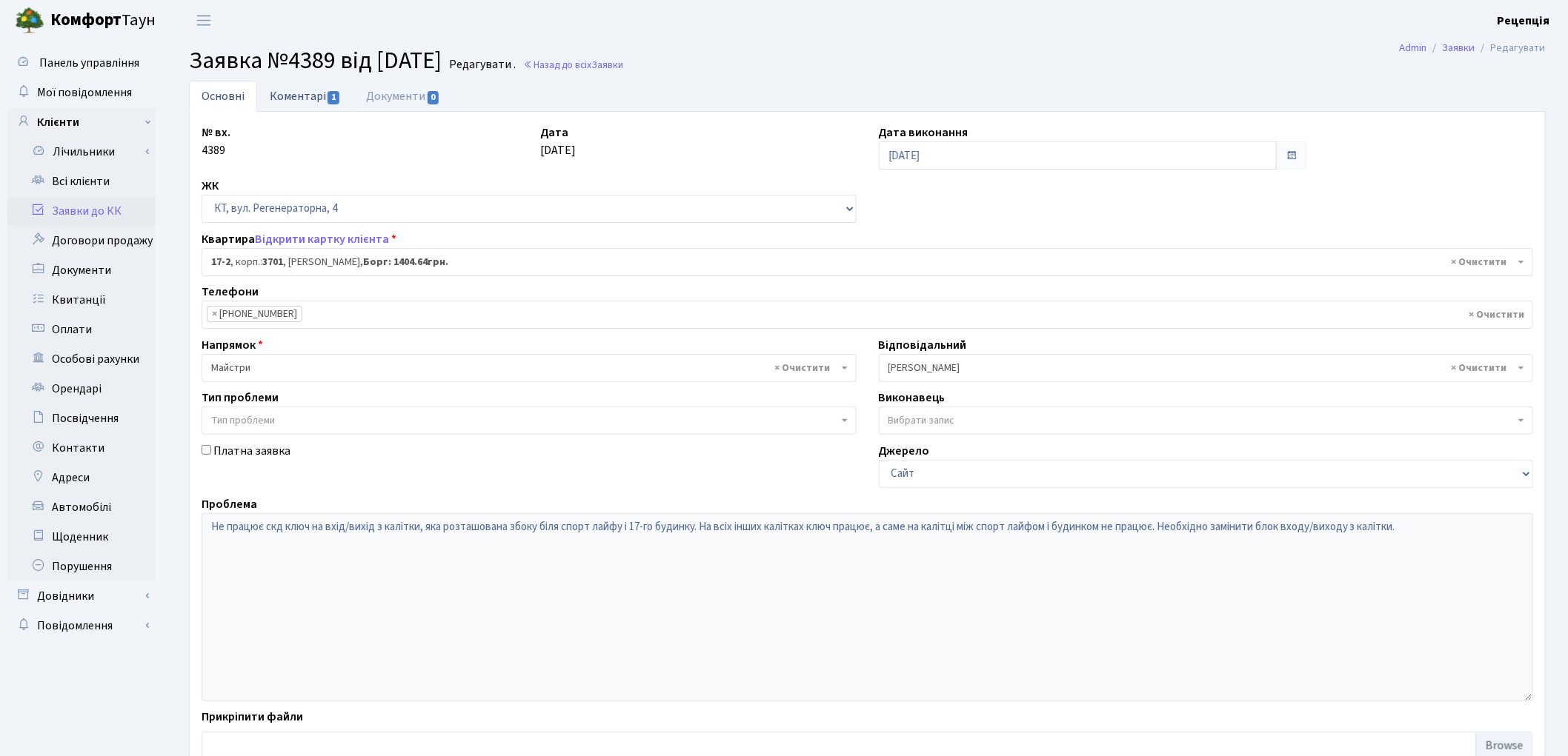
click at [301, 93] on link "Коментарі 1" at bounding box center [305, 96] width 97 height 30
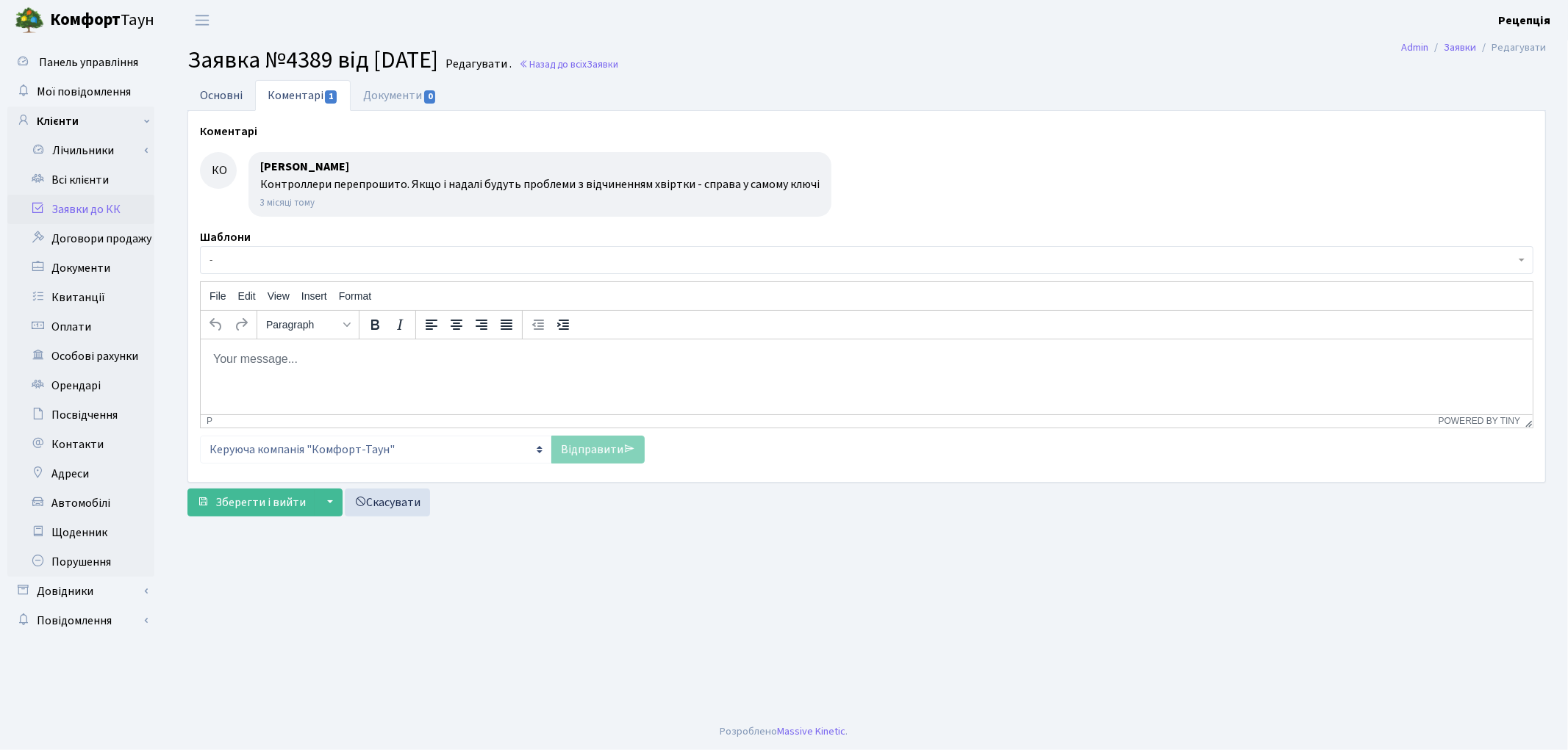
click at [241, 97] on link "Основні" at bounding box center [221, 95] width 67 height 30
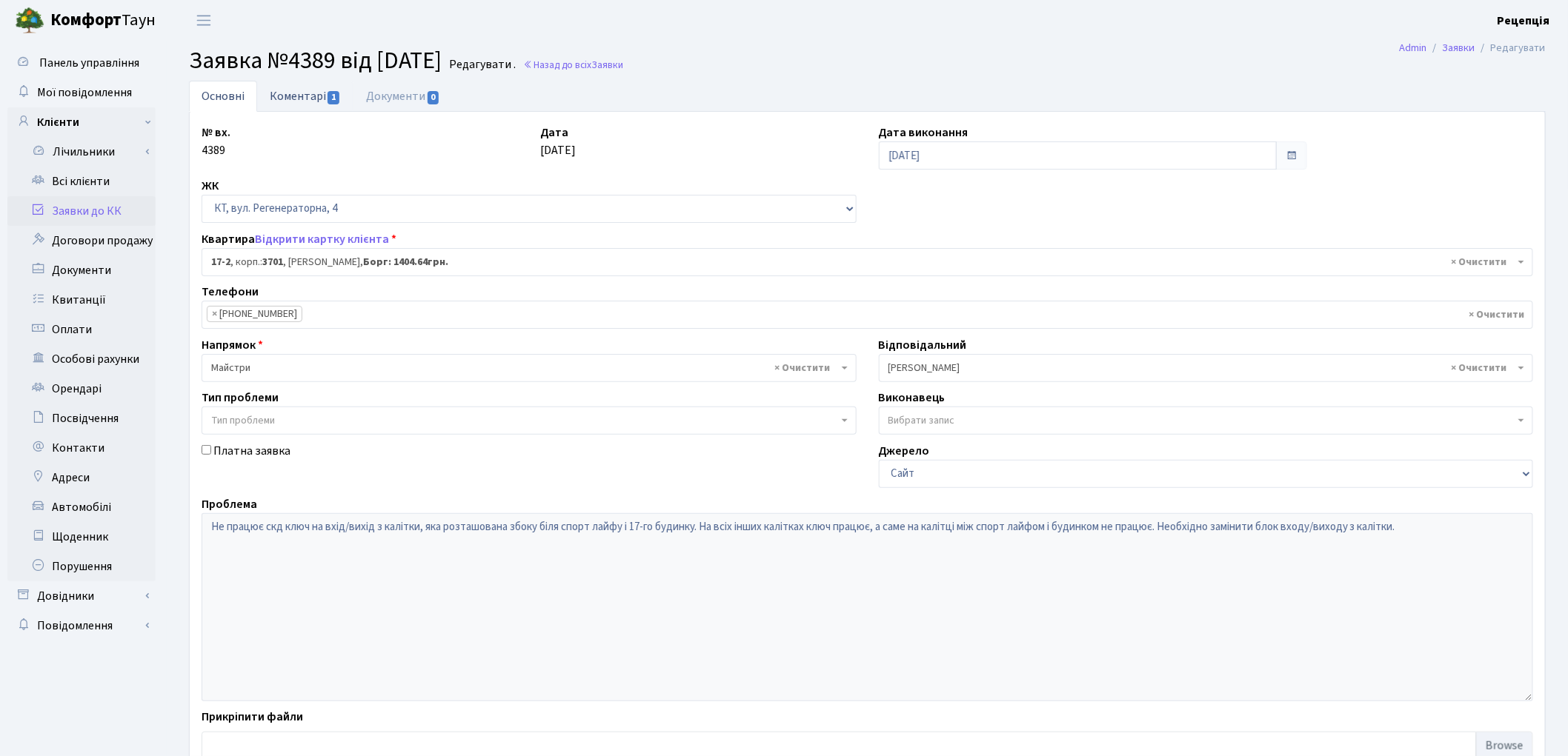
click at [307, 97] on link "Коментарі 1" at bounding box center [305, 96] width 97 height 30
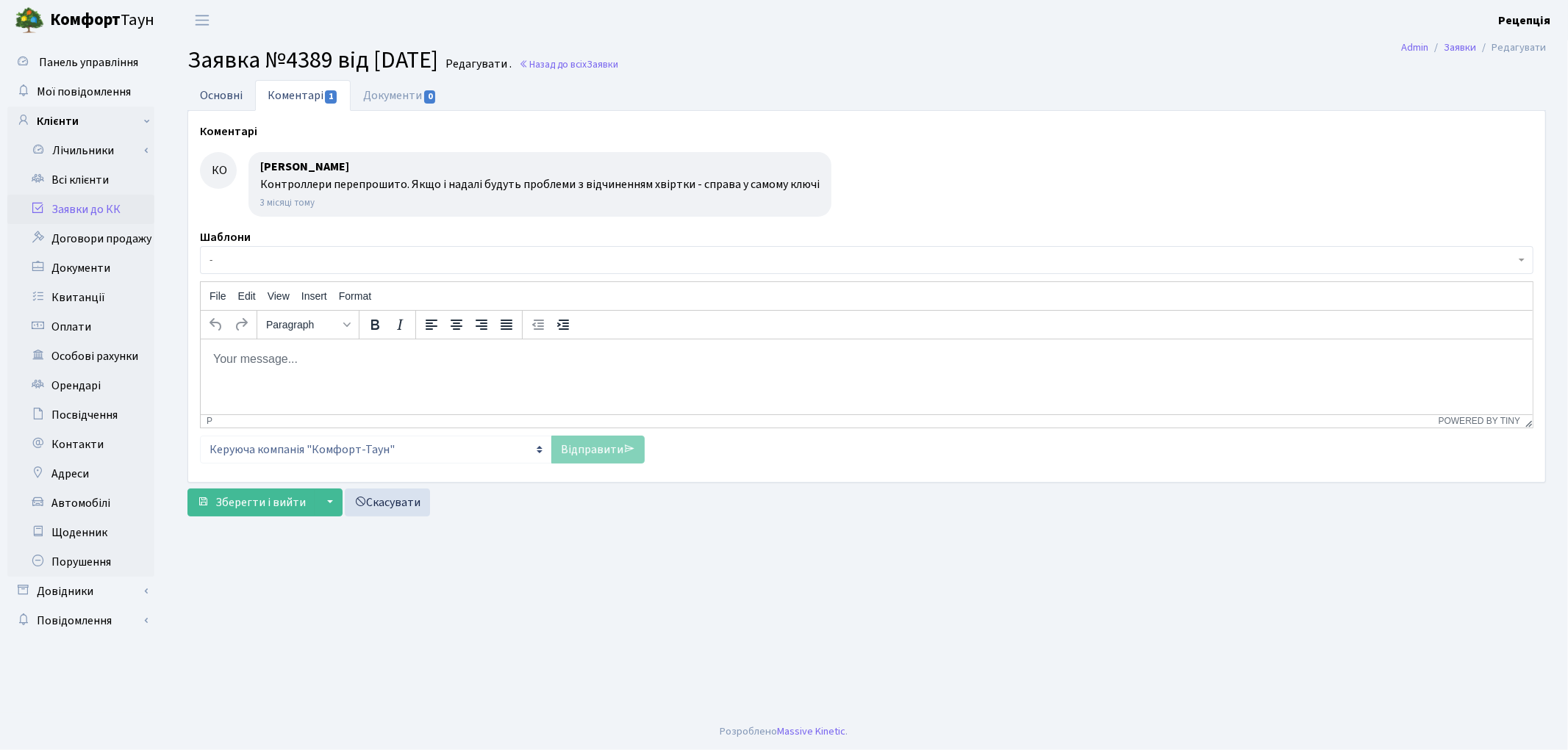
click at [222, 93] on link "Основні" at bounding box center [221, 95] width 67 height 30
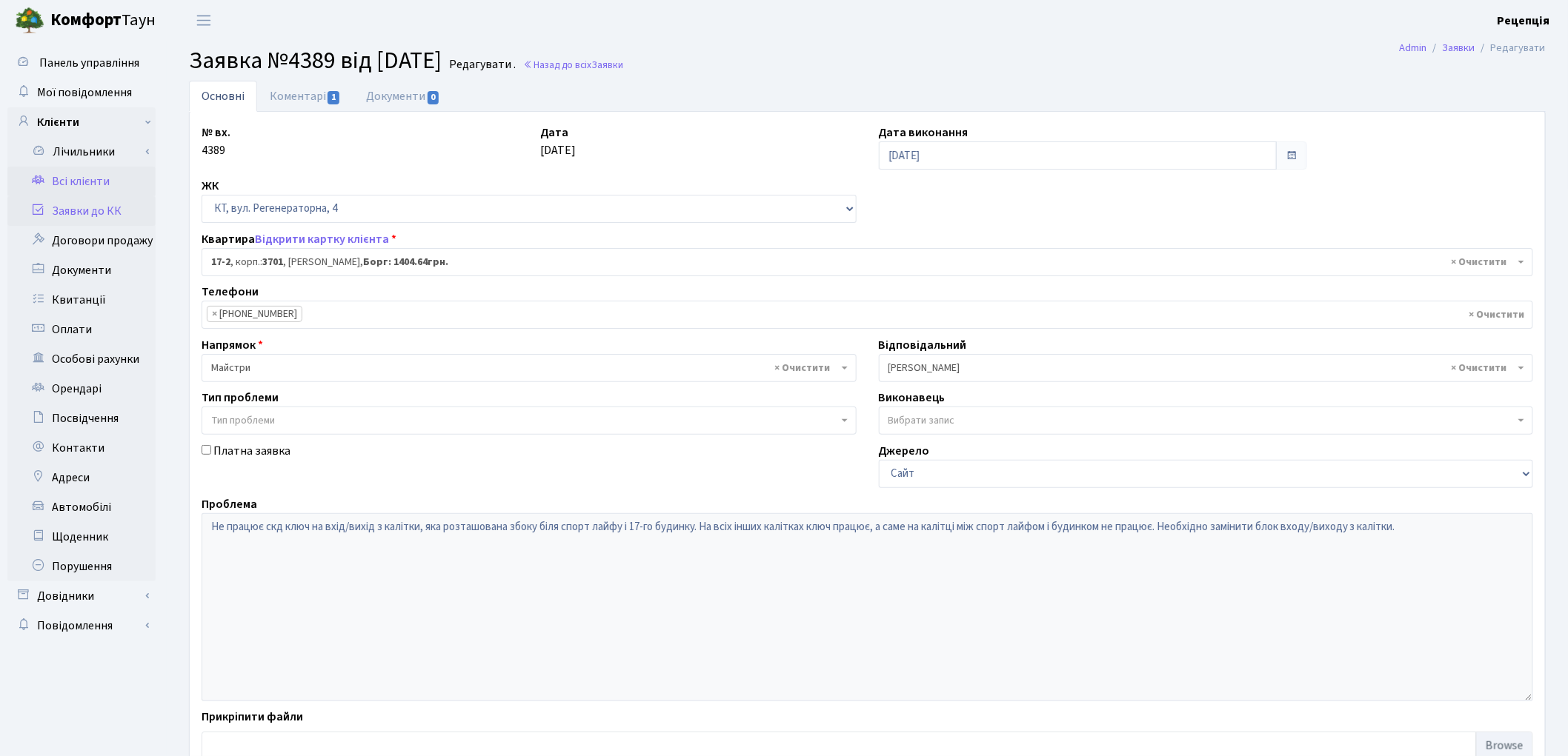
click at [112, 186] on link "Всі клієнти" at bounding box center [81, 181] width 149 height 30
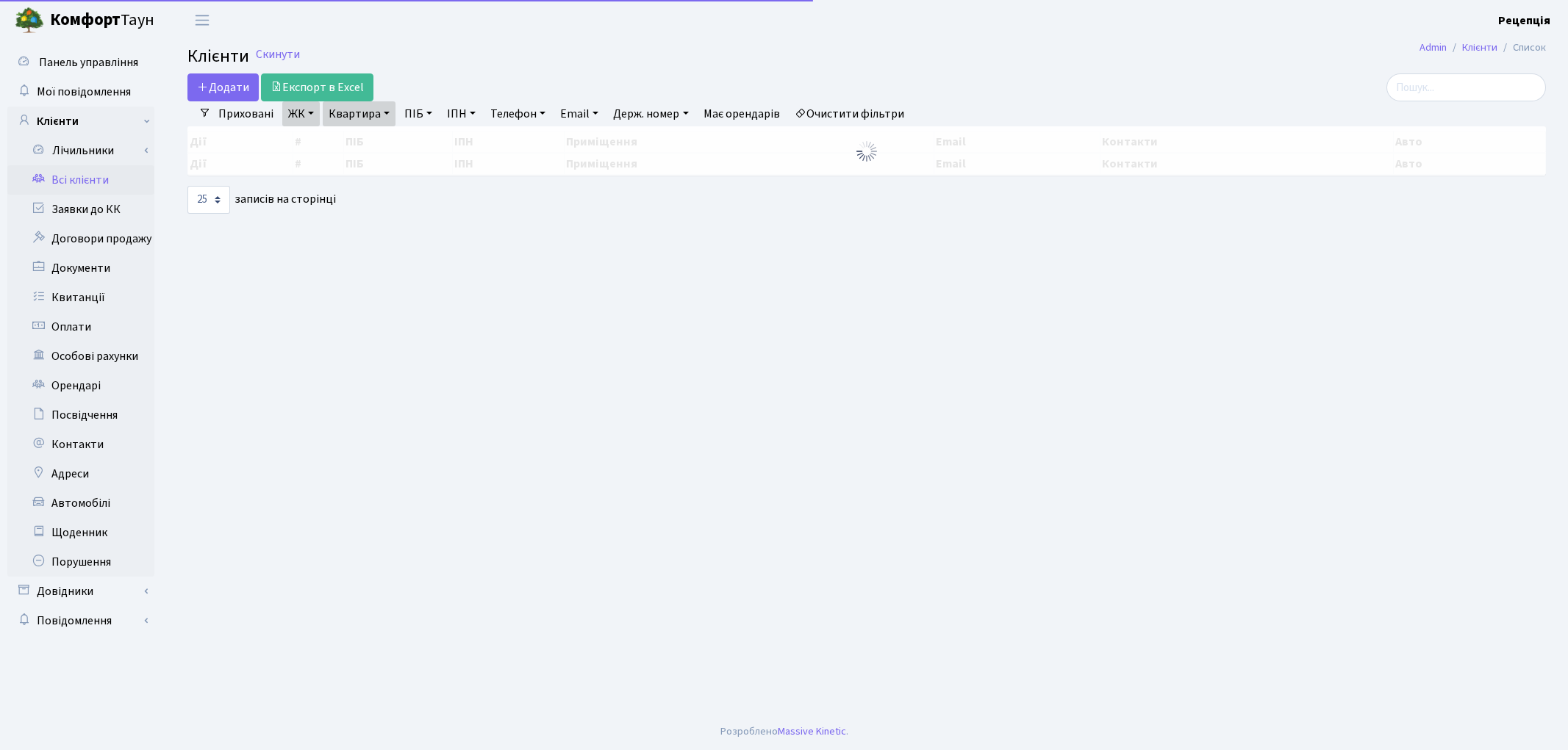
select select "25"
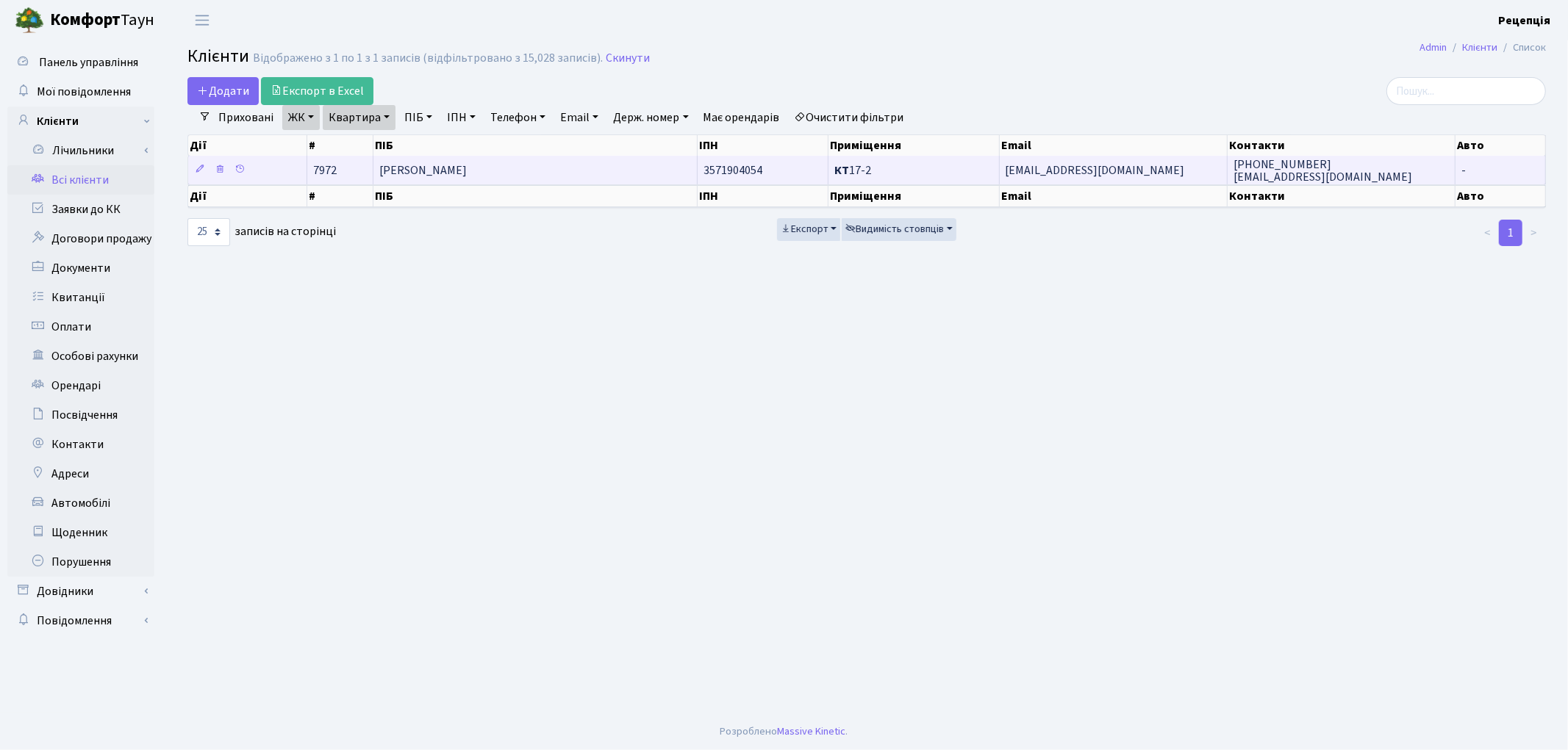
click at [467, 174] on span "[PERSON_NAME]" at bounding box center [423, 170] width 87 height 16
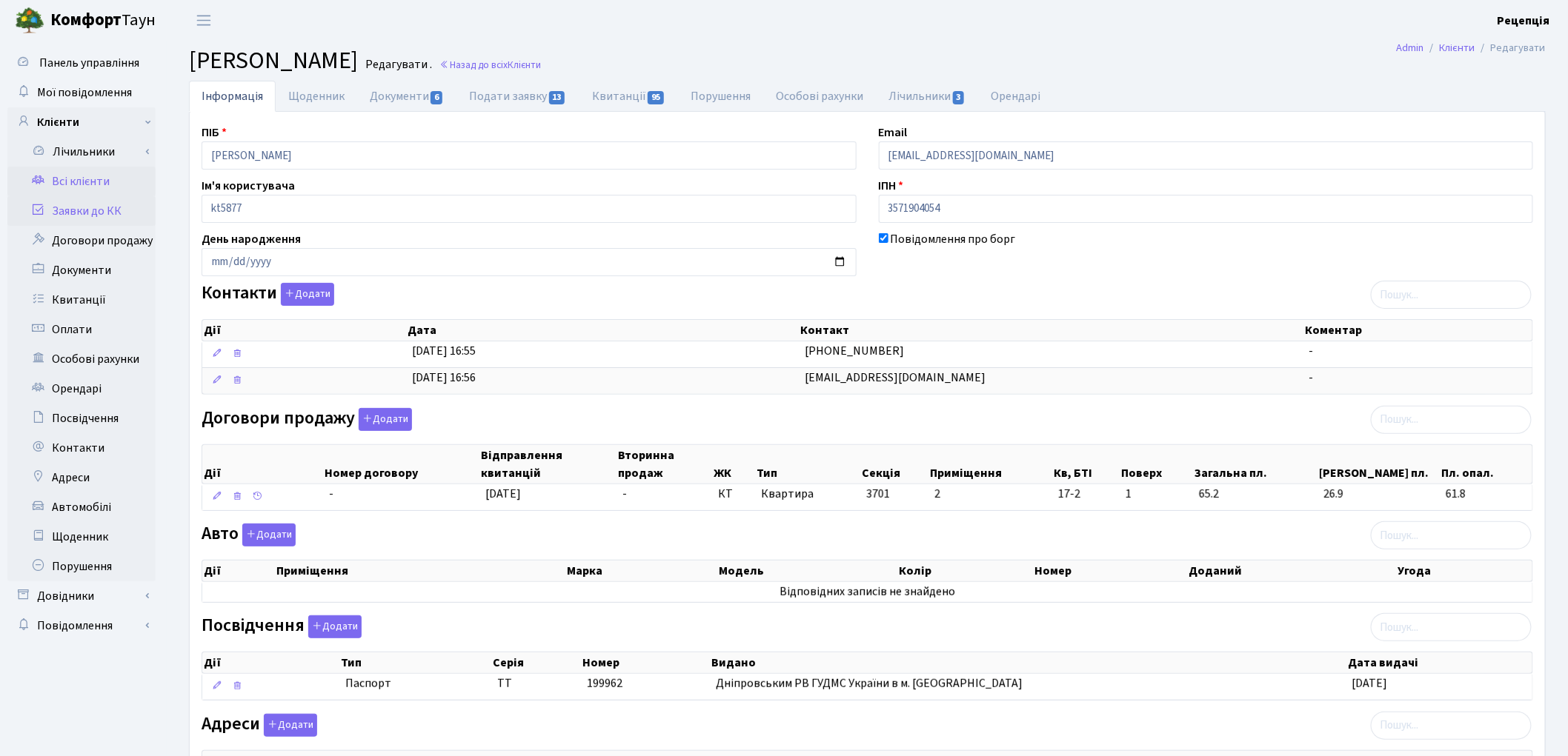
click at [80, 215] on link "Заявки до КК" at bounding box center [81, 211] width 149 height 30
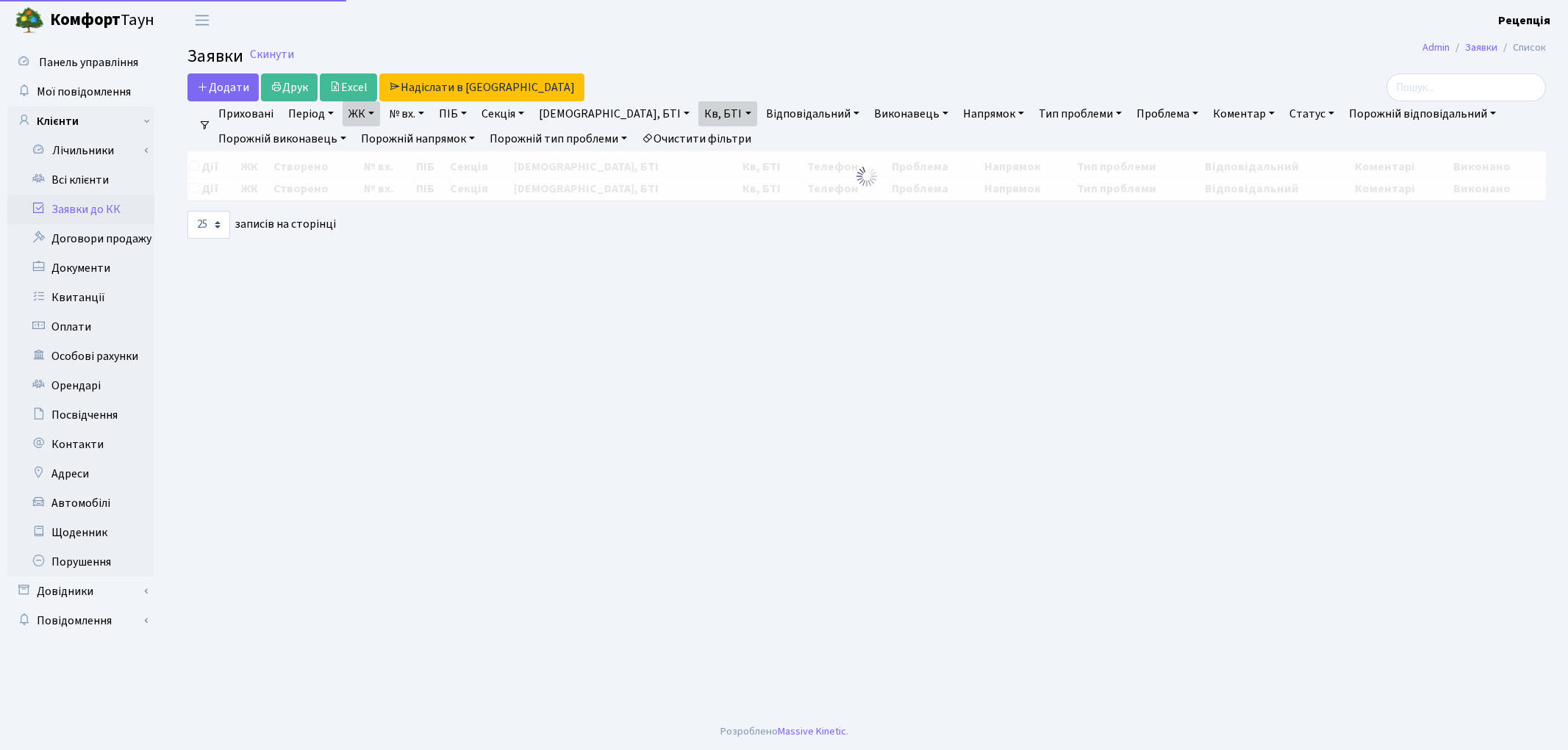
select select "25"
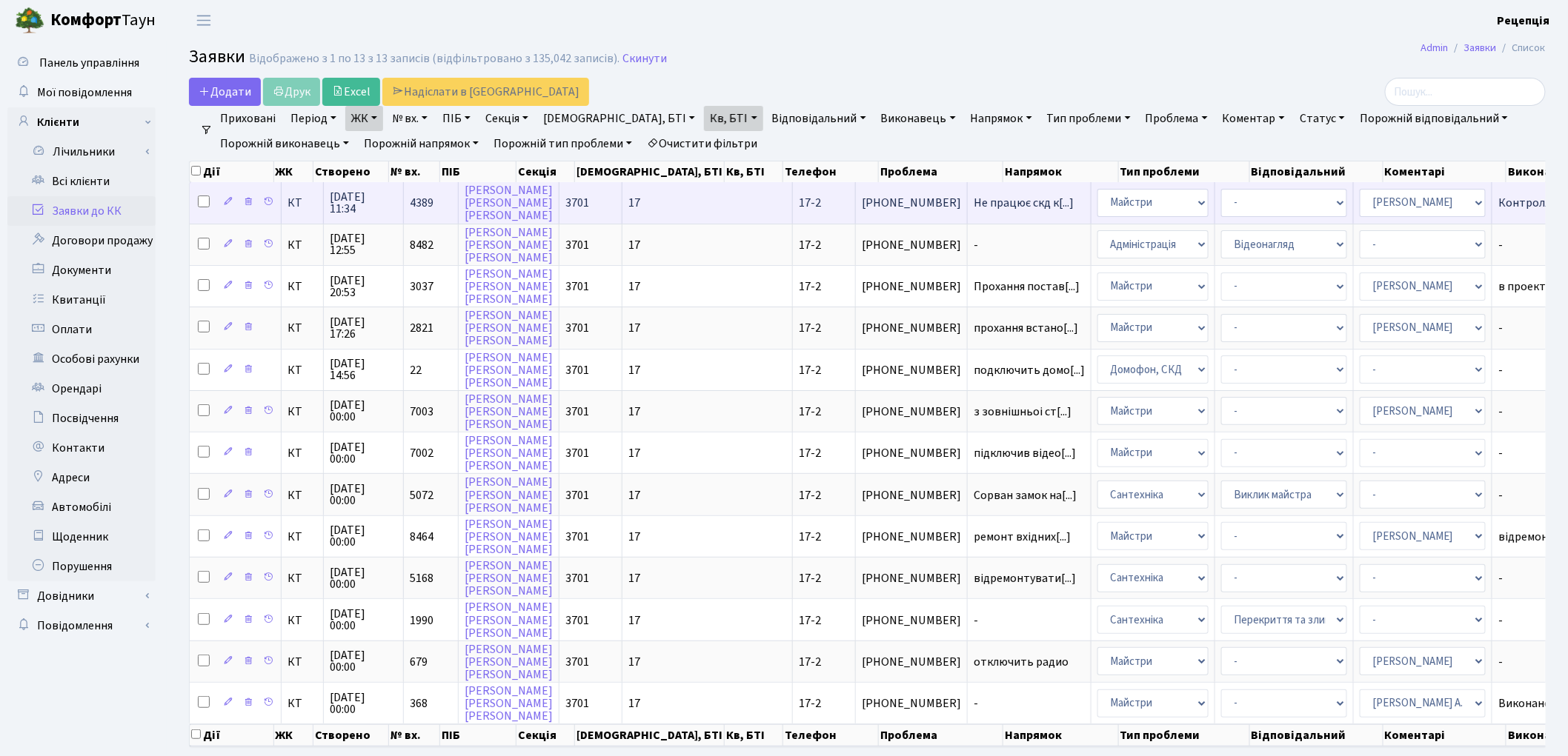
click at [566, 200] on span "3701" at bounding box center [578, 203] width 24 height 16
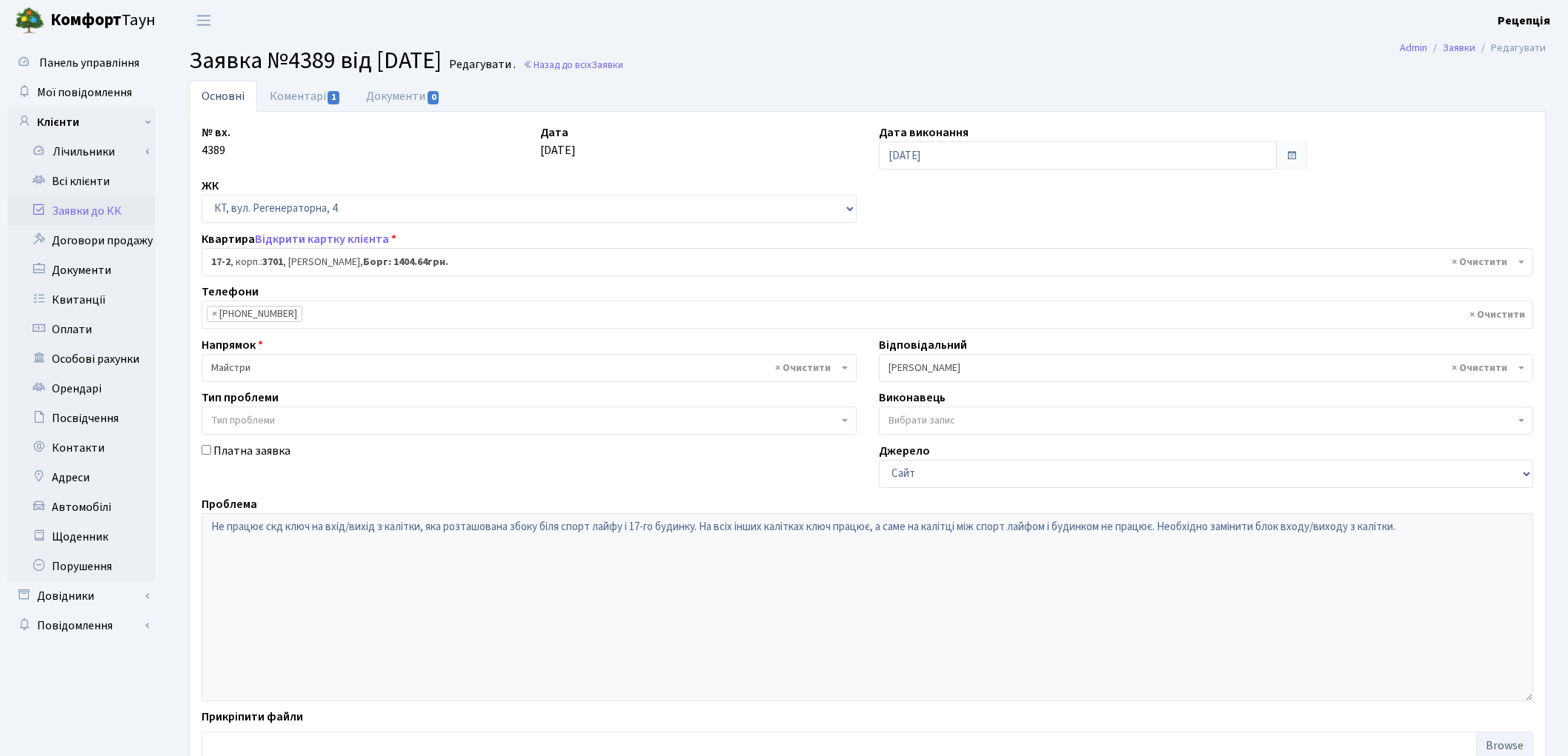
select select "8956"
click at [86, 205] on link "Заявки до КК" at bounding box center [81, 211] width 149 height 30
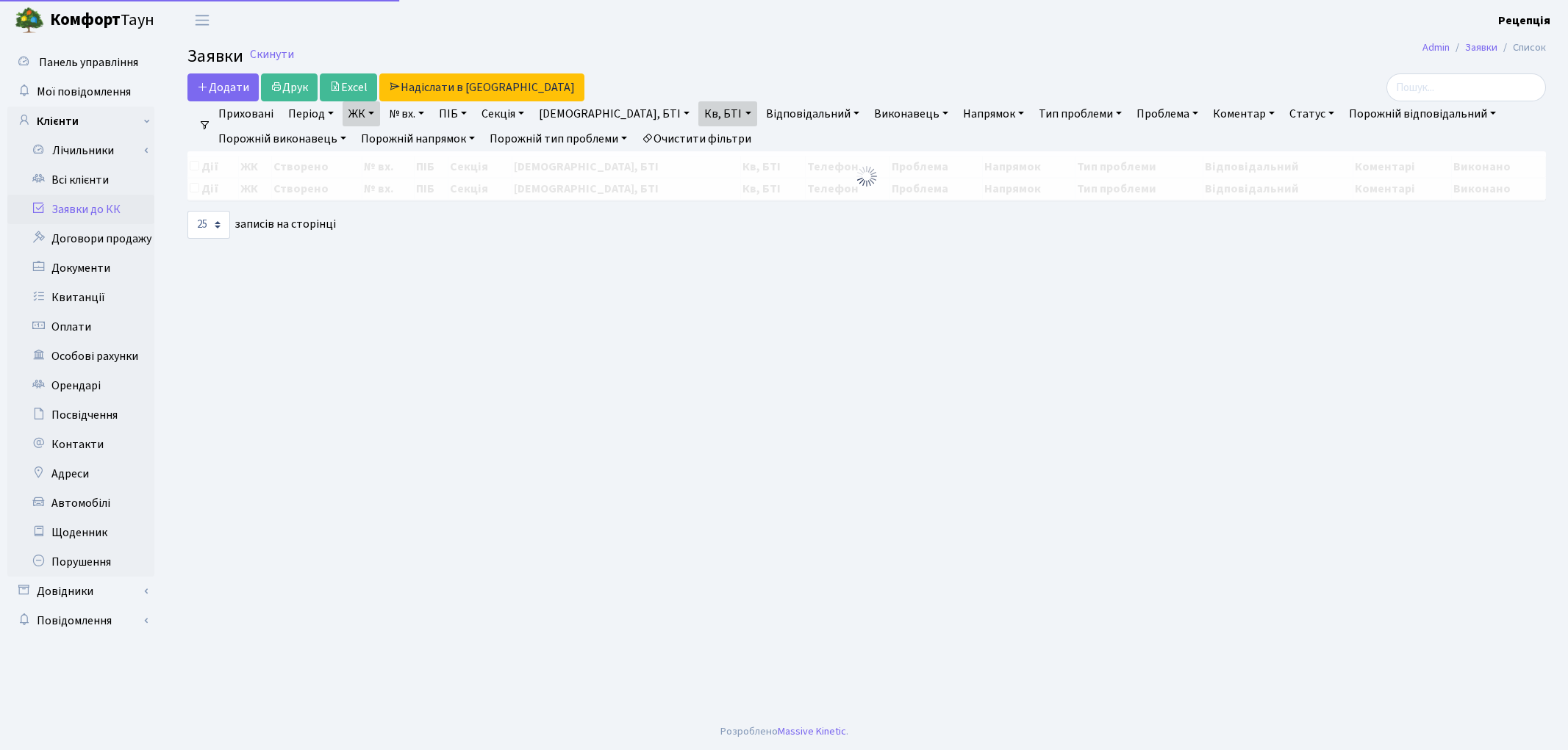
select select "25"
click at [239, 89] on span "Додати" at bounding box center [223, 87] width 52 height 16
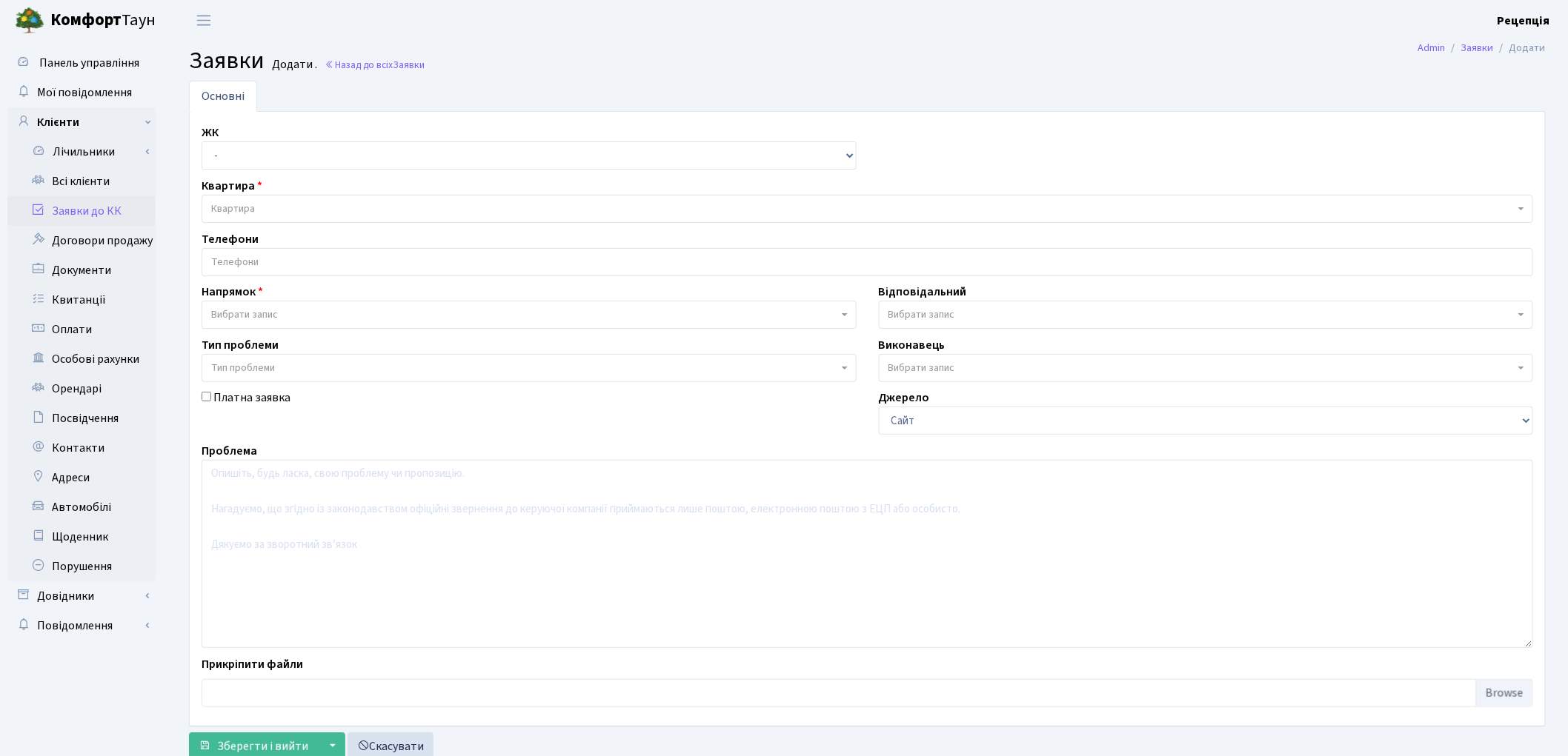
click at [249, 311] on span "Вибрати запис" at bounding box center [244, 315] width 66 height 15
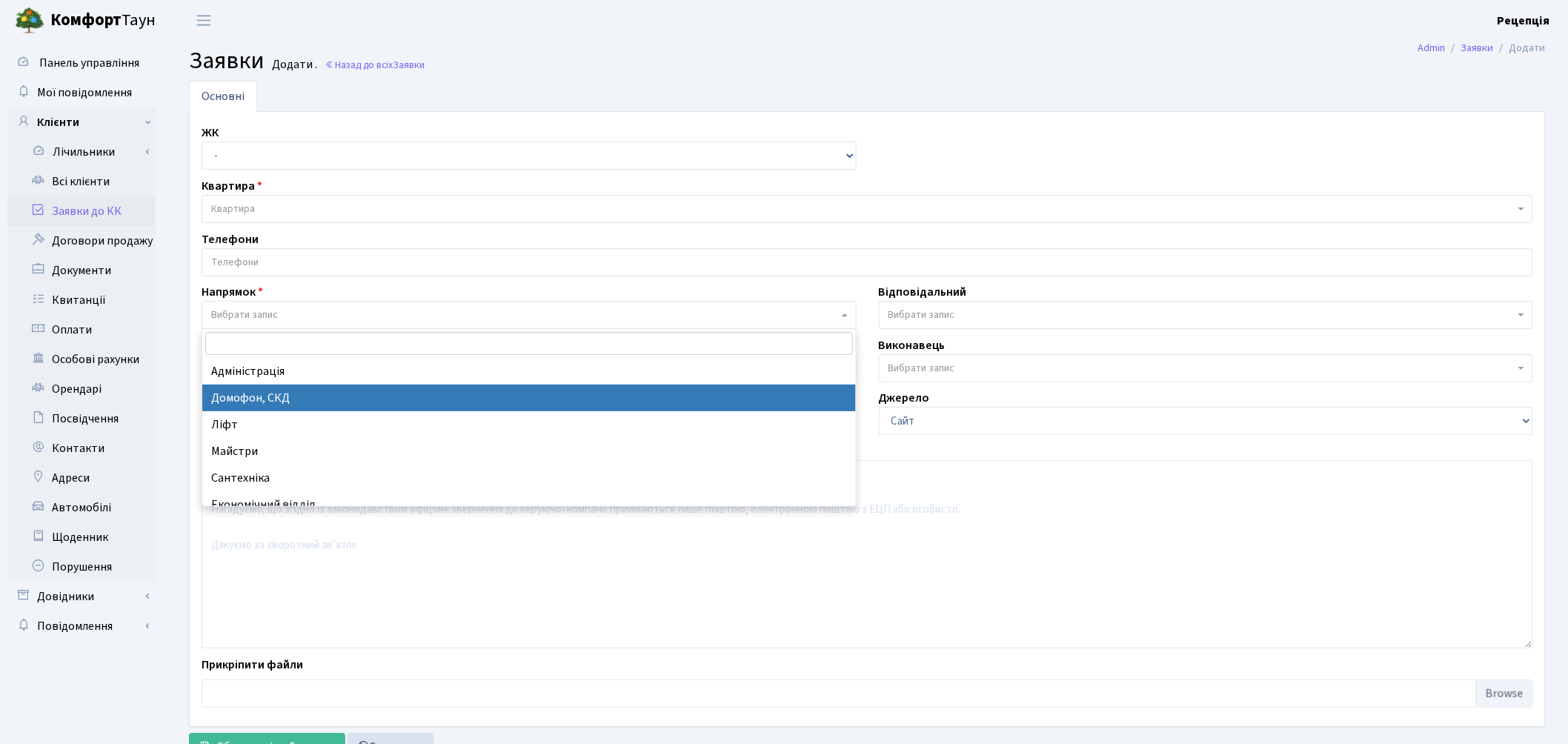
select select "4"
select select
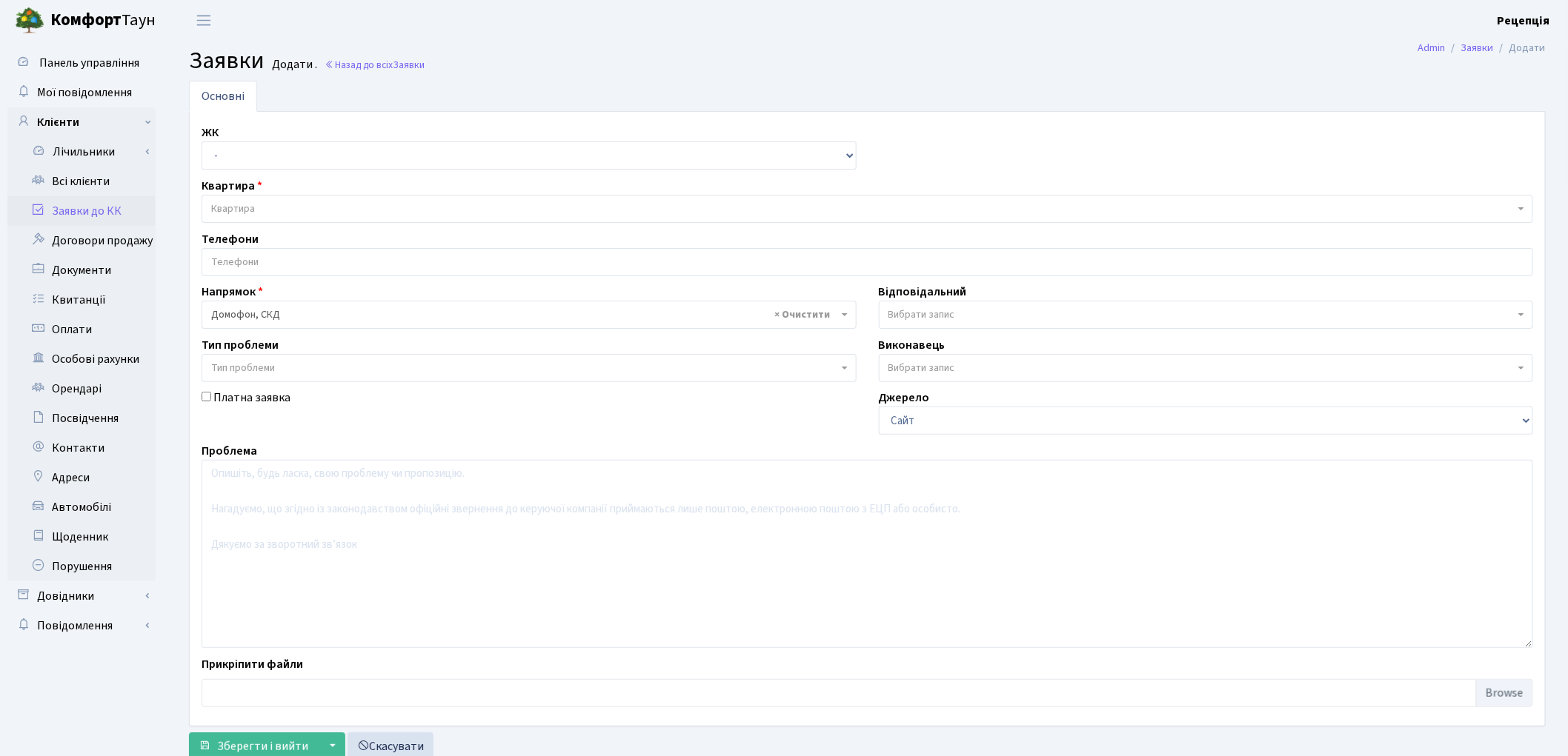
click at [274, 366] on span "Тип проблеми" at bounding box center [243, 368] width 64 height 15
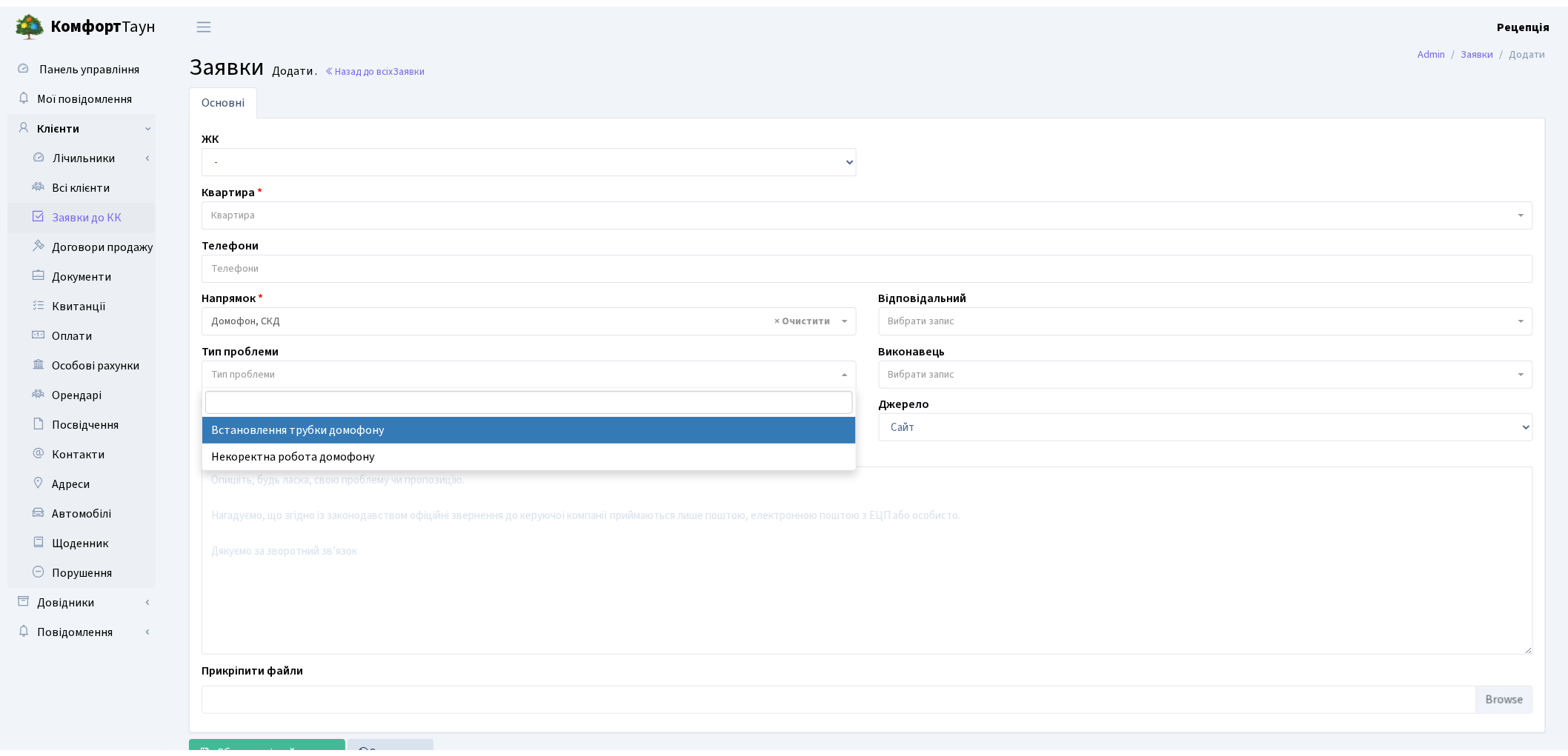
click at [274, 366] on span "Тип проблеми" at bounding box center [243, 368] width 64 height 15
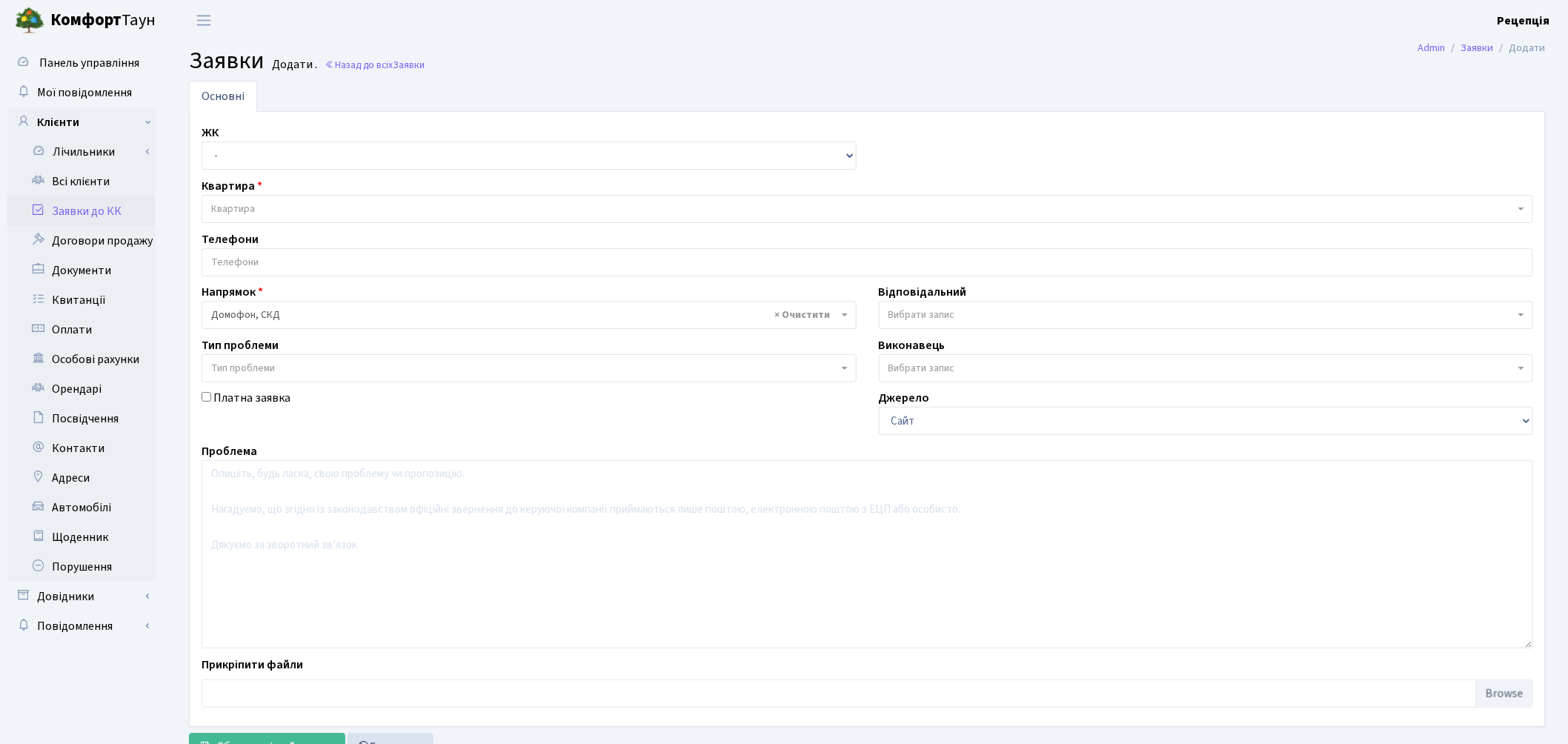
click at [283, 316] on span "× Домофон, СКД" at bounding box center [524, 315] width 627 height 15
click at [99, 204] on link "Заявки до КК" at bounding box center [81, 211] width 149 height 30
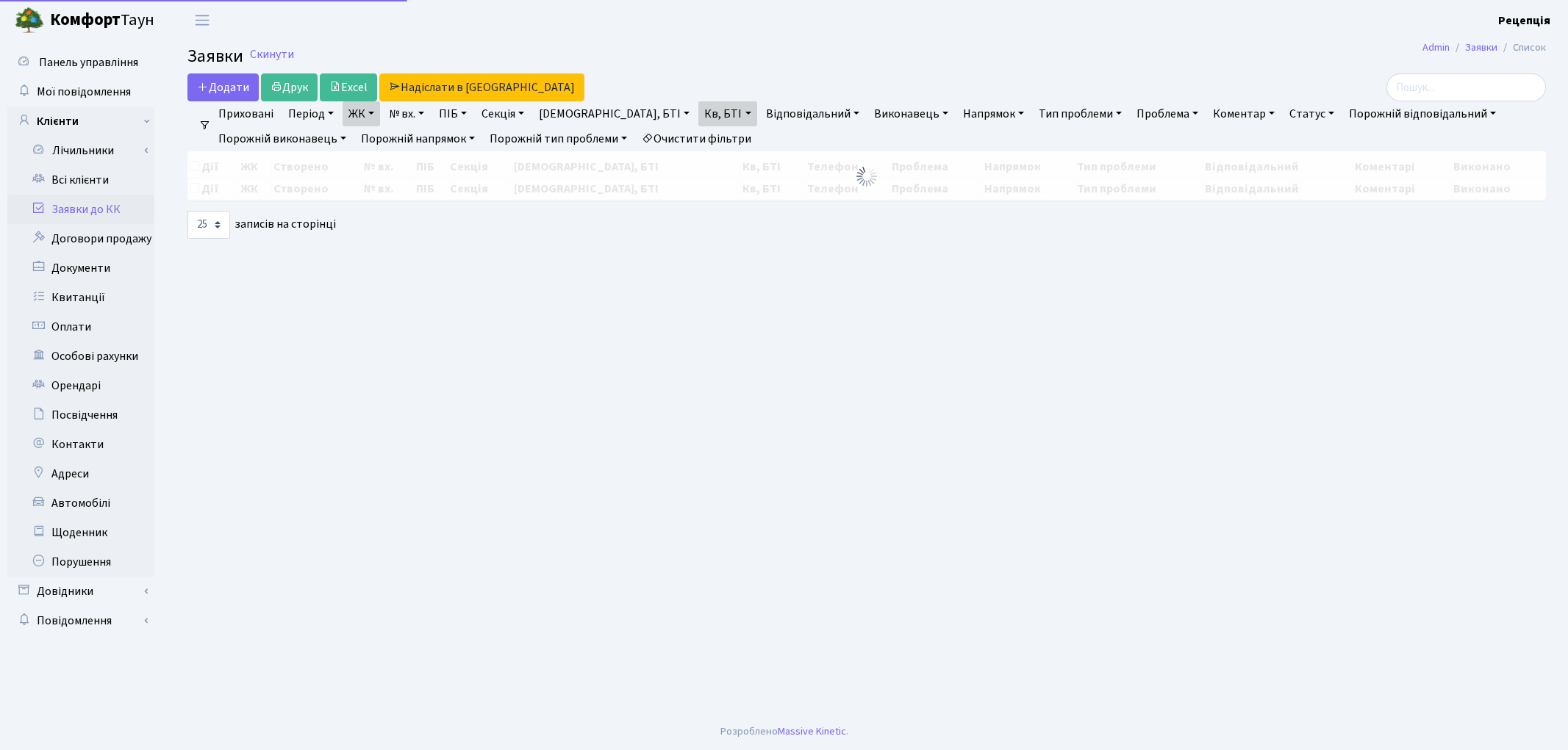
select select "25"
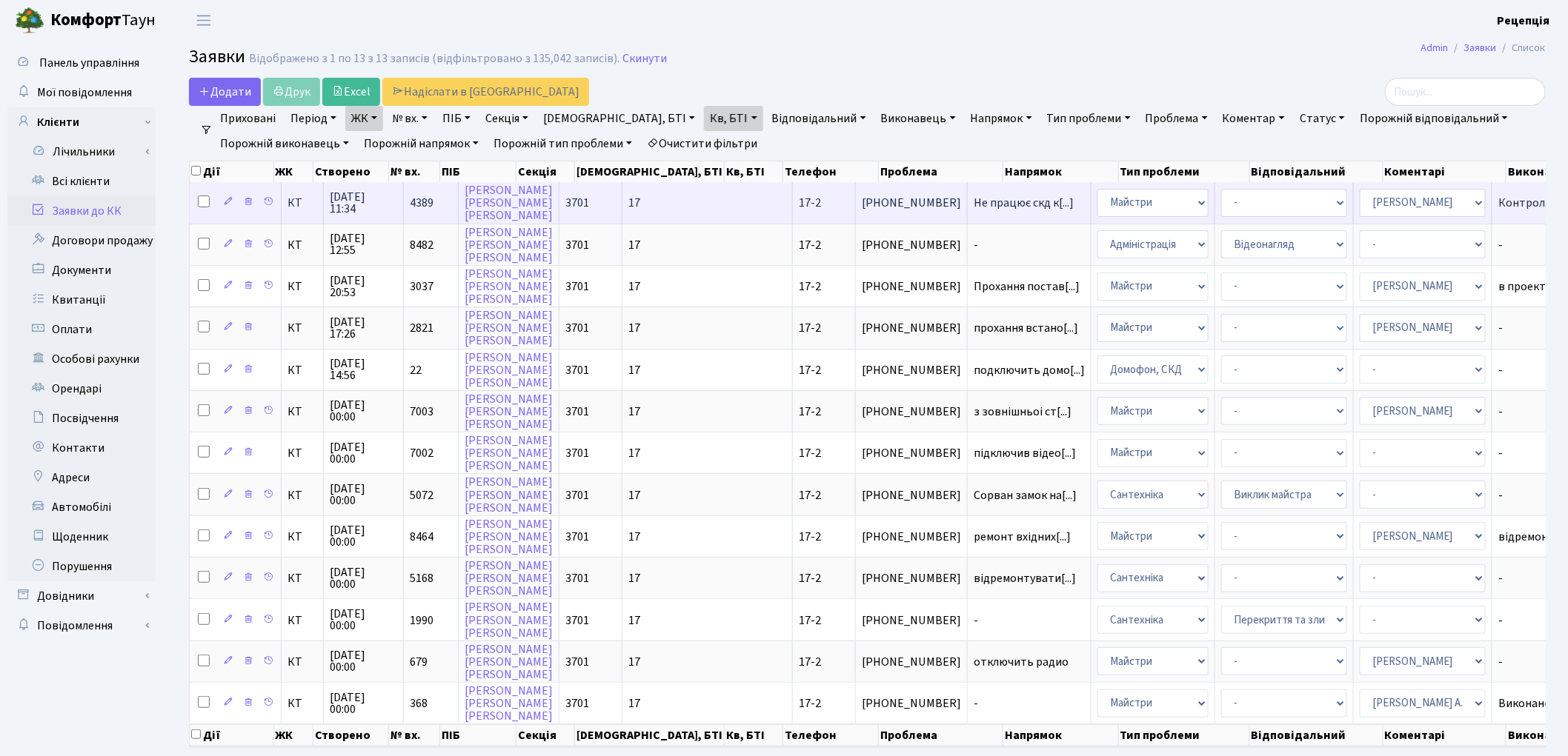
click at [968, 210] on td "Не працює скд к[...]" at bounding box center [1030, 202] width 124 height 41
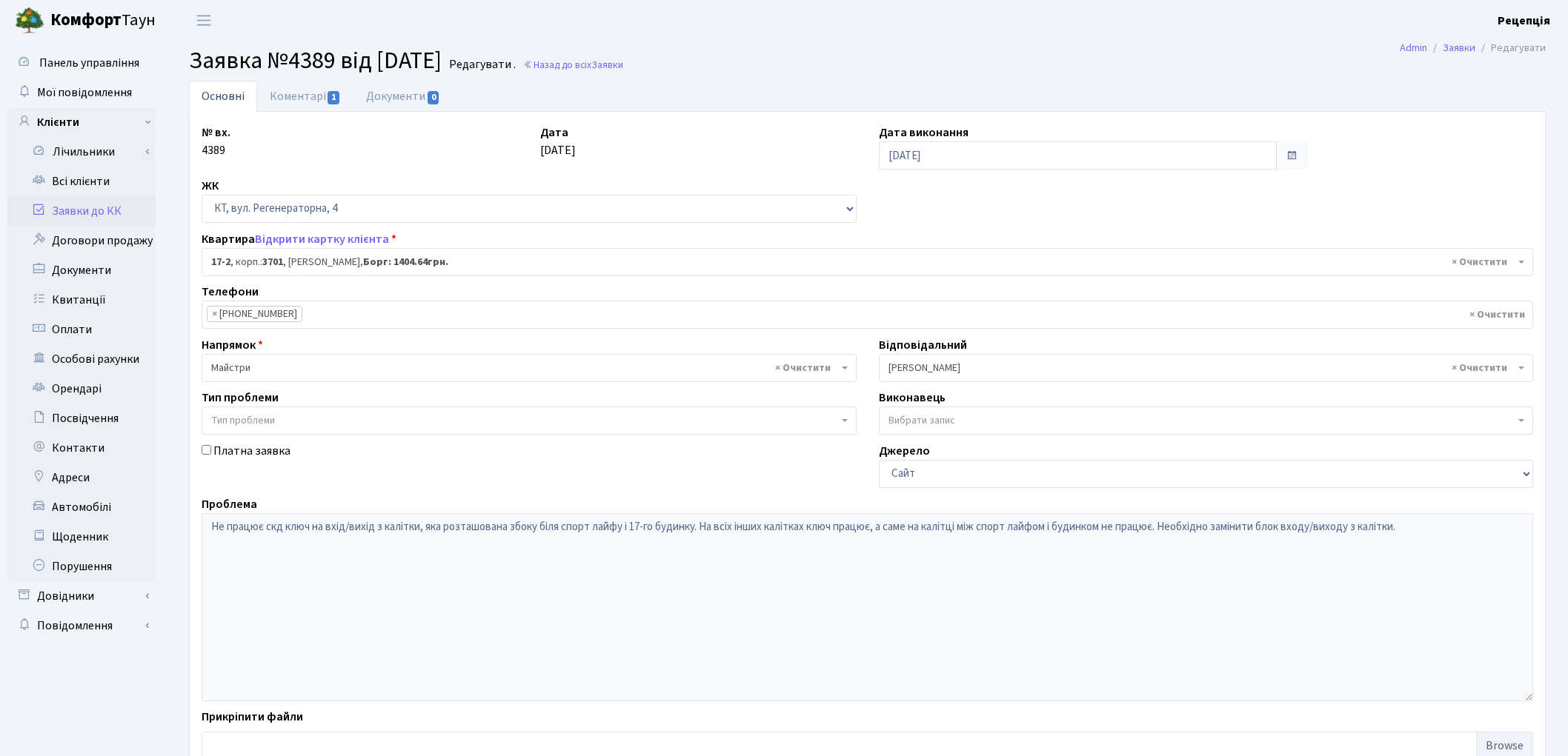
select select "8956"
click at [293, 95] on link "Коментарі 1" at bounding box center [305, 96] width 97 height 30
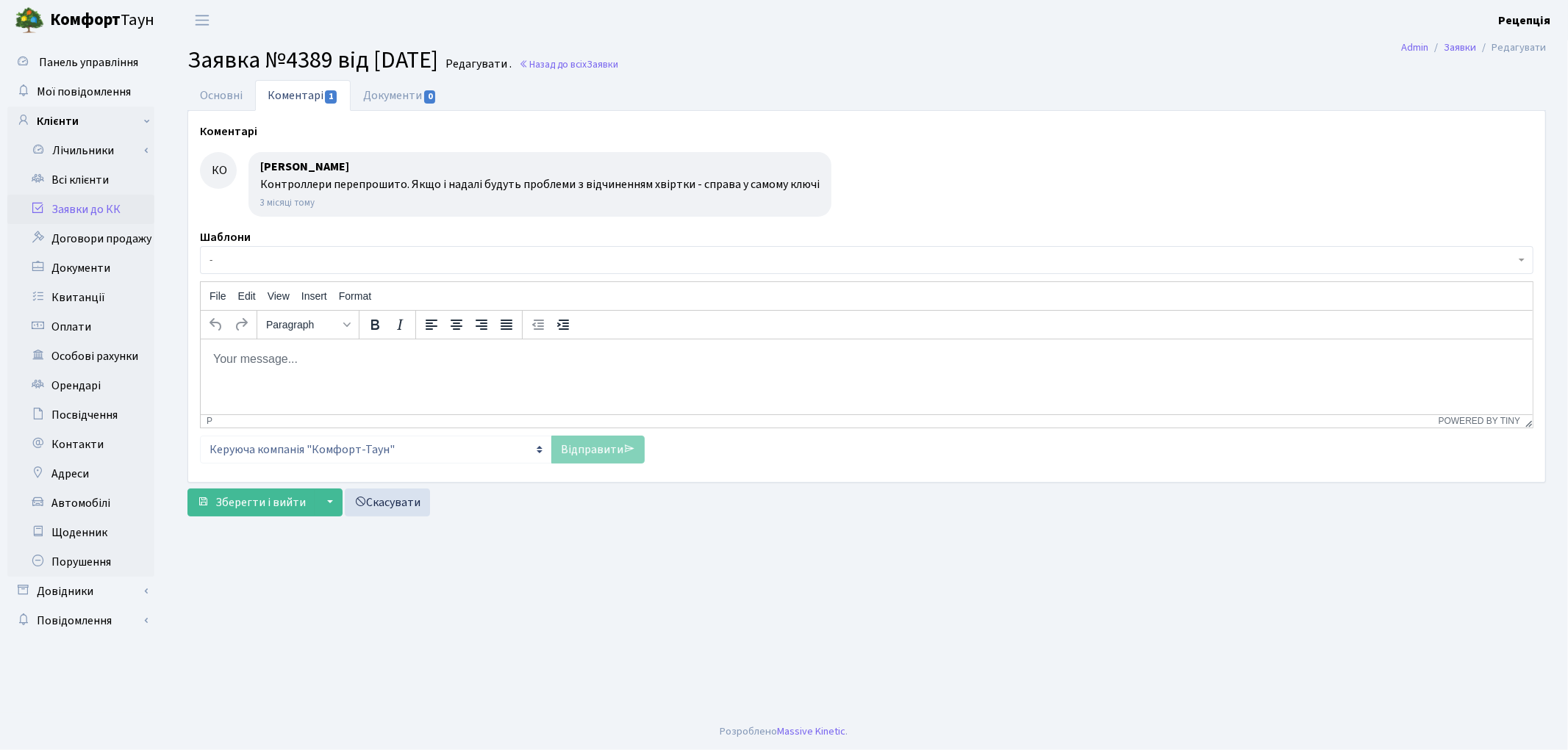
click at [114, 203] on link "Заявки до КК" at bounding box center [81, 209] width 147 height 29
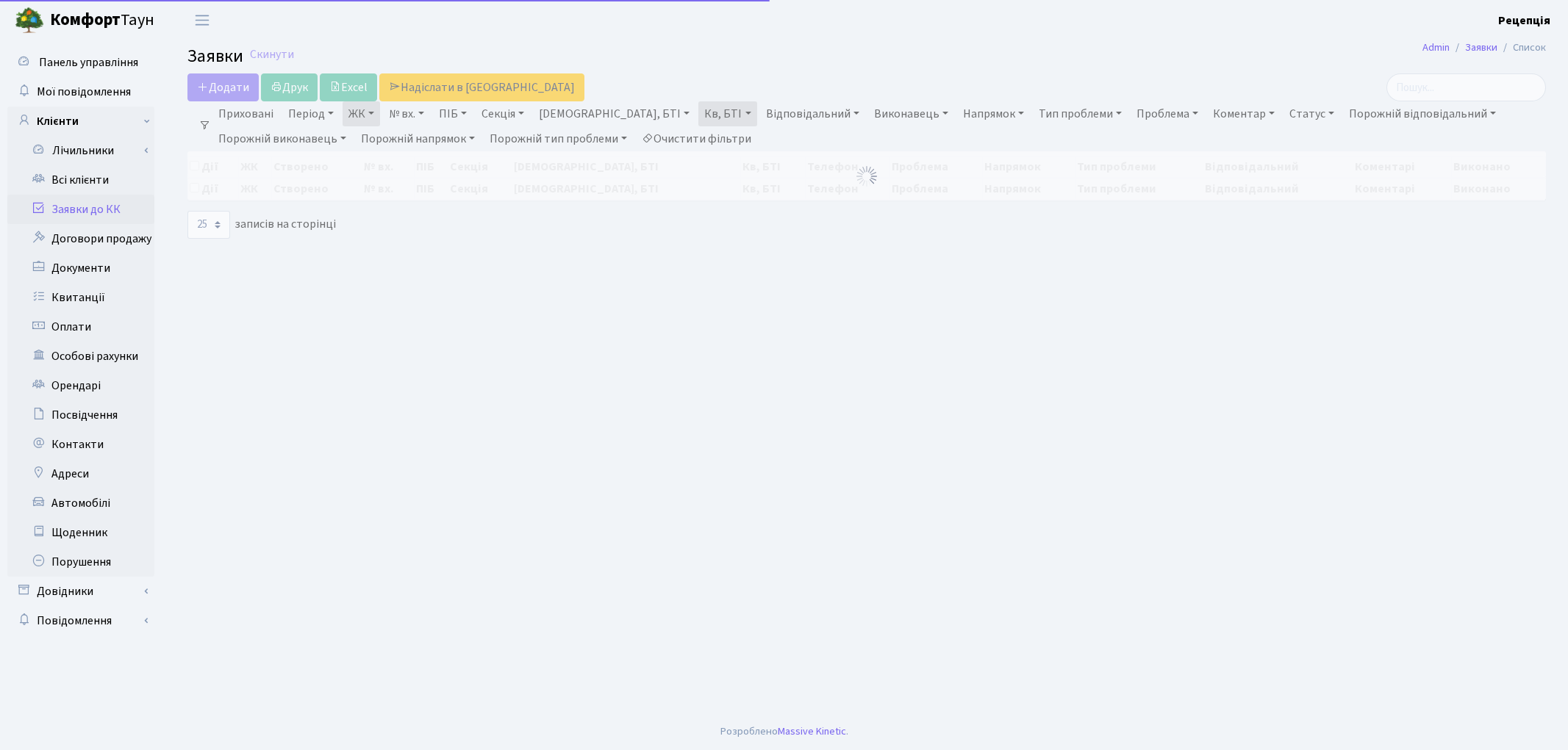
select select "25"
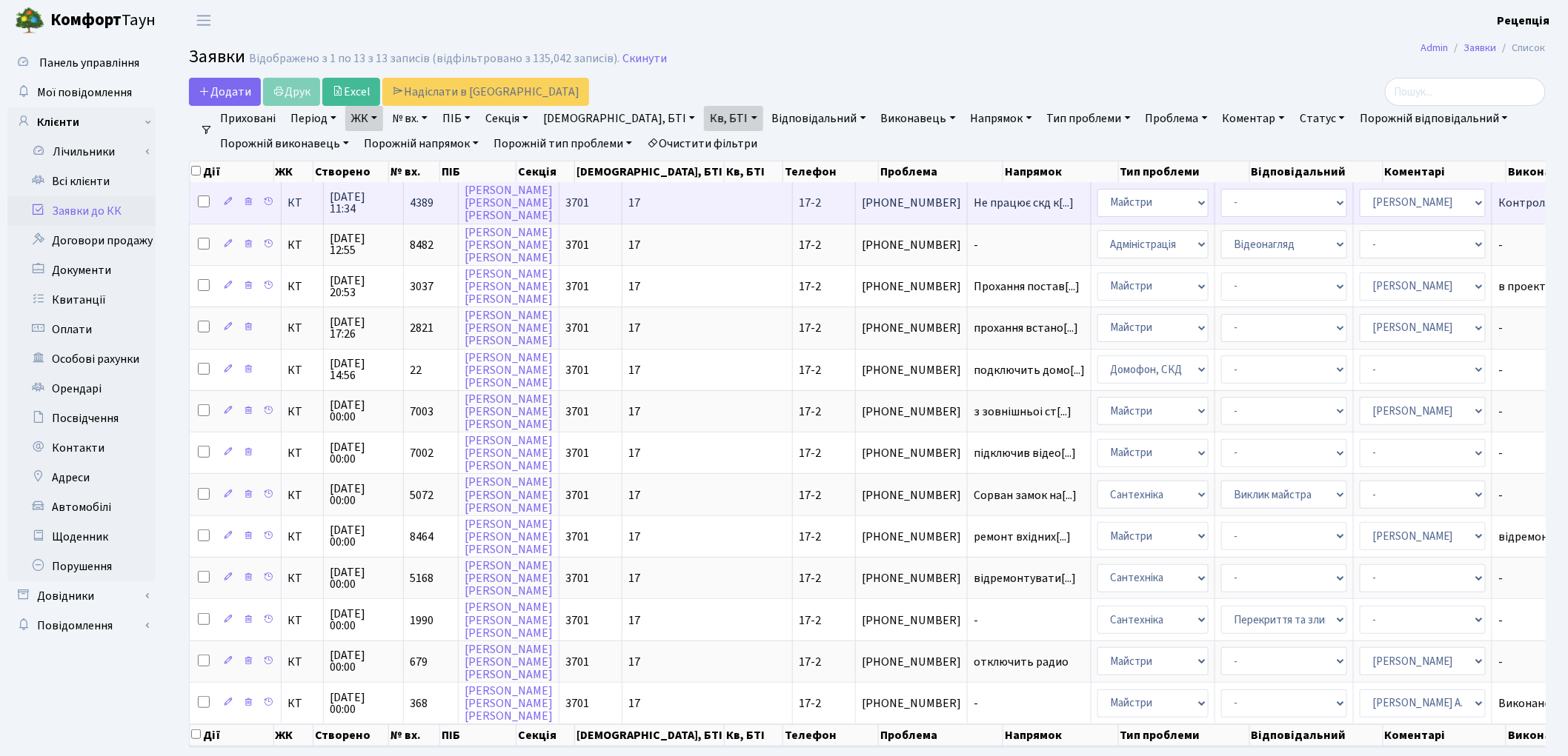
click at [633, 201] on td "17" at bounding box center [707, 202] width 170 height 41
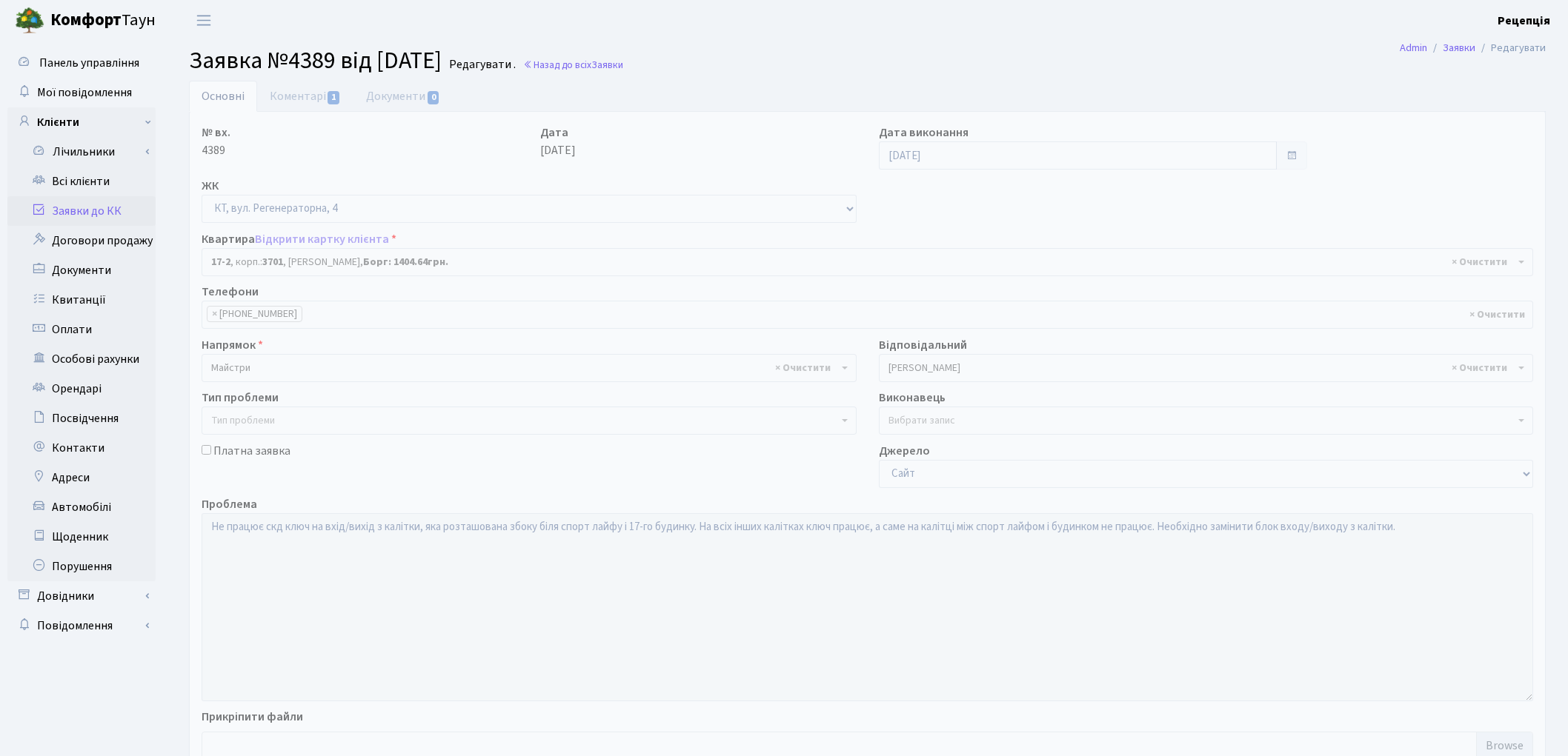
select select "8956"
click at [289, 89] on link "Коментарі 1" at bounding box center [305, 96] width 97 height 30
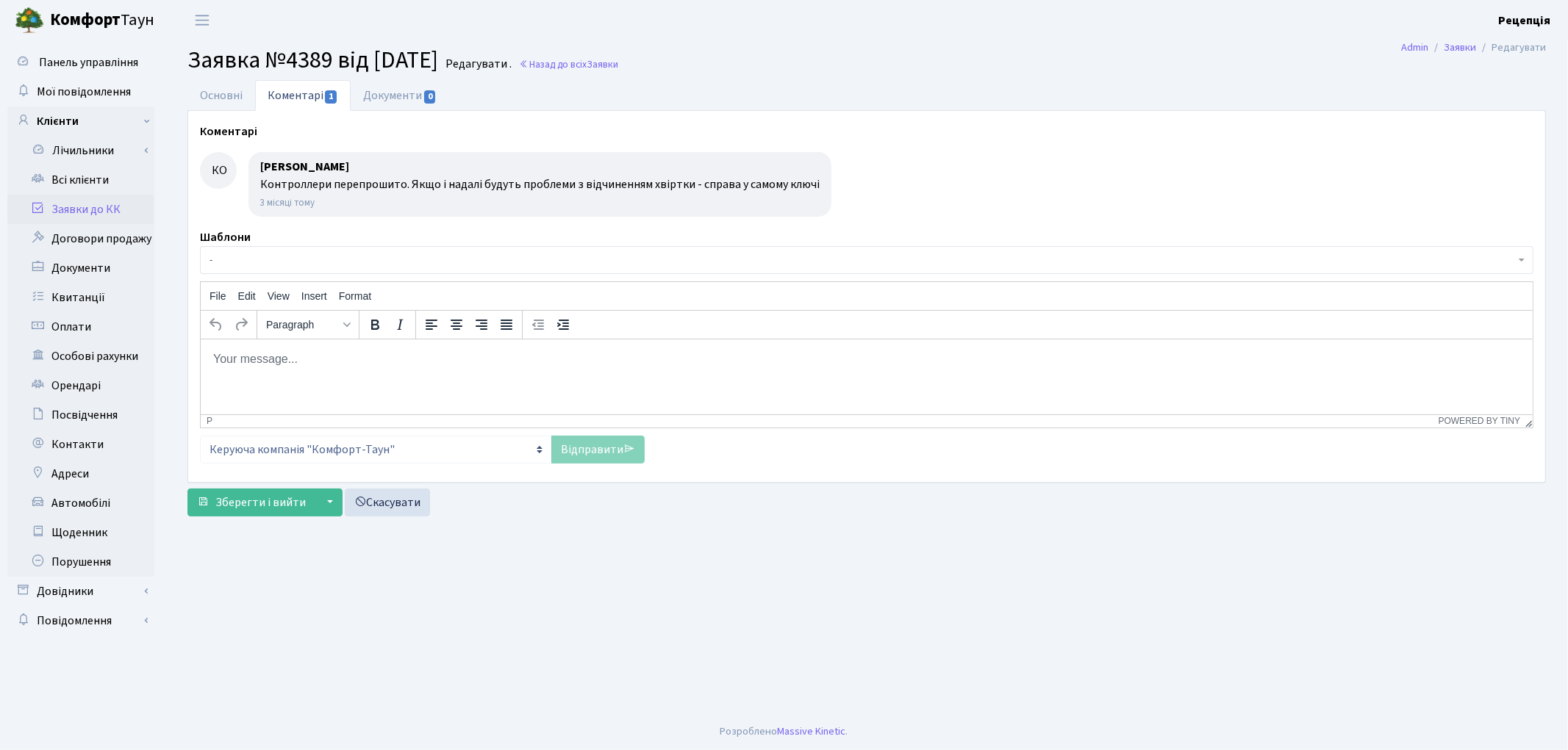
click at [99, 208] on link "Заявки до КК" at bounding box center [81, 209] width 147 height 29
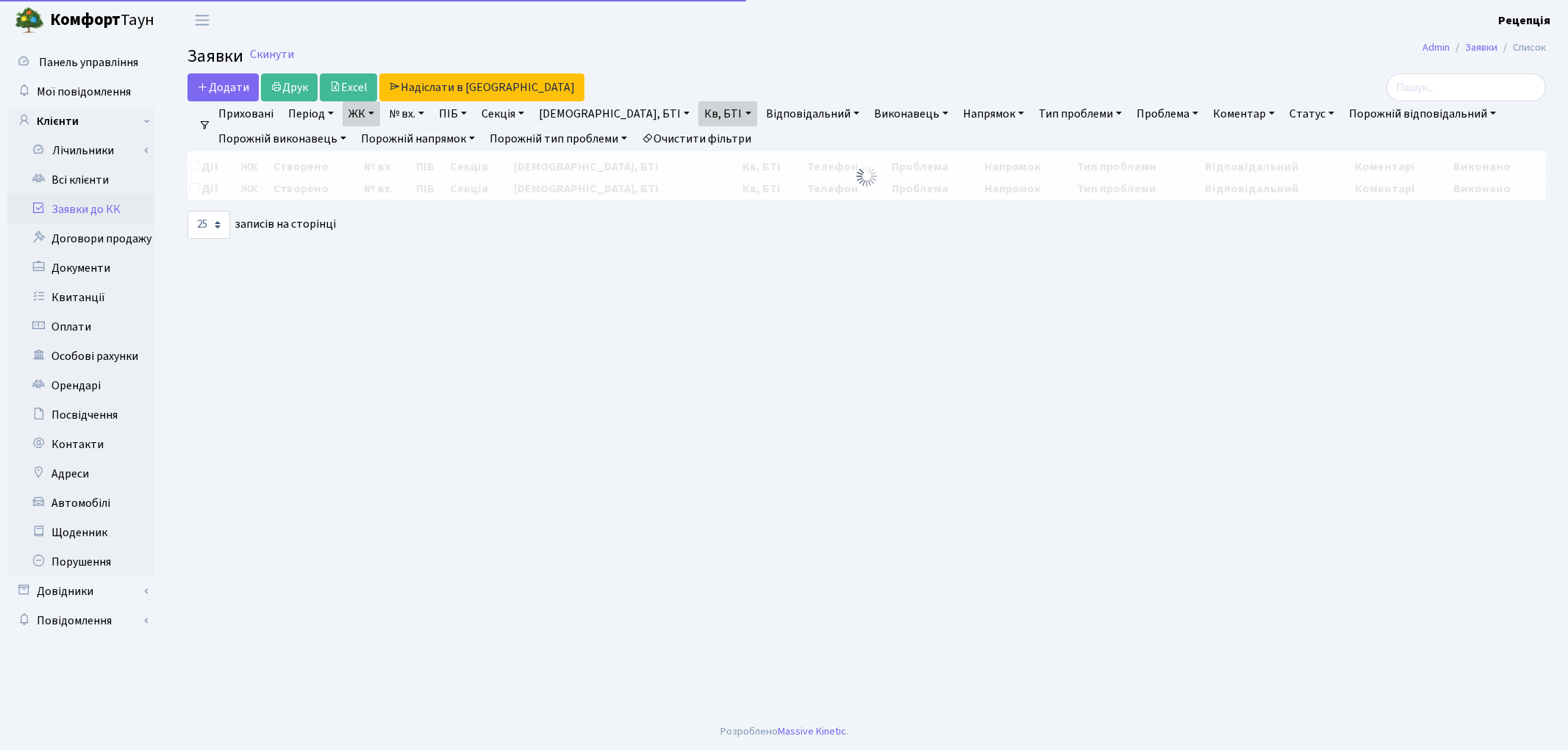
select select "25"
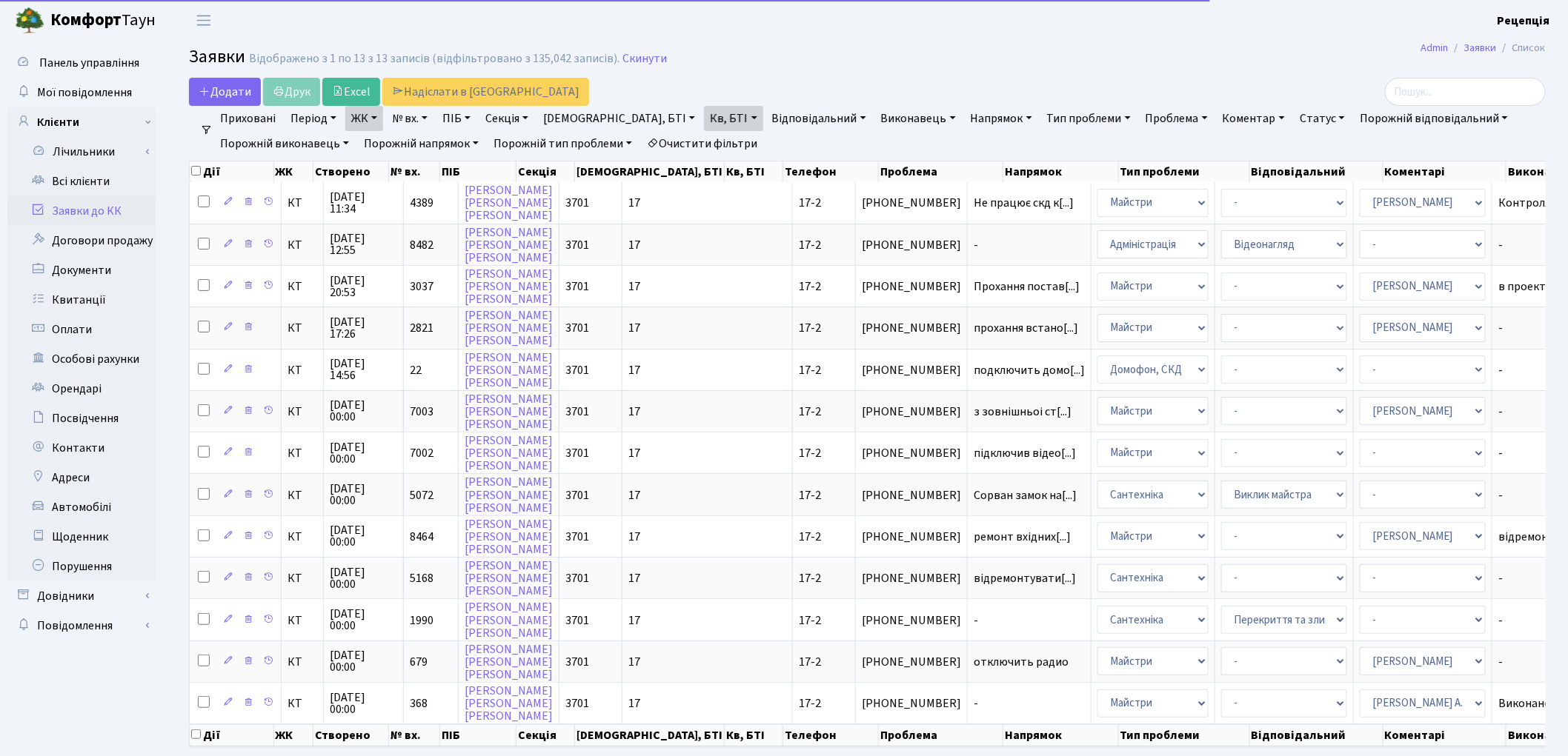
click at [723, 145] on link "Очистити фільтри" at bounding box center [701, 144] width 122 height 26
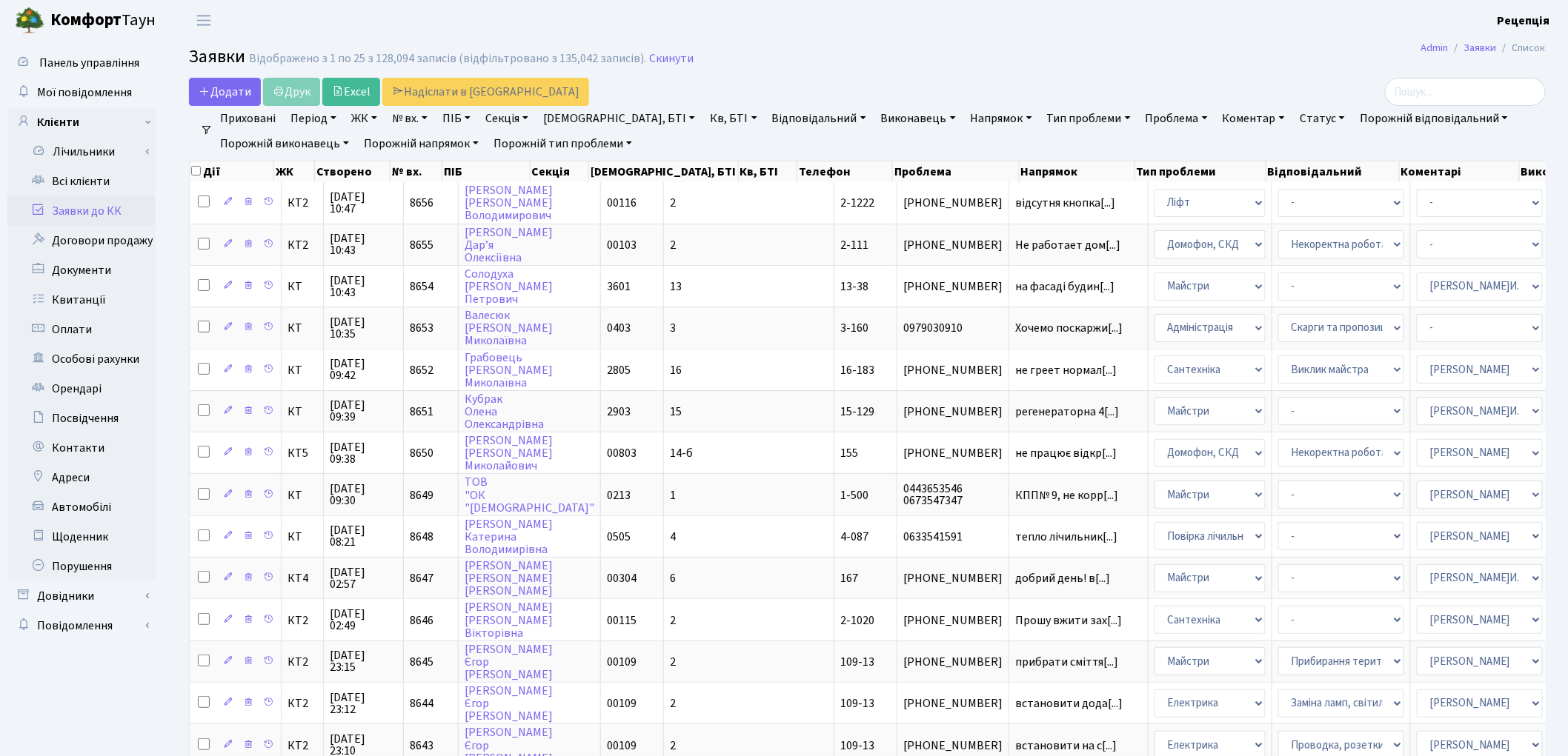
click at [373, 121] on link "ЖК" at bounding box center [363, 119] width 38 height 26
click at [375, 120] on link "ЖК" at bounding box center [363, 119] width 38 height 26
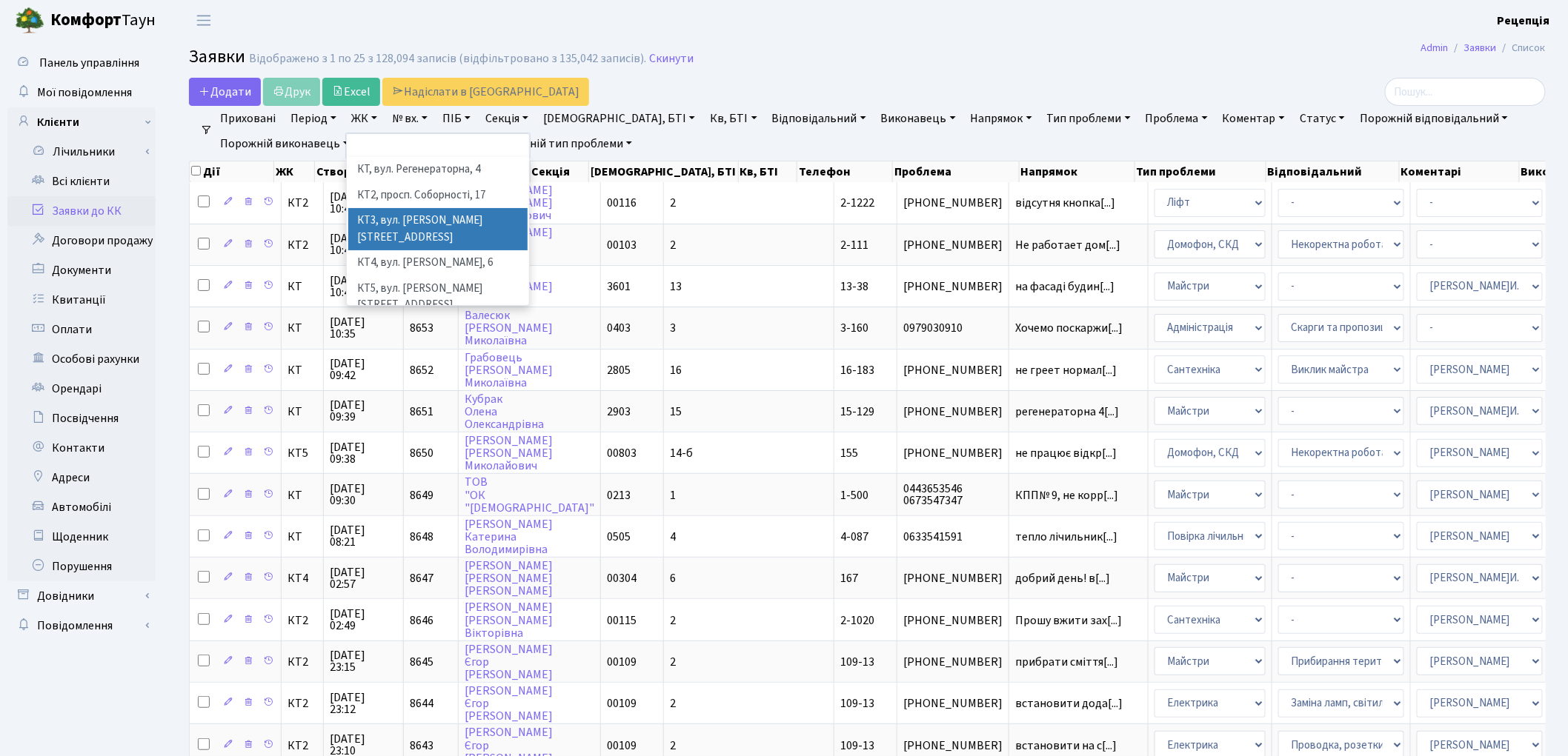
click at [456, 213] on li "КТ3, вул. [PERSON_NAME][STREET_ADDRESS]" at bounding box center [438, 229] width 180 height 42
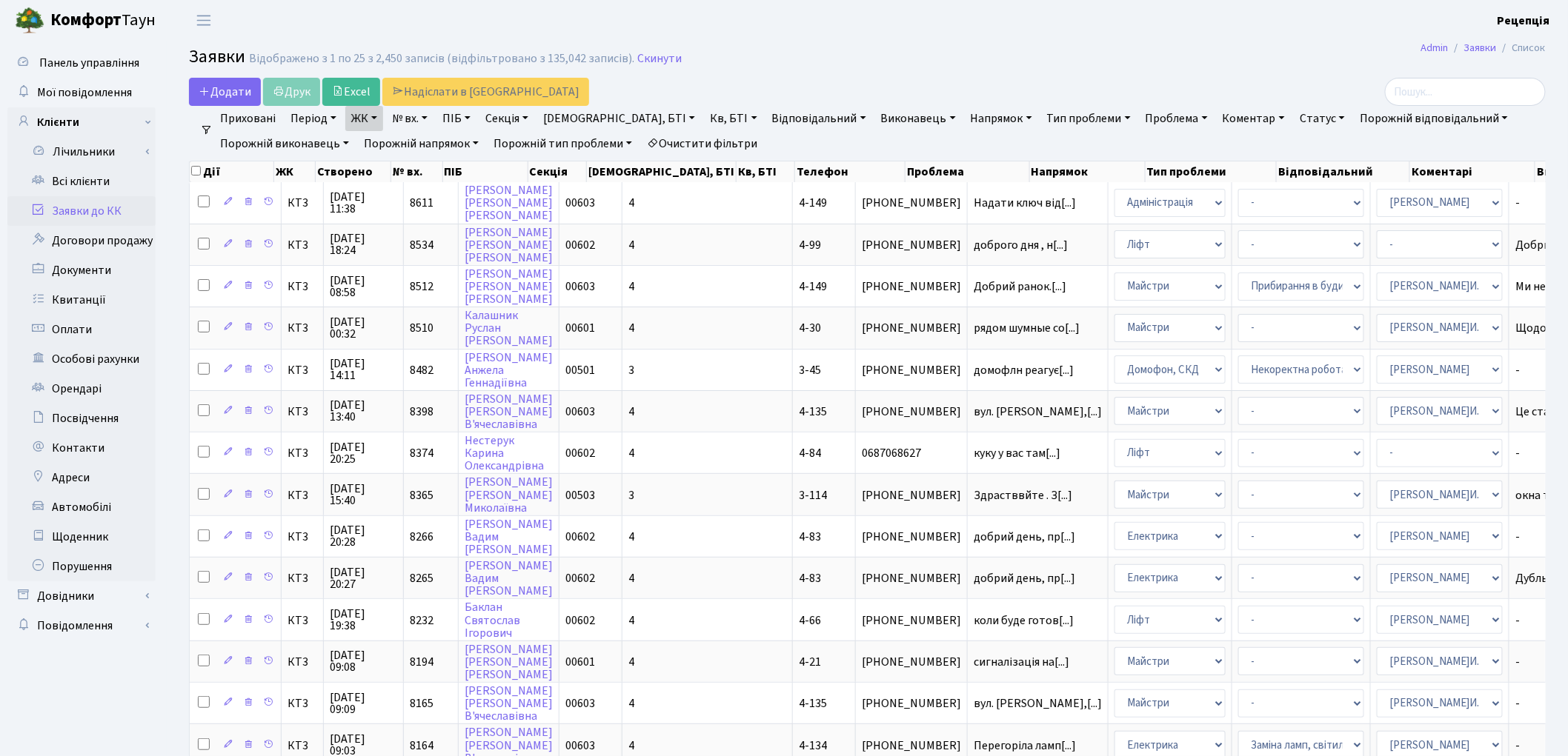
click at [704, 117] on link "Кв, БТІ" at bounding box center [732, 119] width 58 height 26
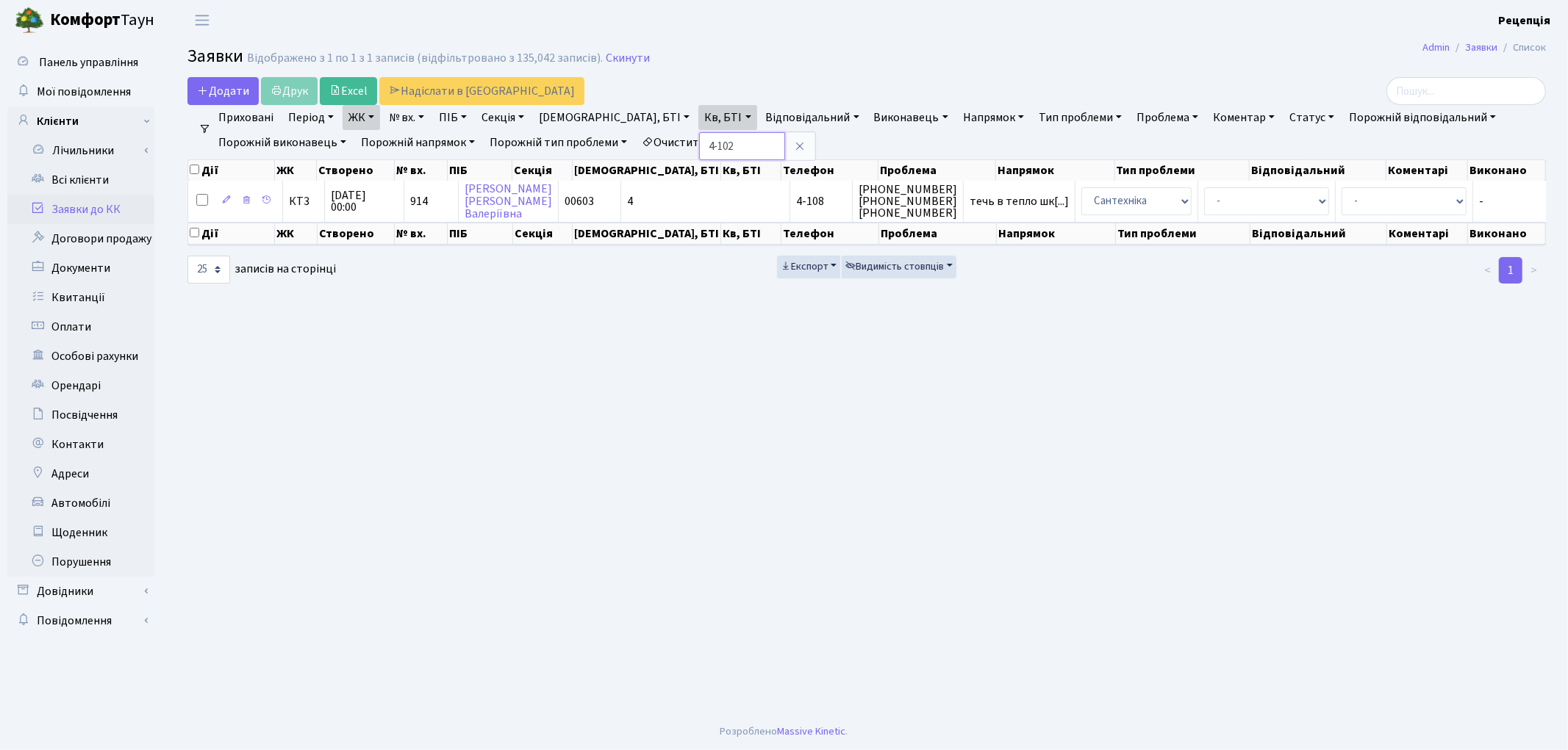
type input "4-102"
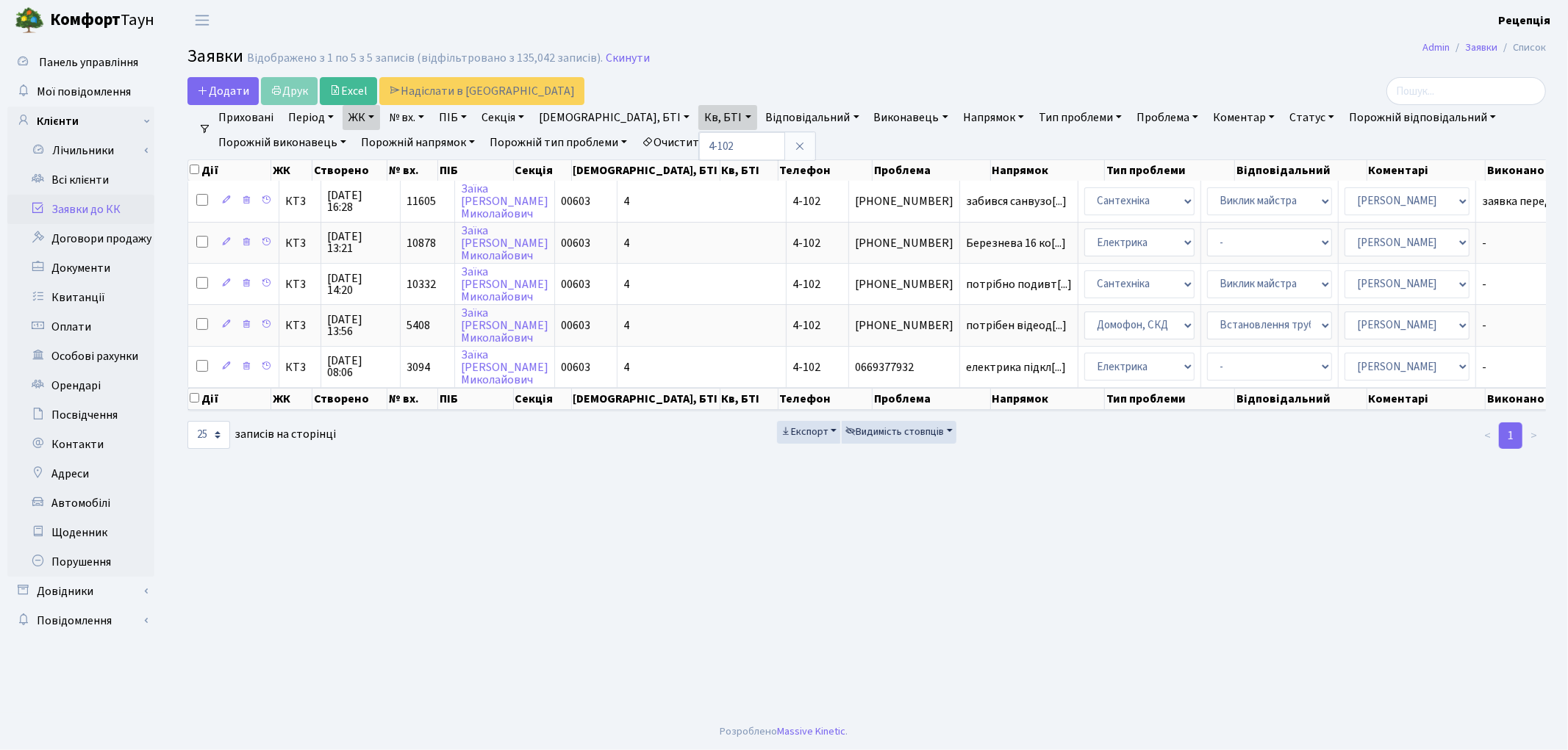
click at [361, 112] on link "ЖК" at bounding box center [361, 118] width 37 height 25
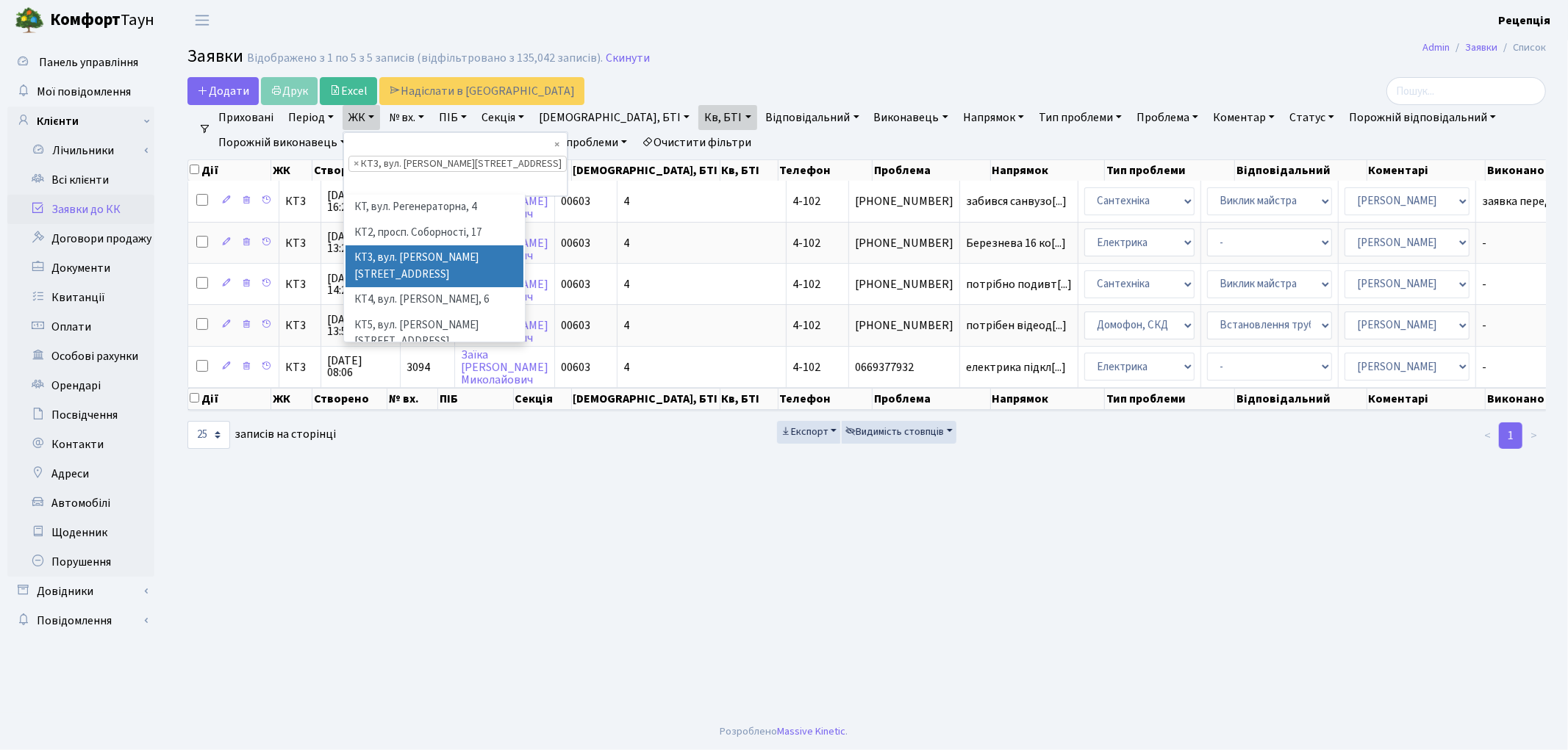
click at [361, 112] on link "ЖК" at bounding box center [361, 118] width 37 height 25
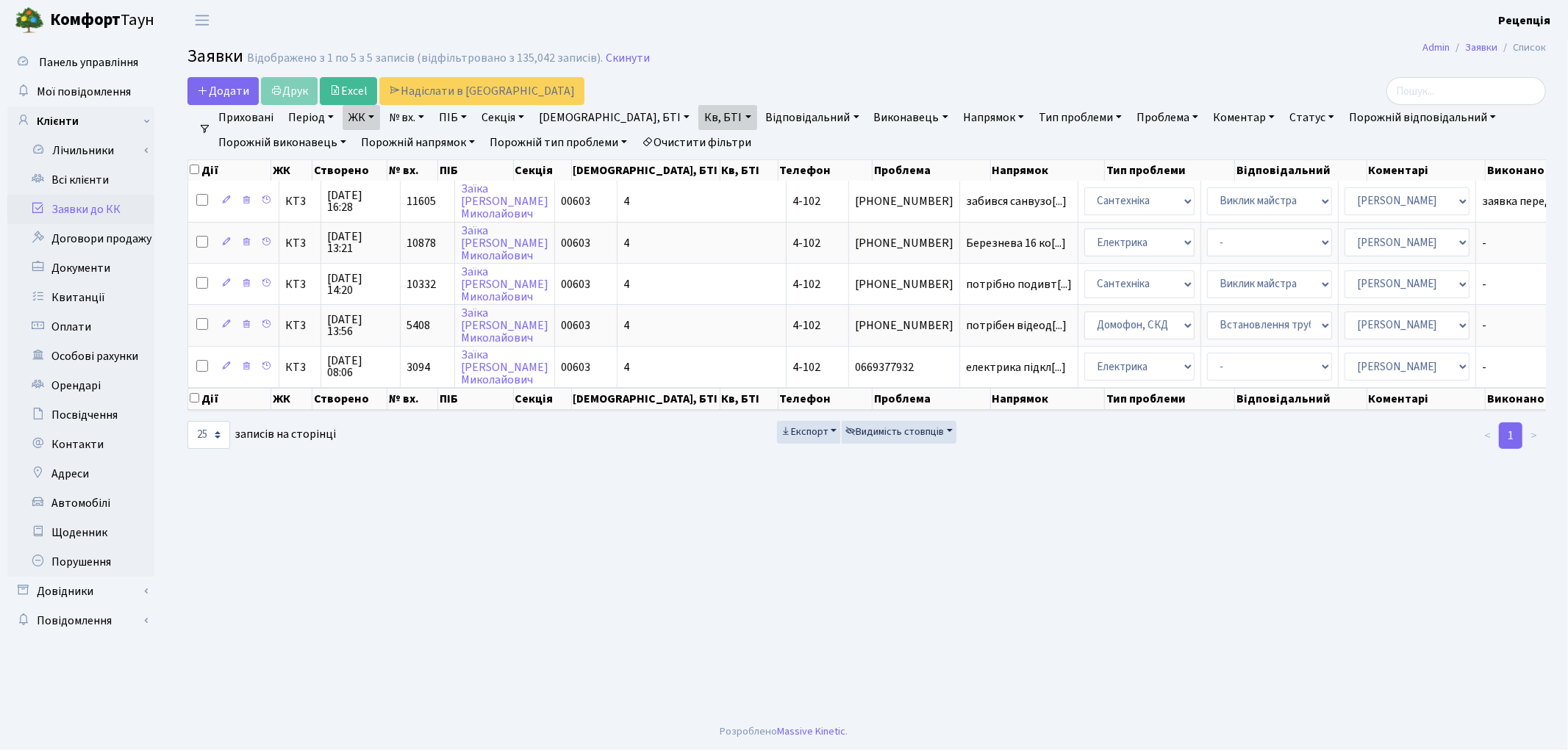
click at [698, 113] on link "Кв, БТІ" at bounding box center [727, 118] width 58 height 25
click at [365, 117] on link "ЖК" at bounding box center [361, 118] width 37 height 25
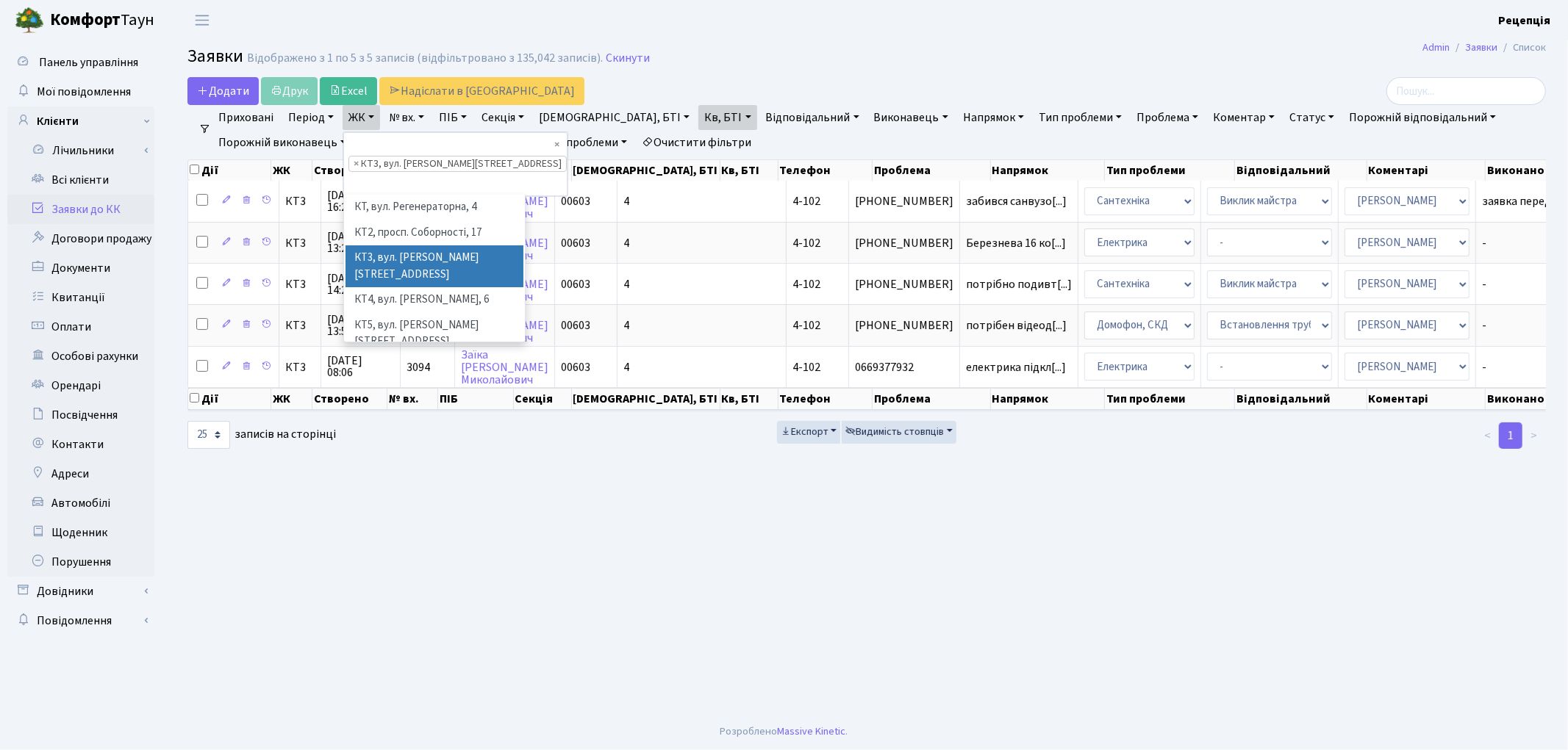
click at [365, 117] on link "ЖК" at bounding box center [361, 118] width 37 height 25
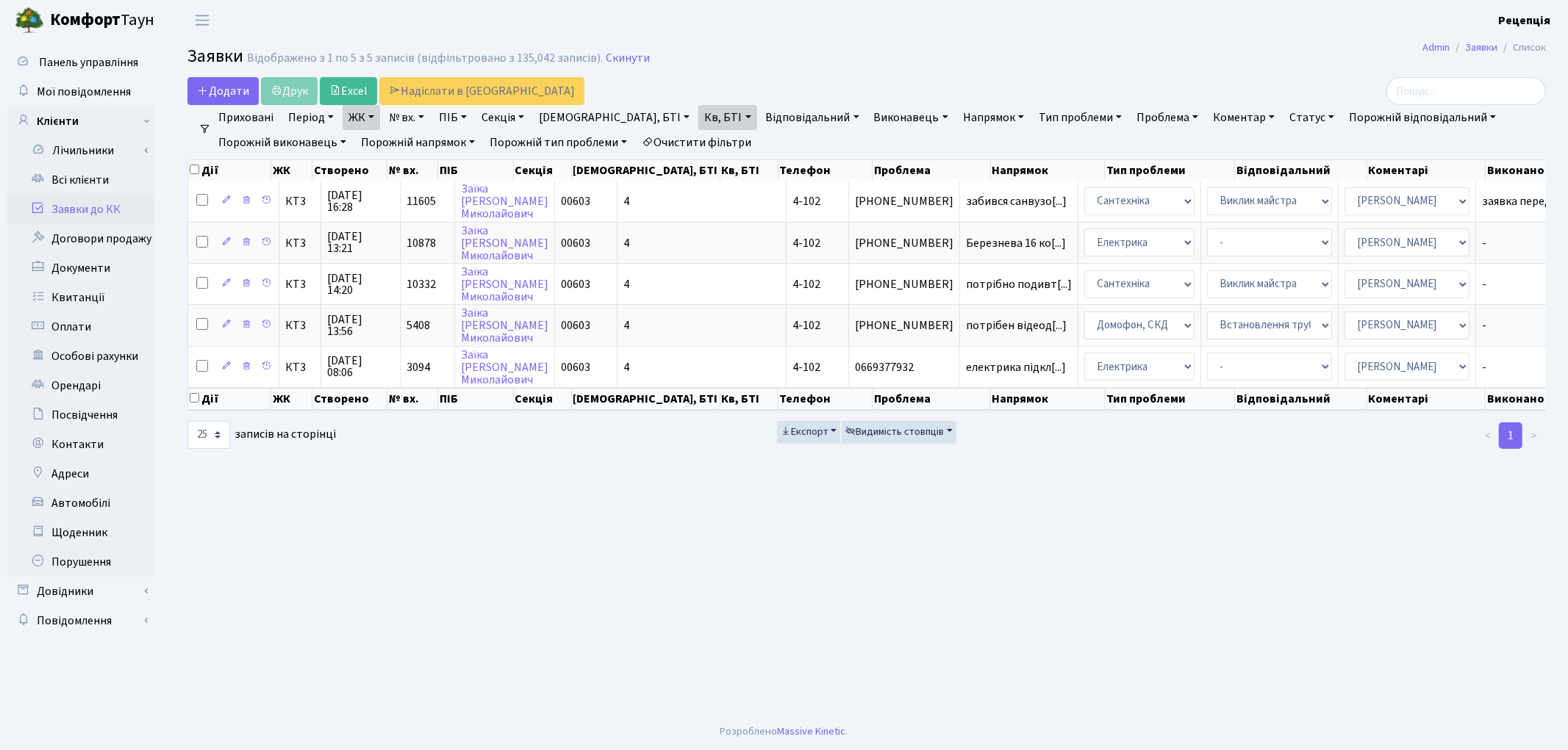
click at [698, 118] on link "Кв, БТІ" at bounding box center [727, 118] width 58 height 25
click at [729, 142] on link "Очистити фільтри" at bounding box center [696, 143] width 121 height 25
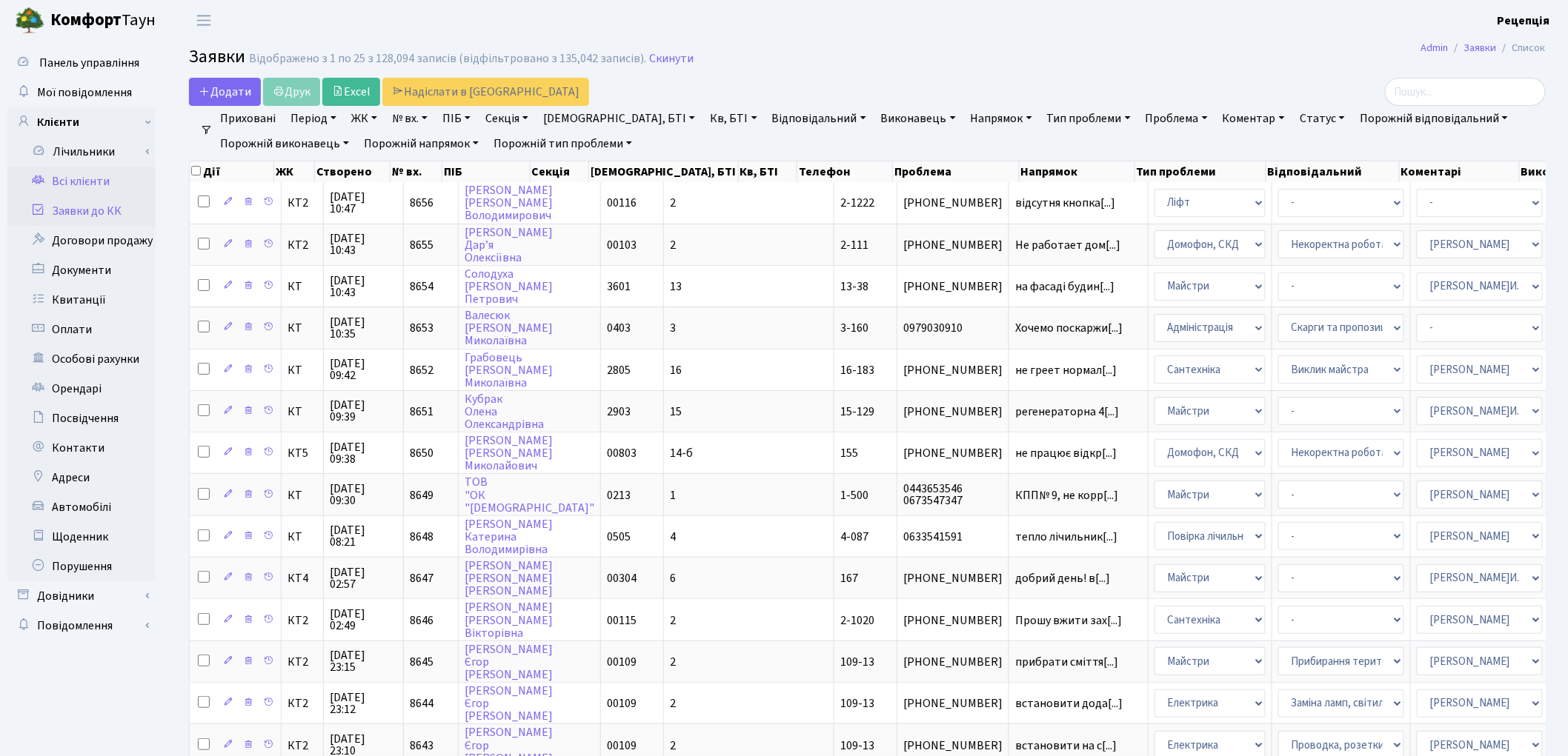
click at [68, 187] on link "Всі клієнти" at bounding box center [81, 181] width 149 height 30
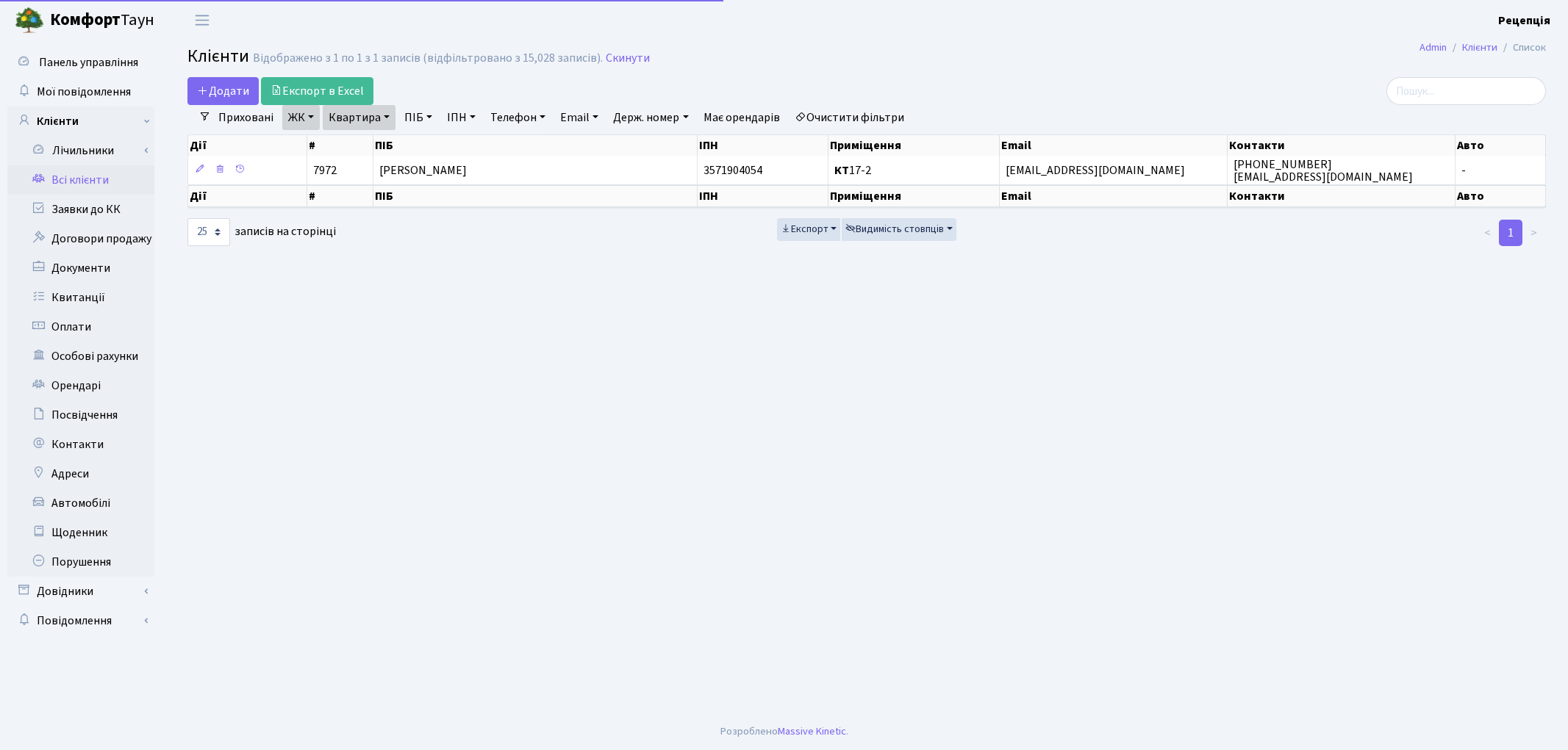
select select "25"
click at [851, 110] on link "Очистити фільтри" at bounding box center [849, 118] width 121 height 25
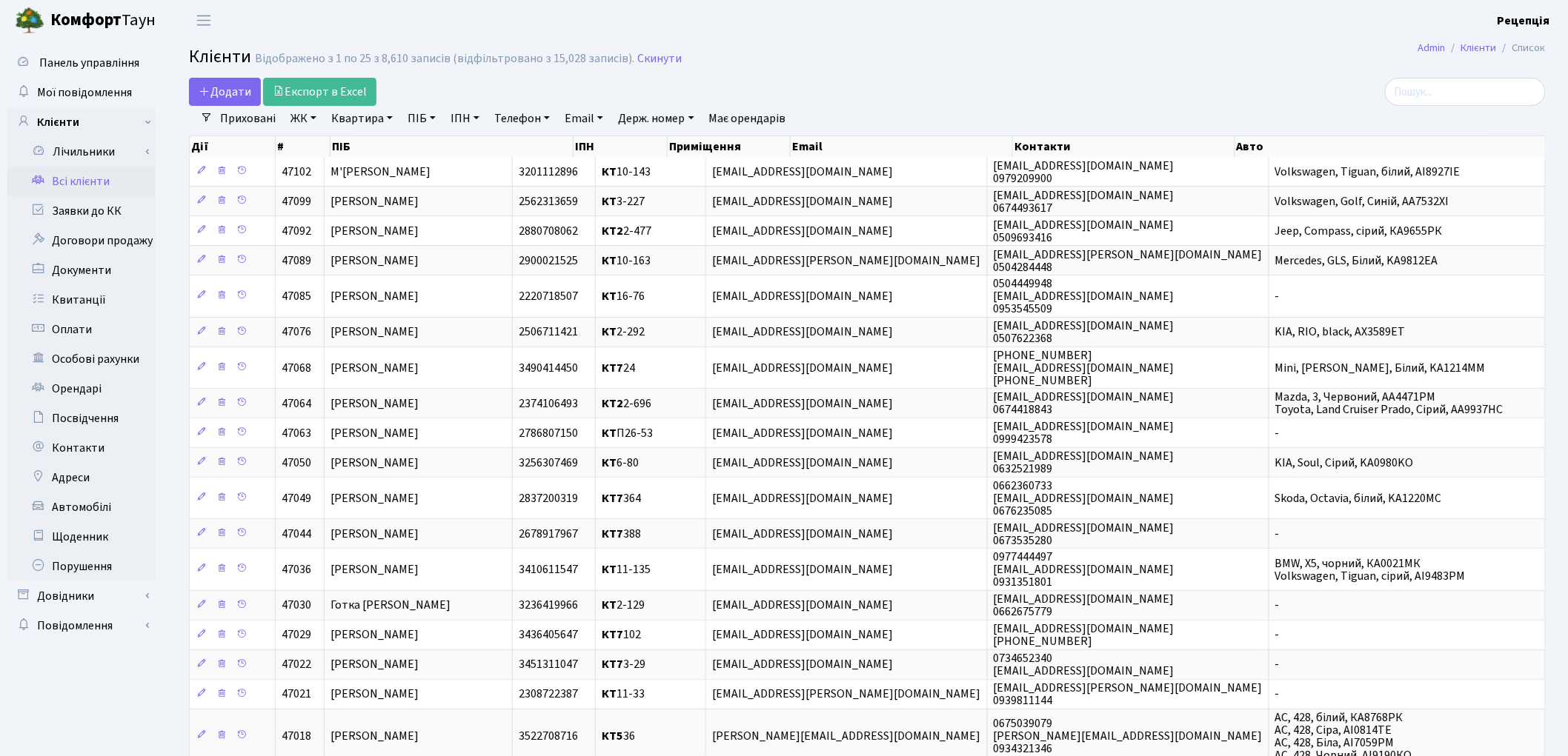
click at [292, 117] on link "ЖК" at bounding box center [303, 119] width 38 height 26
click at [339, 175] on li "КТ, вул. Регенераторна, 4" at bounding box center [377, 170] width 180 height 26
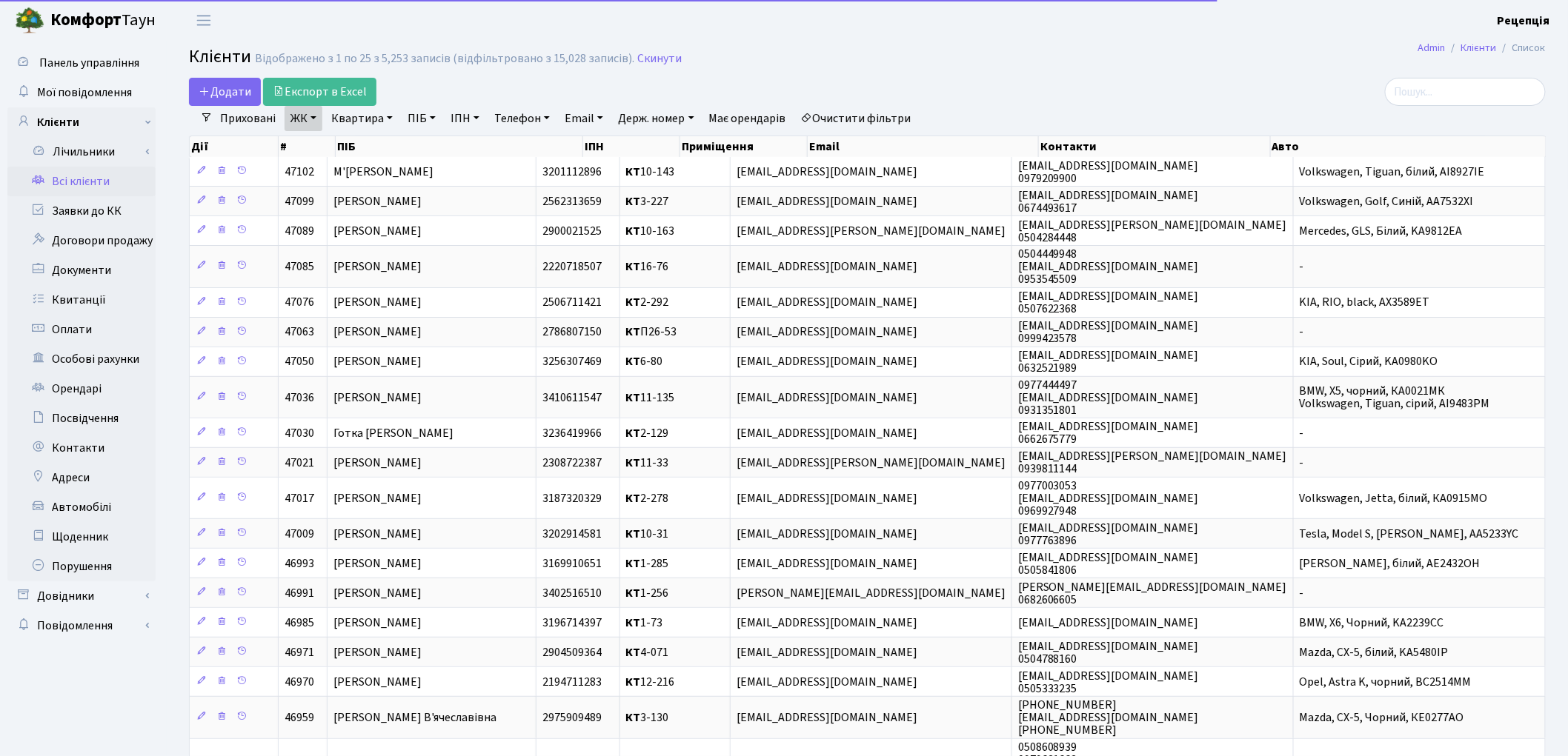
click at [375, 115] on link "Квартира" at bounding box center [362, 119] width 73 height 26
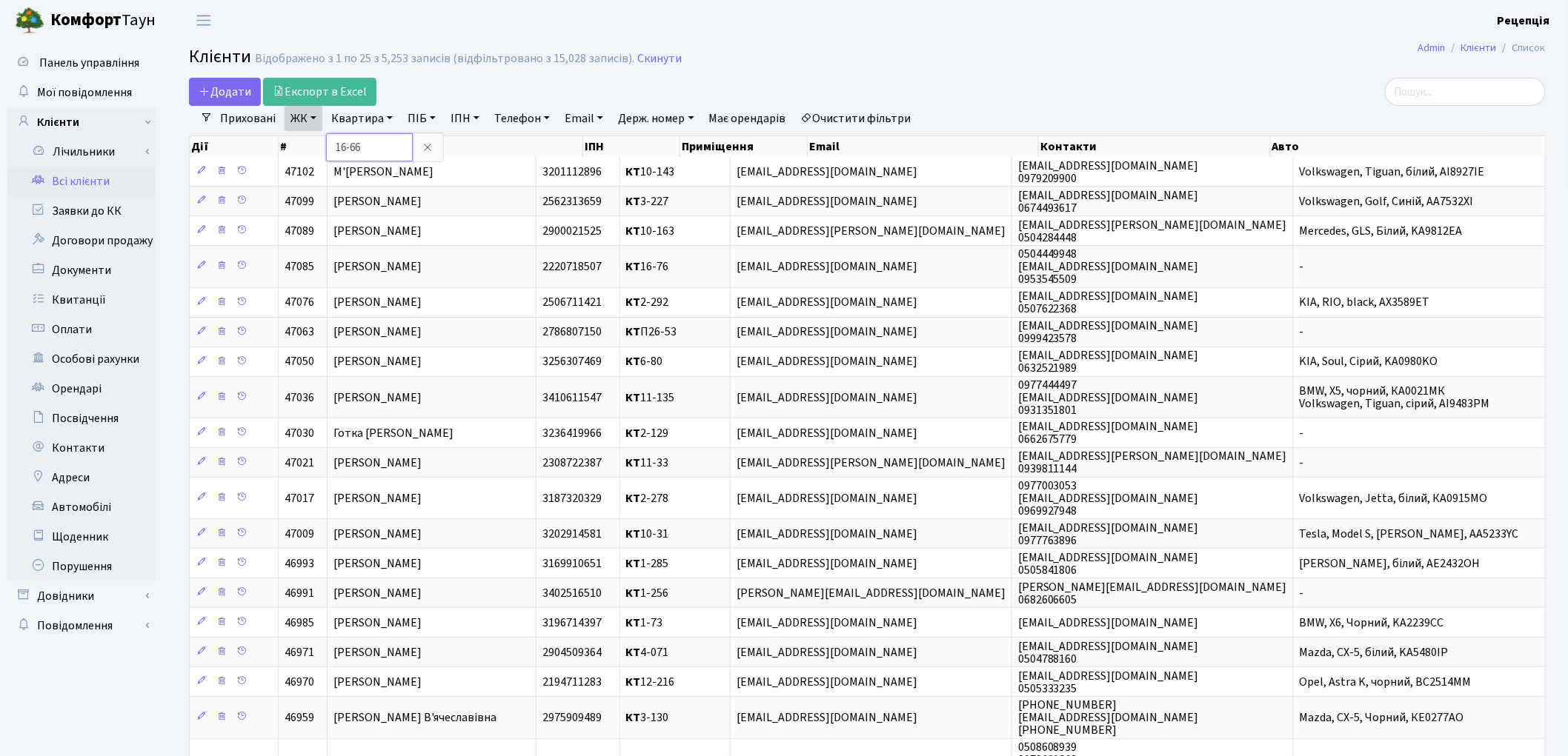
type input "16-66"
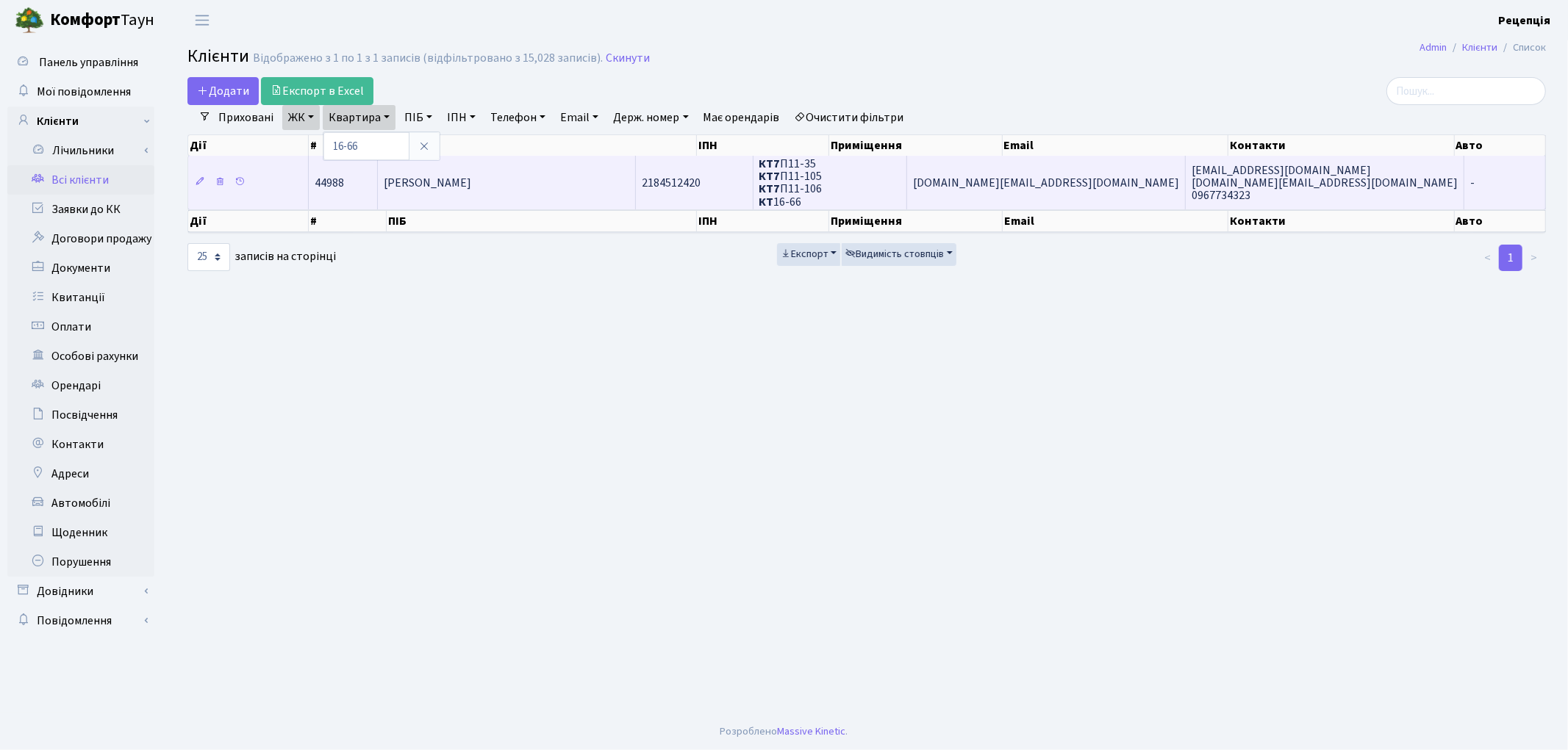
click at [471, 178] on span "Шкварніцька [PERSON_NAME]" at bounding box center [427, 183] width 87 height 16
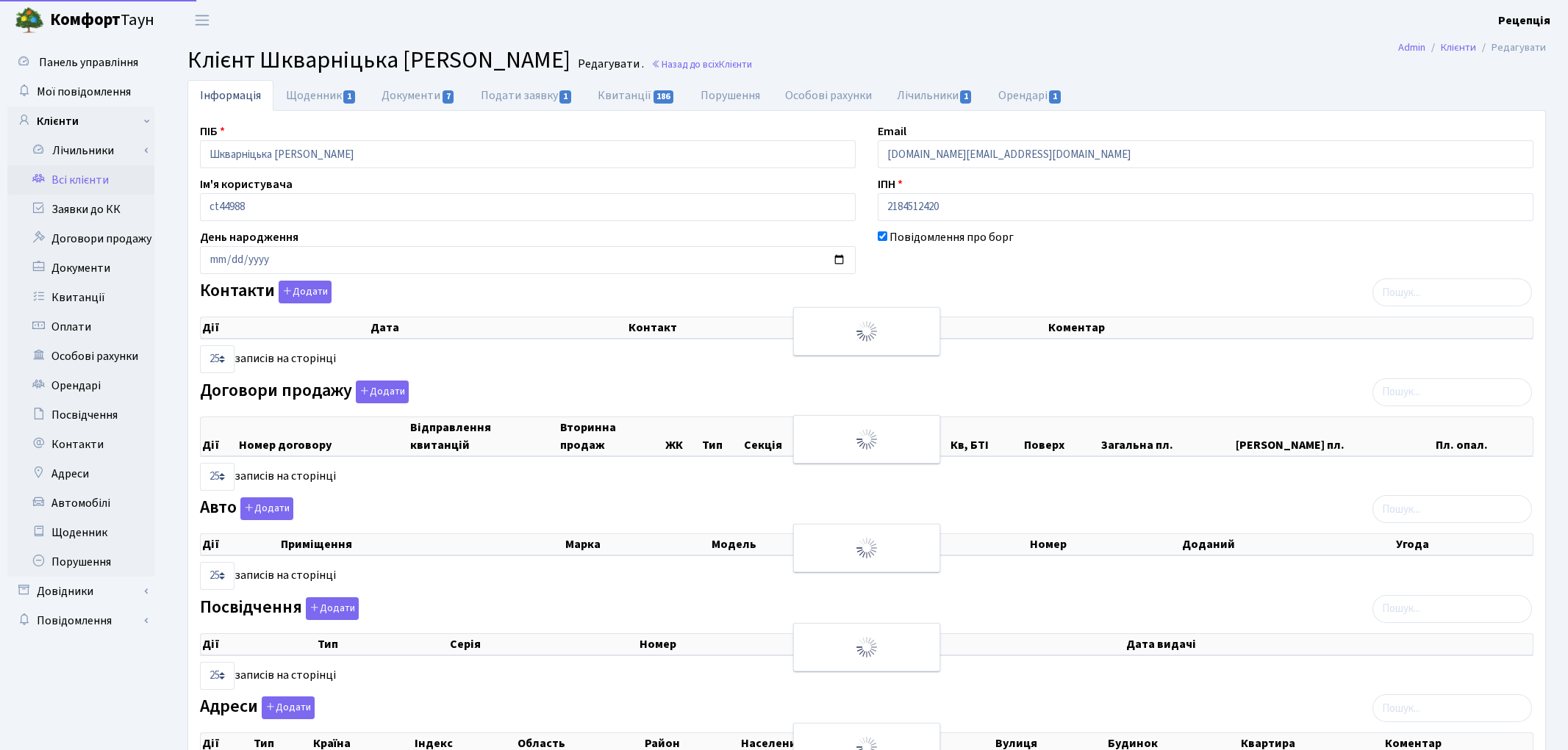
select select "25"
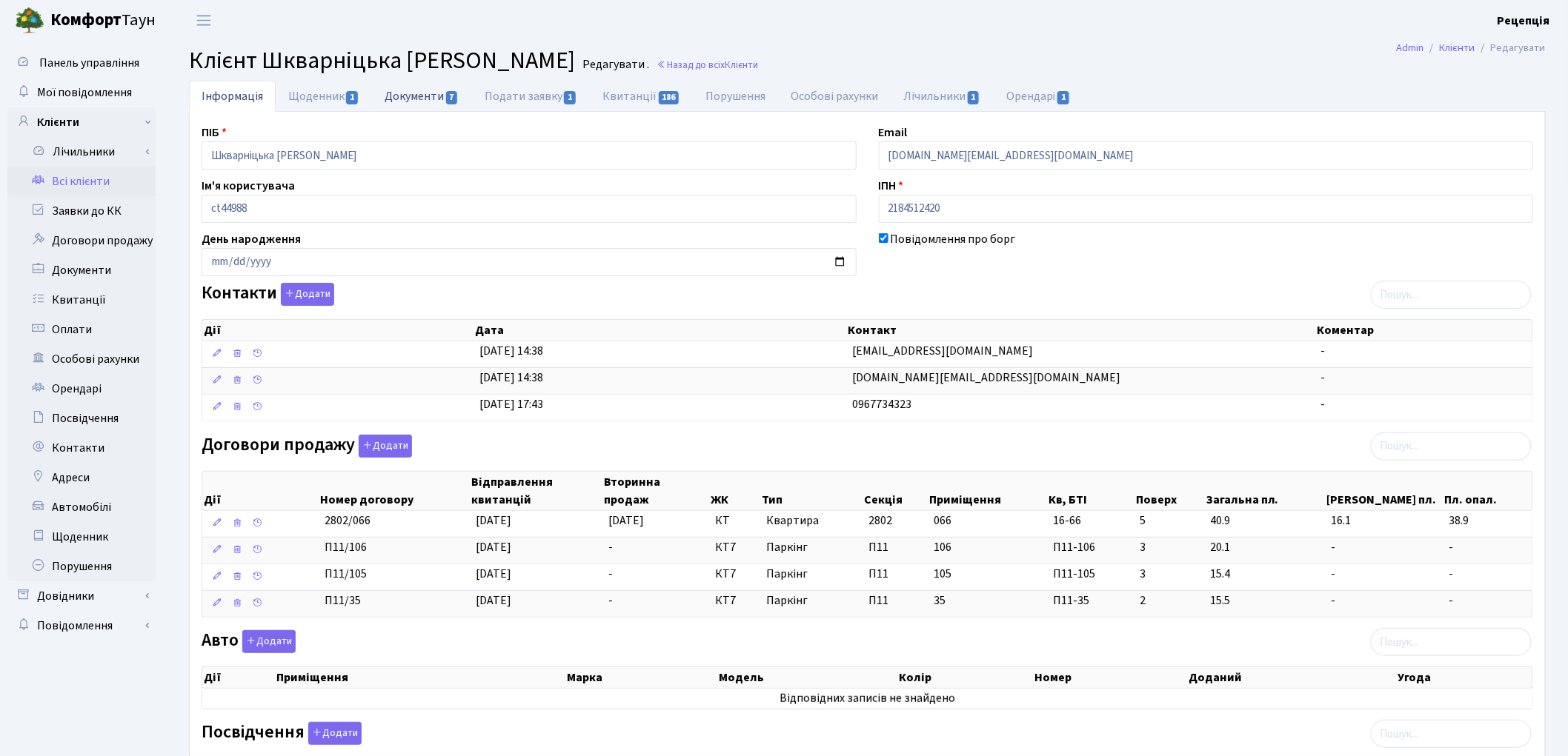
click at [428, 94] on link "Документи 7" at bounding box center [422, 96] width 99 height 30
select select "25"
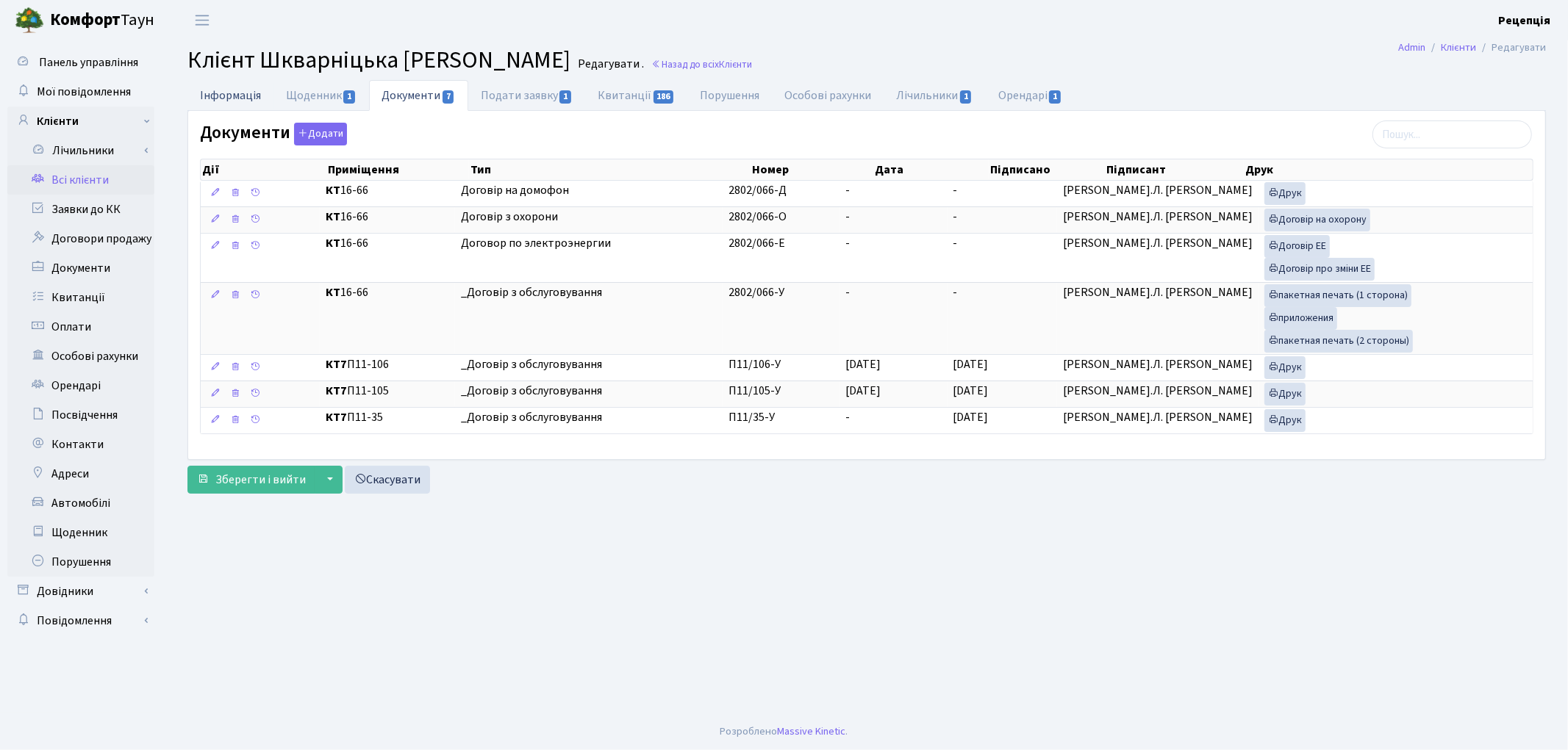
click at [204, 92] on link "Інформація" at bounding box center [231, 95] width 86 height 30
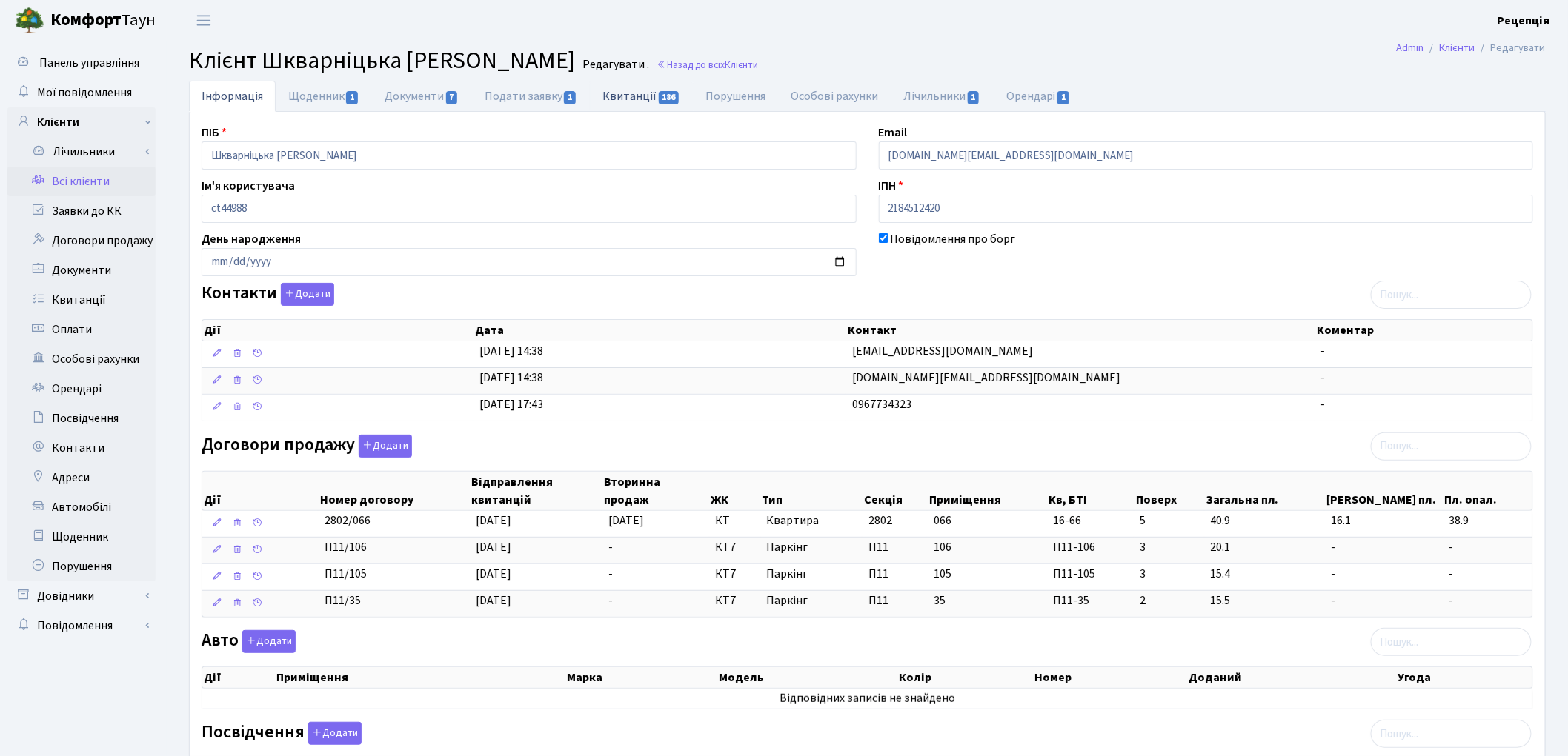
click at [632, 108] on link "Квитанції 186" at bounding box center [641, 96] width 103 height 30
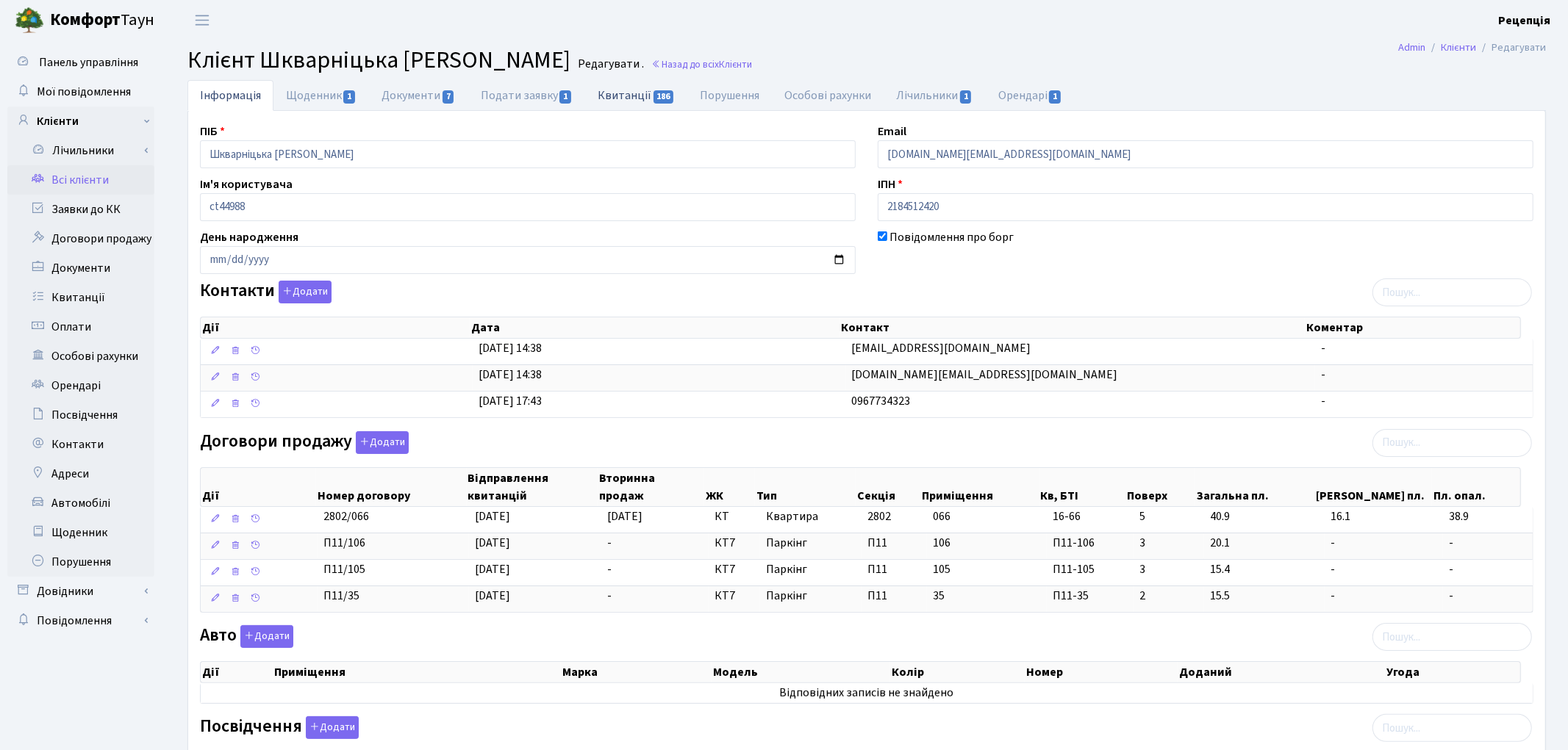
select select "25"
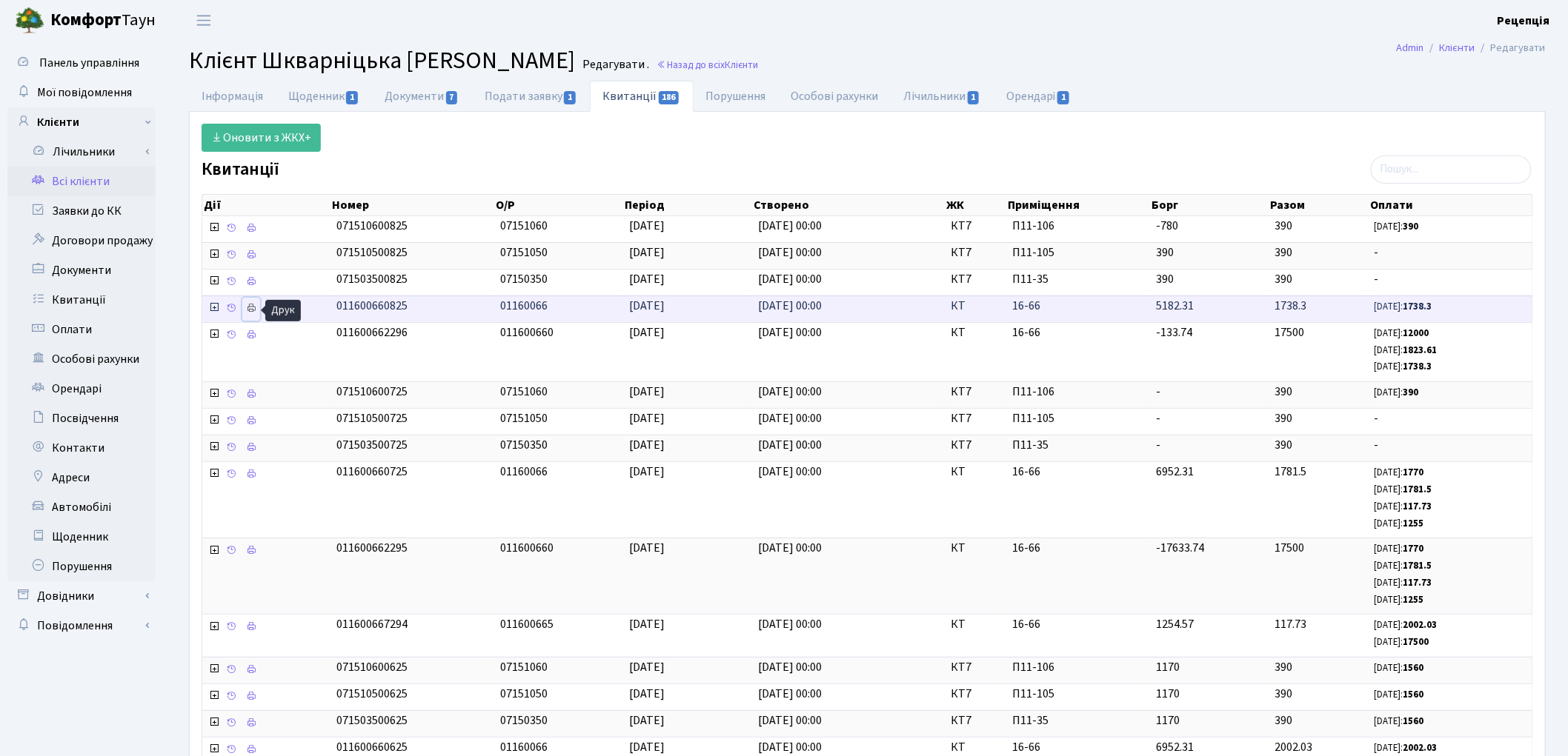
click at [249, 313] on icon at bounding box center [251, 307] width 10 height 10
click at [335, 102] on link "Щоденник 1" at bounding box center [324, 96] width 97 height 30
select select "25"
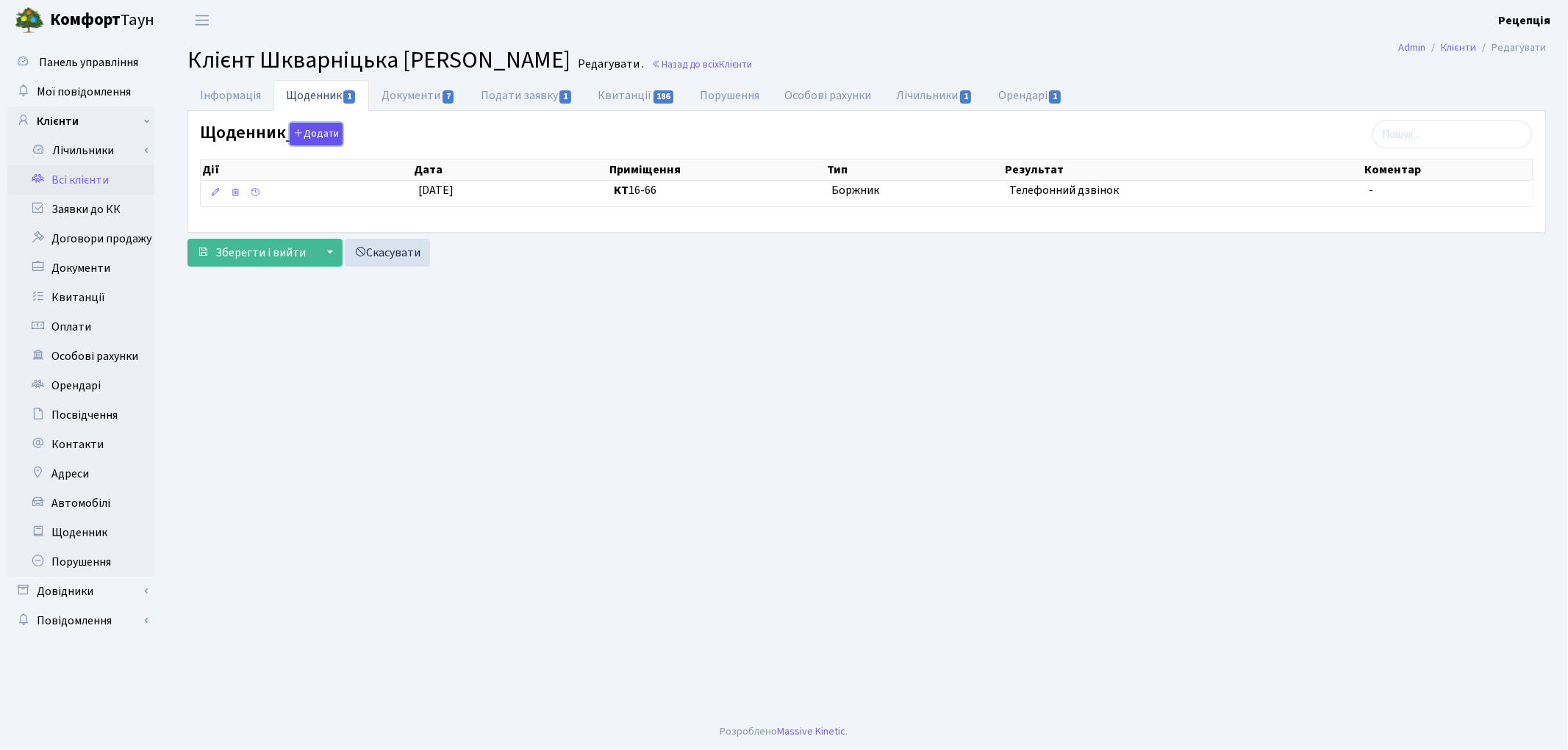
click at [305, 136] on button "Додати" at bounding box center [316, 134] width 53 height 23
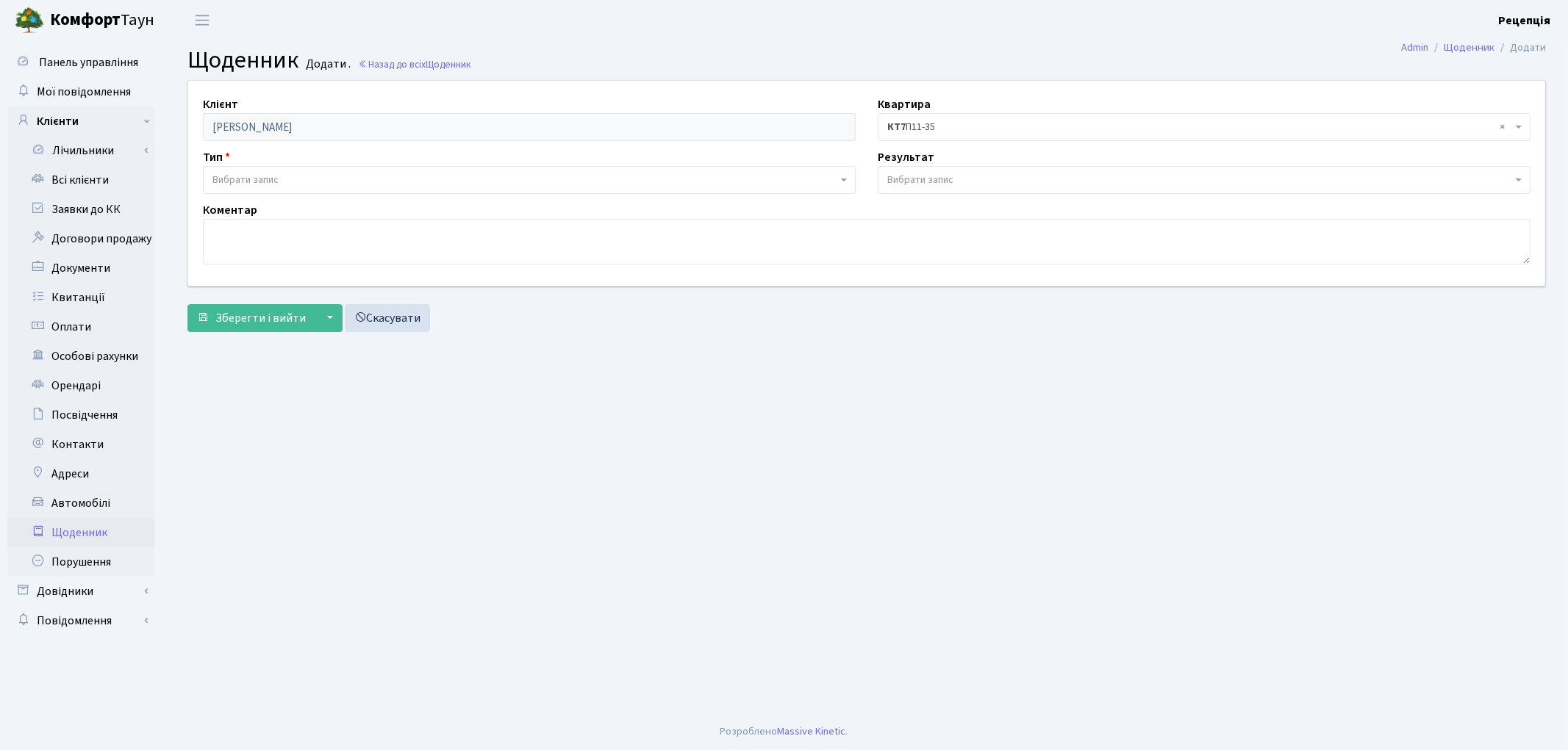
click at [261, 175] on span "Вибрати запис" at bounding box center [245, 180] width 66 height 15
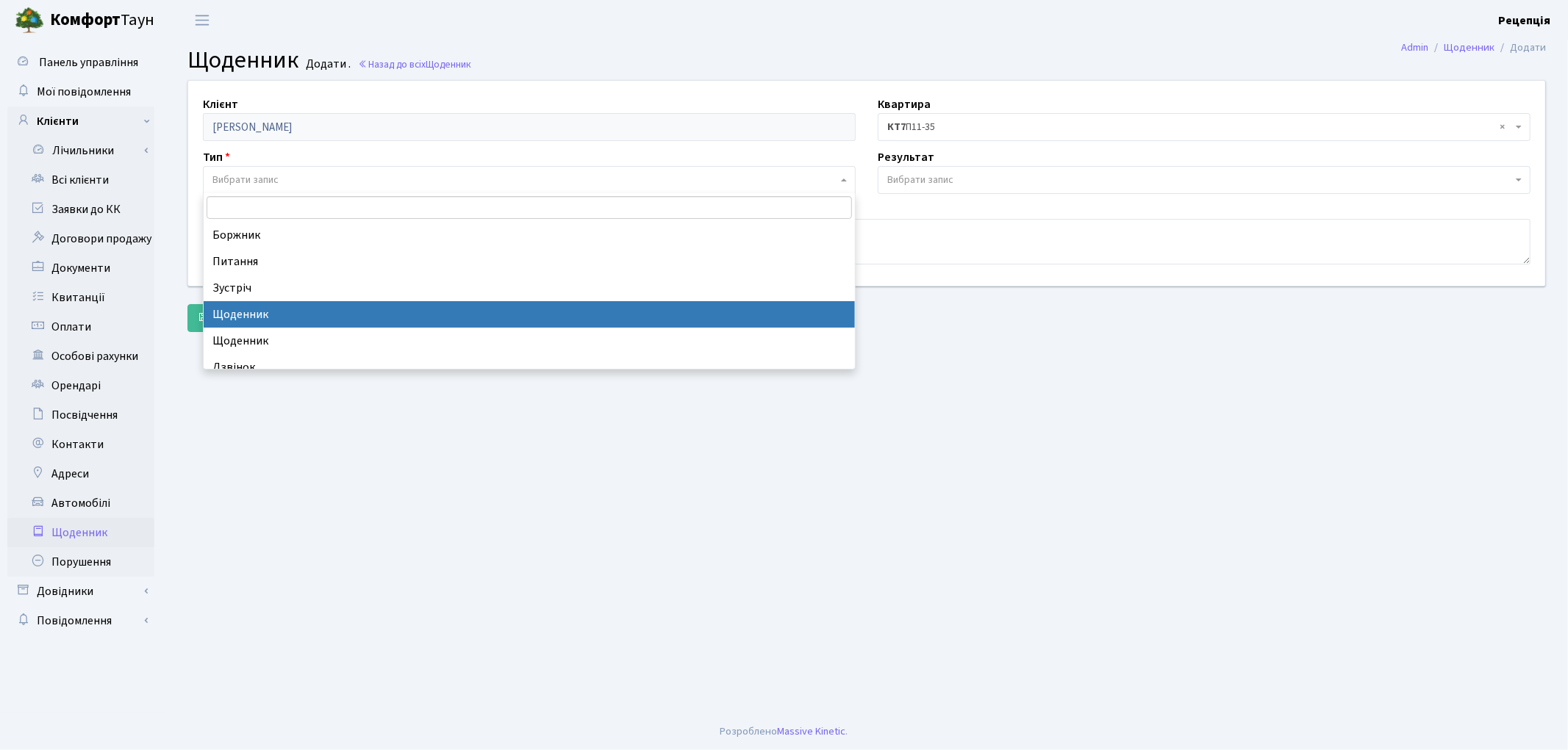
select select "11"
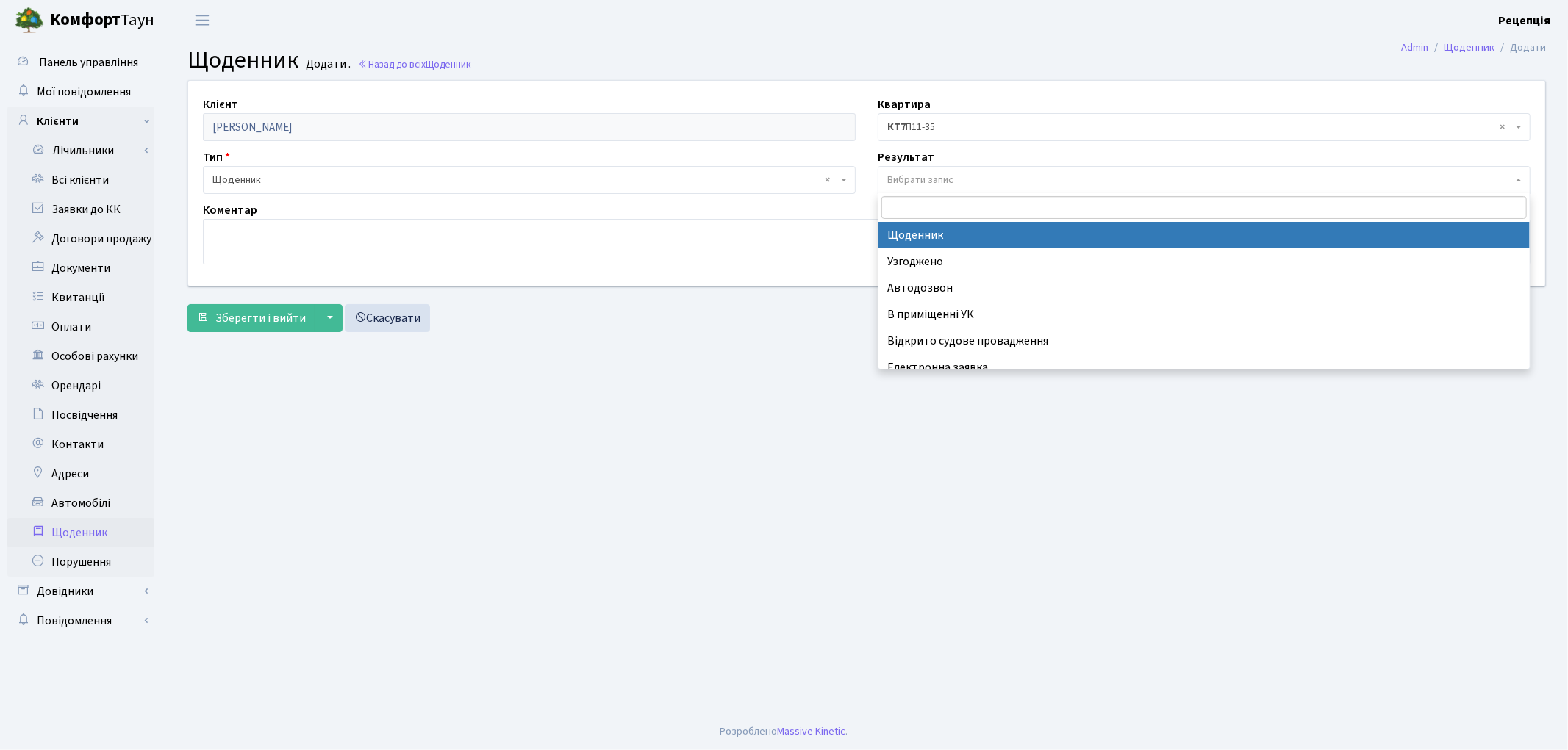
click at [933, 177] on span "Вибрати запис" at bounding box center [920, 180] width 66 height 15
select select "14"
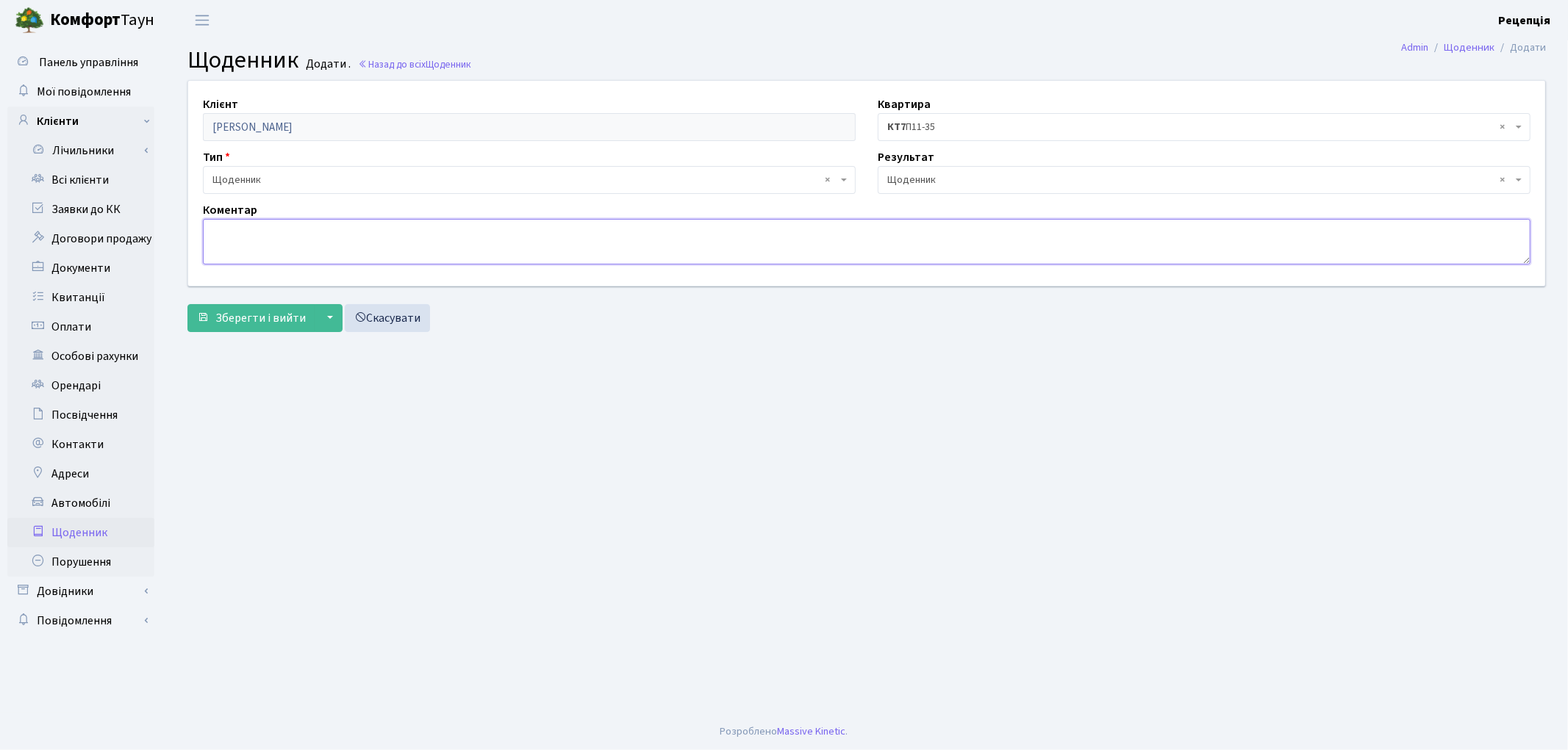
click at [495, 253] on textarea at bounding box center [866, 242] width 1327 height 46
type textarea "Новий власник. Розстрочка 3 роки."
click at [277, 313] on span "Зберегти і вийти" at bounding box center [261, 318] width 90 height 16
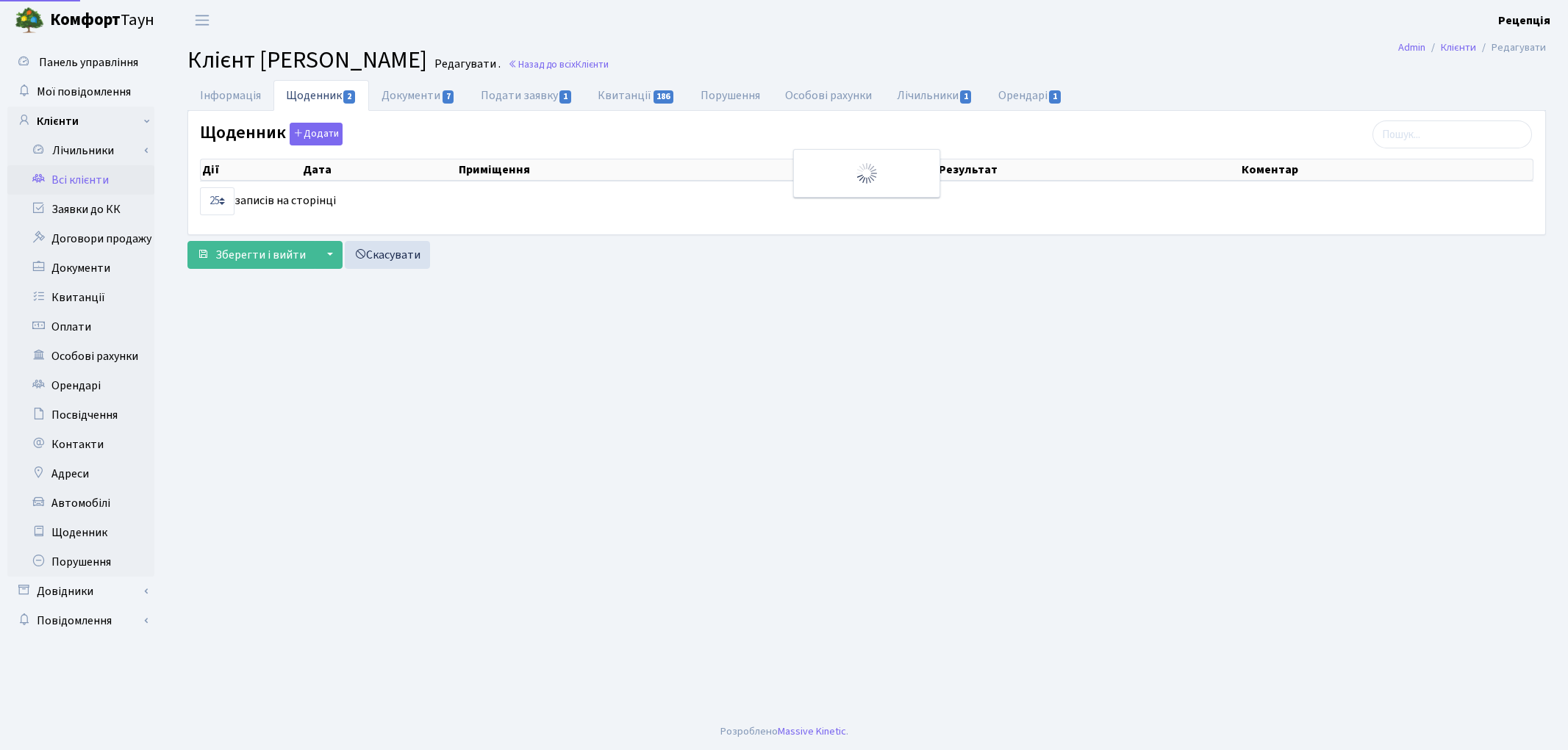
select select "25"
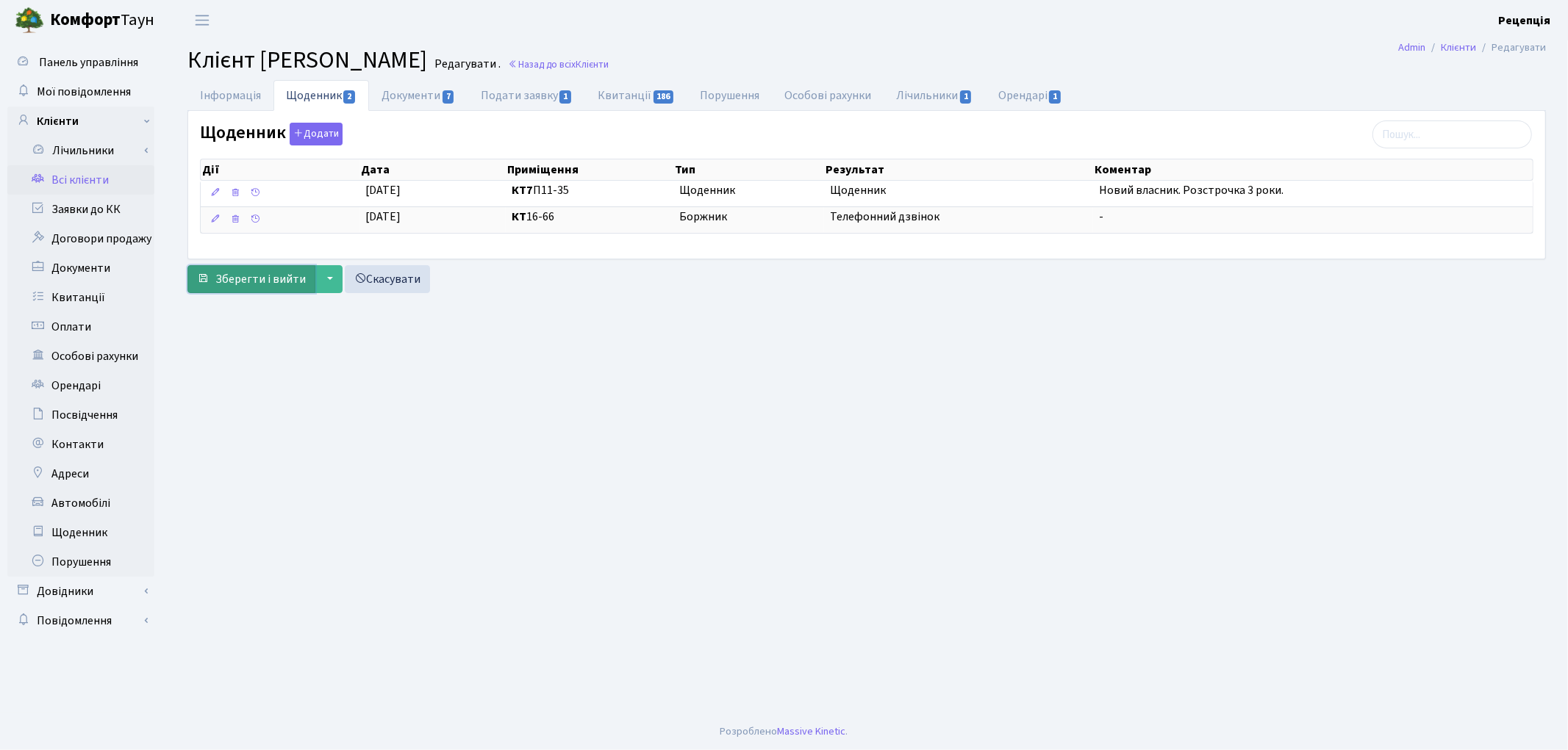
click at [249, 276] on span "Зберегти і вийти" at bounding box center [261, 279] width 90 height 16
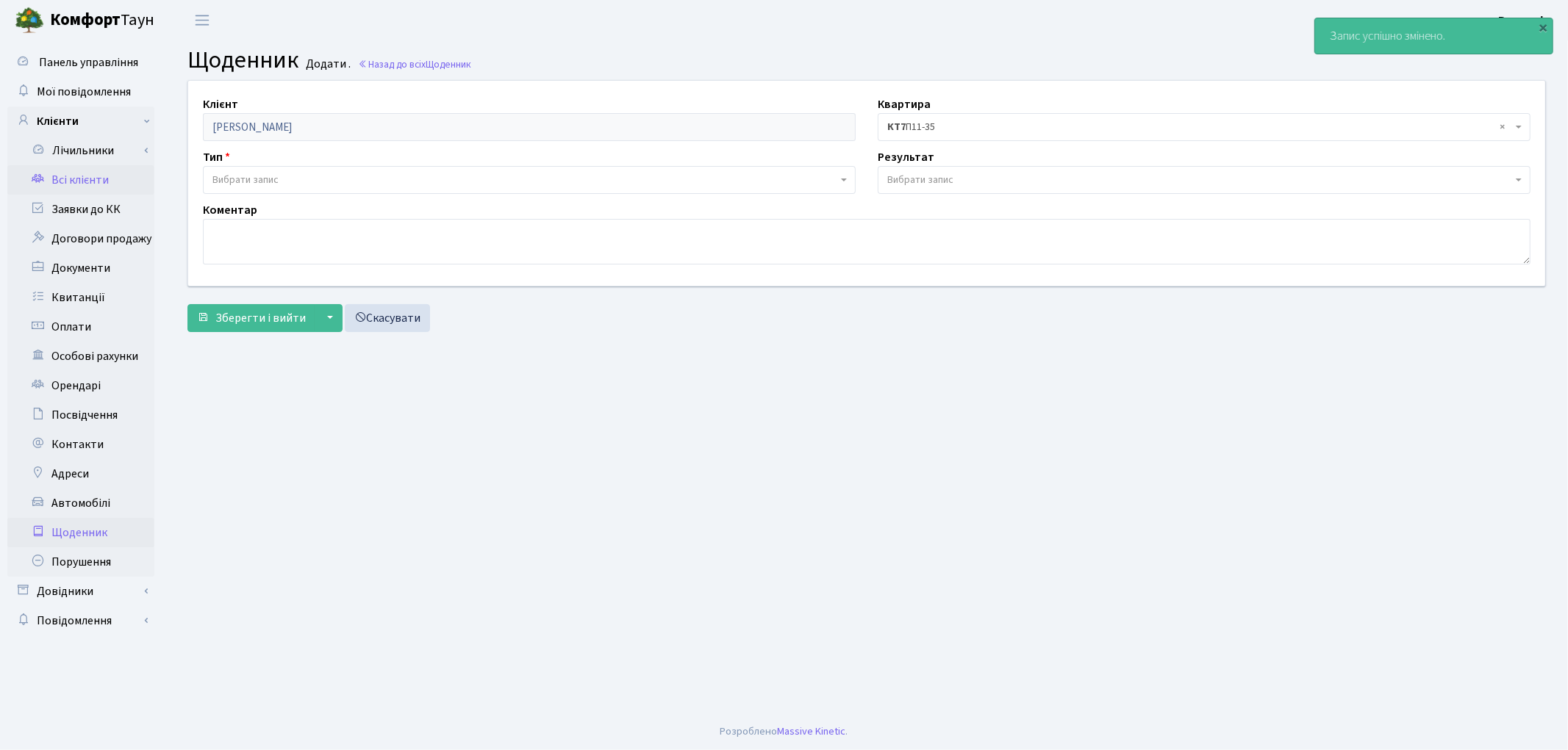
click at [82, 178] on link "Всі клієнти" at bounding box center [81, 180] width 147 height 29
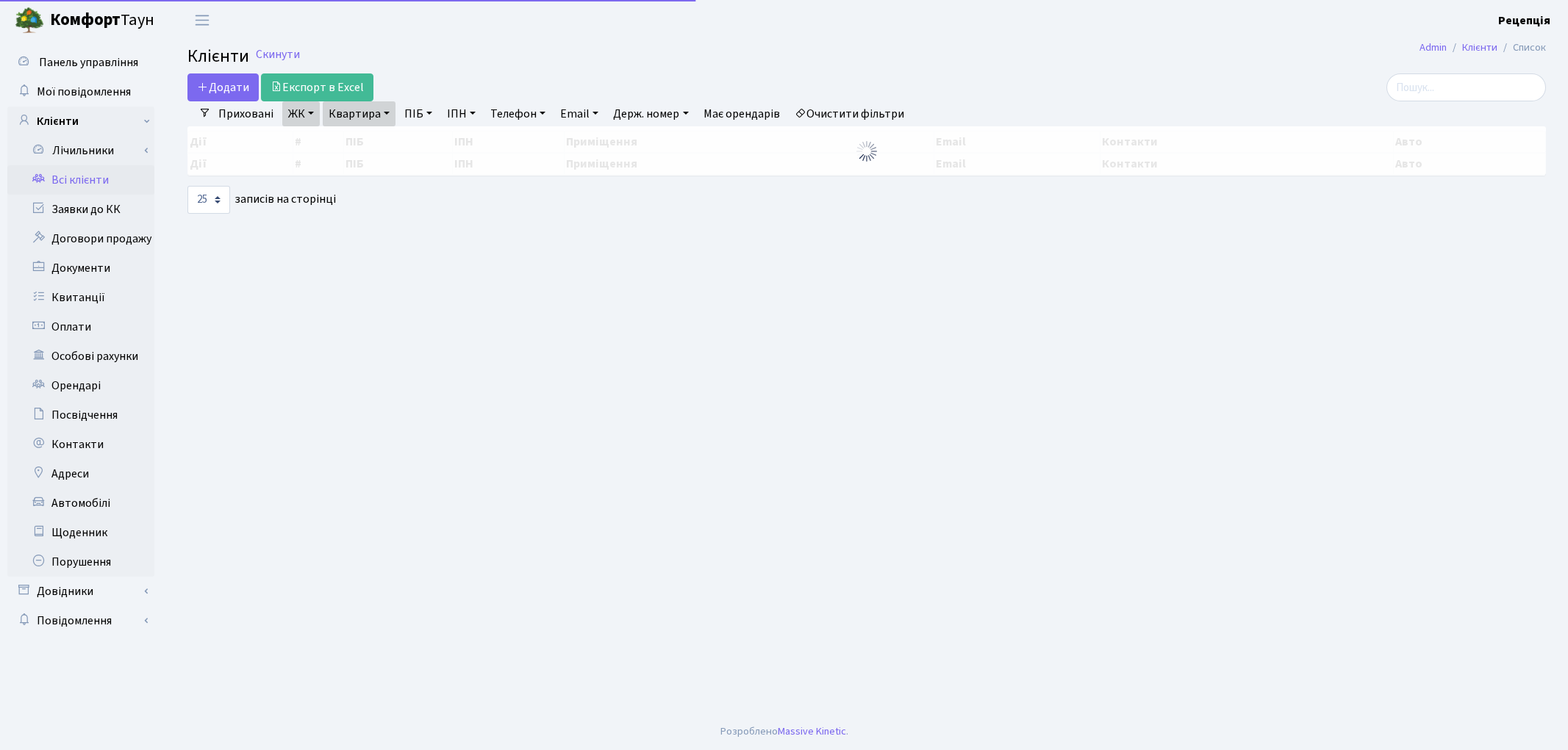
select select "25"
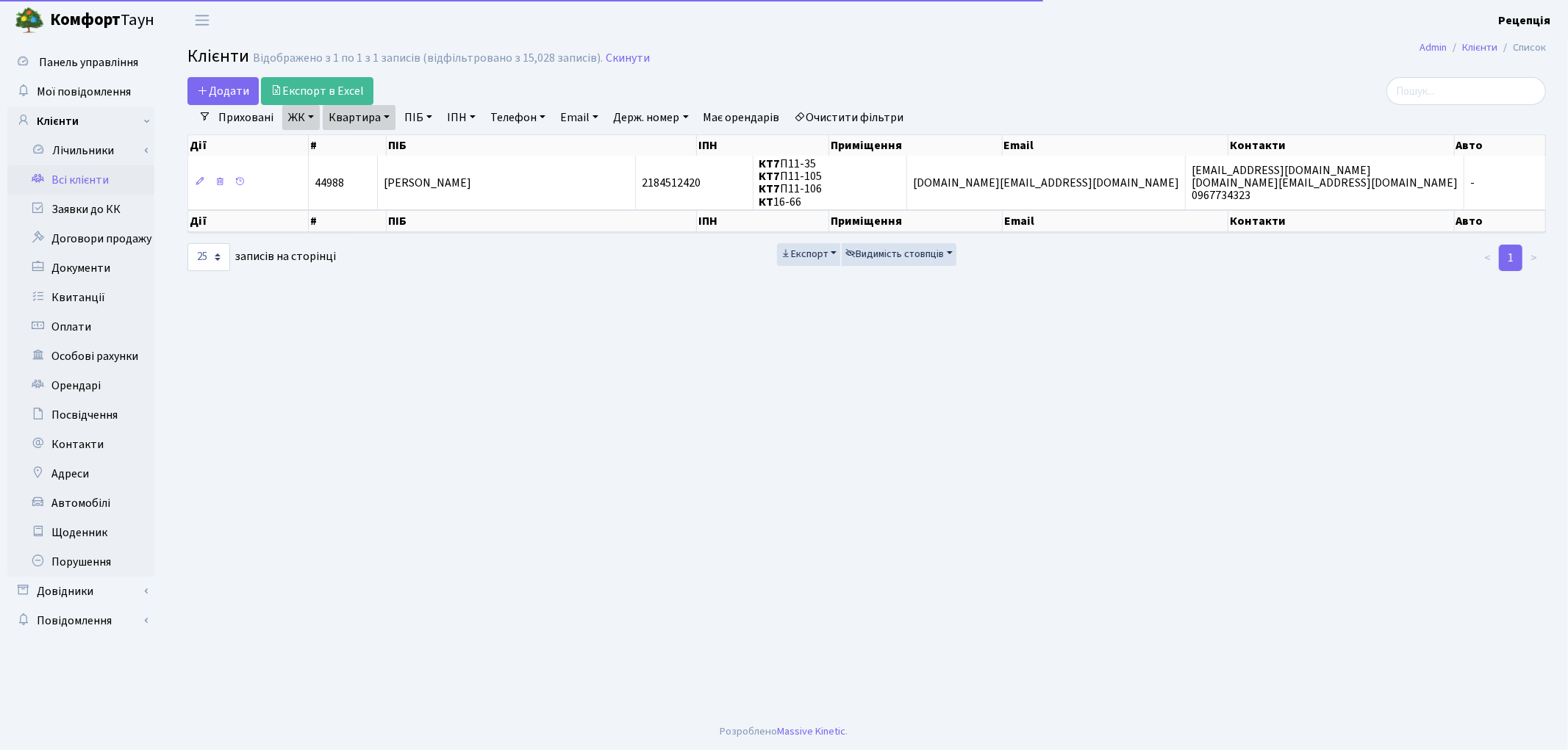
click at [378, 175] on td "44988" at bounding box center [343, 182] width 69 height 53
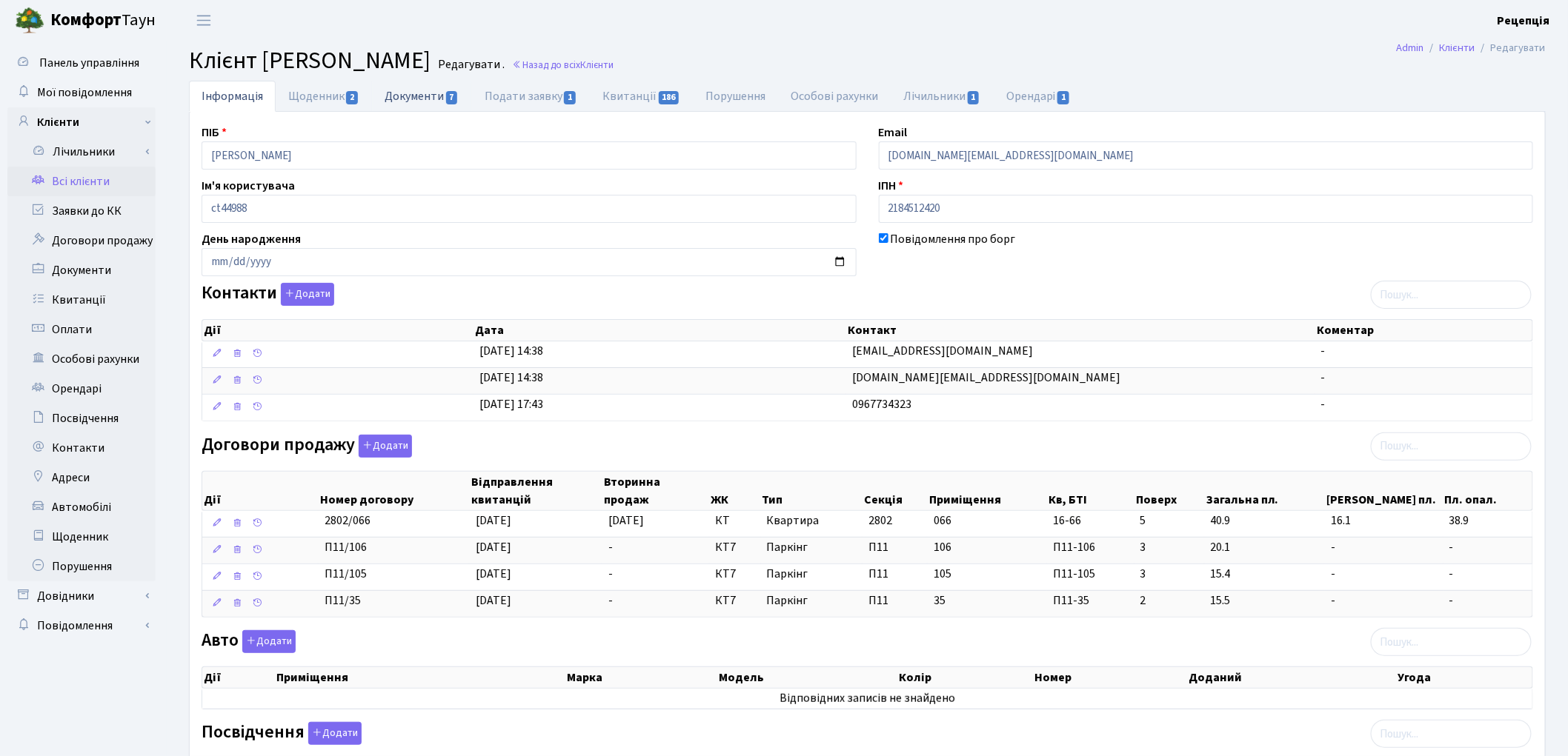
click at [411, 102] on link "Документи 7" at bounding box center [422, 96] width 99 height 30
select select "25"
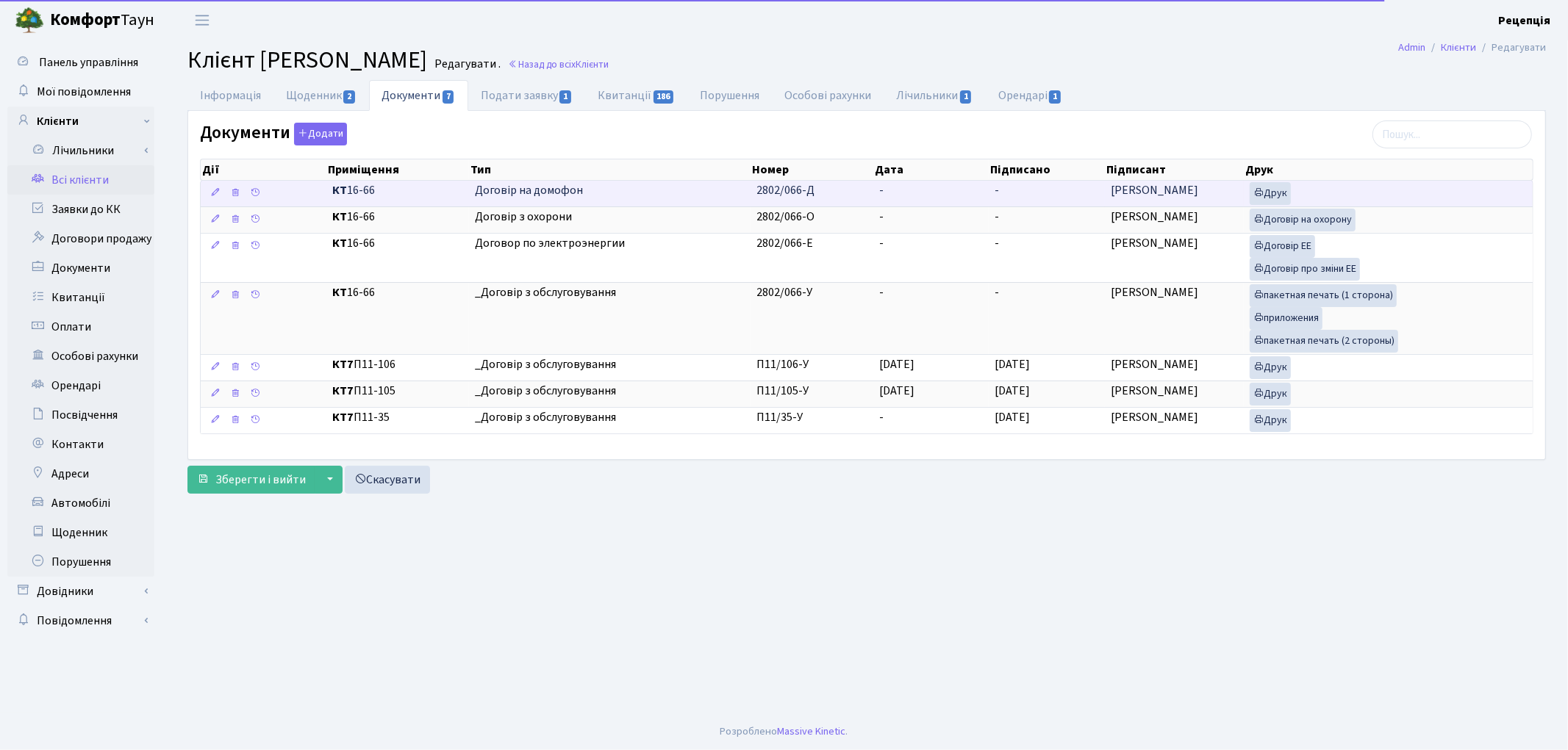
click at [880, 195] on span "-" at bounding box center [882, 190] width 5 height 16
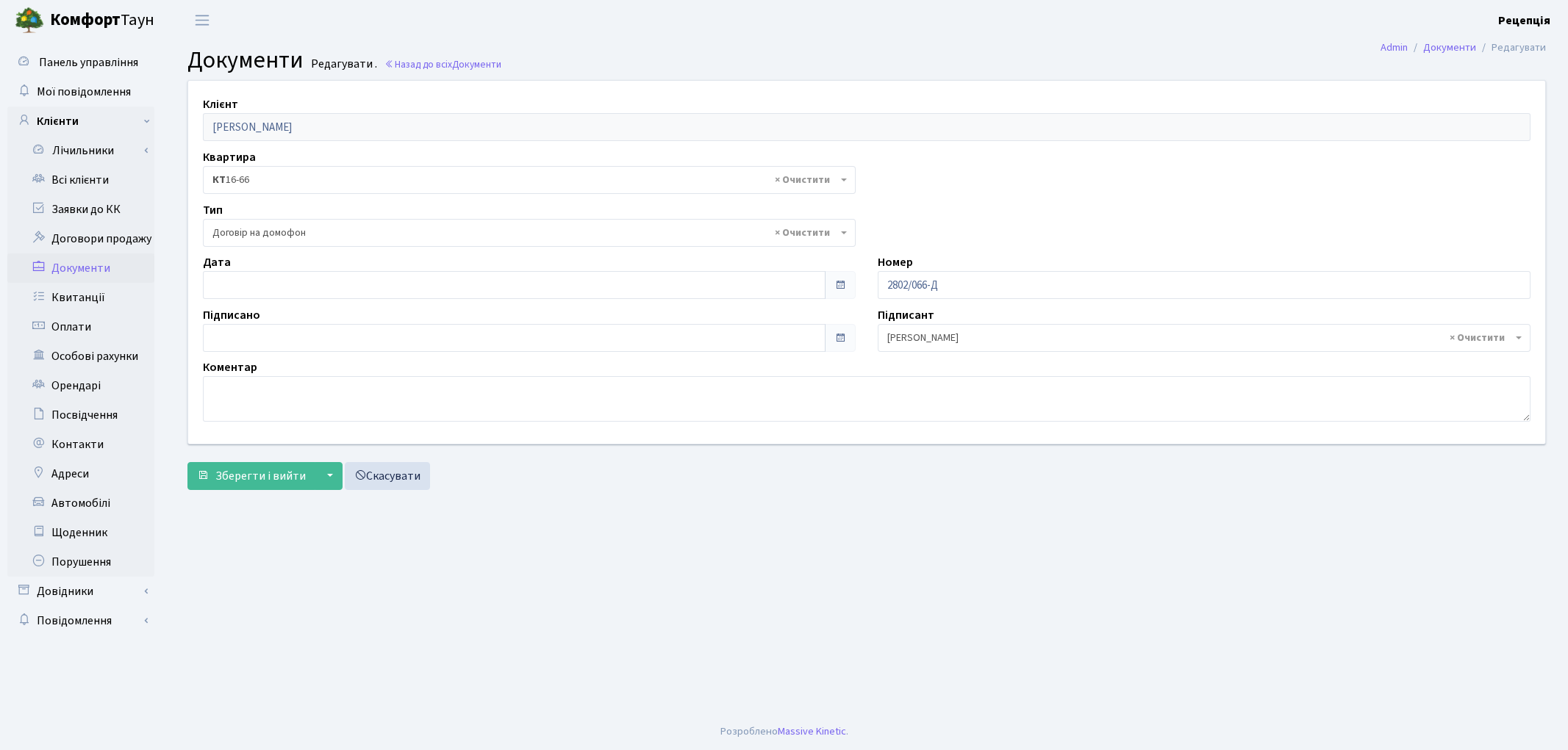
select select "292"
type input "[DATE]"
click at [262, 284] on input "[DATE]" at bounding box center [514, 284] width 623 height 28
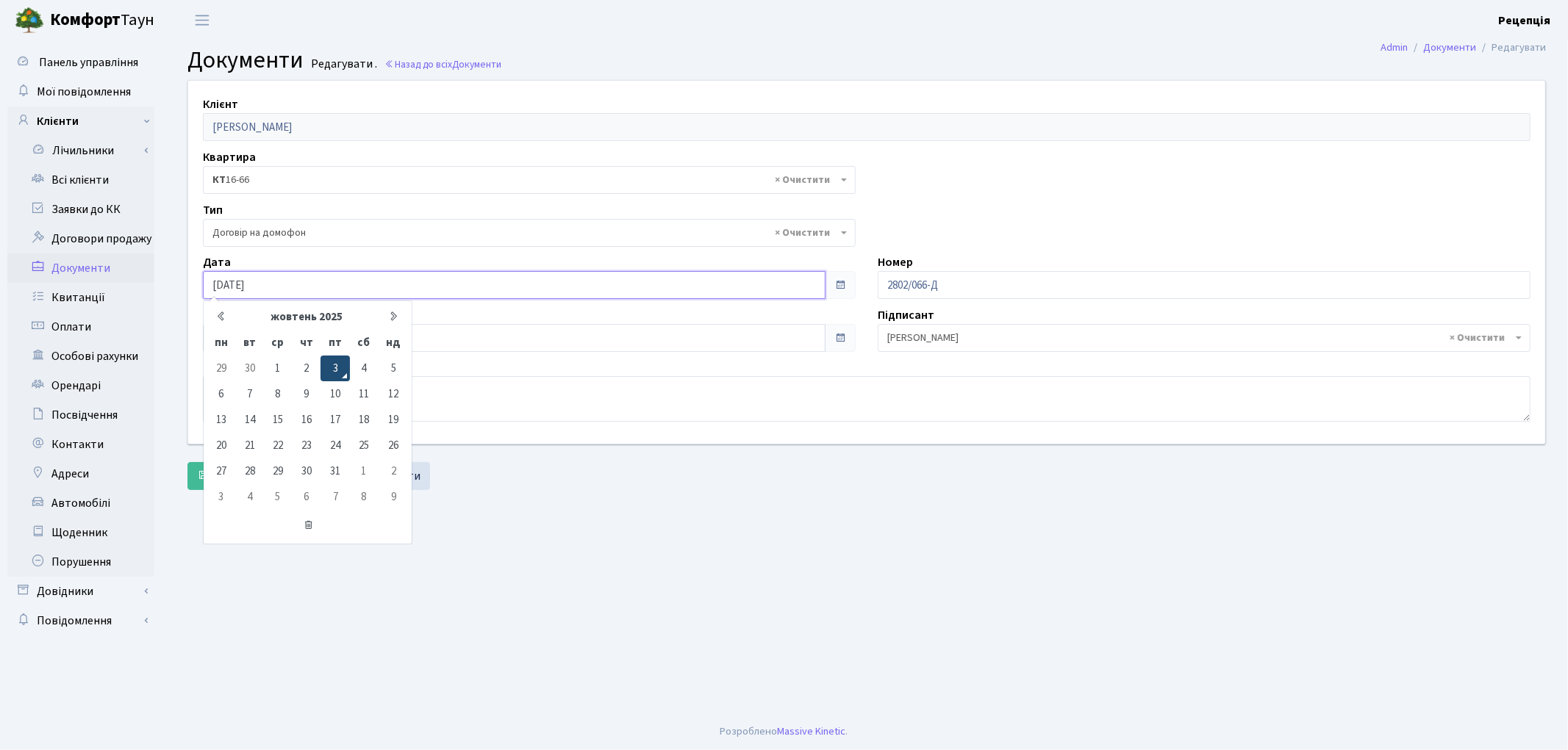
click at [343, 366] on td "3" at bounding box center [334, 368] width 29 height 25
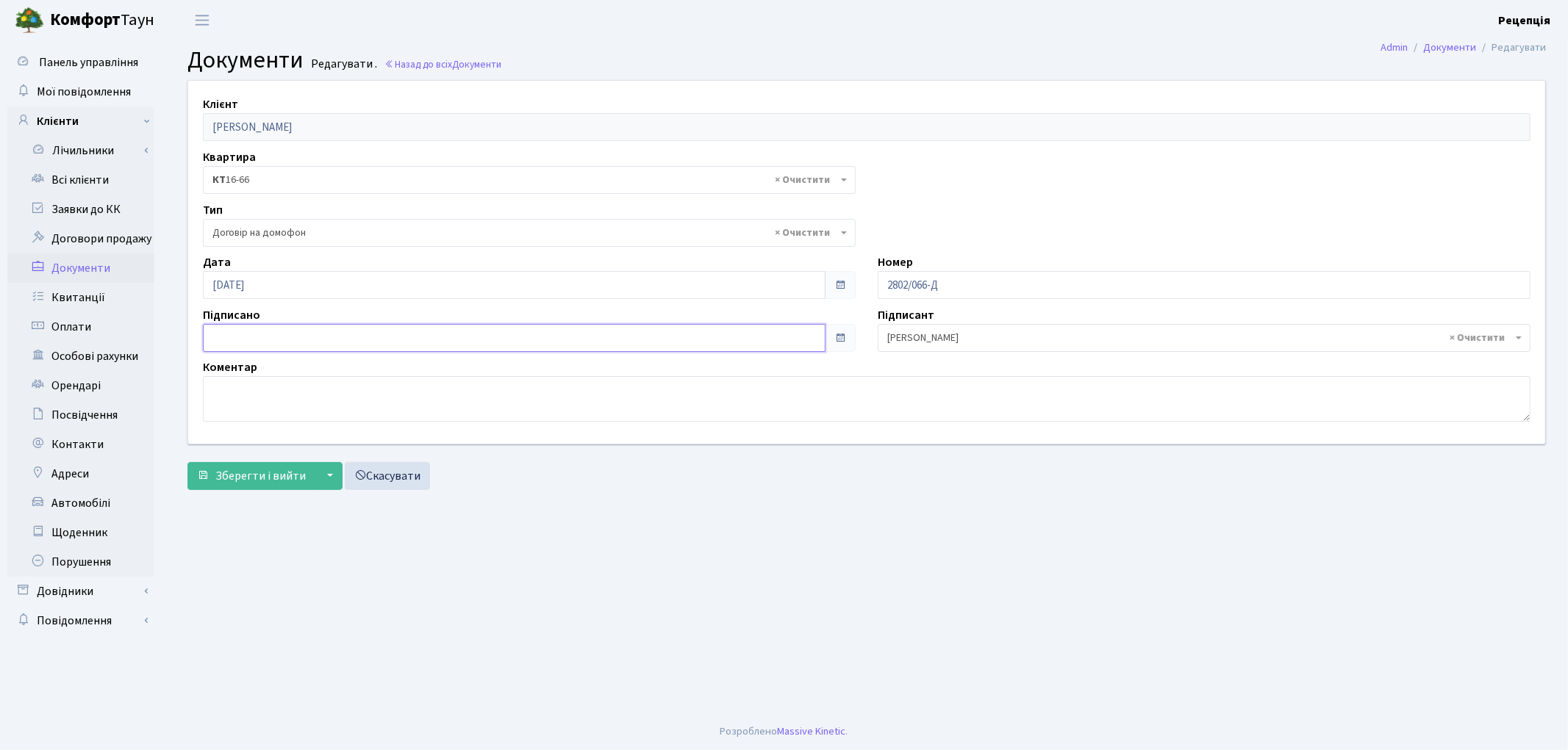
type input "[DATE]"
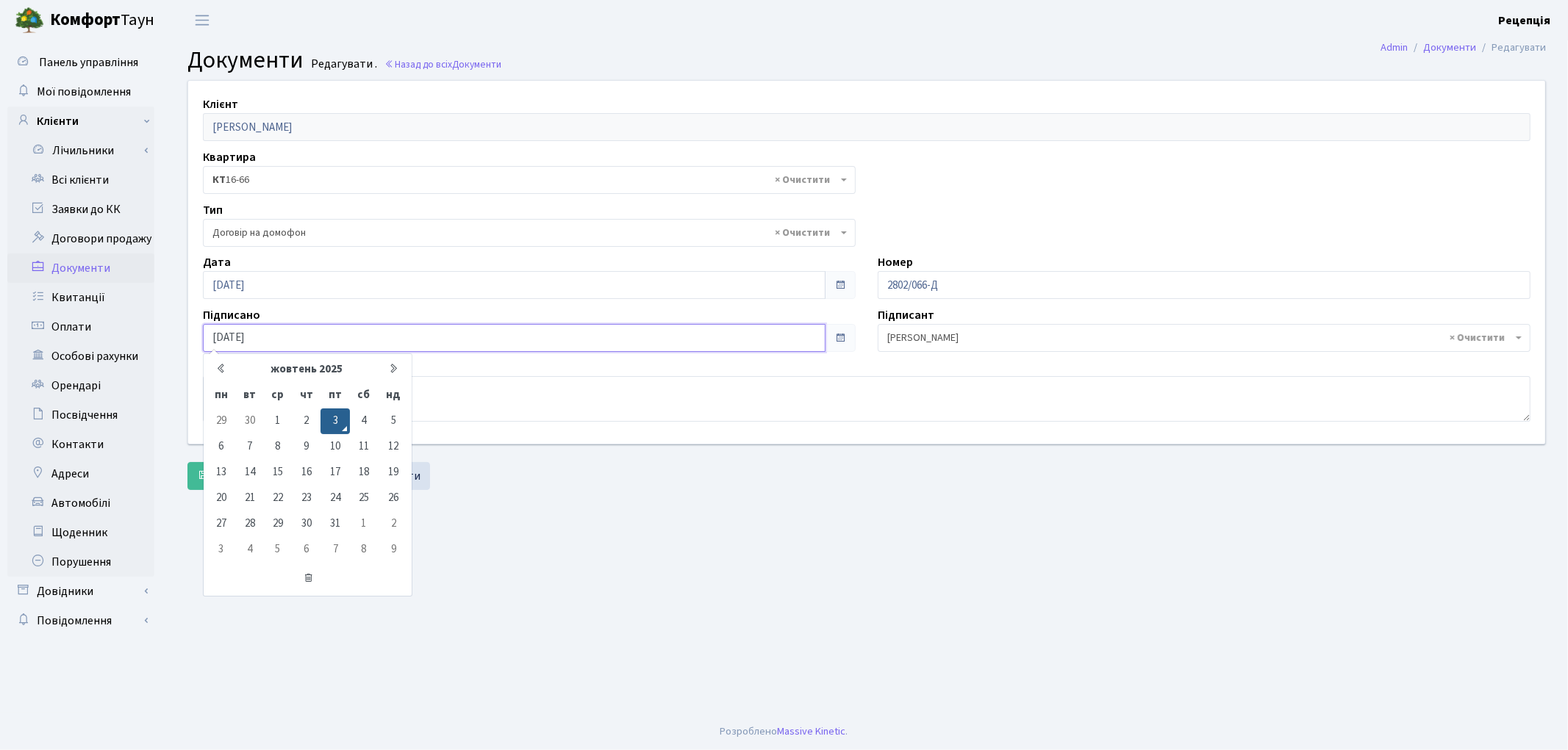
click at [269, 341] on input "[DATE]" at bounding box center [514, 337] width 623 height 28
click at [334, 421] on td "3" at bounding box center [334, 421] width 29 height 25
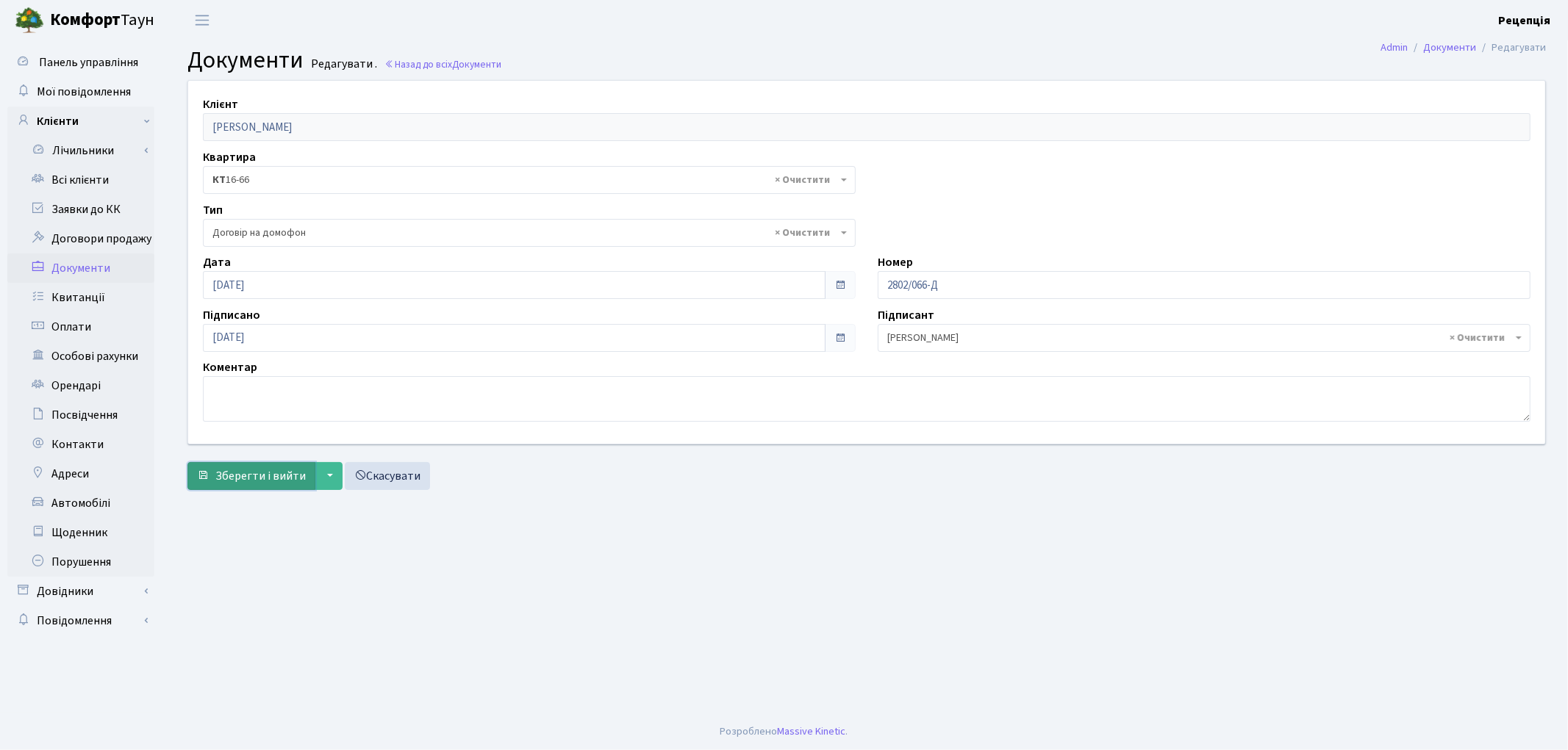
click at [275, 468] on span "Зберегти і вийти" at bounding box center [261, 476] width 90 height 16
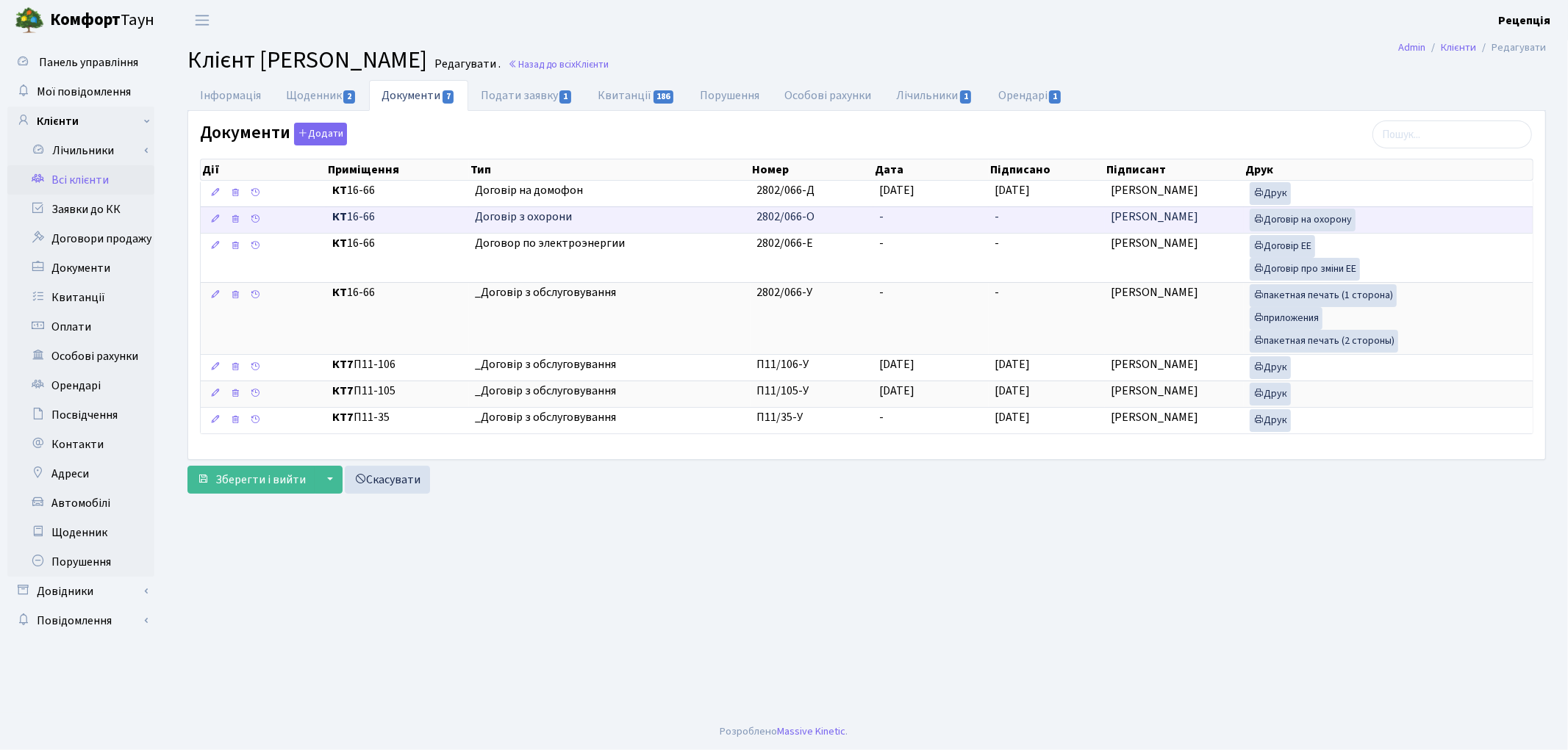
click at [927, 216] on td "-" at bounding box center [931, 219] width 116 height 26
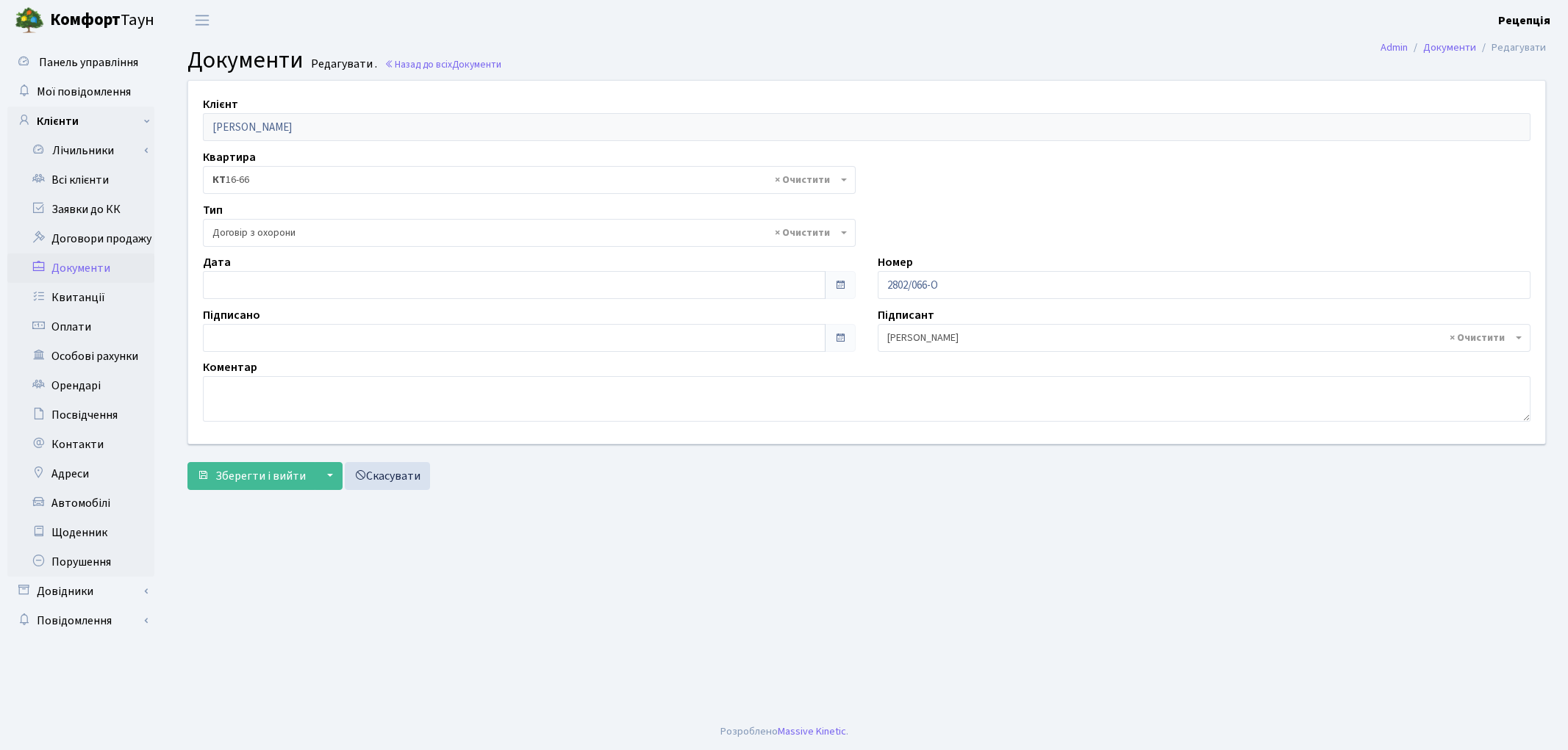
select select "290"
click at [269, 284] on input "03.10.2025" at bounding box center [514, 284] width 623 height 28
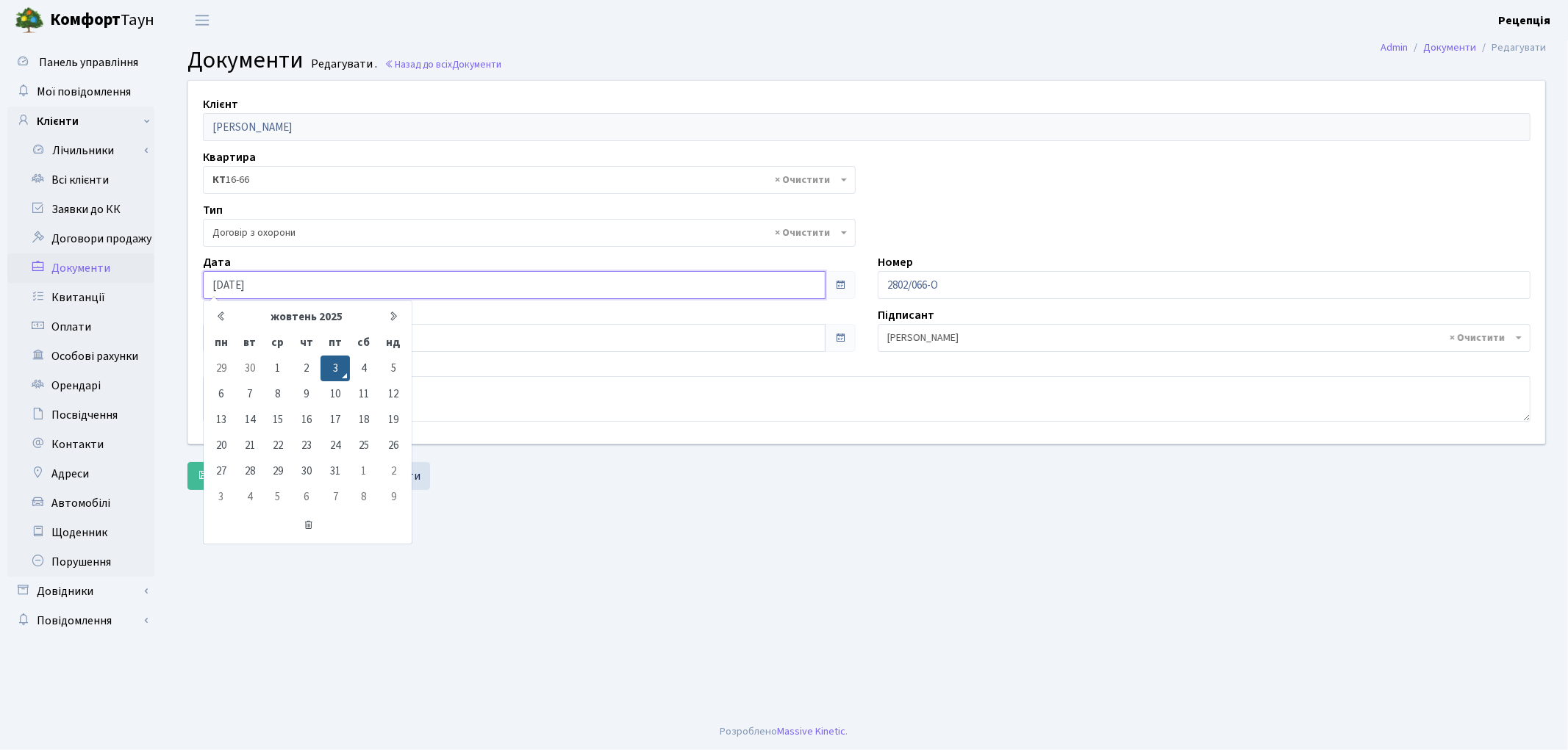
type input "03.10.2020"
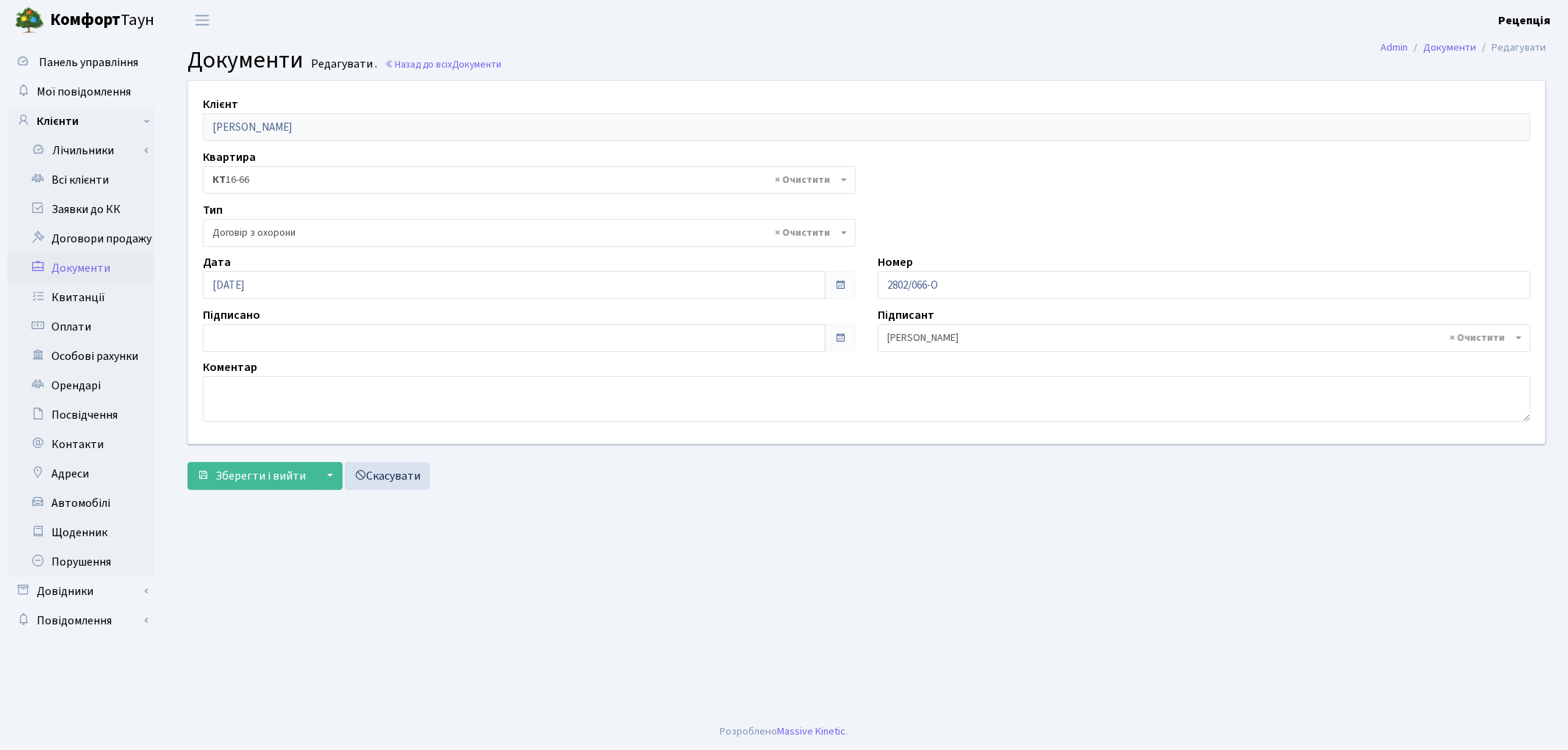
click at [284, 351] on div "Клієнт Шкварніцька Надія Зіновіївна Квартира - <b>КТ7</b>&nbsp;&nbsp;&nbsp;П11-…" at bounding box center [867, 262] width 1379 height 363
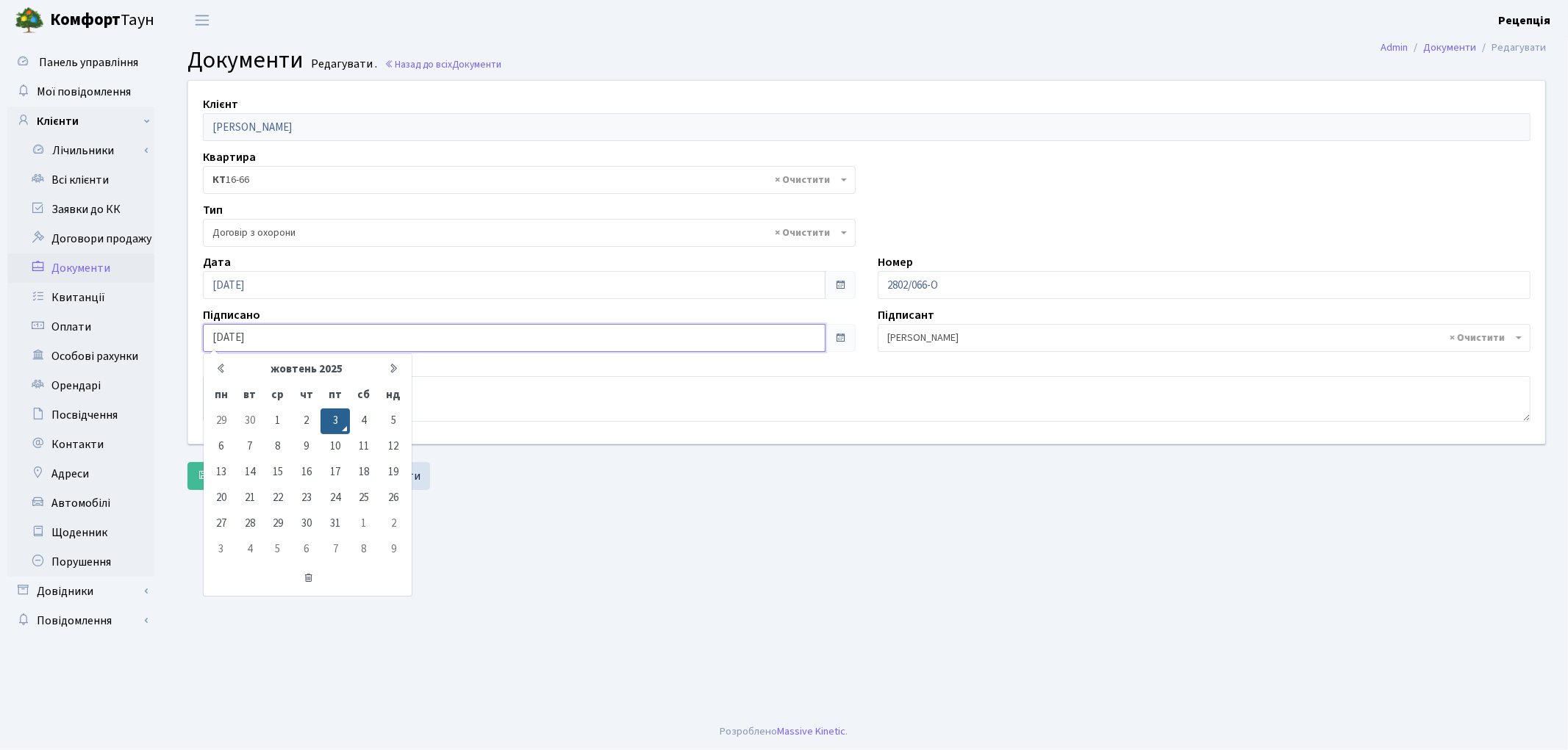
click at [284, 343] on input "03.10.2025" at bounding box center [514, 337] width 623 height 28
type input "03.10.2020"
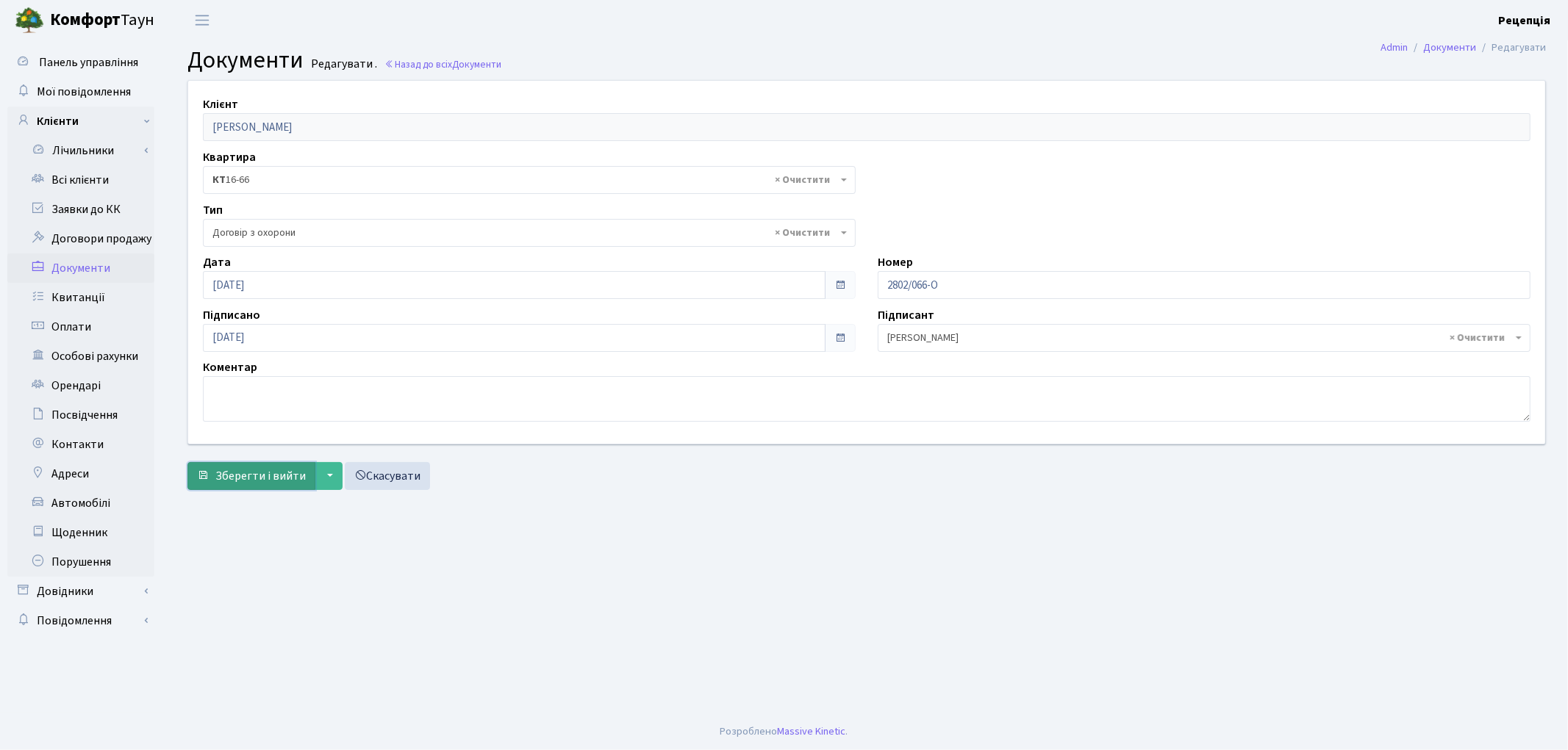
click at [265, 473] on span "Зберегти і вийти" at bounding box center [261, 476] width 90 height 16
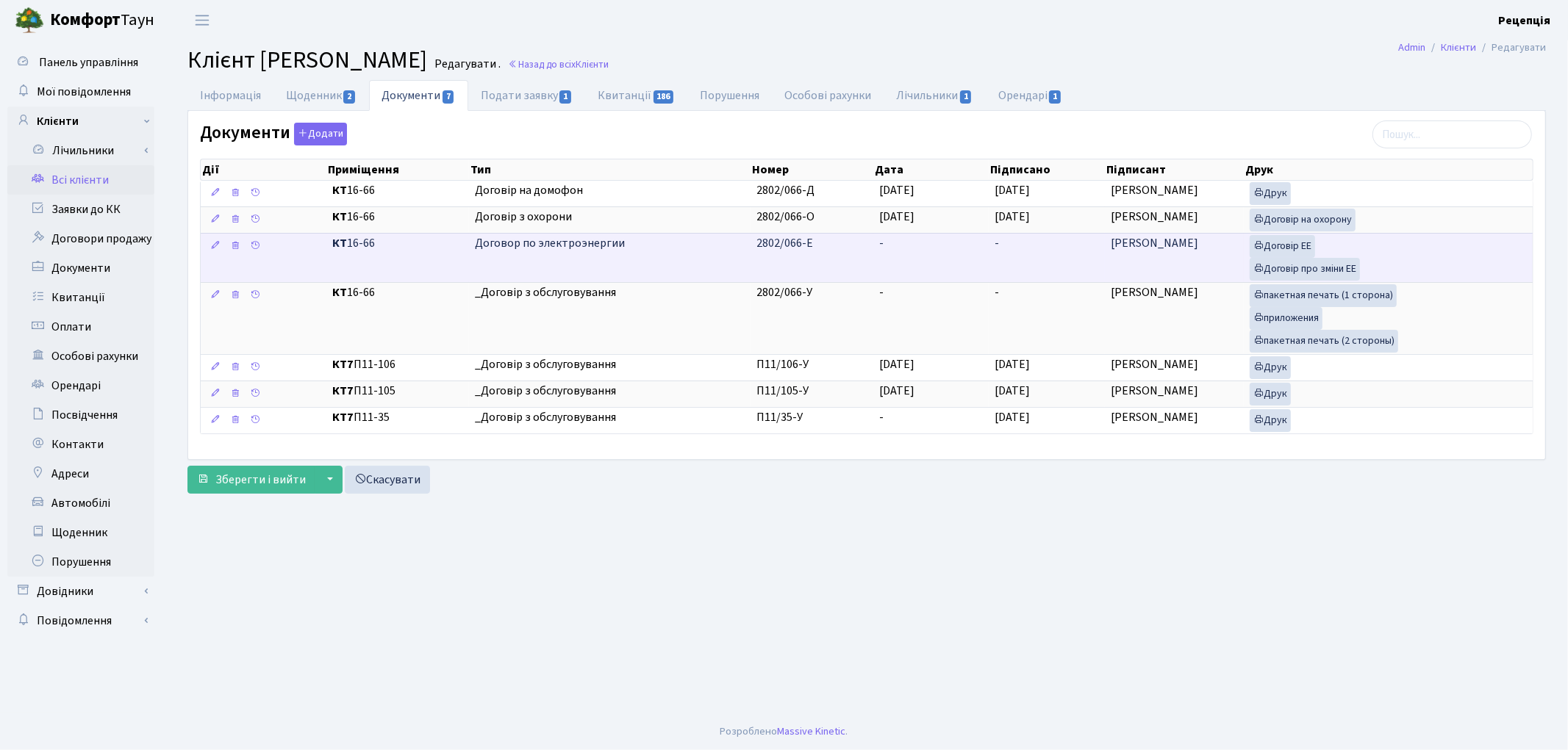
click at [927, 255] on td "-" at bounding box center [931, 257] width 116 height 49
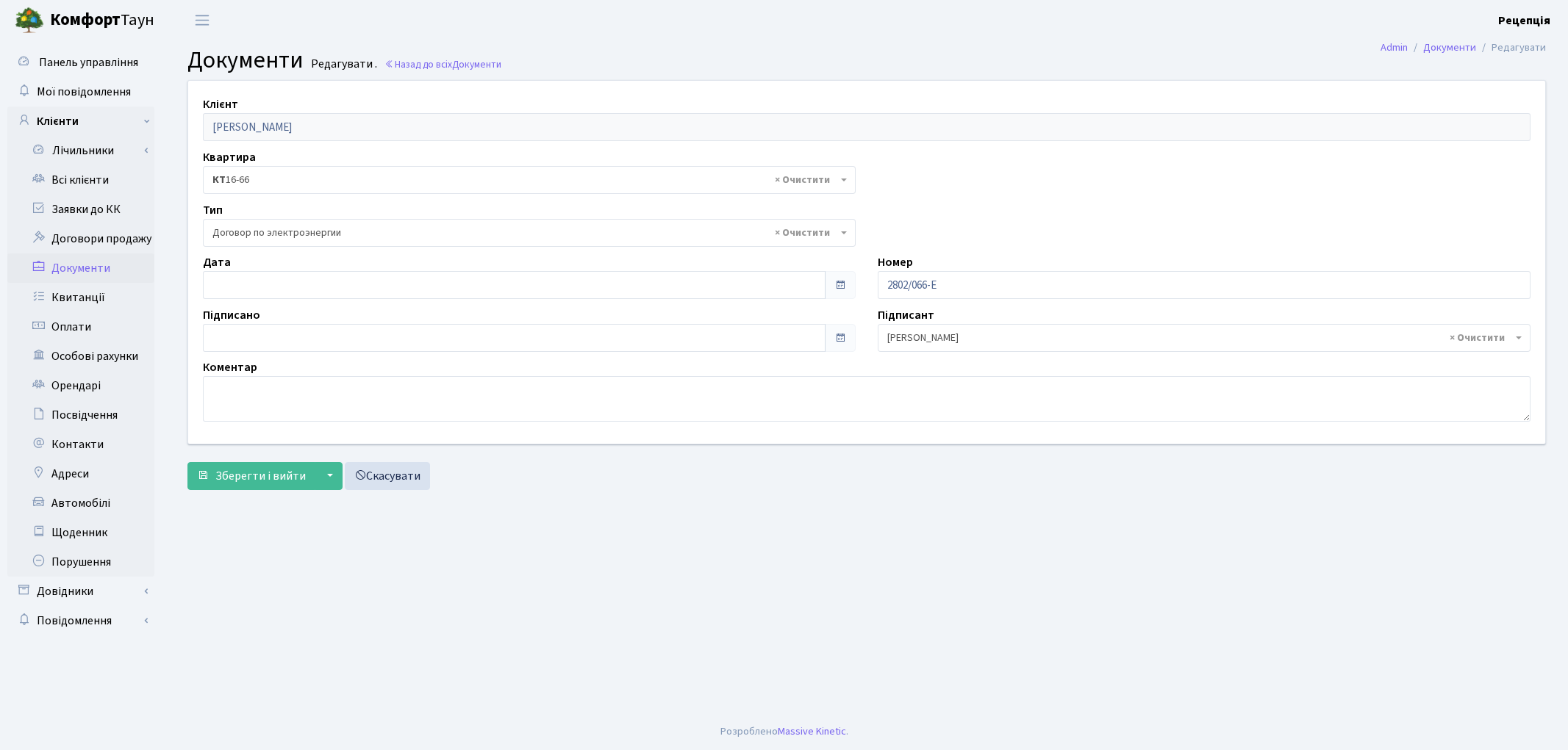
select select "294"
click at [277, 290] on input "text" at bounding box center [514, 284] width 623 height 28
type input "[DATE]"
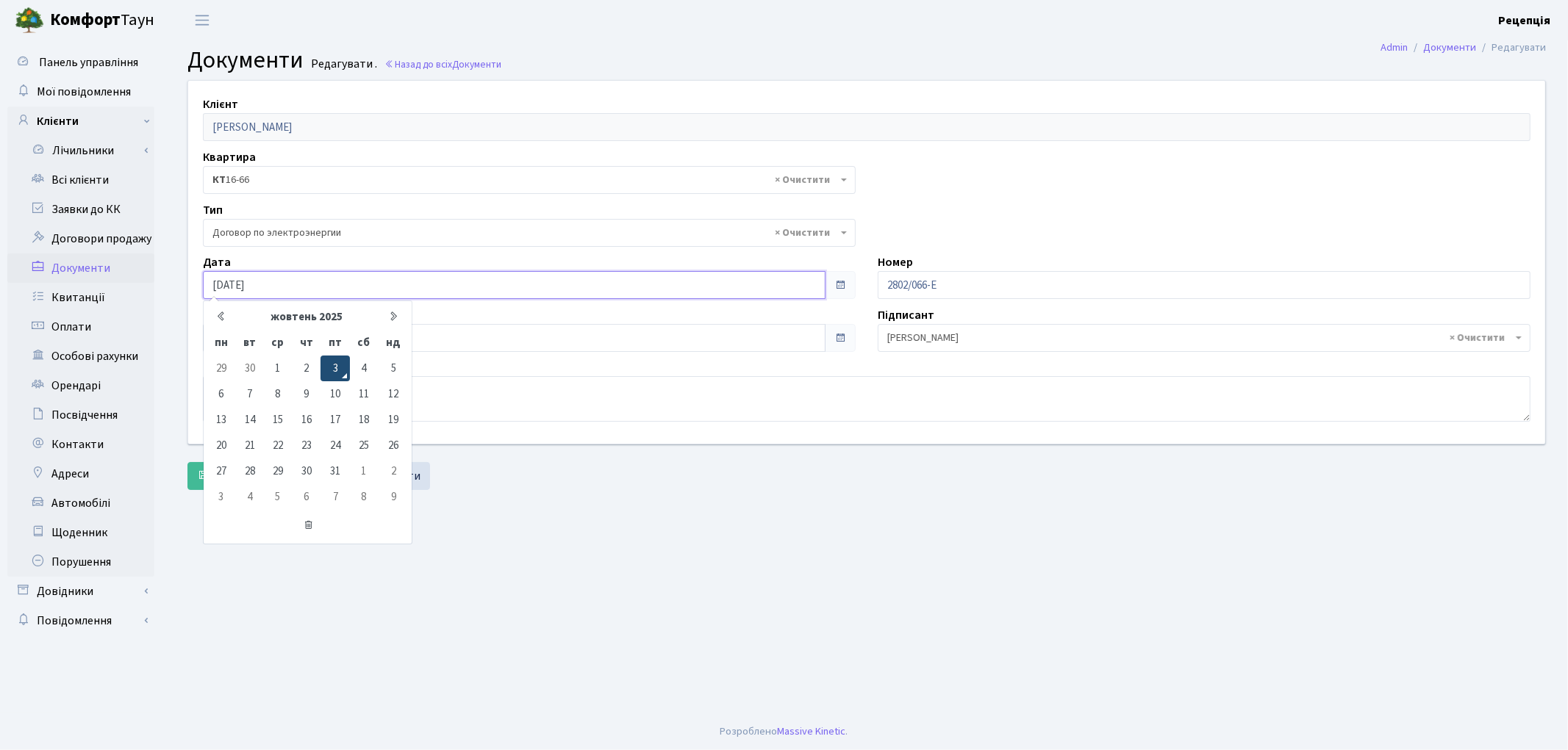
click at [337, 370] on td "3" at bounding box center [334, 368] width 29 height 25
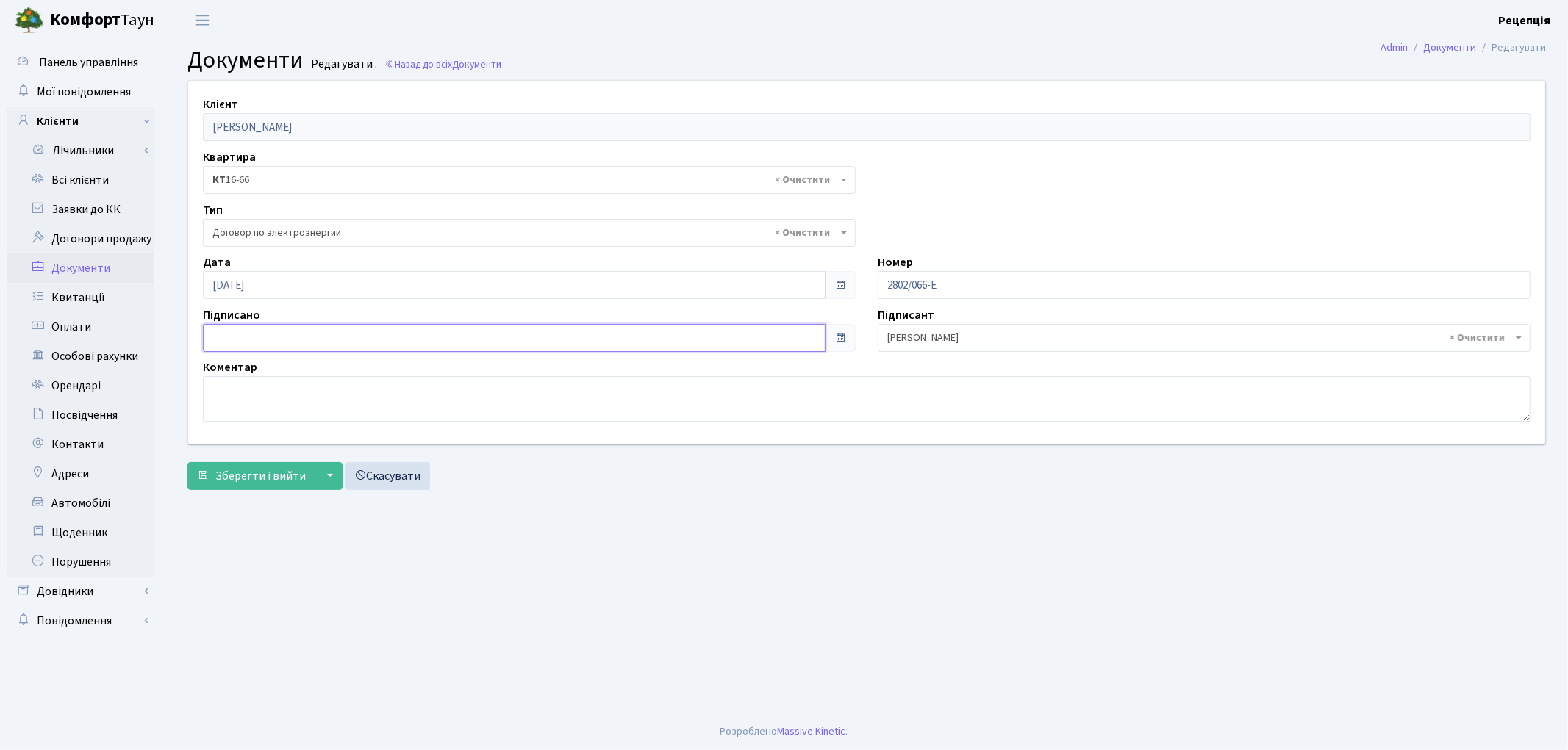
type input "[DATE]"
click at [284, 351] on input "[DATE]" at bounding box center [514, 337] width 623 height 28
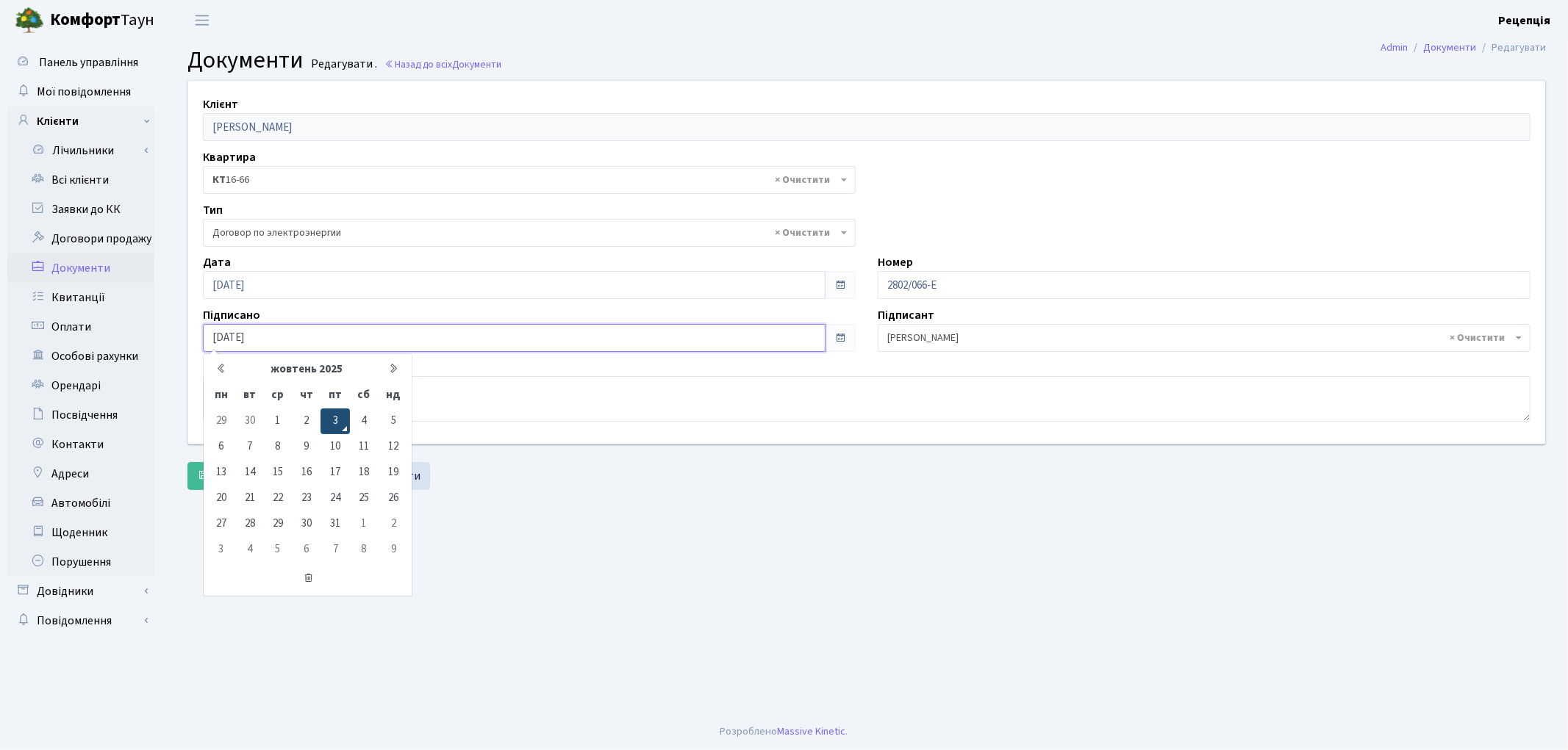
click at [334, 416] on td "3" at bounding box center [334, 421] width 29 height 25
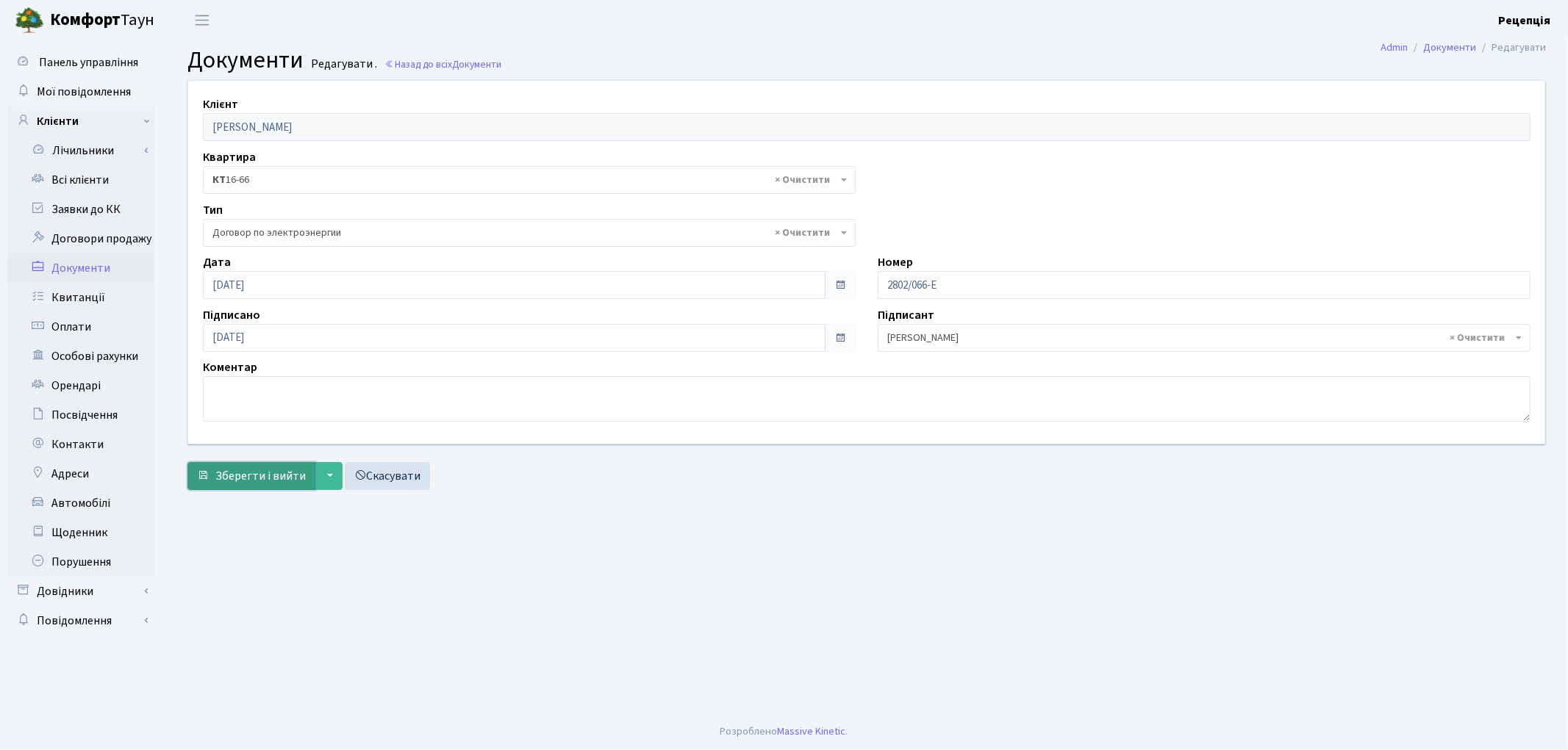
click at [258, 483] on span "Зберегти і вийти" at bounding box center [261, 476] width 90 height 16
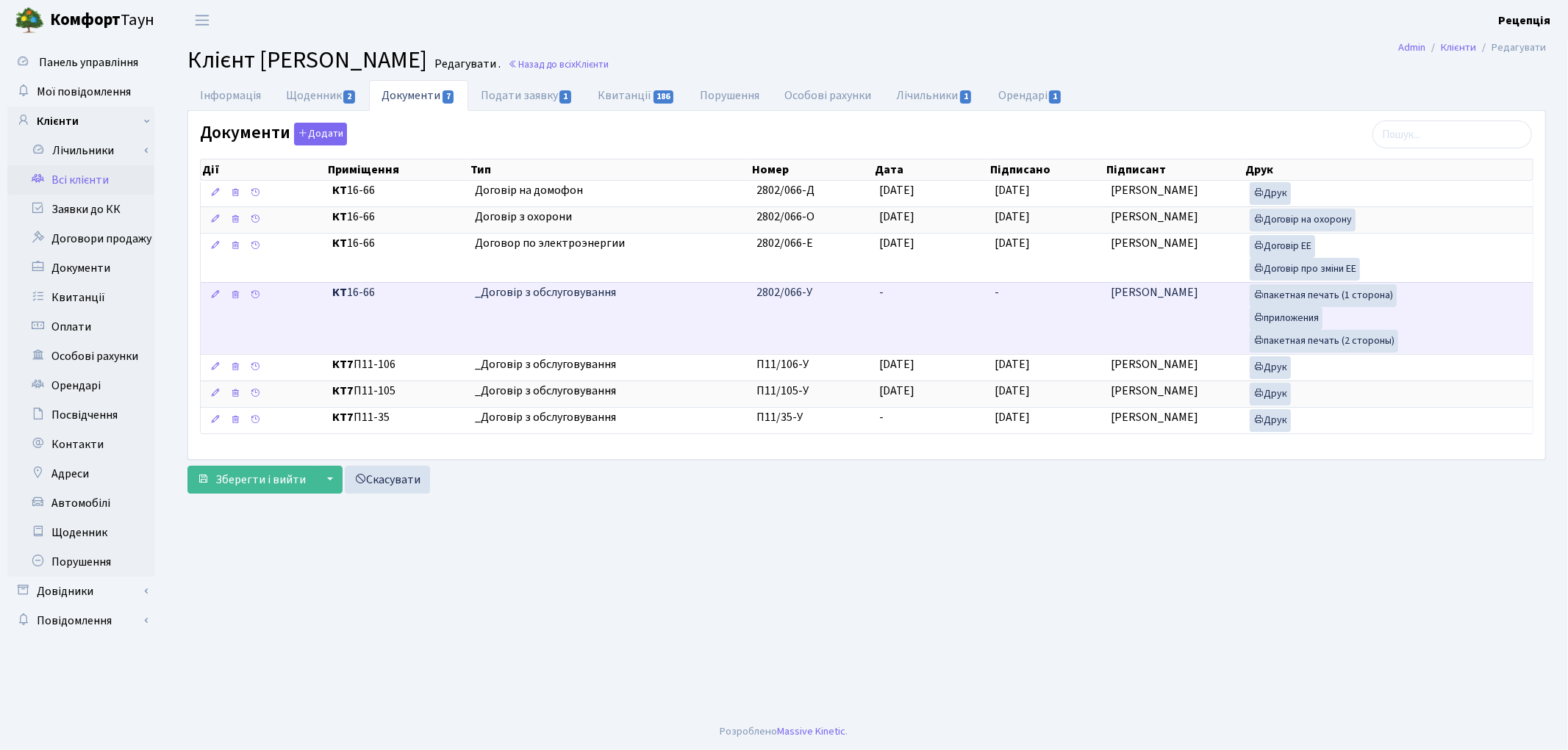
click at [906, 300] on td "-" at bounding box center [931, 318] width 116 height 72
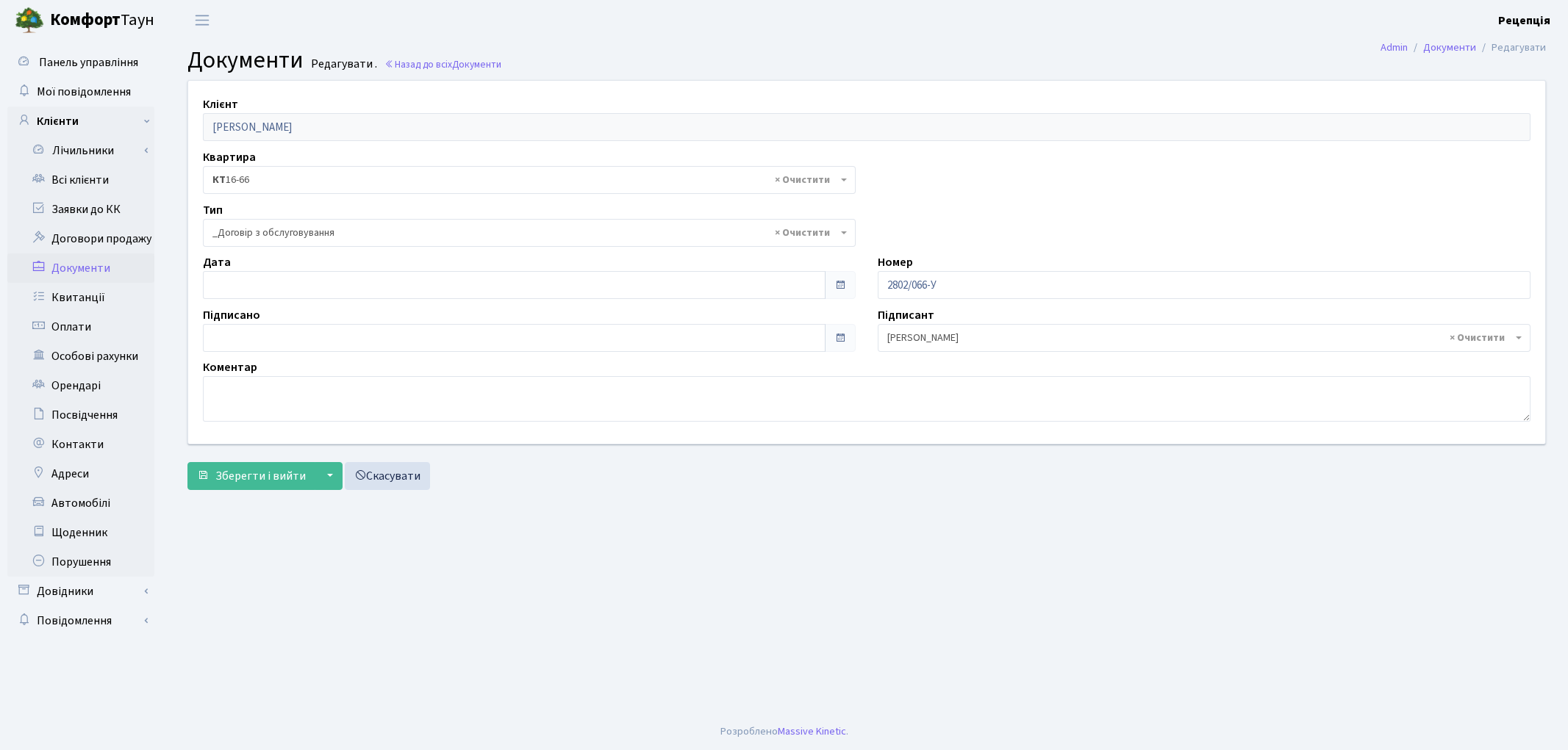
select select "289"
type input "[DATE]"
click at [261, 287] on input "[DATE]" at bounding box center [514, 284] width 623 height 28
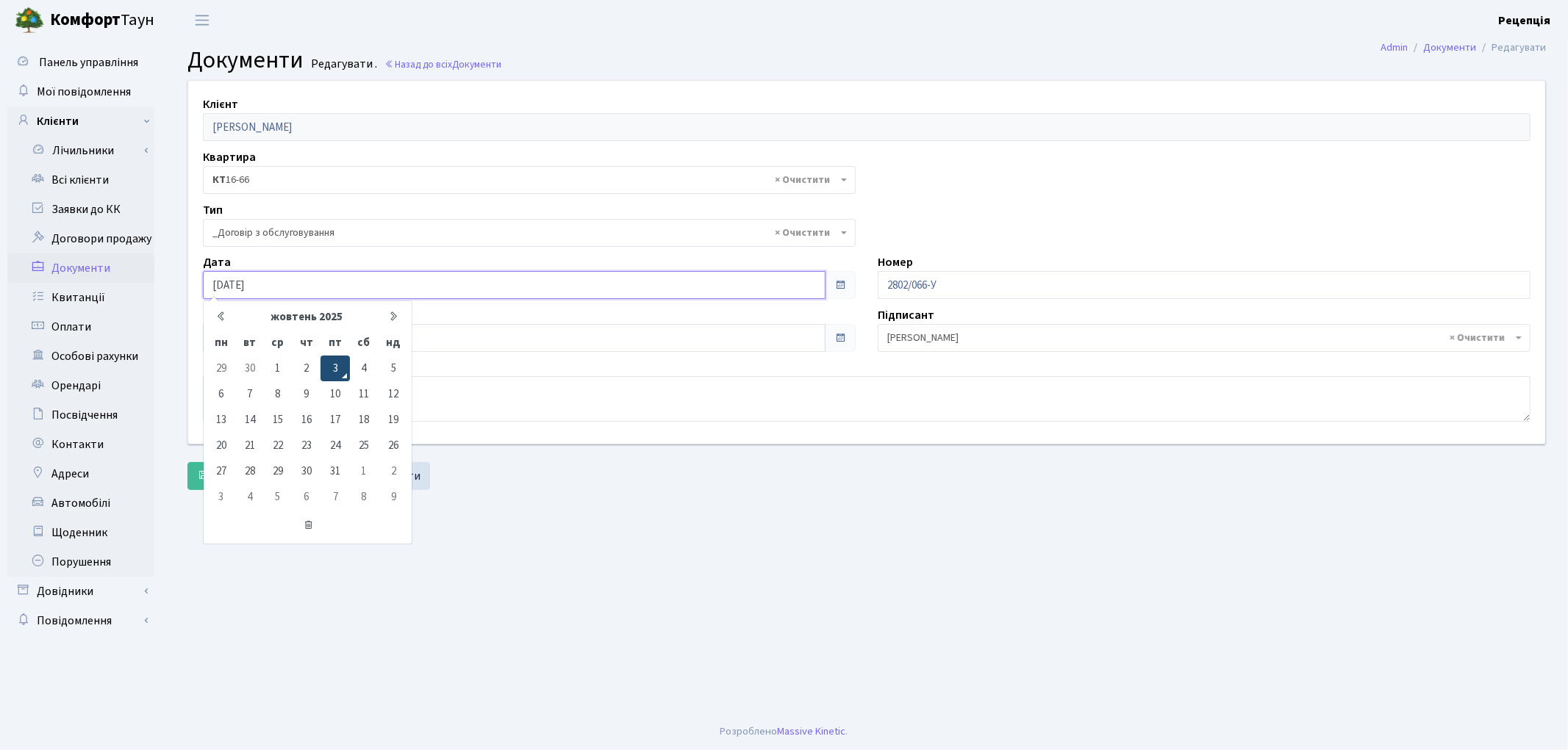
click at [344, 367] on td "3" at bounding box center [334, 368] width 29 height 25
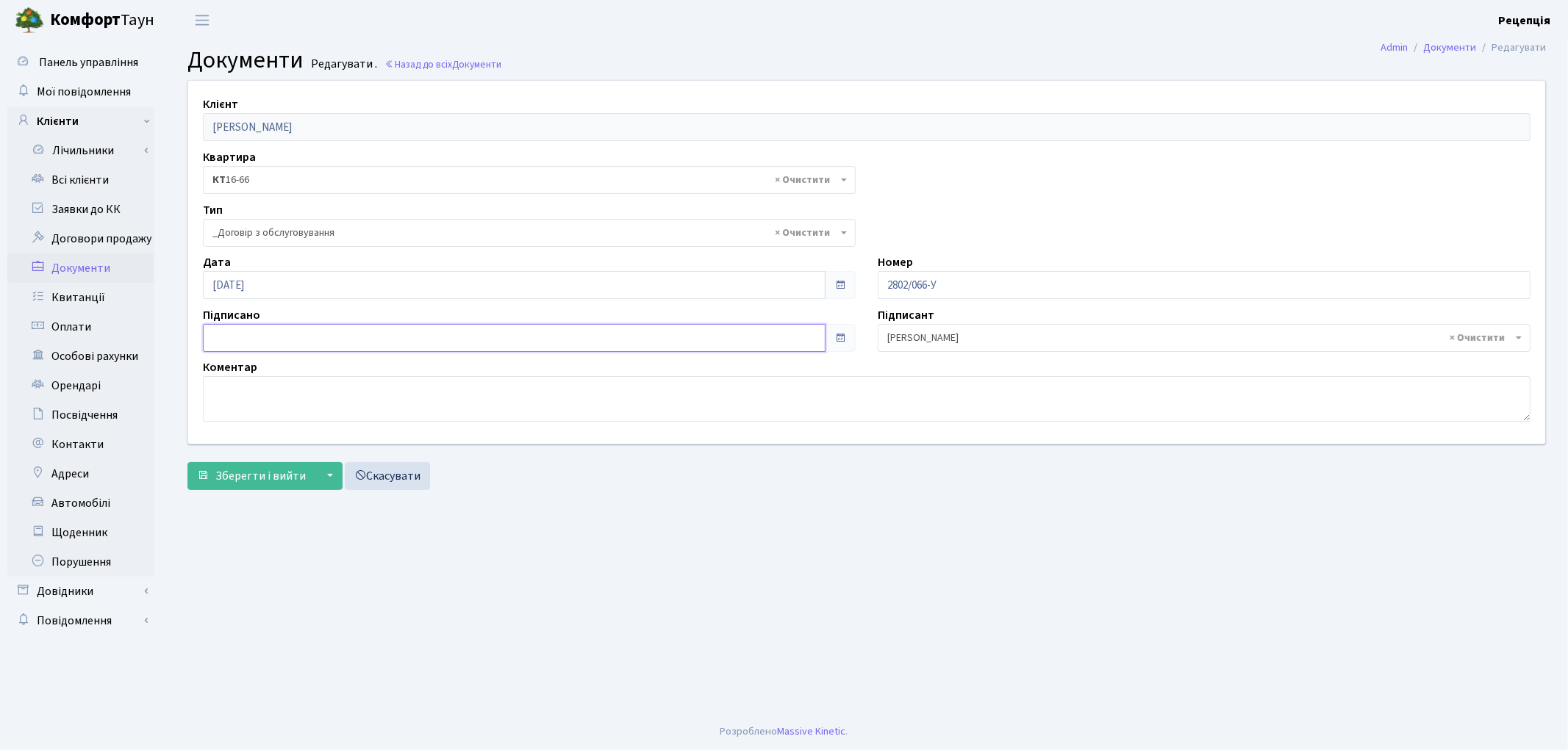
type input "[DATE]"
click at [294, 341] on input "[DATE]" at bounding box center [514, 337] width 623 height 28
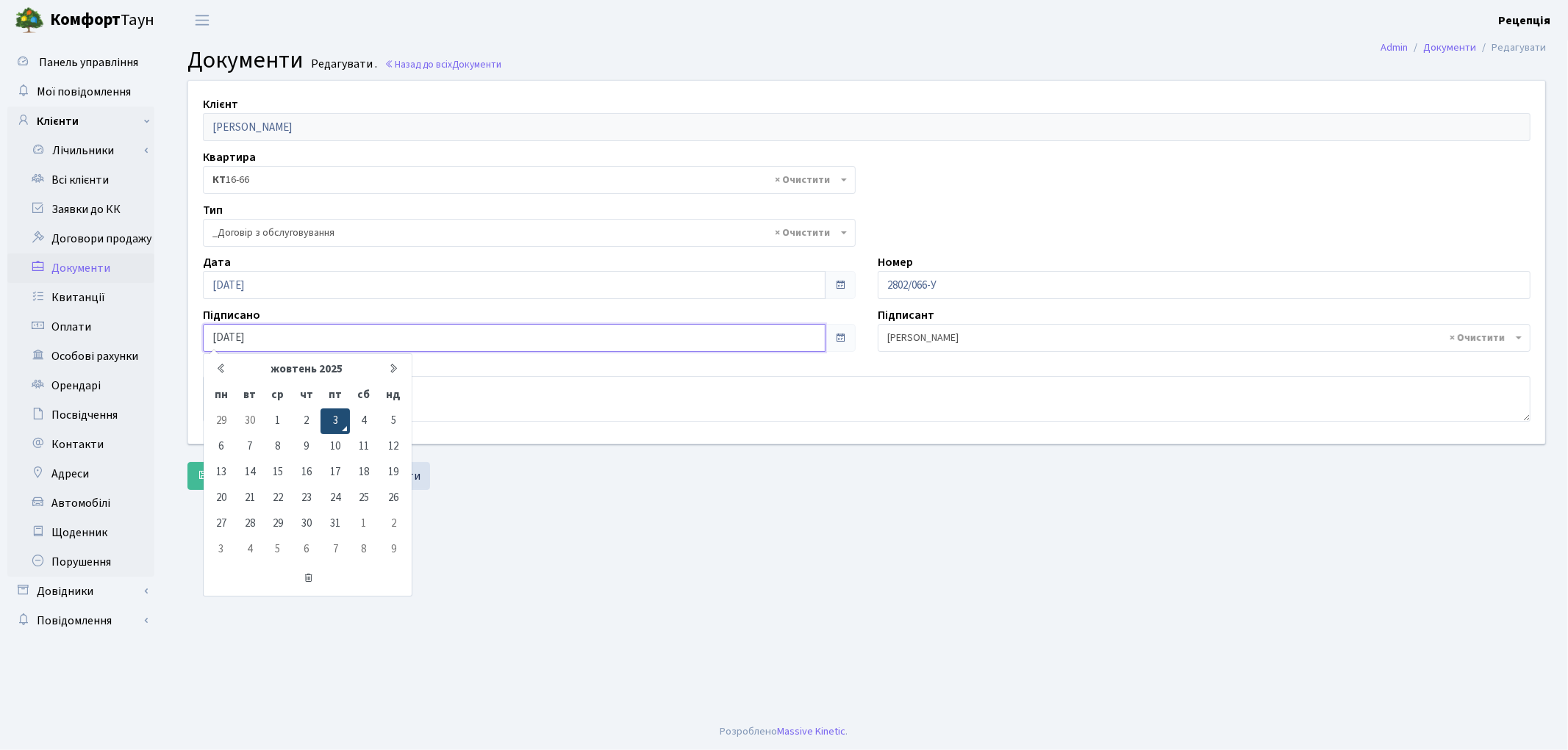
click at [343, 414] on td "3" at bounding box center [334, 421] width 29 height 25
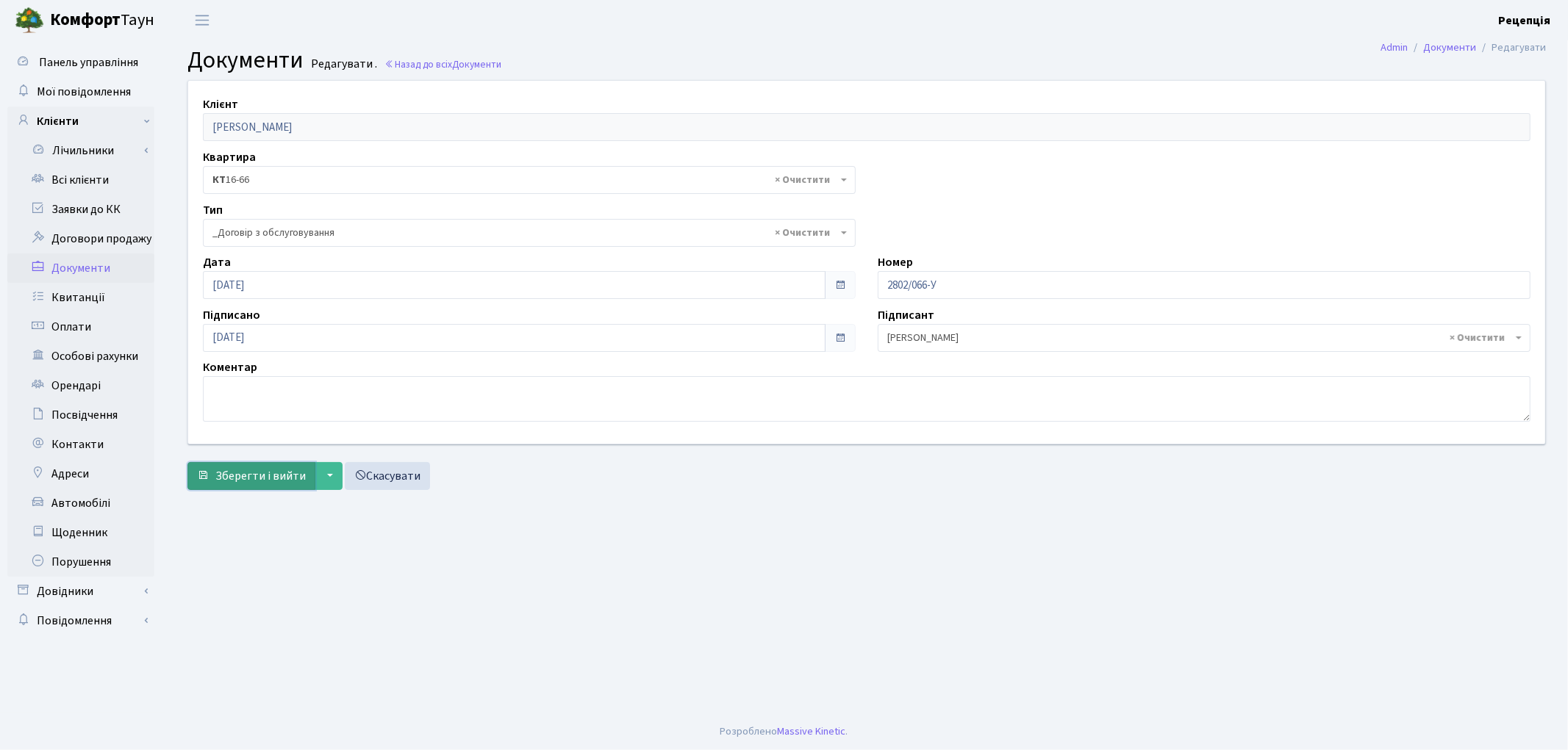
click at [256, 480] on span "Зберегти і вийти" at bounding box center [261, 476] width 90 height 16
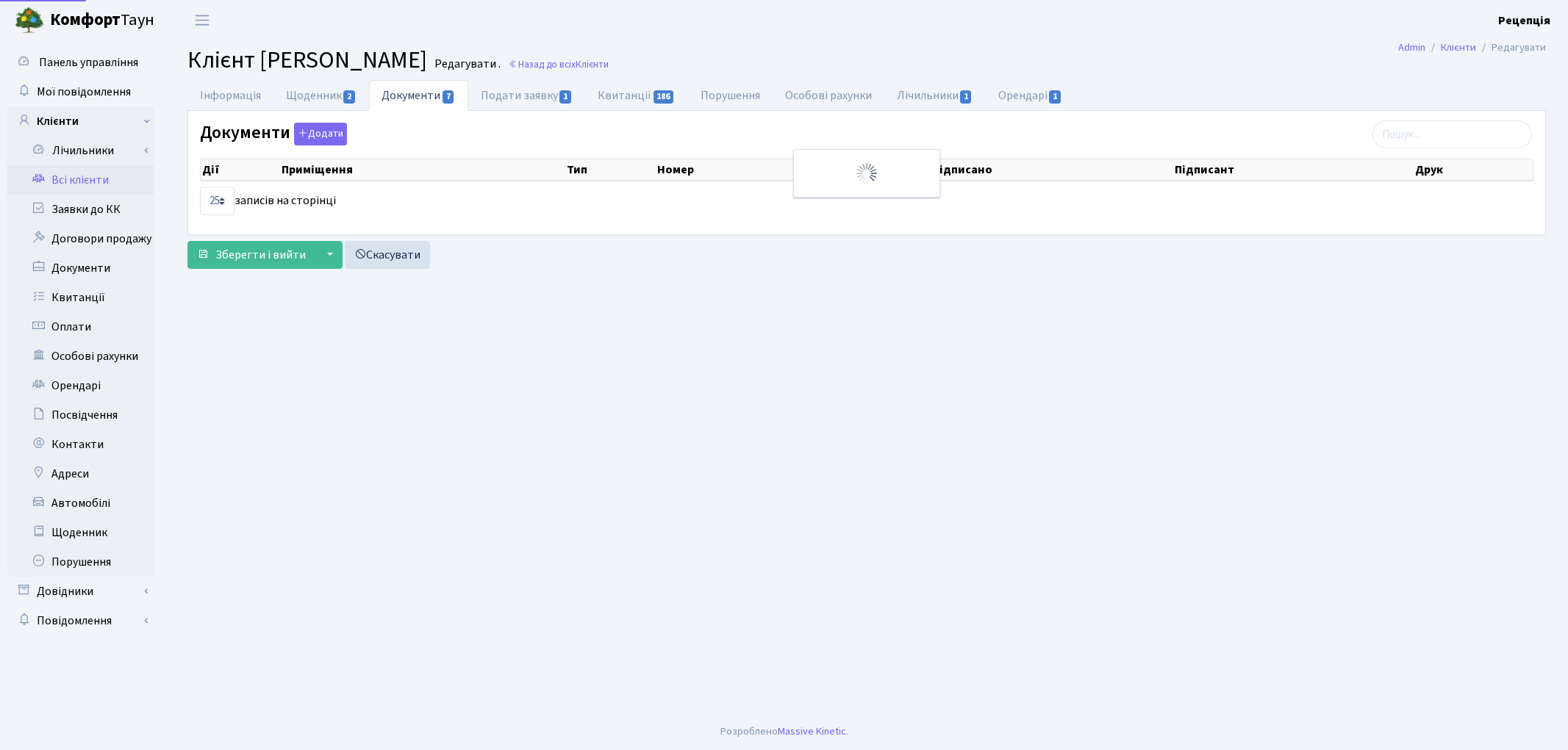
select select "25"
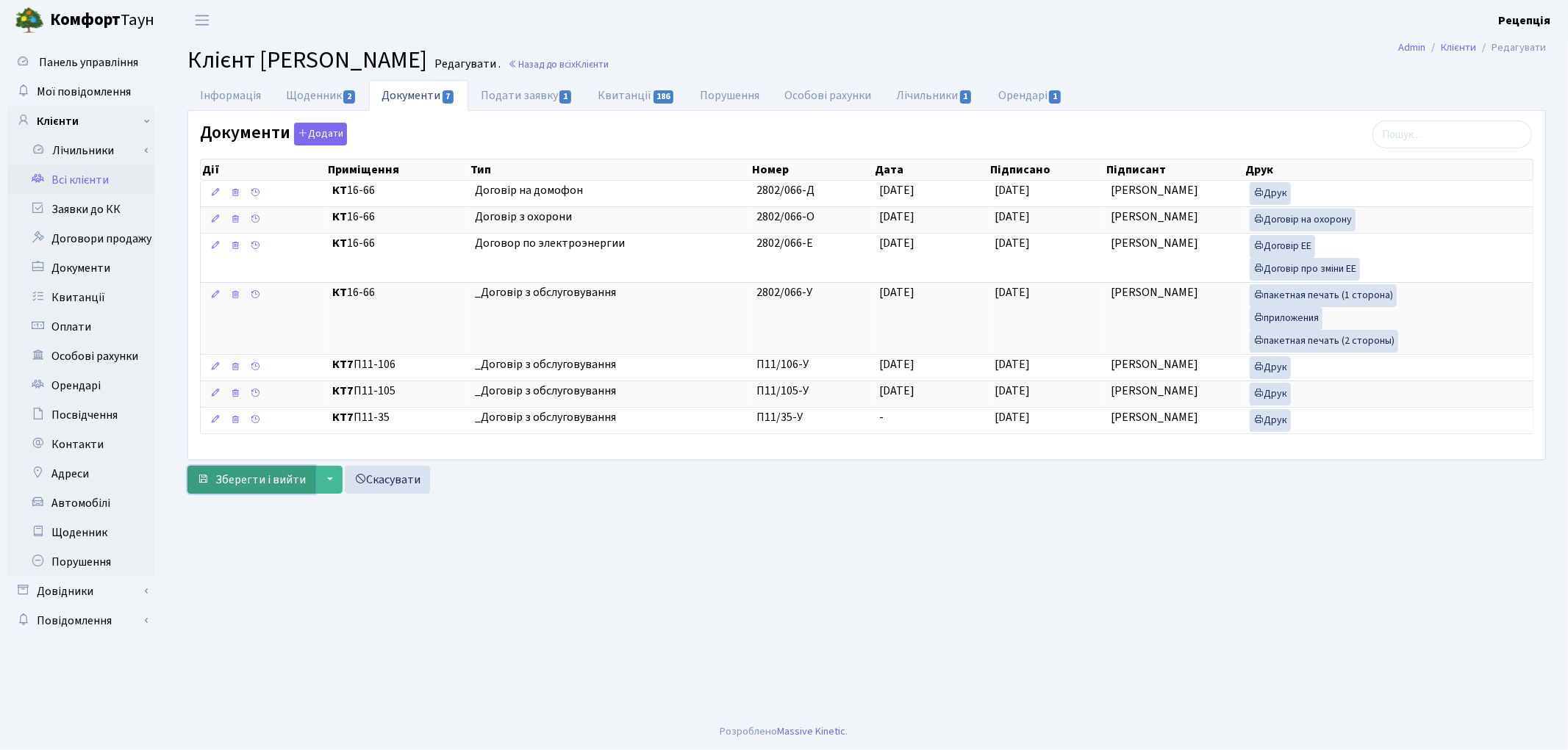
click at [230, 482] on span "Зберегти і вийти" at bounding box center [261, 480] width 90 height 16
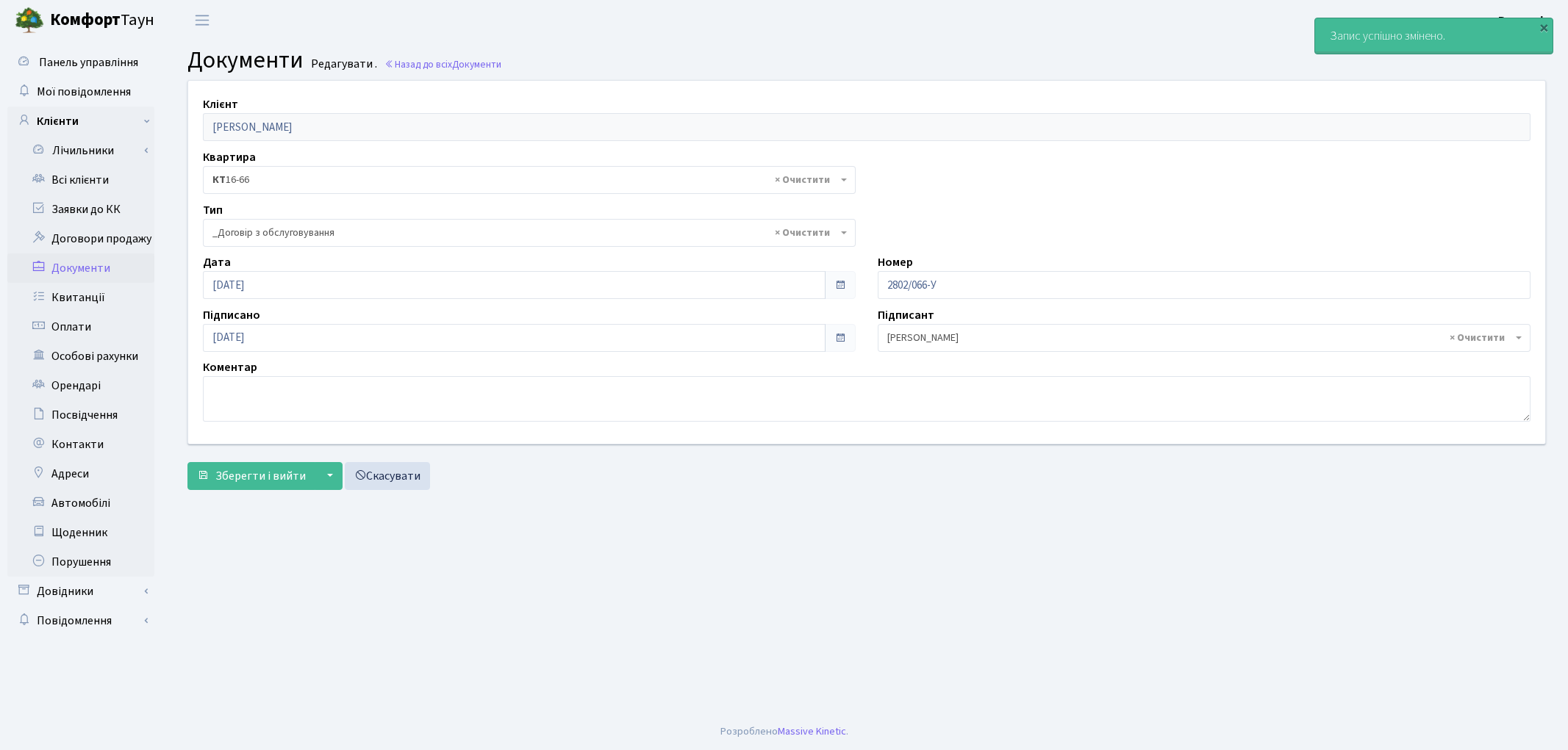
select select "289"
click at [84, 188] on link "Всі клієнти" at bounding box center [81, 180] width 147 height 29
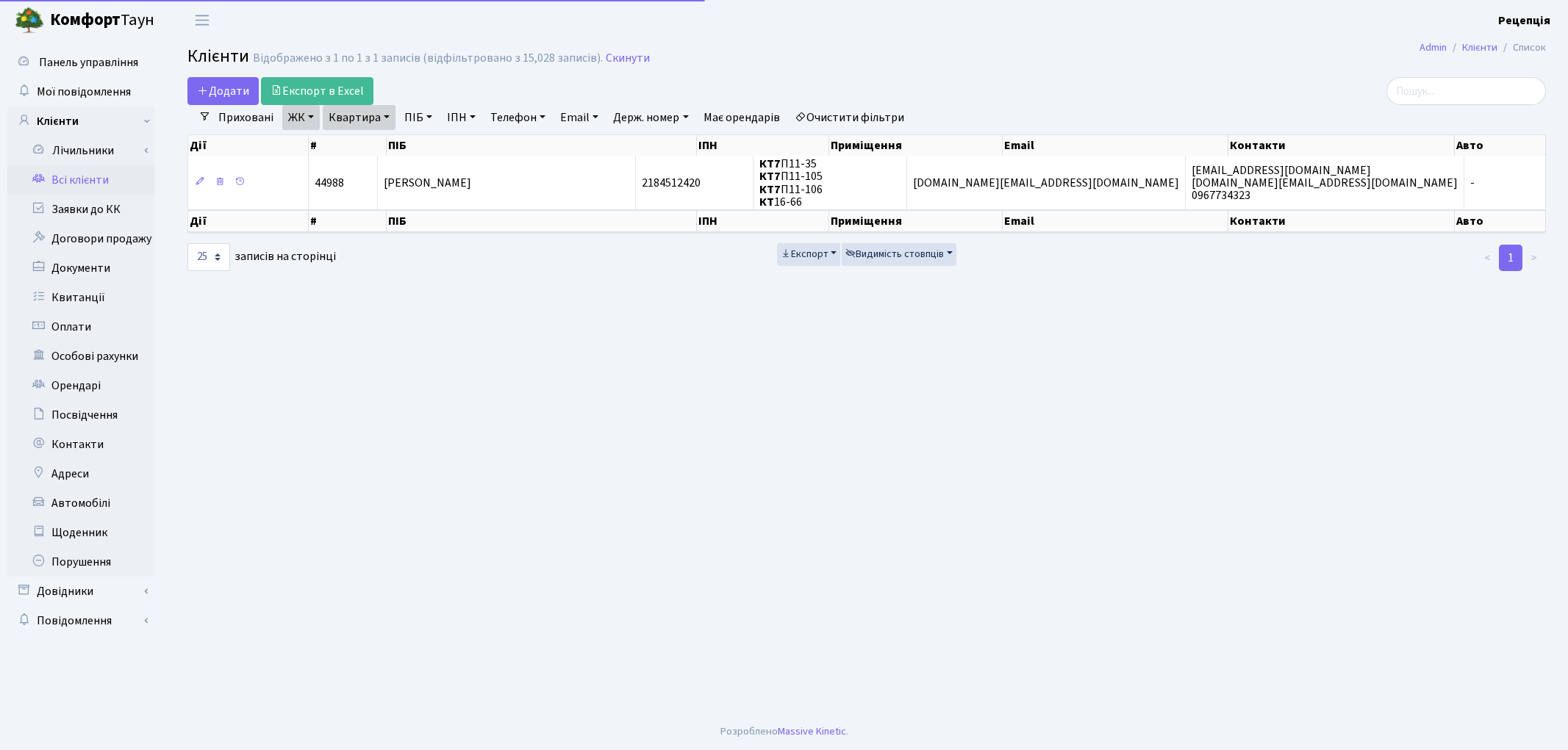
select select "25"
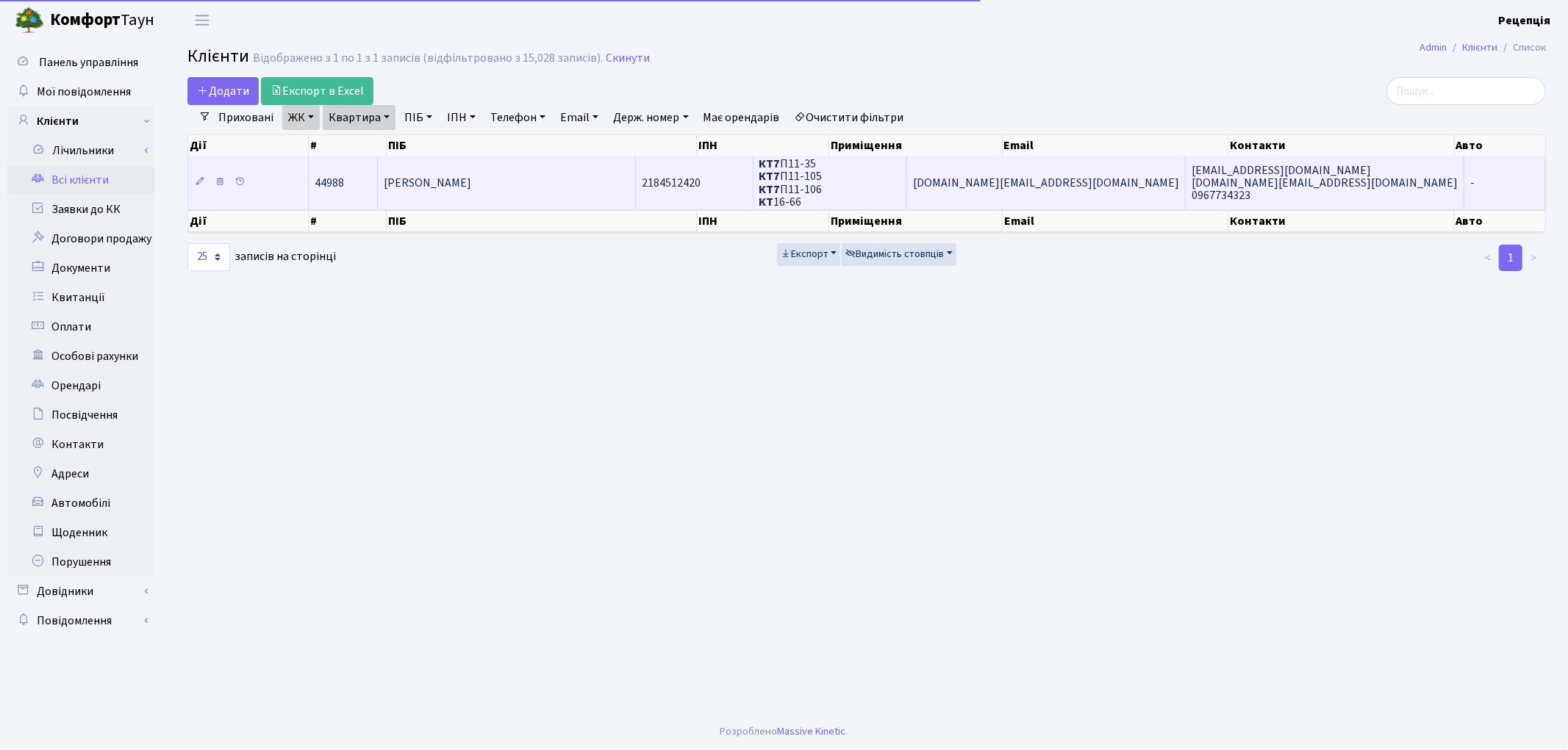
click at [616, 195] on td "[PERSON_NAME]" at bounding box center [507, 182] width 259 height 53
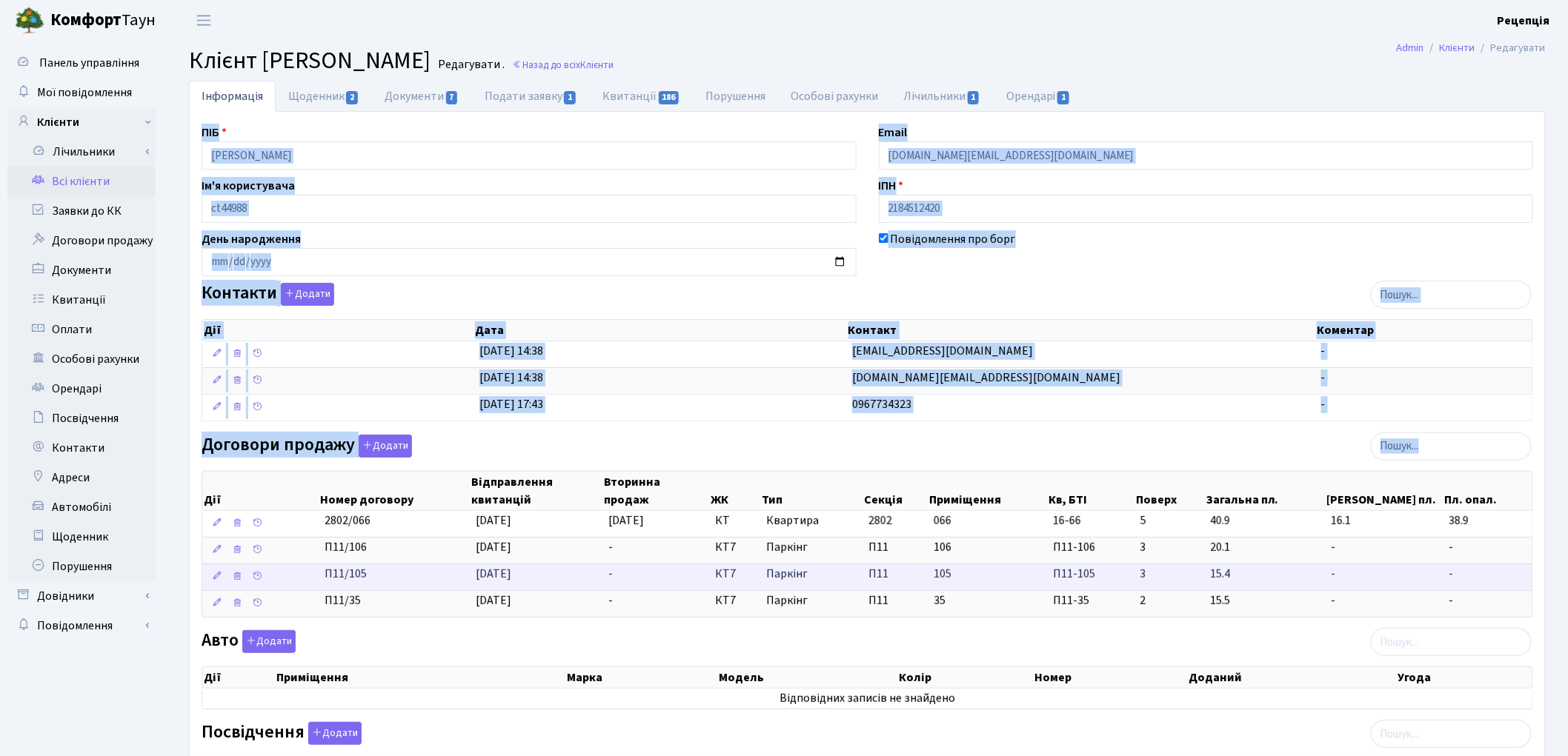
drag, startPoint x: 1546, startPoint y: 97, endPoint x: 1471, endPoint y: 564, distance: 473.0
click at [1568, 507] on html "[PERSON_NAME] Рецепція Мій обліковий запис Вийти Панель управління Мої повідомл…" at bounding box center [784, 505] width 1568 height 1009
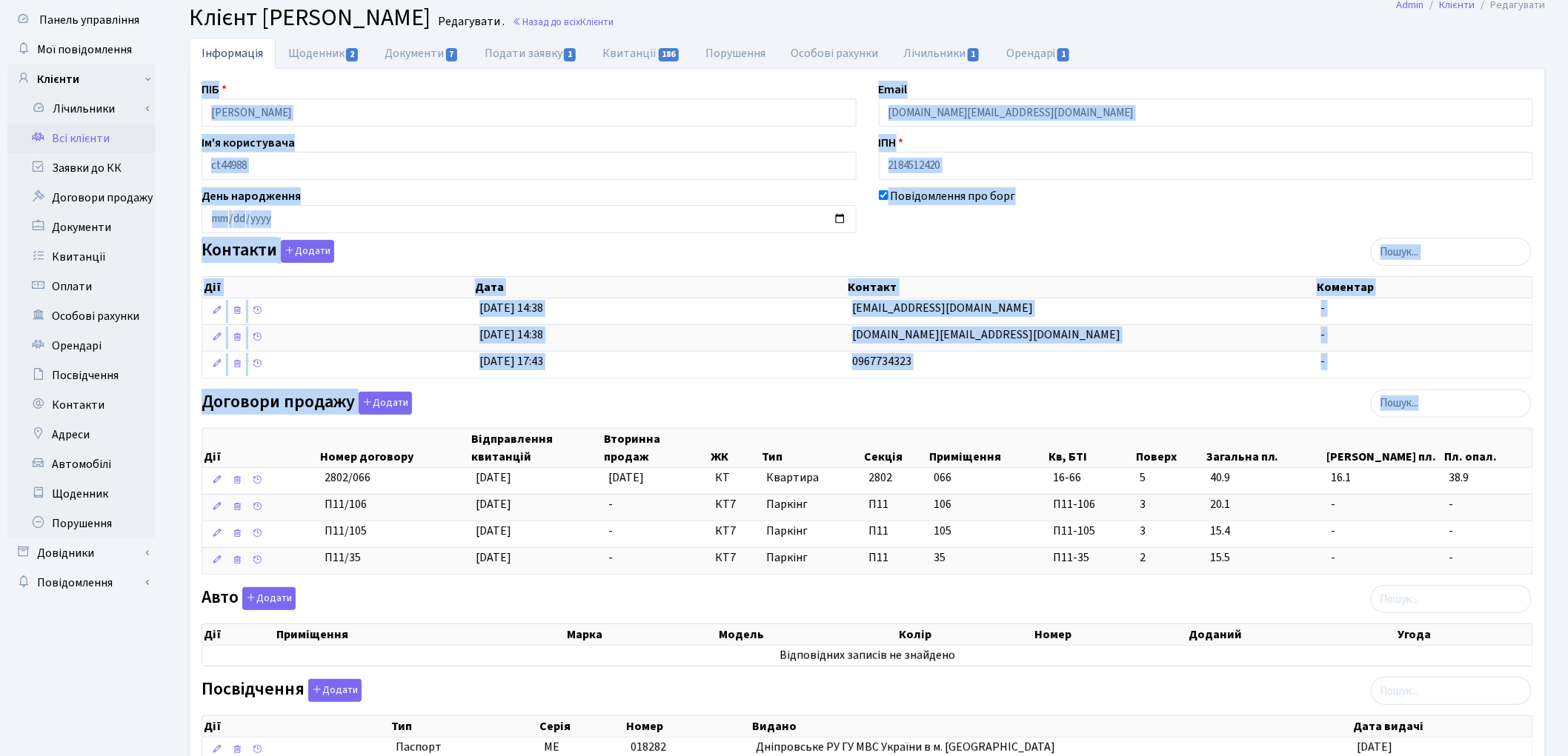
scroll to position [257, 0]
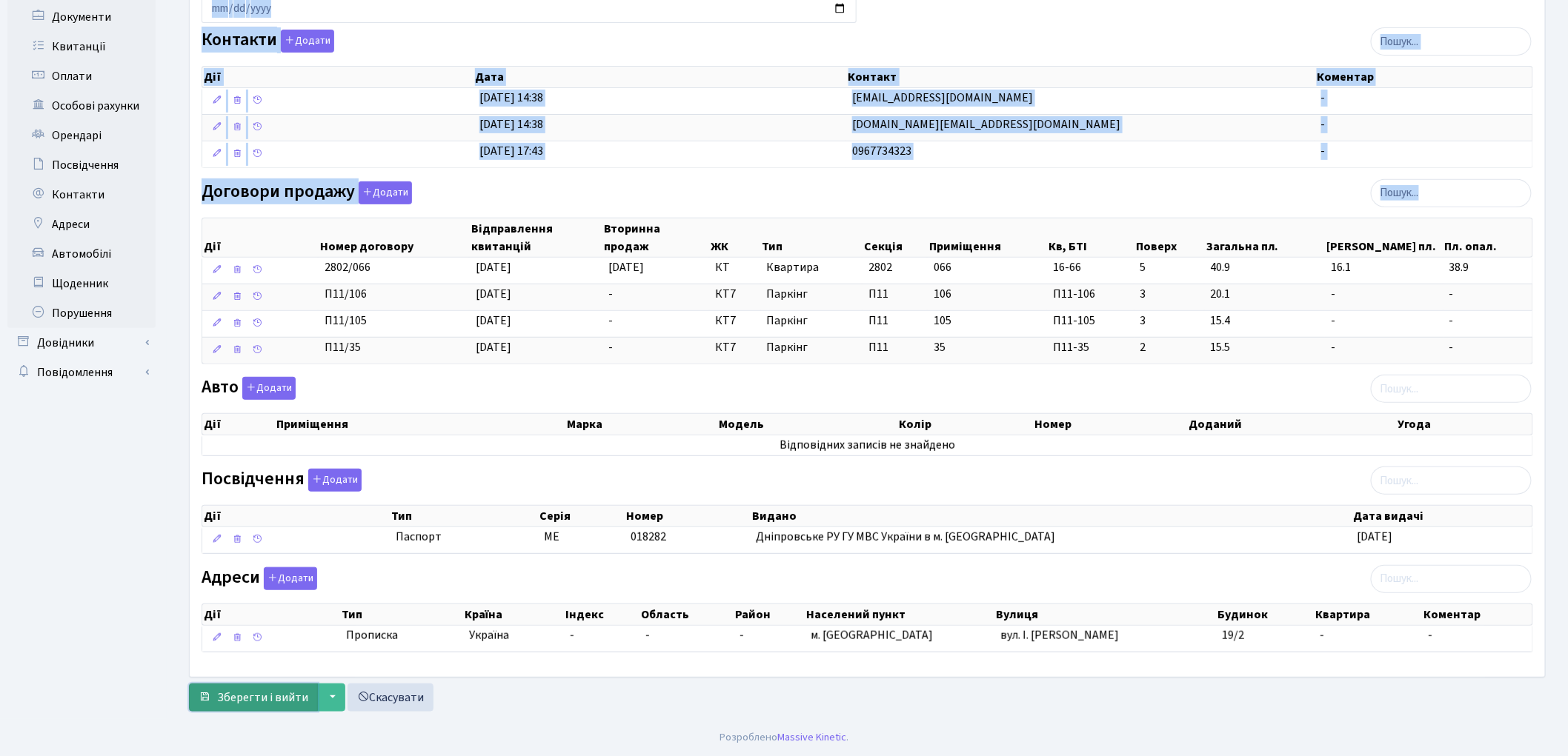
click at [261, 702] on span "Зберегти і вийти" at bounding box center [263, 698] width 91 height 16
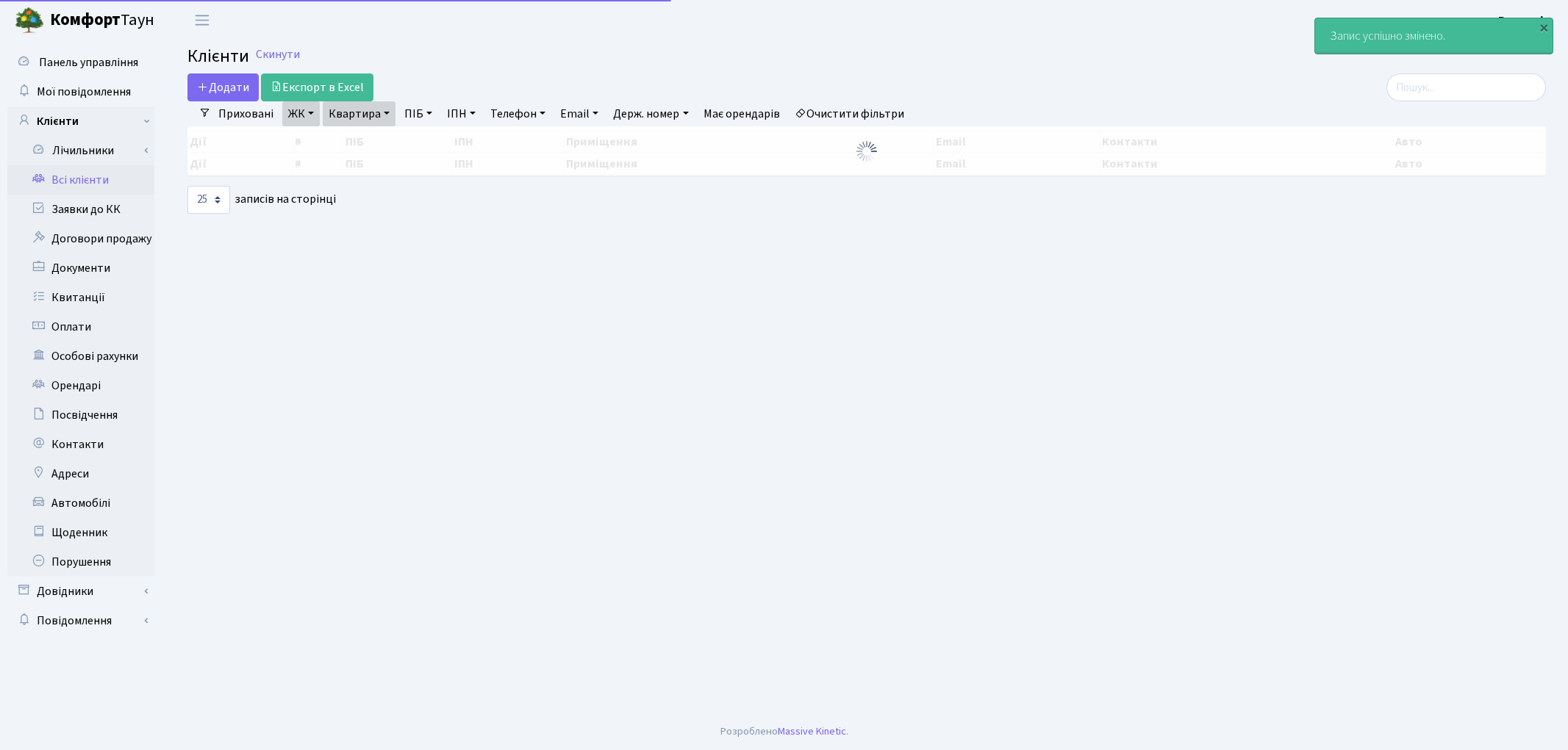
select select "25"
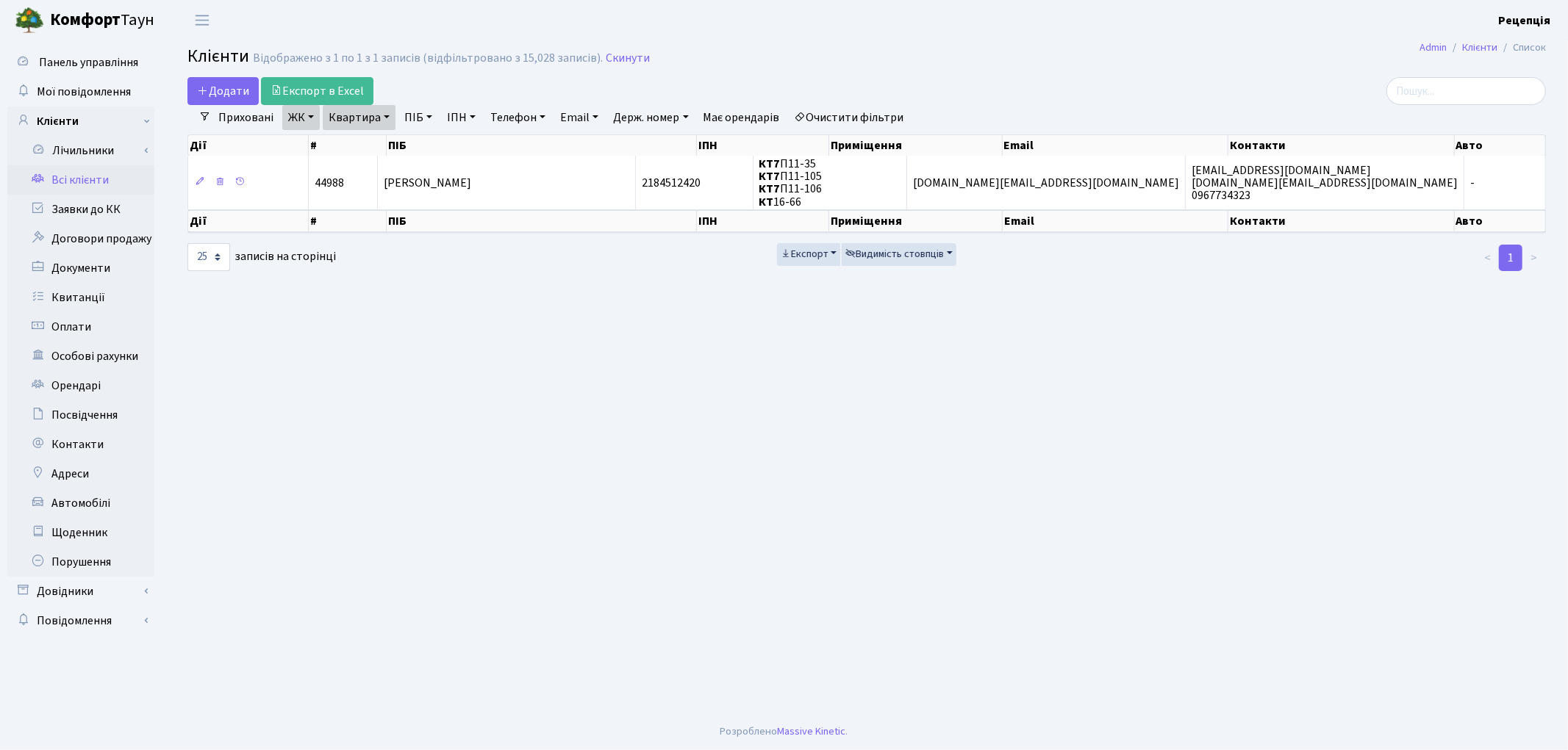
click at [849, 120] on link "Очистити фільтри" at bounding box center [849, 118] width 121 height 25
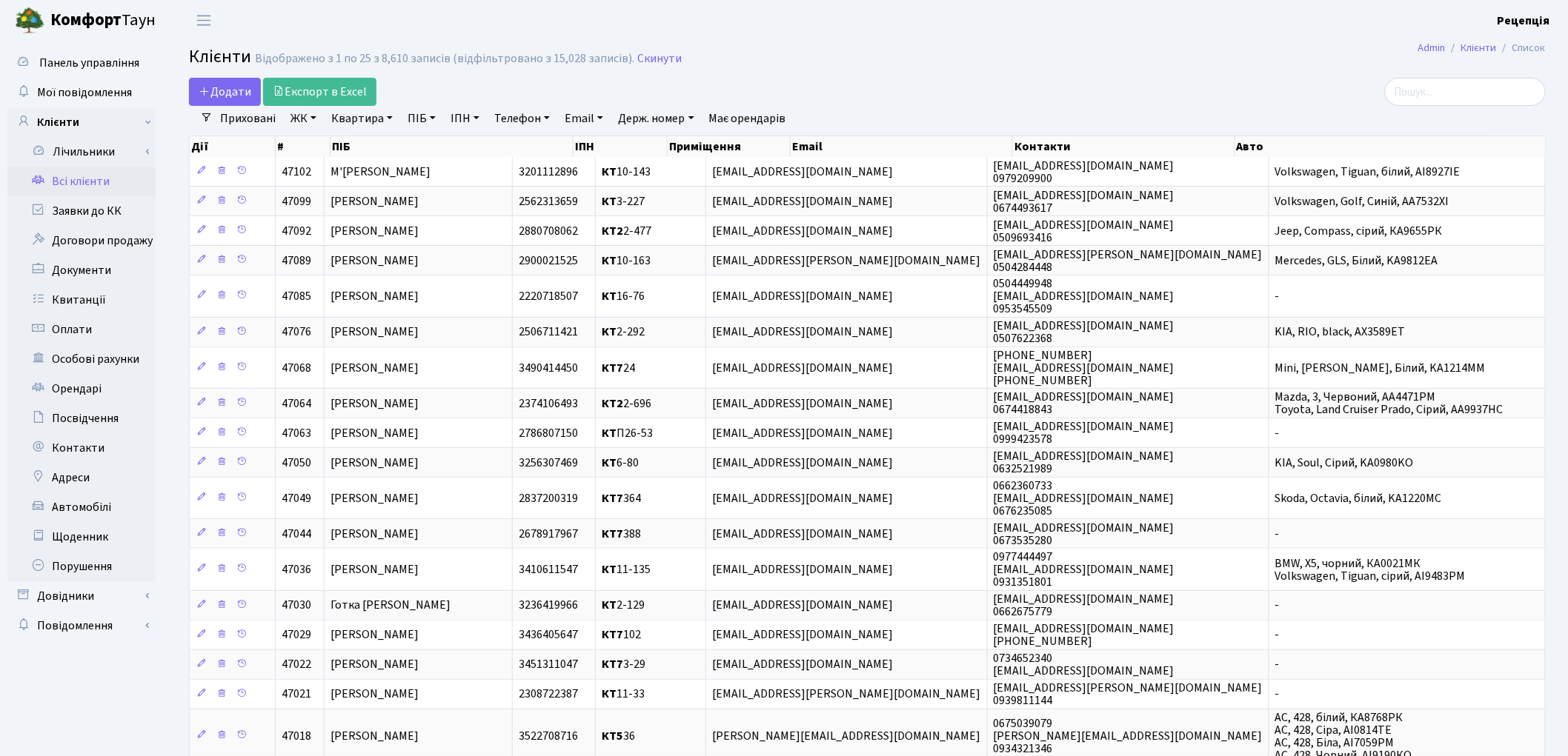
click at [427, 116] on link "ПІБ" at bounding box center [422, 119] width 40 height 26
type input "пунько"
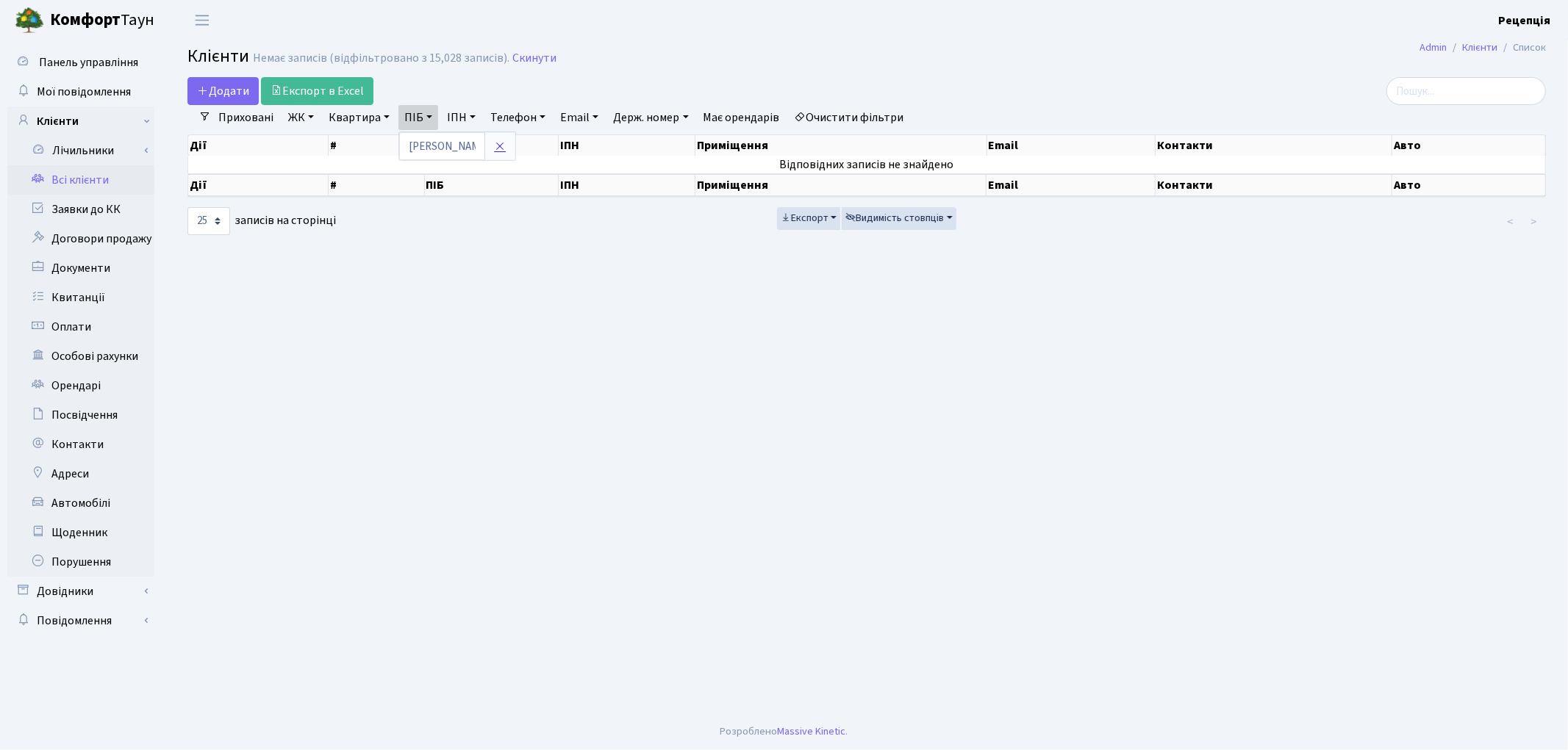
click at [501, 140] on icon at bounding box center [499, 146] width 12 height 12
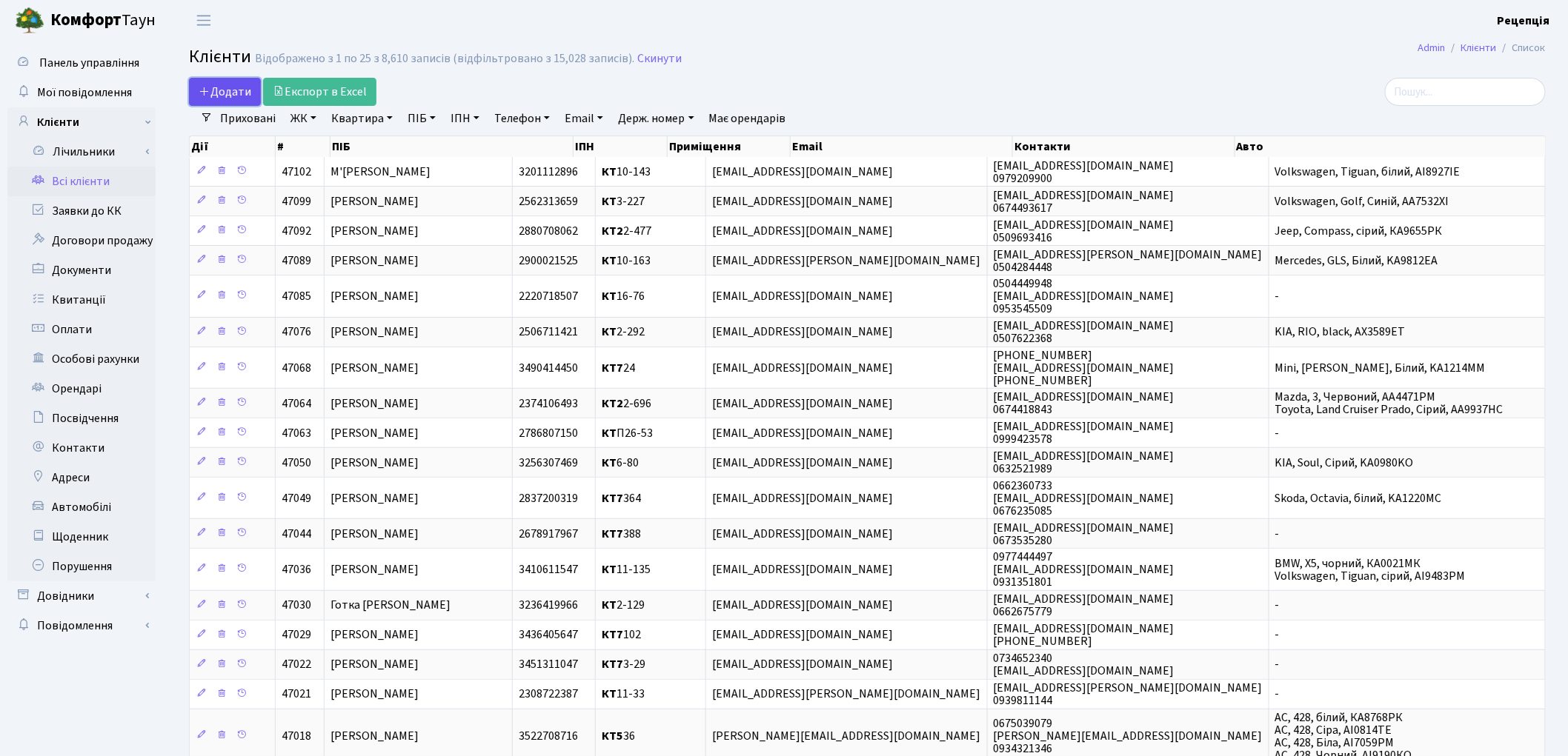
click at [241, 89] on span "Додати" at bounding box center [225, 92] width 53 height 16
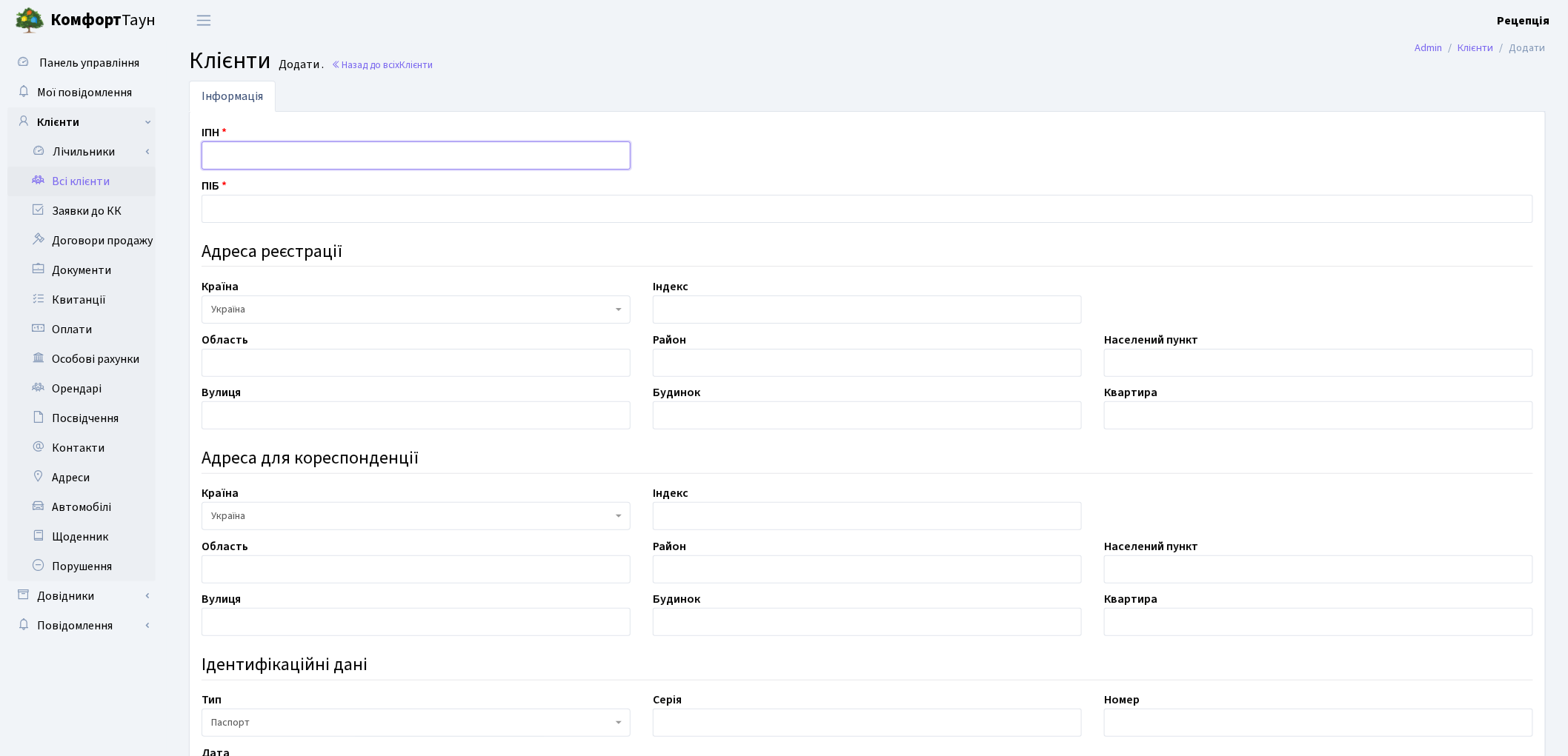
click at [236, 163] on input "text" at bounding box center [415, 155] width 429 height 28
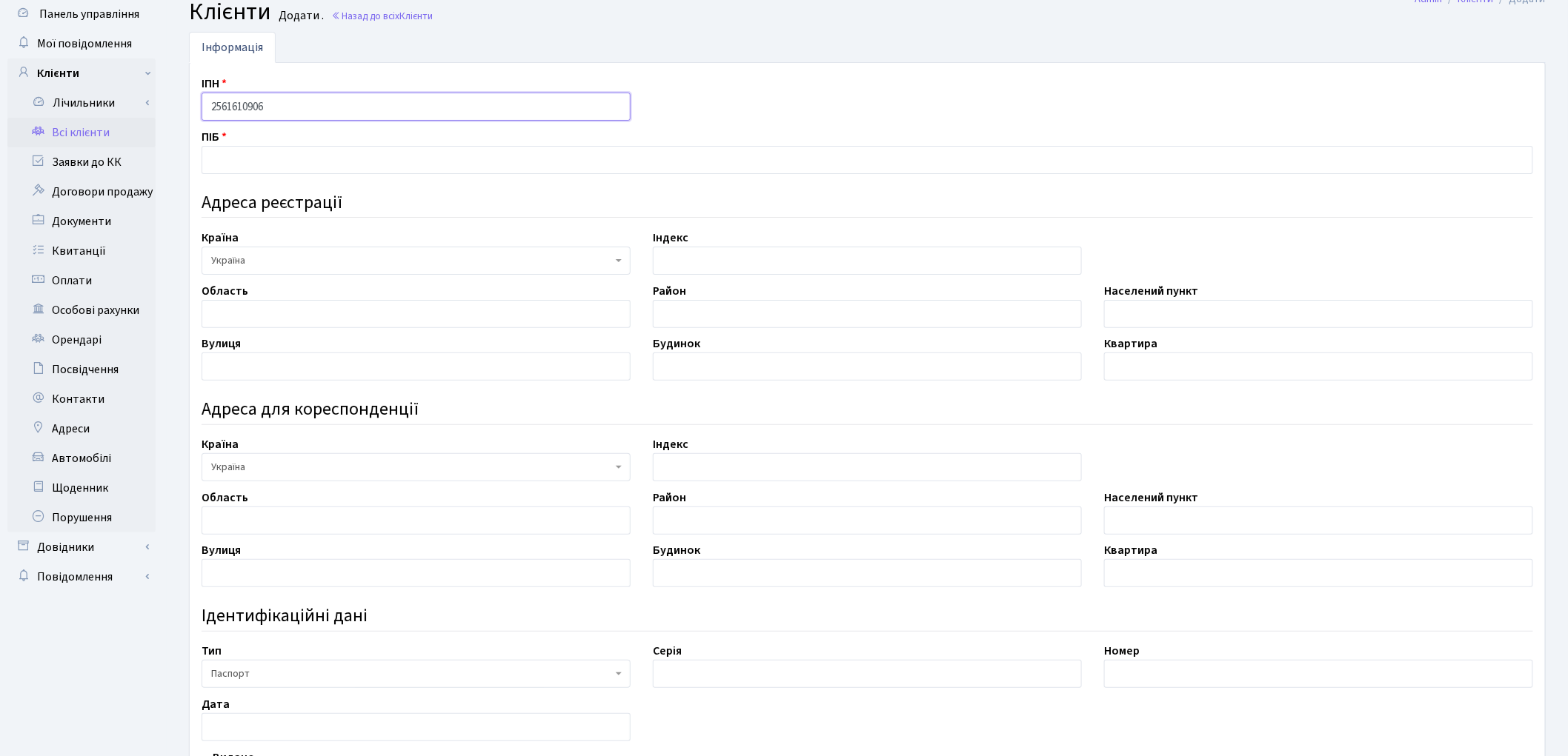
scroll to position [61, 0]
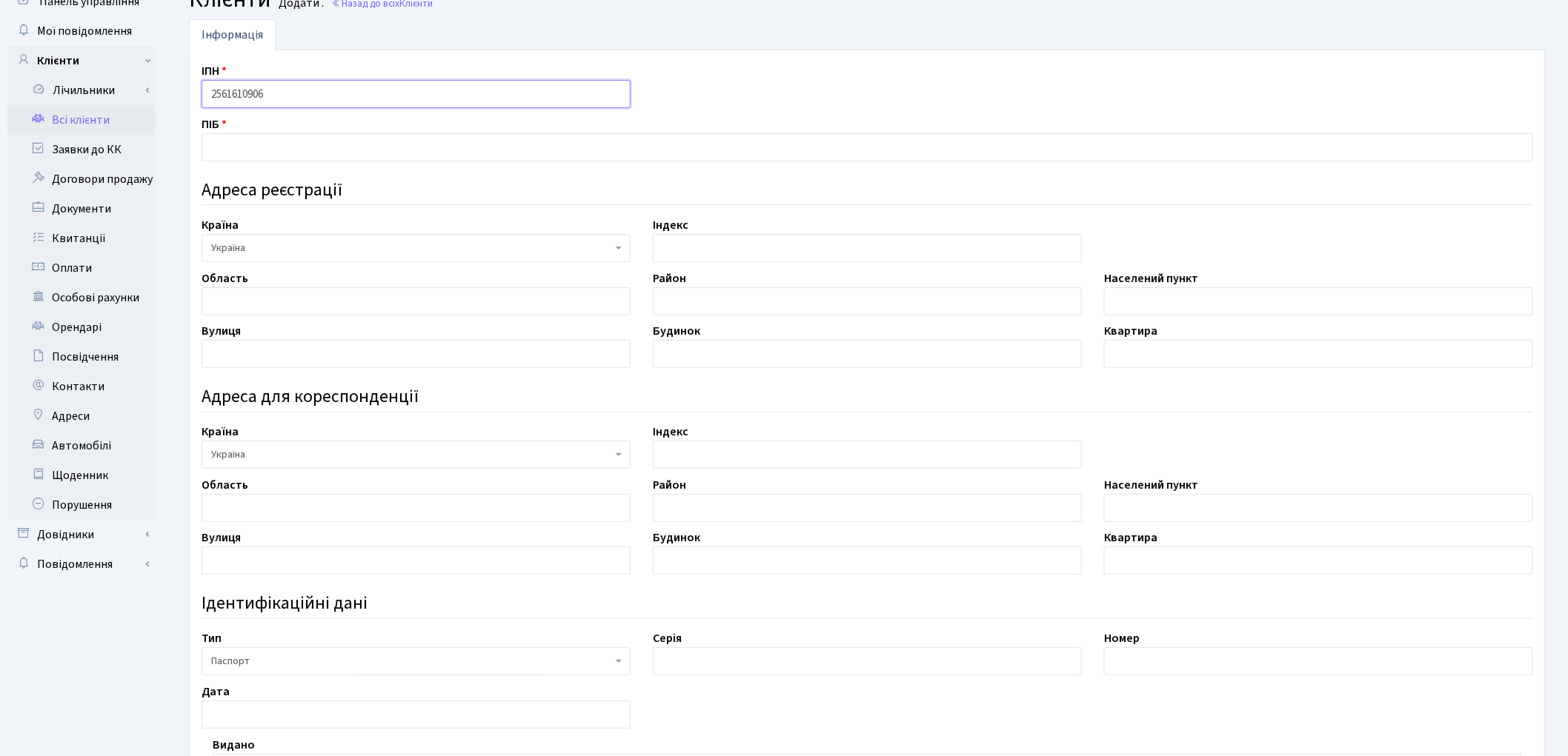
type input "2561610906"
click at [265, 294] on input "text" at bounding box center [415, 301] width 429 height 28
type input "Львівська"
click at [744, 291] on input "text" at bounding box center [867, 301] width 429 height 28
type input "Городоцький"
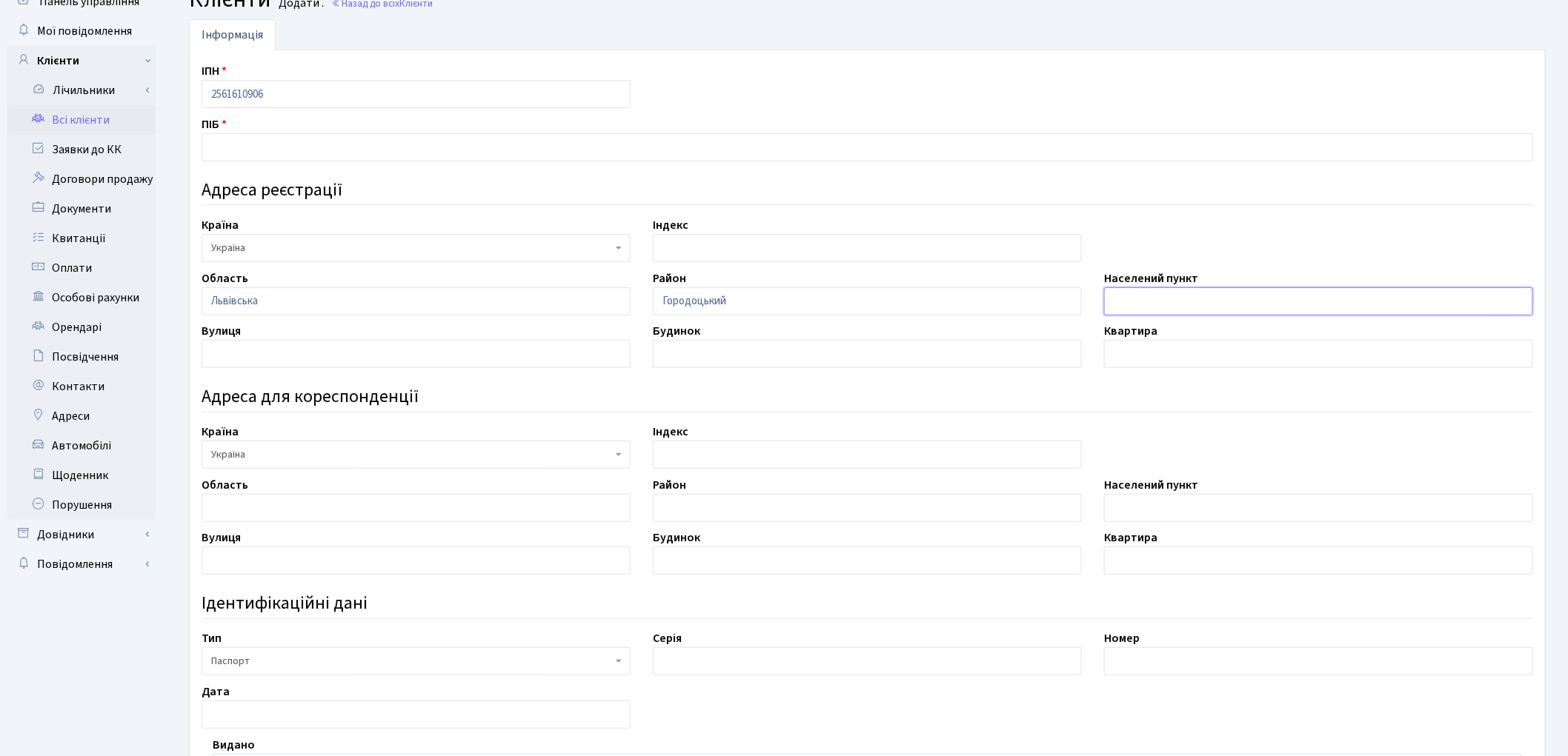
click at [1113, 301] on input "text" at bounding box center [1318, 301] width 429 height 28
click at [283, 370] on div "ІПН 2561610906 ПІБ Адреса реєстрації Країна АБХАЗИЯ АВСТРАЛИЯ АВСТРИЯ Азербайдж…" at bounding box center [867, 511] width 1354 height 897
click at [282, 358] on input "text" at bounding box center [415, 354] width 429 height 28
type input "заставська"
click at [722, 346] on input "text" at bounding box center [867, 354] width 429 height 28
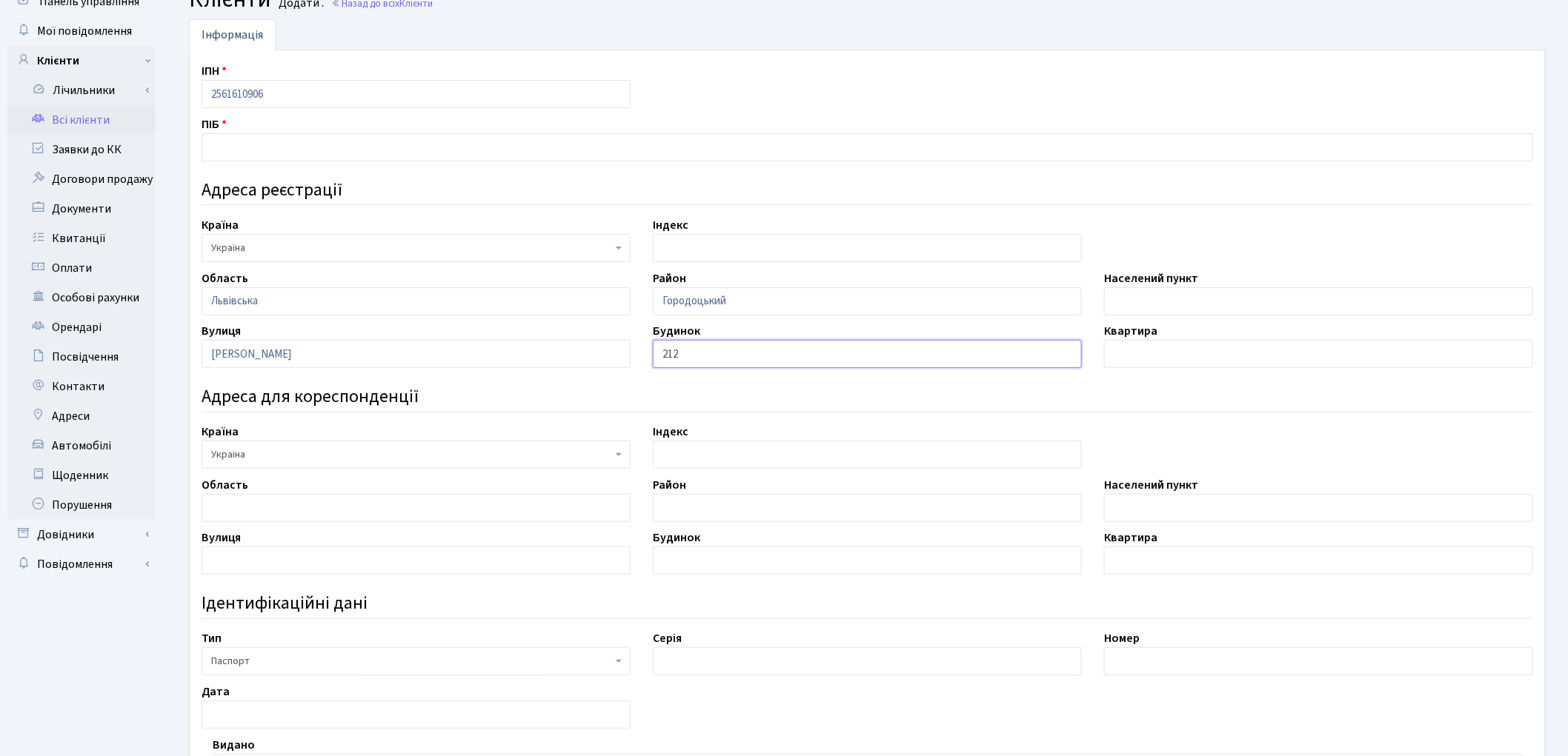
type input "212"
click at [1174, 357] on input "text" at bounding box center [1318, 354] width 429 height 28
click at [215, 355] on input "заставська" at bounding box center [415, 354] width 429 height 28
type input "Заставська"
click at [1131, 296] on input "text" at bounding box center [1318, 301] width 429 height 28
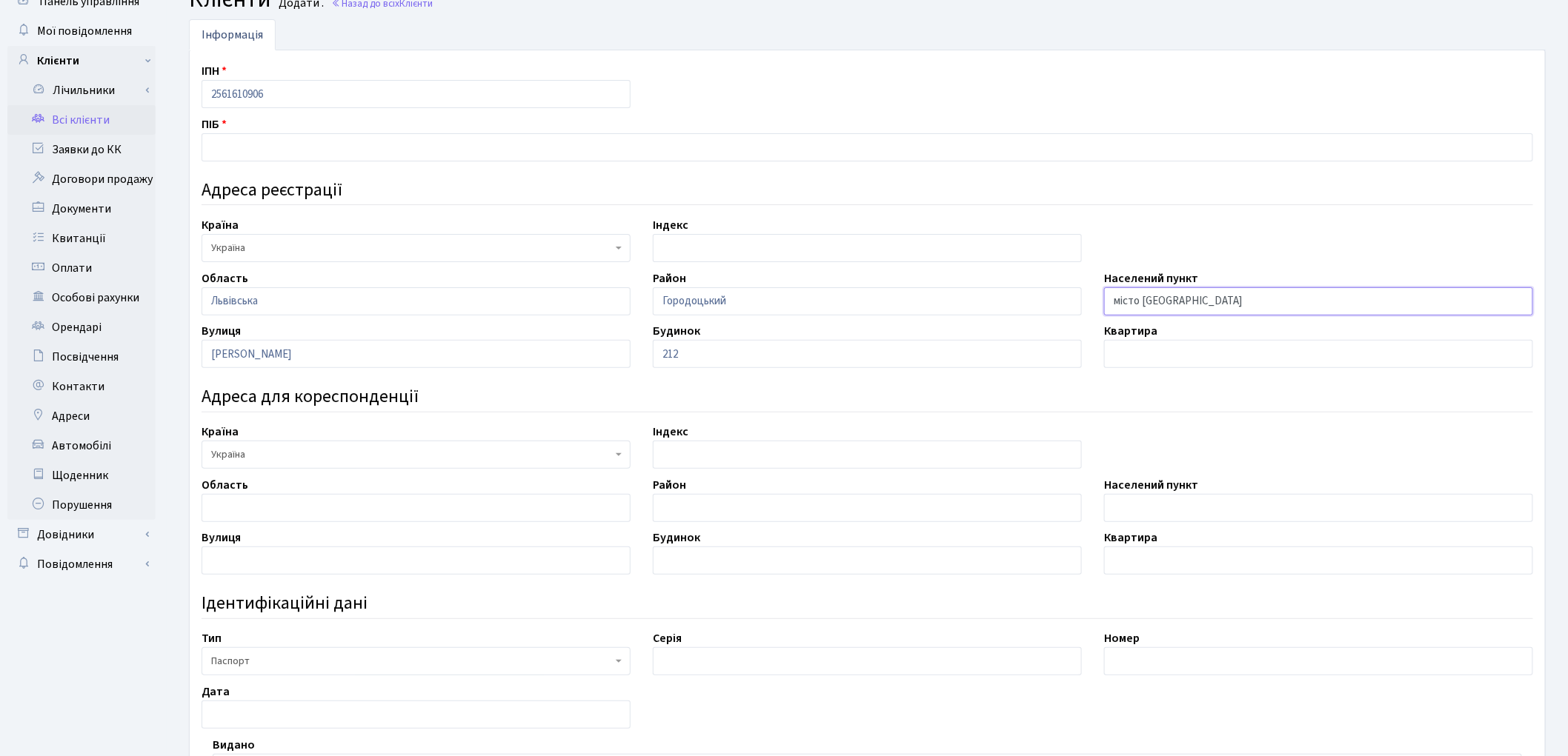
type input "місто Городок"
click at [799, 352] on input "212" at bounding box center [867, 354] width 429 height 28
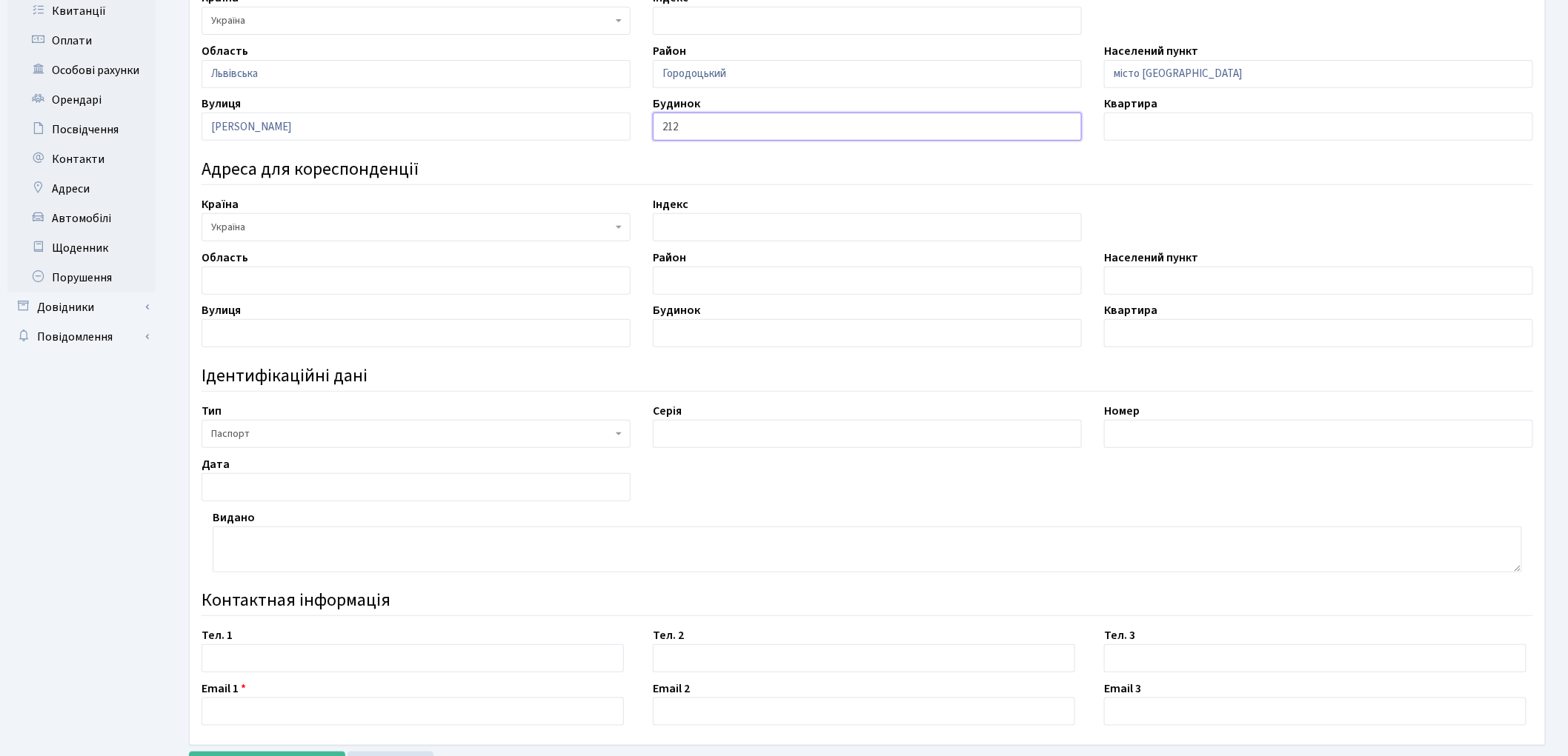
scroll to position [307, 0]
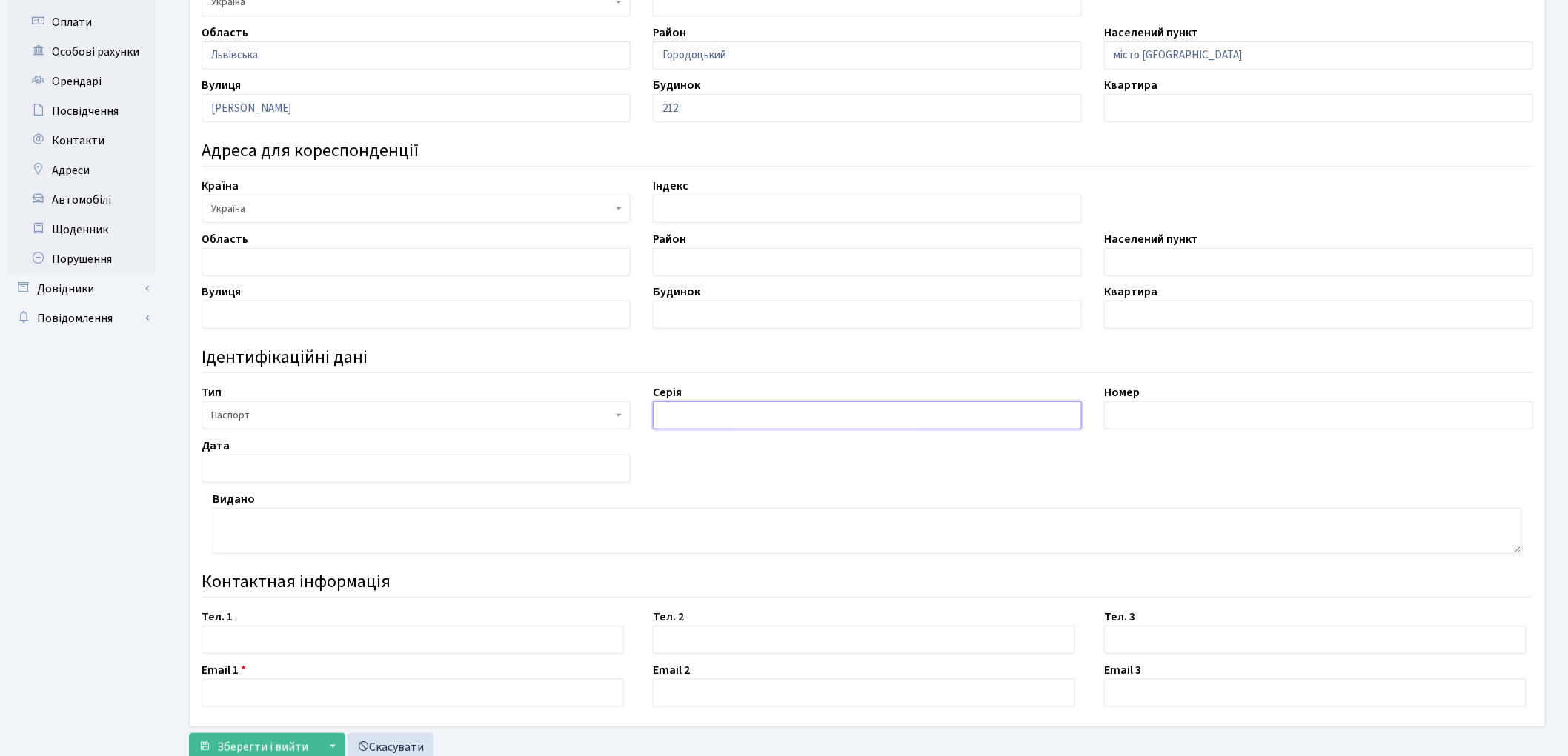
click at [685, 411] on input "text" at bounding box center [867, 415] width 429 height 28
click at [224, 631] on input "text" at bounding box center [412, 639] width 423 height 28
click at [701, 414] on input "text" at bounding box center [867, 415] width 429 height 28
type input "КВ"
click at [1121, 410] on input "text" at bounding box center [1318, 415] width 429 height 28
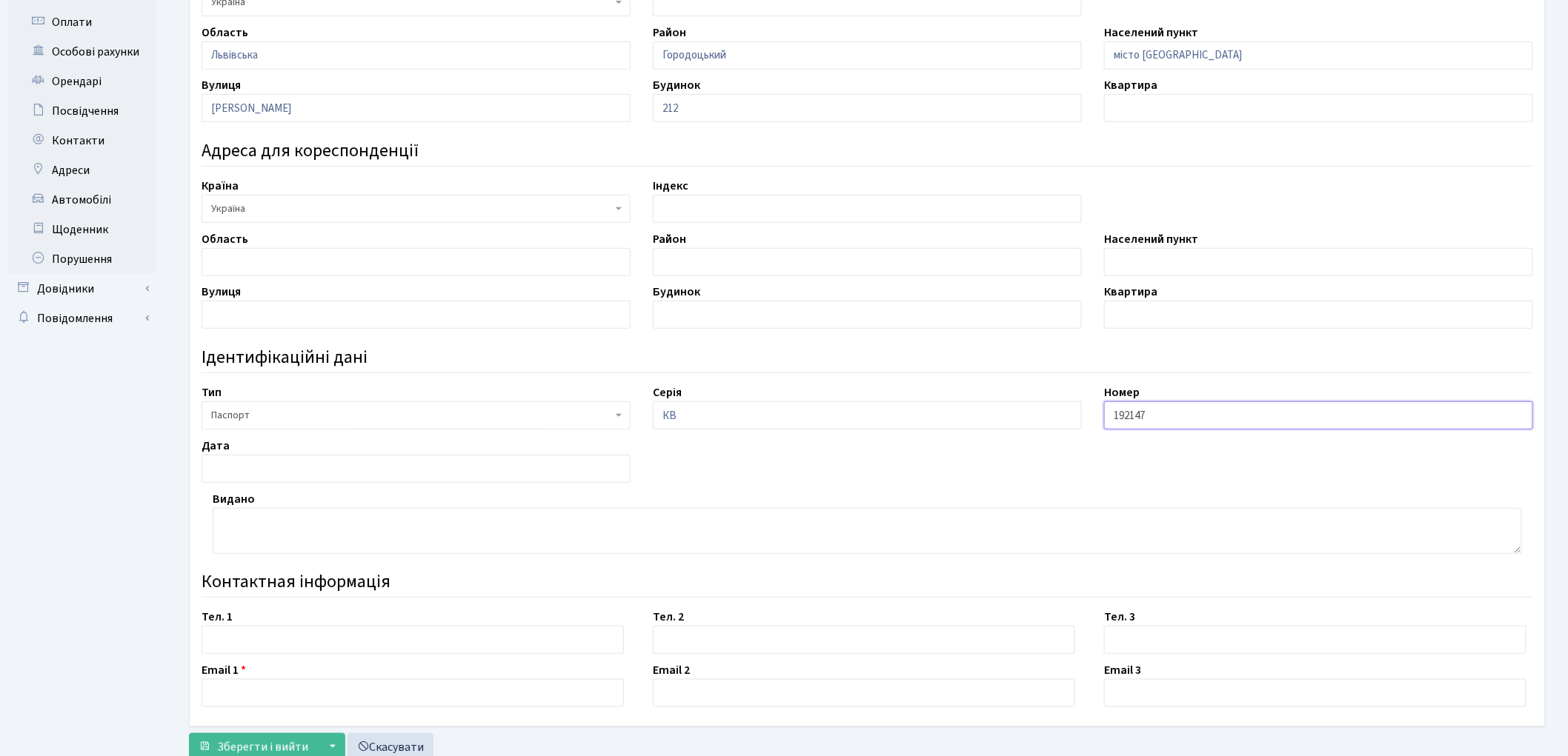
type input "192147"
click at [243, 473] on input "text" at bounding box center [415, 469] width 429 height 28
type input "25.06.1999"
click at [351, 524] on textarea at bounding box center [867, 531] width 1309 height 46
type textarea "Городоцьким РВ УМВС України у Львівській області"
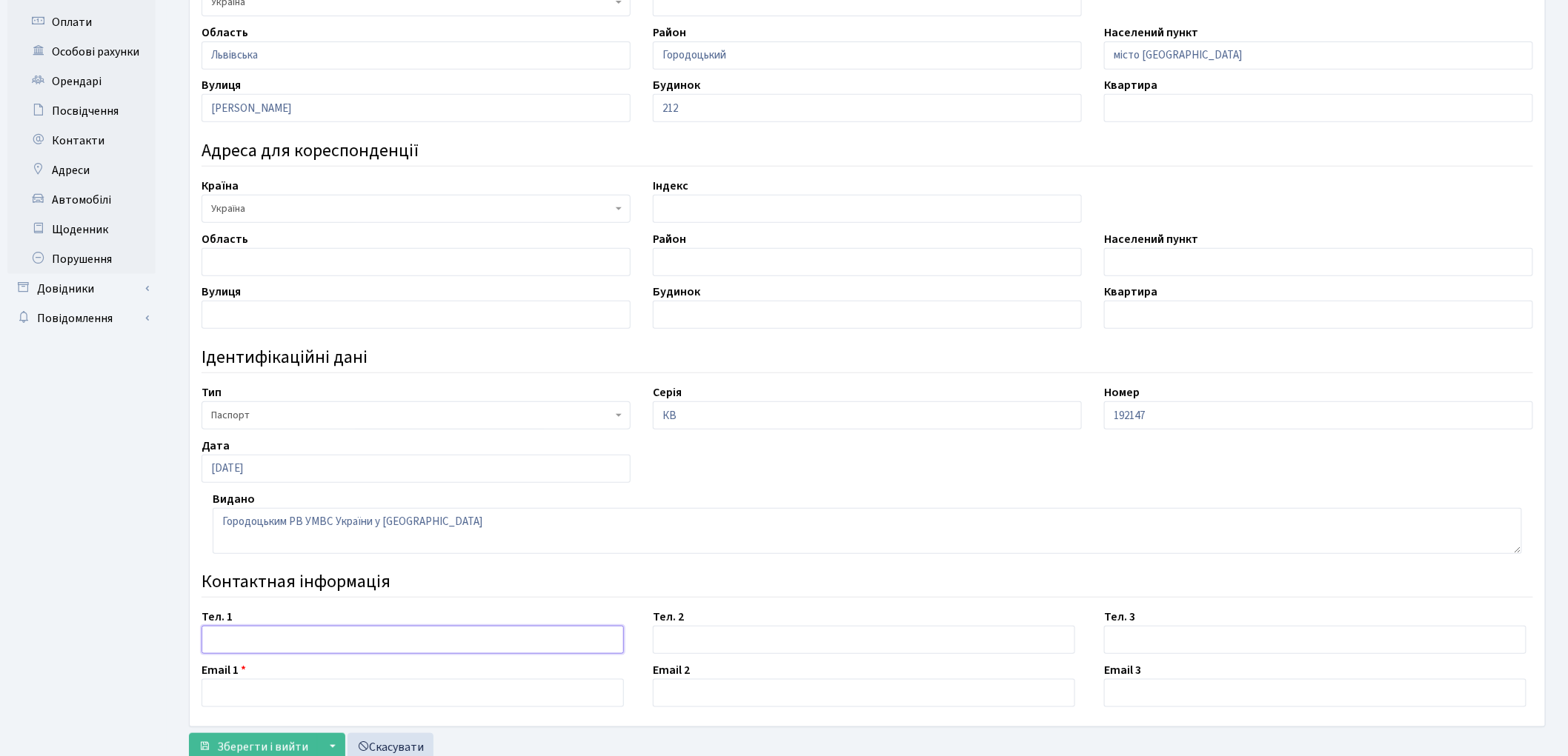
click at [246, 632] on input "text" at bounding box center [412, 639] width 423 height 28
type input "0503349464"
click at [242, 683] on input "text" at bounding box center [412, 693] width 423 height 28
type input "price.asterk@gmail.com"
click at [276, 744] on span "Зберегти і вийти" at bounding box center [263, 747] width 91 height 16
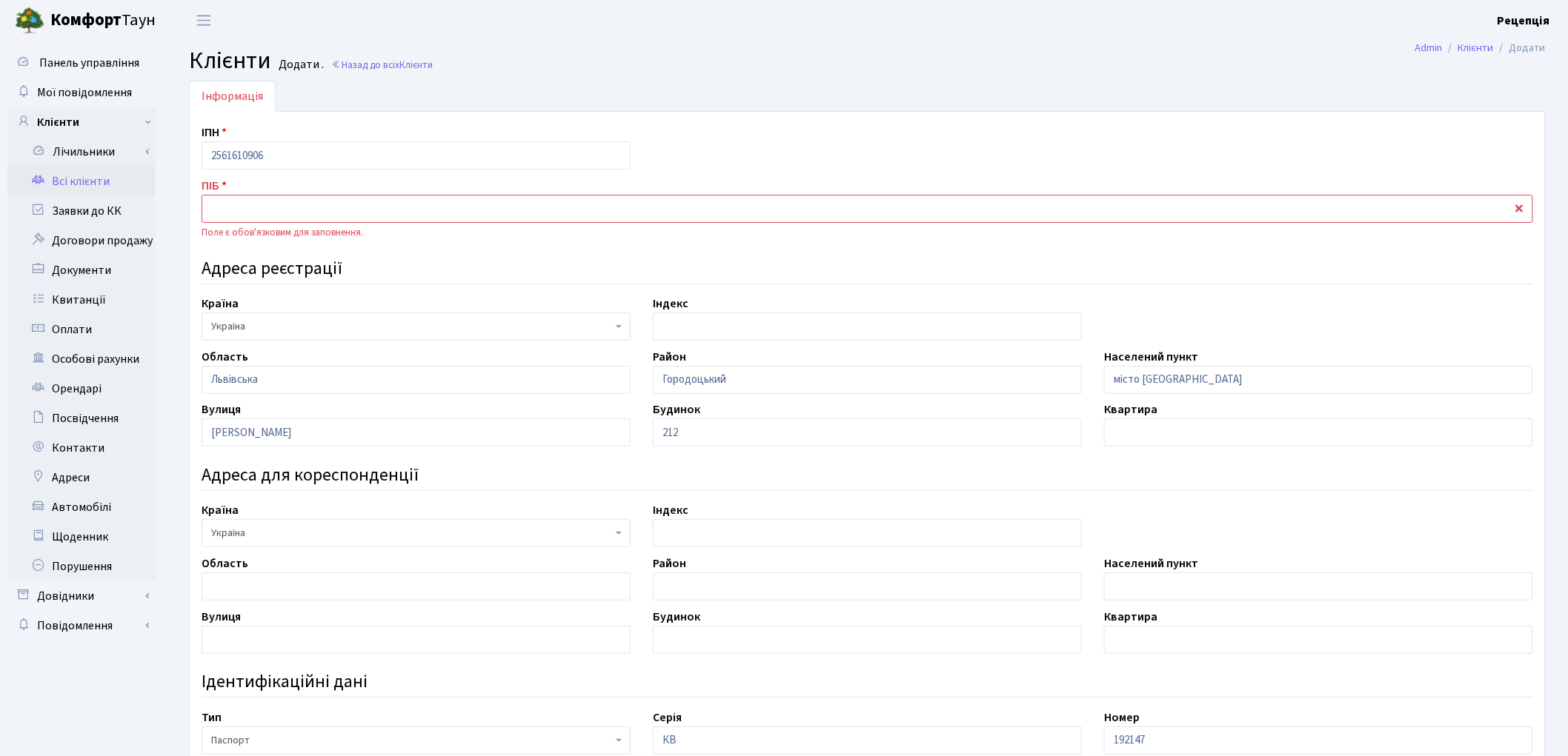
click at [241, 204] on input "text" at bounding box center [867, 208] width 1332 height 28
type input "G"
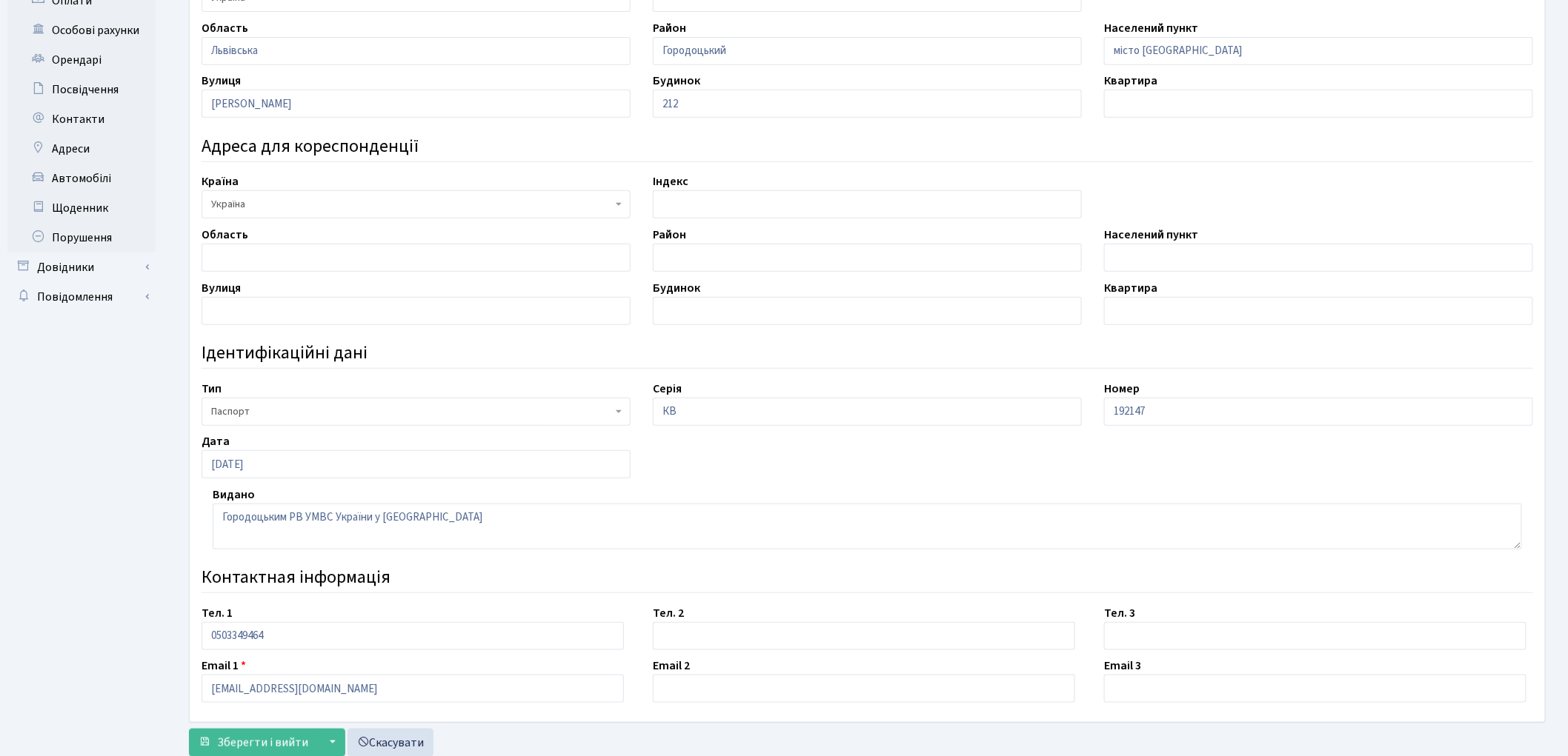
scroll to position [374, 0]
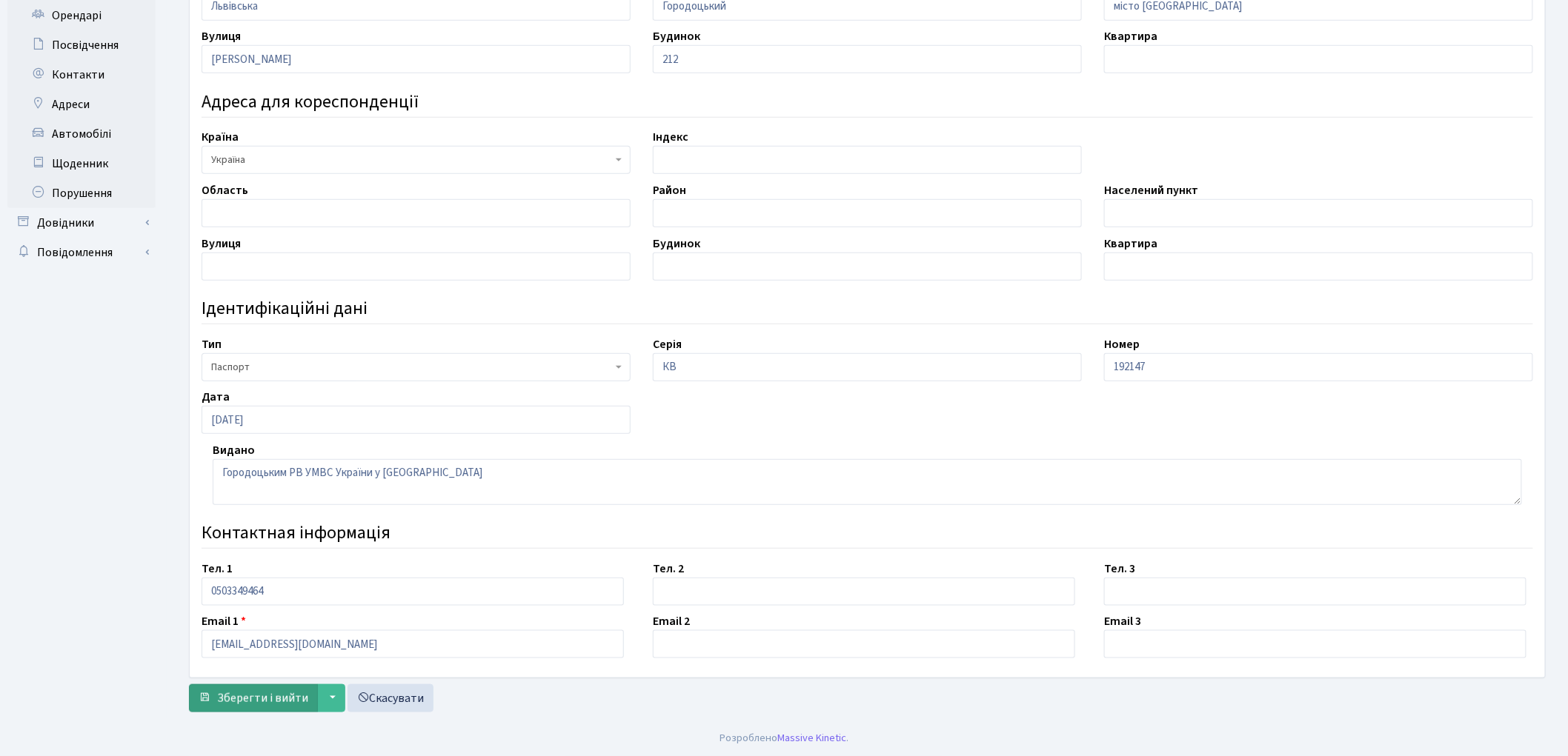
type input "[PERSON_NAME]"
click at [232, 691] on span "Зберегти і вийти" at bounding box center [263, 699] width 91 height 16
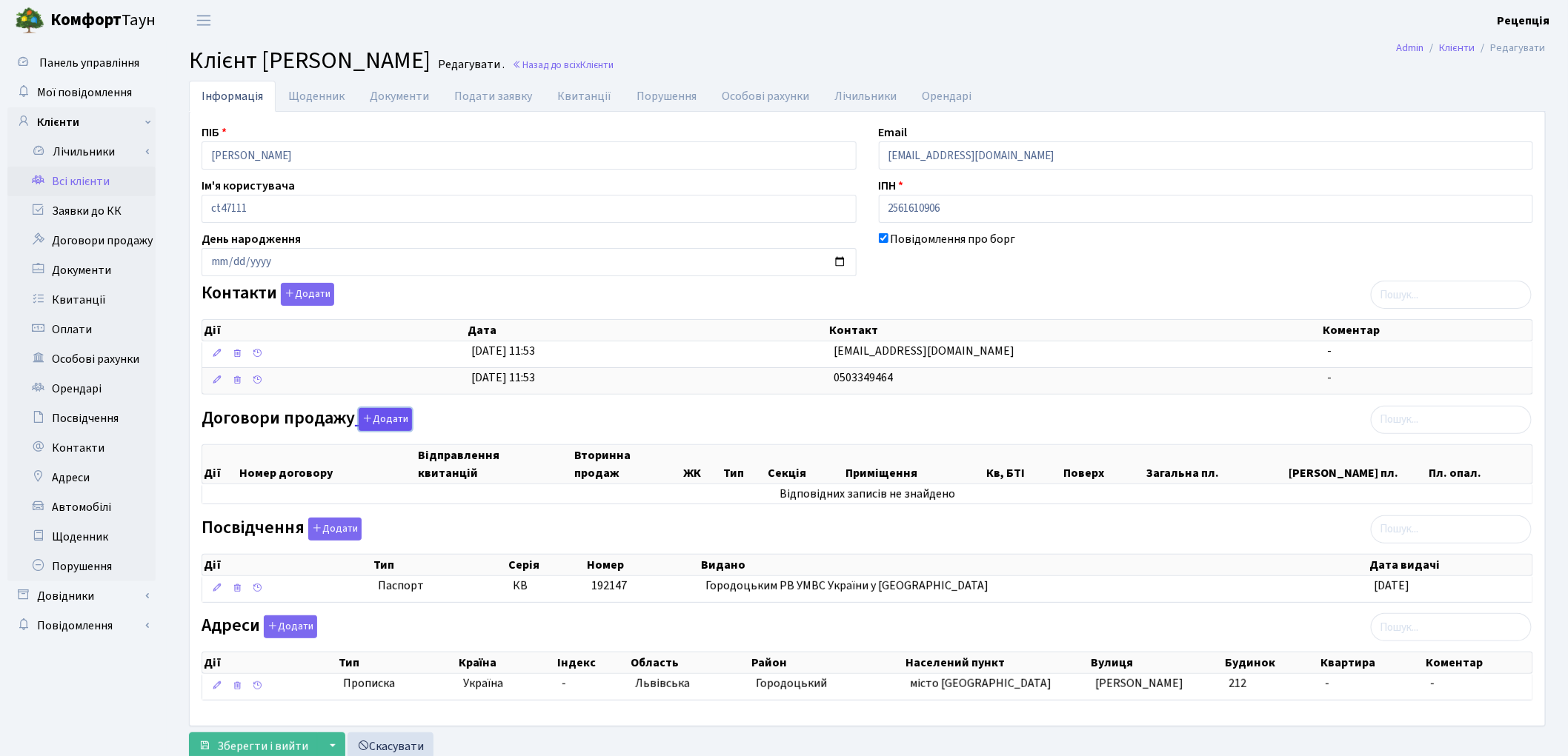
click at [369, 418] on icon "button" at bounding box center [367, 418] width 10 height 10
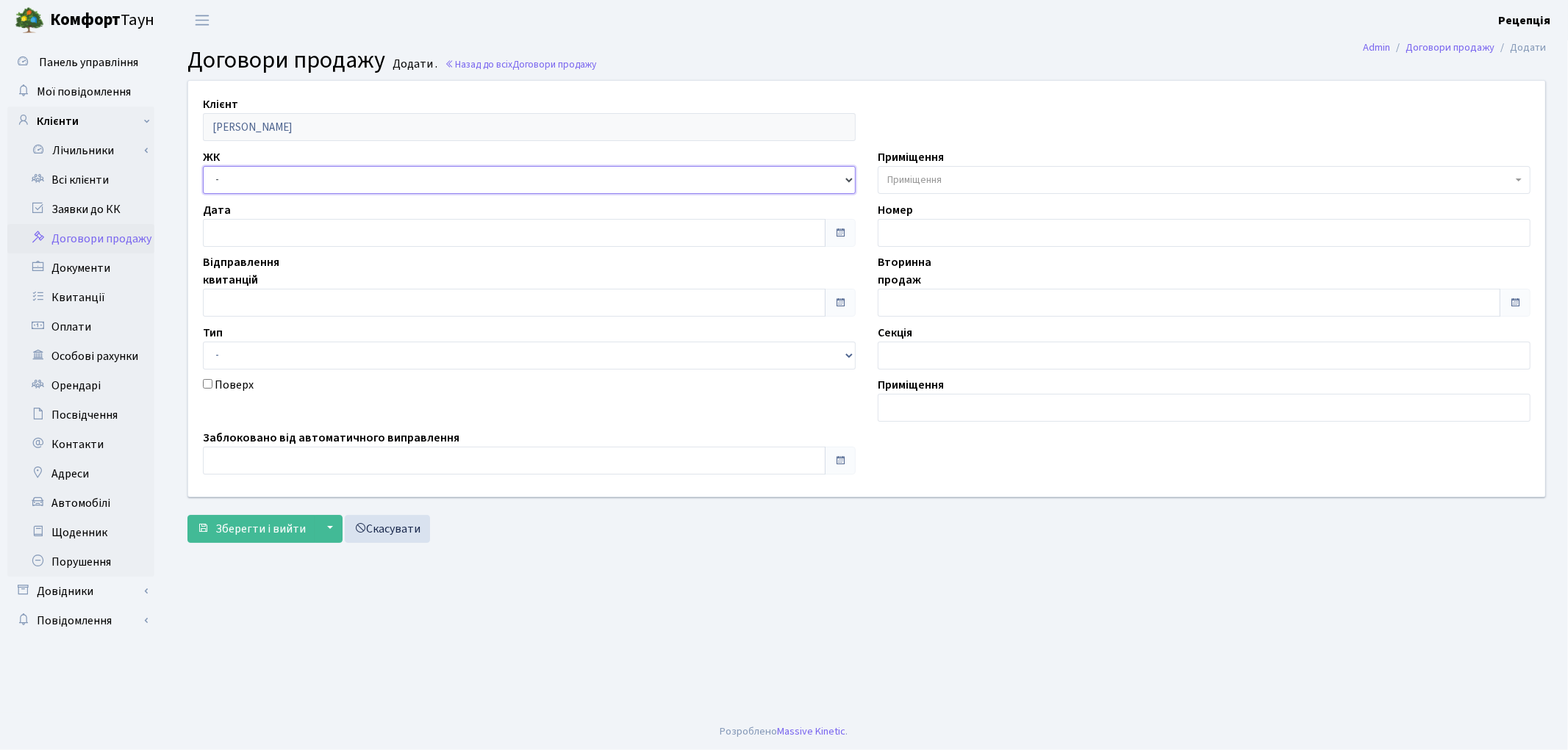
click at [261, 181] on select "- КТ, вул. Регенераторна, 4 КТ2, просп. [STREET_ADDRESS] [STREET_ADDRESS] [PERS…" at bounding box center [529, 180] width 653 height 28
select select "271"
click at [203, 166] on select "- КТ, вул. Регенераторна, 4 КТ2, просп. [STREET_ADDRESS] [STREET_ADDRESS] [PERS…" at bounding box center [529, 180] width 653 height 28
select select
click at [935, 181] on span "Приміщення" at bounding box center [914, 180] width 55 height 15
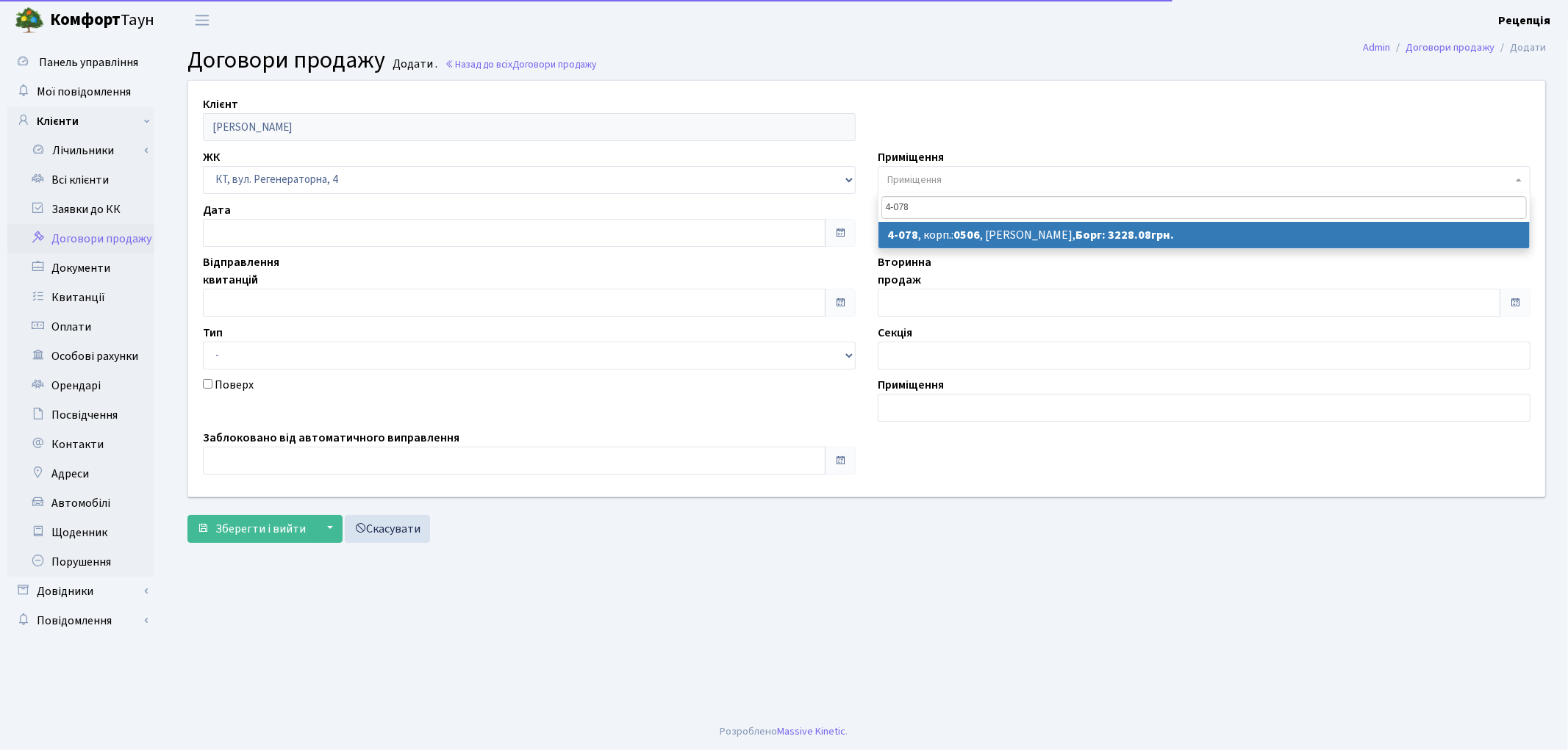
type input "4-078"
select select "1235"
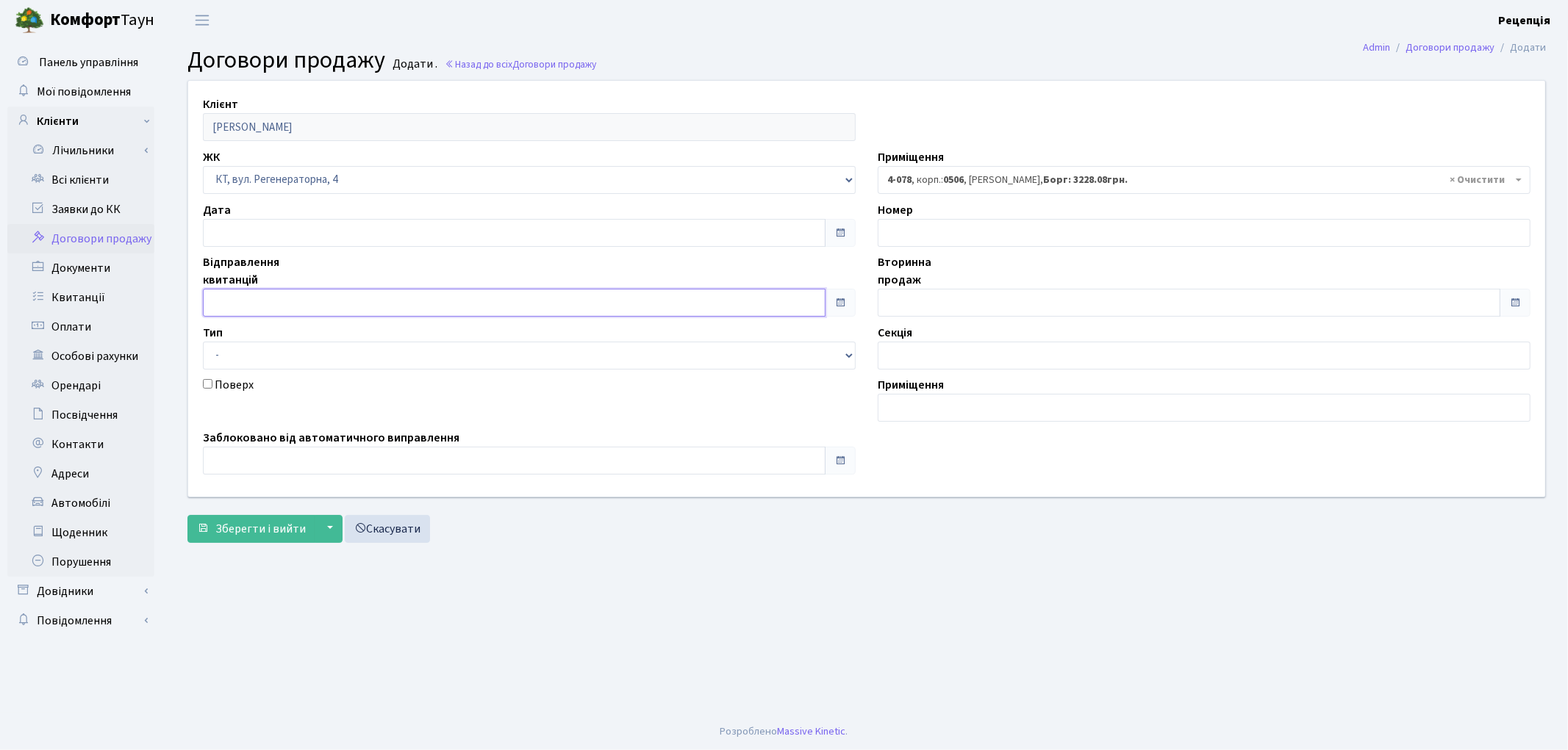
click at [240, 297] on input "text" at bounding box center [514, 303] width 623 height 28
click at [261, 143] on td "1" at bounding box center [261, 140] width 22 height 22
type input "[DATE]"
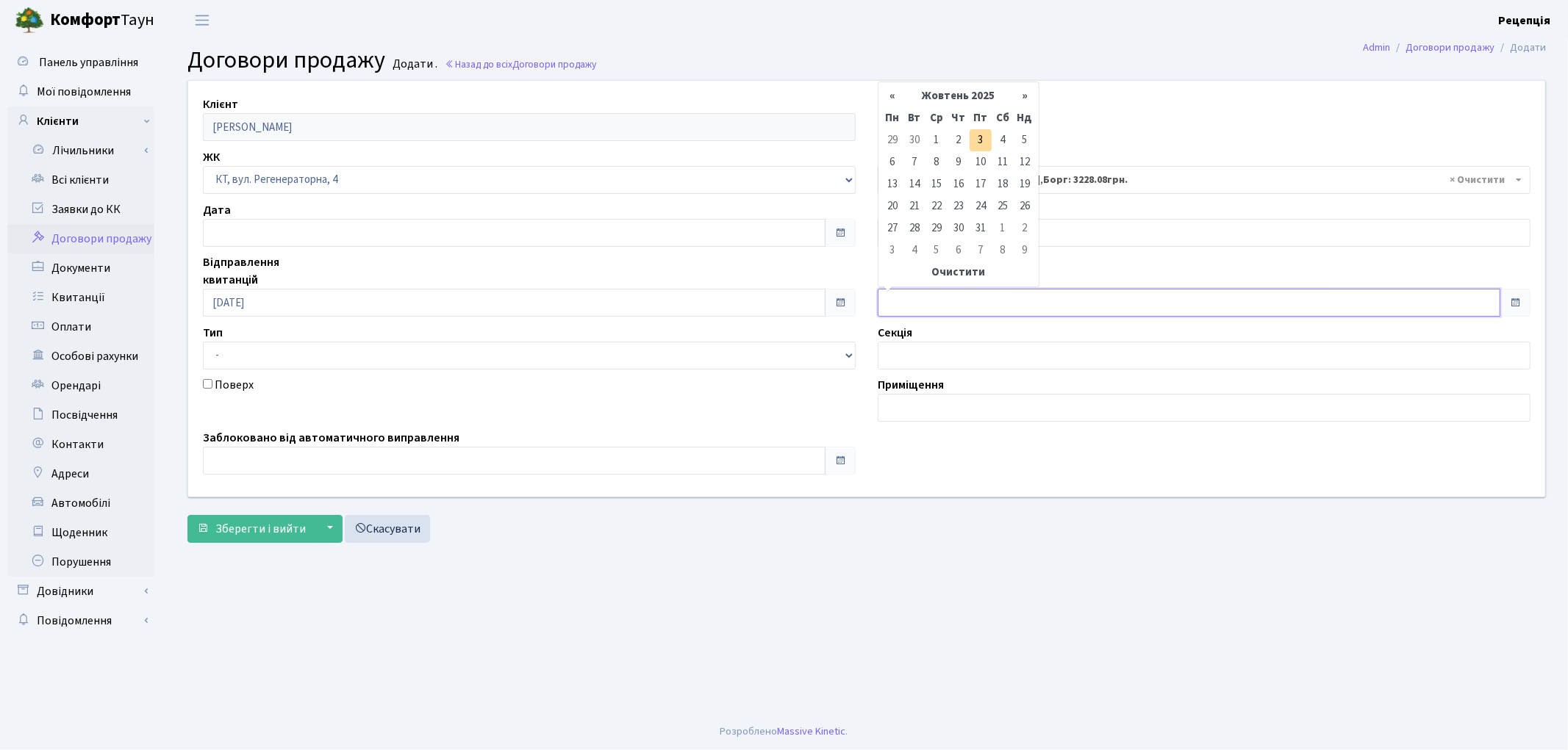
click at [931, 301] on input "text" at bounding box center [1189, 303] width 623 height 28
click at [956, 140] on td "2" at bounding box center [959, 140] width 22 height 22
type input "[DATE]"
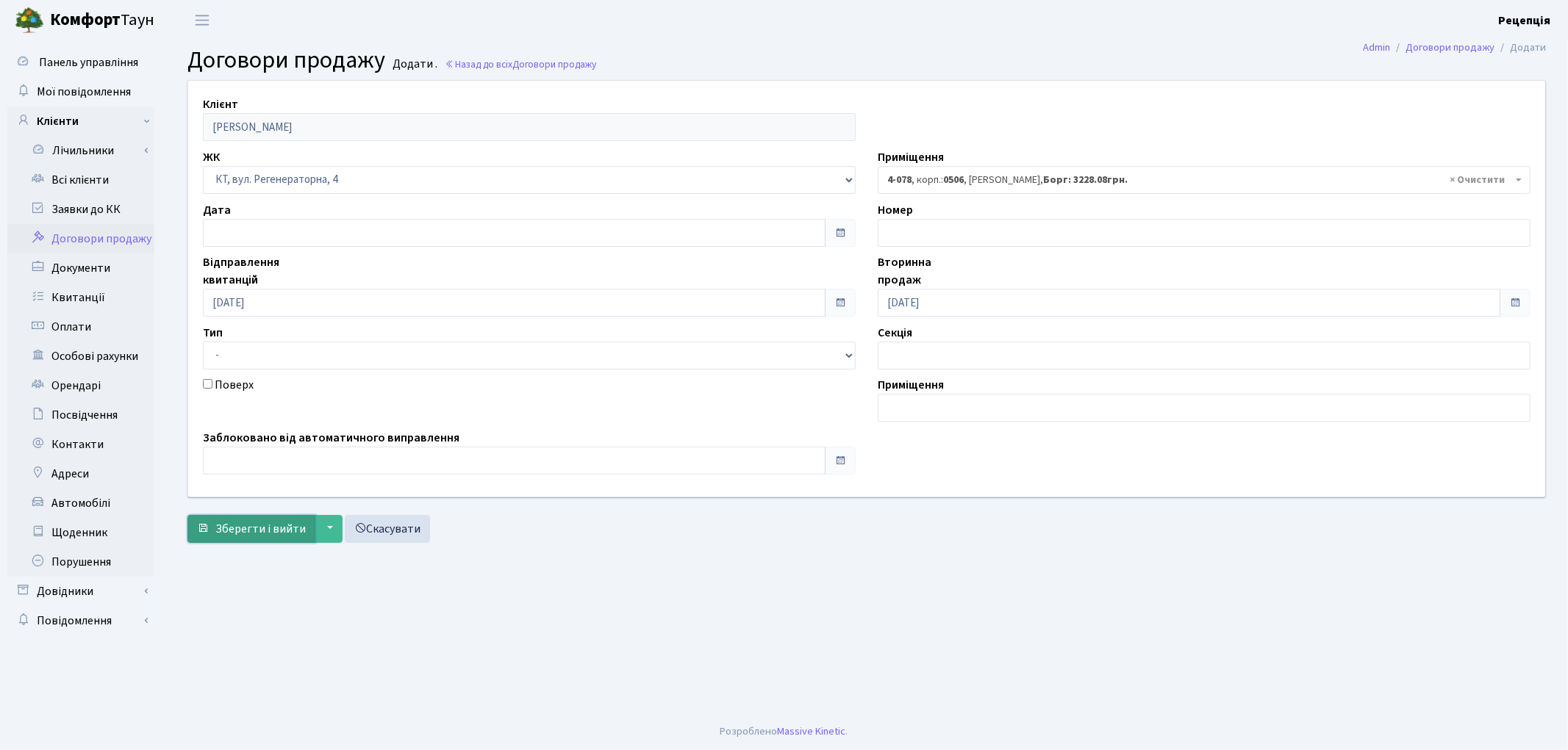
click at [249, 523] on span "Зберегти і вийти" at bounding box center [261, 529] width 90 height 16
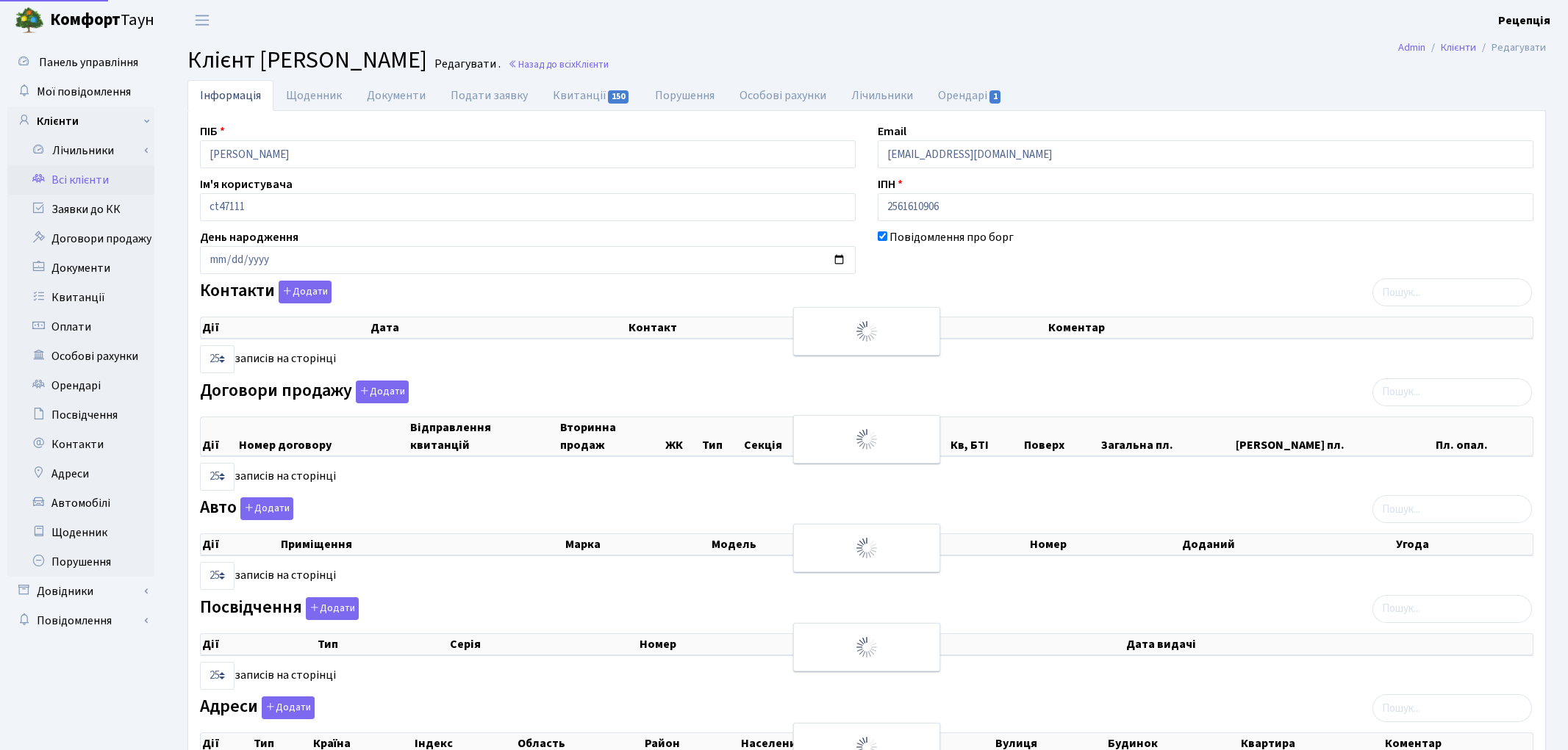
select select "25"
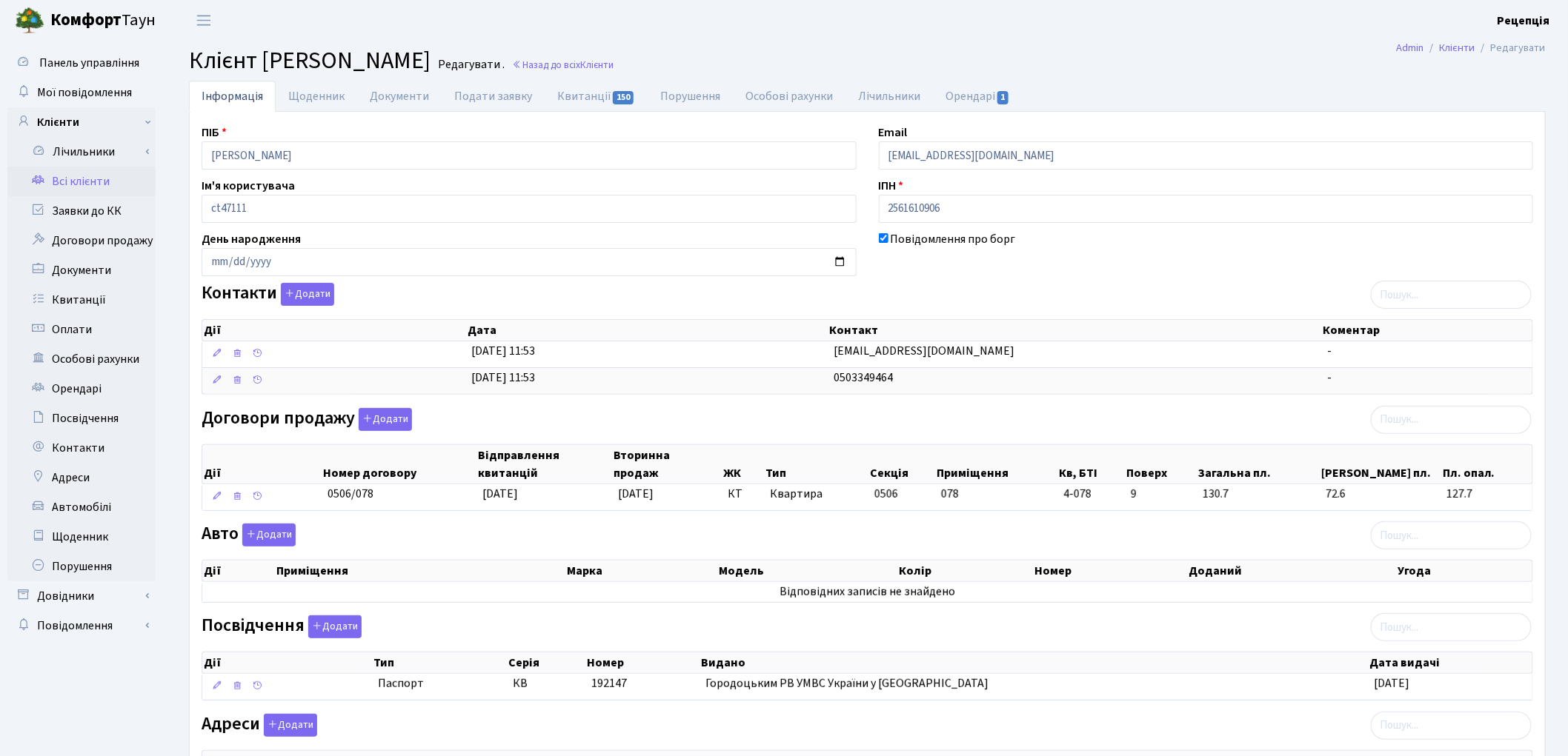
click at [85, 182] on link "Всі клієнти" at bounding box center [81, 181] width 149 height 30
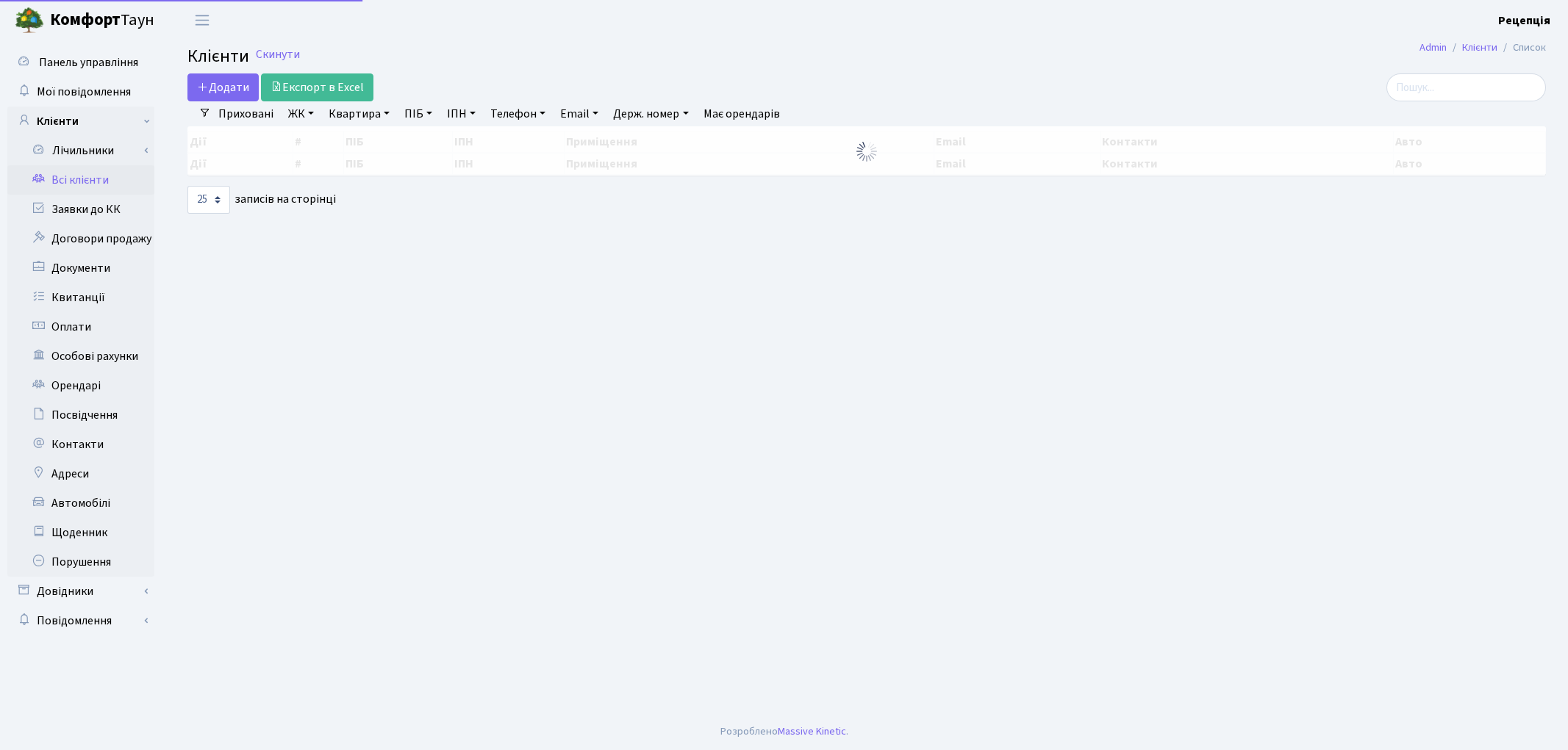
select select "25"
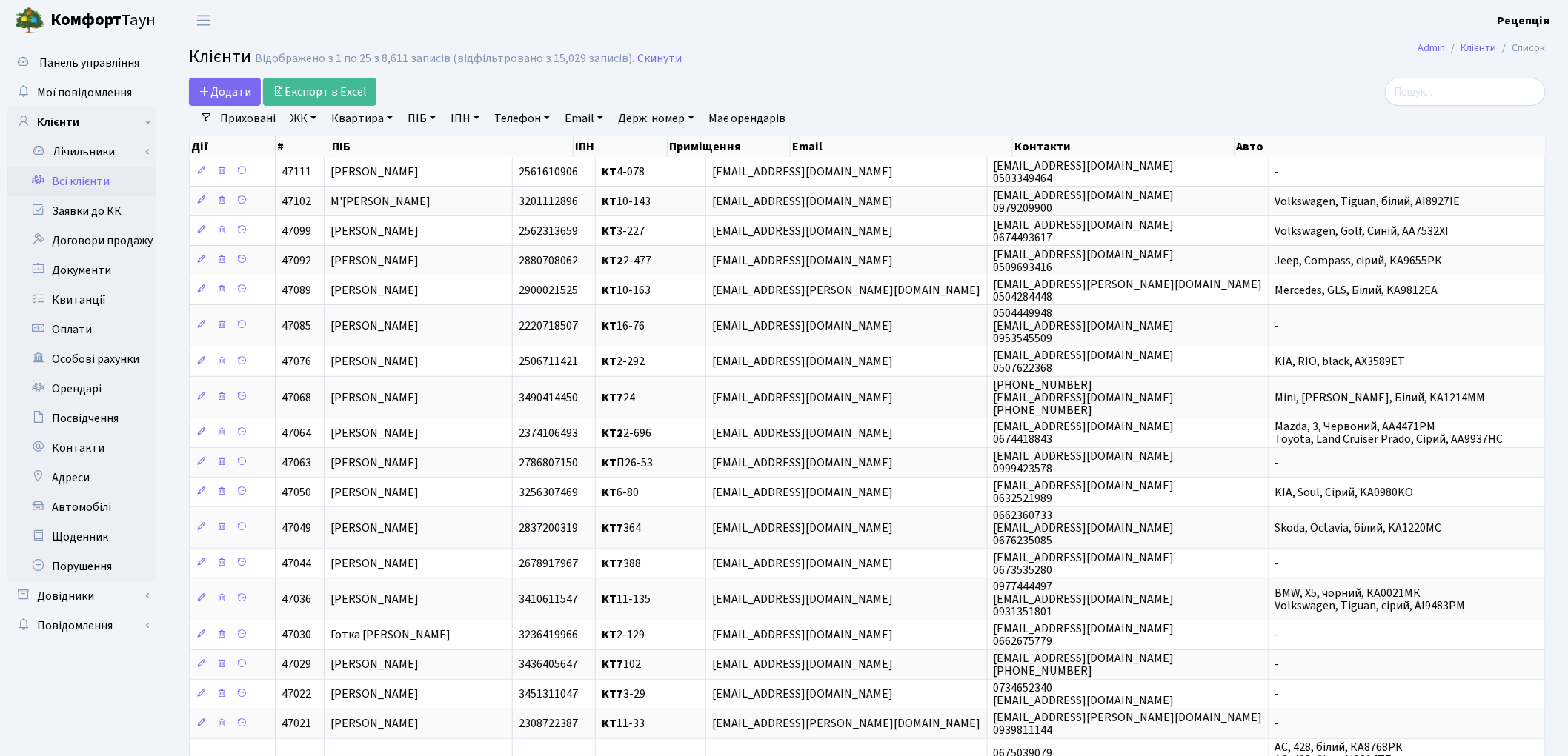
click at [313, 117] on link "ЖК" at bounding box center [303, 119] width 38 height 26
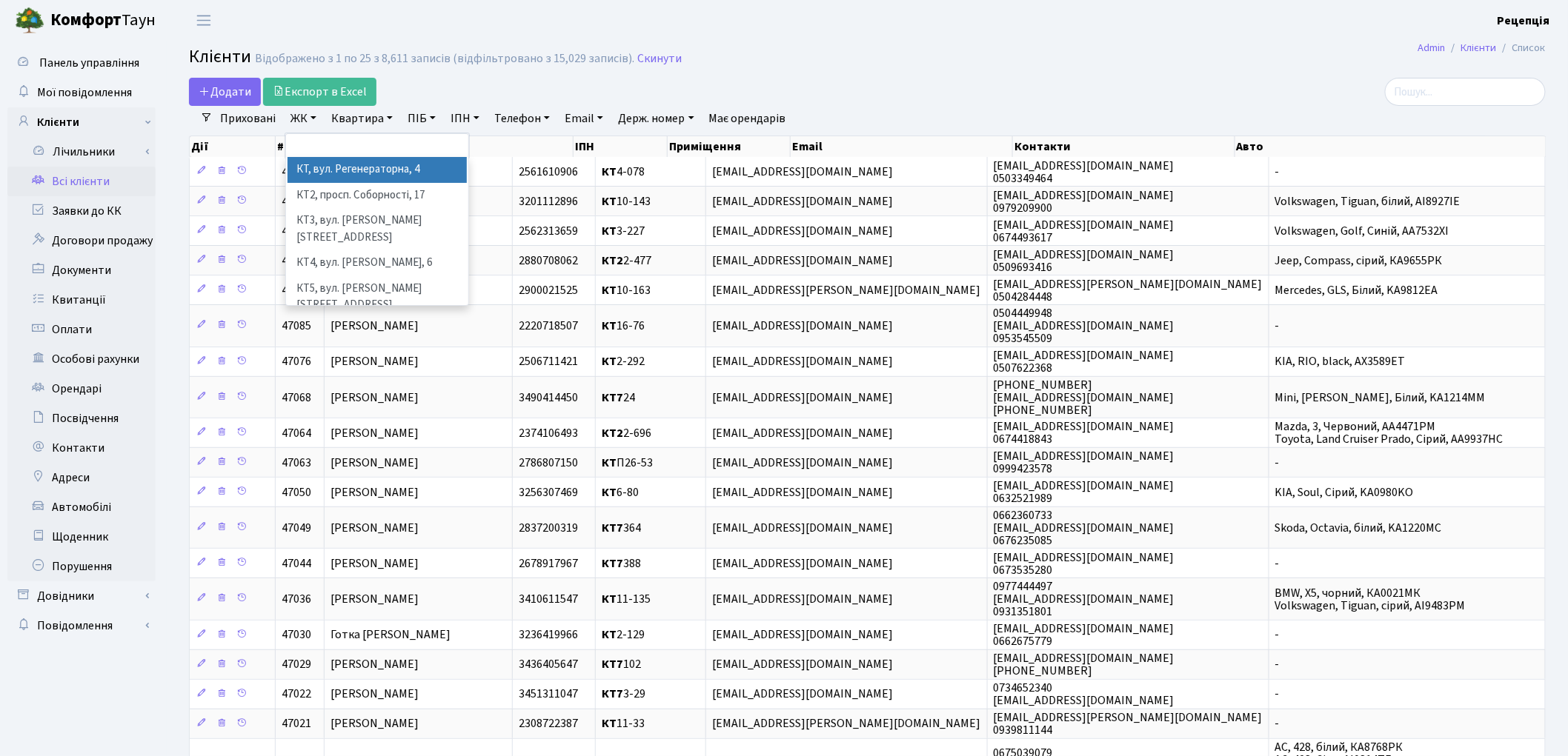
click at [351, 173] on li "КТ, вул. Регенераторна, 4" at bounding box center [377, 170] width 180 height 26
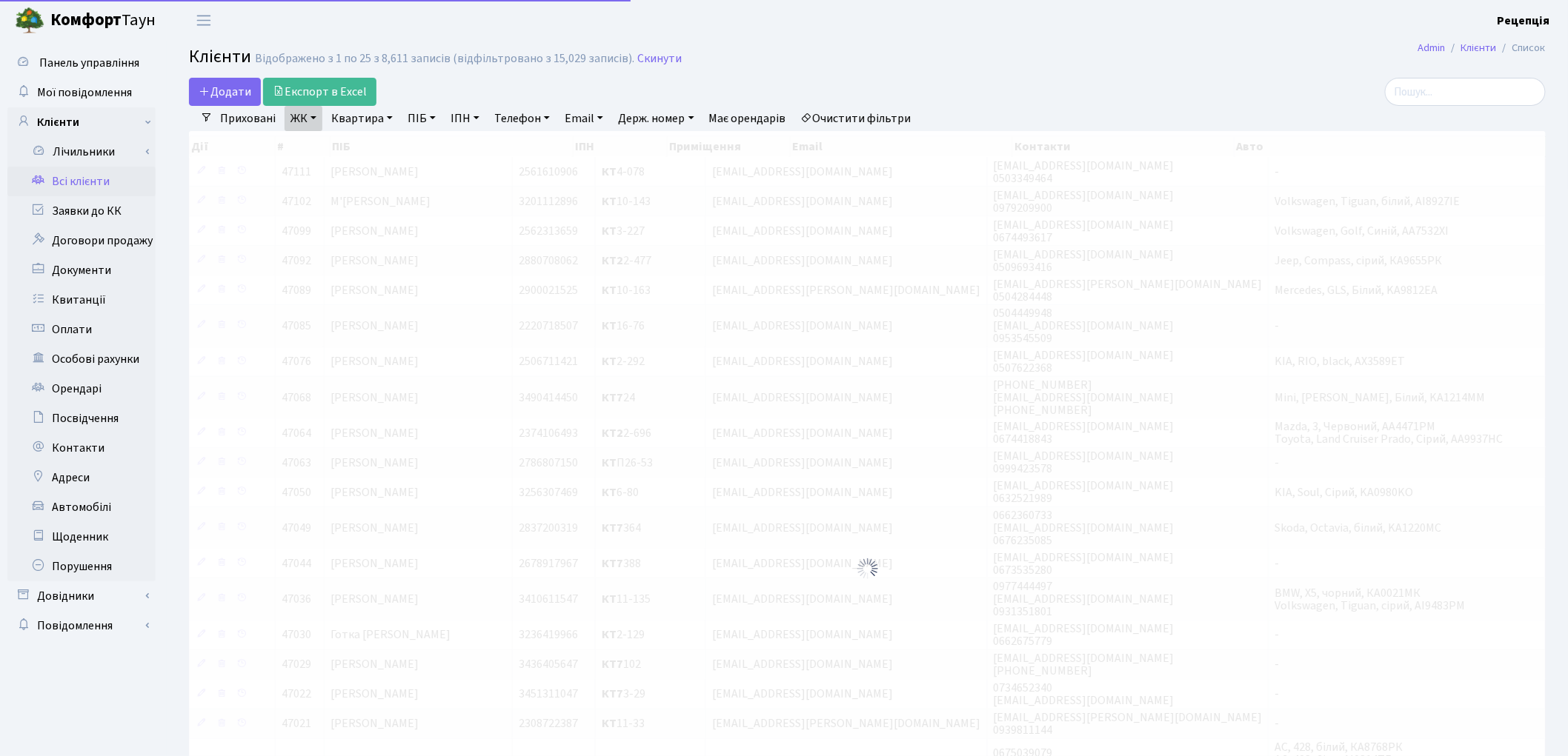
click at [372, 116] on link "Квартира" at bounding box center [362, 119] width 73 height 26
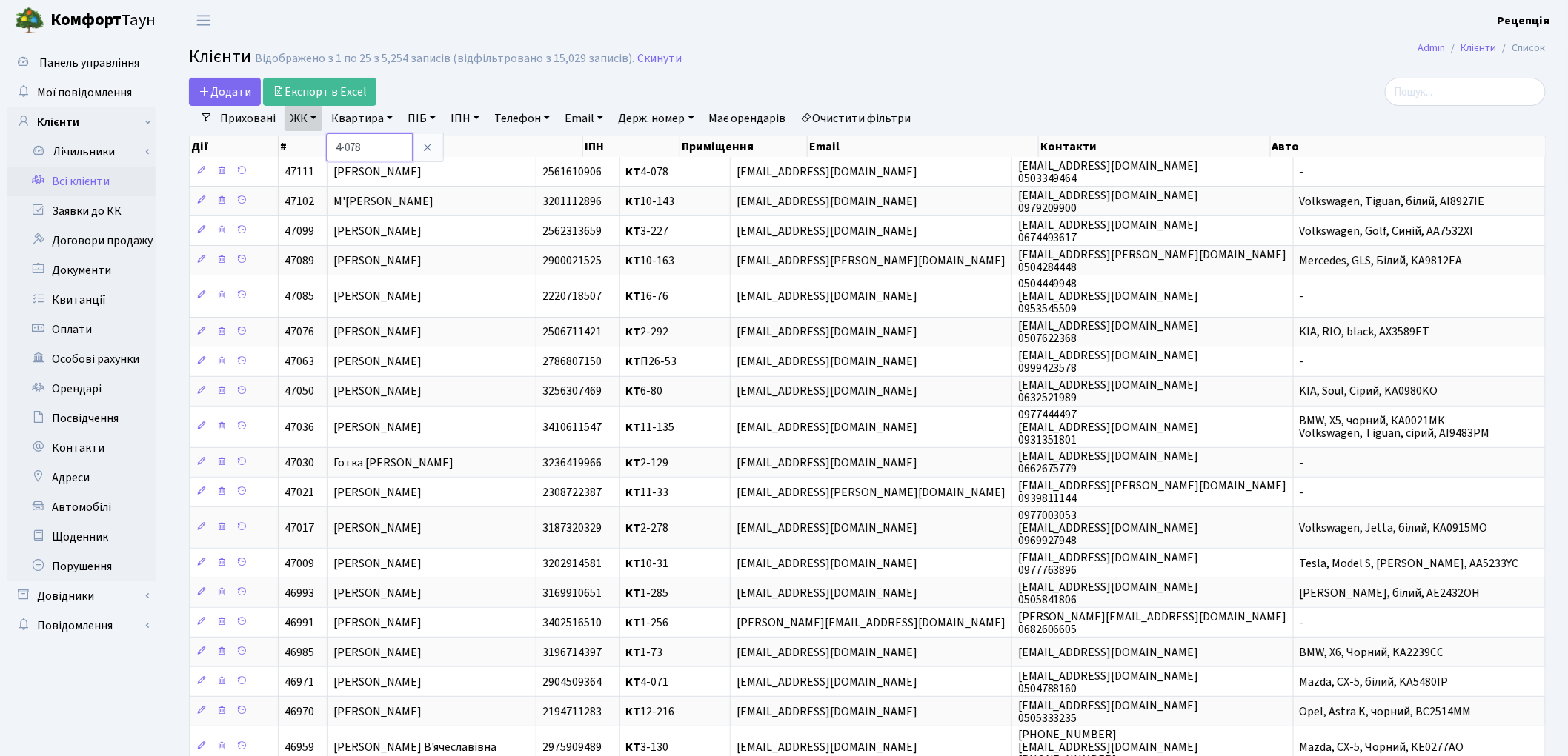
type input "4-078"
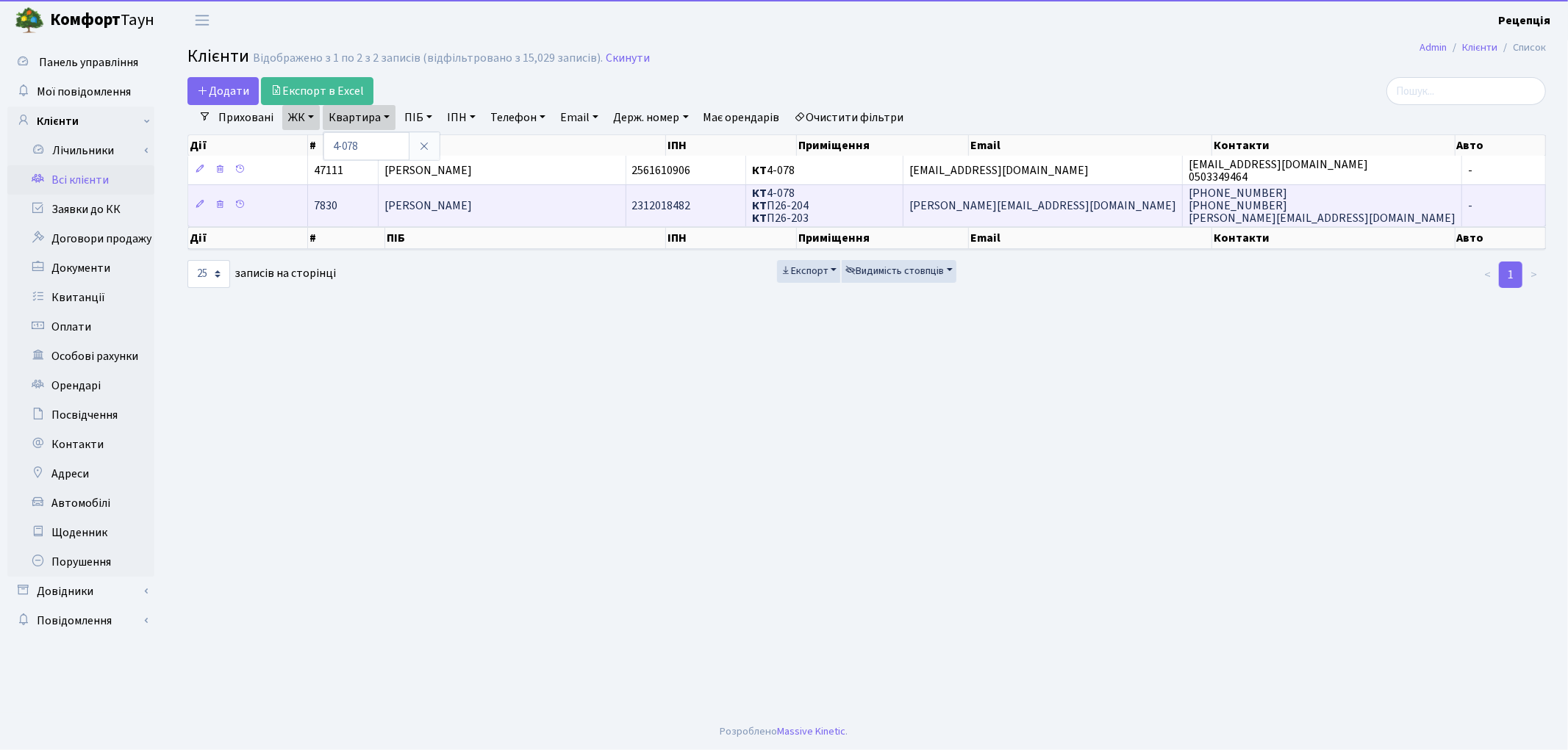
click at [472, 208] on span "Карпюк Галина Іванівна" at bounding box center [428, 206] width 87 height 16
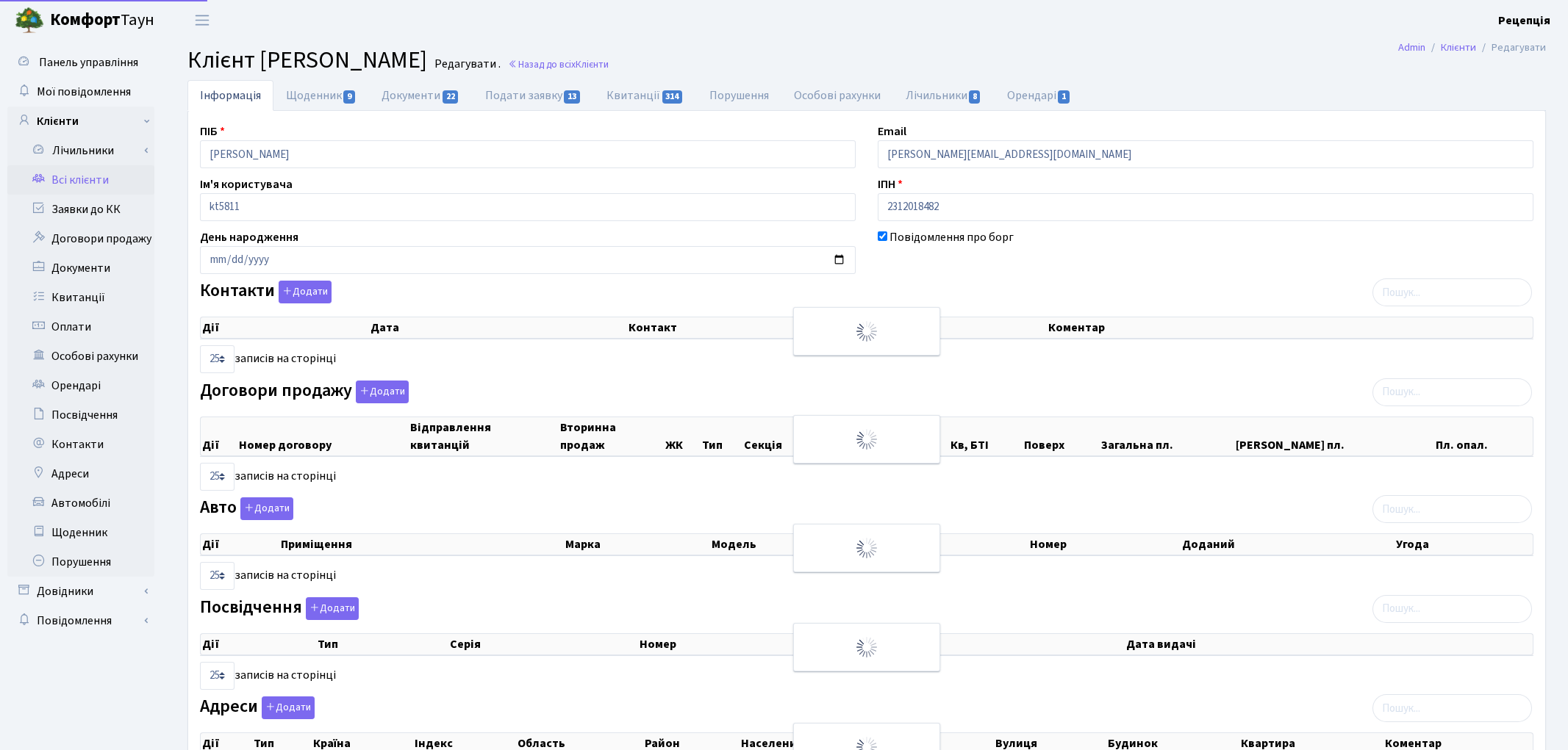
select select "25"
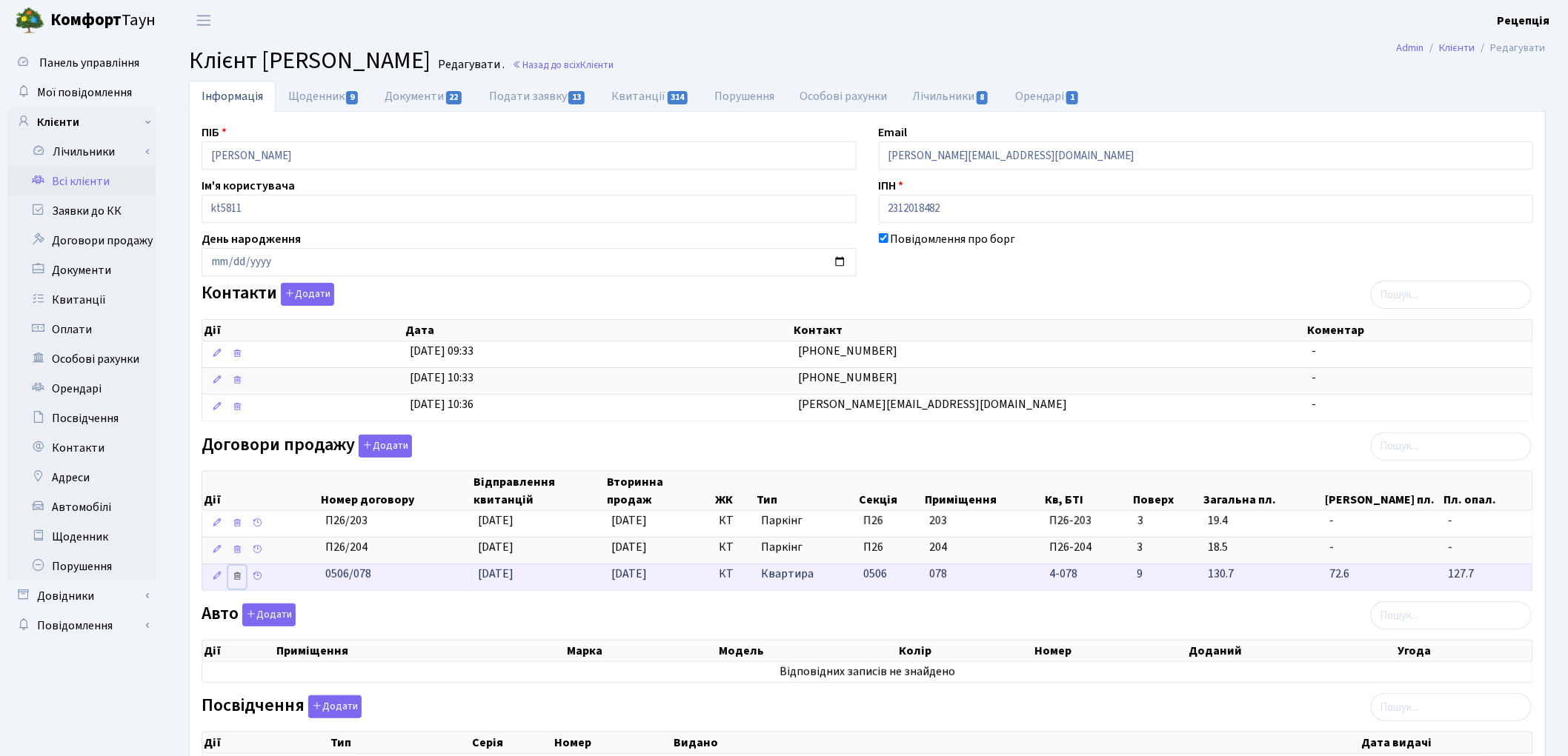
click at [241, 576] on icon at bounding box center [236, 576] width 10 height 10
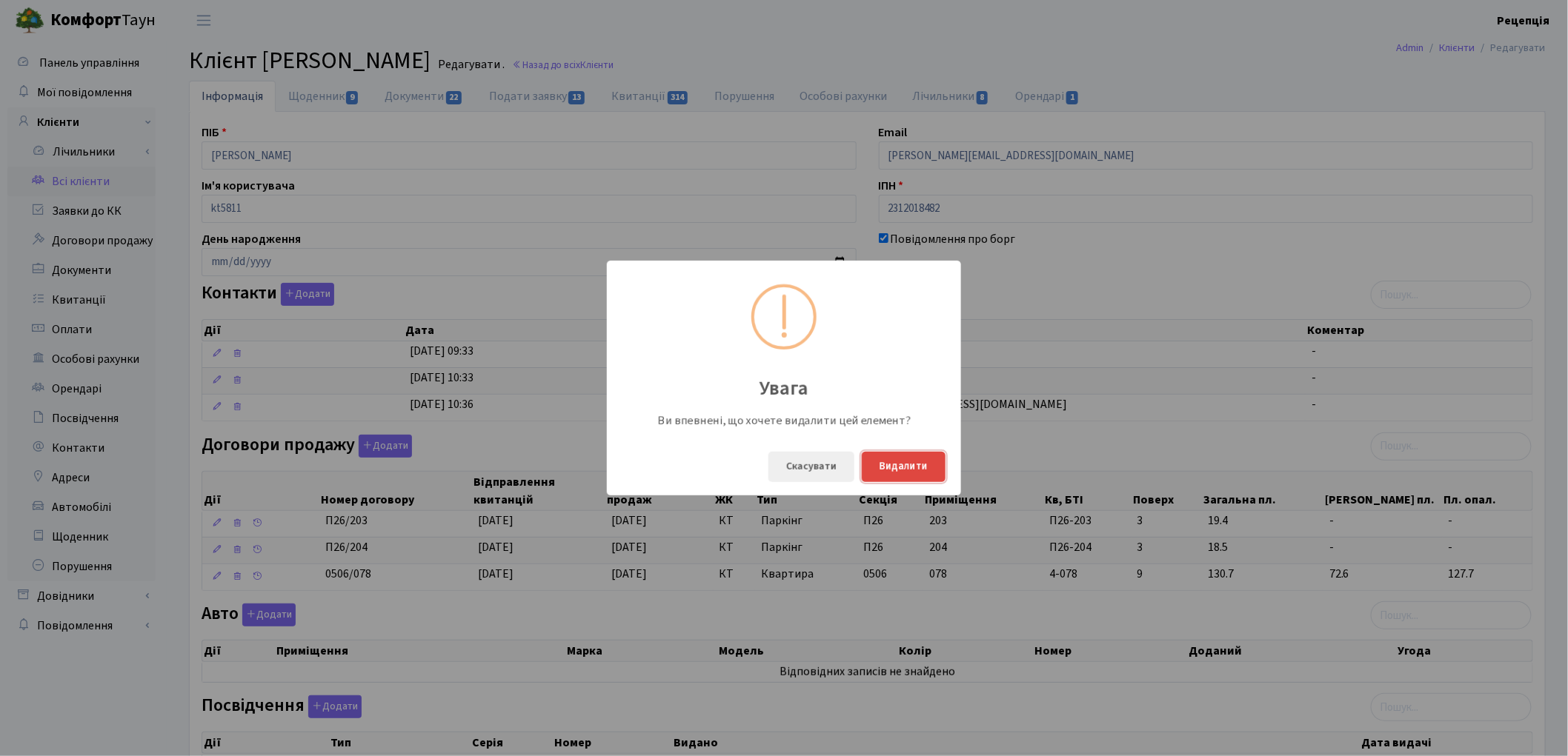
click at [883, 468] on button "Видалити" at bounding box center [903, 467] width 84 height 30
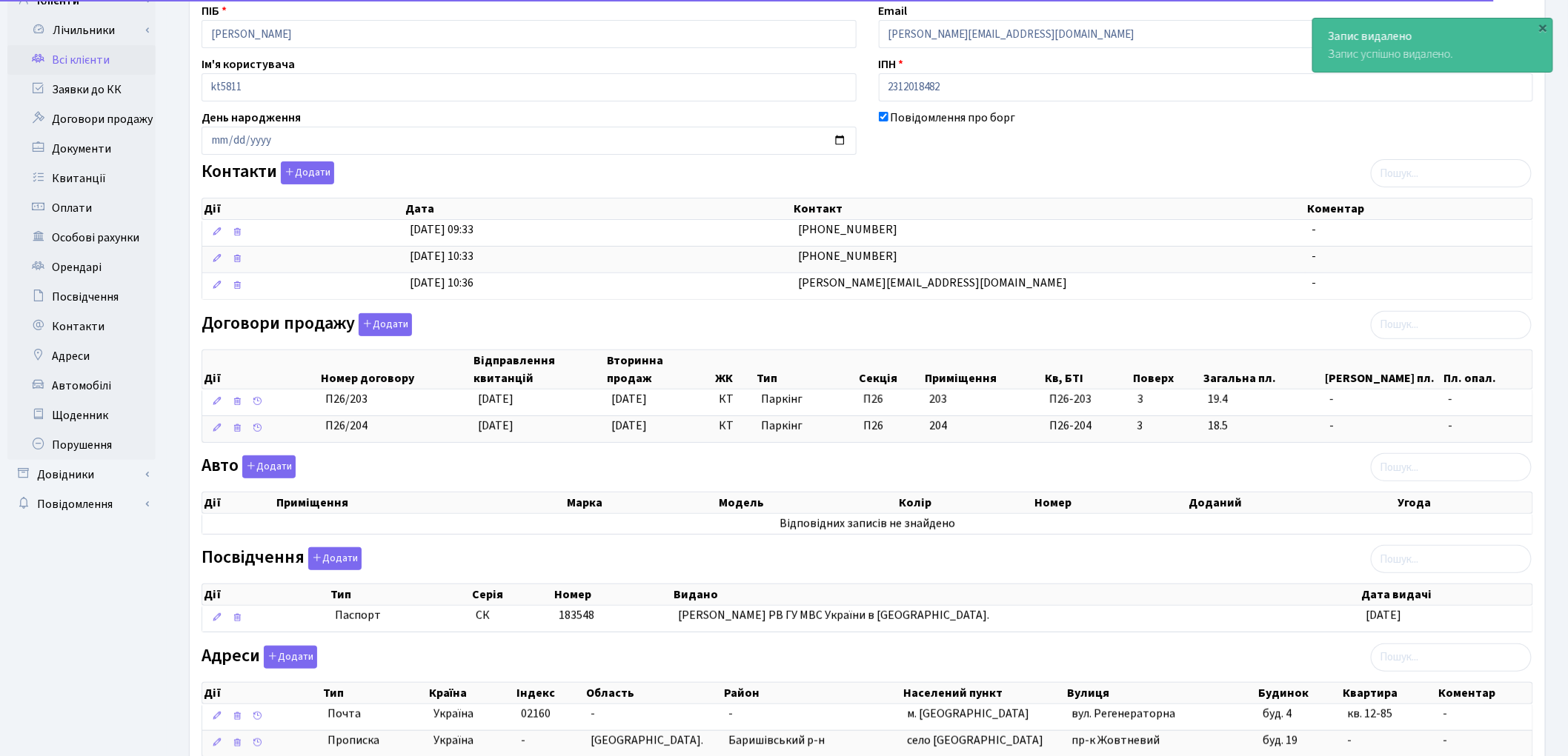
scroll to position [231, 0]
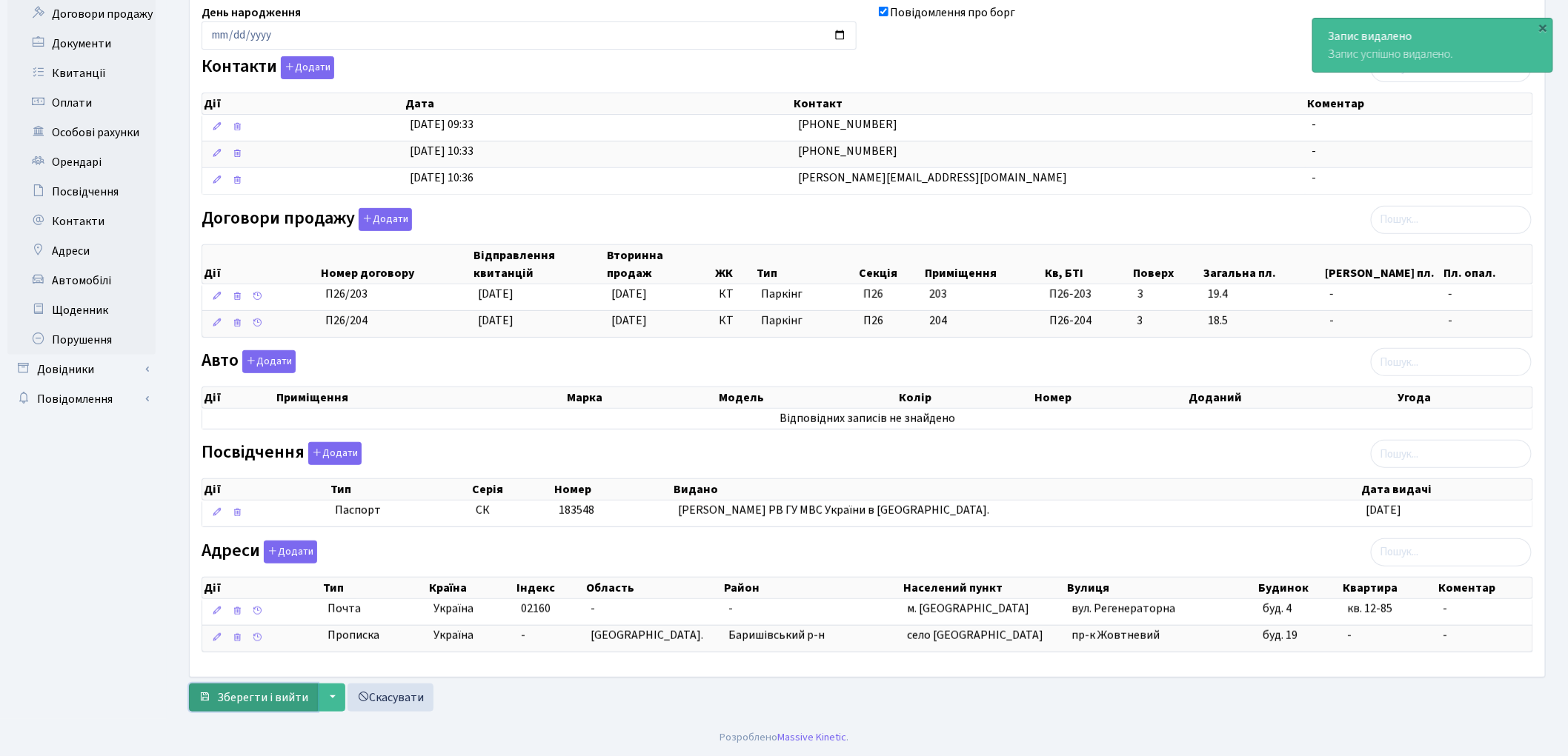
click at [272, 693] on span "Зберегти і вийти" at bounding box center [263, 698] width 91 height 16
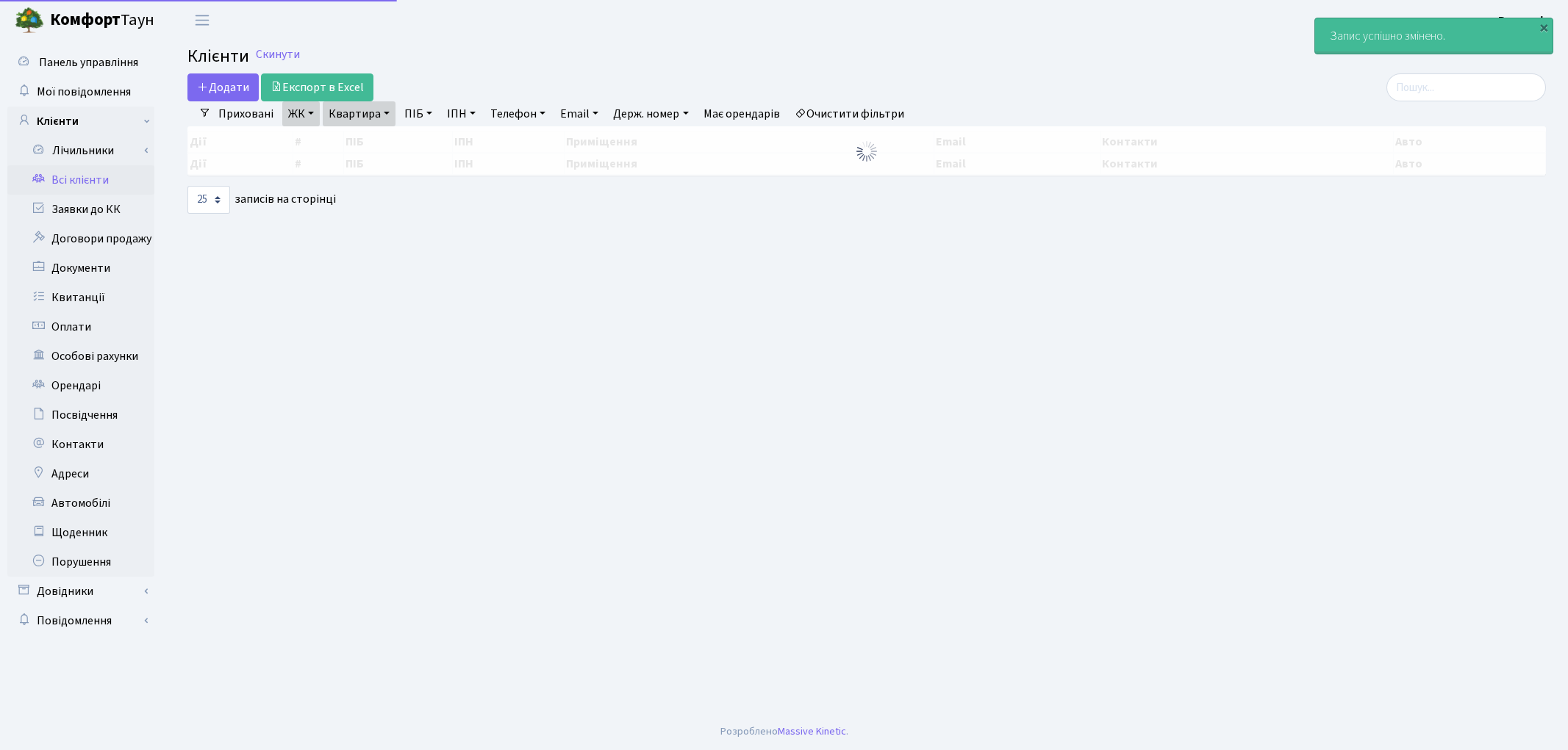
select select "25"
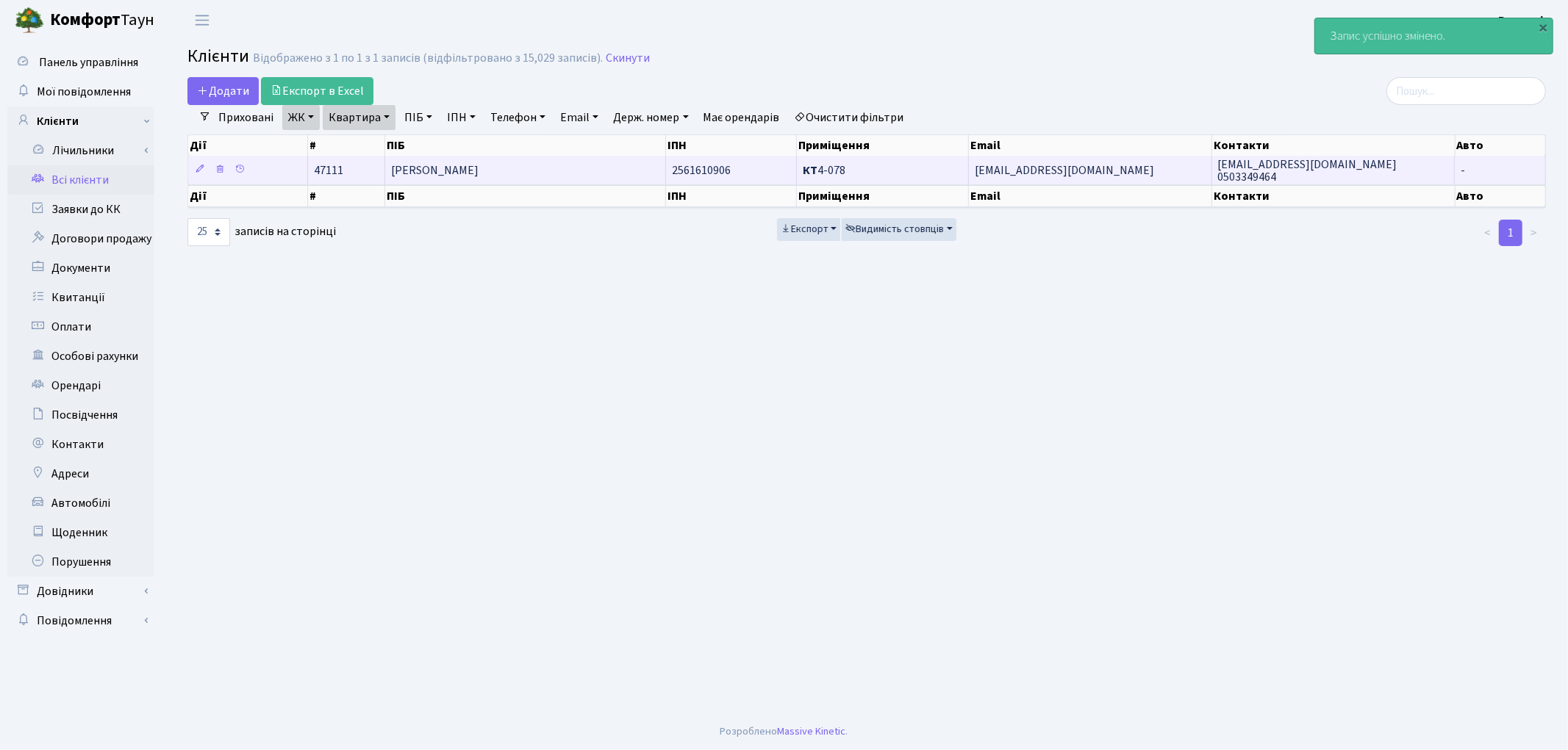
click at [479, 172] on span "[PERSON_NAME]" at bounding box center [435, 170] width 87 height 16
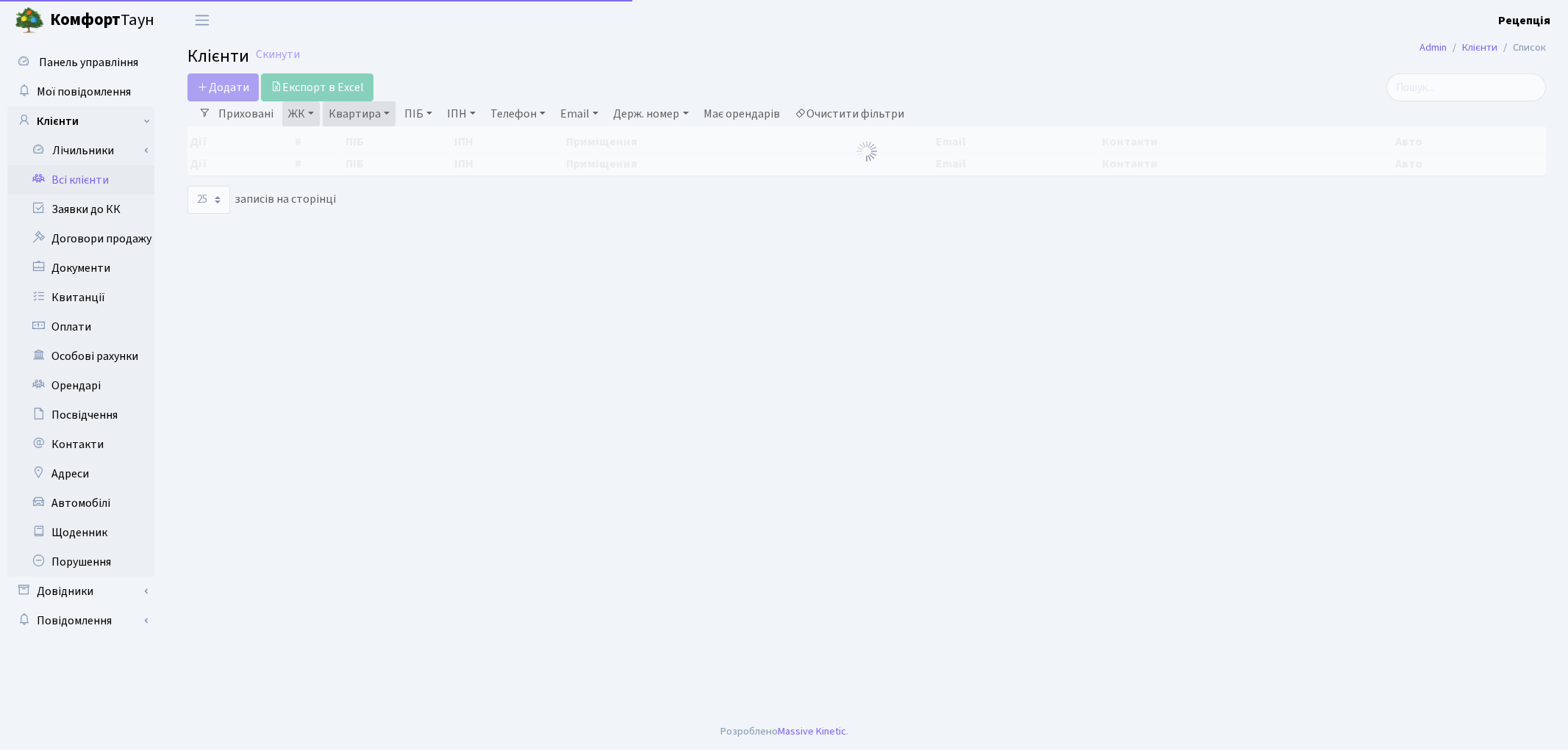
select select "25"
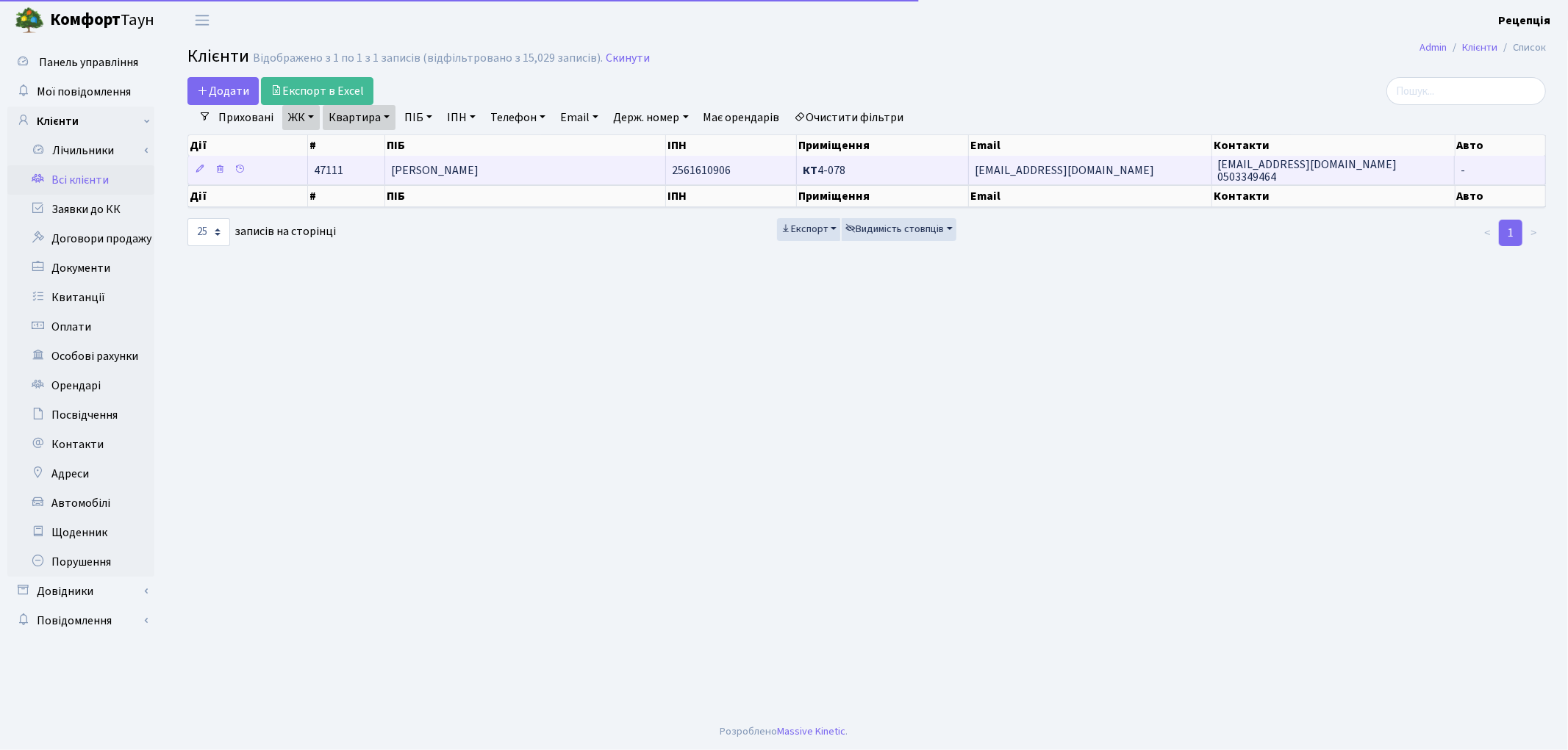
click at [473, 171] on span "[PERSON_NAME]" at bounding box center [435, 170] width 87 height 16
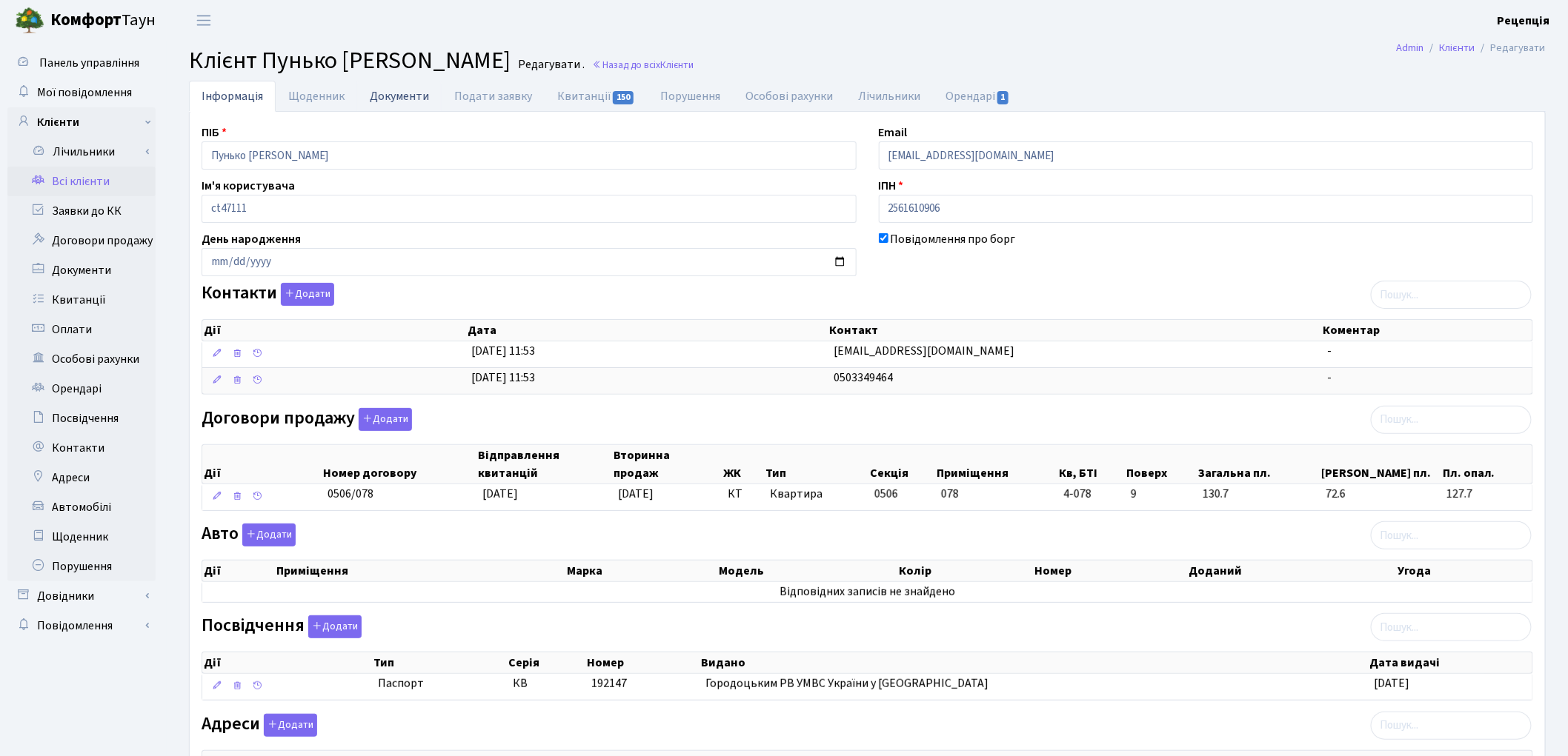
click at [364, 90] on link "Документи" at bounding box center [399, 96] width 85 height 30
select select "25"
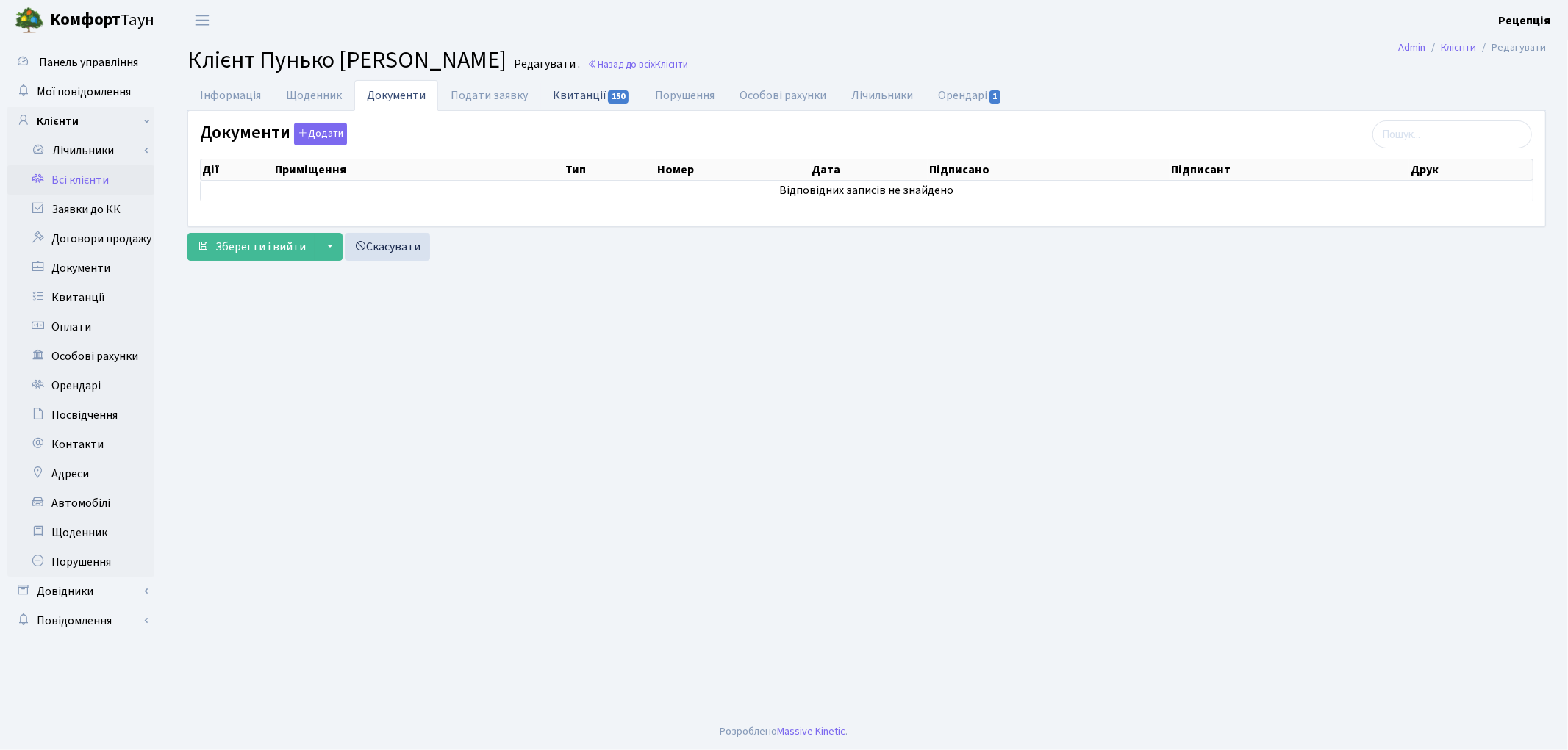
click at [596, 97] on link "Квитанції 150" at bounding box center [591, 95] width 102 height 30
select select "25"
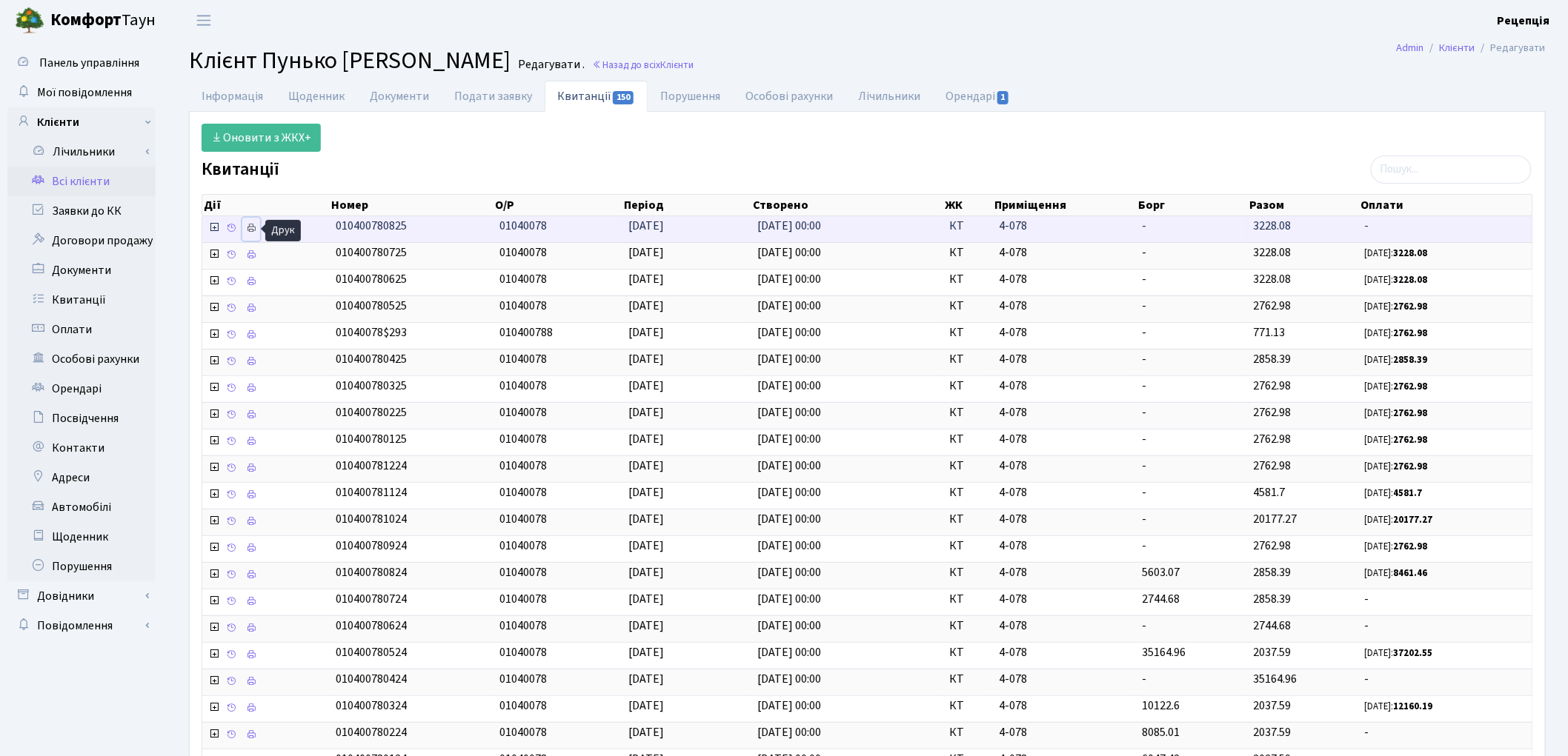
click at [252, 227] on icon at bounding box center [251, 228] width 10 height 10
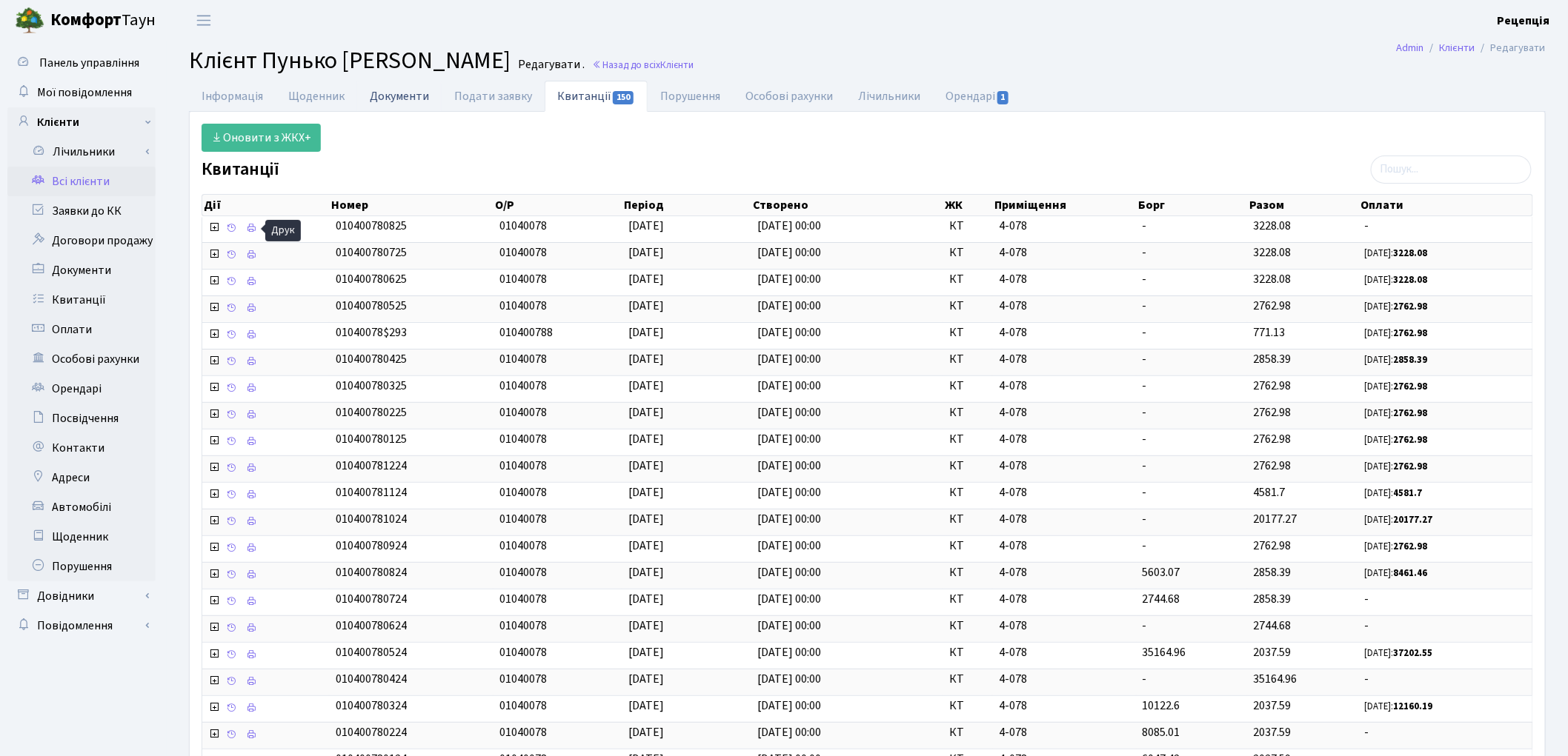
click at [387, 98] on link "Документи" at bounding box center [399, 96] width 85 height 30
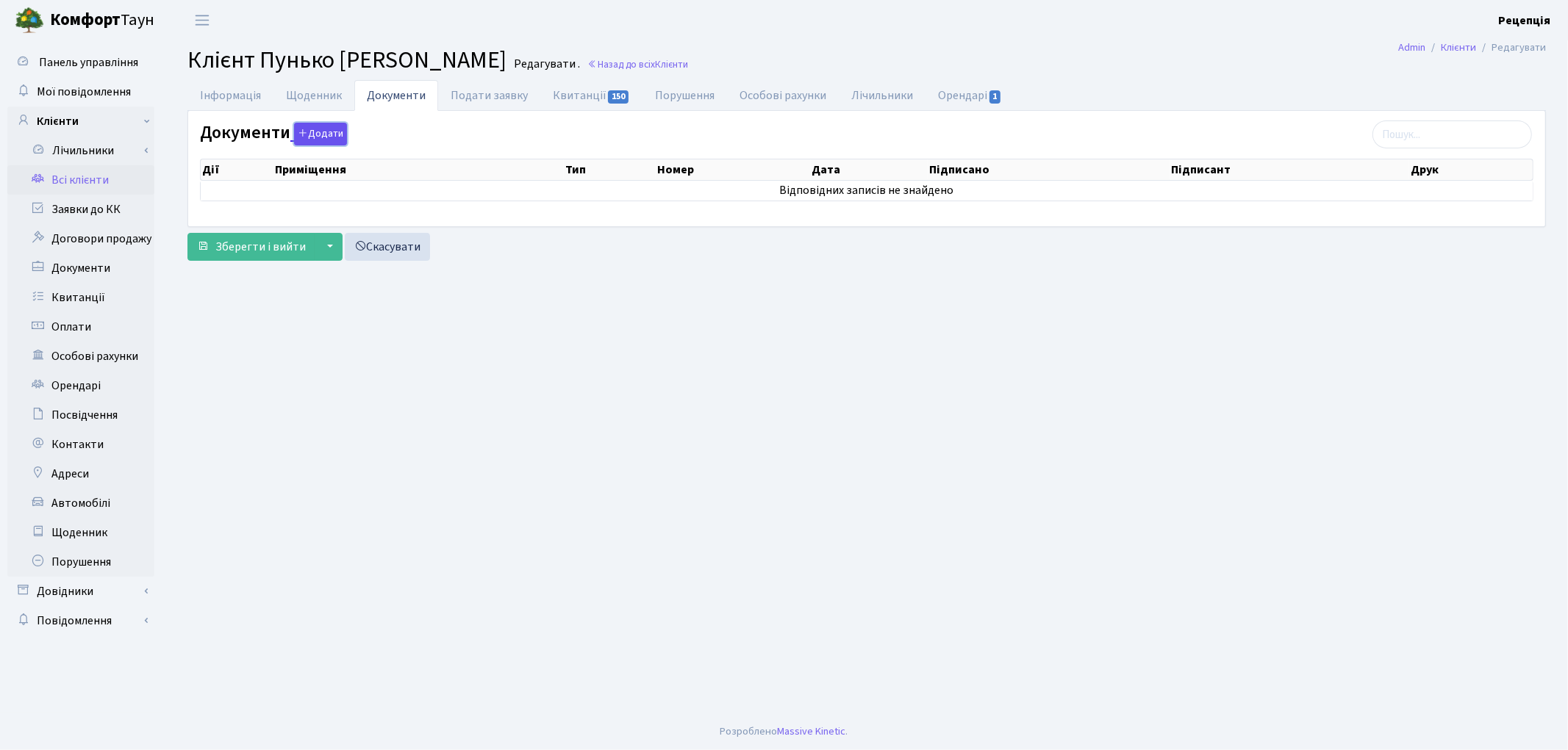
click at [311, 141] on button "Додати" at bounding box center [320, 134] width 53 height 23
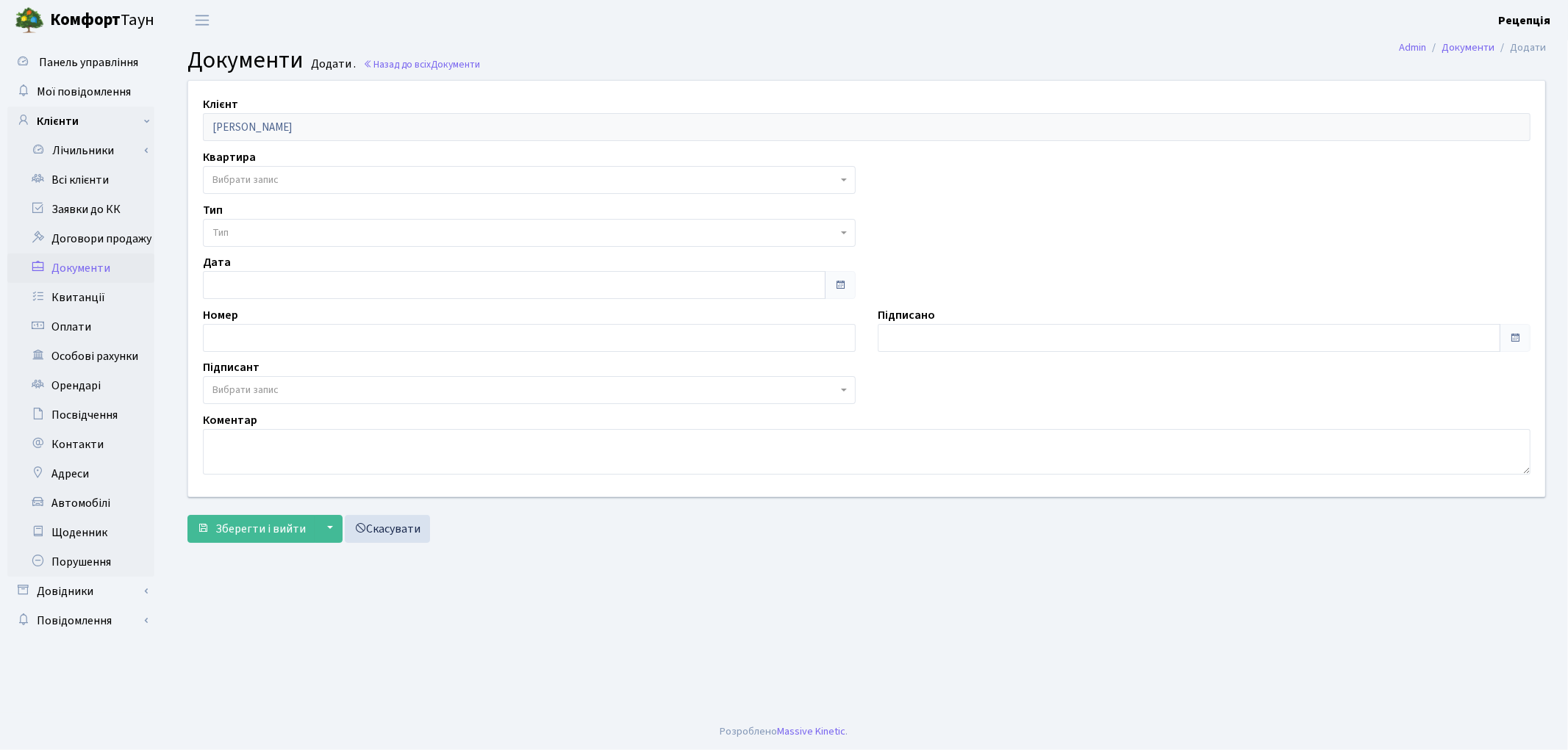
click at [258, 185] on span "Вибрати запис" at bounding box center [245, 180] width 66 height 15
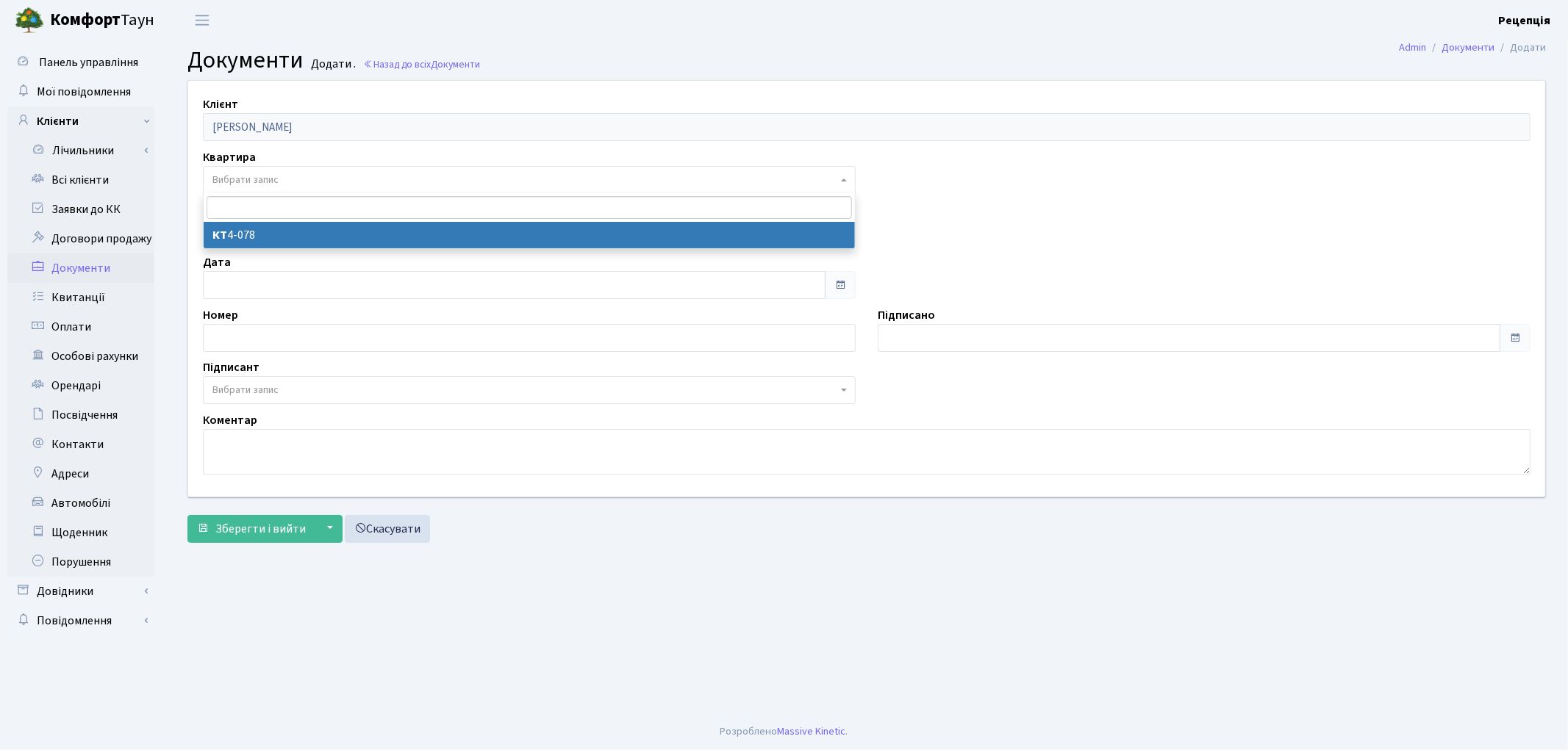
select select "178768"
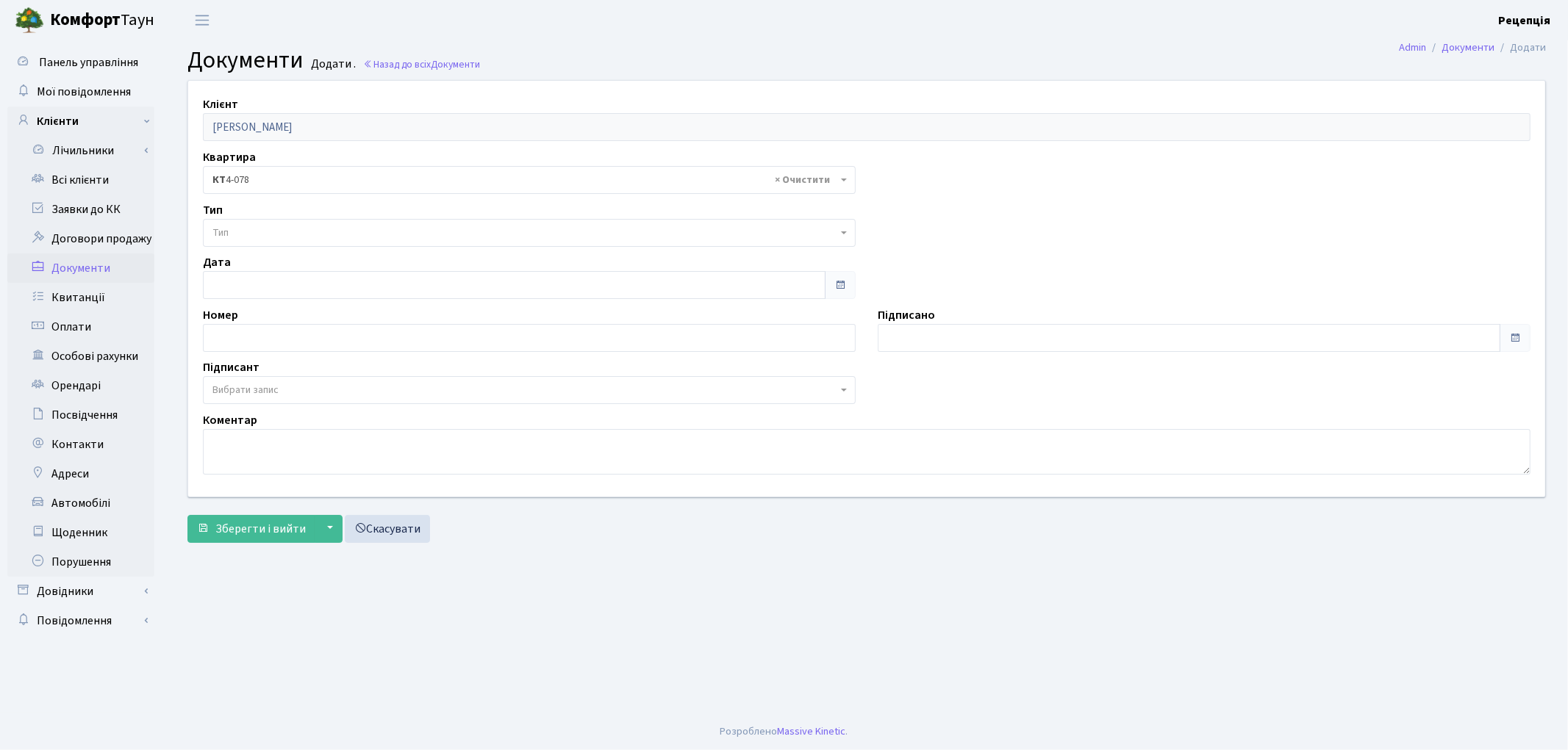
click at [258, 237] on span "Тип" at bounding box center [525, 233] width 625 height 15
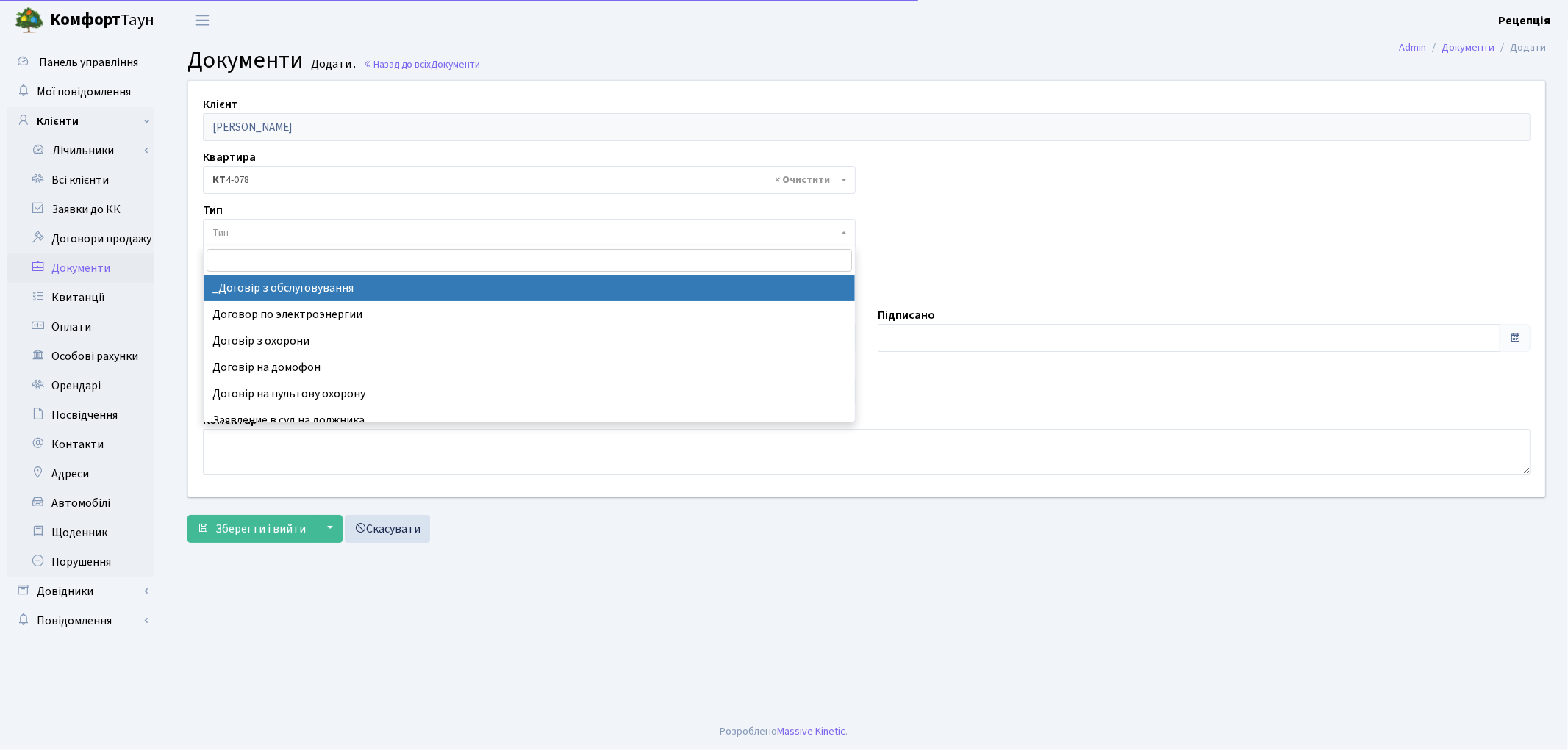
select select "289"
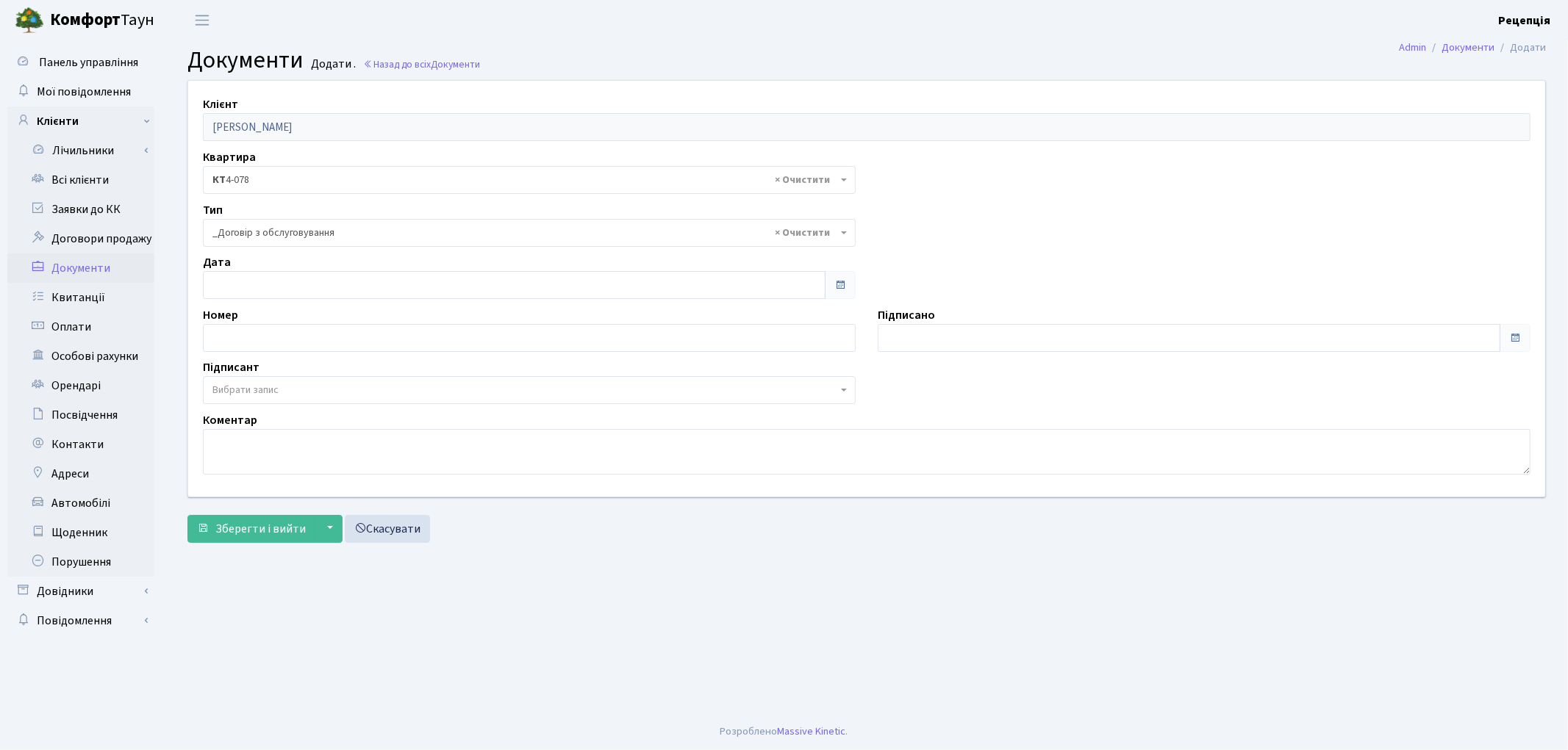
click at [242, 390] on span "Вибрати запис" at bounding box center [245, 390] width 66 height 15
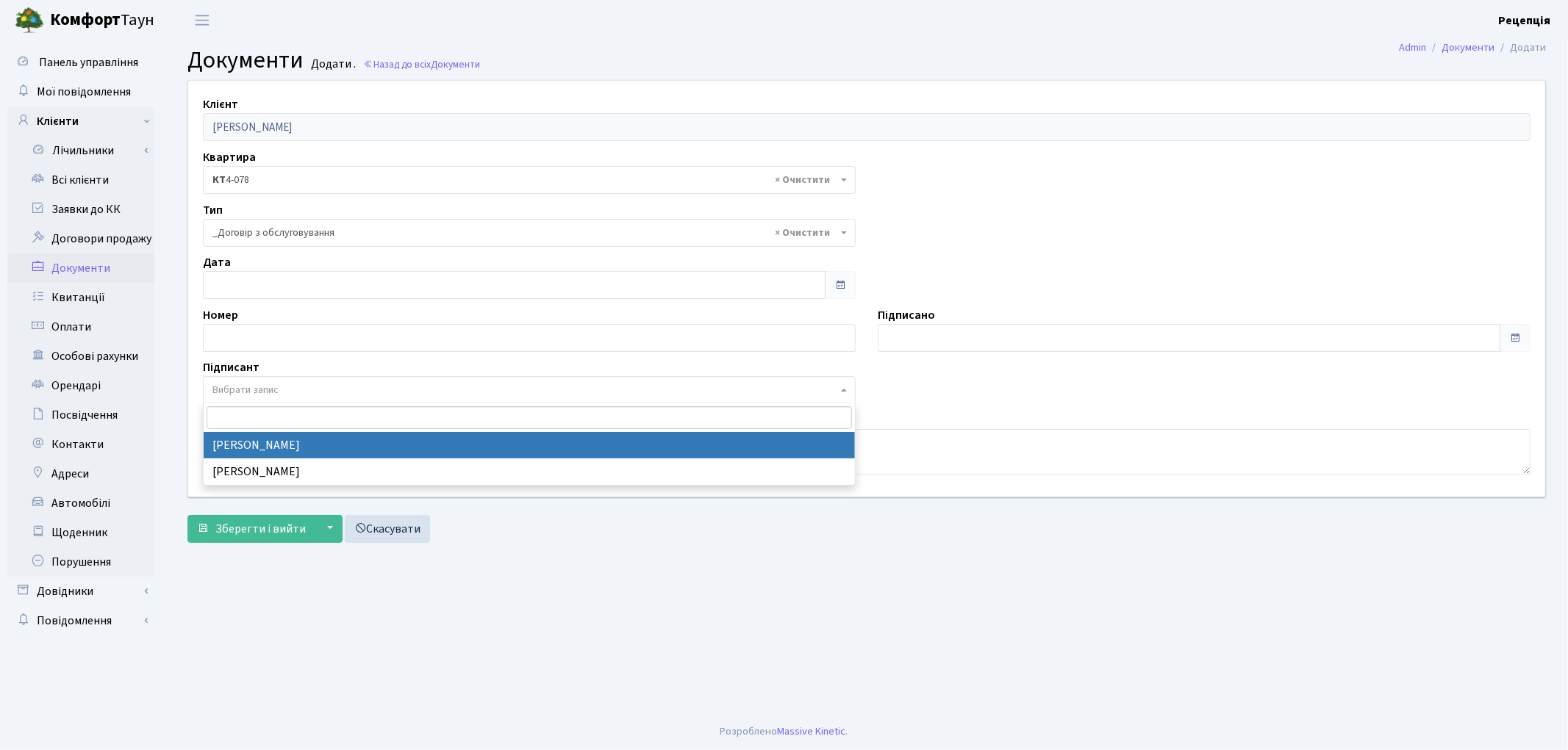
select select "74"
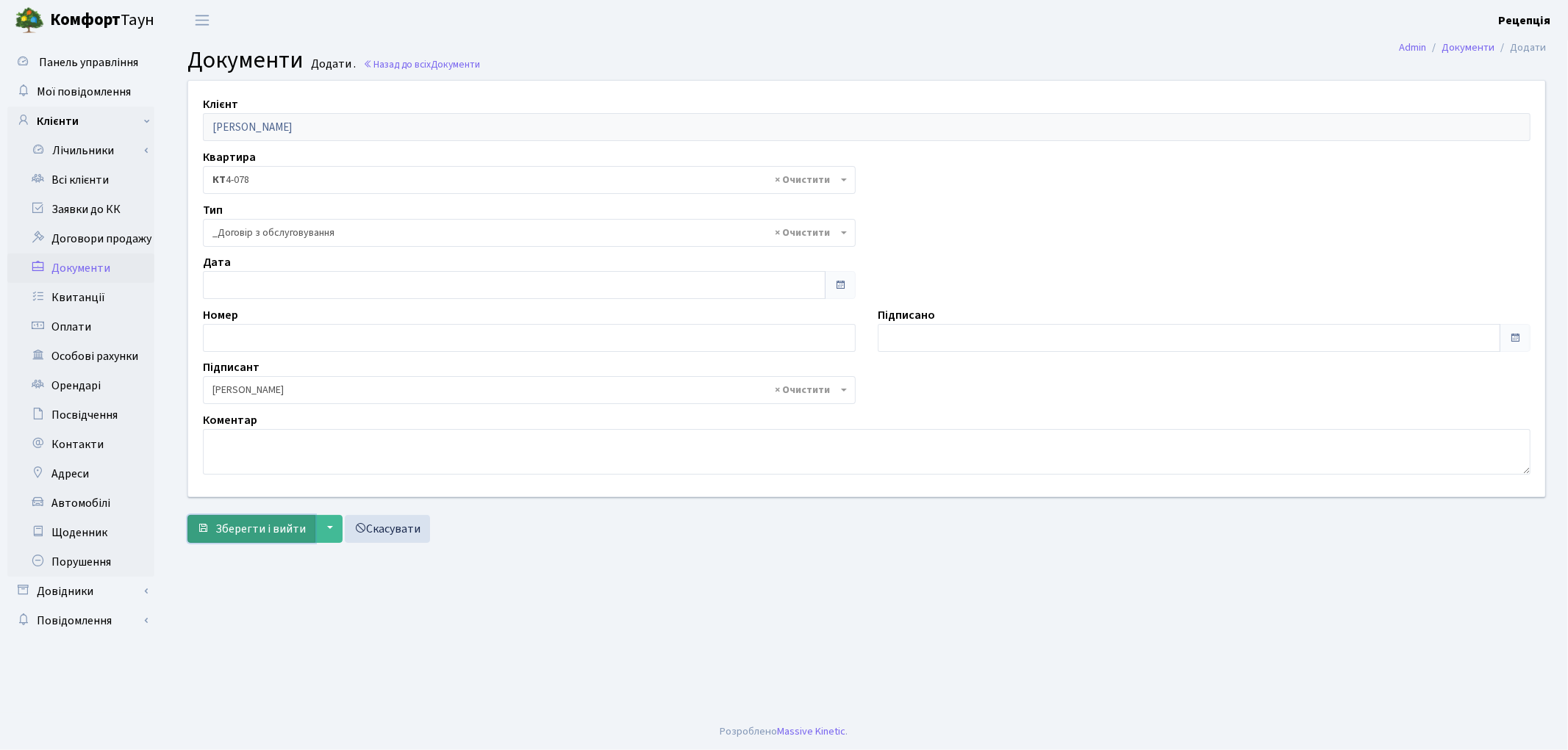
click at [251, 529] on span "Зберегти і вийти" at bounding box center [261, 529] width 90 height 16
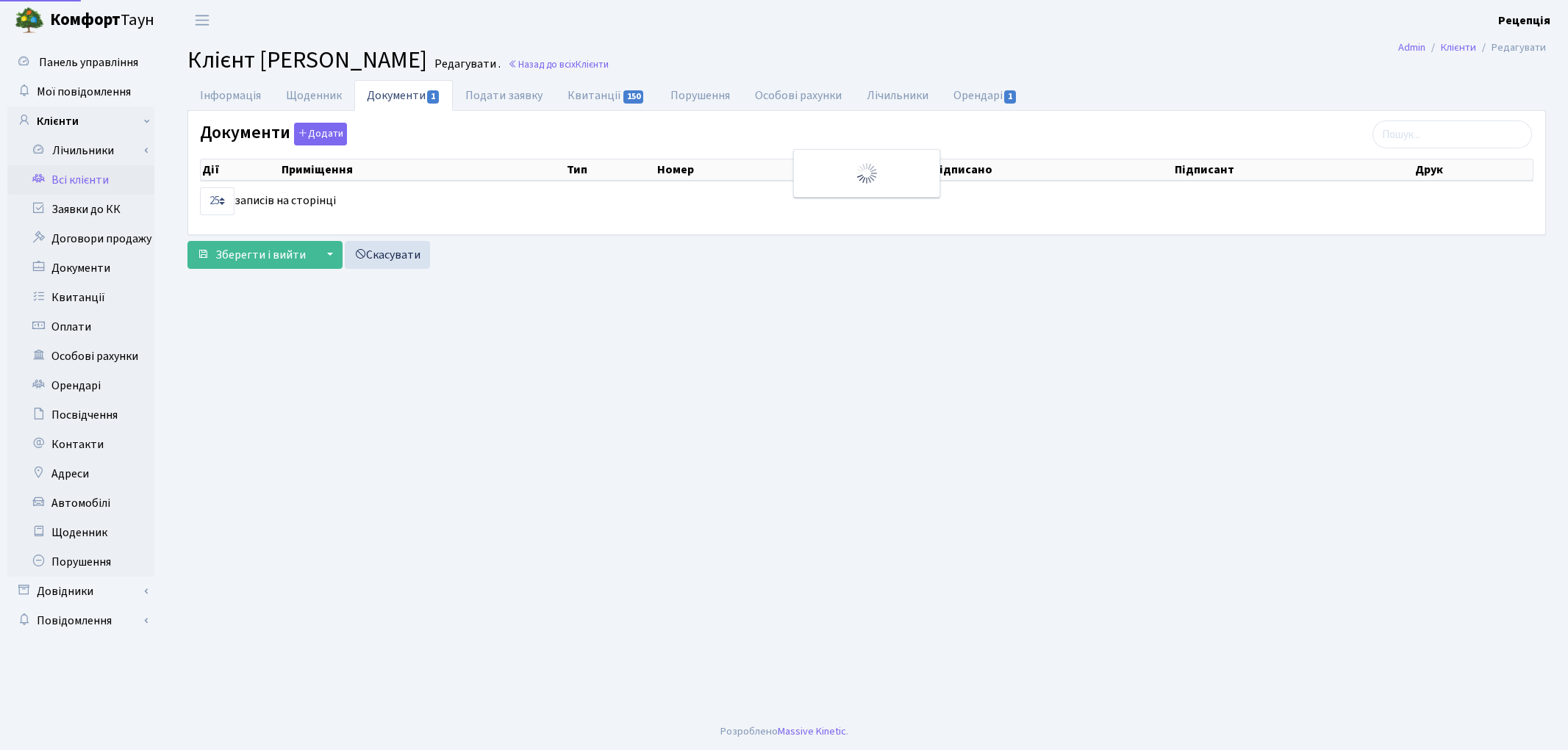
select select "25"
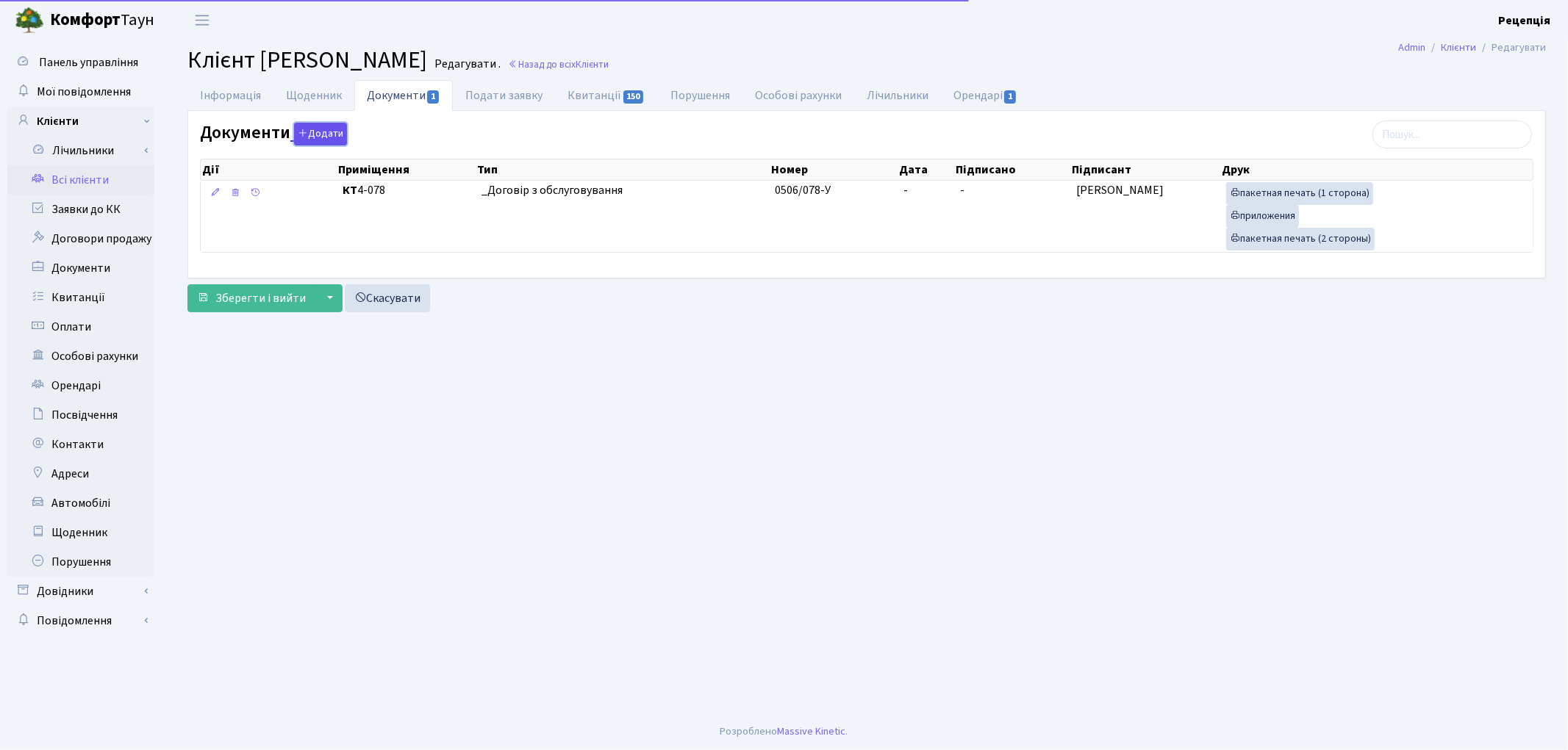
click at [307, 134] on button "Додати" at bounding box center [320, 134] width 53 height 23
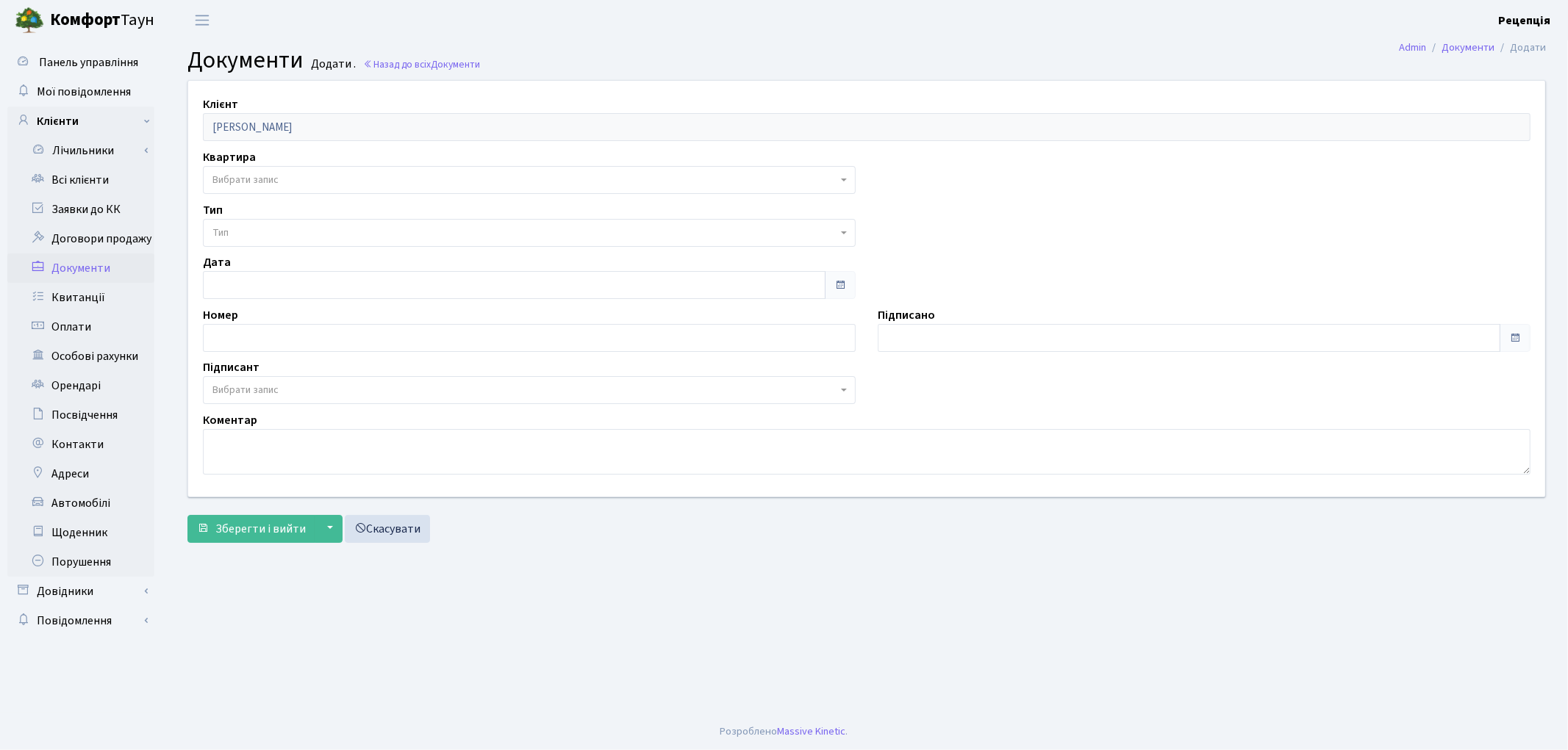
click at [261, 182] on span "Вибрати запис" at bounding box center [245, 180] width 66 height 15
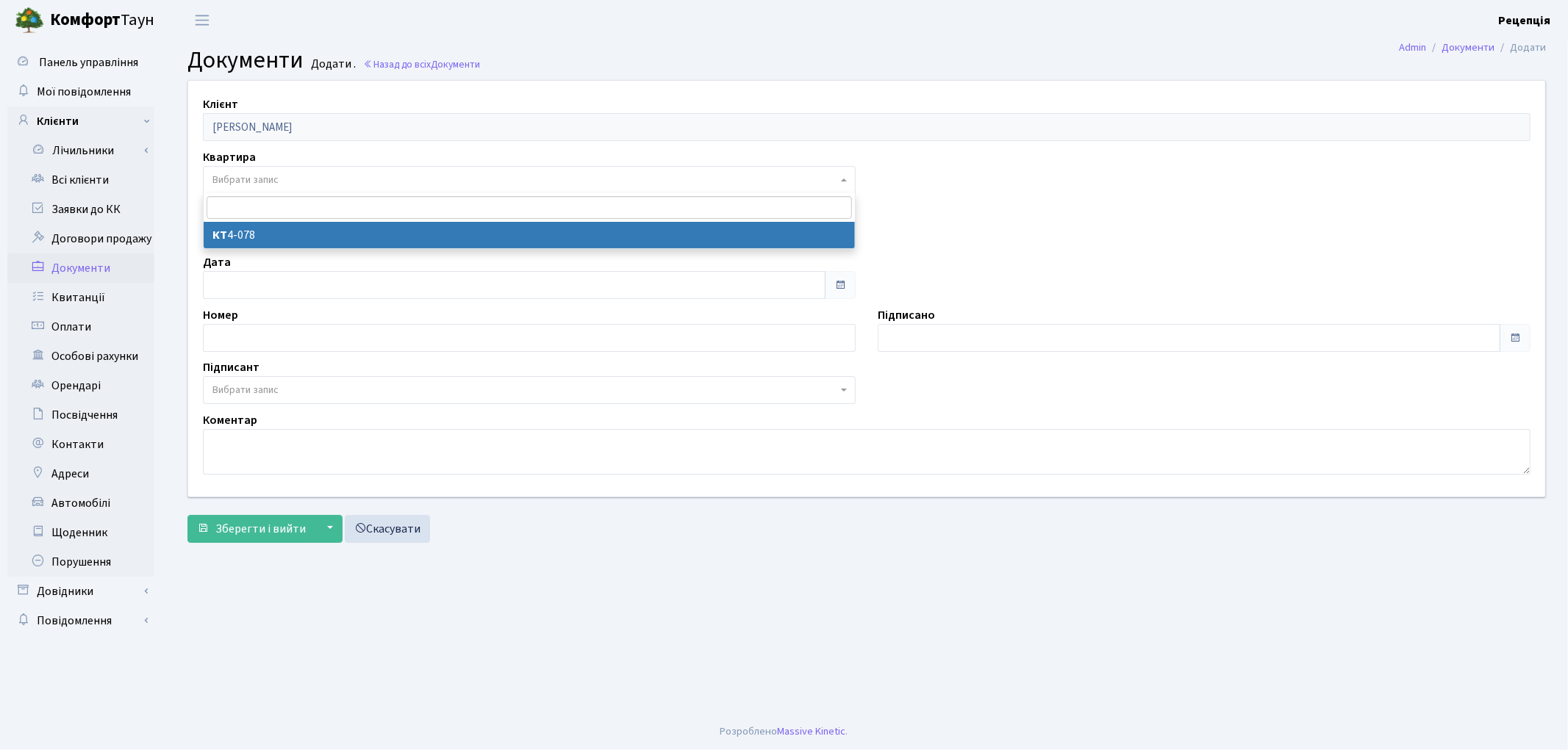
select select "178768"
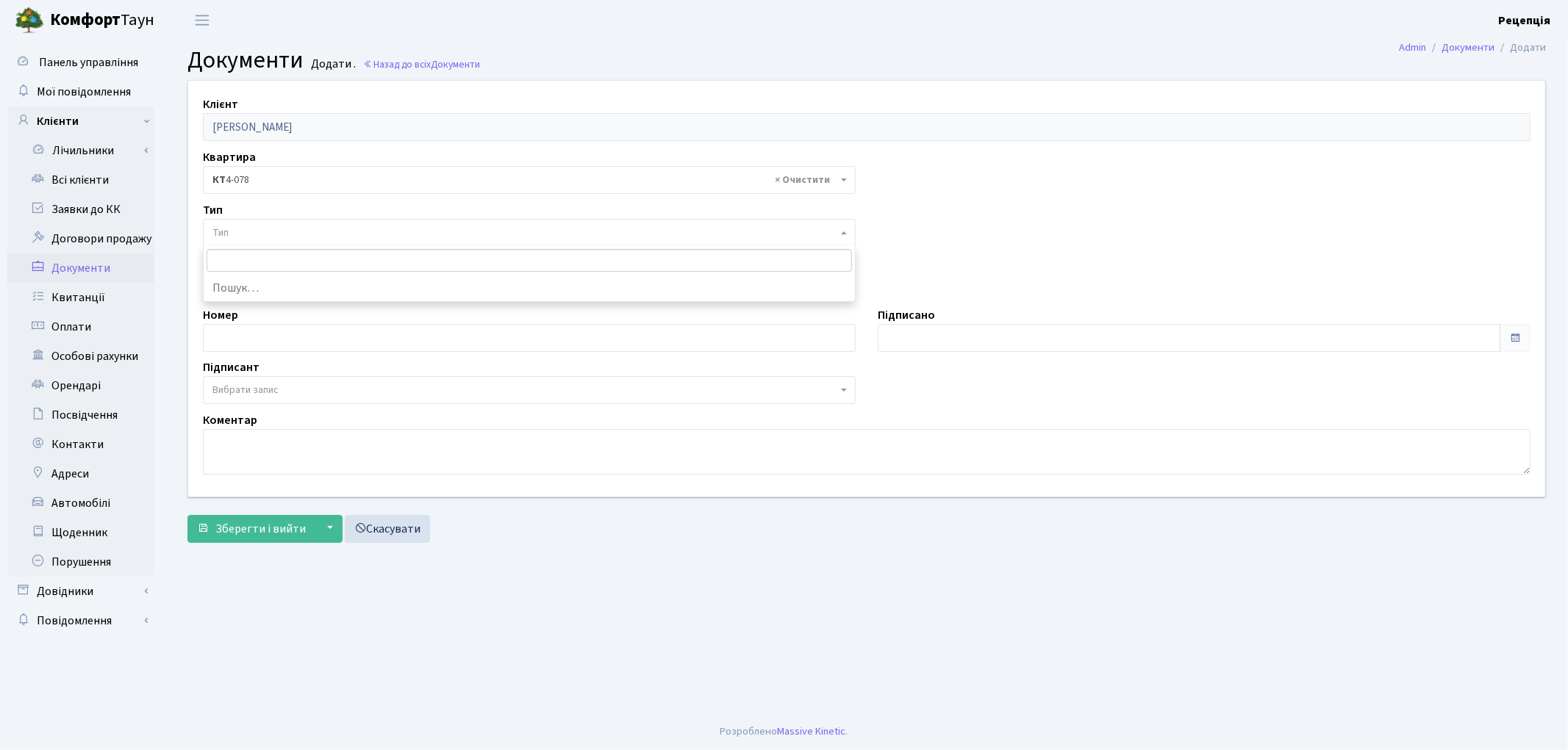
click at [259, 230] on span "Тип" at bounding box center [525, 233] width 625 height 15
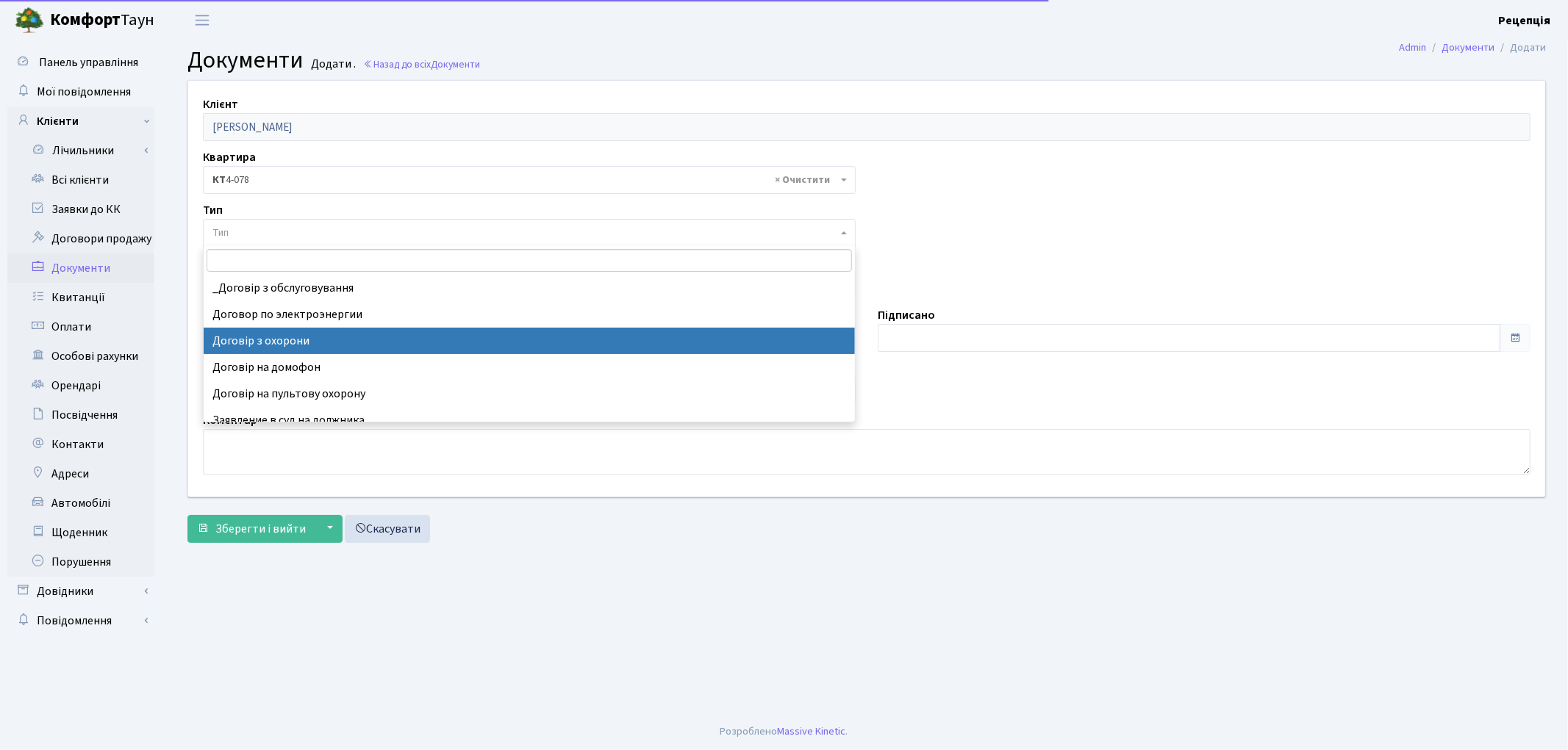
select select "290"
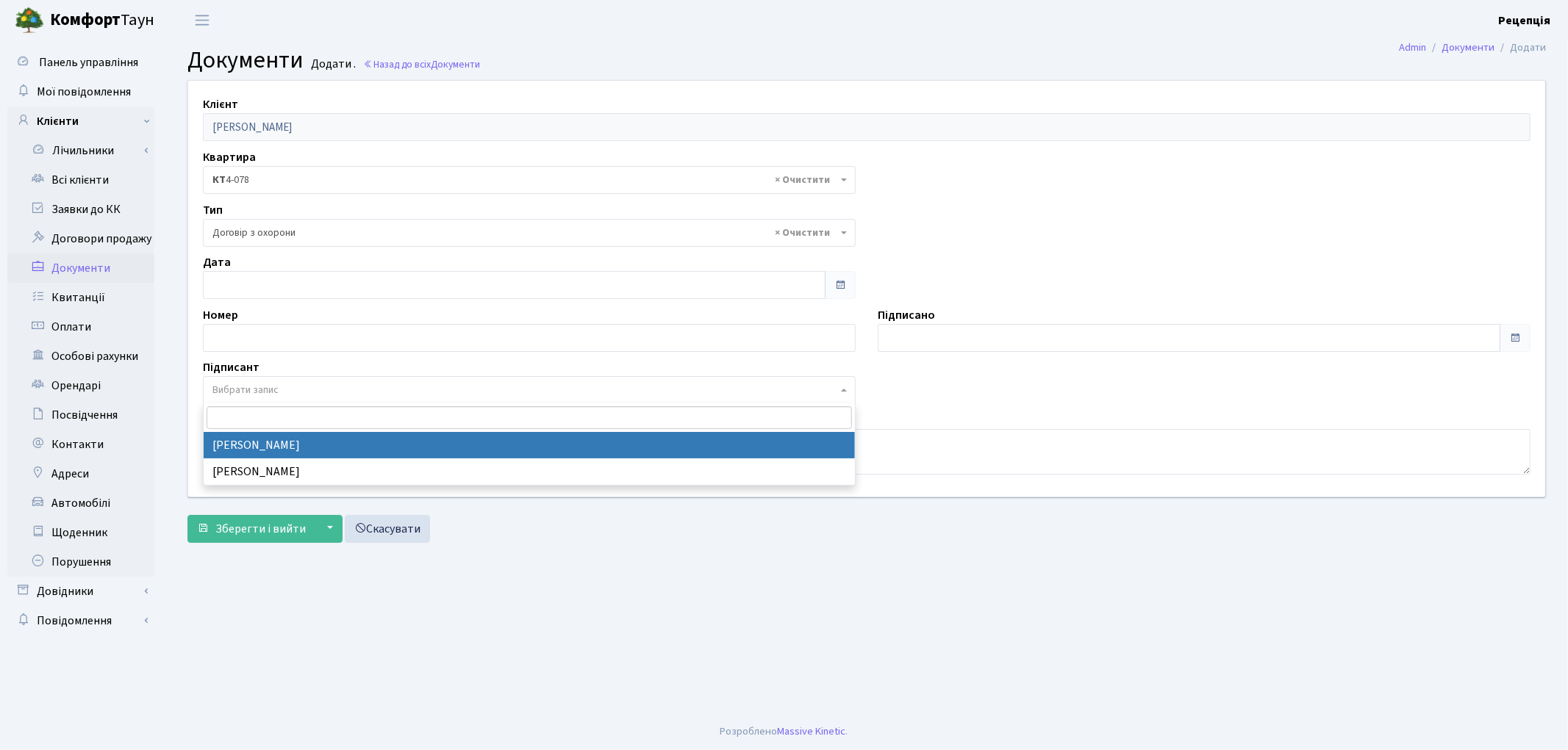
click at [252, 383] on span "Вибрати запис" at bounding box center [245, 390] width 66 height 15
select select "74"
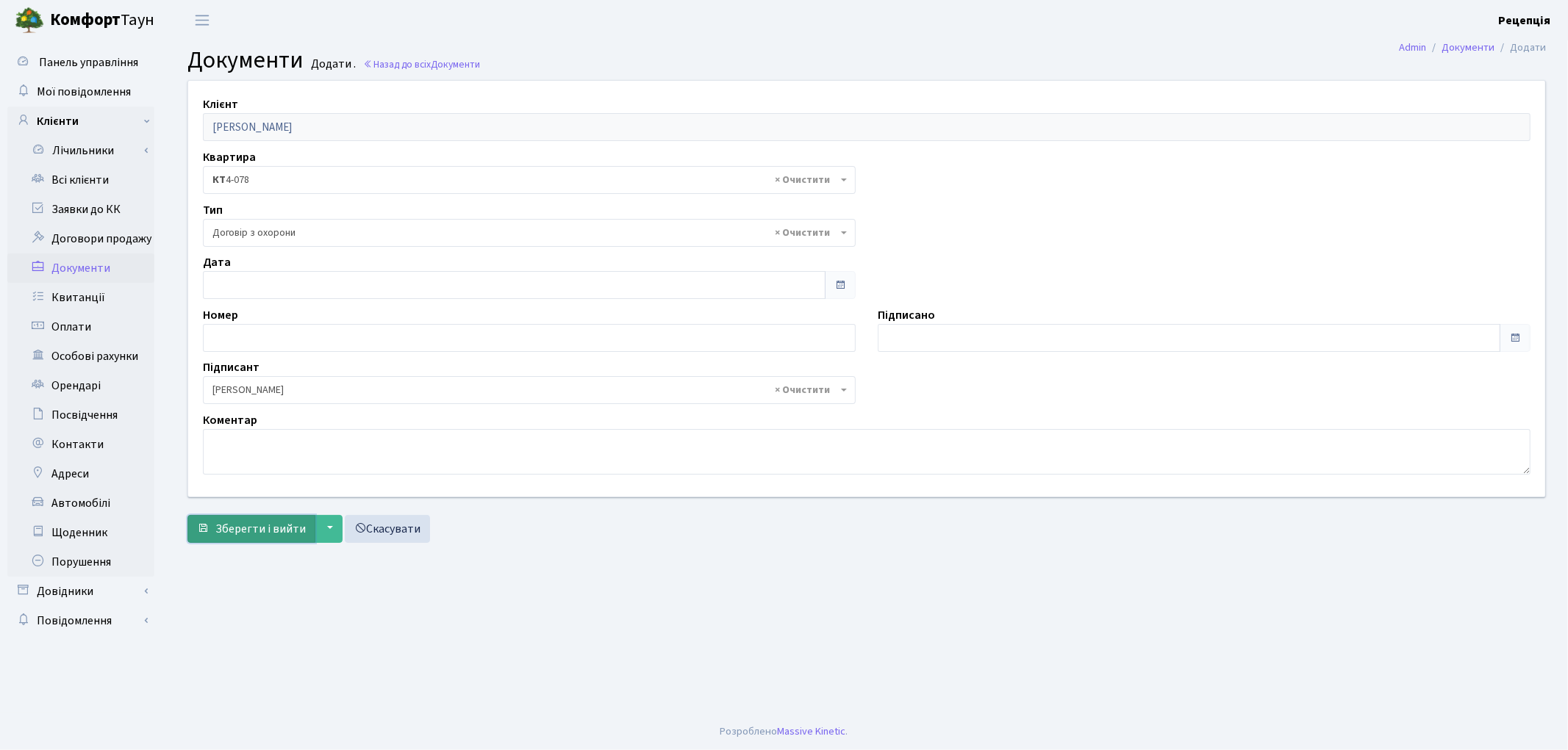
click at [245, 529] on span "Зберегти і вийти" at bounding box center [261, 529] width 90 height 16
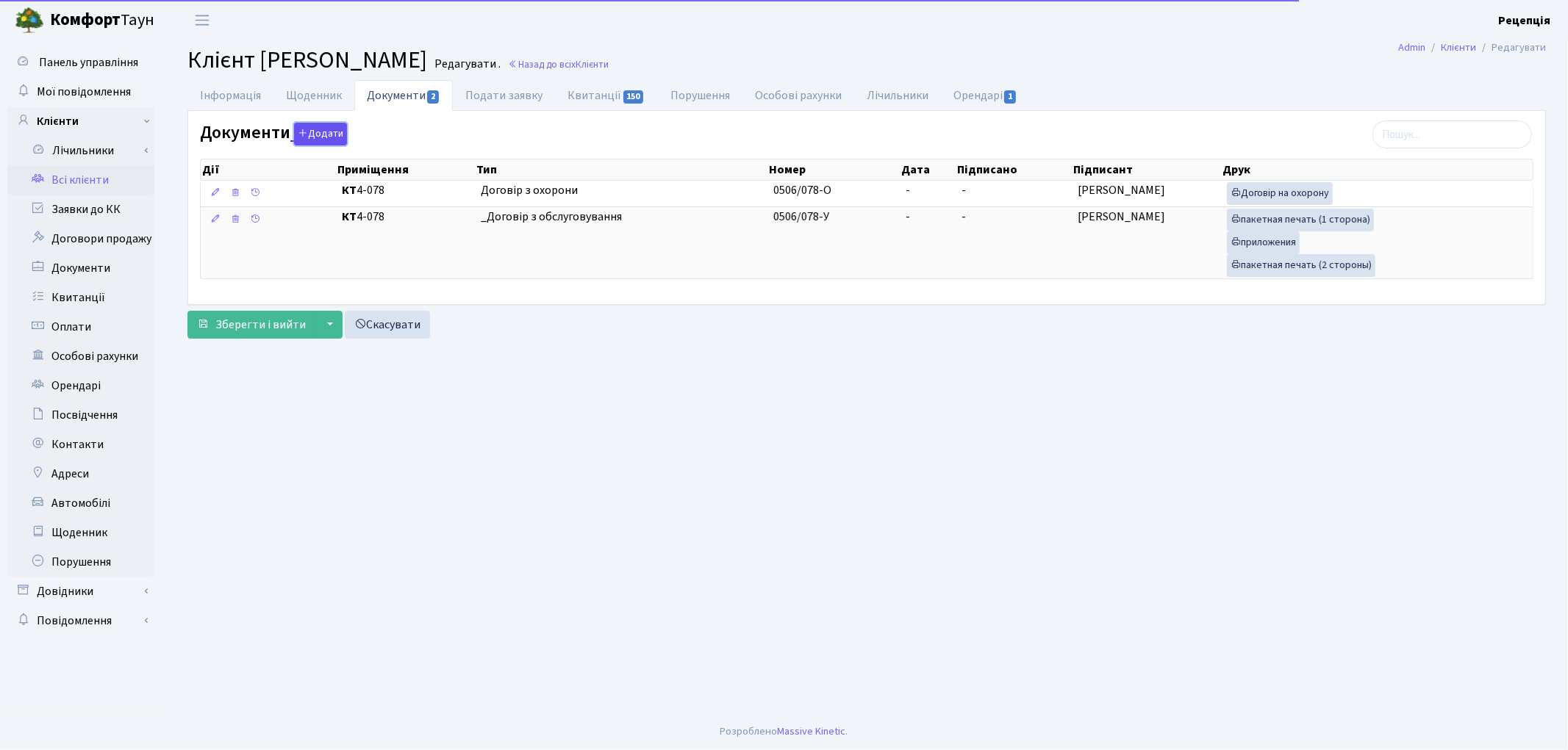
click at [311, 134] on button "Додати" at bounding box center [320, 134] width 53 height 23
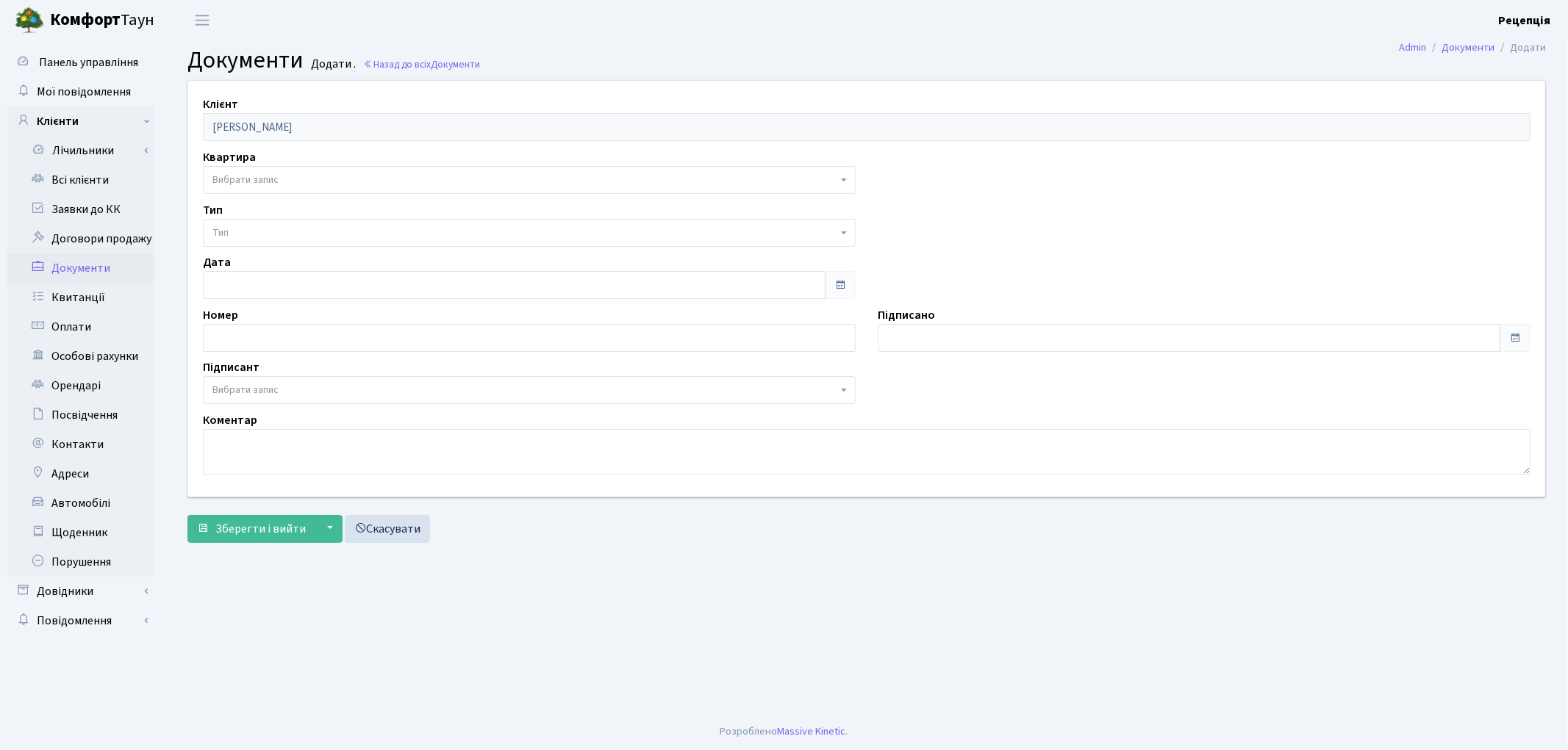
click at [258, 181] on span "Вибрати запис" at bounding box center [245, 180] width 66 height 15
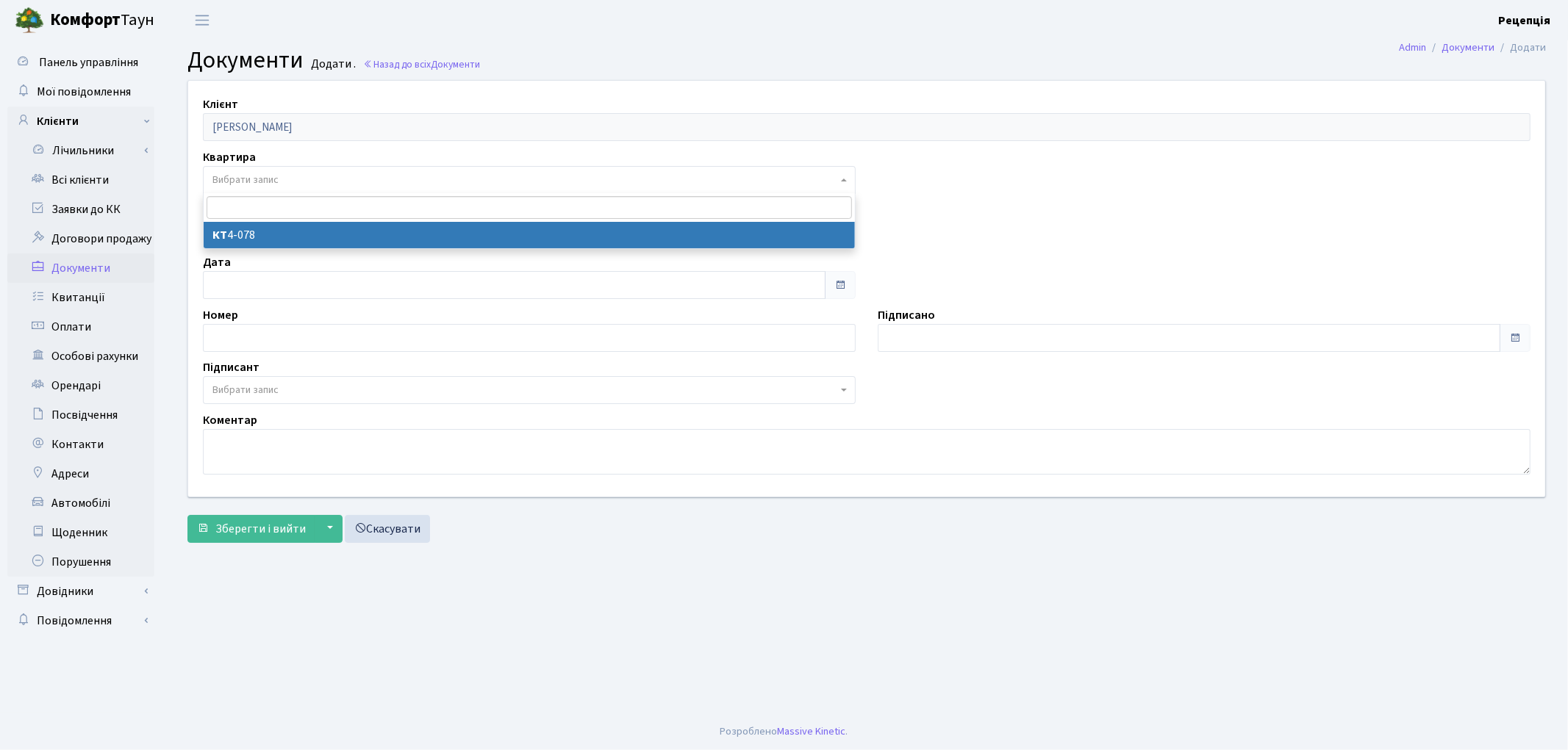
select select "178768"
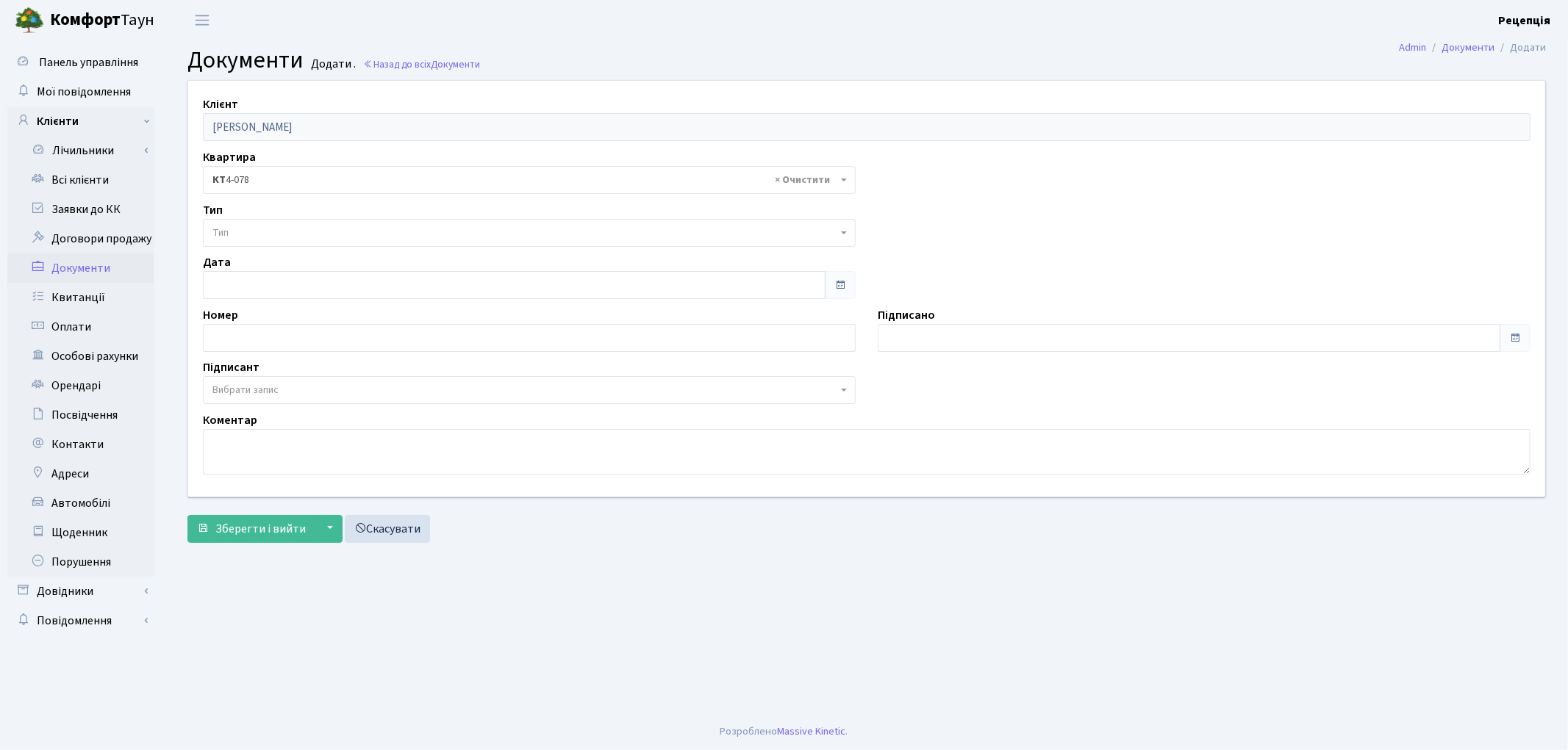
click at [256, 234] on span "Тип" at bounding box center [525, 233] width 625 height 15
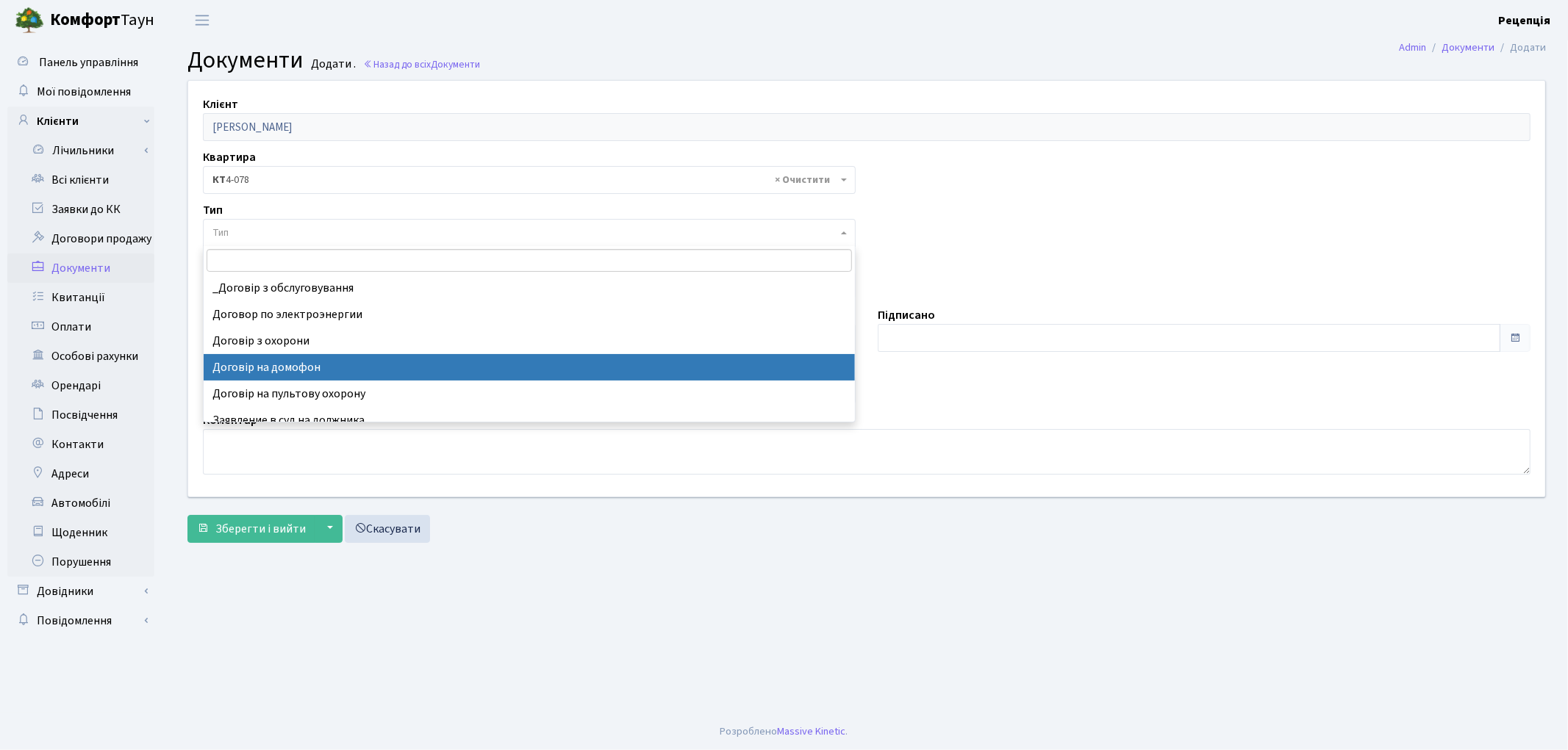
select select "292"
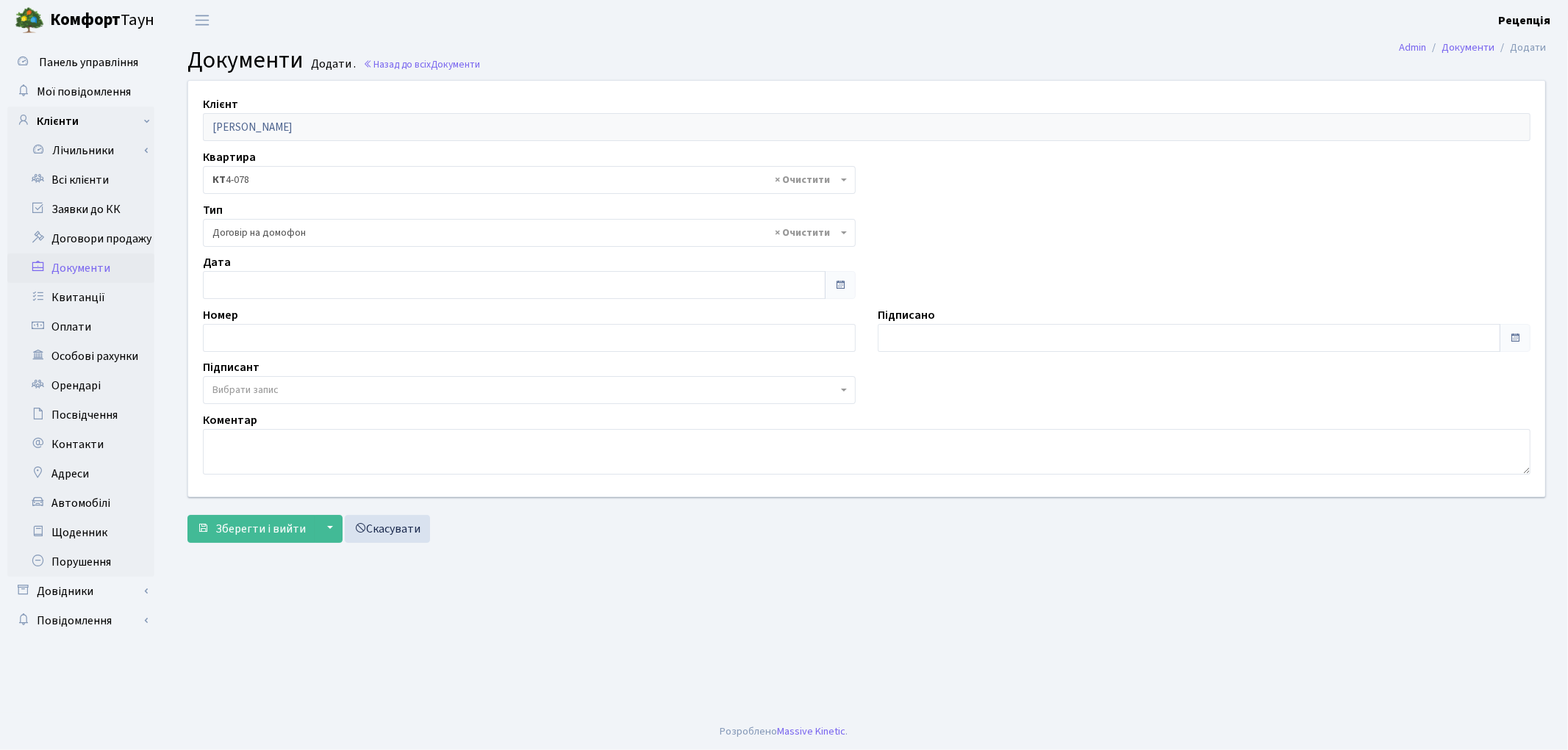
click at [259, 386] on span "Вибрати запис" at bounding box center [245, 390] width 66 height 15
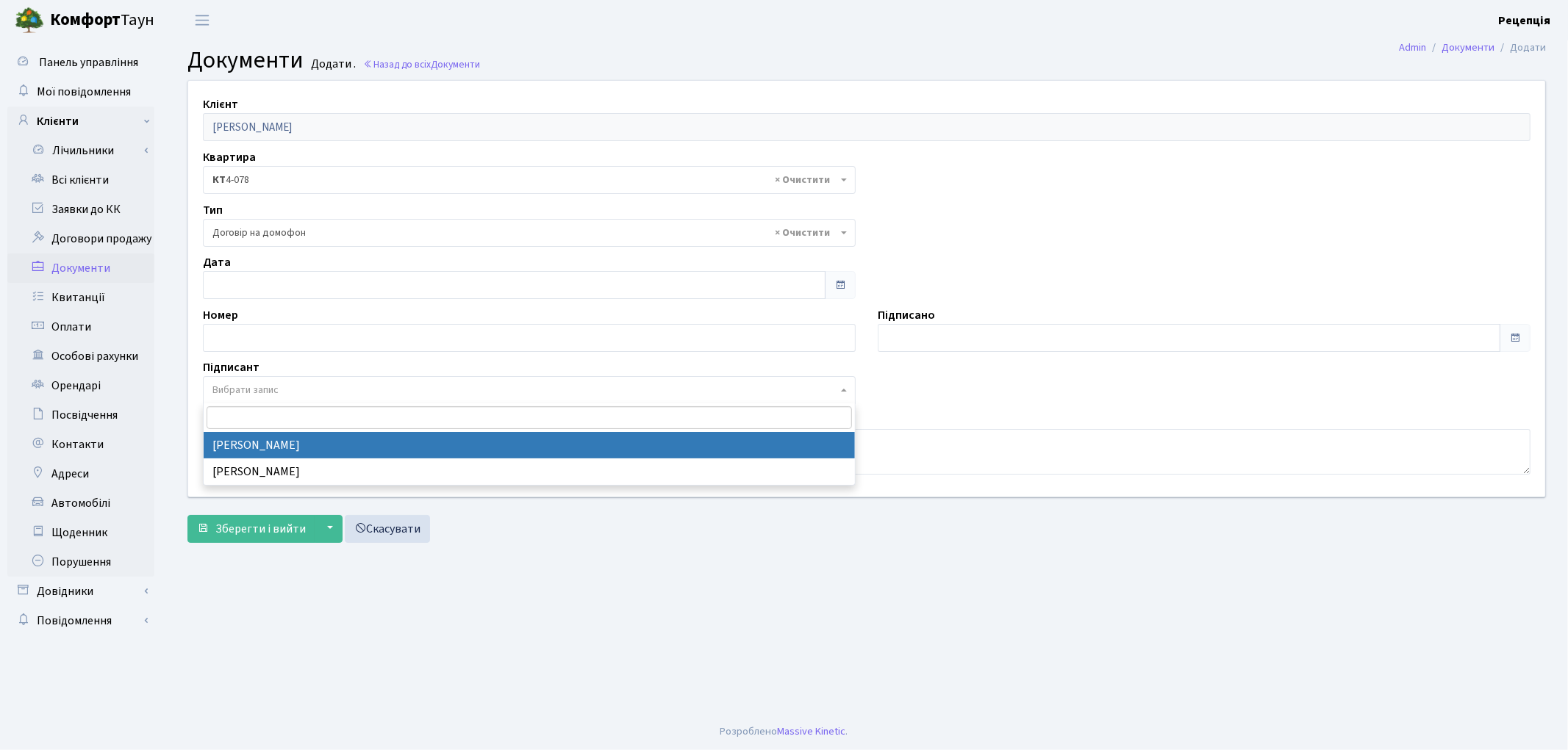
select select "74"
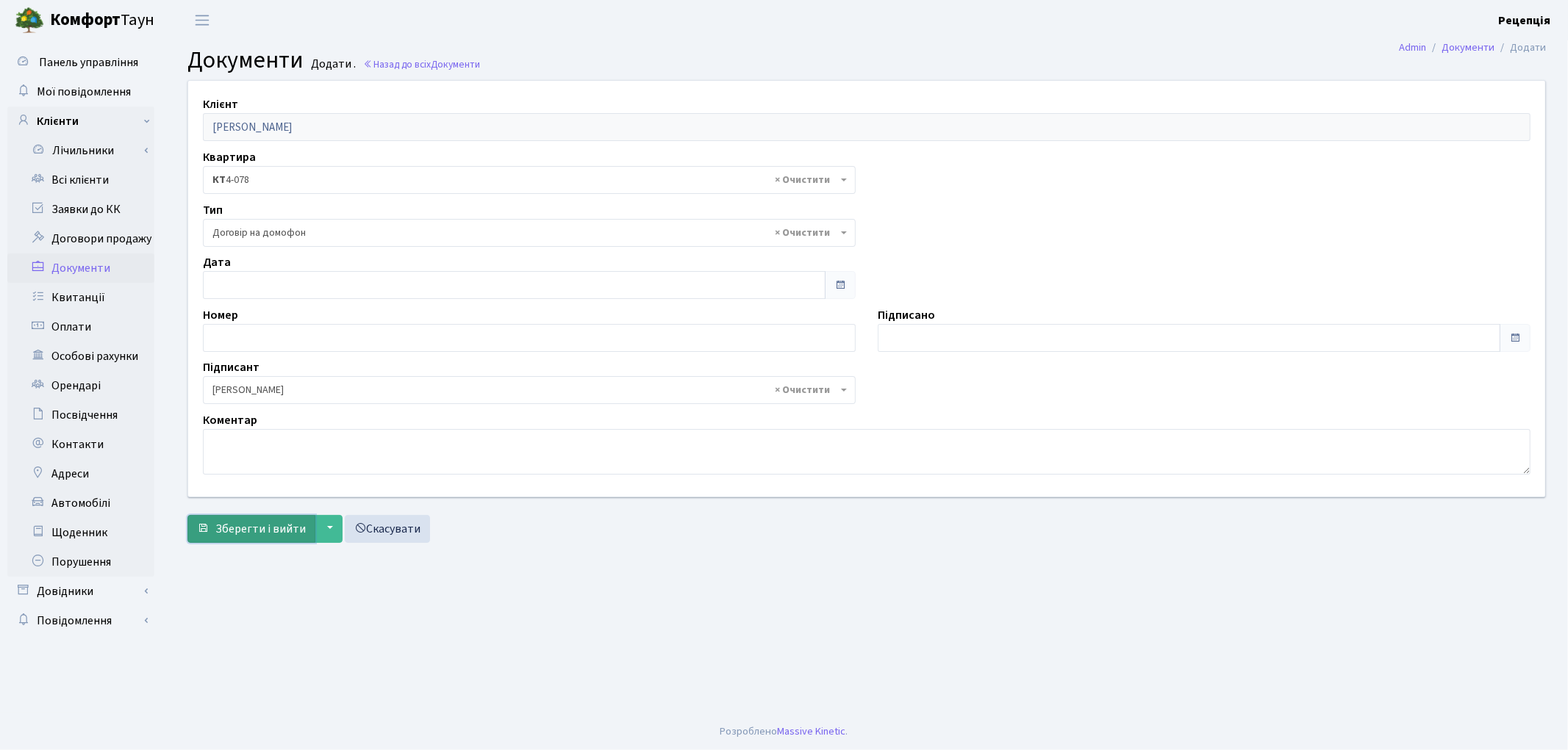
click at [258, 525] on span "Зберегти і вийти" at bounding box center [261, 529] width 90 height 16
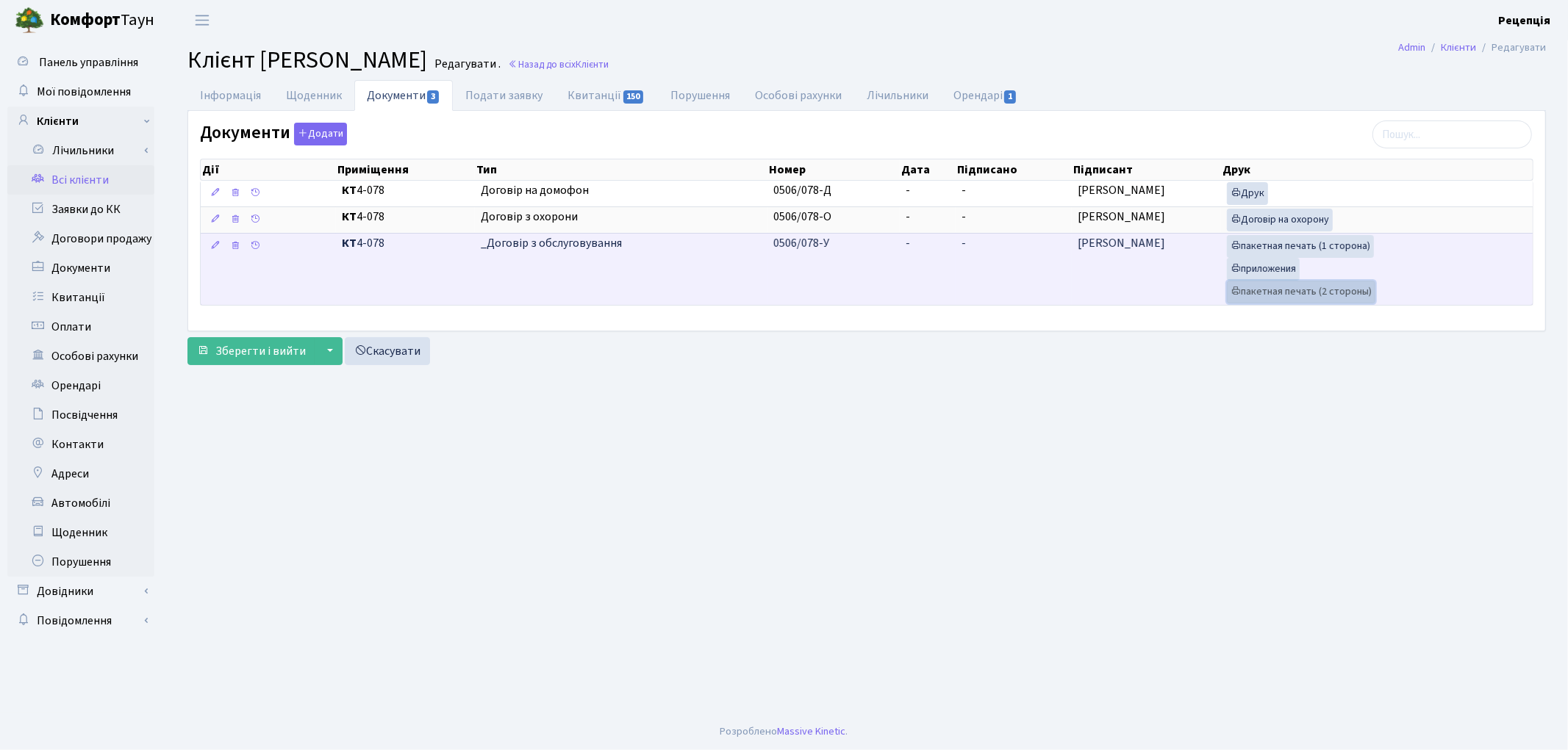
click at [1242, 290] on link "пакетная печать (2 стороны)" at bounding box center [1300, 291] width 148 height 23
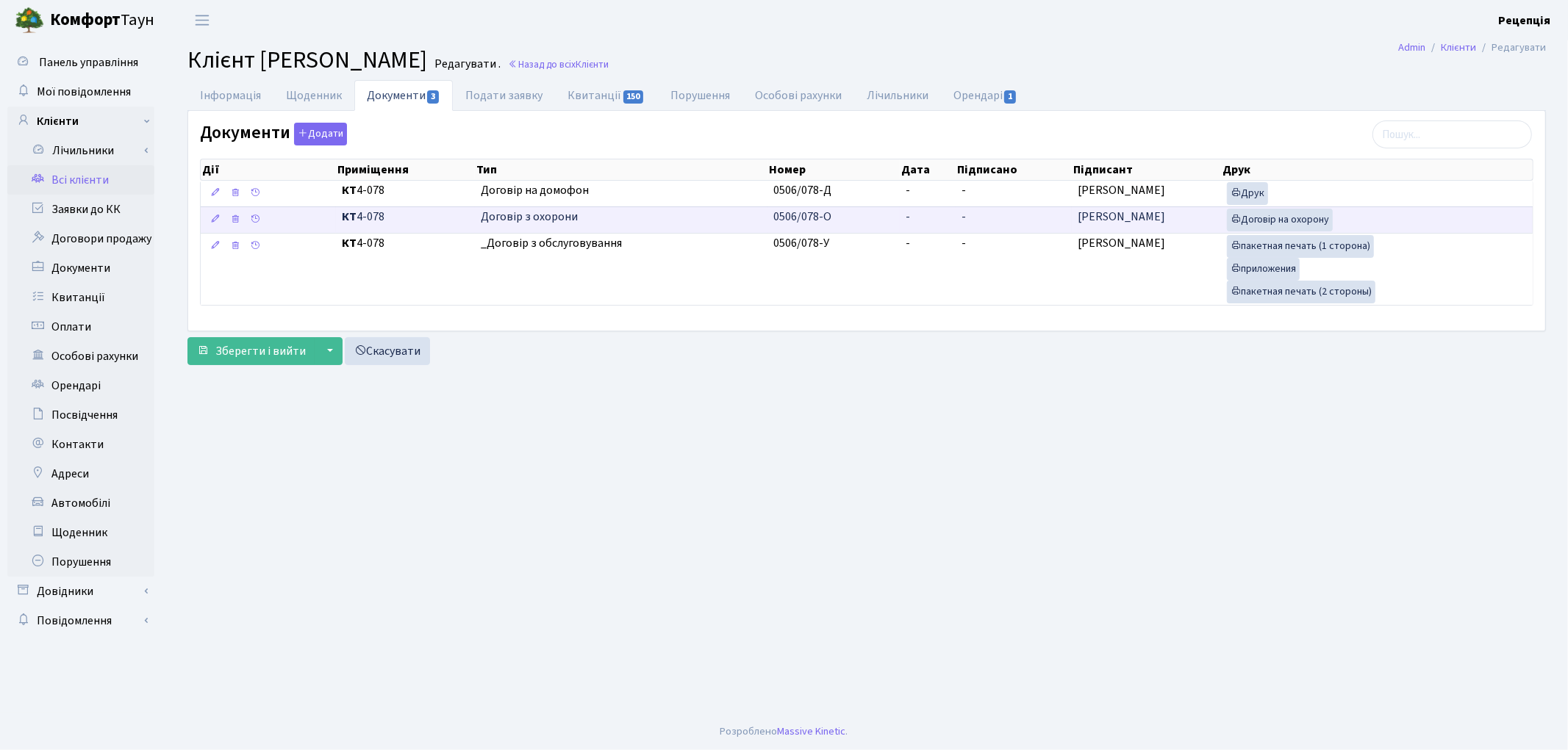
click at [921, 228] on td "-" at bounding box center [928, 219] width 56 height 26
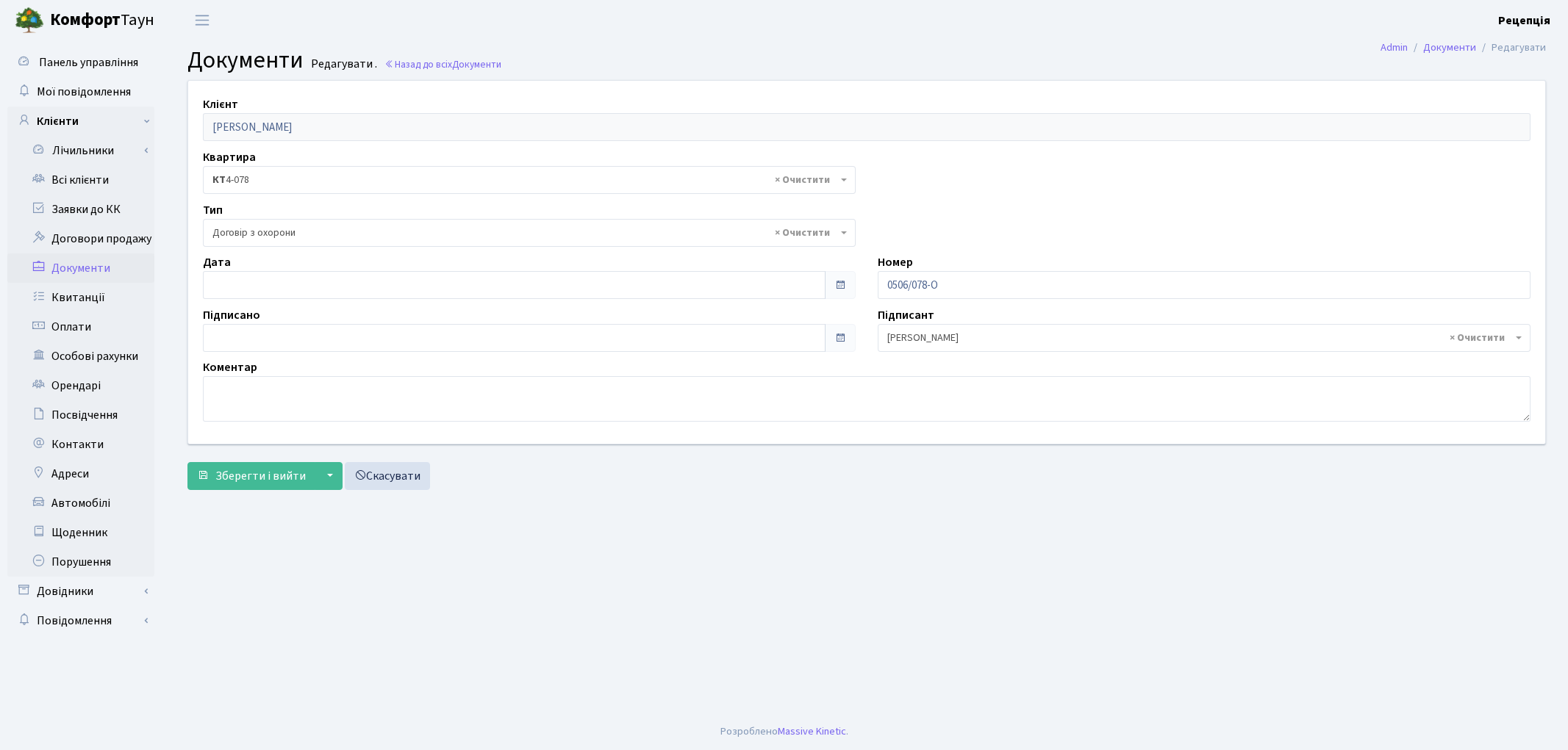
select select "290"
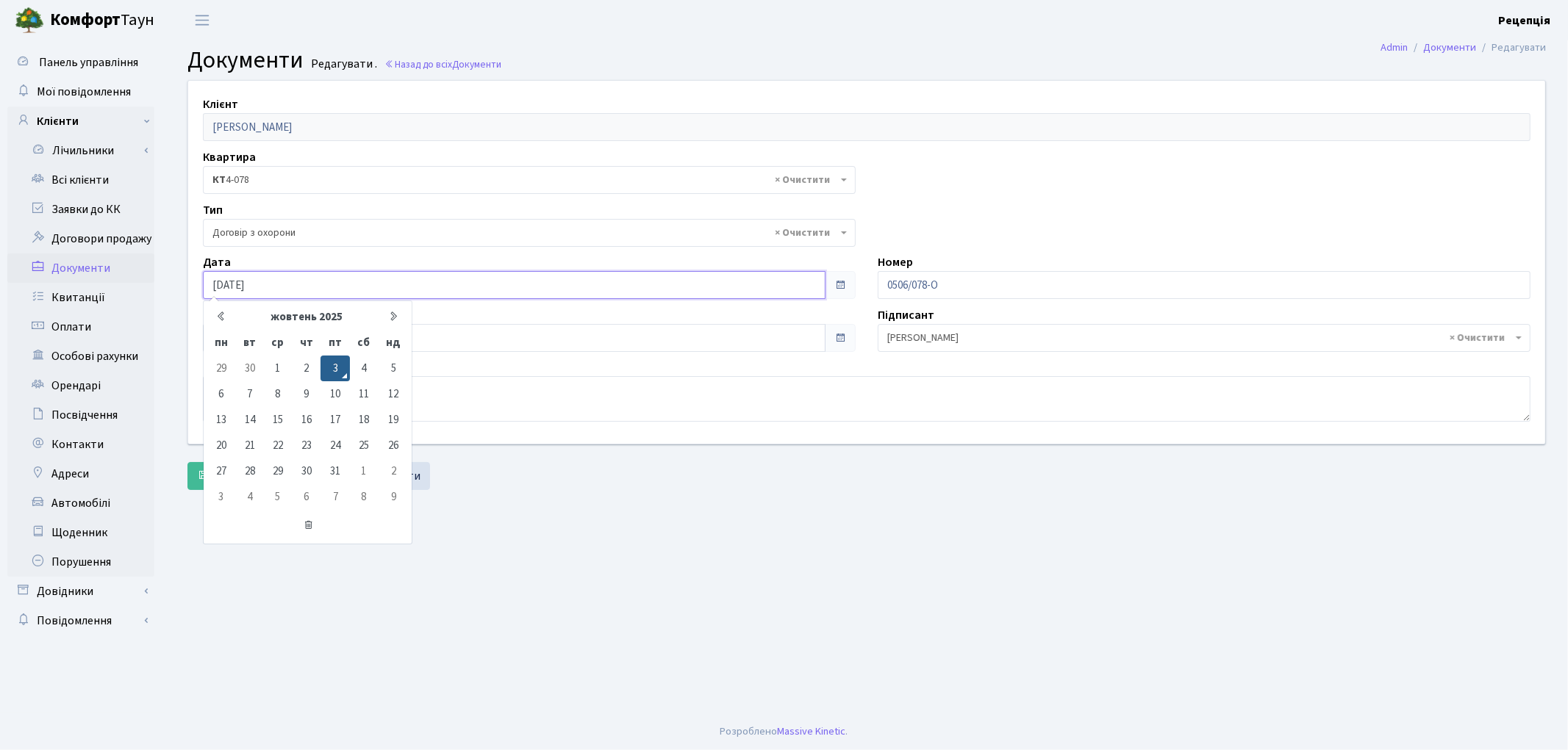
click at [251, 278] on input "03.10.2025" at bounding box center [514, 284] width 623 height 28
click at [284, 285] on input "03.10.2025" at bounding box center [514, 284] width 623 height 28
type input "03.10.2020"
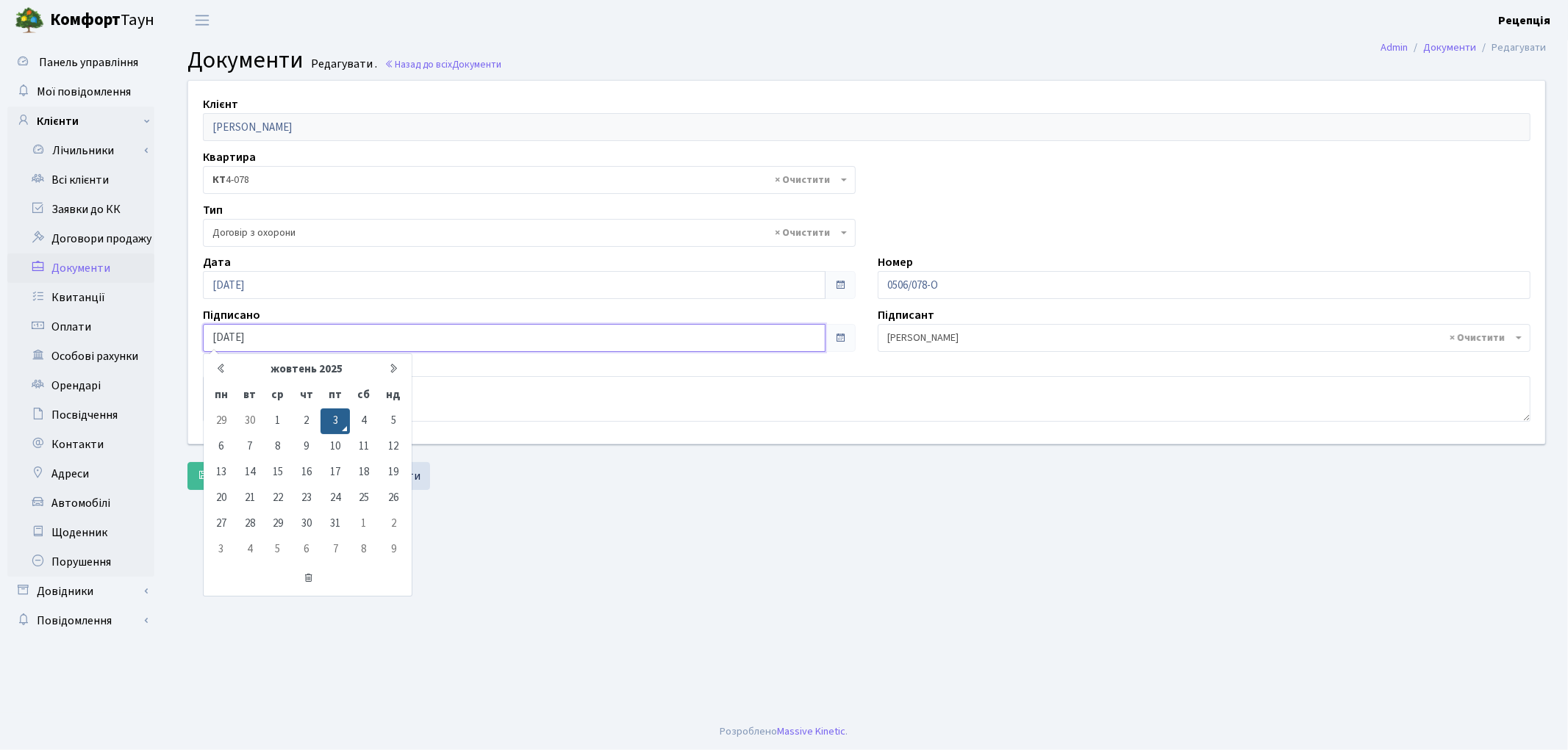
click at [284, 337] on input "03.10.2025" at bounding box center [514, 337] width 623 height 28
type input "03.10.2020"
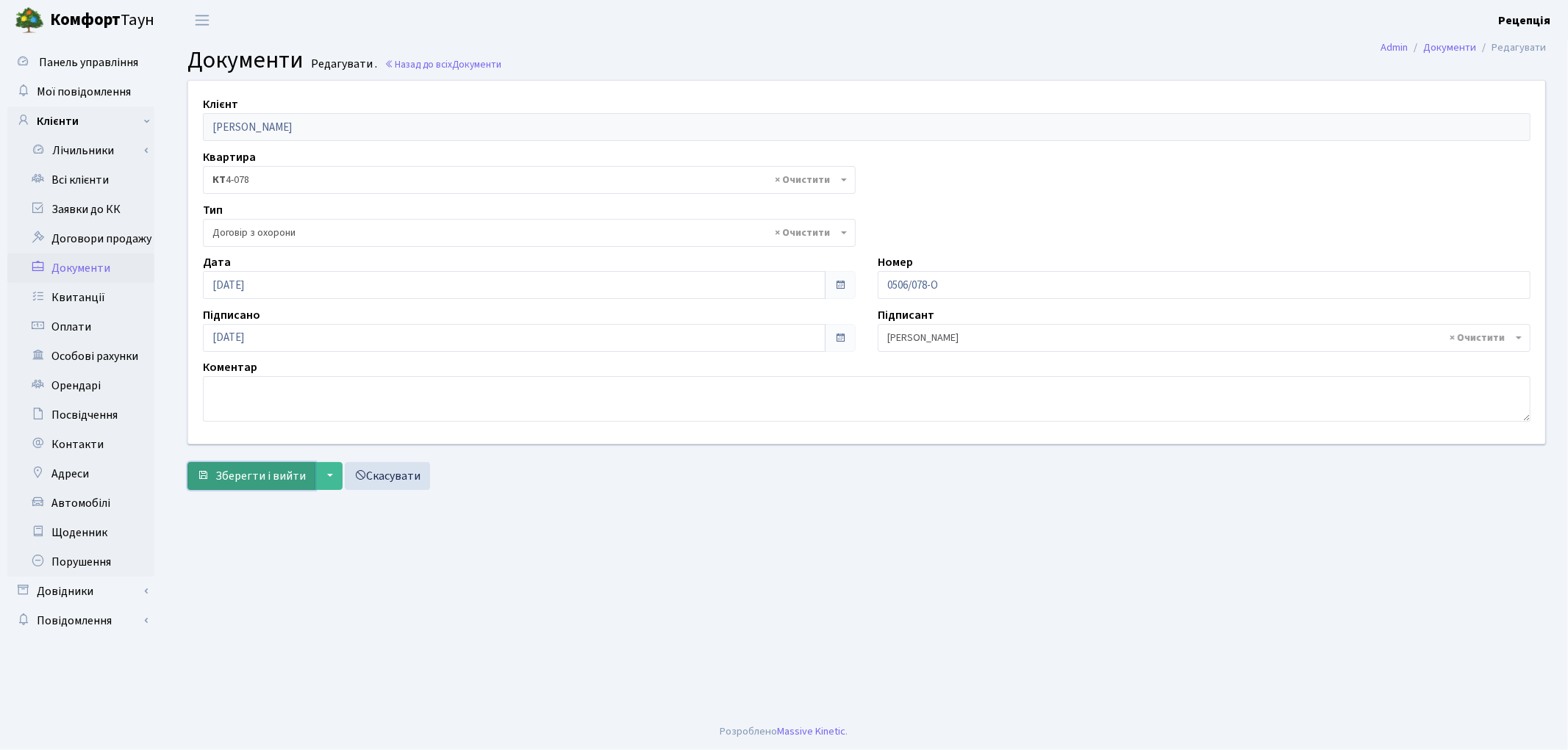
click at [254, 478] on span "Зберегти і вийти" at bounding box center [261, 476] width 90 height 16
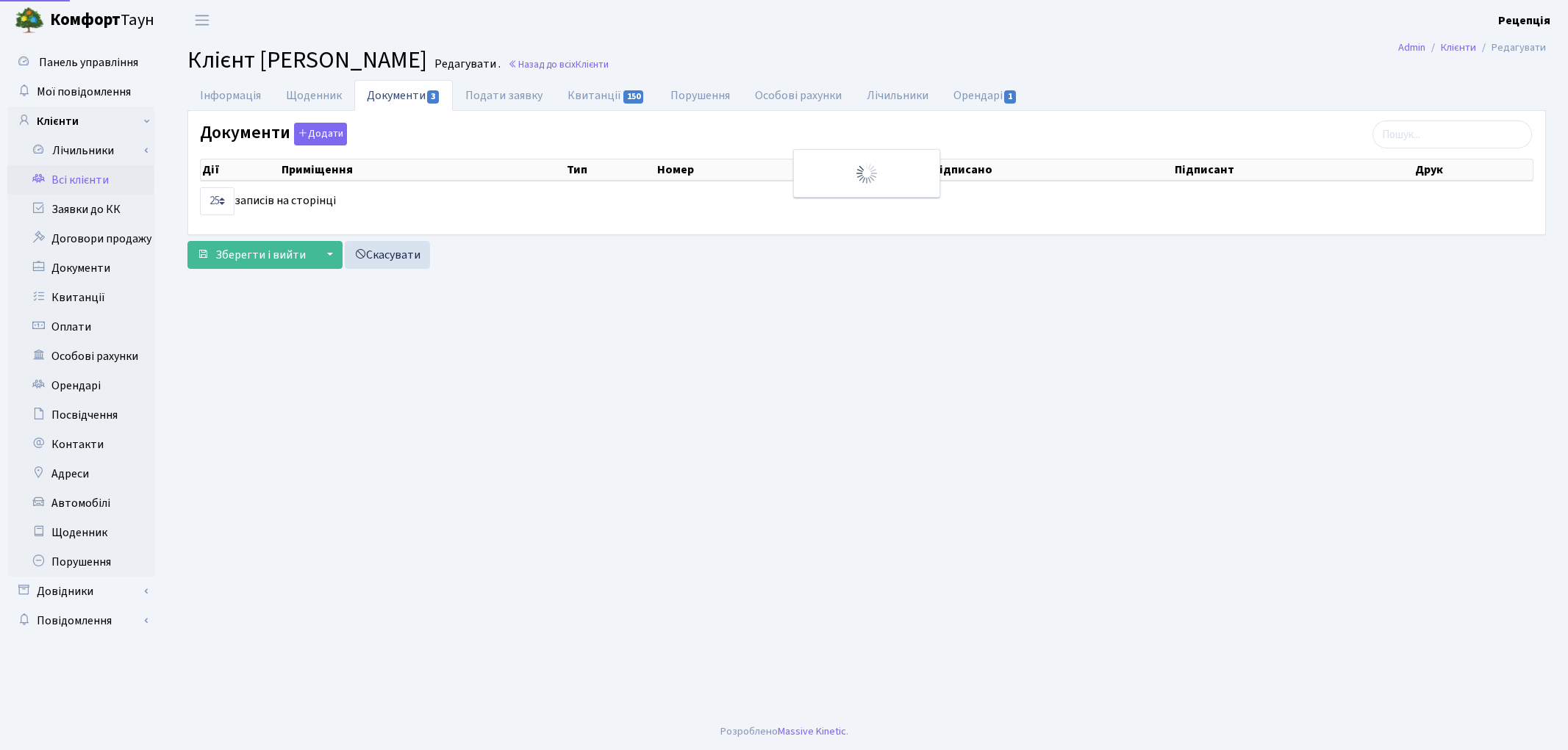
select select "25"
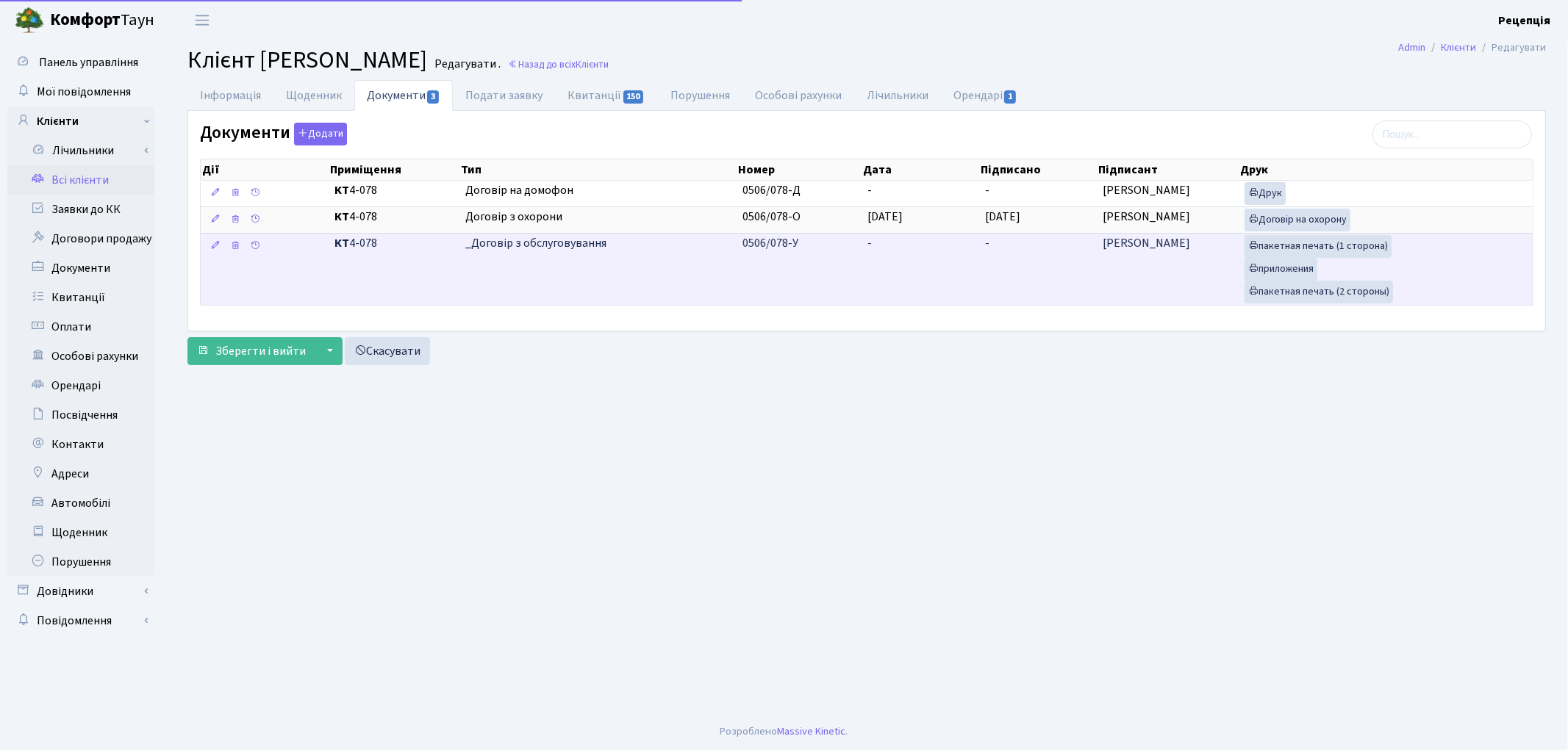
click at [963, 259] on td "-" at bounding box center [920, 268] width 117 height 72
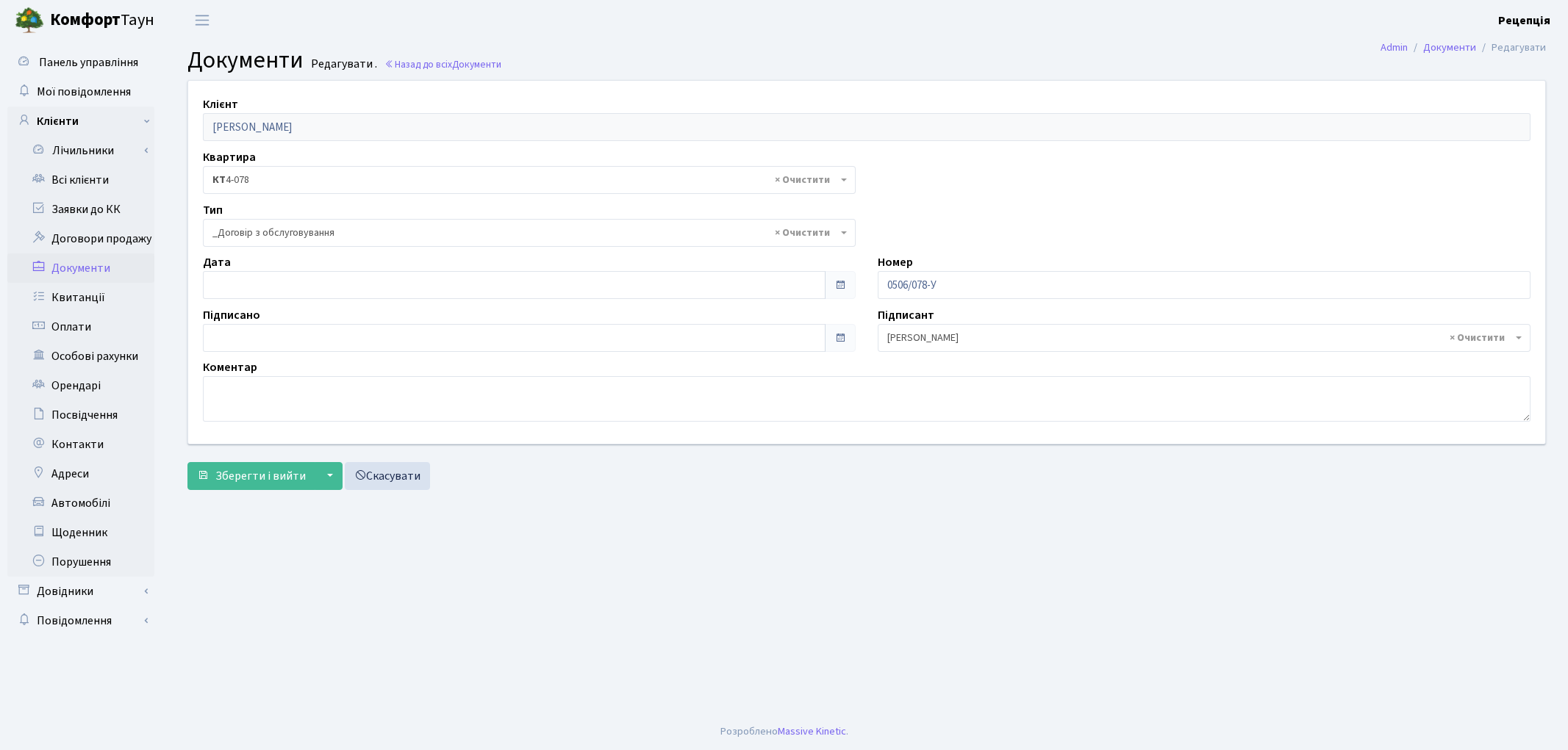
select select "289"
type input "[DATE]"
click at [269, 271] on input "[DATE]" at bounding box center [514, 284] width 623 height 28
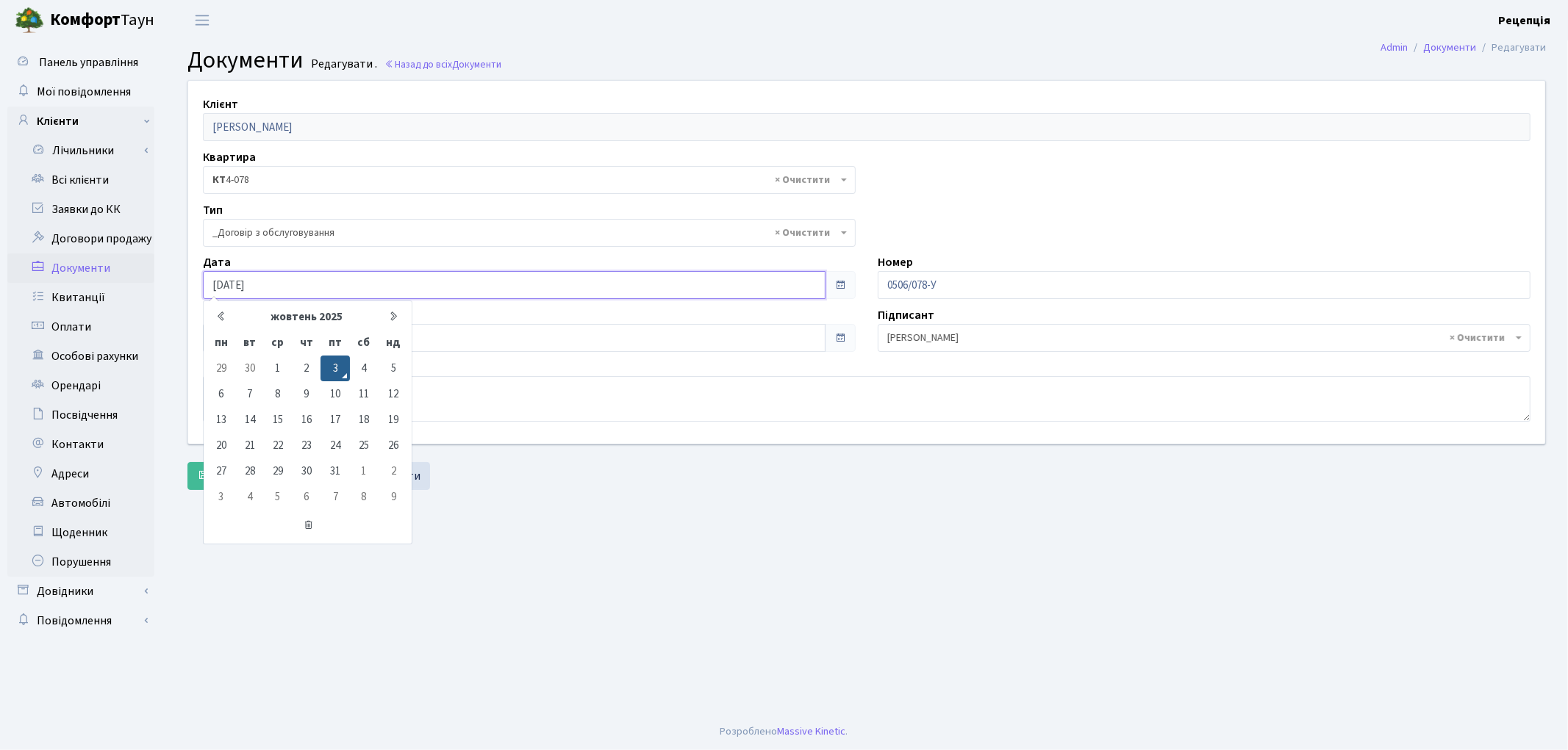
drag, startPoint x: 330, startPoint y: 360, endPoint x: 311, endPoint y: 353, distance: 20.2
click at [330, 363] on td "3" at bounding box center [334, 368] width 29 height 25
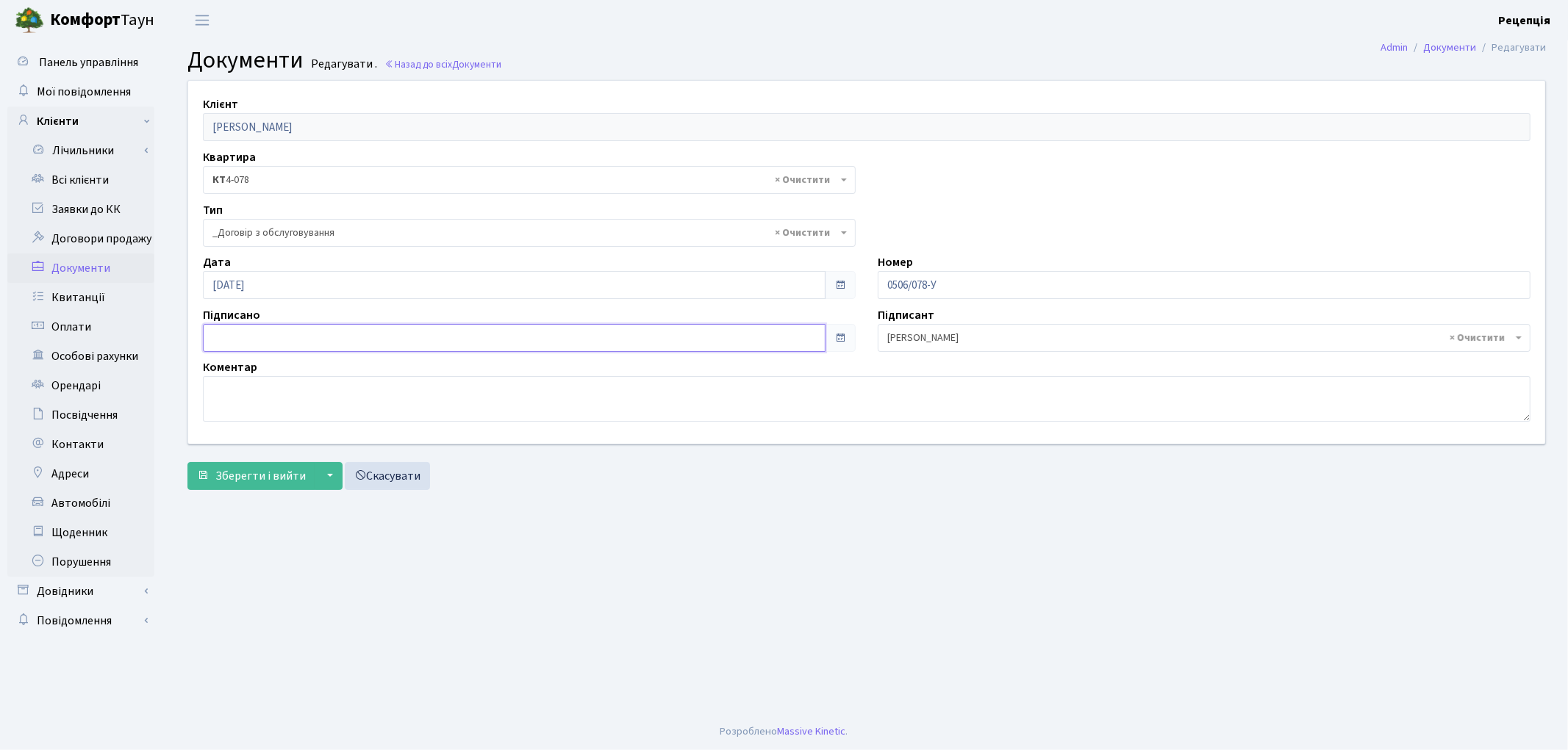
type input "[DATE]"
click at [287, 341] on input "[DATE]" at bounding box center [514, 337] width 623 height 28
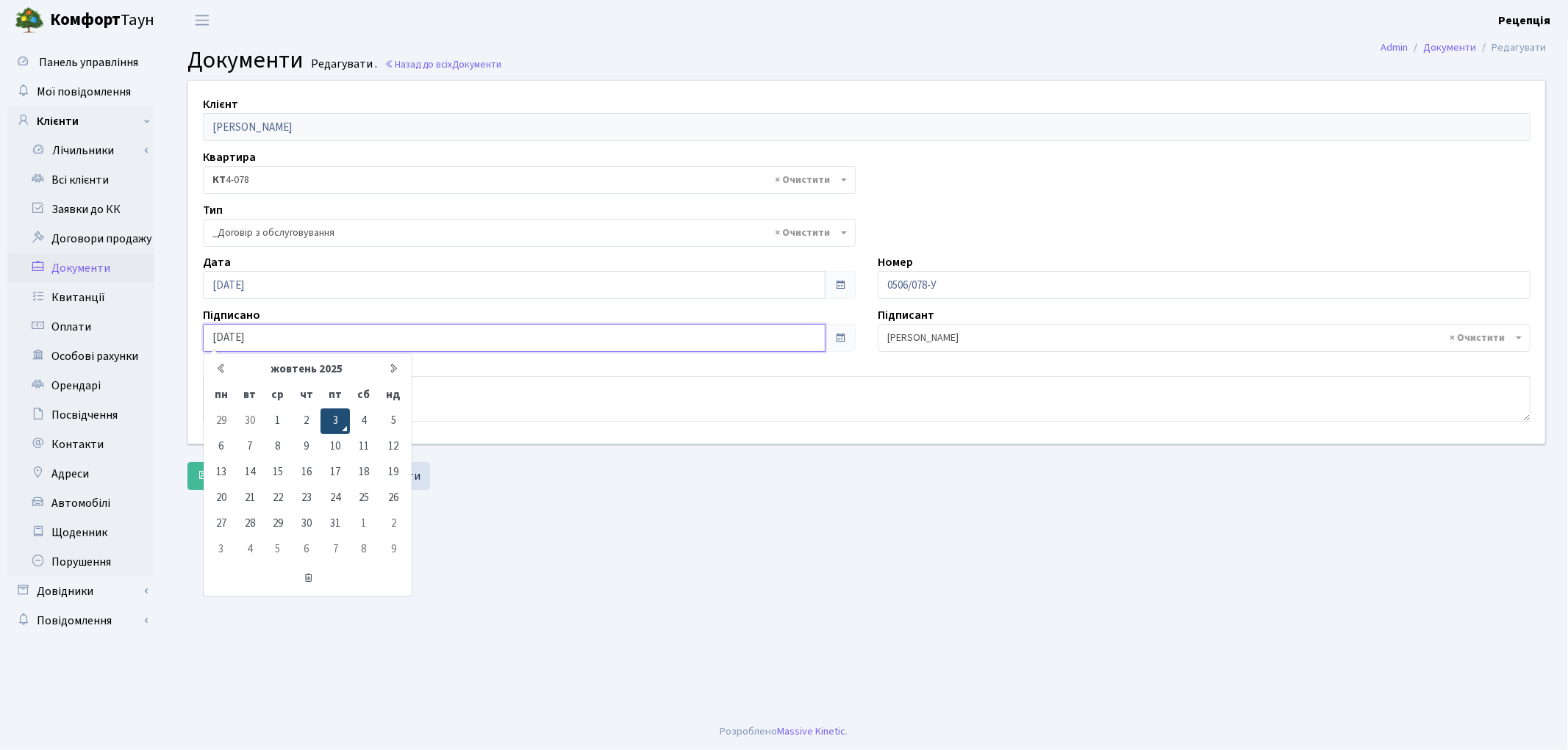
click at [330, 419] on td "3" at bounding box center [334, 421] width 29 height 25
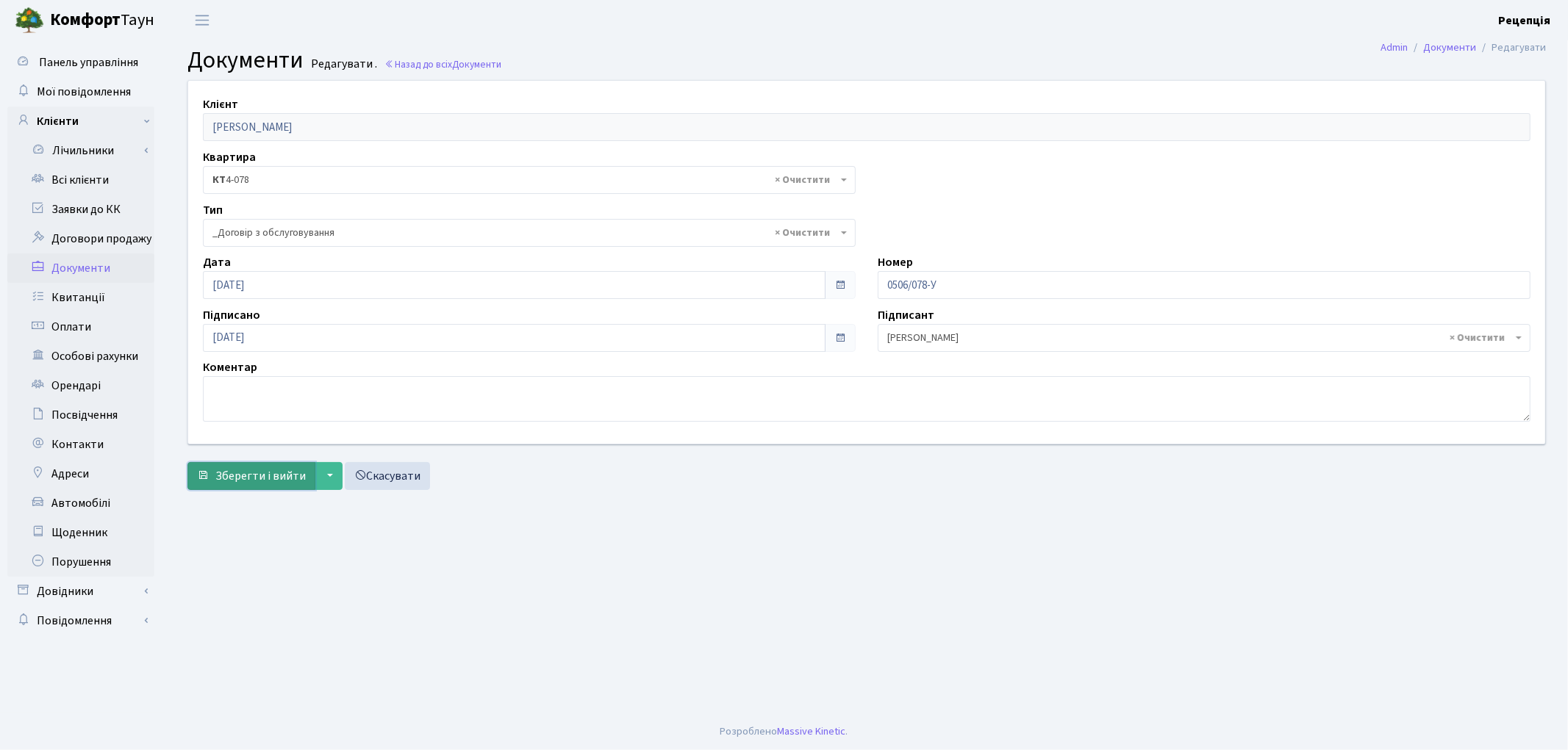
click at [277, 476] on span "Зберегти і вийти" at bounding box center [261, 476] width 90 height 16
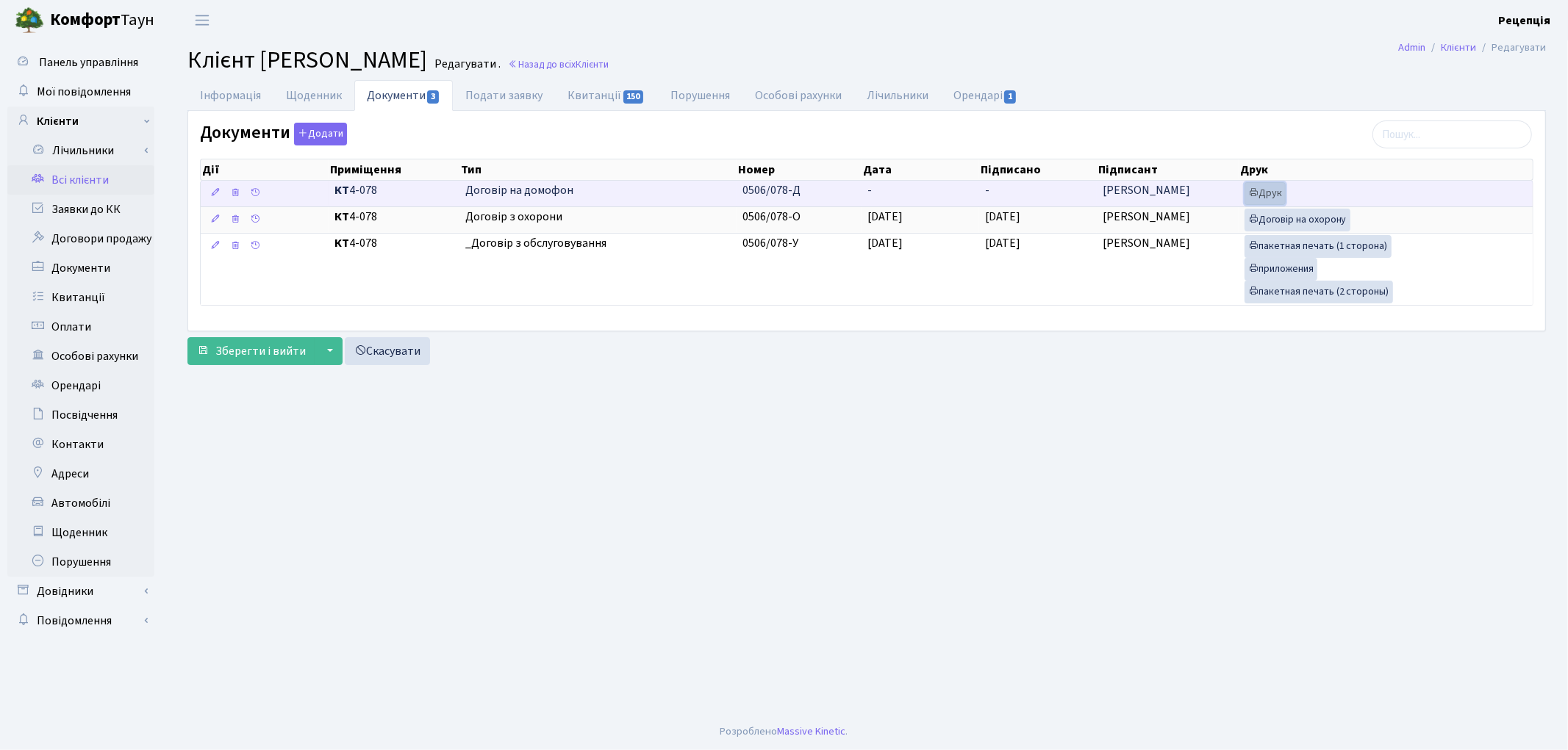
click at [1253, 195] on icon at bounding box center [1253, 192] width 10 height 10
click at [849, 188] on td "0506/078-Д" at bounding box center [799, 193] width 125 height 25
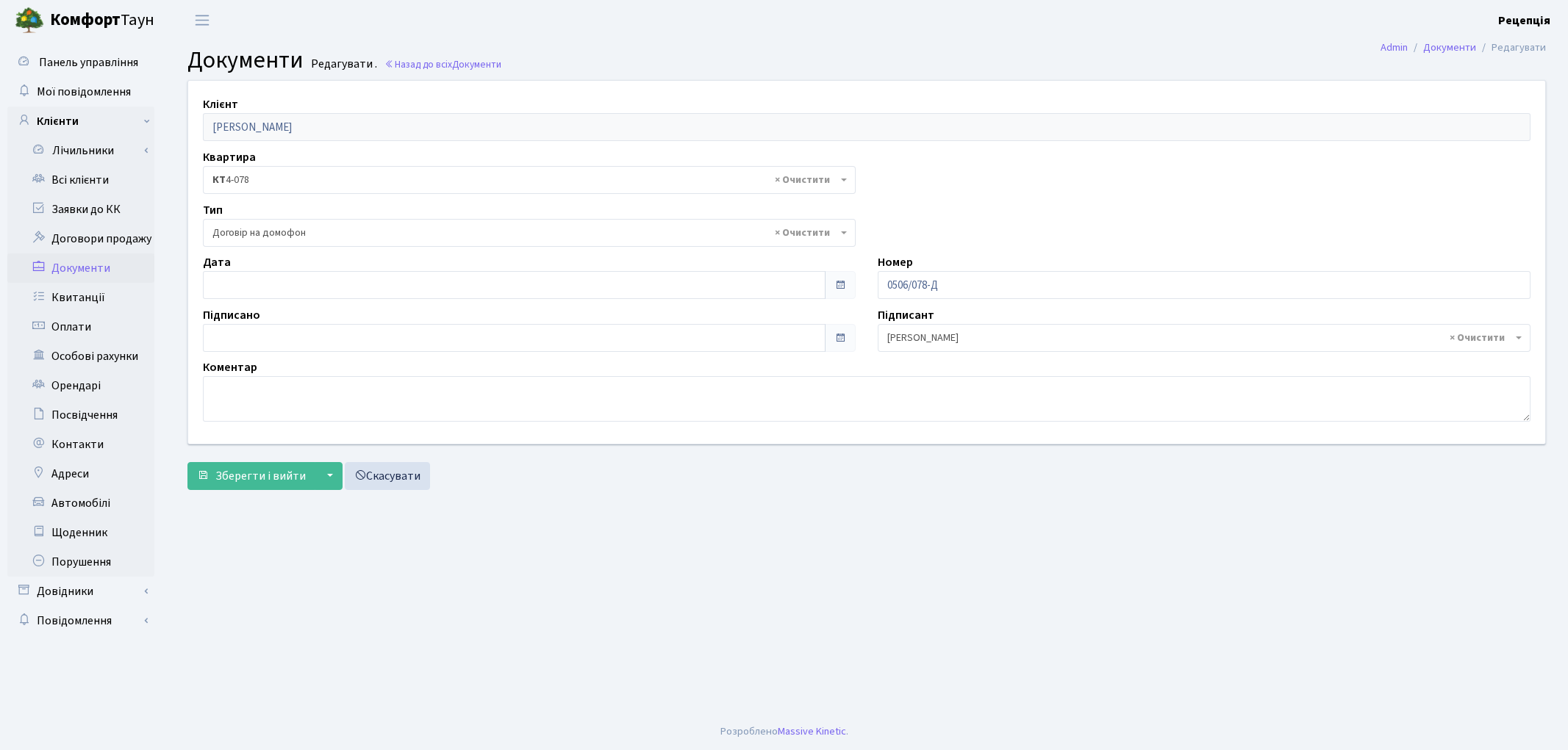
select select "292"
type input "[DATE]"
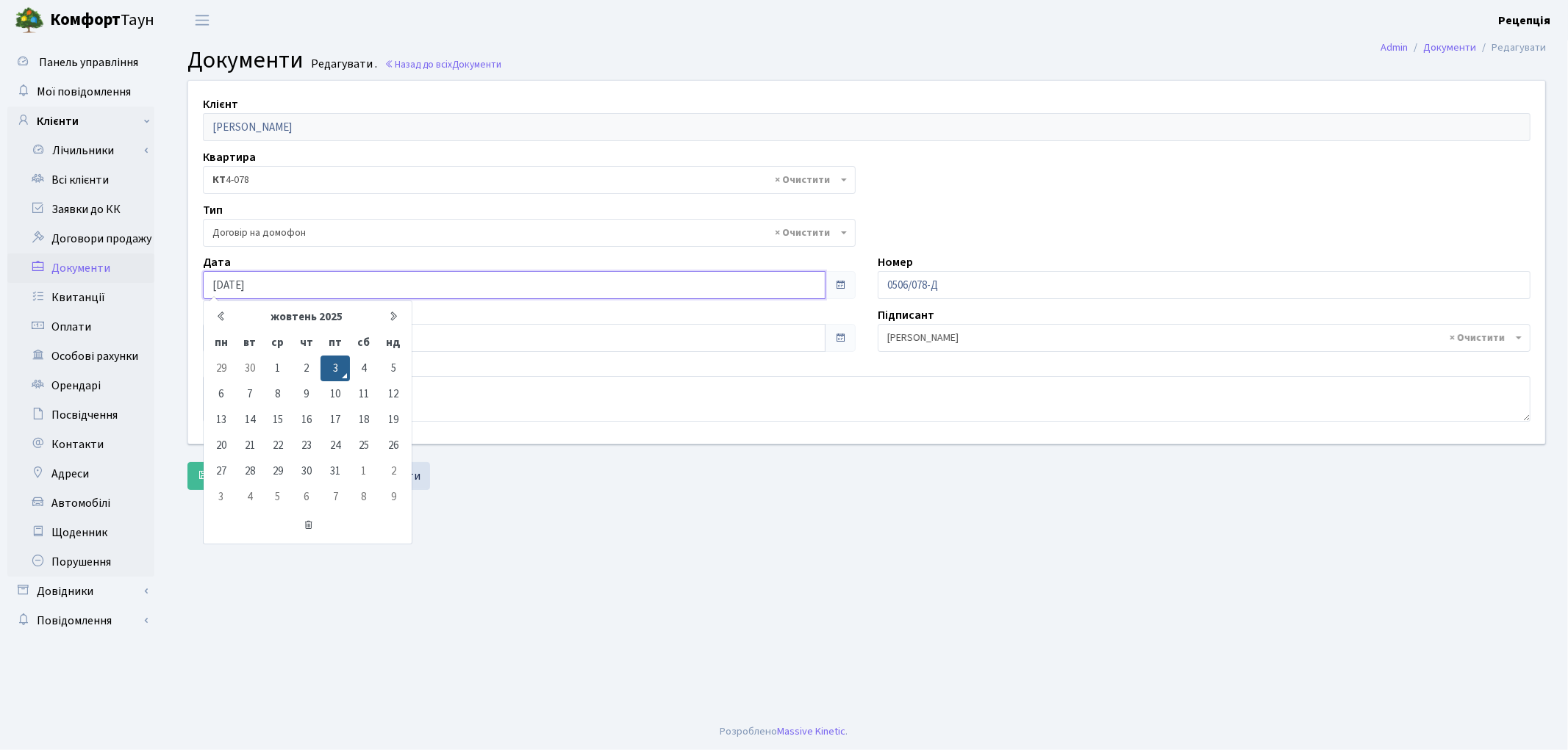
click at [250, 284] on input "[DATE]" at bounding box center [514, 284] width 623 height 28
click at [335, 361] on td "3" at bounding box center [334, 368] width 29 height 25
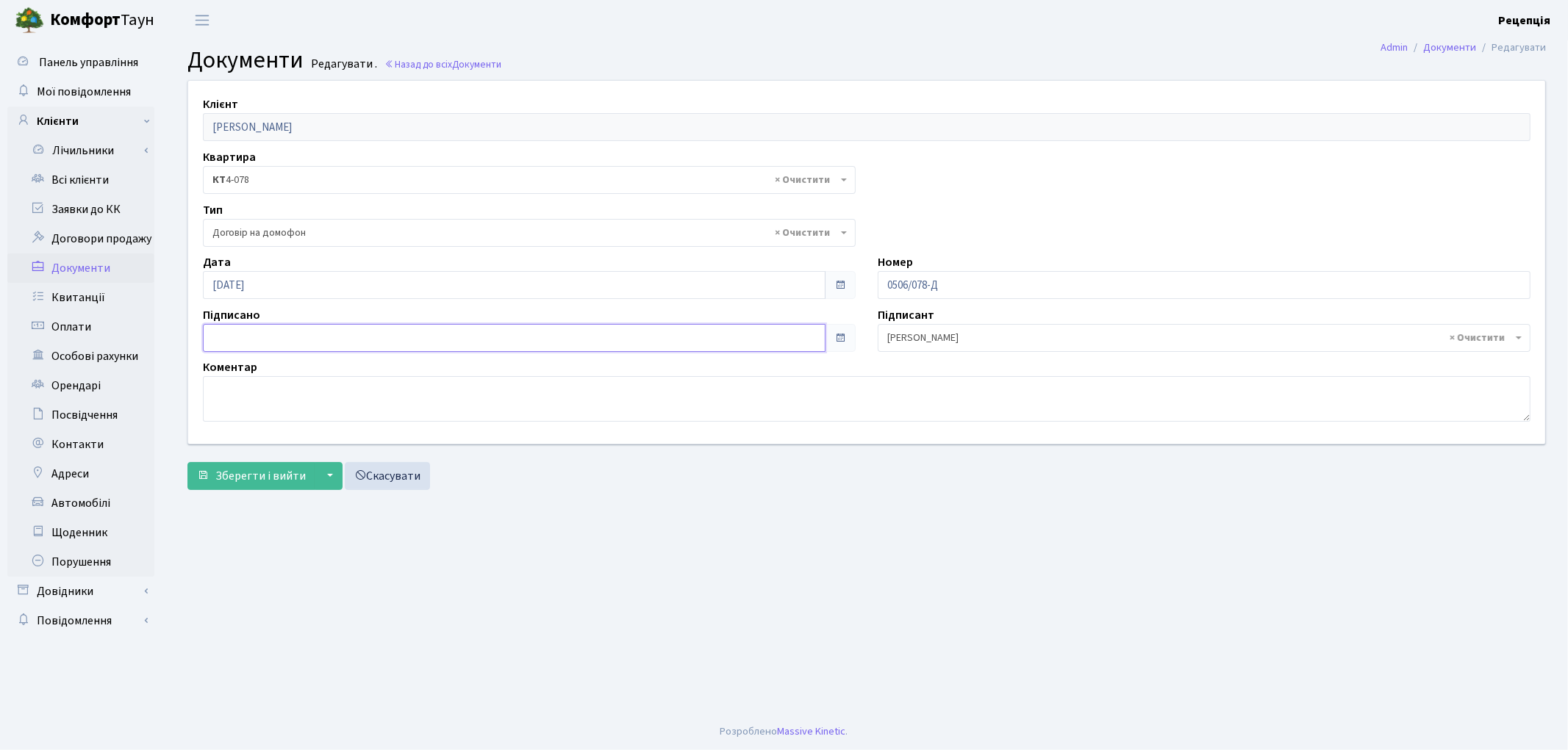
type input "[DATE]"
click at [287, 338] on input "[DATE]" at bounding box center [514, 337] width 623 height 28
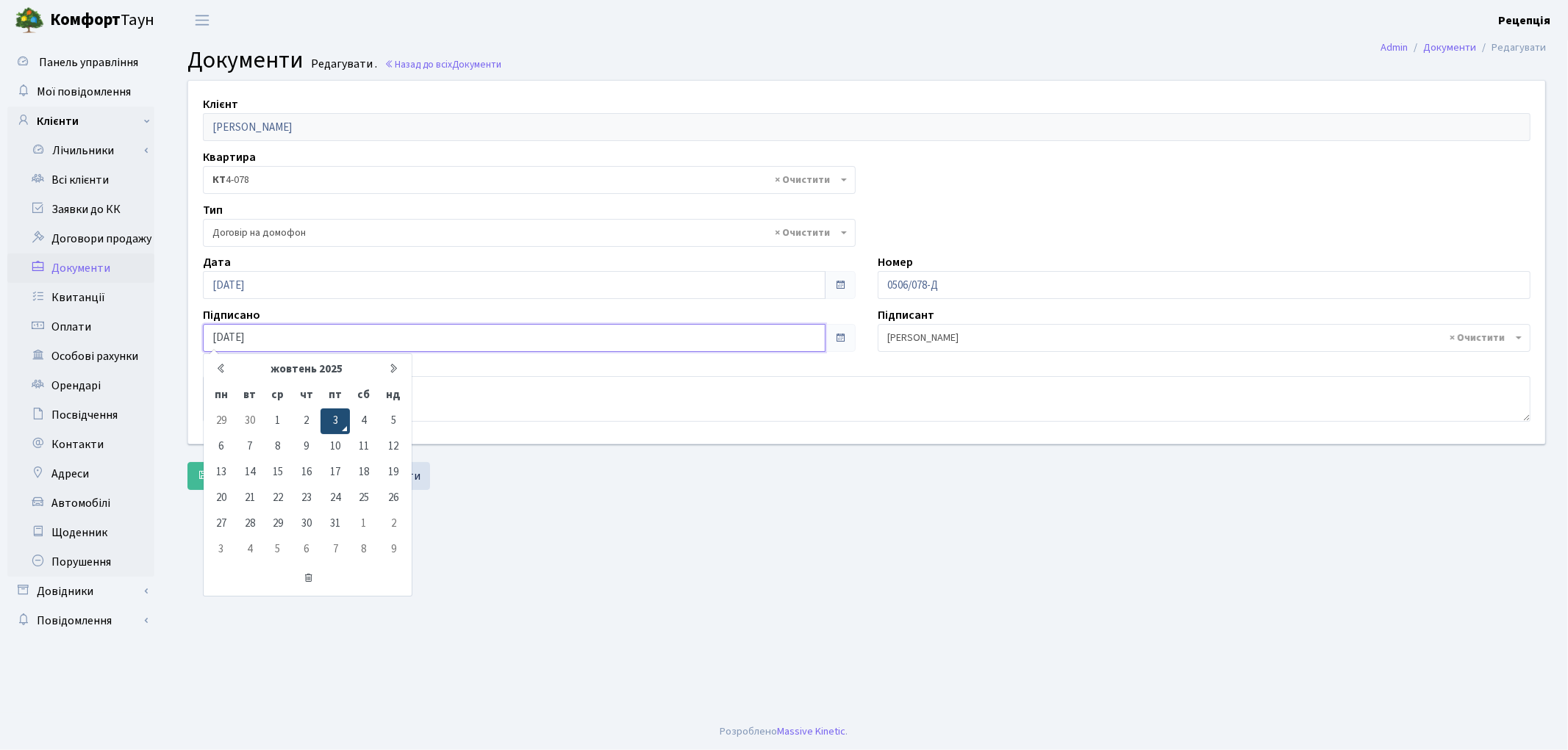
click at [333, 415] on td "3" at bounding box center [334, 421] width 29 height 25
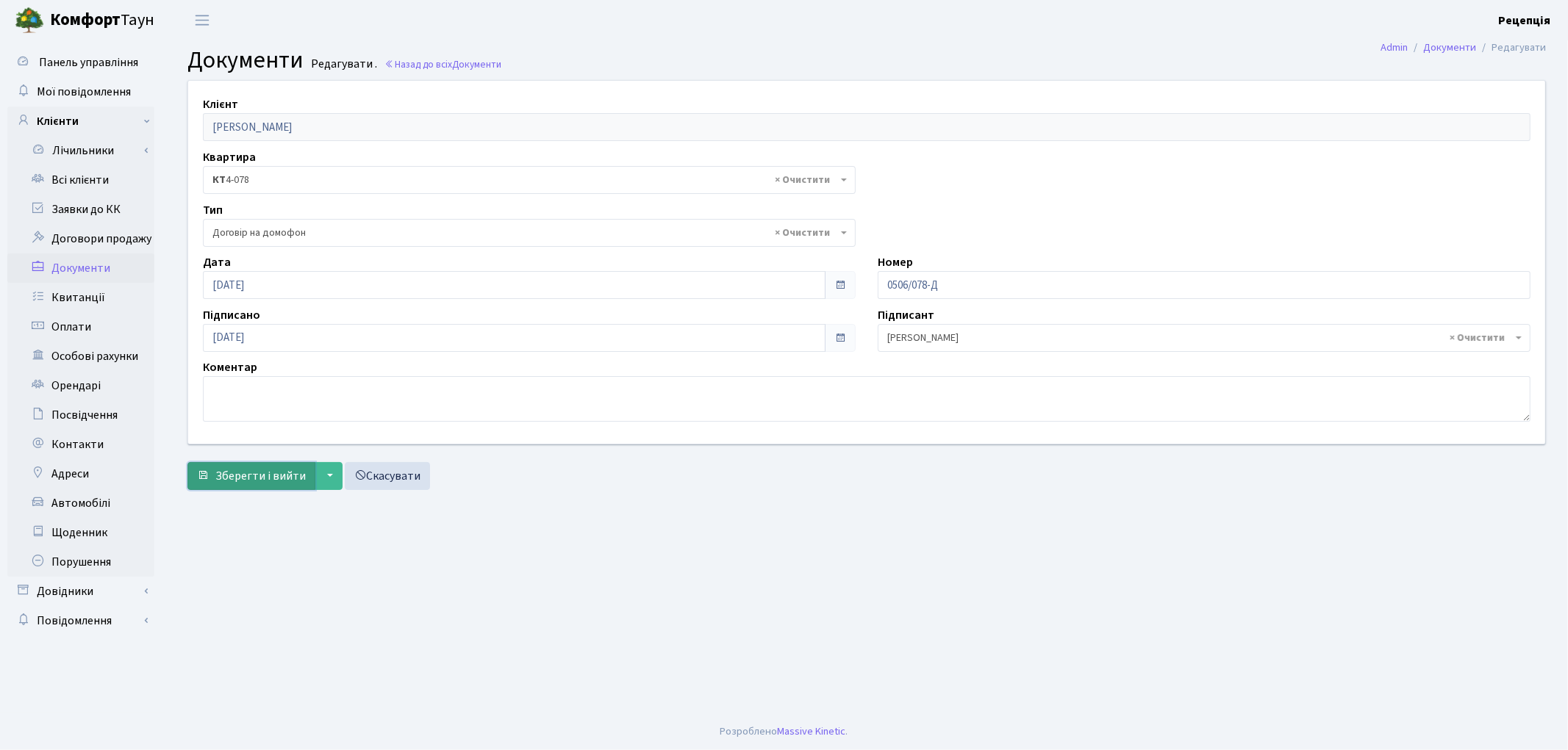
click at [282, 471] on span "Зберегти і вийти" at bounding box center [261, 476] width 90 height 16
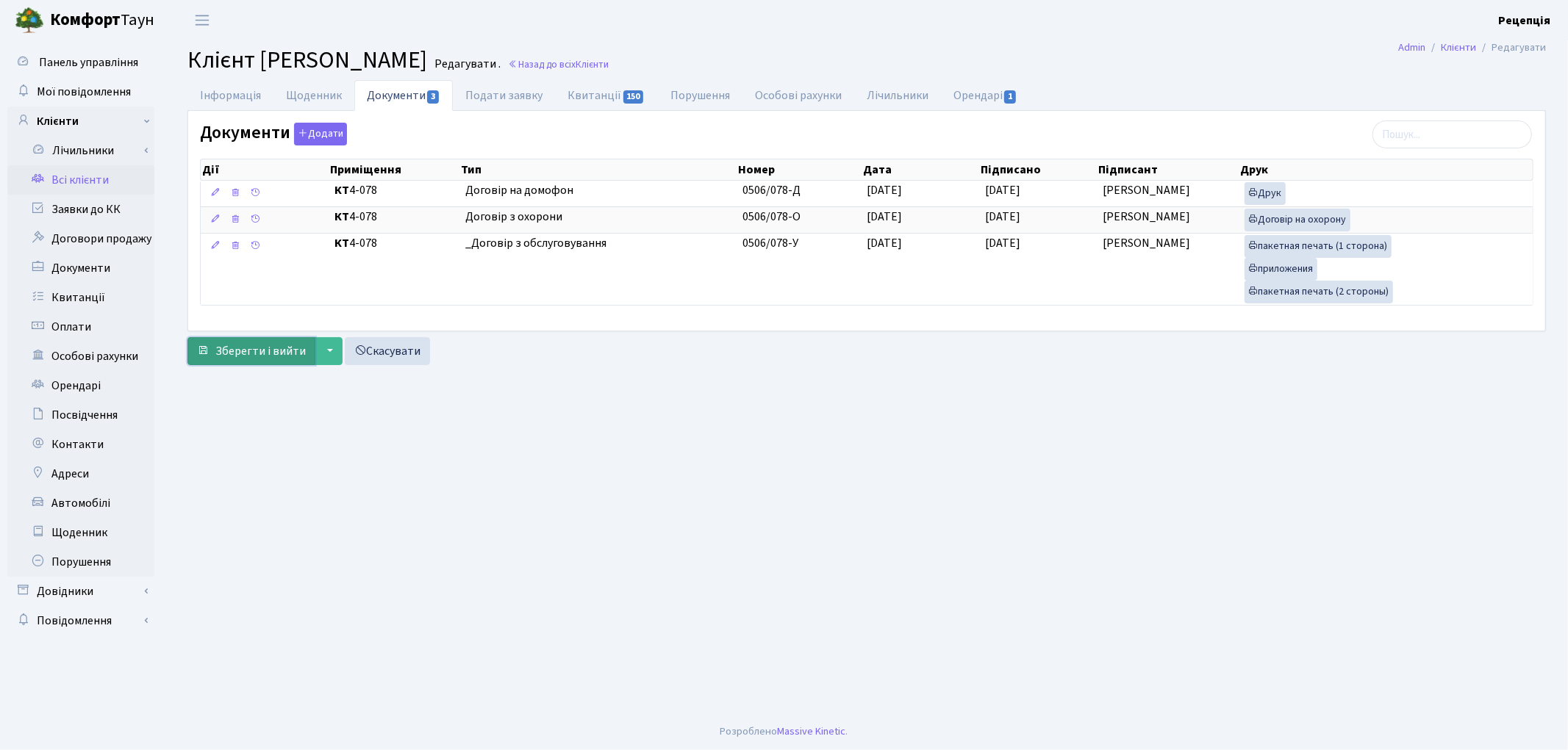
click at [266, 357] on span "Зберегти і вийти" at bounding box center [261, 351] width 90 height 16
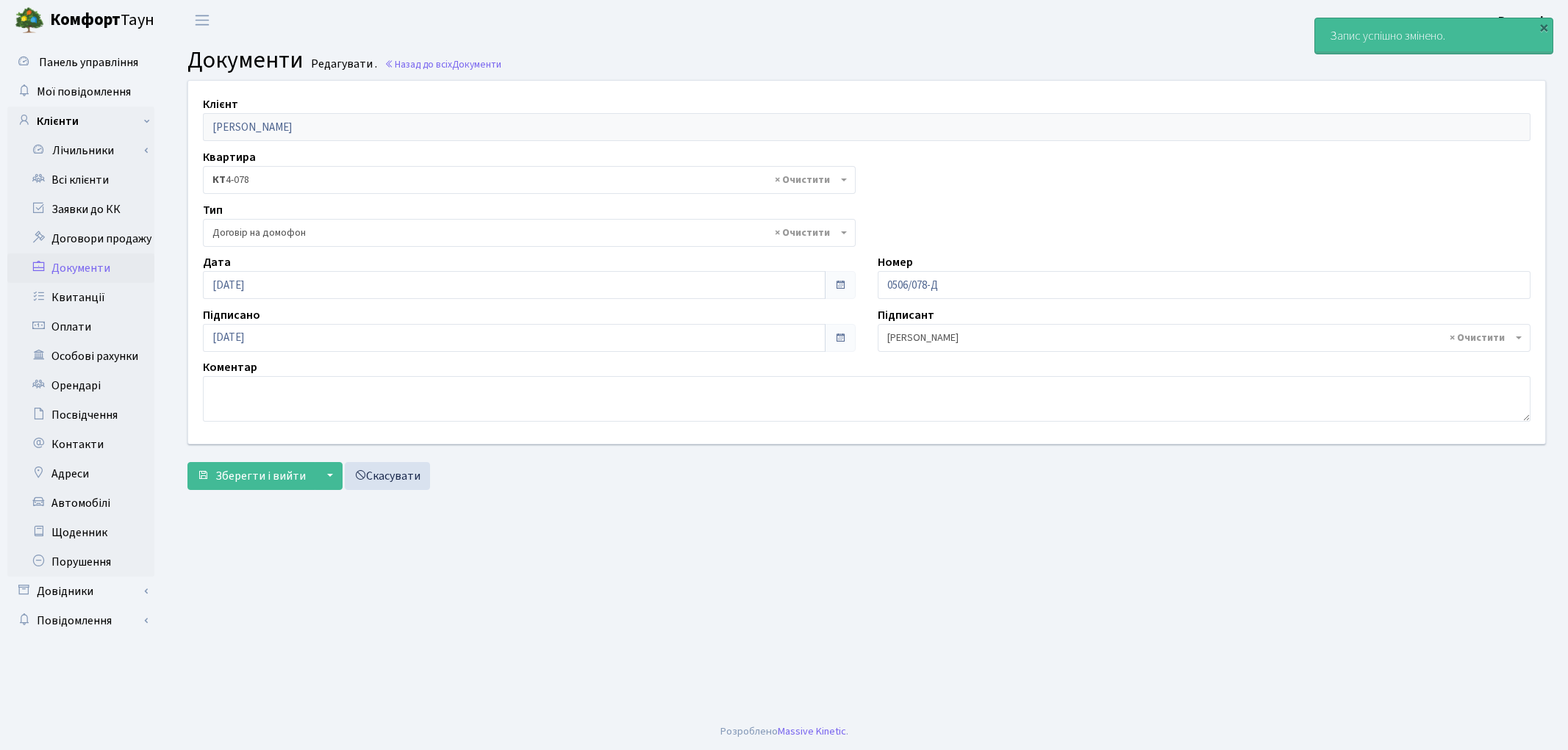
select select "292"
click at [90, 174] on link "Всі клієнти" at bounding box center [81, 180] width 147 height 29
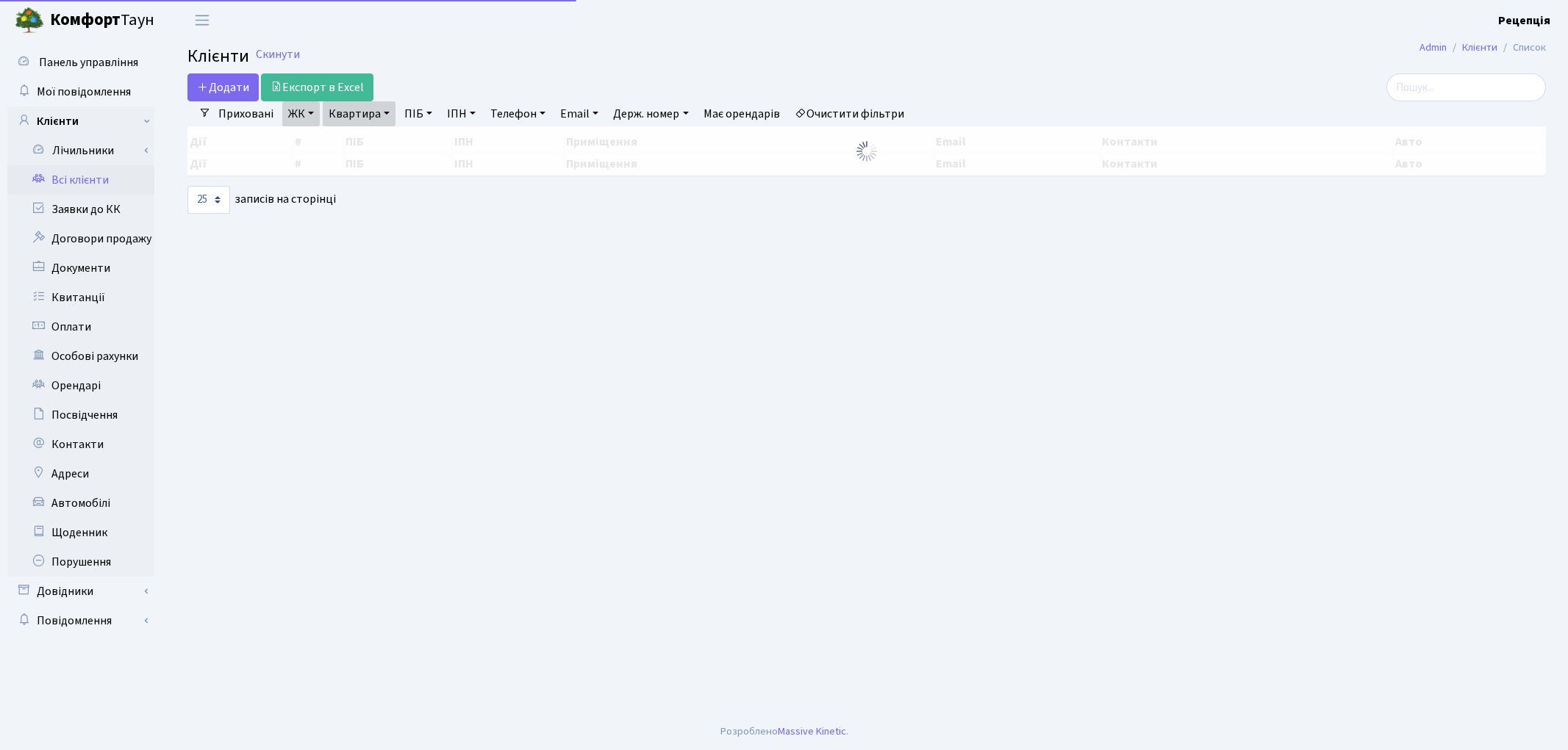
select select "25"
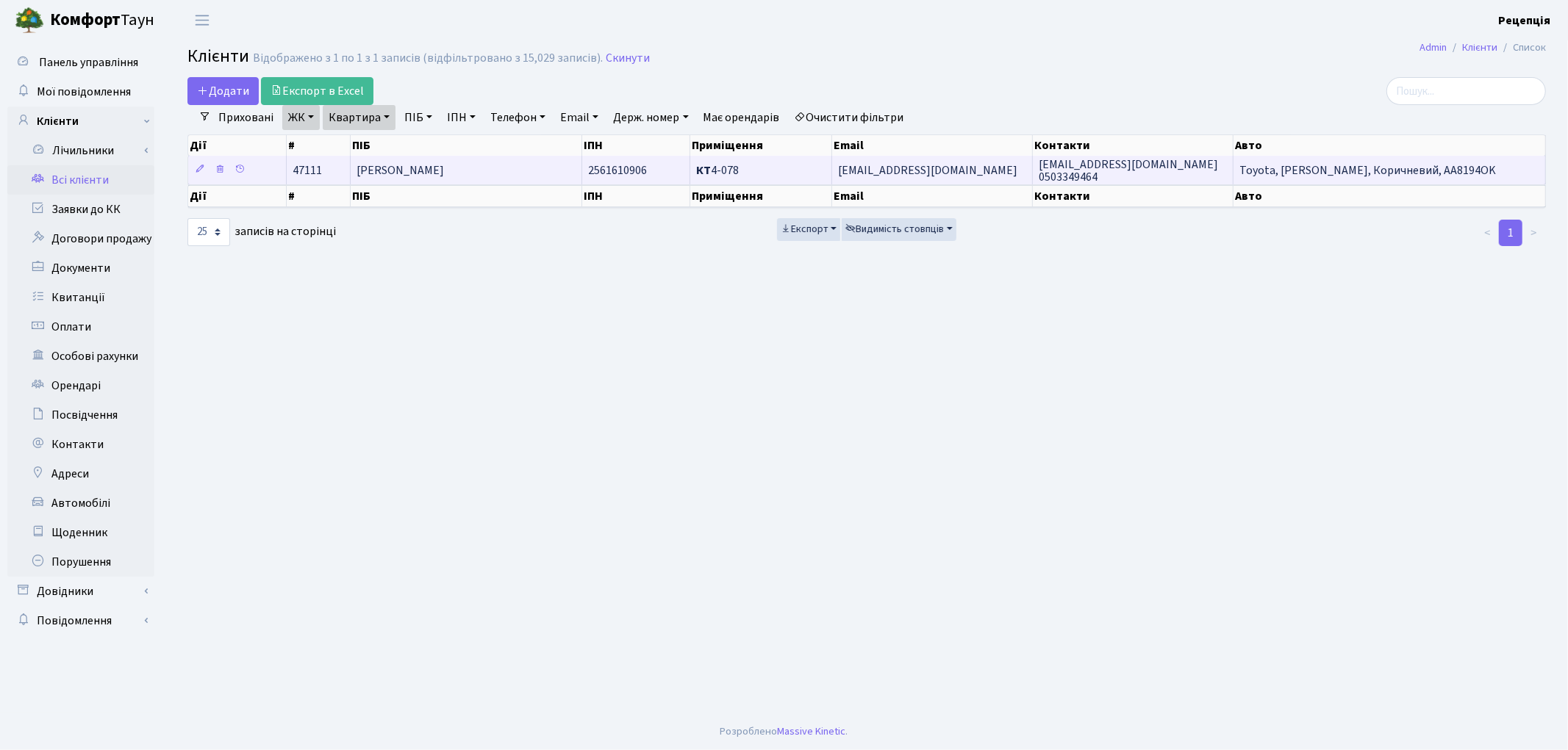
click at [408, 173] on span "[PERSON_NAME]" at bounding box center [400, 170] width 87 height 16
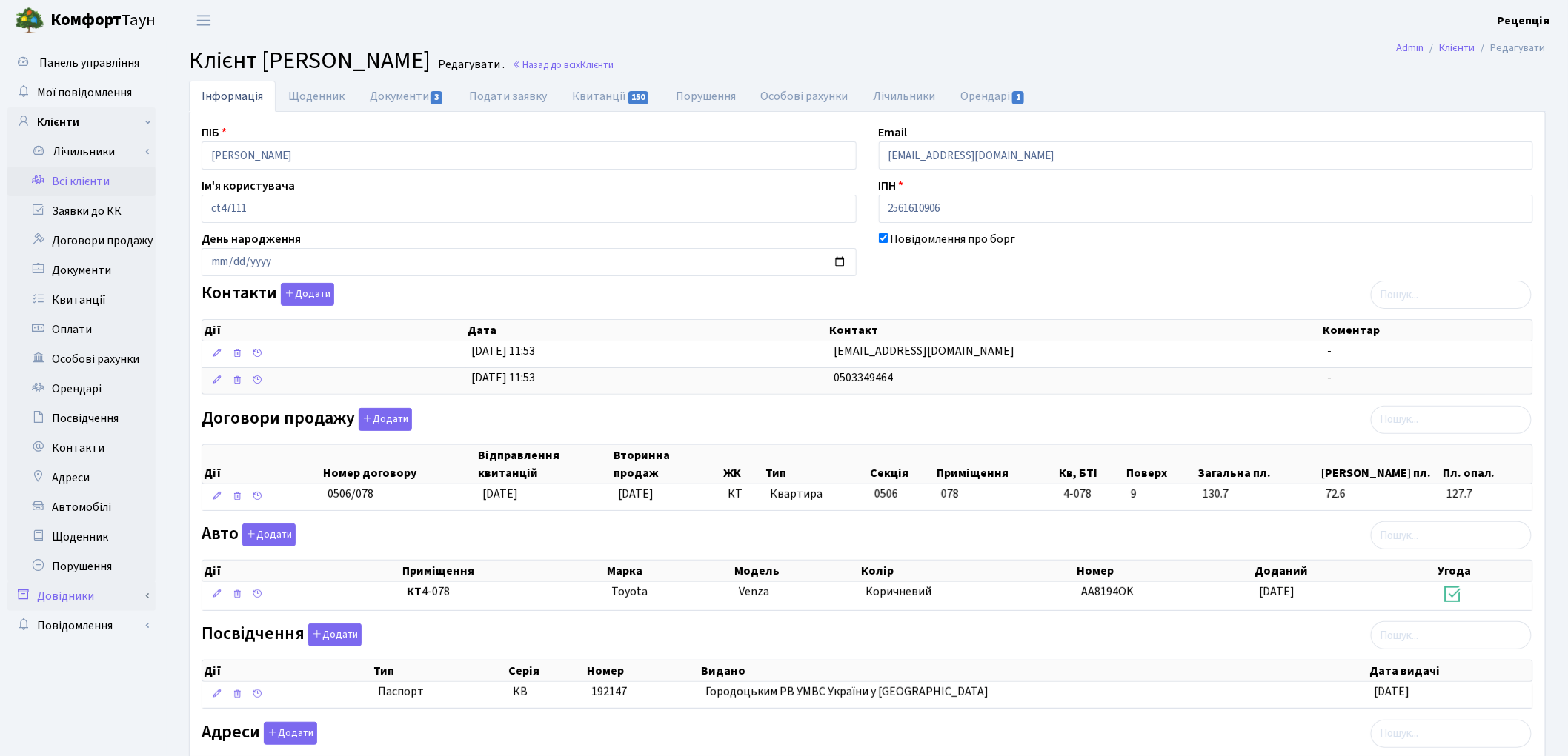
click at [89, 589] on link "Довідники" at bounding box center [81, 596] width 149 height 30
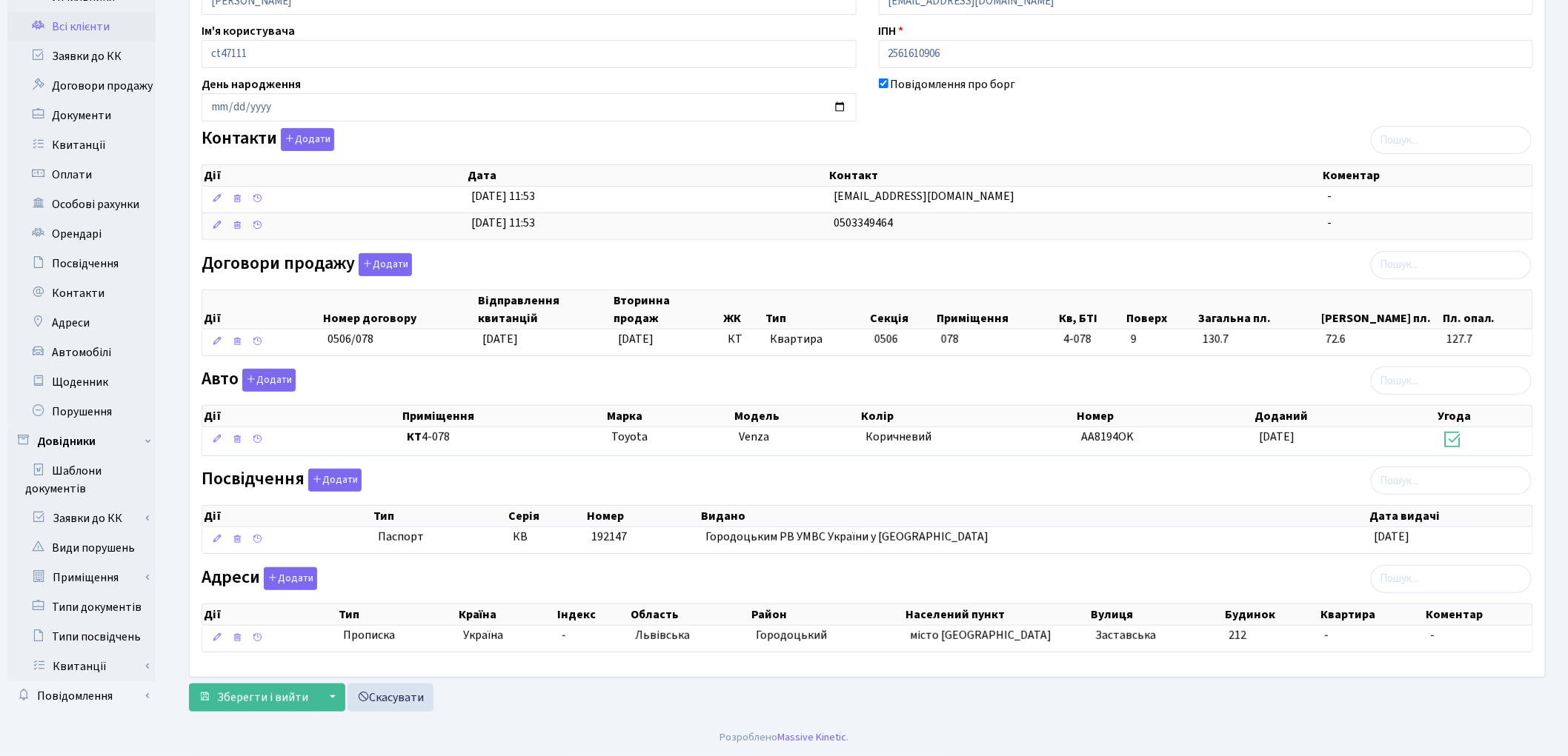
scroll to position [158, 0]
click at [102, 570] on link "Приміщення" at bounding box center [85, 577] width 138 height 30
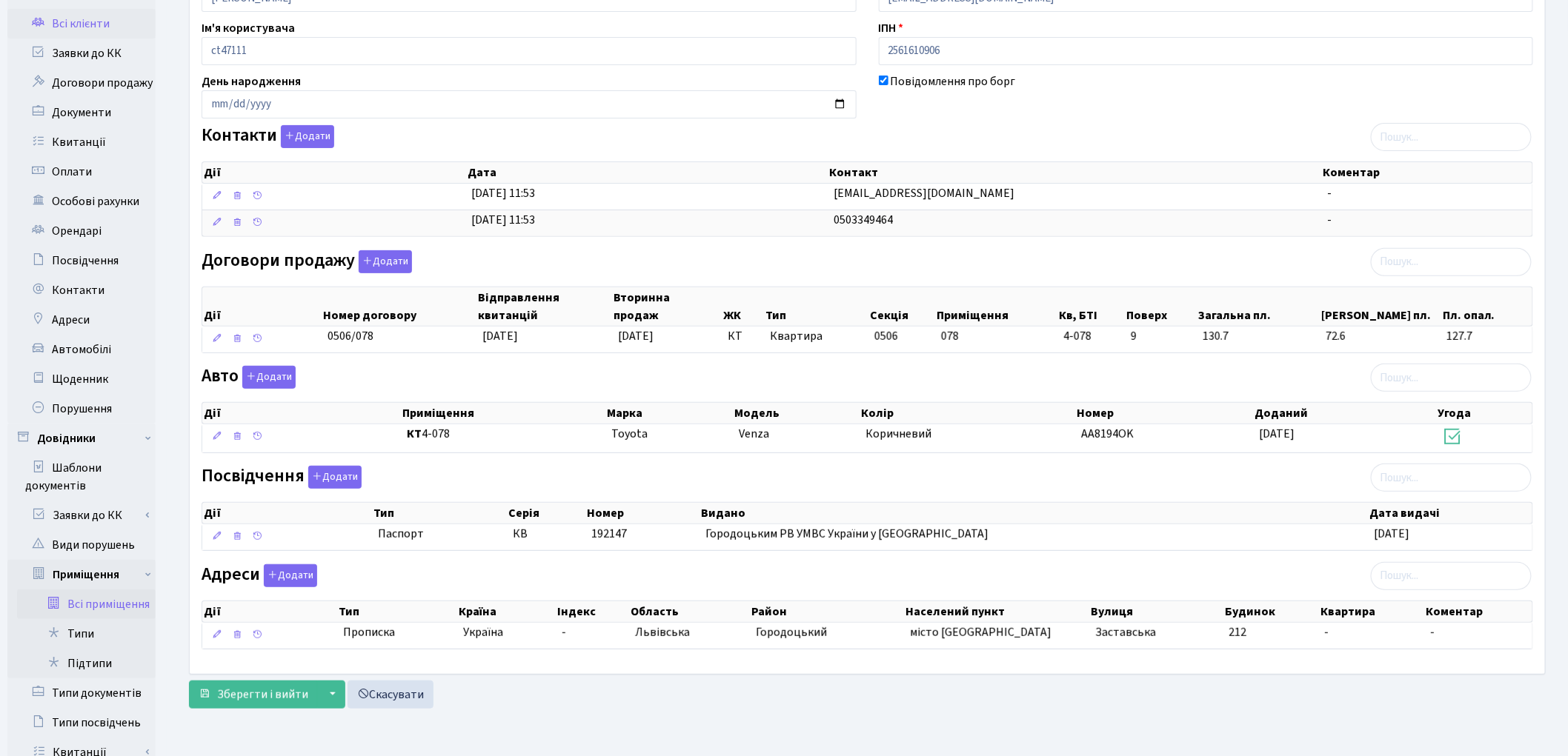
click at [94, 601] on link "Всі приміщення" at bounding box center [85, 604] width 138 height 30
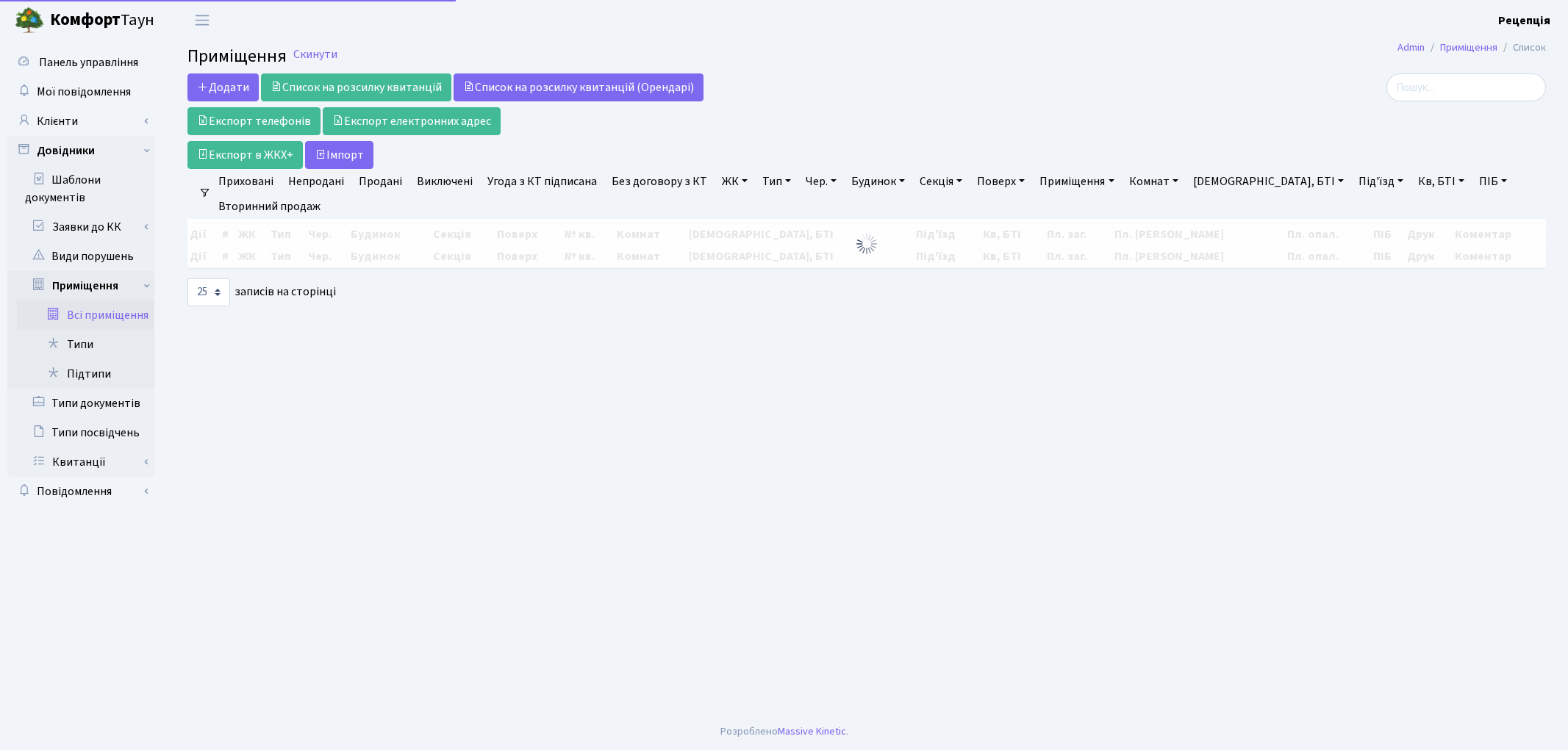
select select
select select "25"
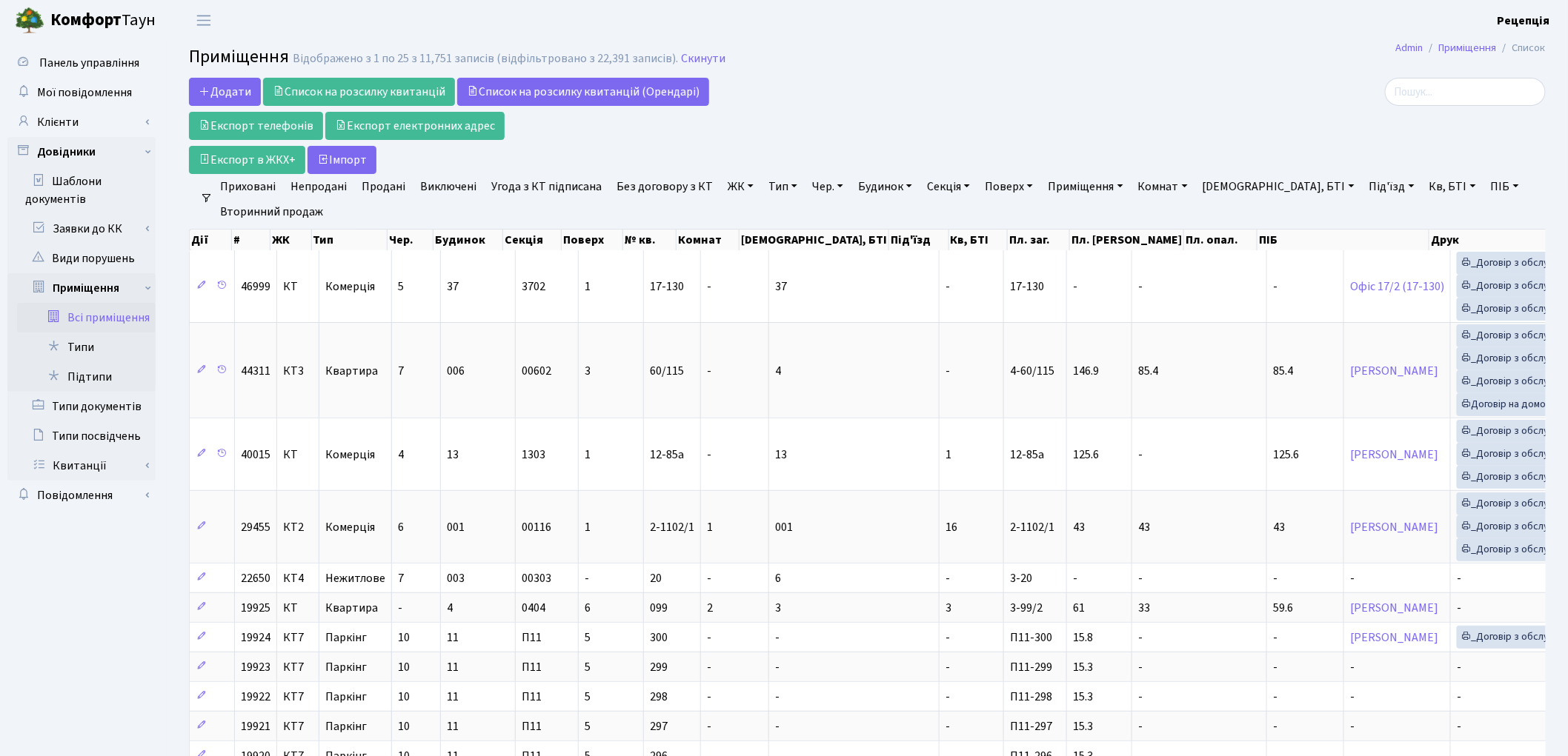
click at [732, 186] on link "ЖК" at bounding box center [740, 187] width 38 height 26
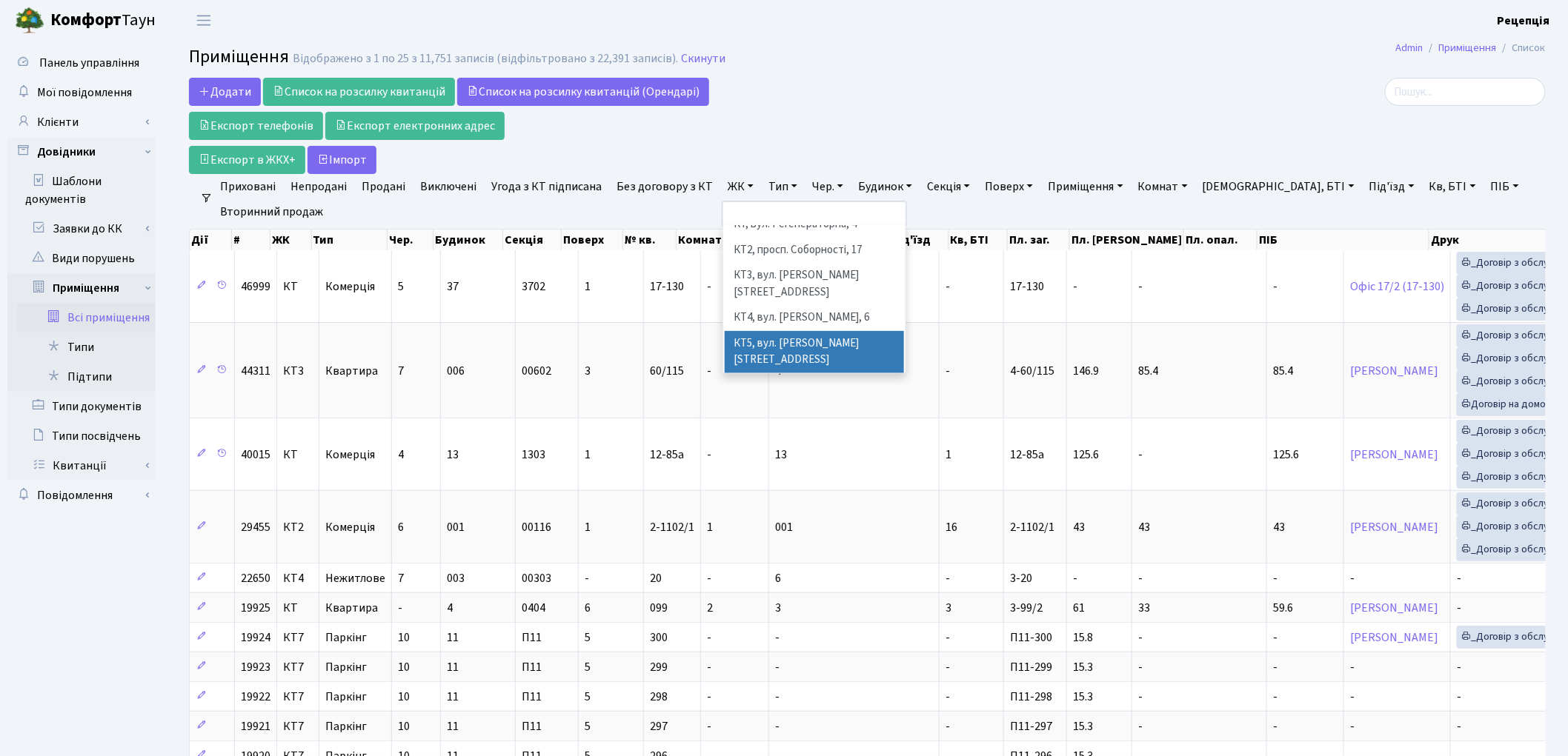
scroll to position [13, 0]
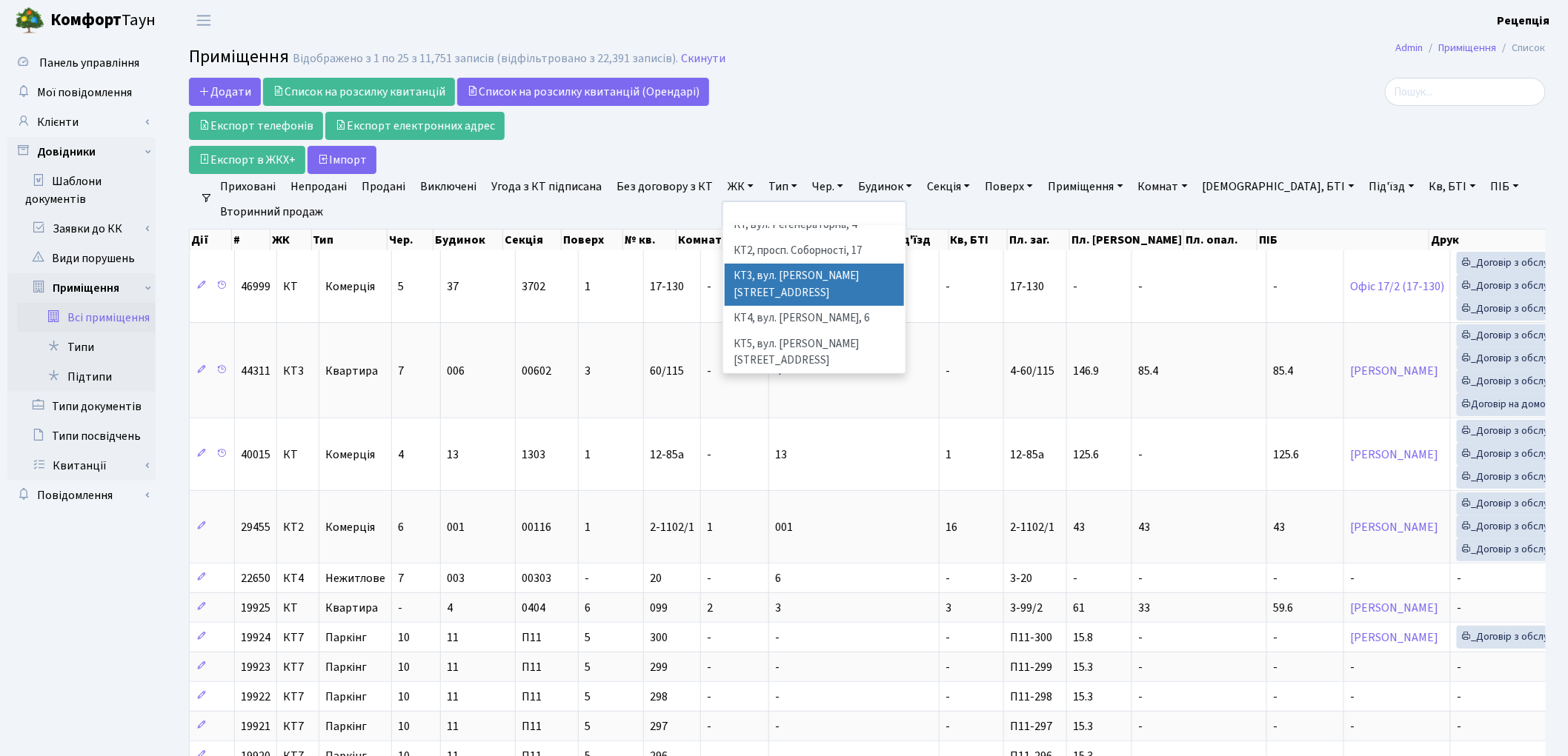
click at [826, 271] on li "КТ3, вул. [PERSON_NAME][STREET_ADDRESS]" at bounding box center [814, 284] width 180 height 42
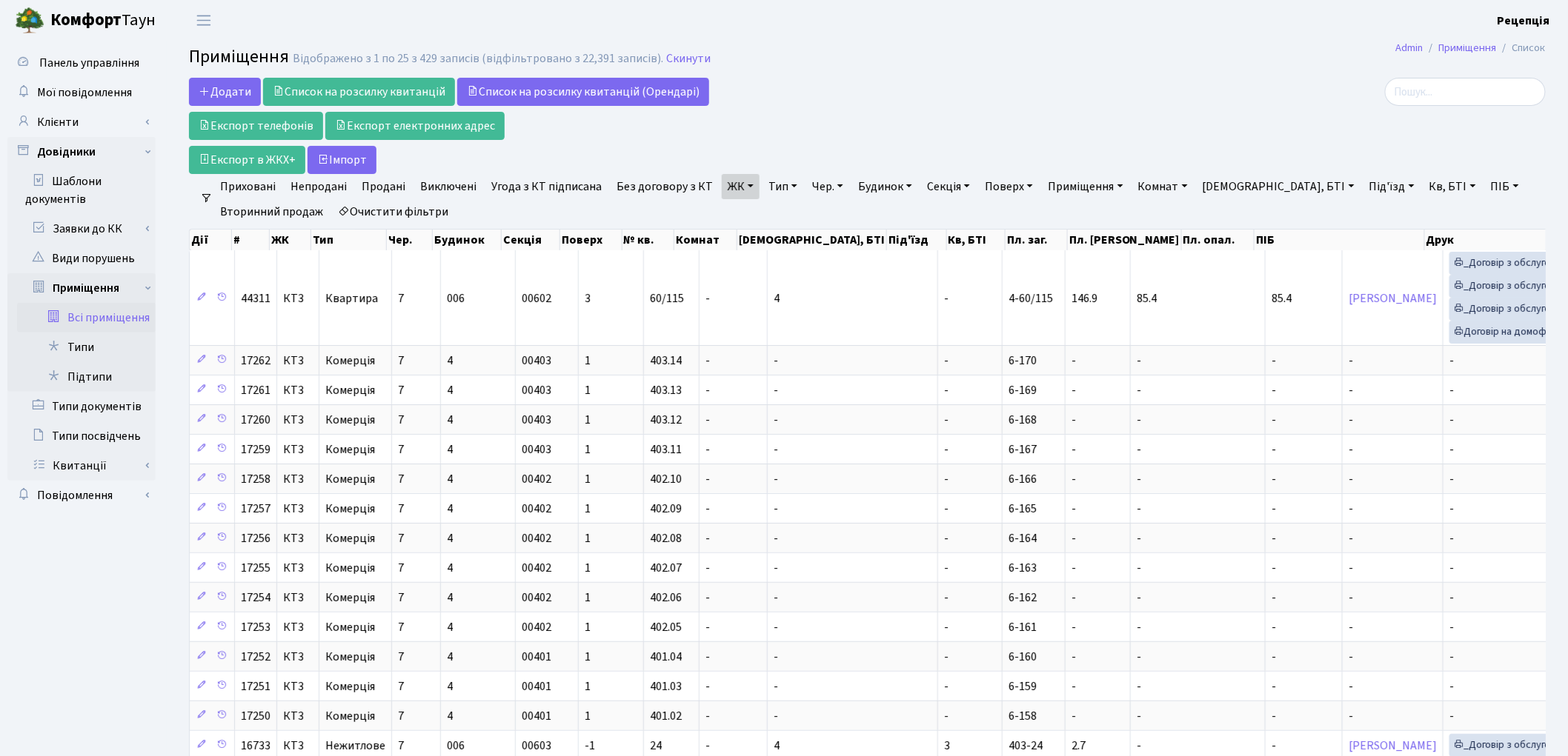
drag, startPoint x: 1358, startPoint y: 181, endPoint x: 1353, endPoint y: 206, distance: 25.5
click at [1423, 183] on link "Кв, БТІ" at bounding box center [1452, 187] width 58 height 26
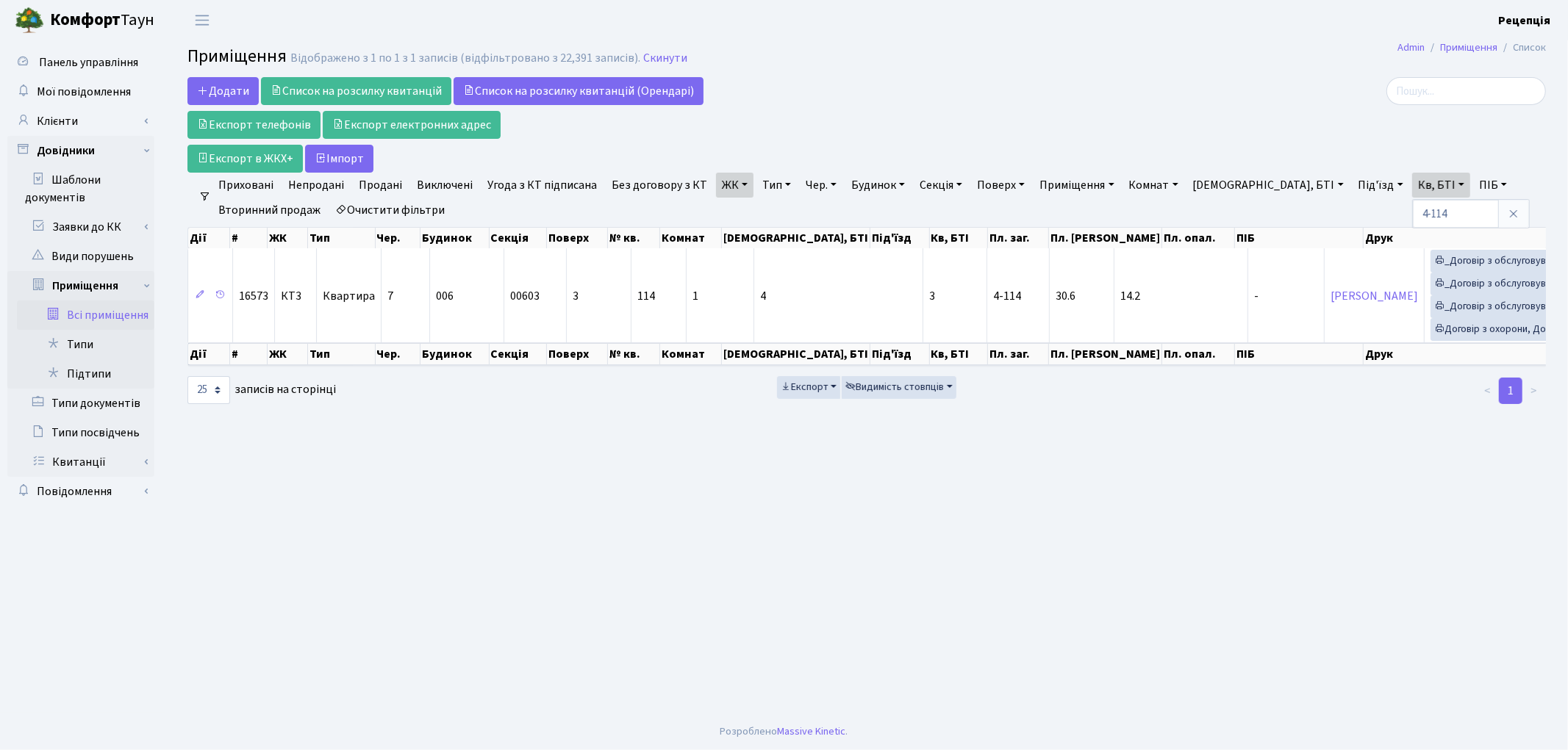
click at [723, 188] on link "ЖК" at bounding box center [734, 185] width 37 height 25
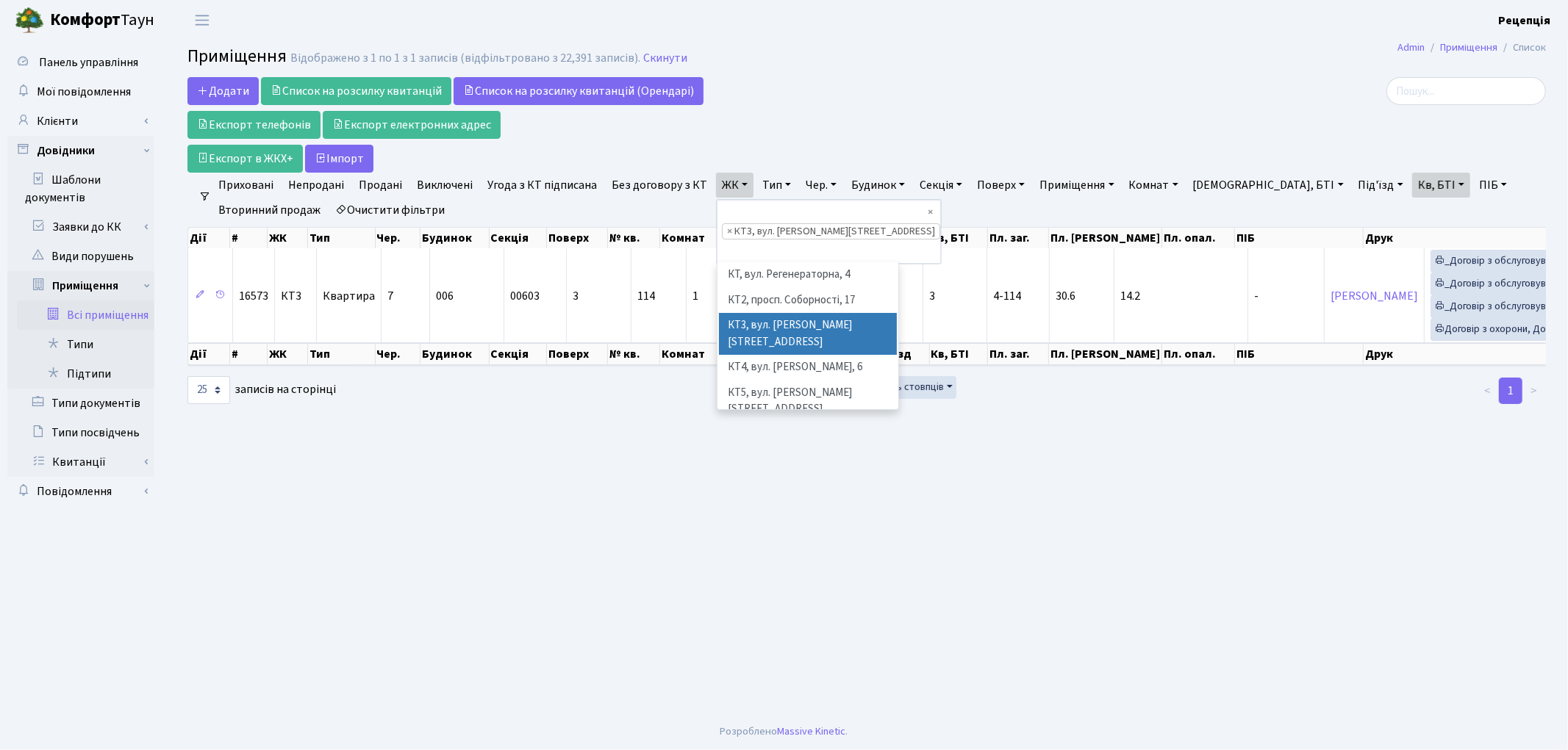
click at [1412, 177] on link "Кв, БТІ" at bounding box center [1440, 185] width 58 height 25
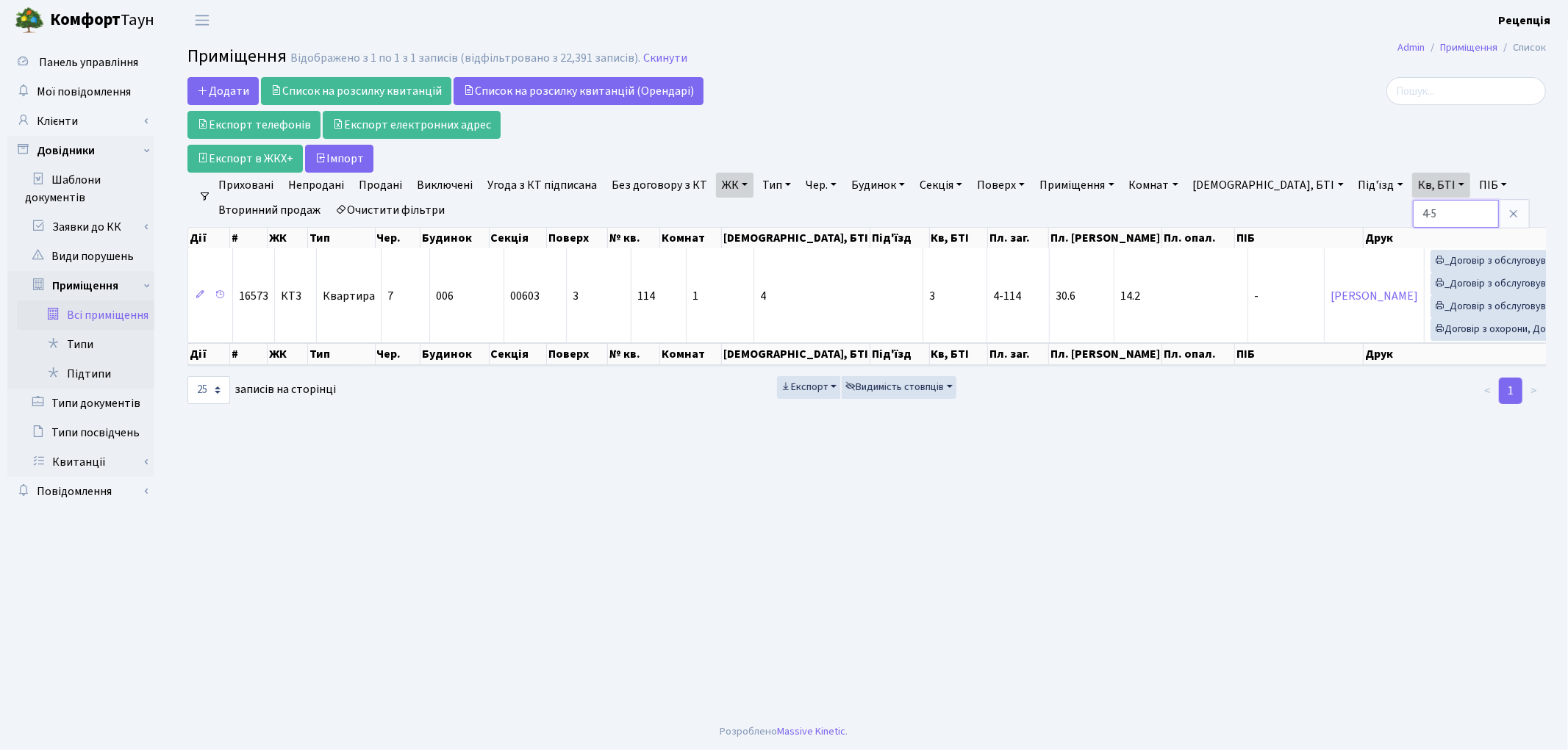
type input "4-5"
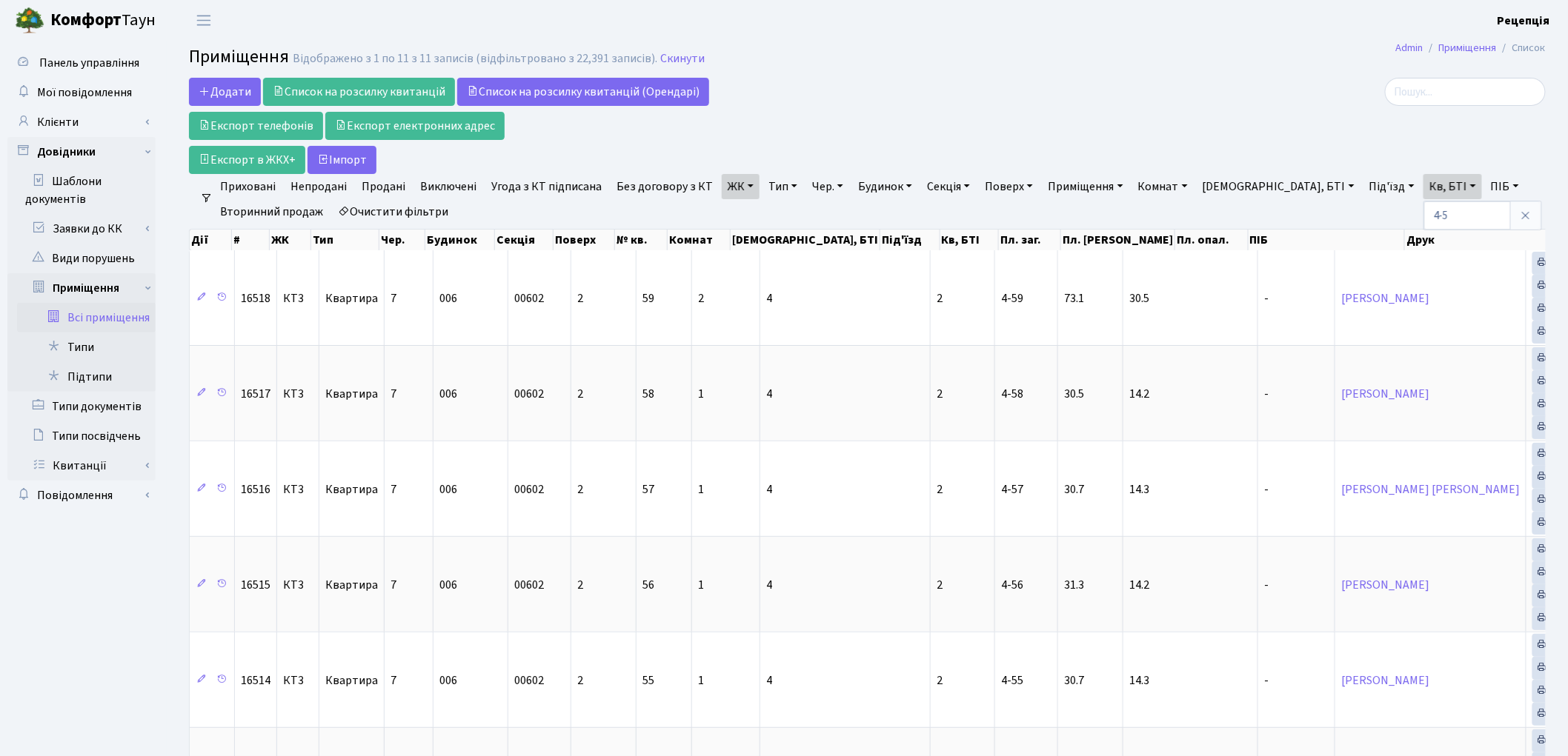
click at [730, 191] on link "ЖК" at bounding box center [740, 187] width 38 height 26
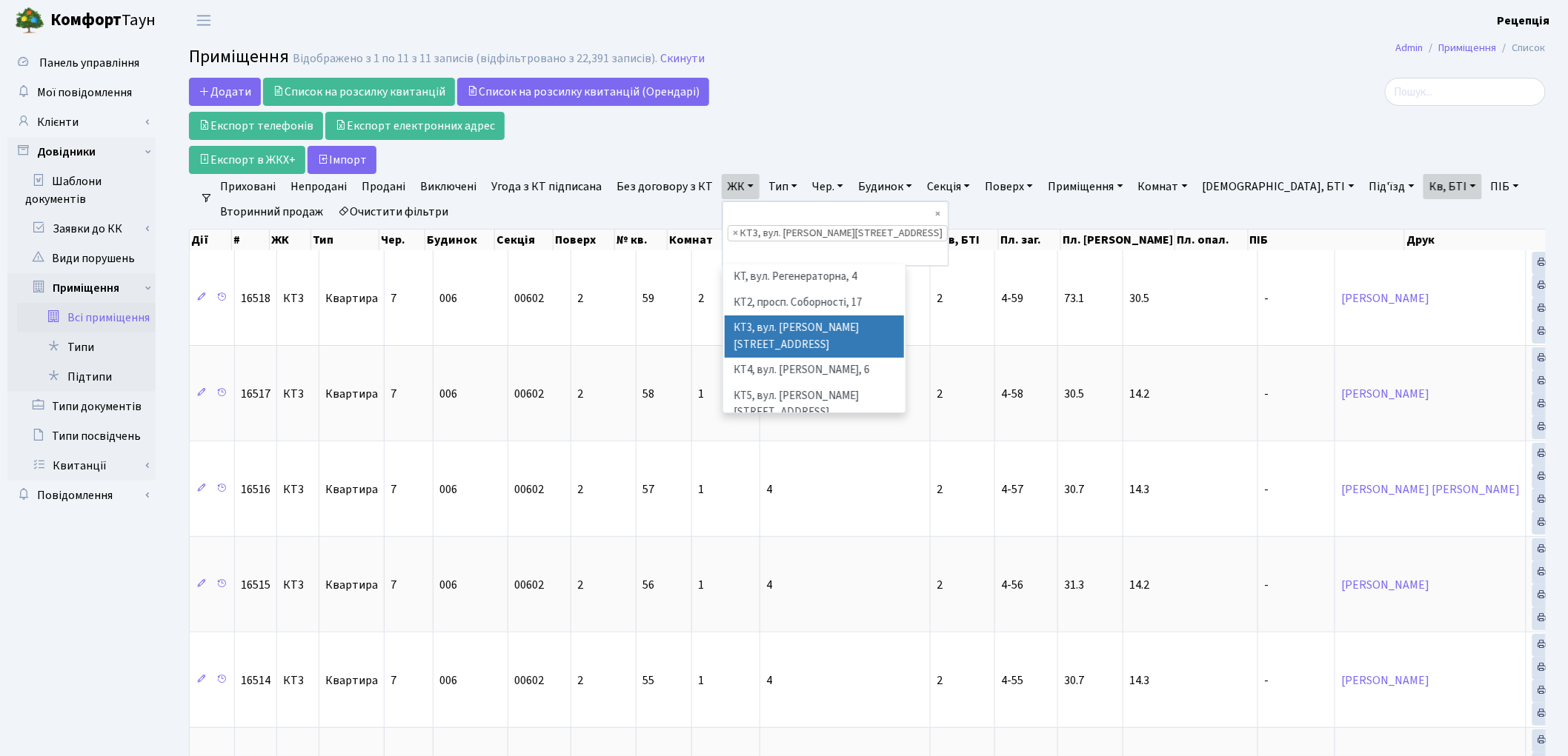
click at [730, 191] on link "ЖК" at bounding box center [740, 187] width 38 height 26
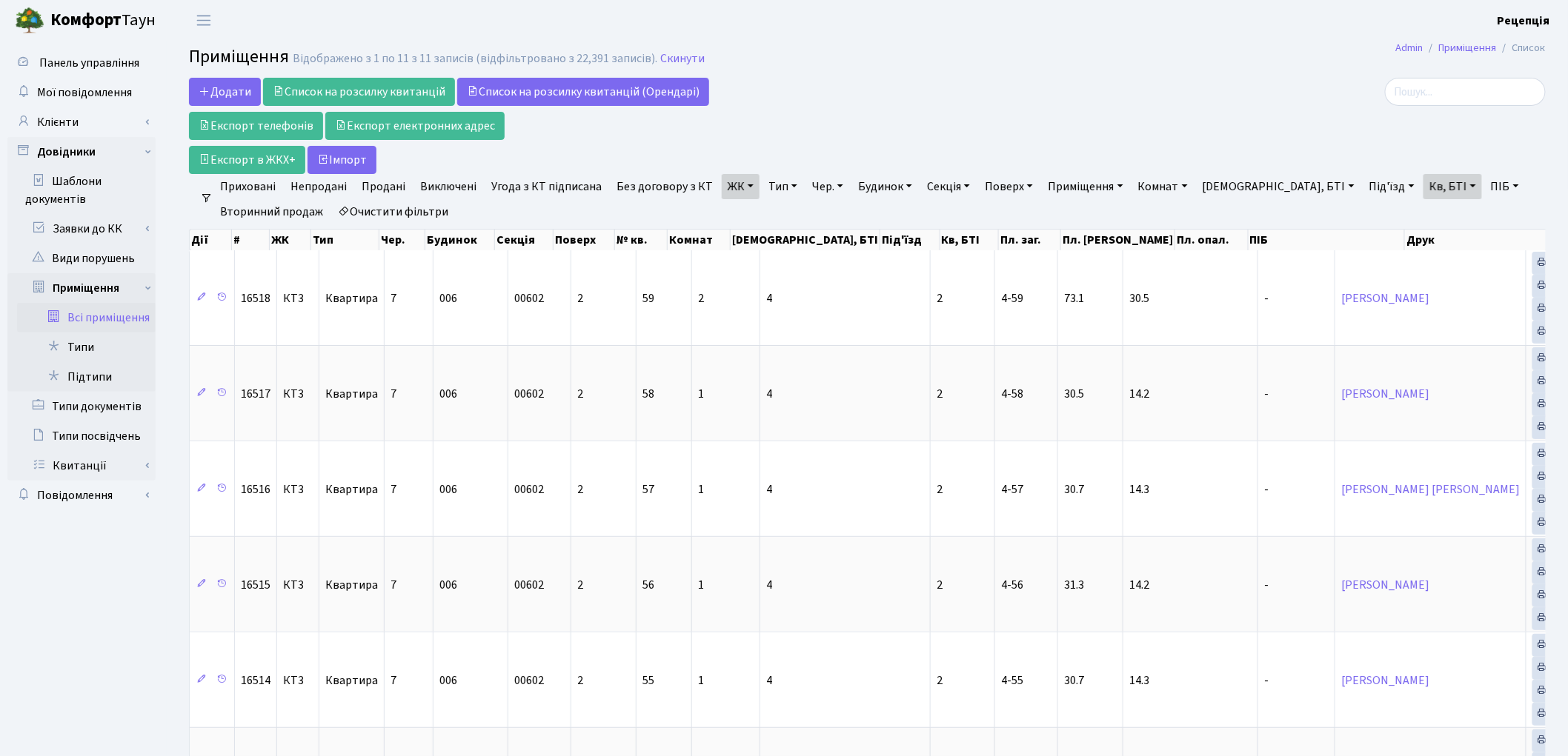
click at [1423, 189] on link "Кв, БТІ" at bounding box center [1452, 187] width 58 height 26
click at [52, 131] on link "Клієнти" at bounding box center [81, 122] width 149 height 30
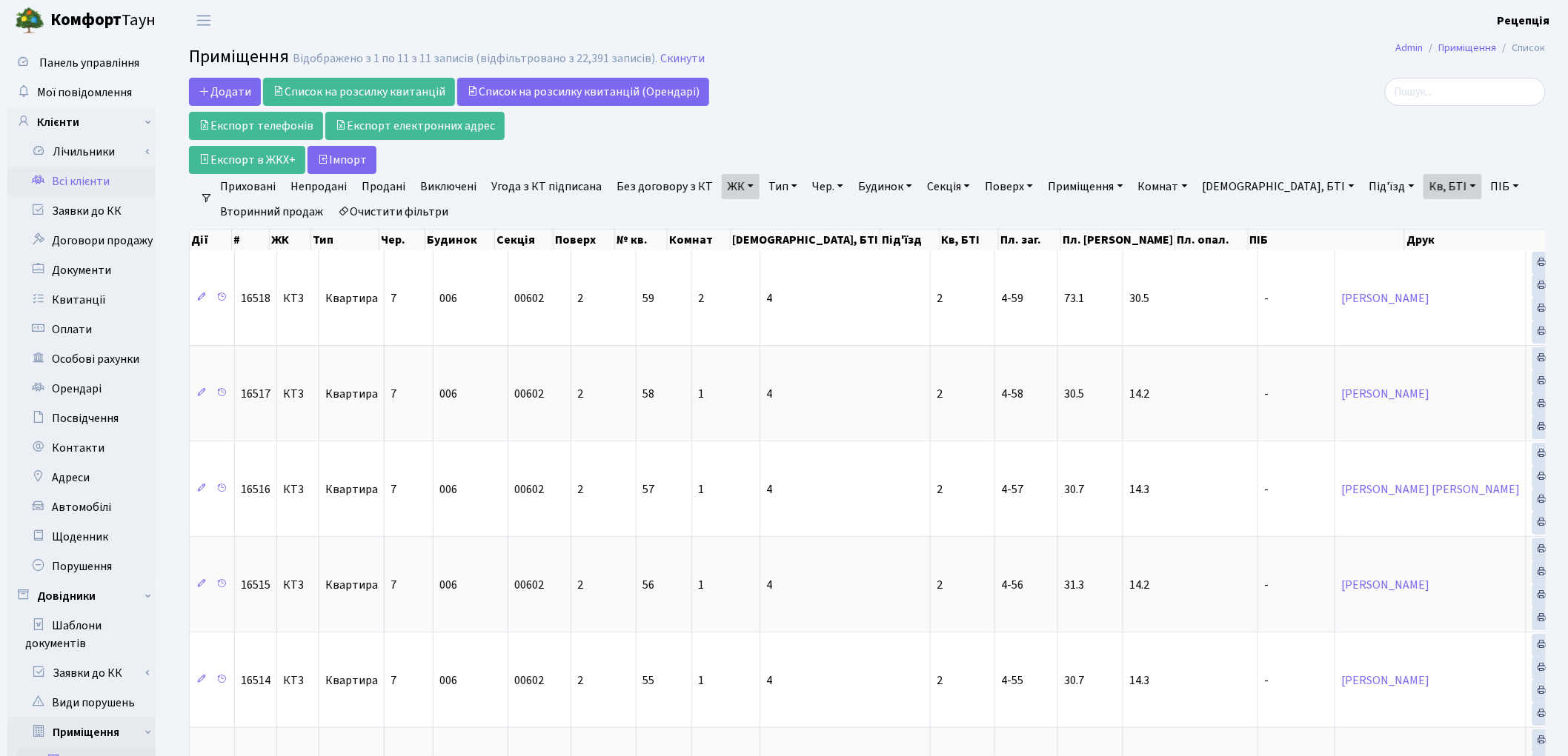
click at [64, 179] on link "Всі клієнти" at bounding box center [81, 181] width 149 height 30
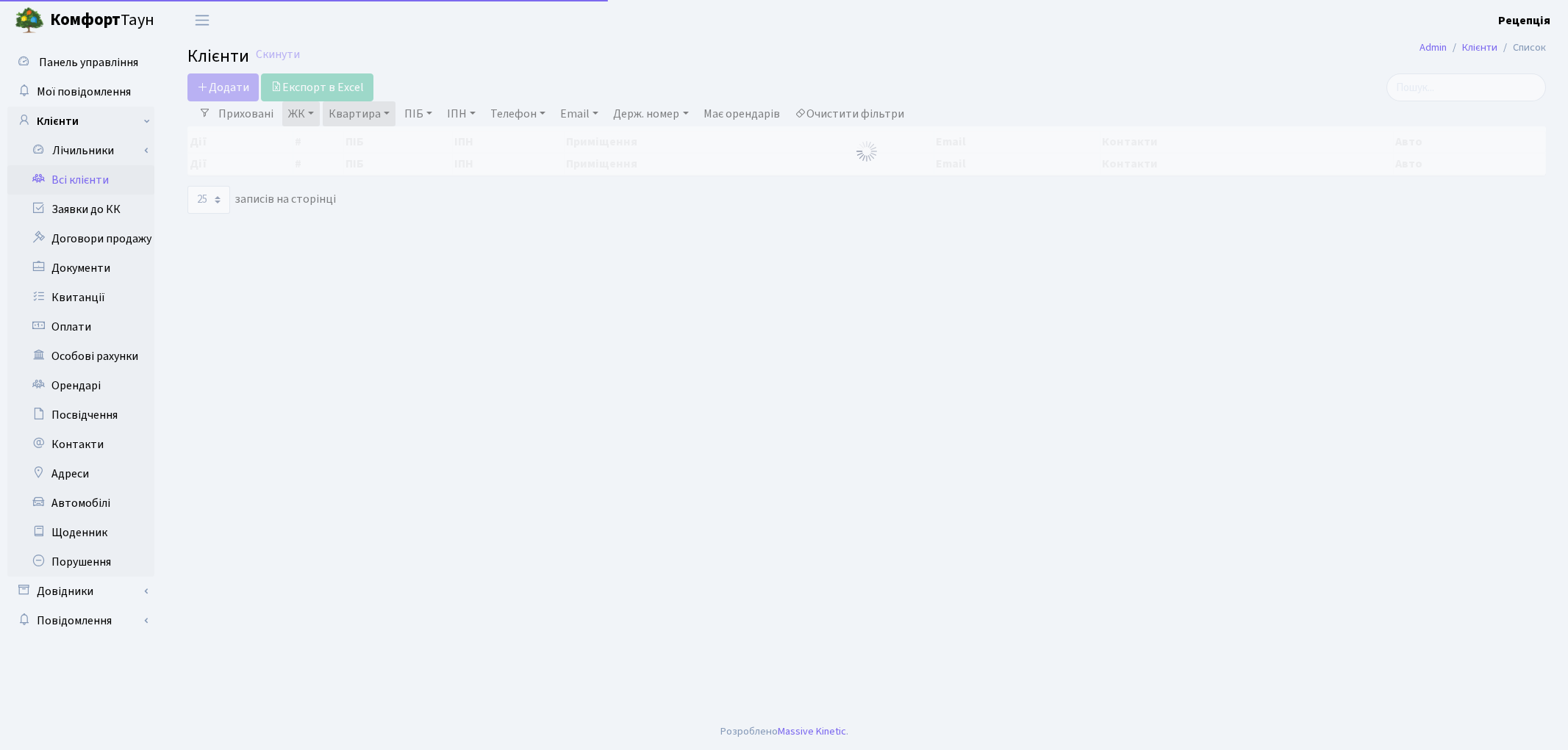
select select "25"
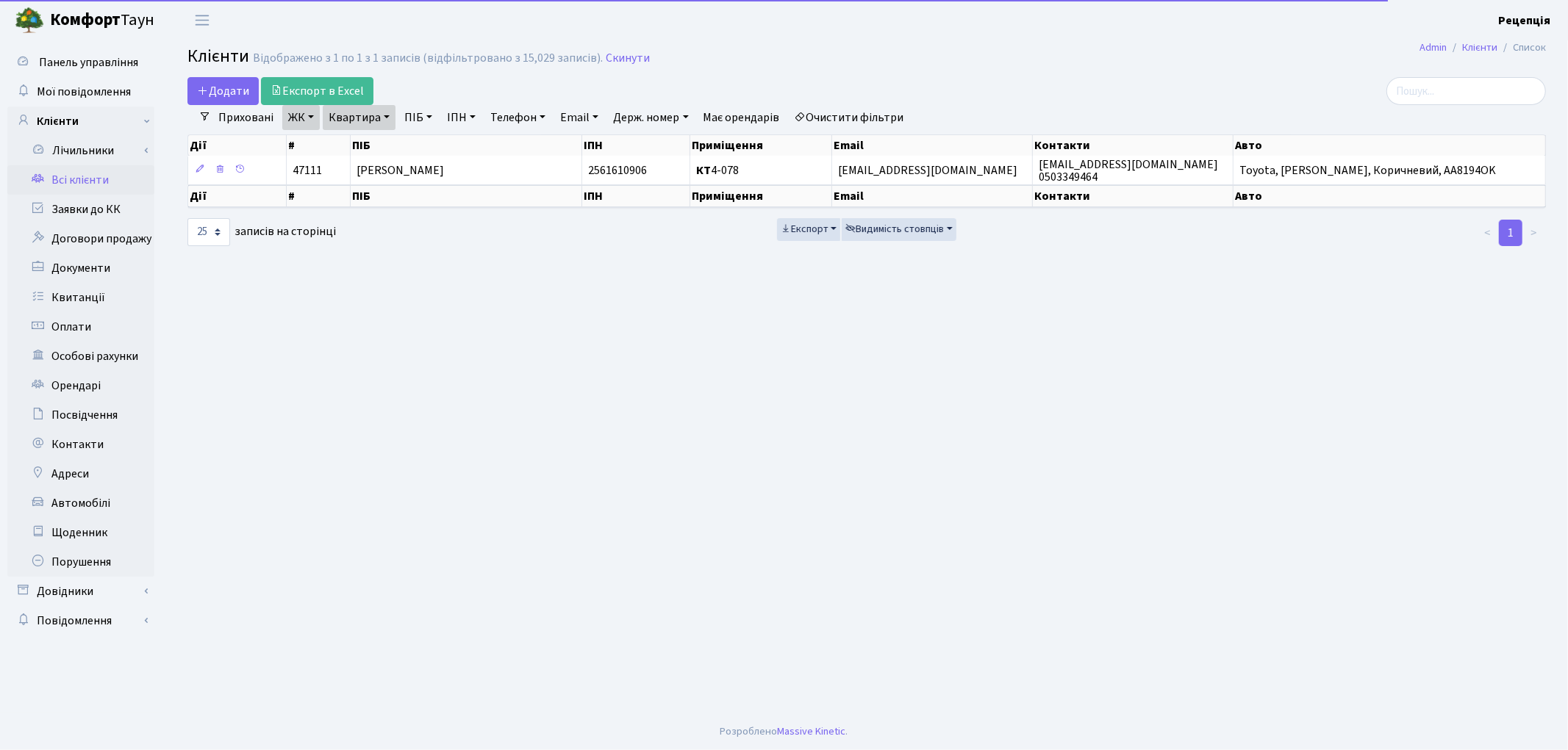
click at [872, 126] on link "Очистити фільтри" at bounding box center [849, 118] width 121 height 25
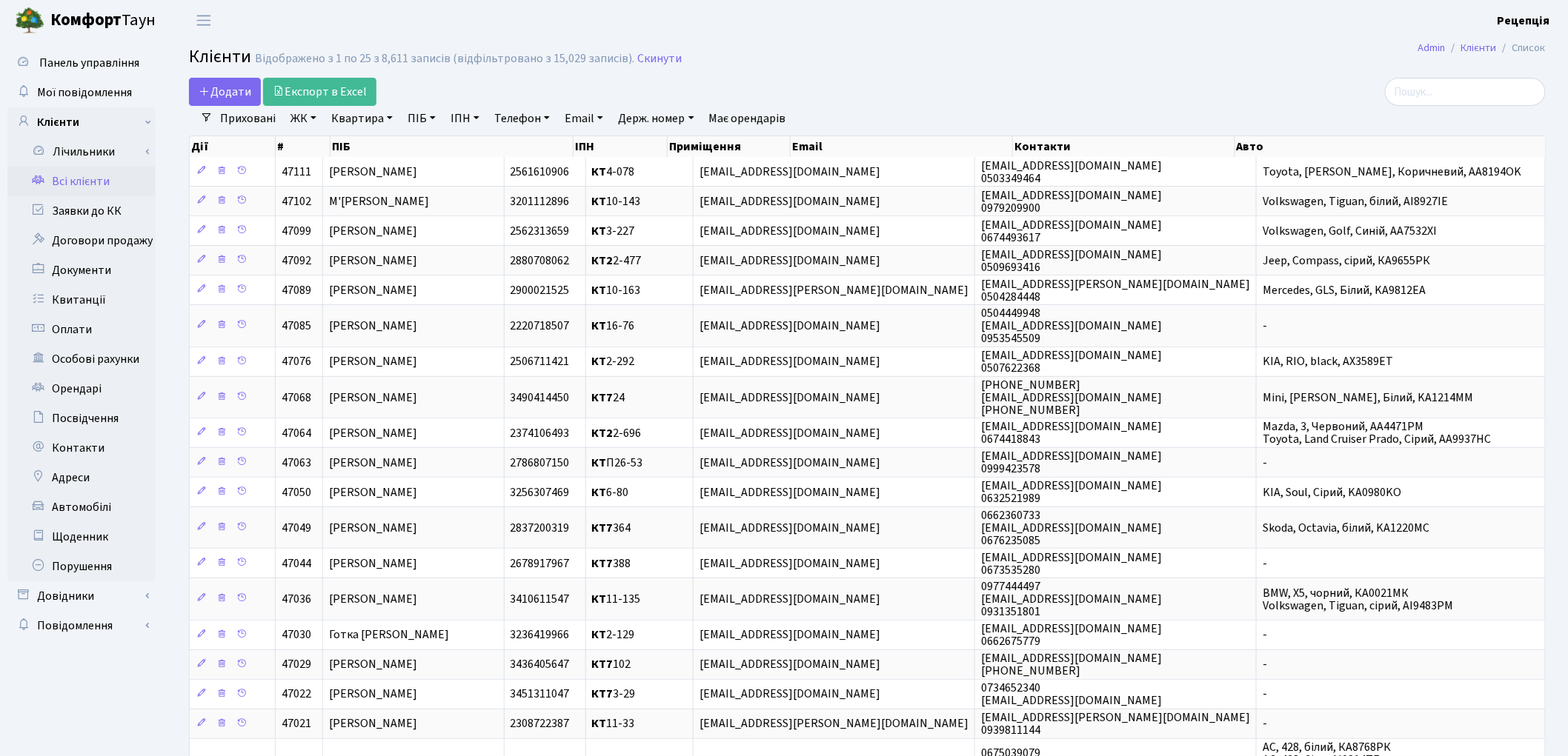
click at [297, 124] on link "ЖК" at bounding box center [303, 119] width 38 height 26
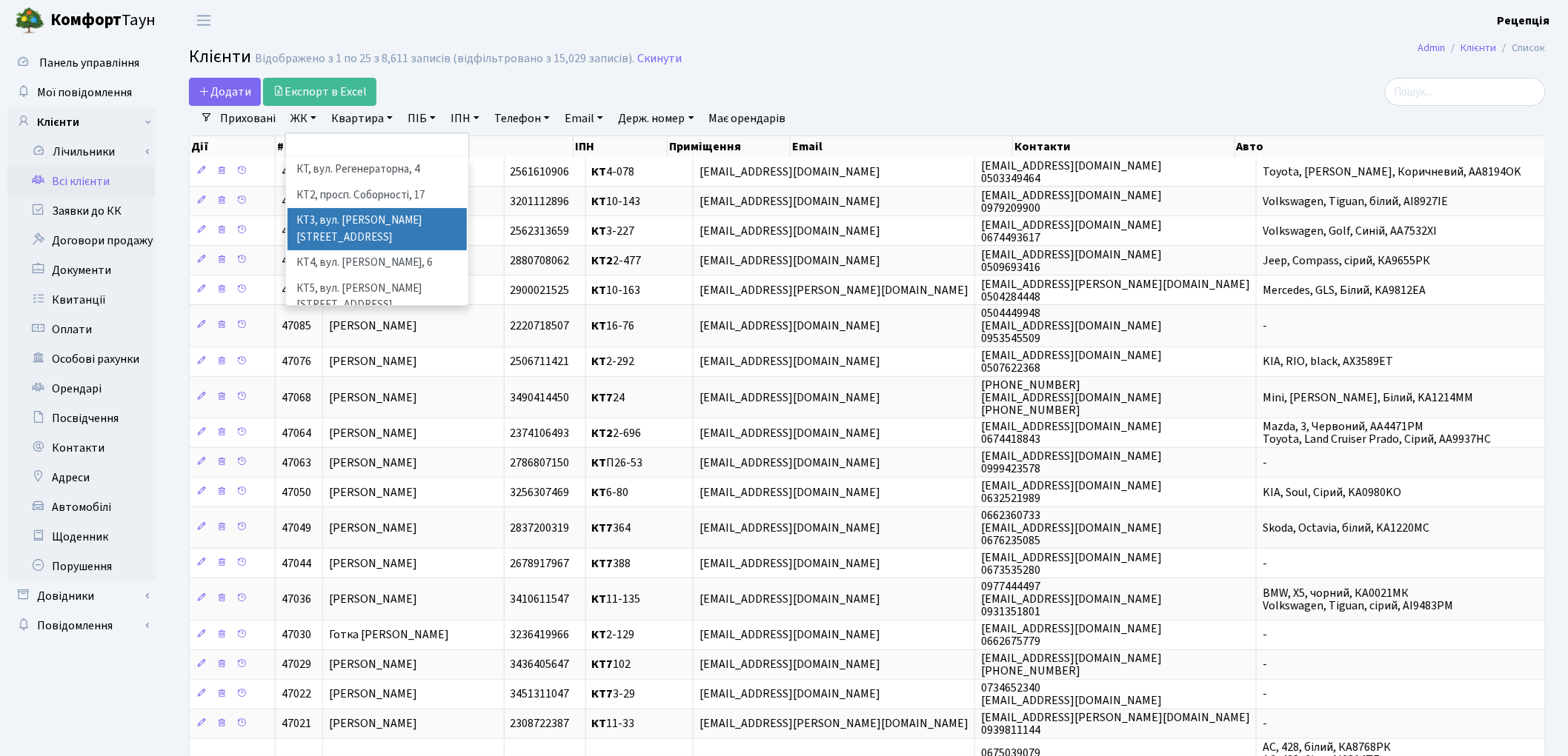
scroll to position [30, 0]
click at [408, 313] on li "КТ7, вул. [PERSON_NAME][STREET_ADDRESS]" at bounding box center [377, 334] width 180 height 42
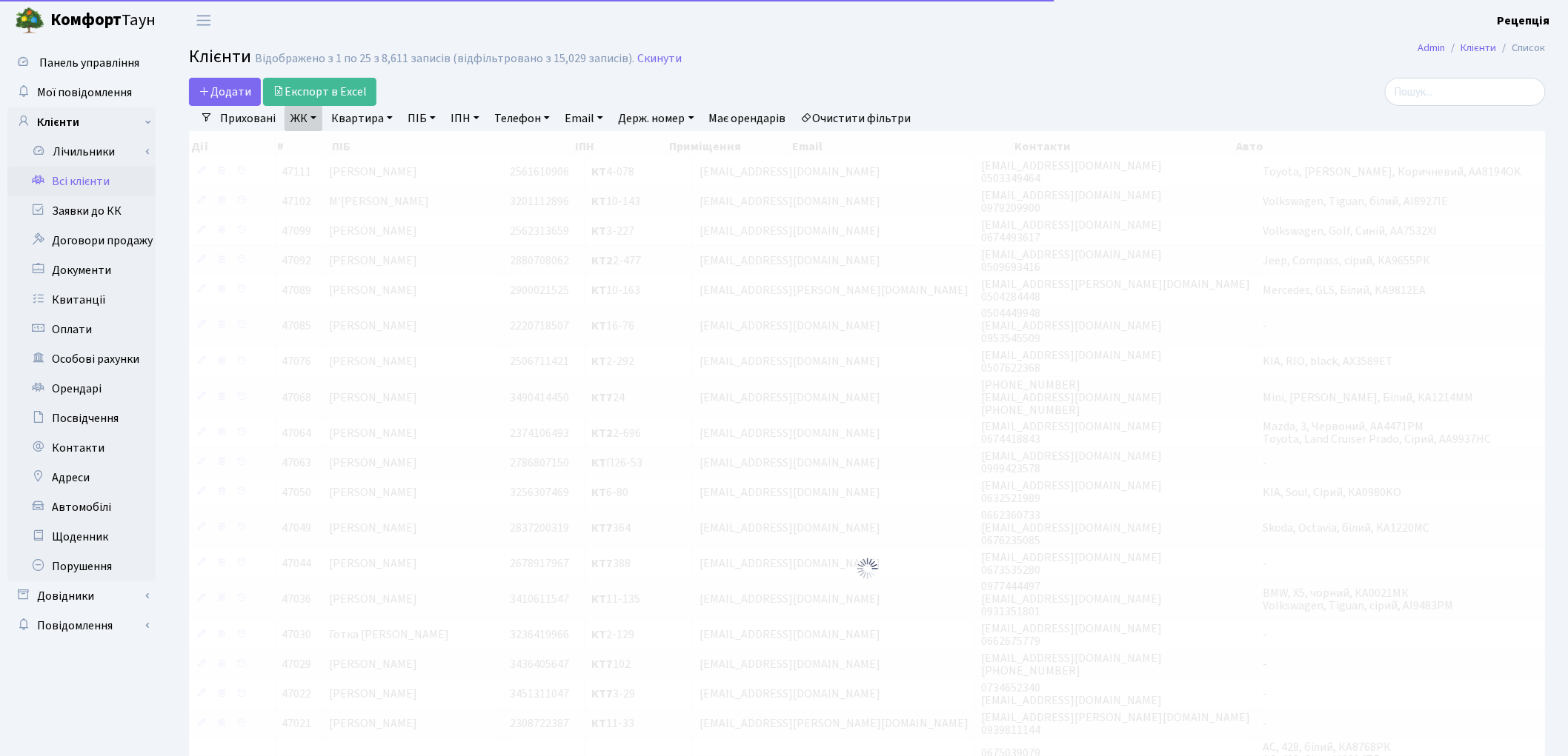
click at [364, 121] on link "Квартира" at bounding box center [362, 119] width 73 height 26
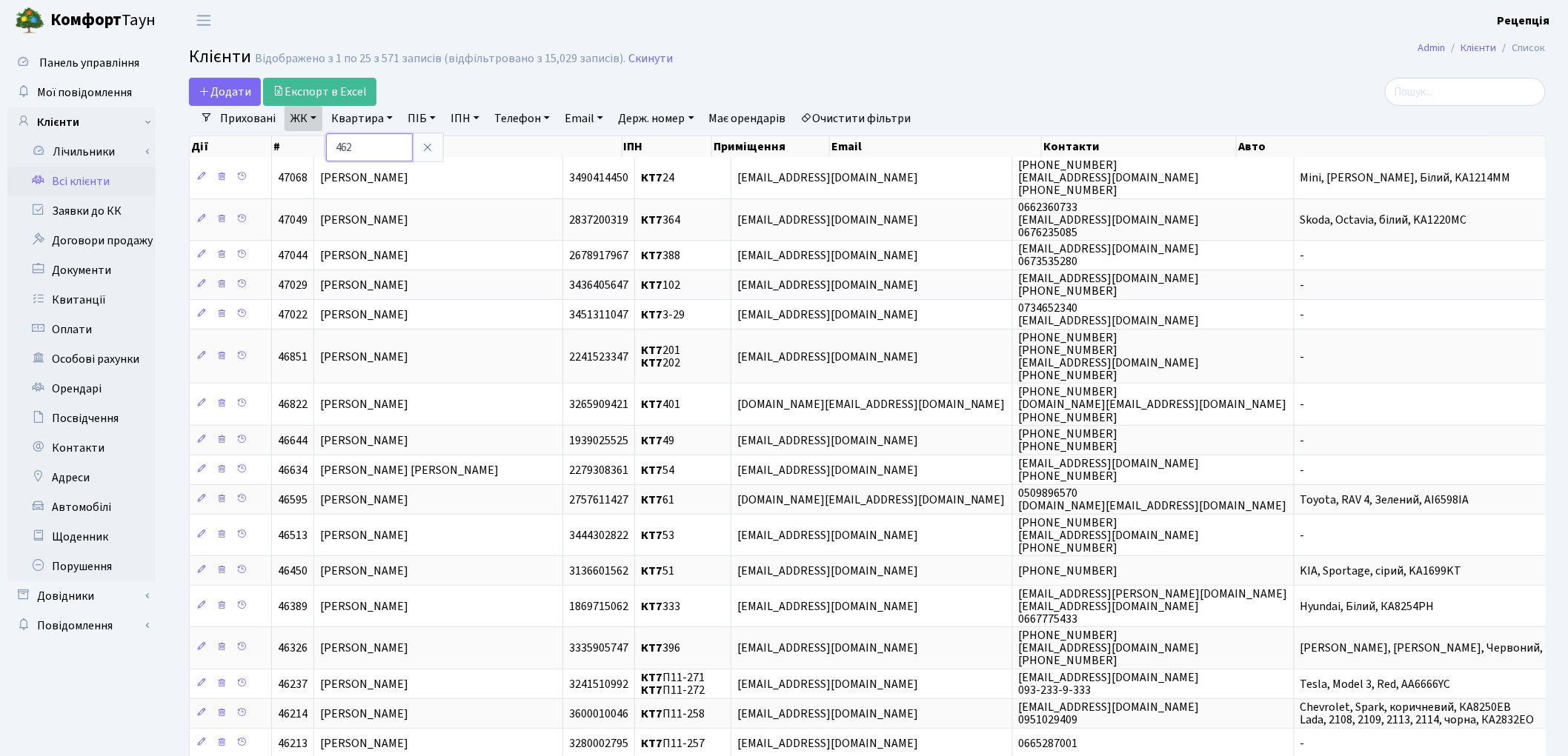
type input "462"
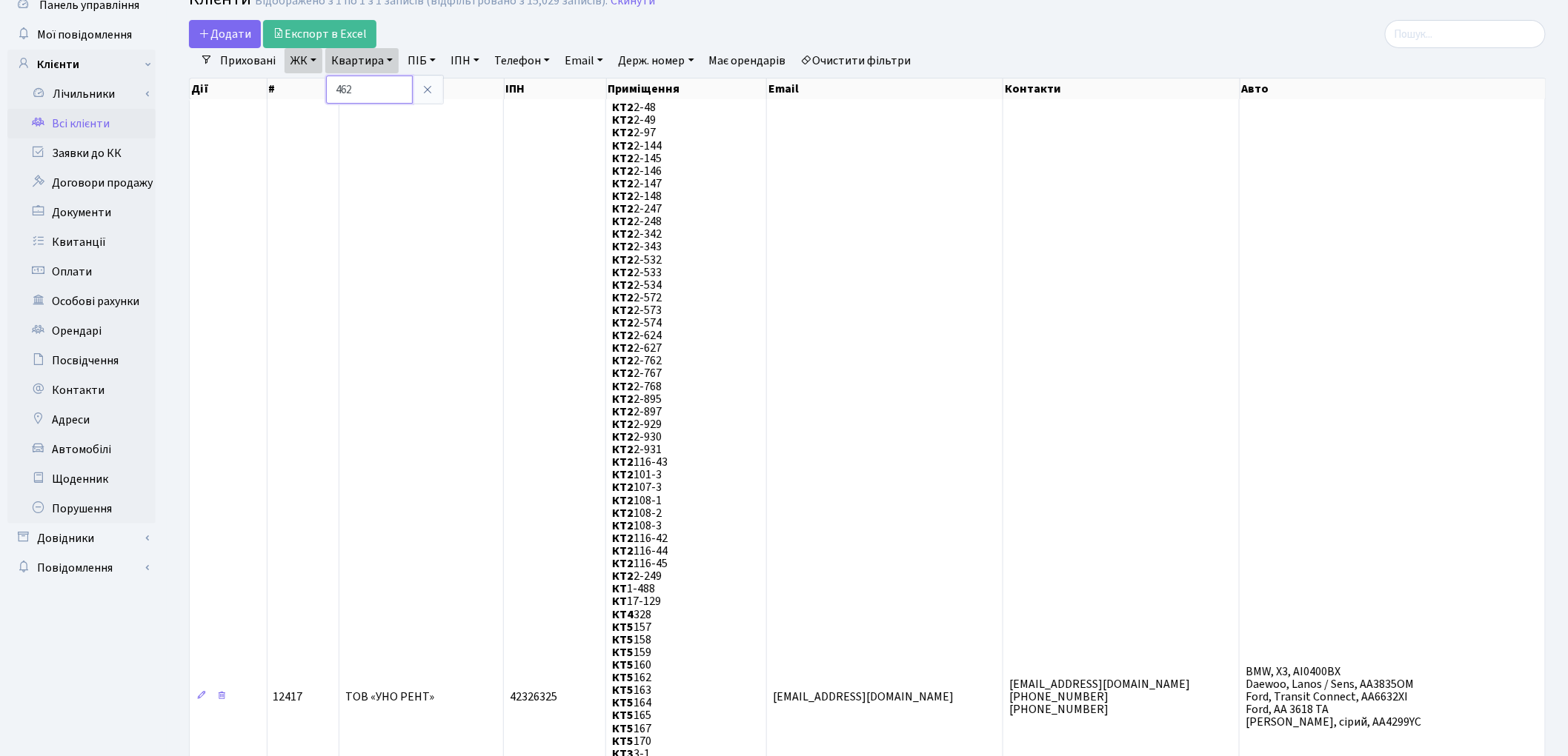
scroll to position [641, 0]
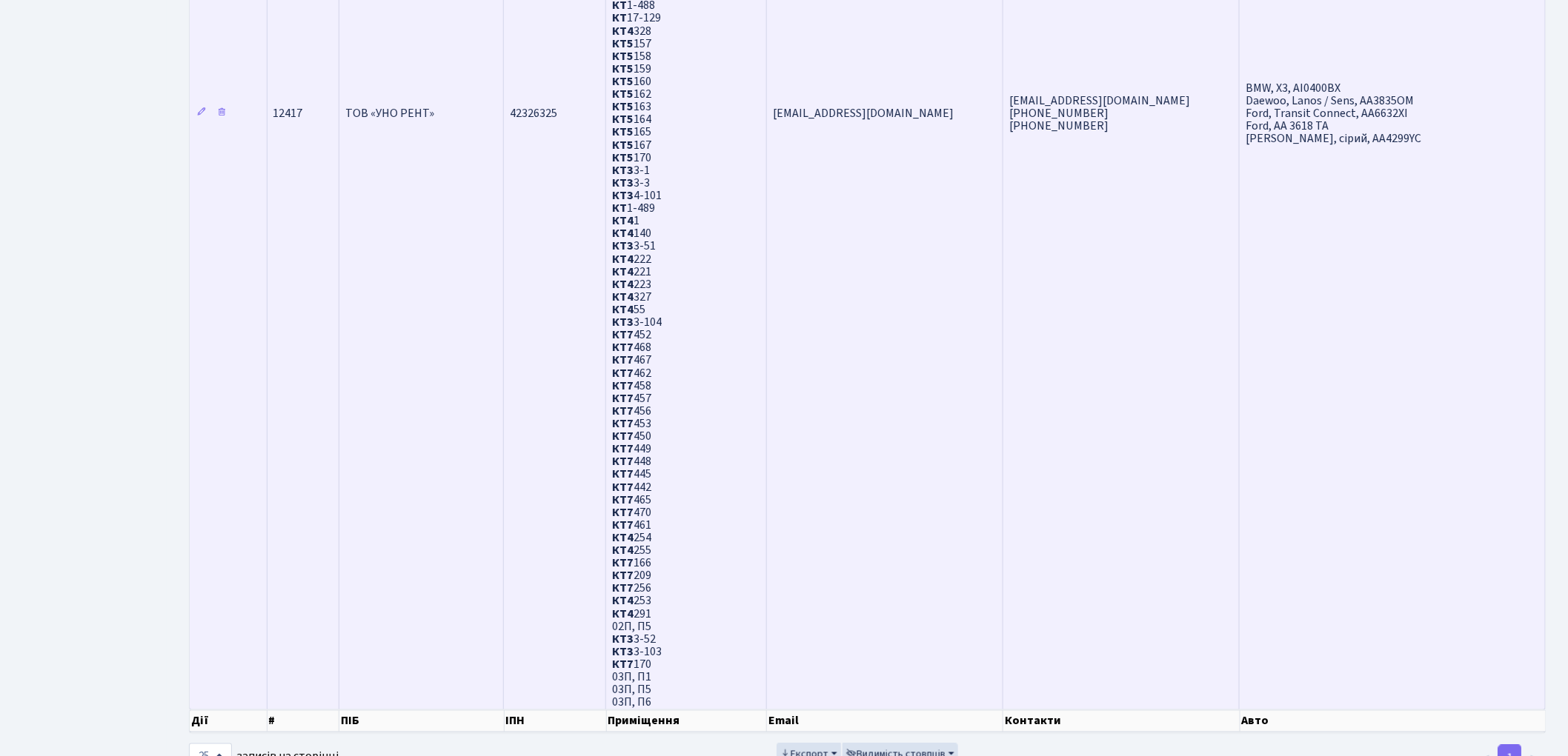
click at [869, 511] on td "[EMAIL_ADDRESS][DOMAIN_NAME]" at bounding box center [885, 113] width 236 height 1194
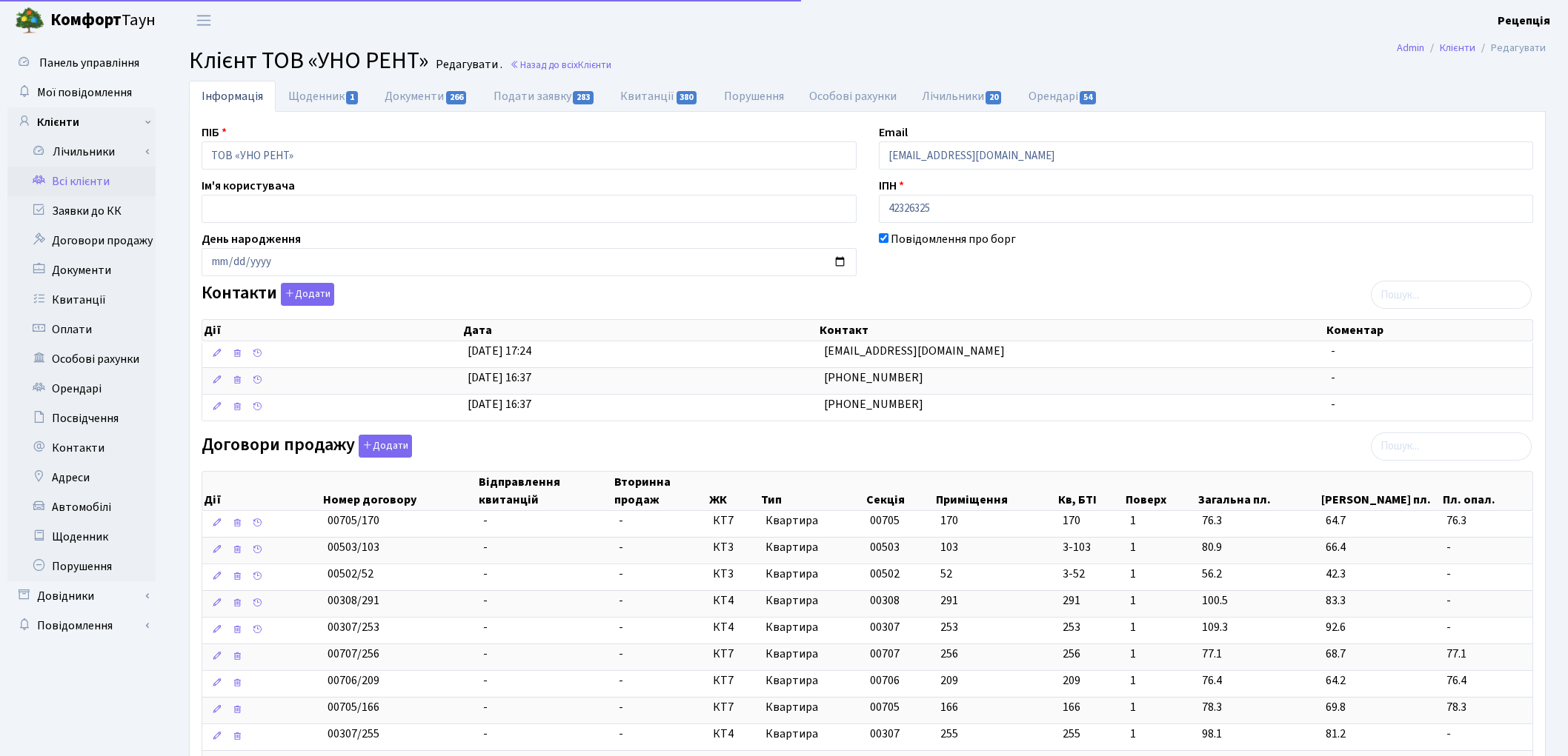
select select "25"
click at [1030, 95] on link "Орендарі 54" at bounding box center [1063, 96] width 94 height 30
select select "25"
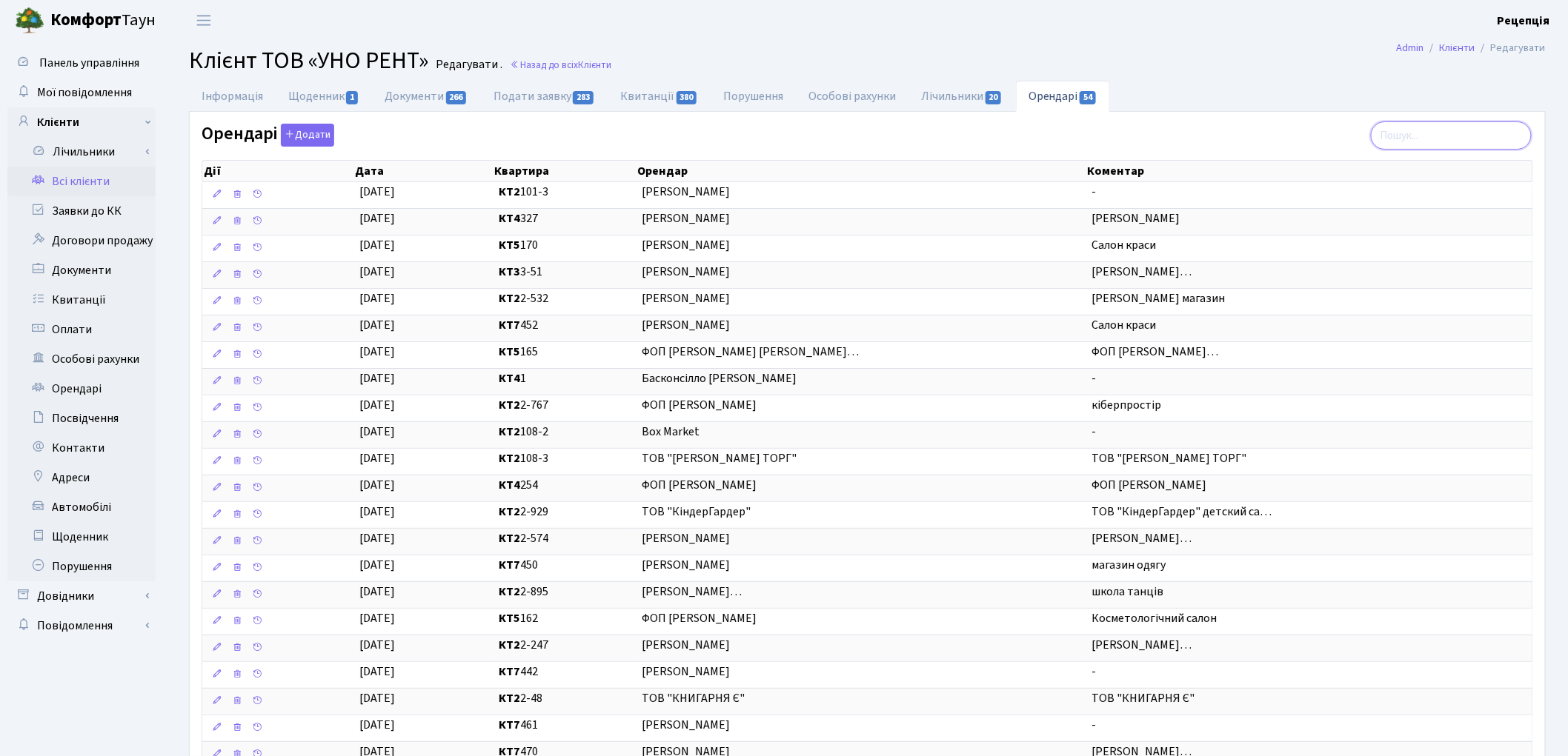
click at [1421, 134] on input "search" at bounding box center [1451, 135] width 161 height 28
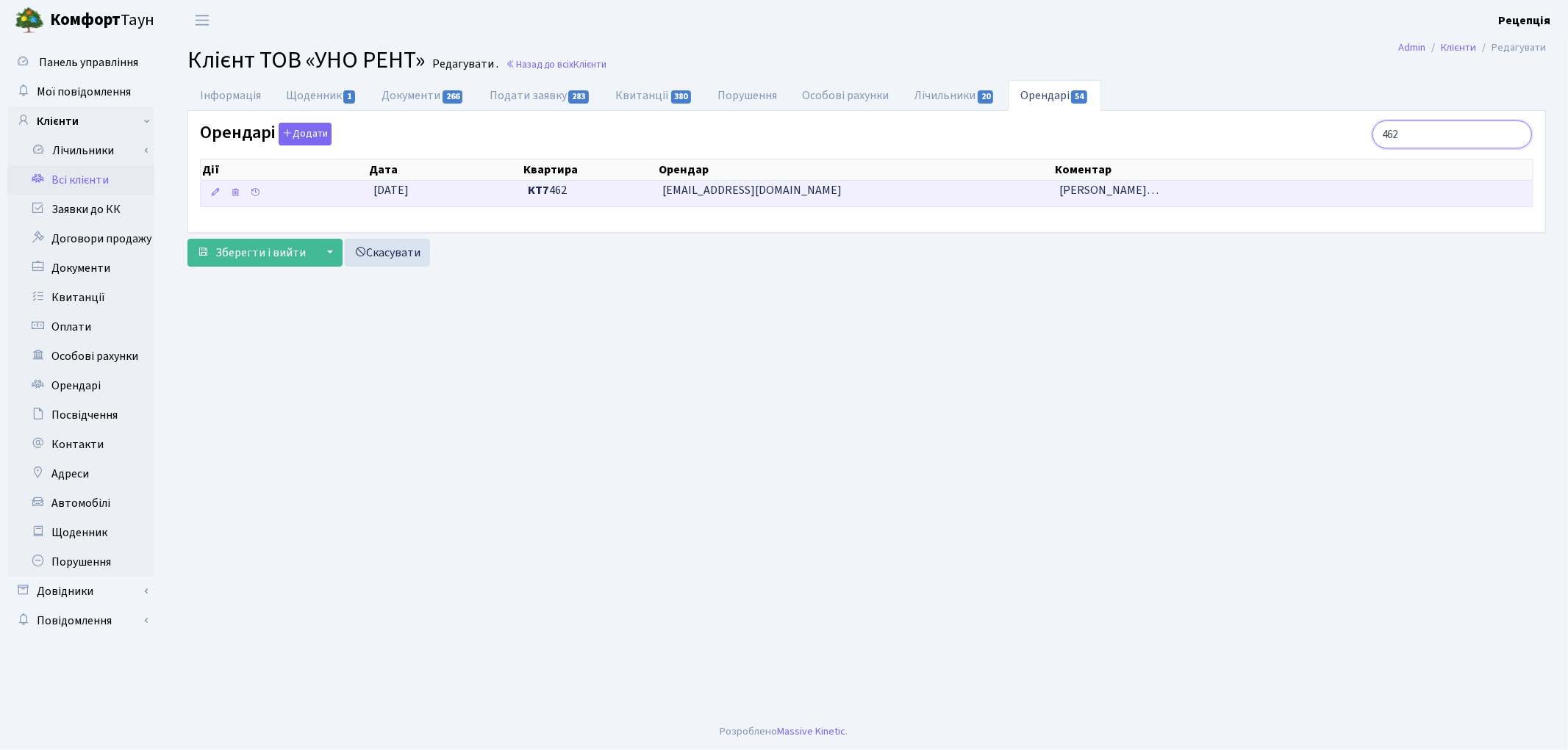
type input "462"
click at [1029, 195] on span "[EMAIL_ADDRESS][DOMAIN_NAME]" at bounding box center [855, 190] width 384 height 17
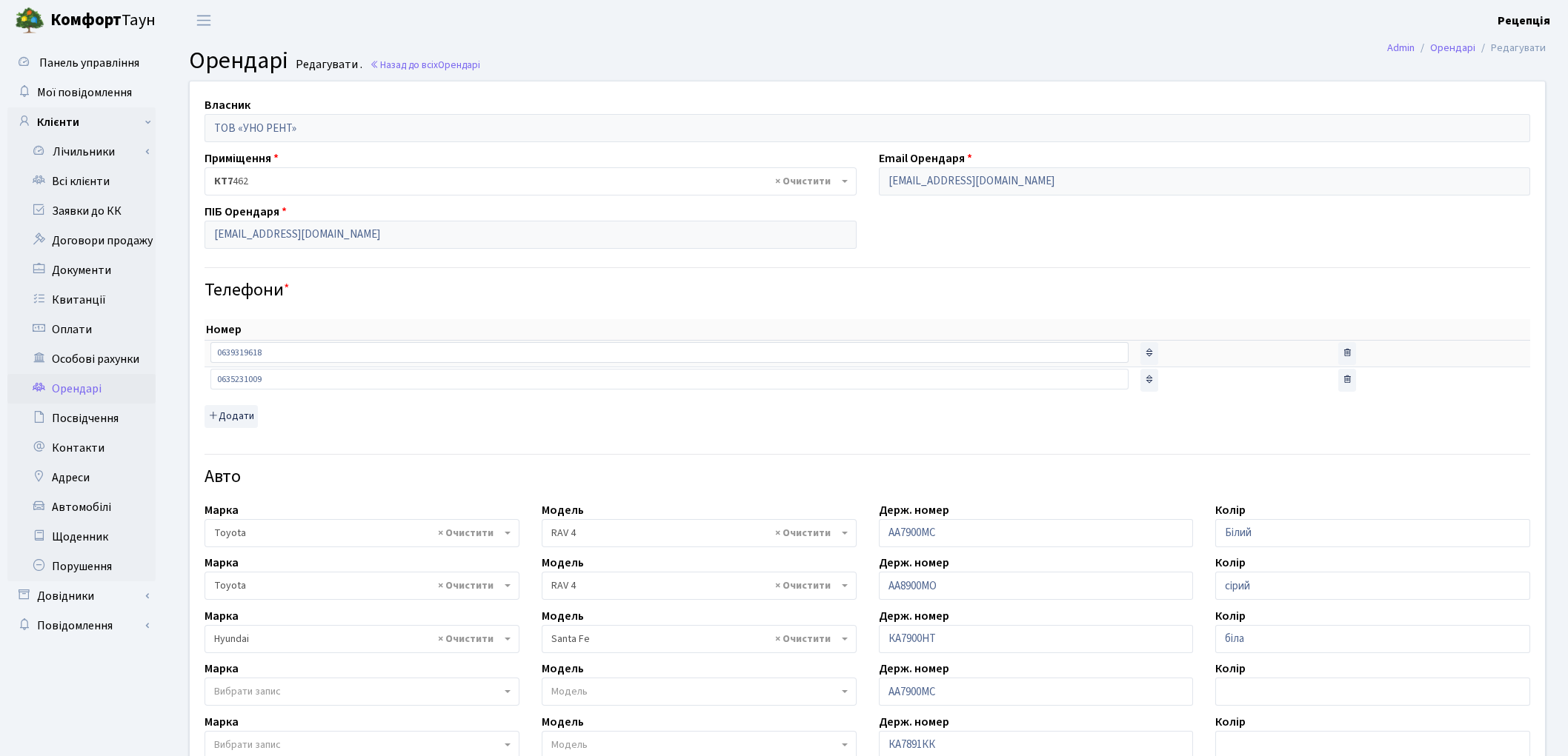
select select "2369"
select select "1032"
select select "472"
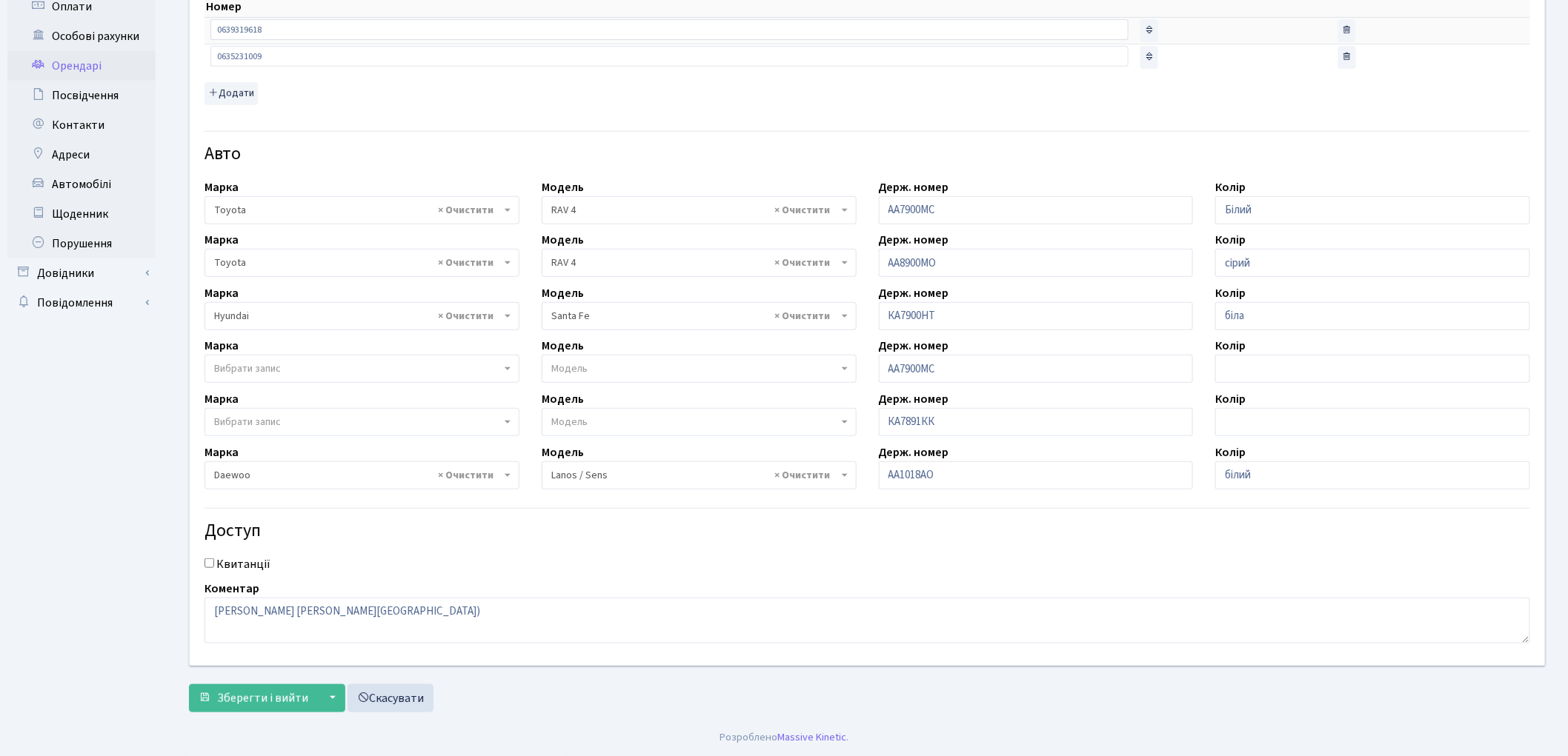
scroll to position [38, 0]
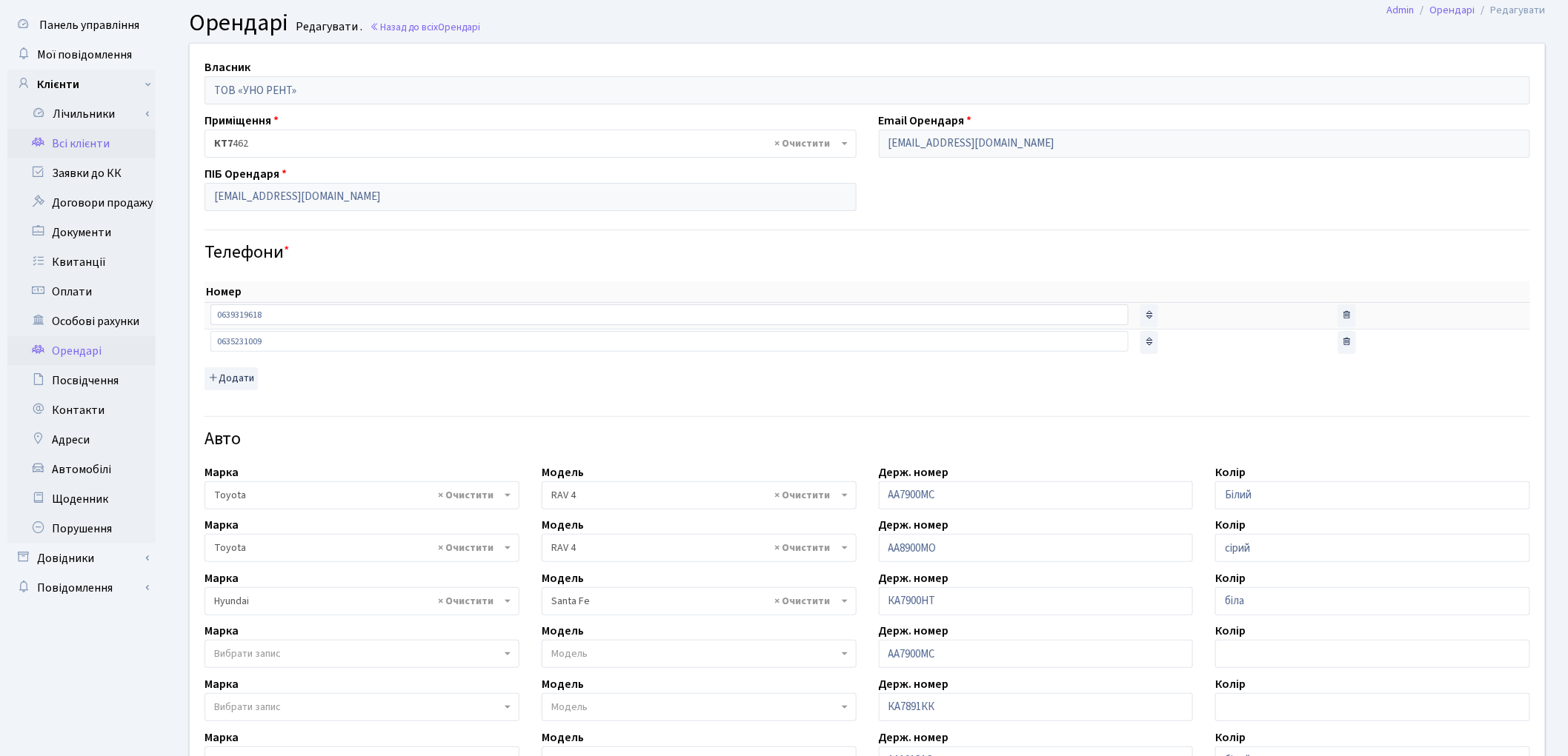
click at [84, 136] on link "Всі клієнти" at bounding box center [81, 143] width 149 height 30
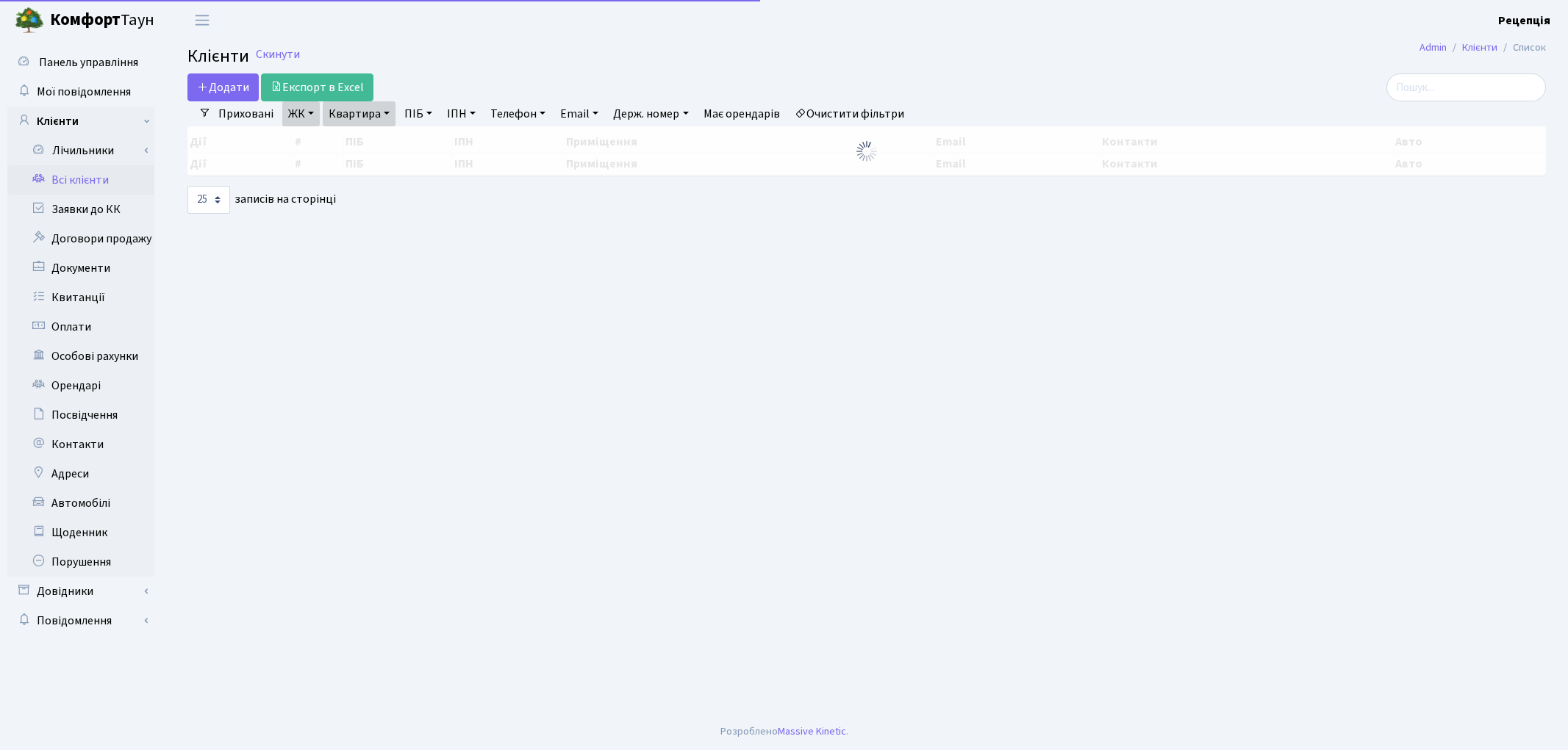
select select "25"
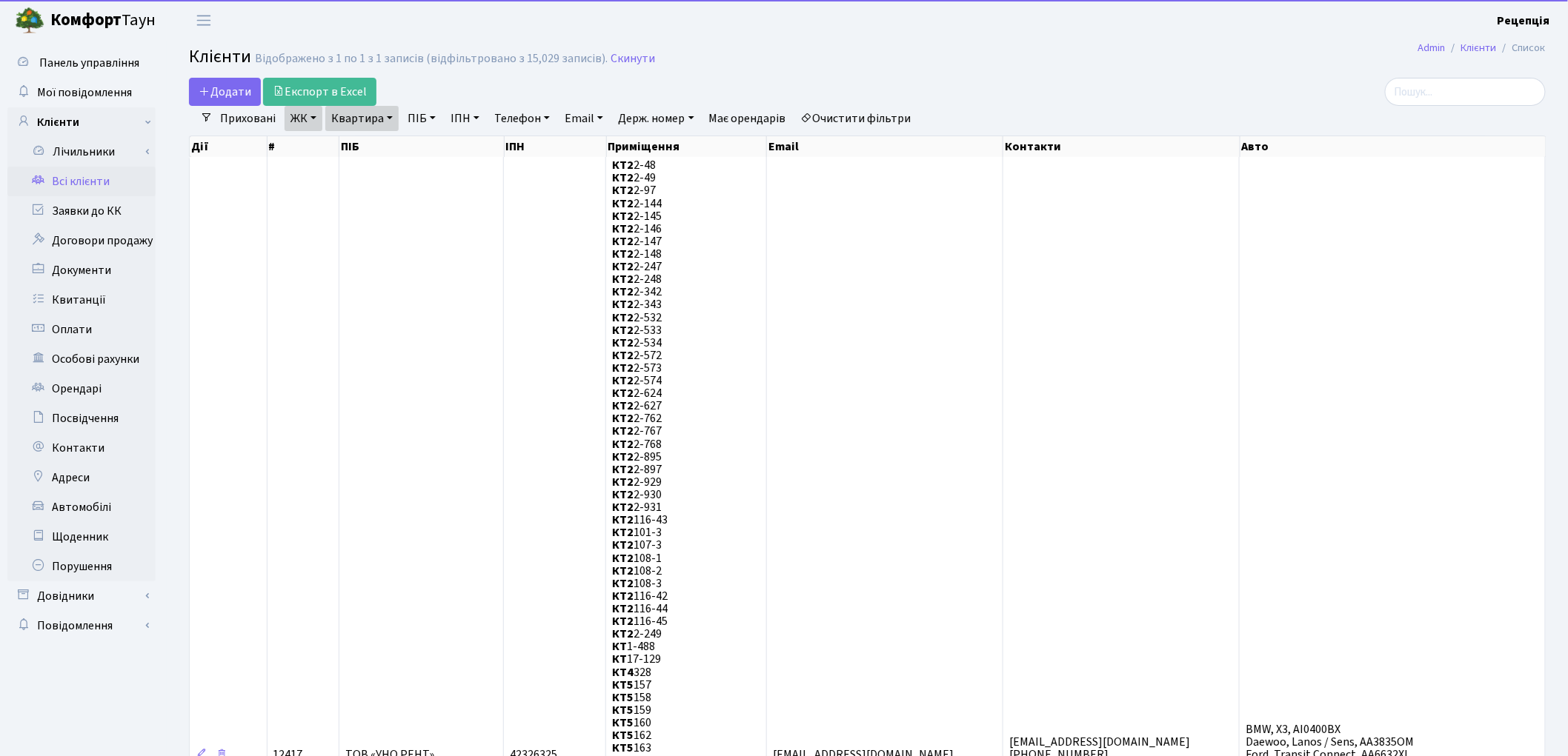
click at [892, 121] on link "Очистити фільтри" at bounding box center [855, 119] width 122 height 26
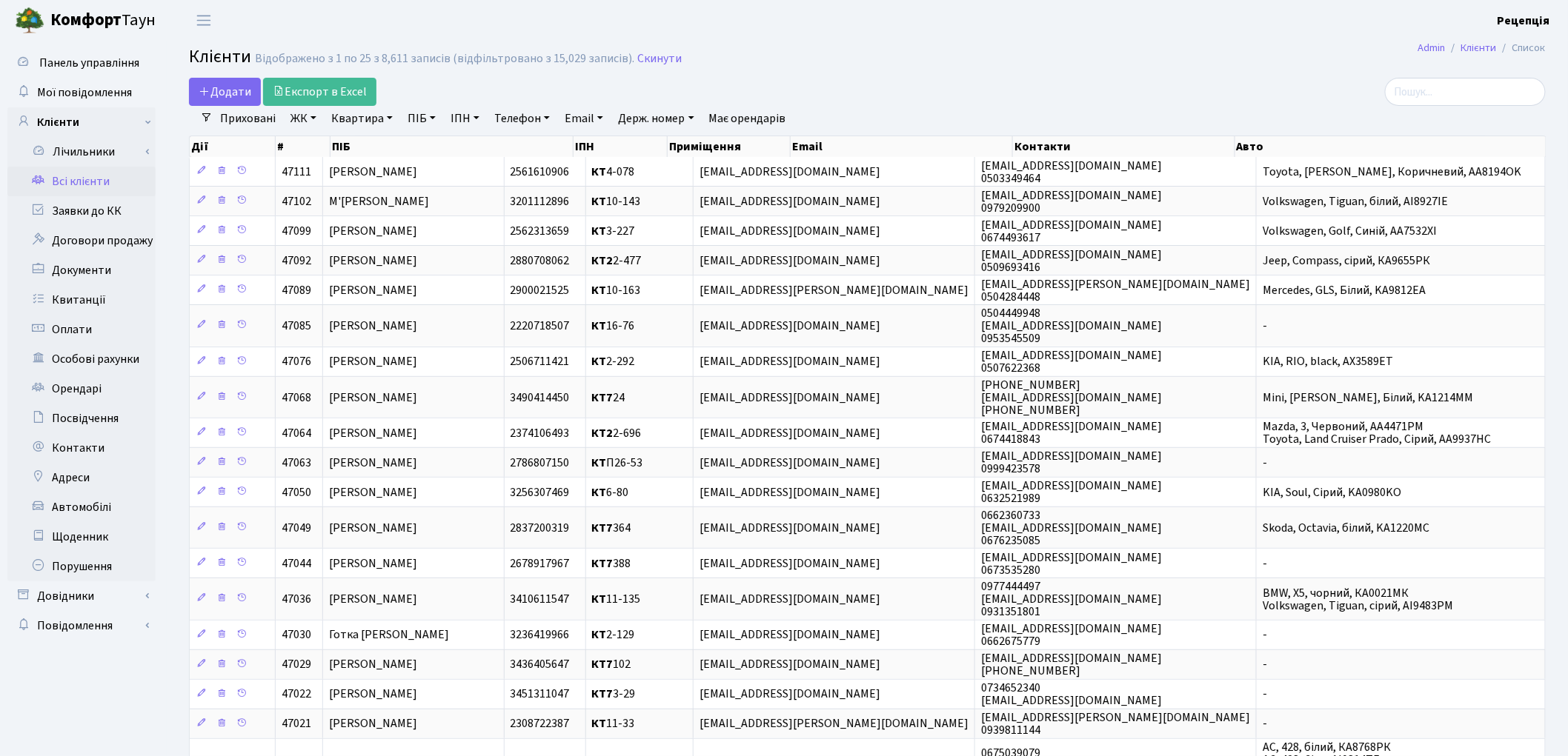
click at [427, 118] on link "ПІБ" at bounding box center [422, 119] width 40 height 26
type input "[PERSON_NAME]"
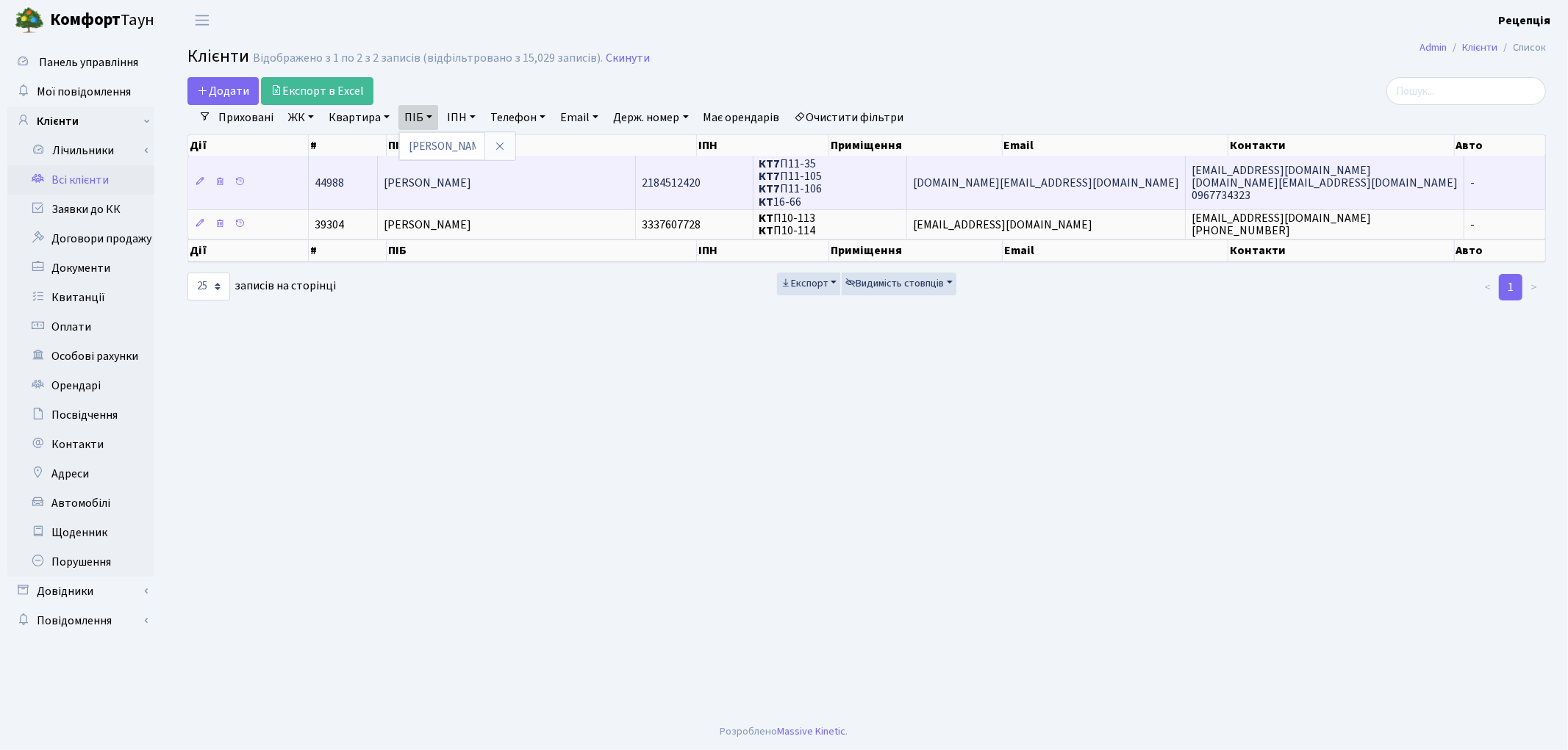
click at [554, 178] on td "[PERSON_NAME]" at bounding box center [507, 182] width 259 height 53
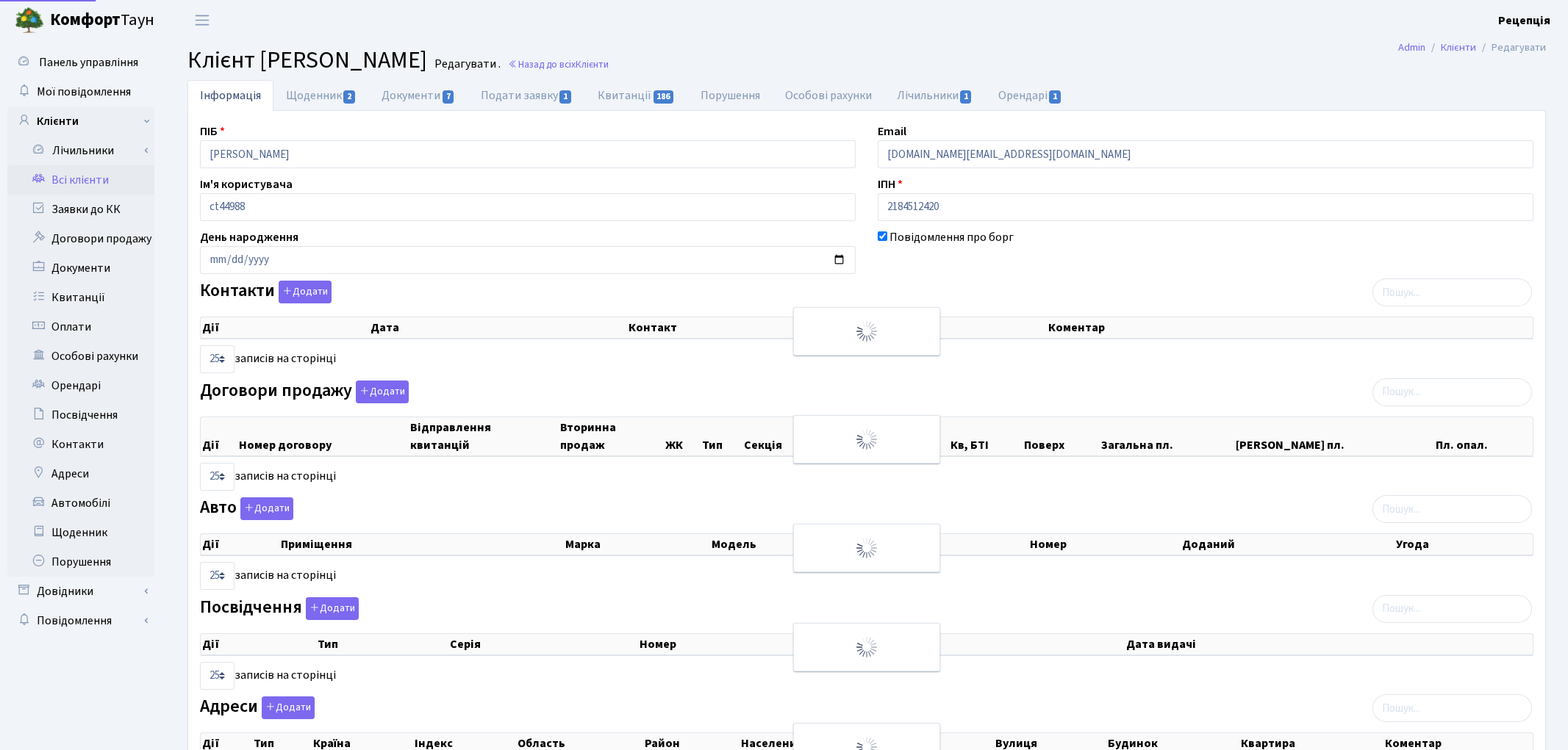
select select "25"
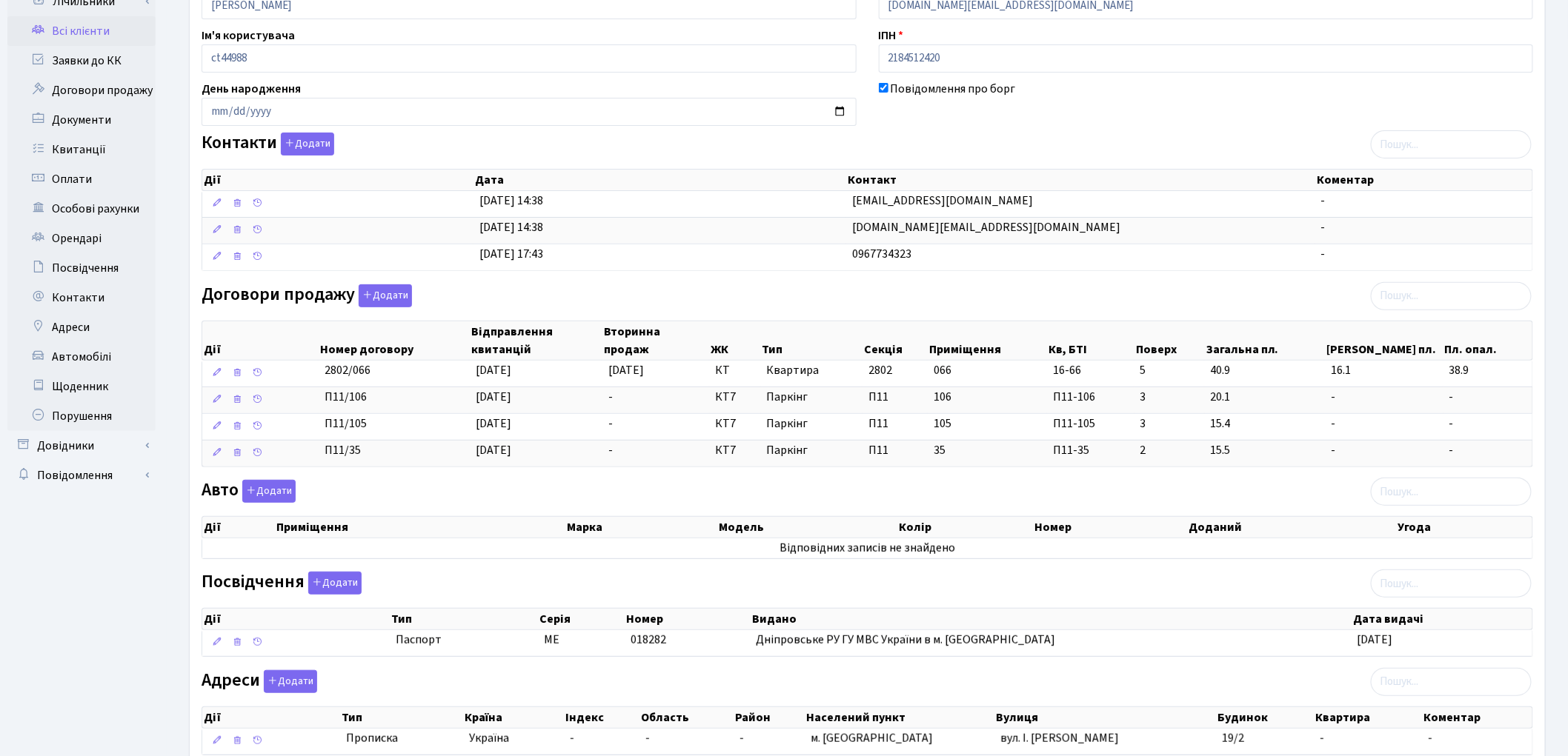
scroll to position [168, 0]
